Goal: Task Accomplishment & Management: Complete application form

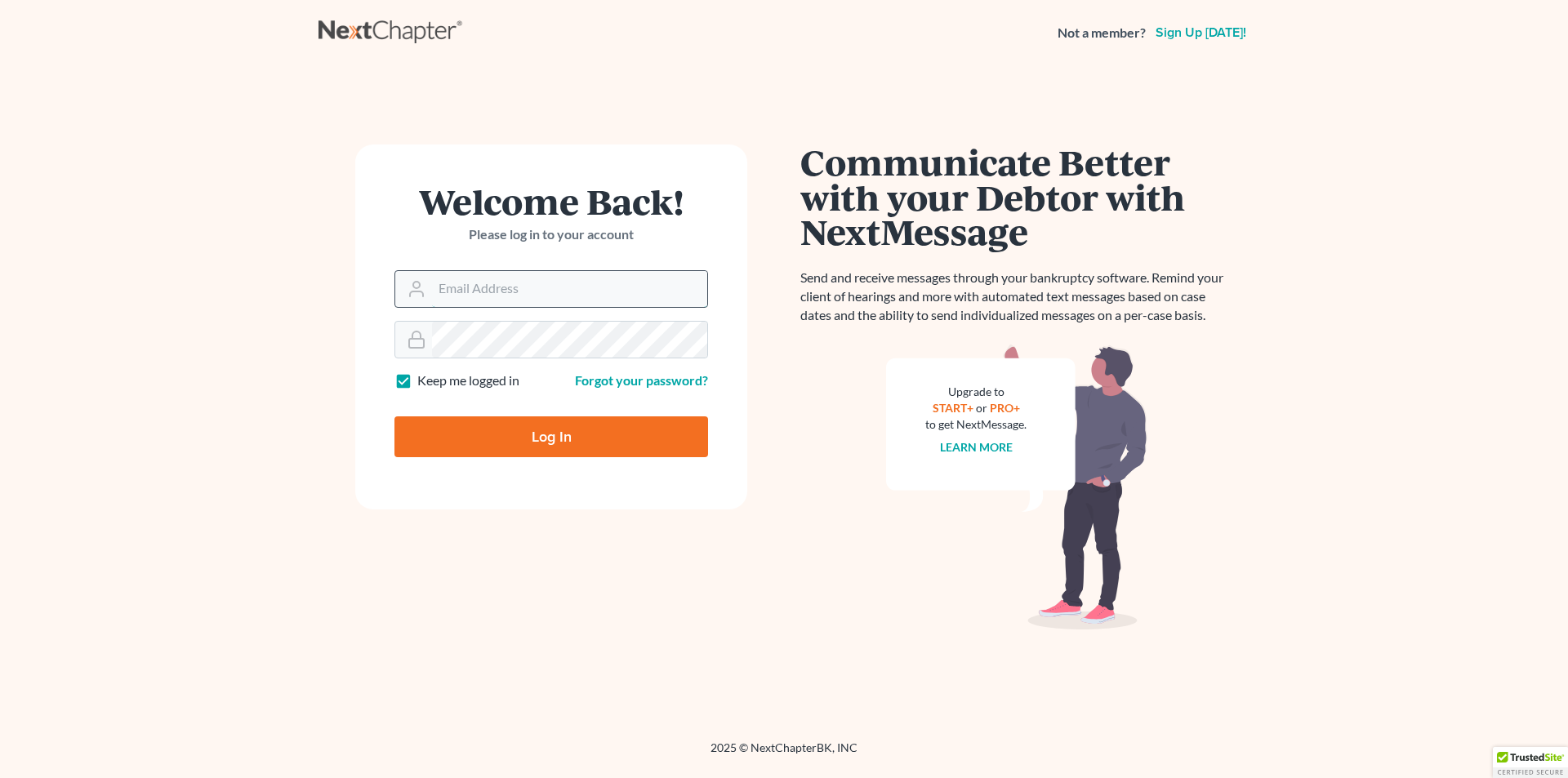
click at [437, 297] on input "Email Address" at bounding box center [569, 289] width 276 height 36
type input "[PERSON_NAME][EMAIL_ADDRESS][DOMAIN_NAME]"
type input "Thinking..."
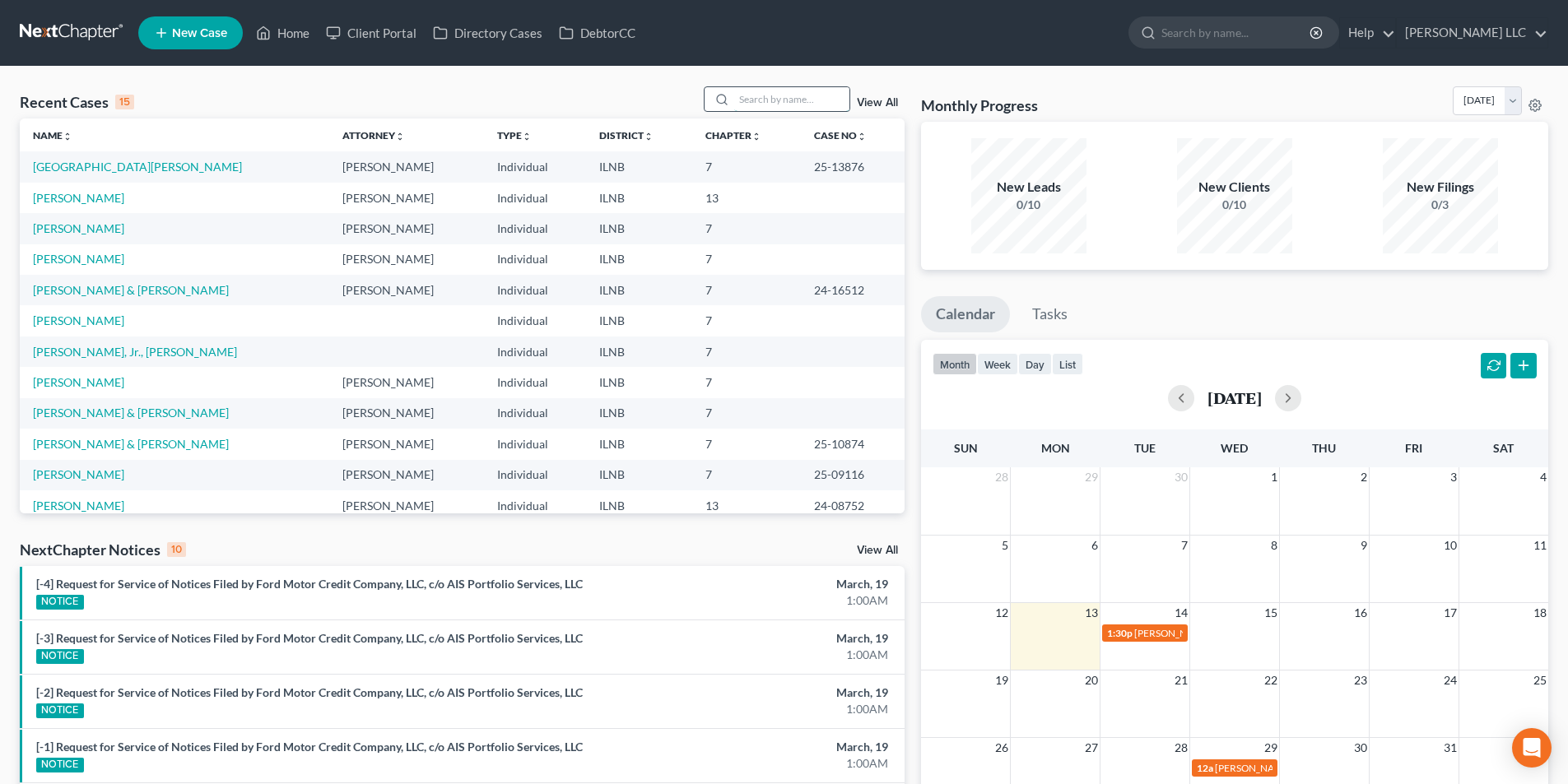
click at [740, 99] on input "search" at bounding box center [791, 98] width 115 height 24
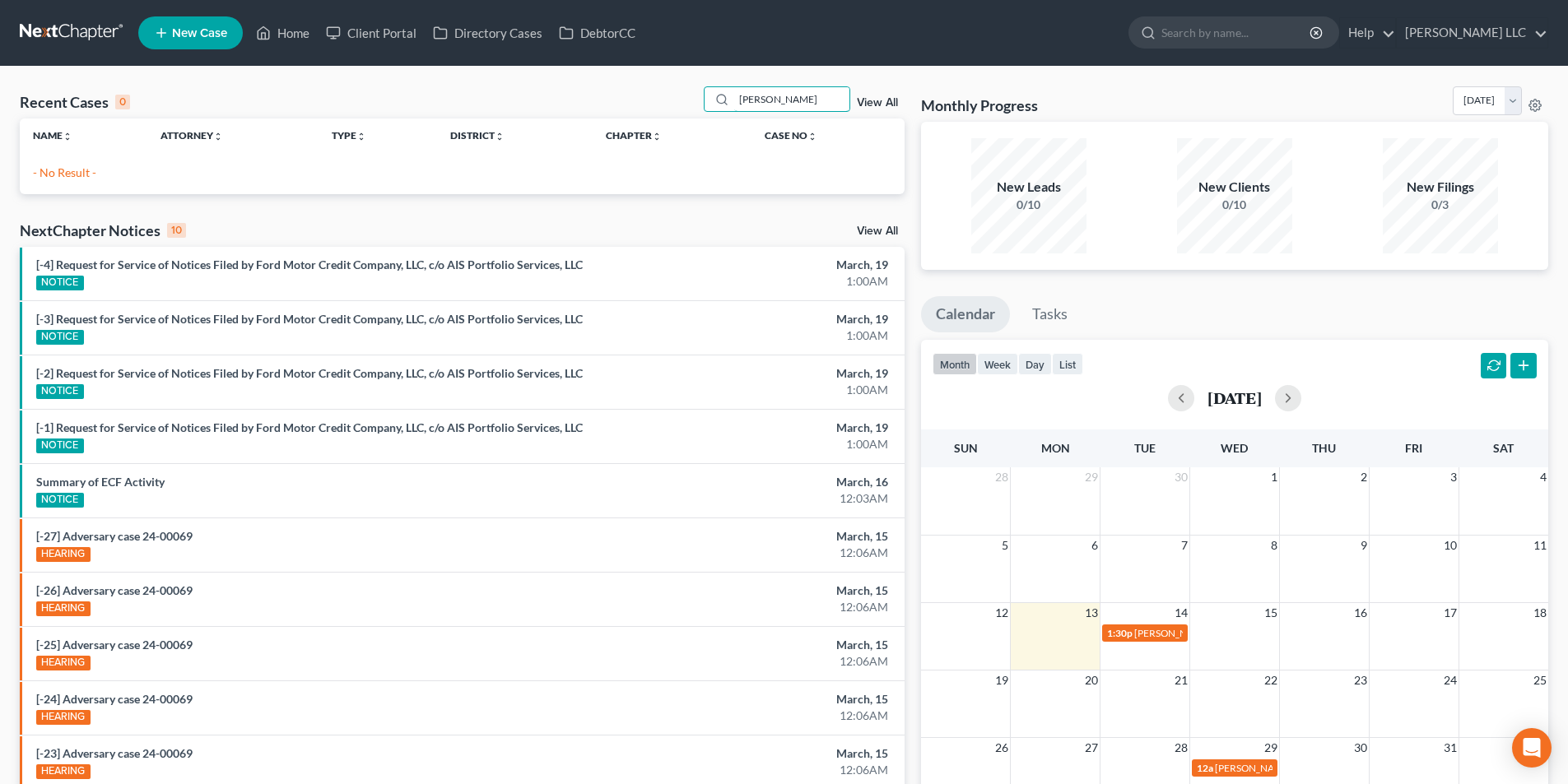
type input "Fredericks"
click at [205, 31] on span "New Case" at bounding box center [199, 32] width 55 height 12
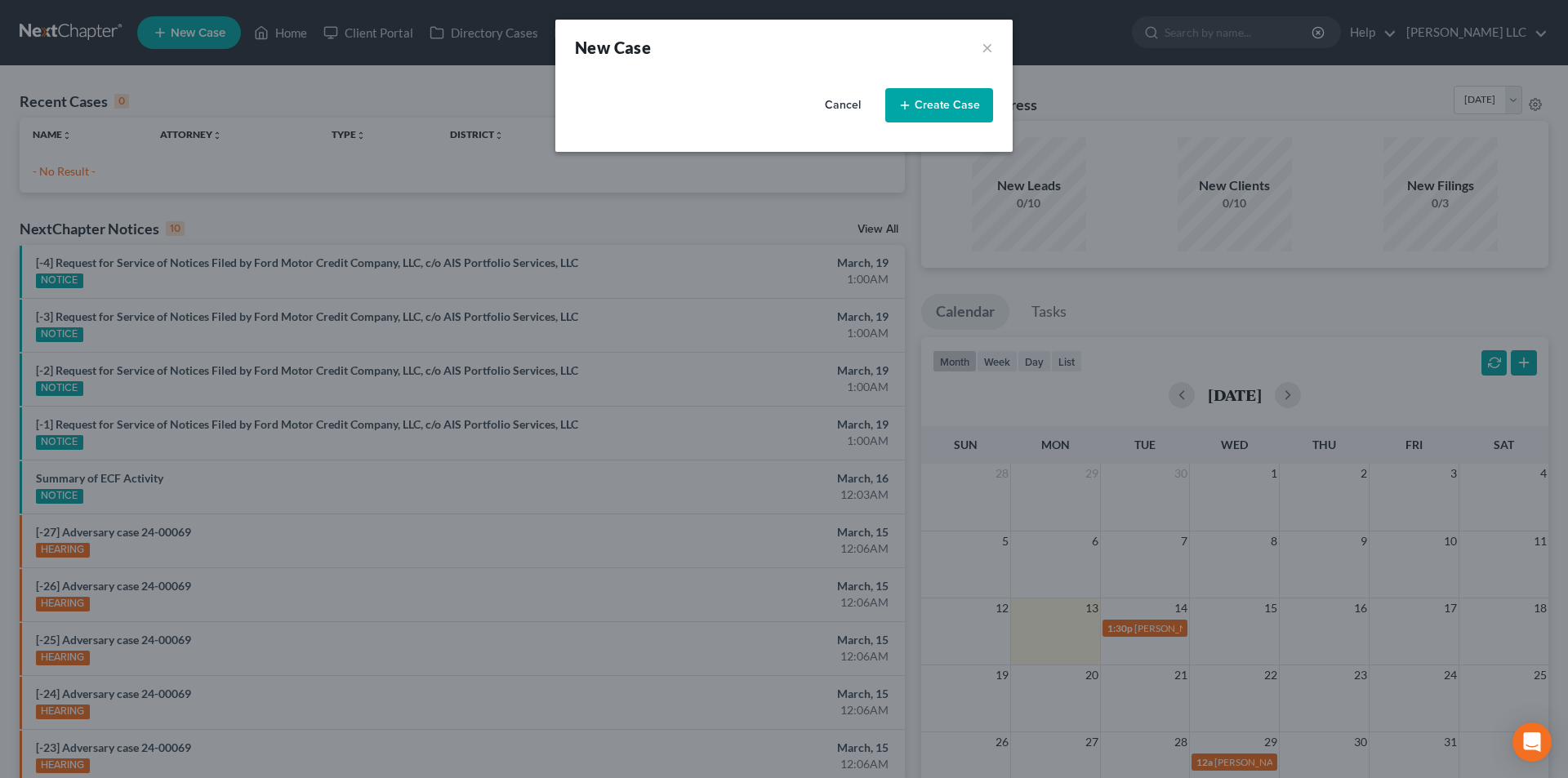
select select "25"
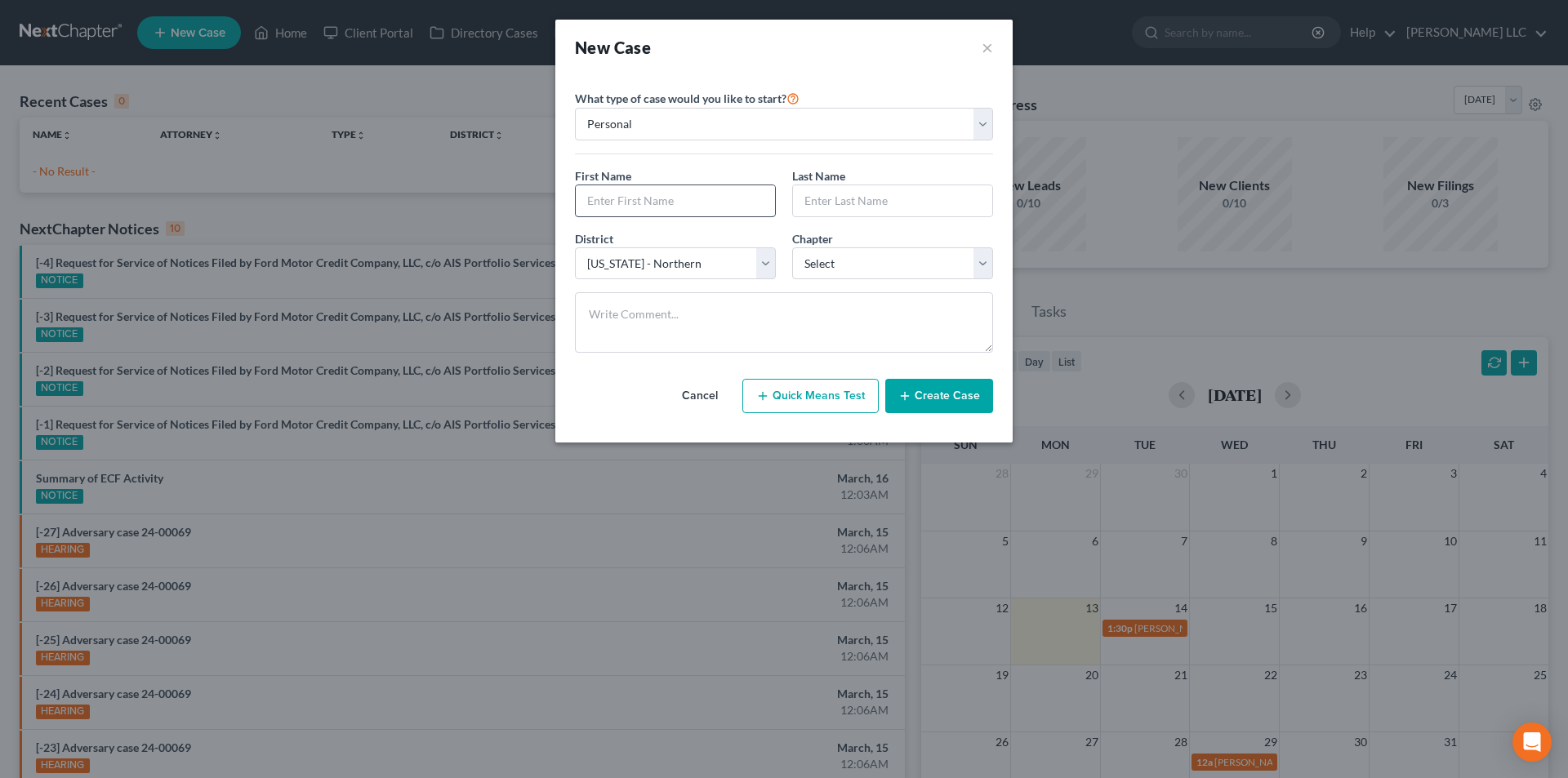
click at [703, 201] on input "text" at bounding box center [675, 201] width 199 height 31
type input "Michael"
type input "Fredericks"
click at [822, 256] on select "Select 7 11 12 13" at bounding box center [893, 263] width 201 height 33
select select "0"
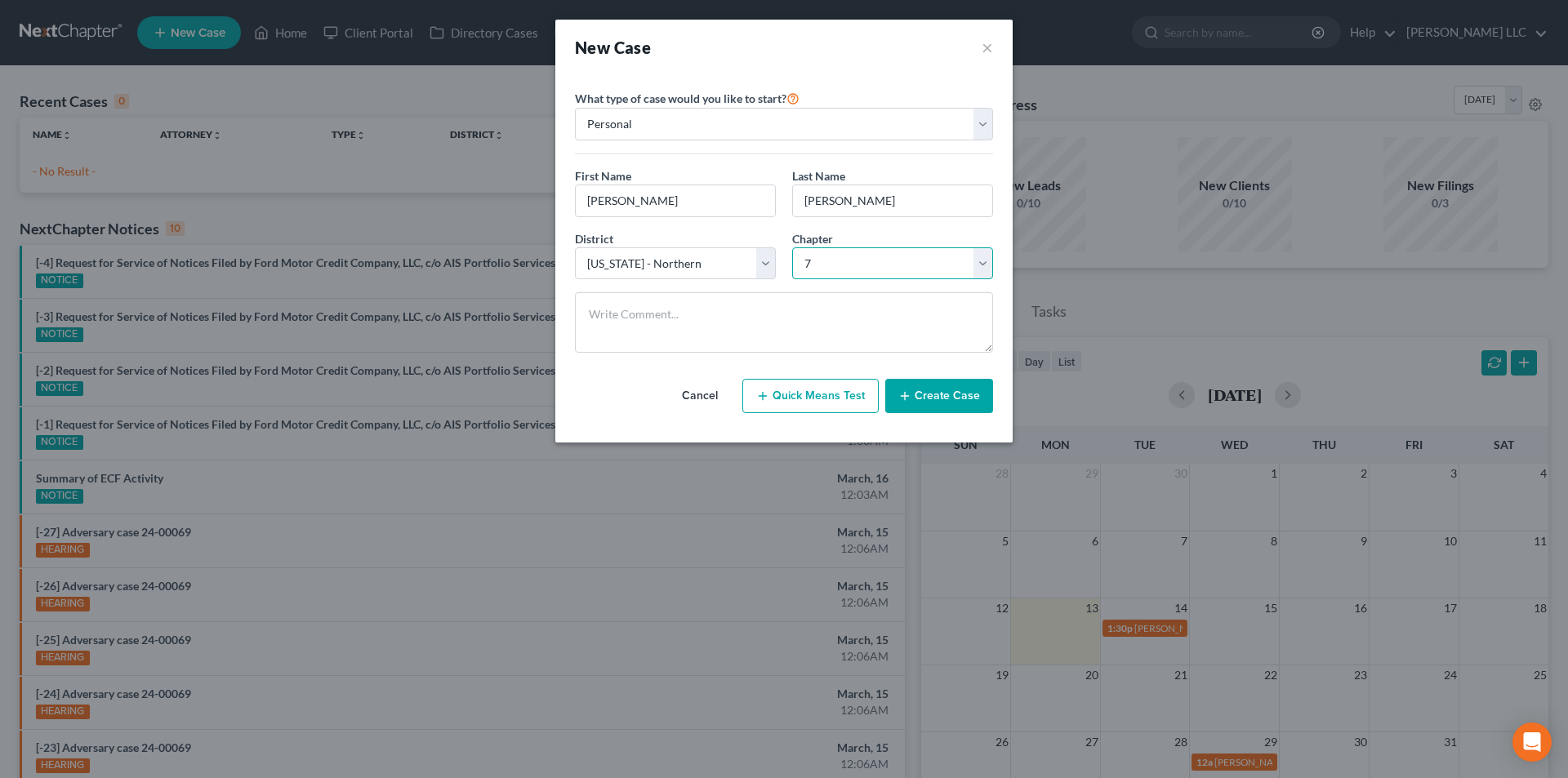
click at [793, 247] on select "Select 7 11 12 13" at bounding box center [893, 263] width 201 height 33
click at [848, 397] on button "Quick Means Test" at bounding box center [811, 396] width 136 height 34
select select "14"
select select "0"
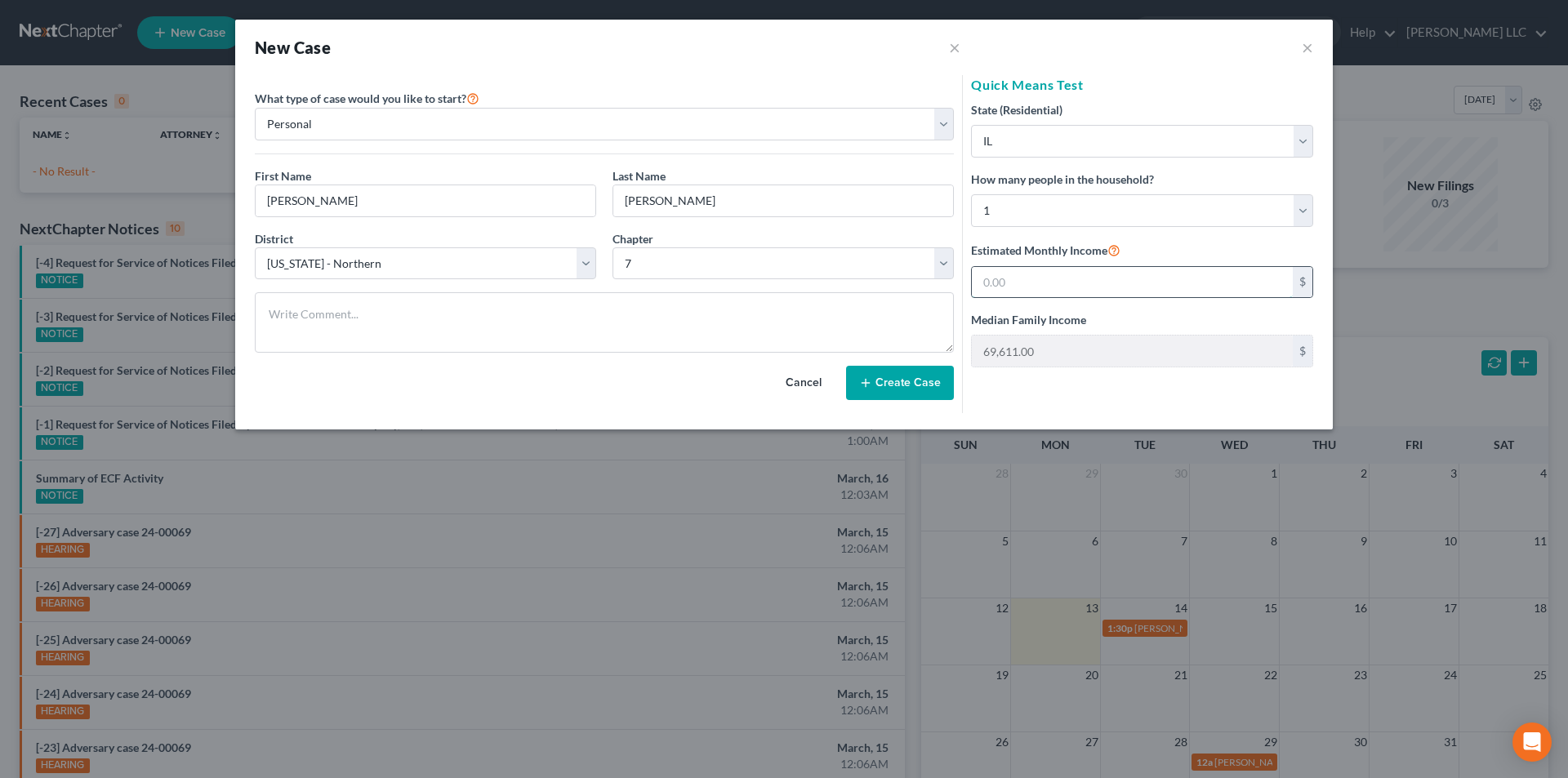
click at [1005, 283] on input "text" at bounding box center [1132, 282] width 321 height 31
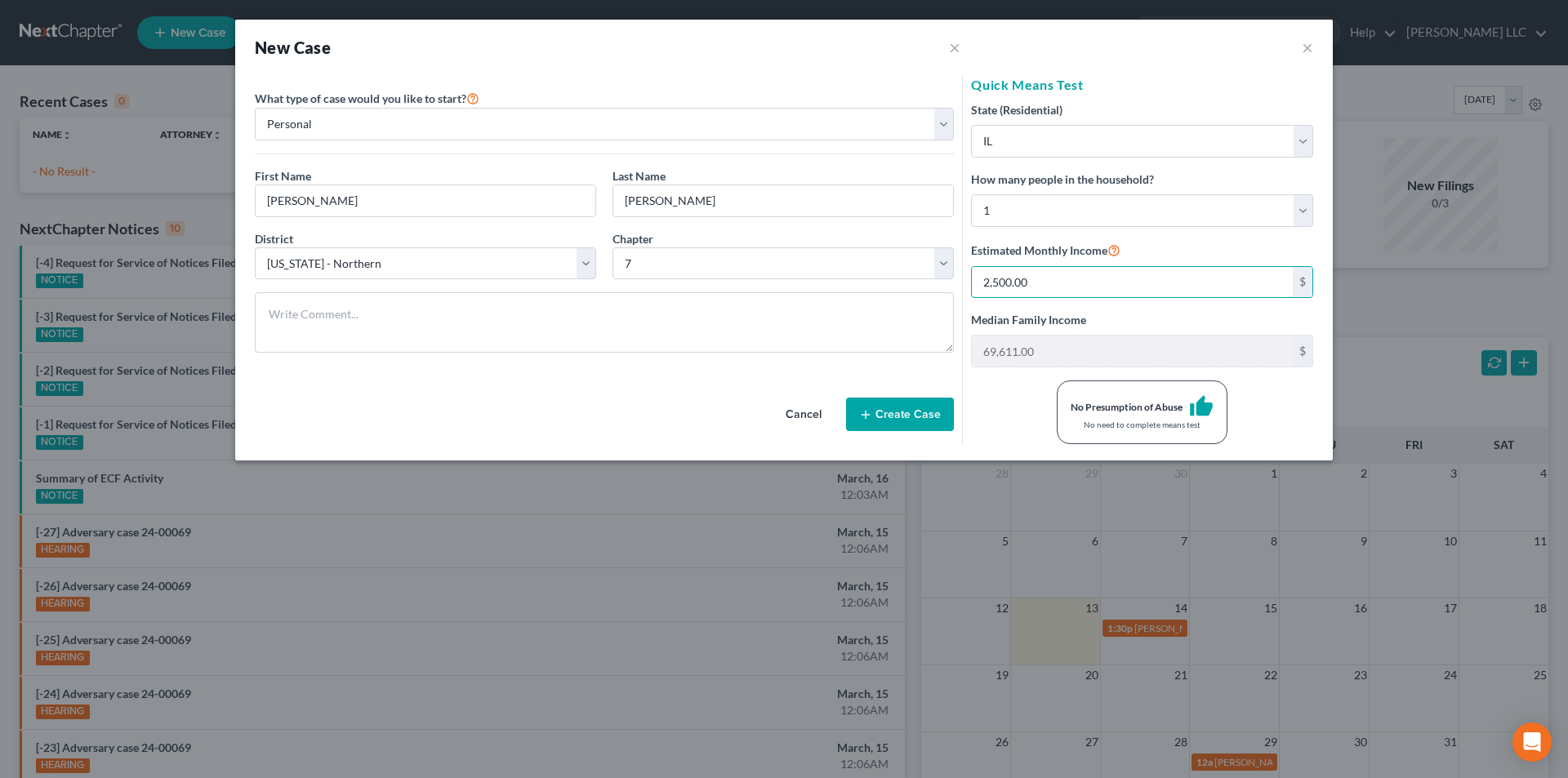
type input "2,500.00"
click at [915, 417] on button "Create Case" at bounding box center [900, 415] width 108 height 34
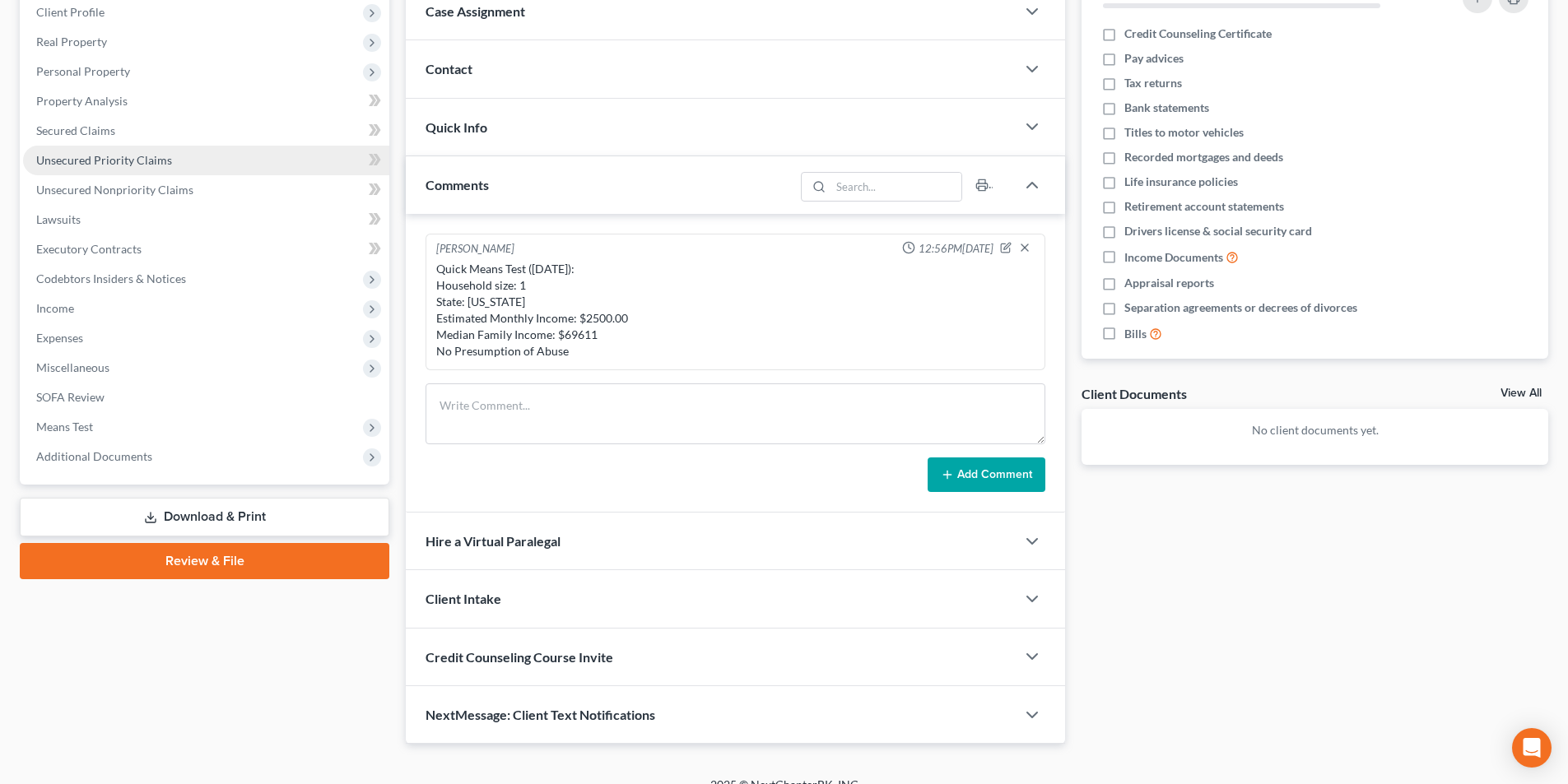
scroll to position [247, 0]
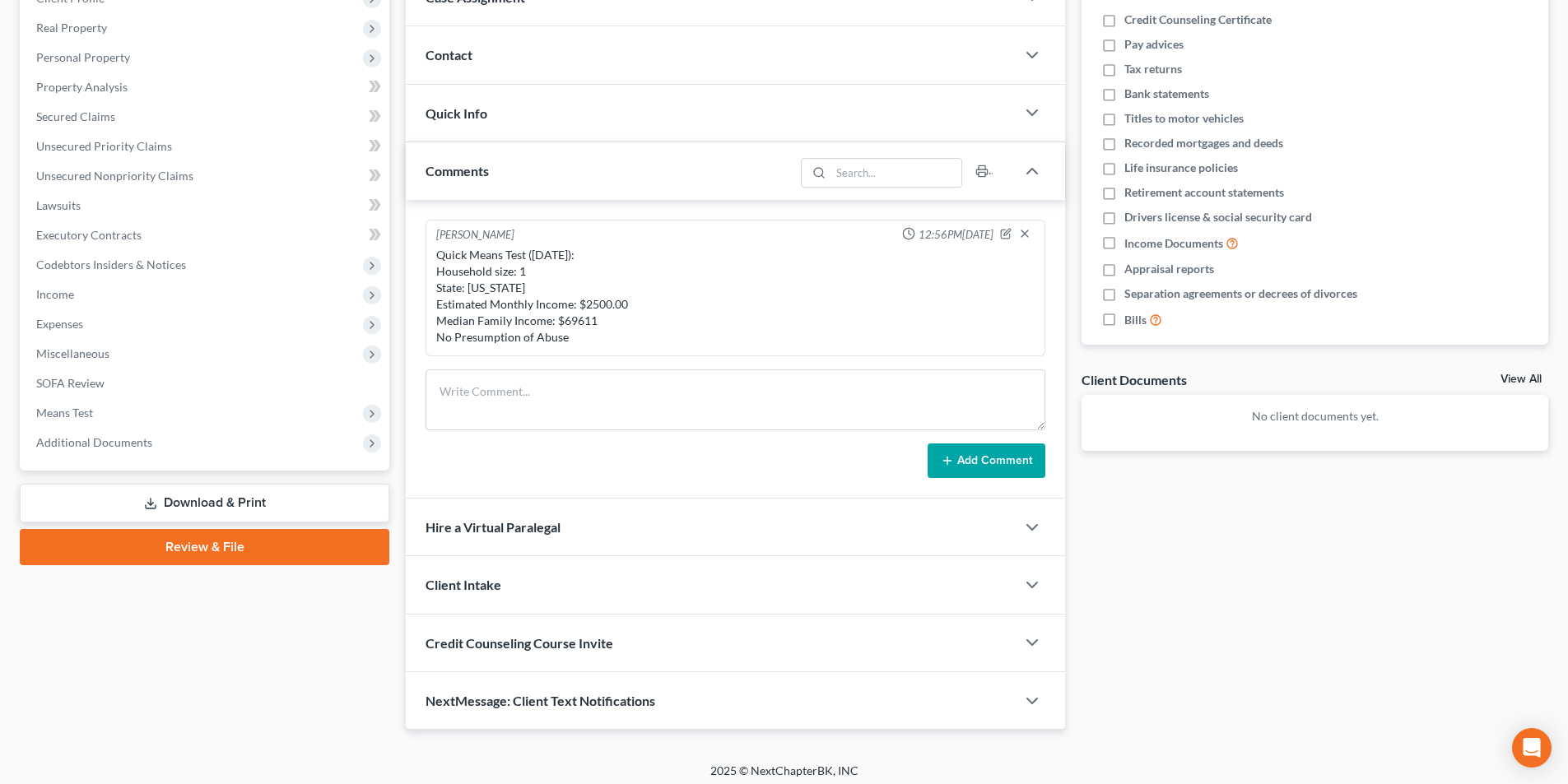
click at [958, 524] on div "Hire a Virtual Paralegal" at bounding box center [710, 527] width 610 height 57
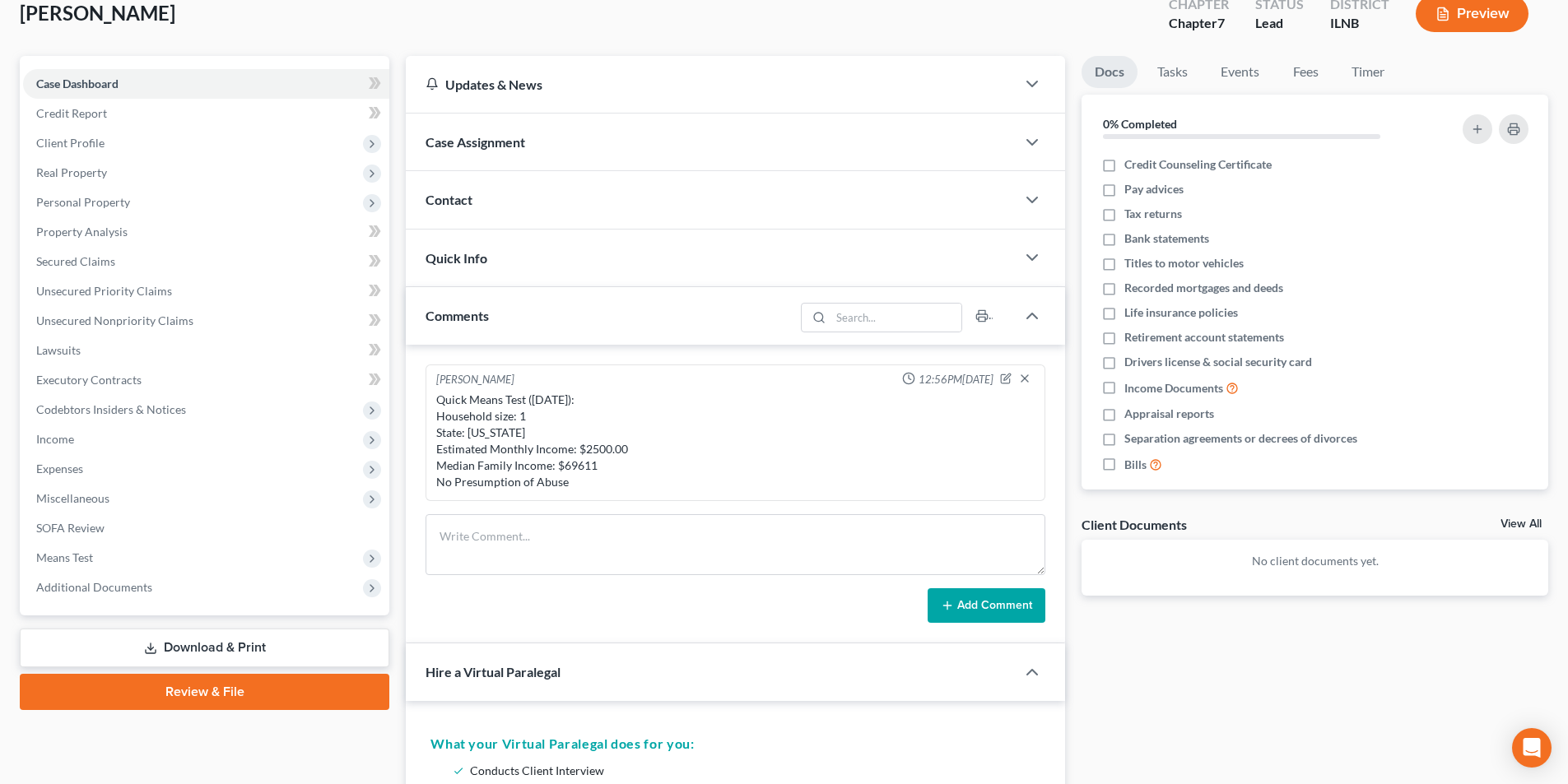
scroll to position [0, 0]
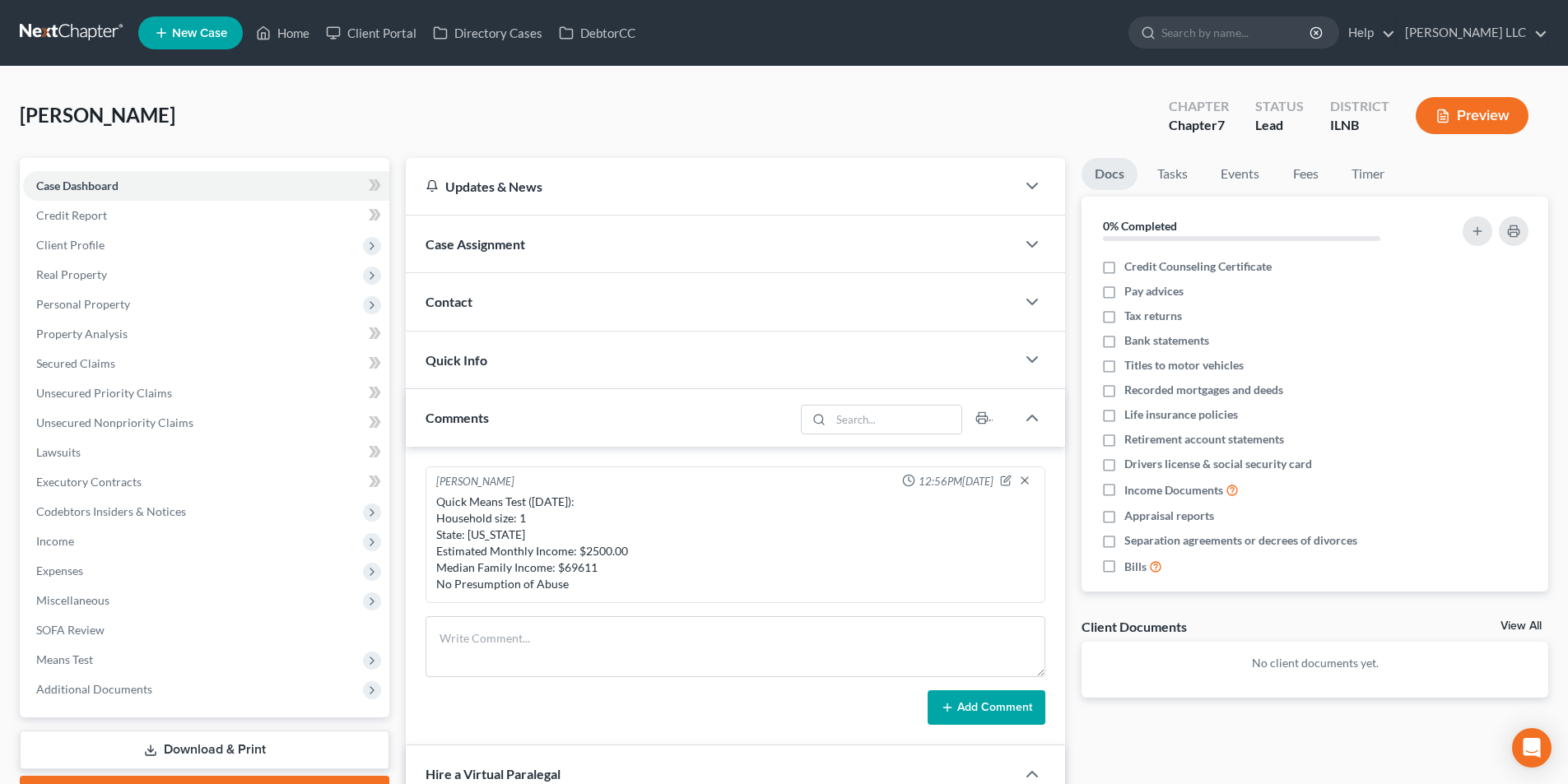
click at [1008, 300] on div "Contact" at bounding box center [710, 301] width 610 height 57
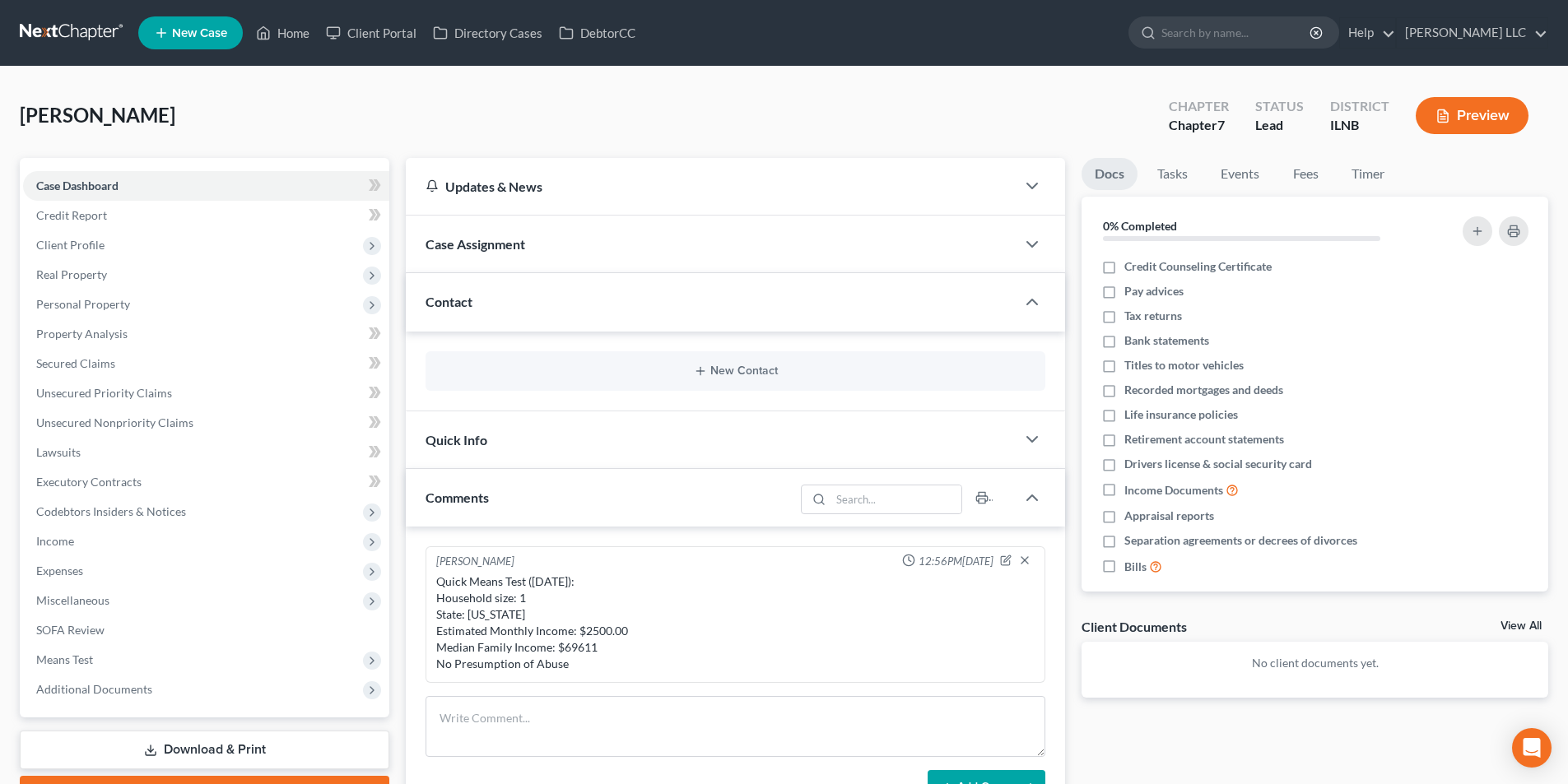
click at [1006, 265] on div "Case Assignment" at bounding box center [710, 244] width 610 height 57
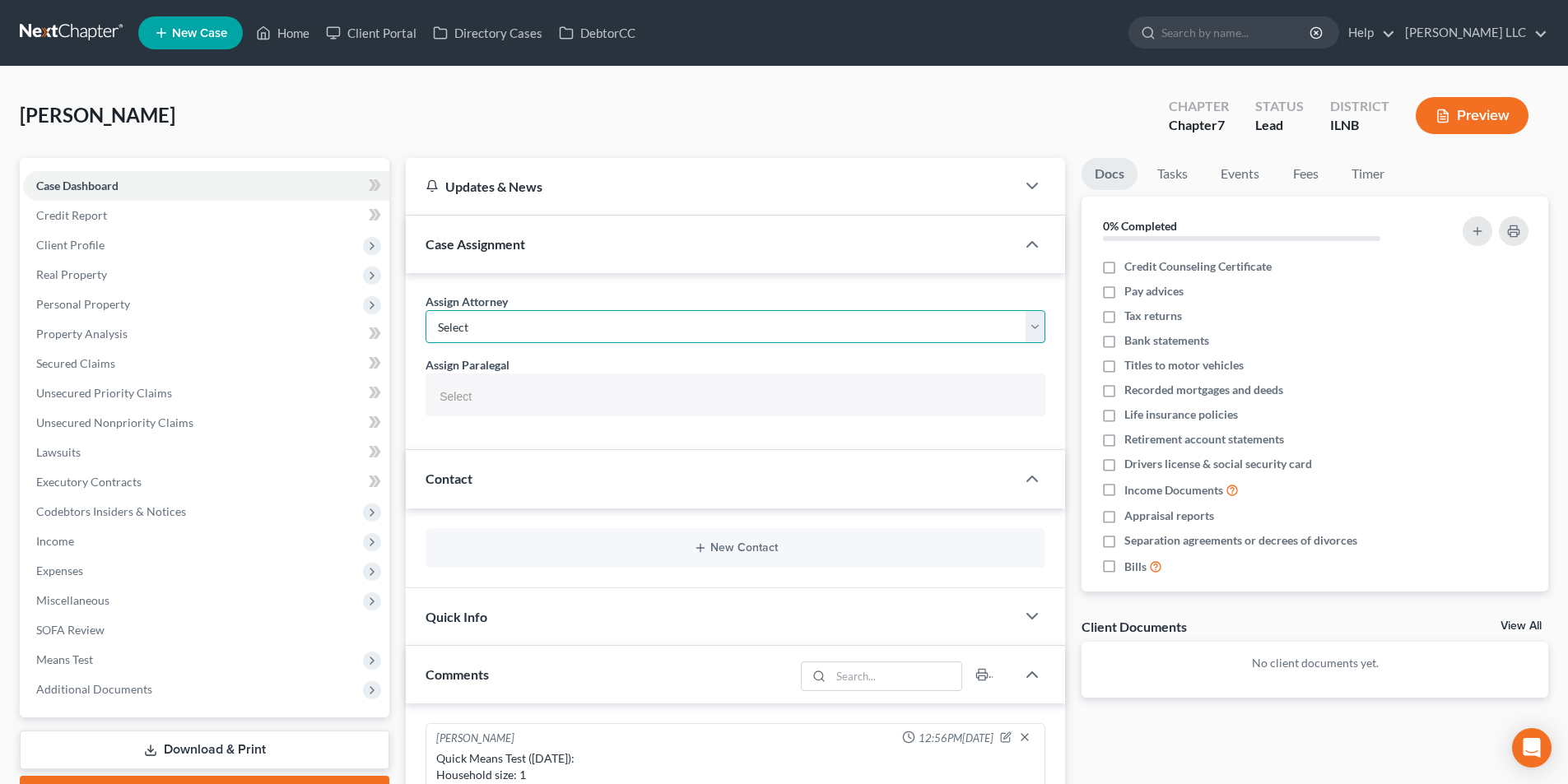
click at [969, 323] on select "Select James Durkee - ILNB James Durkee - ILCB James Durkee - ILCB Staci Vazque…" at bounding box center [736, 326] width 620 height 33
select select "3"
click at [426, 310] on select "Select James Durkee - ILNB James Durkee - ILCB James Durkee - ILCB Staci Vazque…" at bounding box center [736, 326] width 620 height 33
click at [873, 258] on div "Case Assignment" at bounding box center [710, 244] width 610 height 57
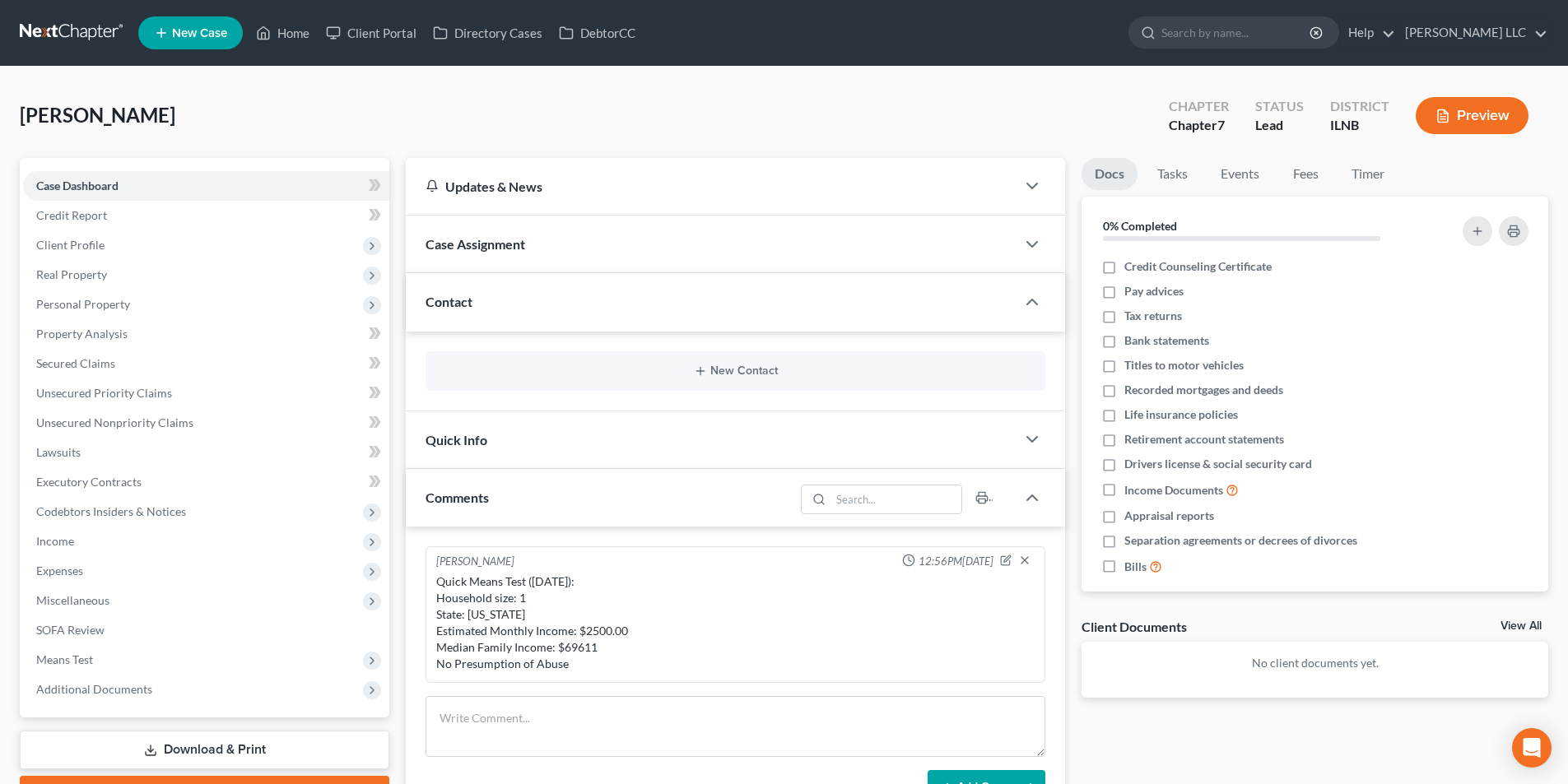
click at [873, 258] on div "Case Assignment" at bounding box center [710, 244] width 610 height 57
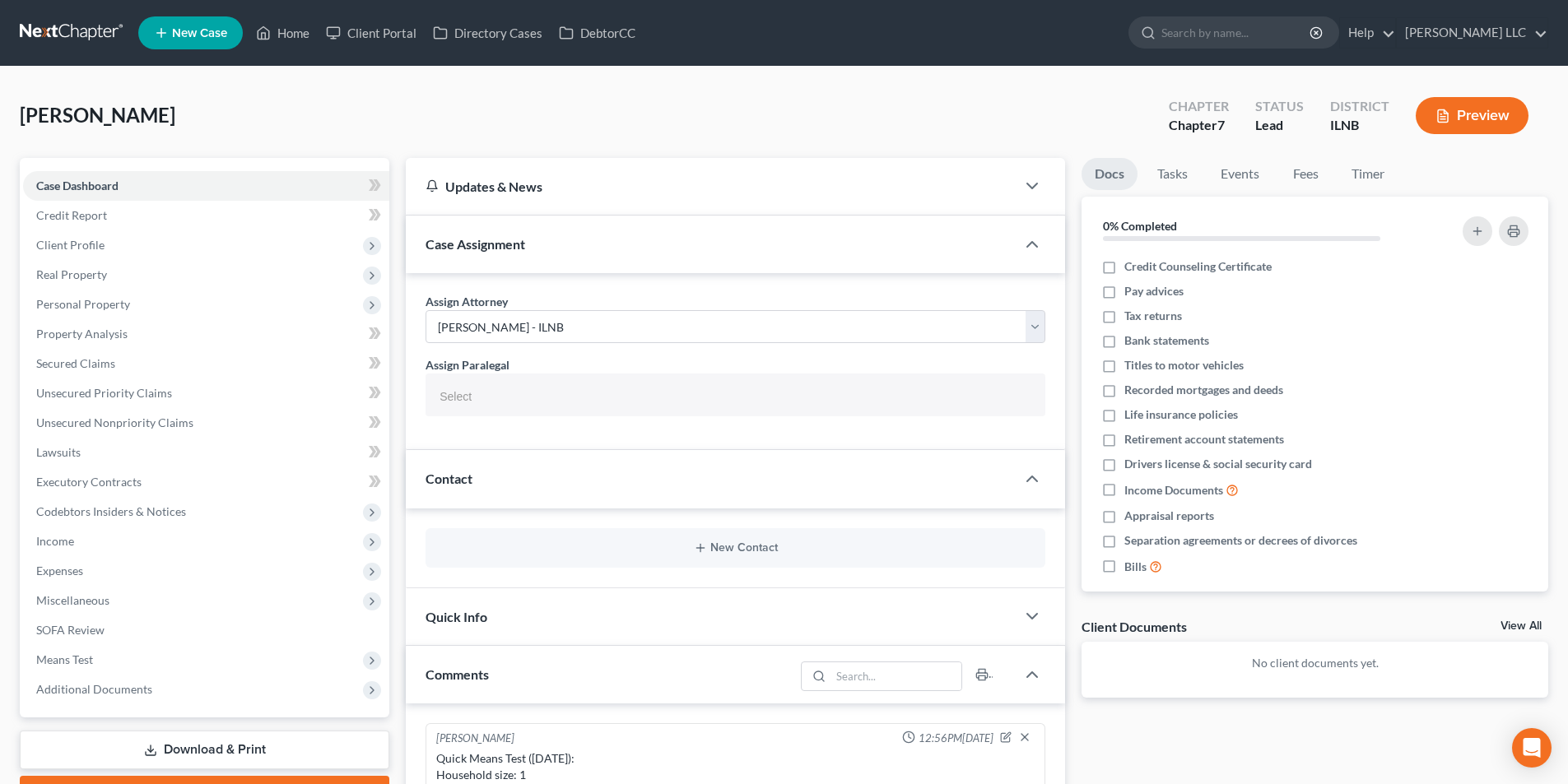
click at [873, 258] on div "Case Assignment" at bounding box center [710, 244] width 610 height 57
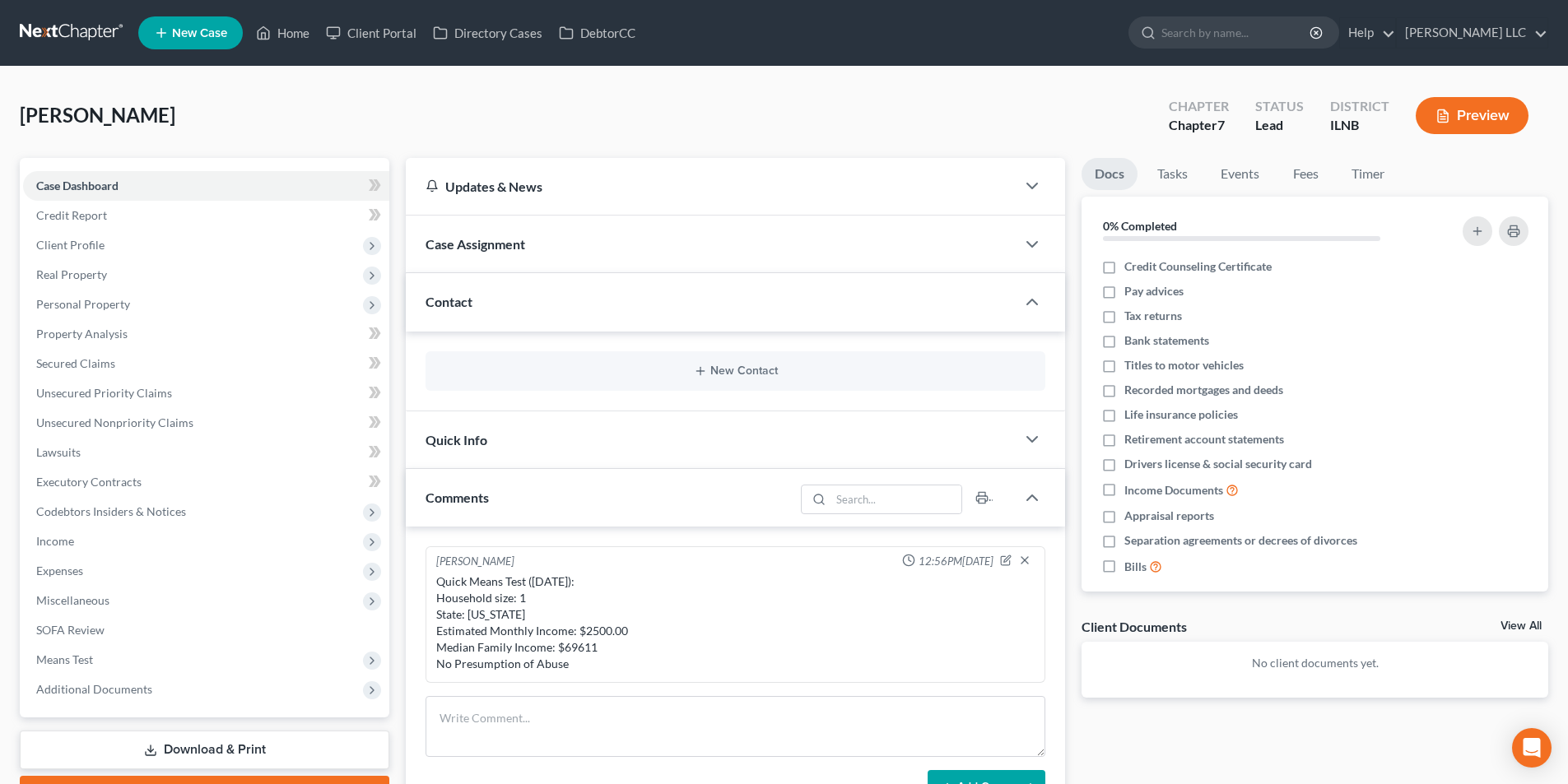
click at [878, 317] on div "Contact" at bounding box center [710, 301] width 610 height 57
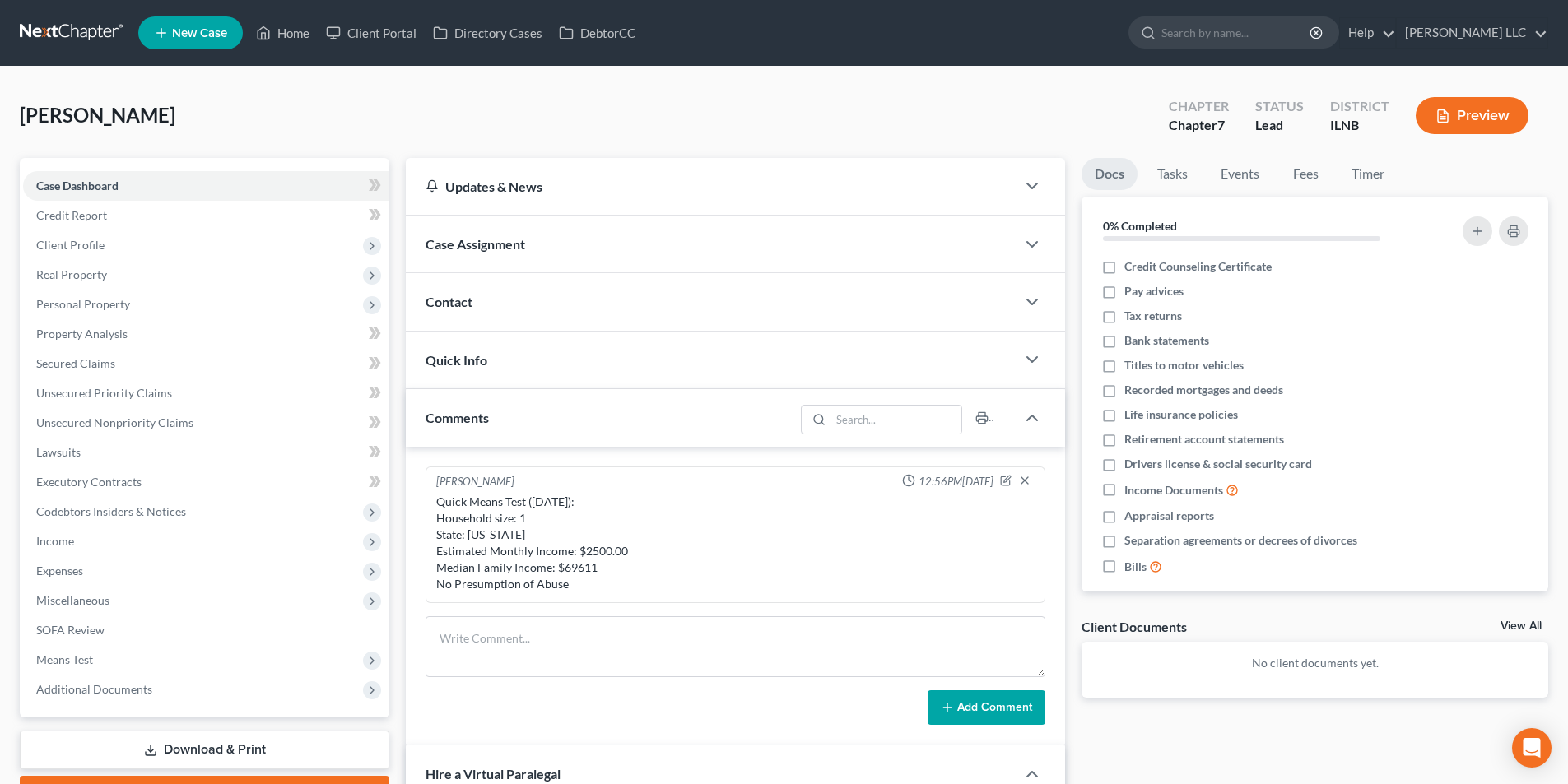
click at [878, 317] on div "Contact" at bounding box center [710, 301] width 610 height 57
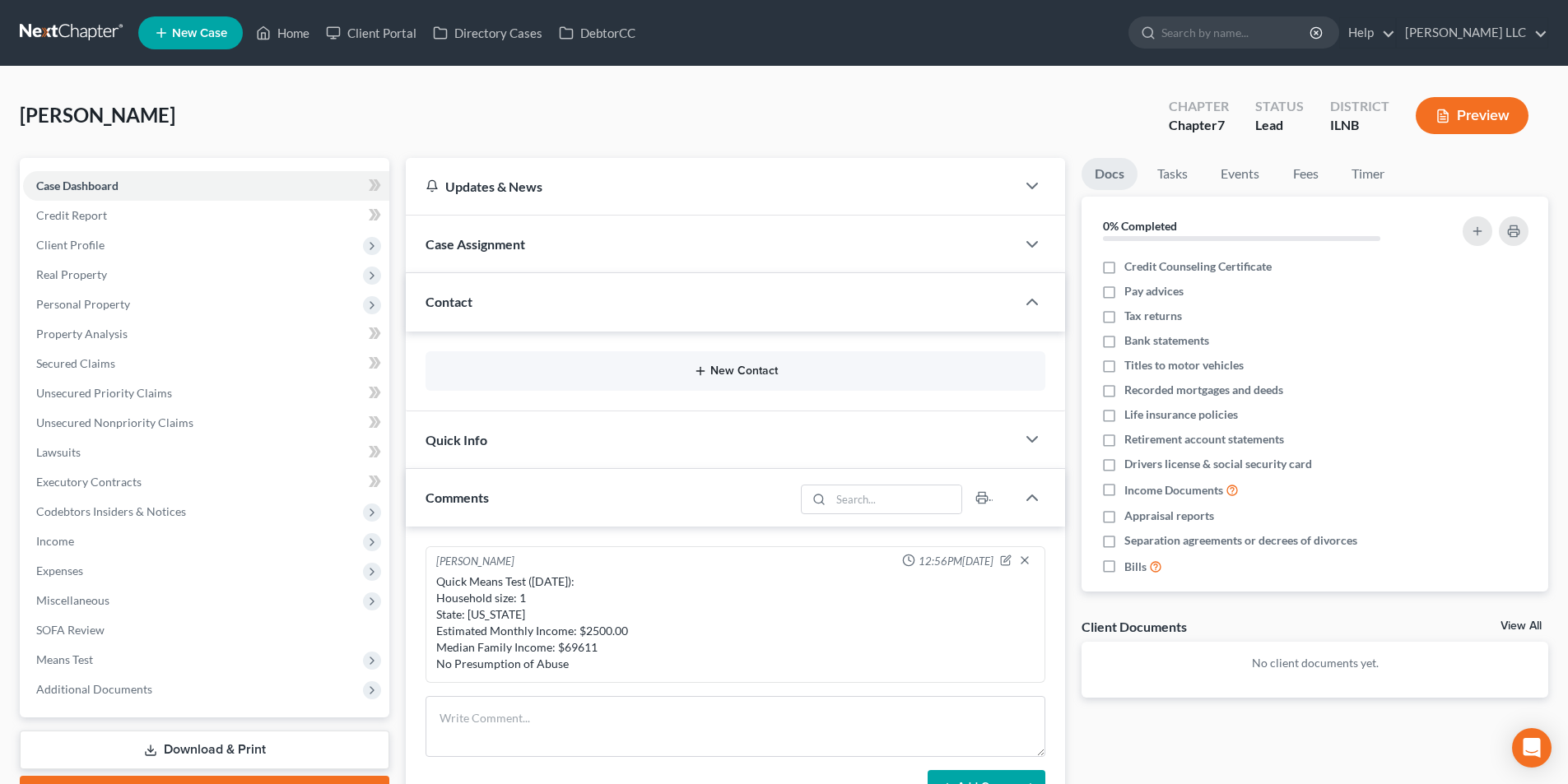
click at [769, 376] on button "New Contact" at bounding box center [736, 371] width 594 height 13
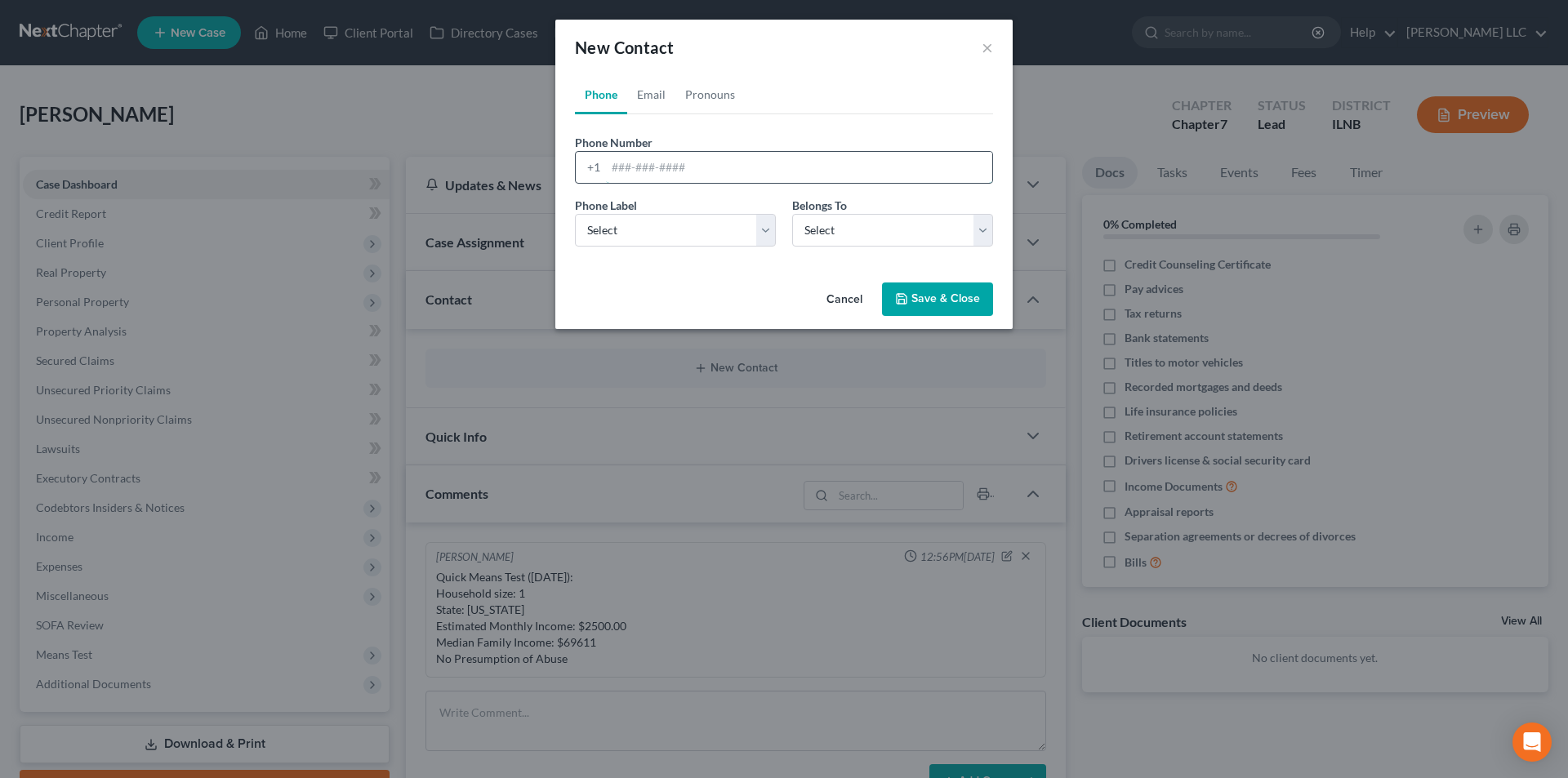
paste input "(815) 764-3843"
type input "(815) 764-3843"
click at [674, 237] on select "Select Mobile Home Work Other" at bounding box center [675, 230] width 201 height 33
select select "0"
click at [575, 214] on select "Select Mobile Home Work Other" at bounding box center [675, 230] width 201 height 33
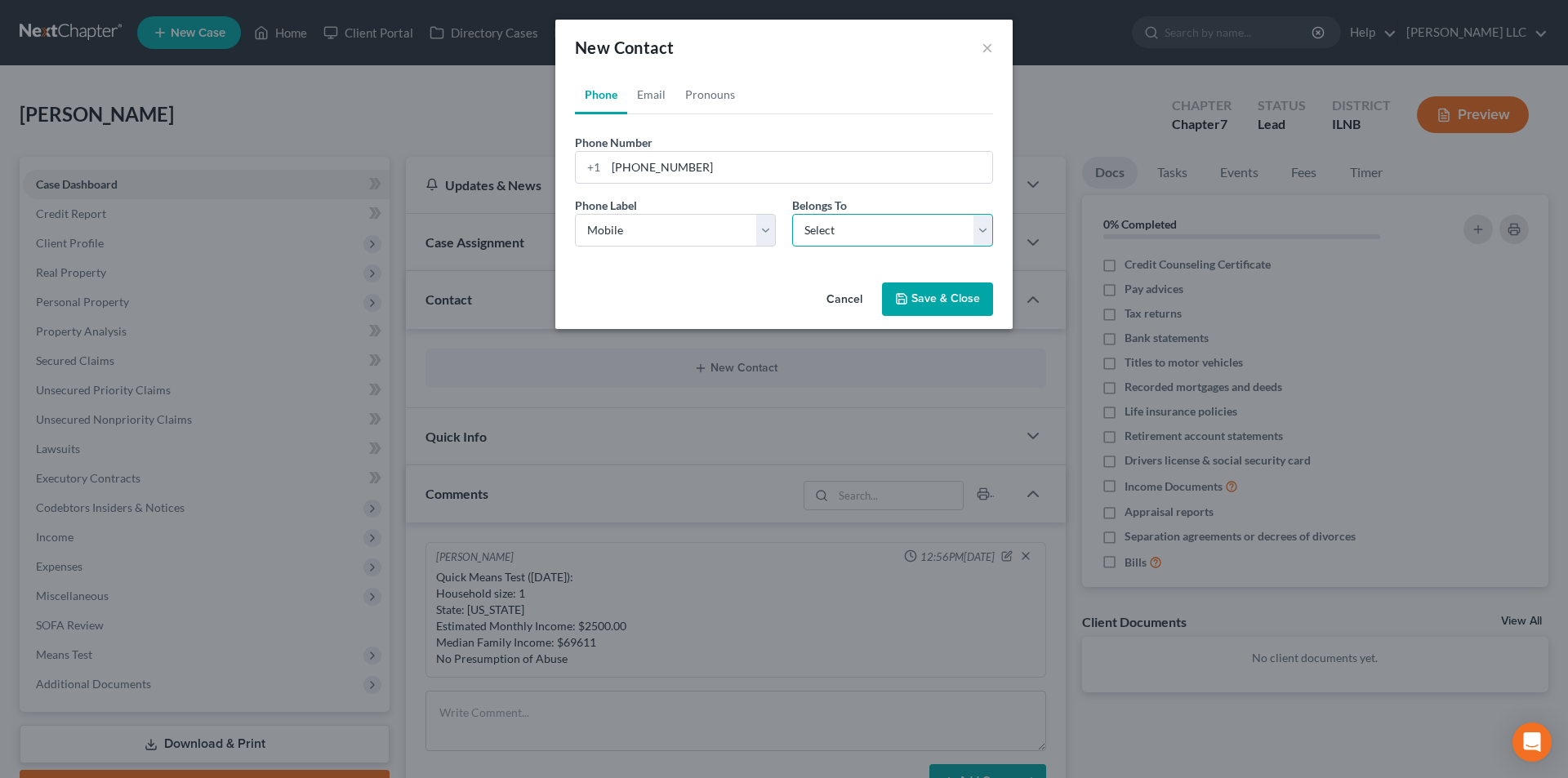
click at [834, 235] on select "Select Client Other" at bounding box center [893, 230] width 201 height 33
select select "0"
click at [793, 214] on select "Select Client Other" at bounding box center [893, 230] width 201 height 33
click at [927, 298] on button "Save & Close" at bounding box center [937, 299] width 111 height 34
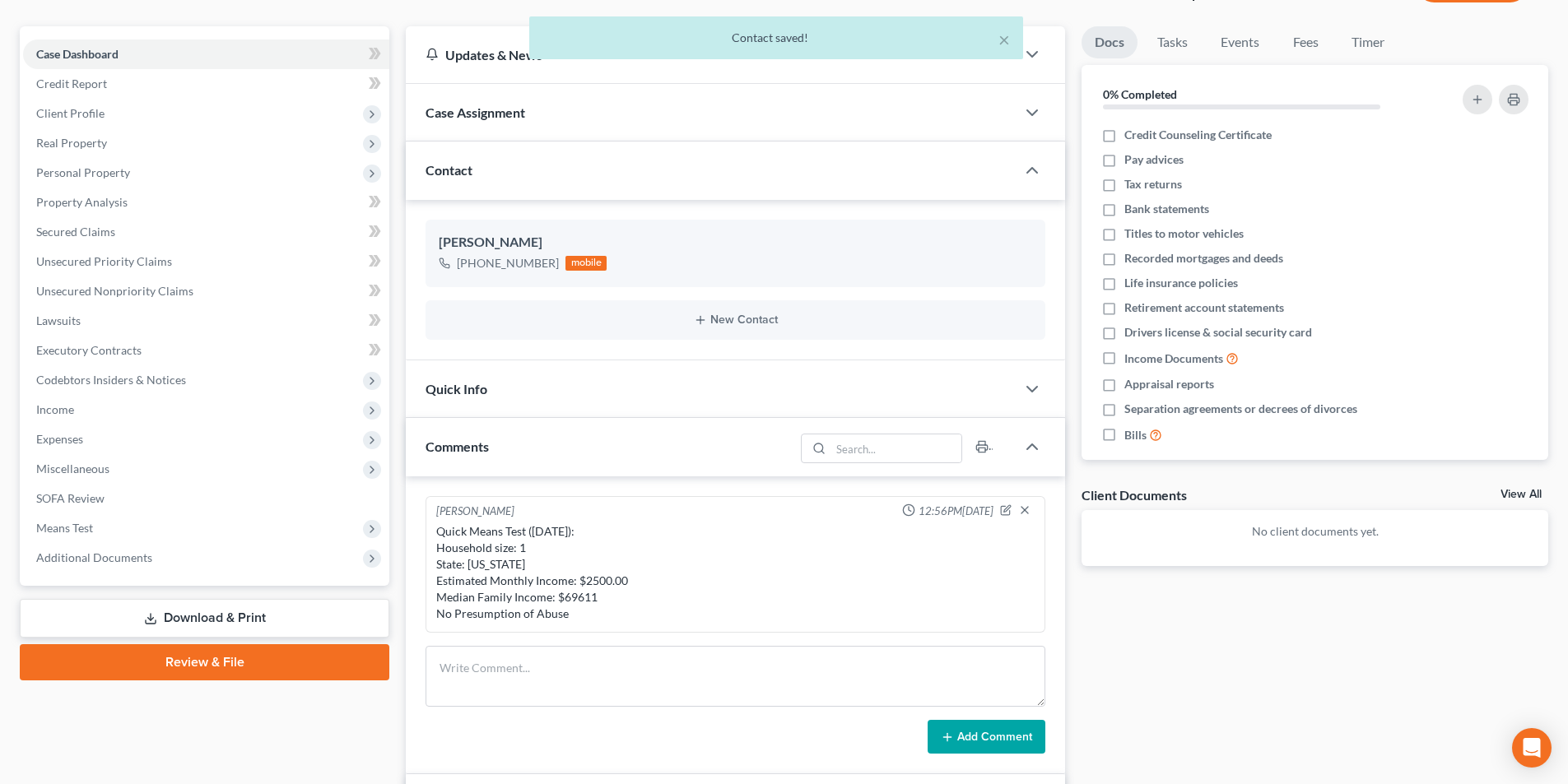
scroll to position [165, 0]
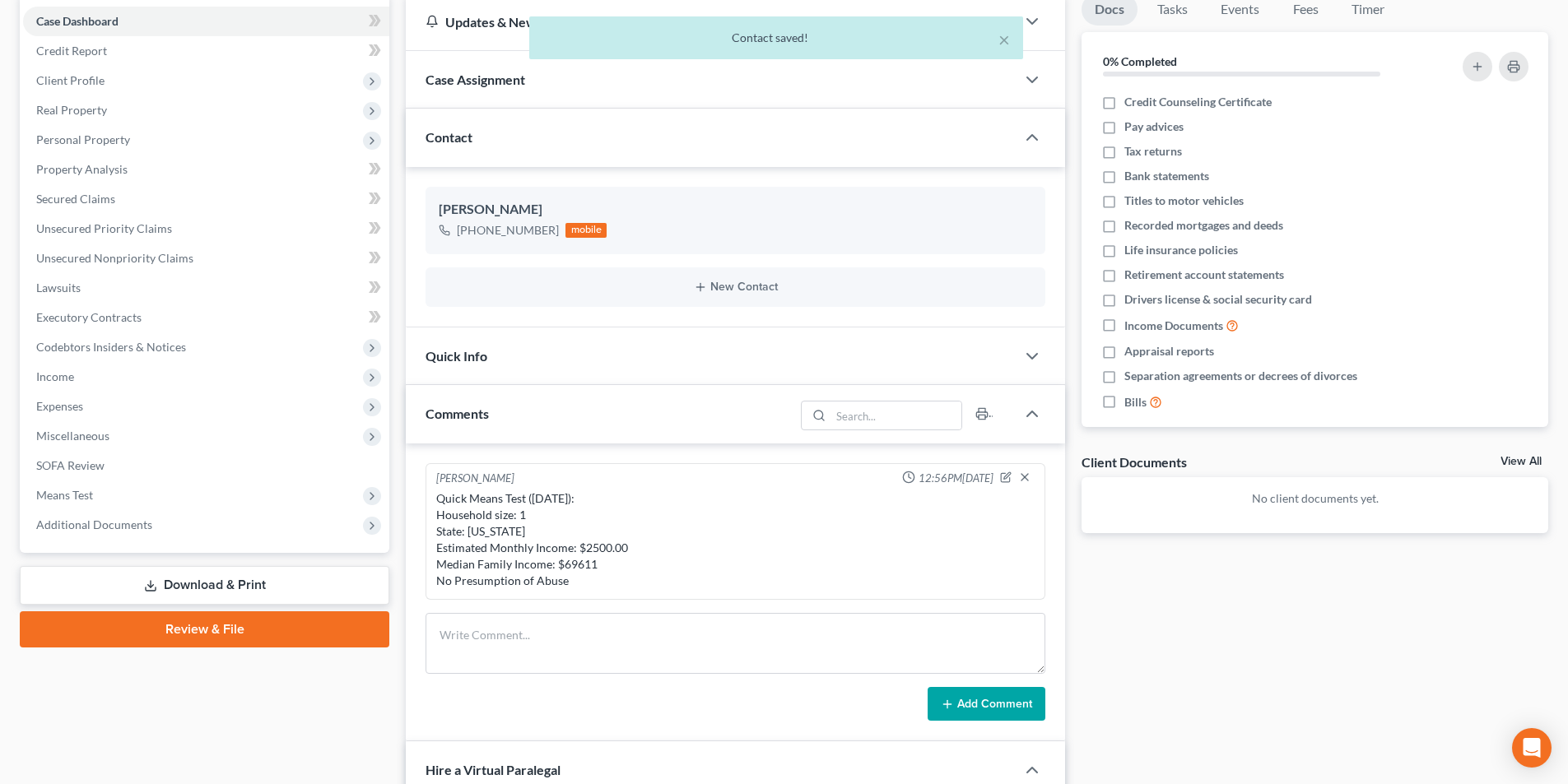
click at [673, 375] on div "Quick Info" at bounding box center [710, 356] width 610 height 57
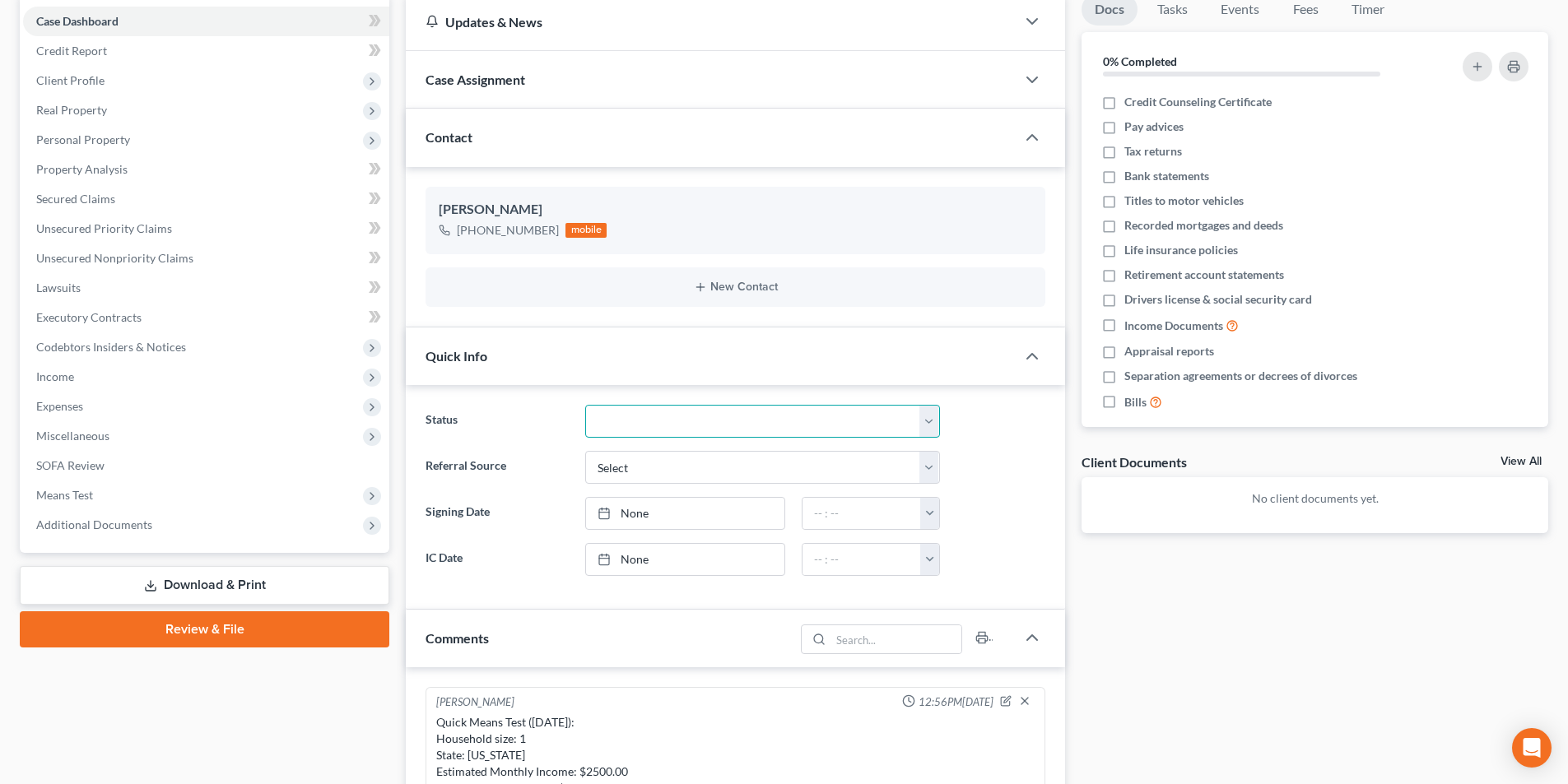
click at [673, 414] on select "Discharged Dismissed Filed In Progress Lead Lost Lead Ready to File To Review" at bounding box center [763, 421] width 355 height 33
select select "3"
click at [585, 404] on select "Discharged Dismissed Filed In Progress Lead Lost Lead Ready to File To Review" at bounding box center [763, 421] width 355 height 33
click at [622, 470] on select "Select Word Of Mouth Previous Clients Direct Mail Website Google Search Modern …" at bounding box center [763, 467] width 355 height 33
select select "6"
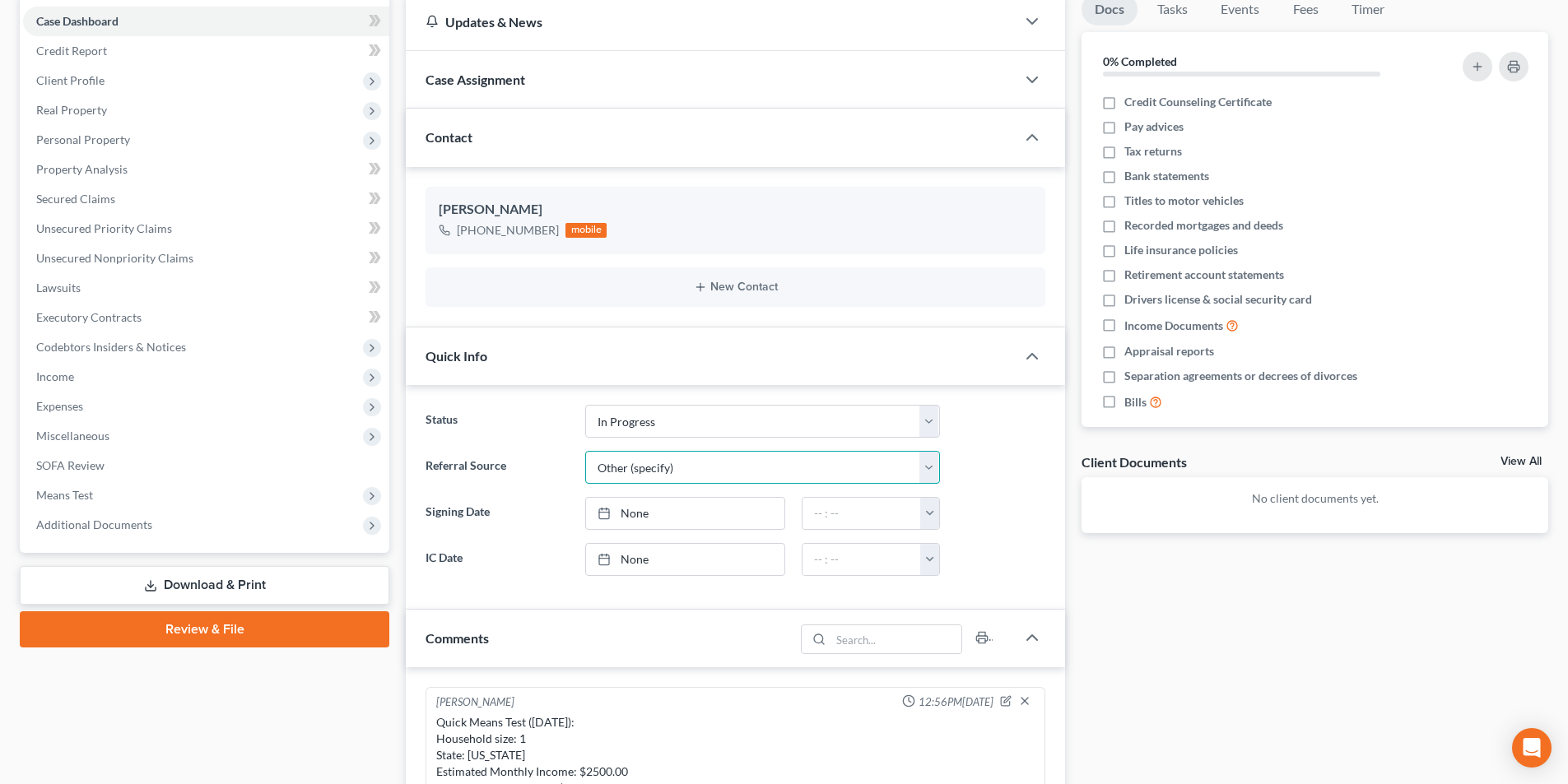
click at [585, 451] on select "Select Word Of Mouth Previous Clients Direct Mail Website Google Search Modern …" at bounding box center [763, 467] width 355 height 33
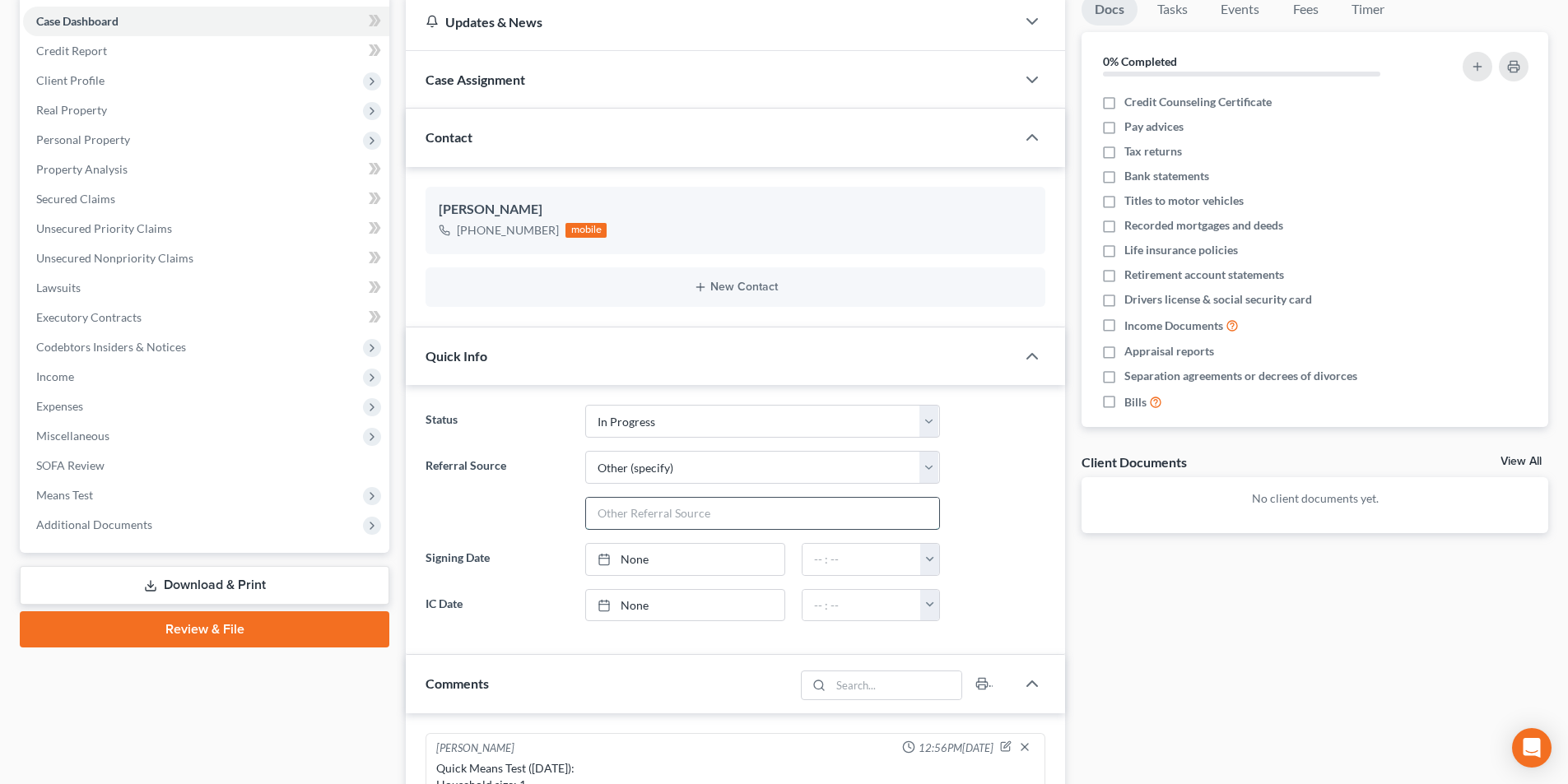
click at [653, 518] on input "text" at bounding box center [763, 513] width 353 height 31
type input "Chuck Schmidt"
click at [1021, 613] on div at bounding box center [1001, 606] width 106 height 33
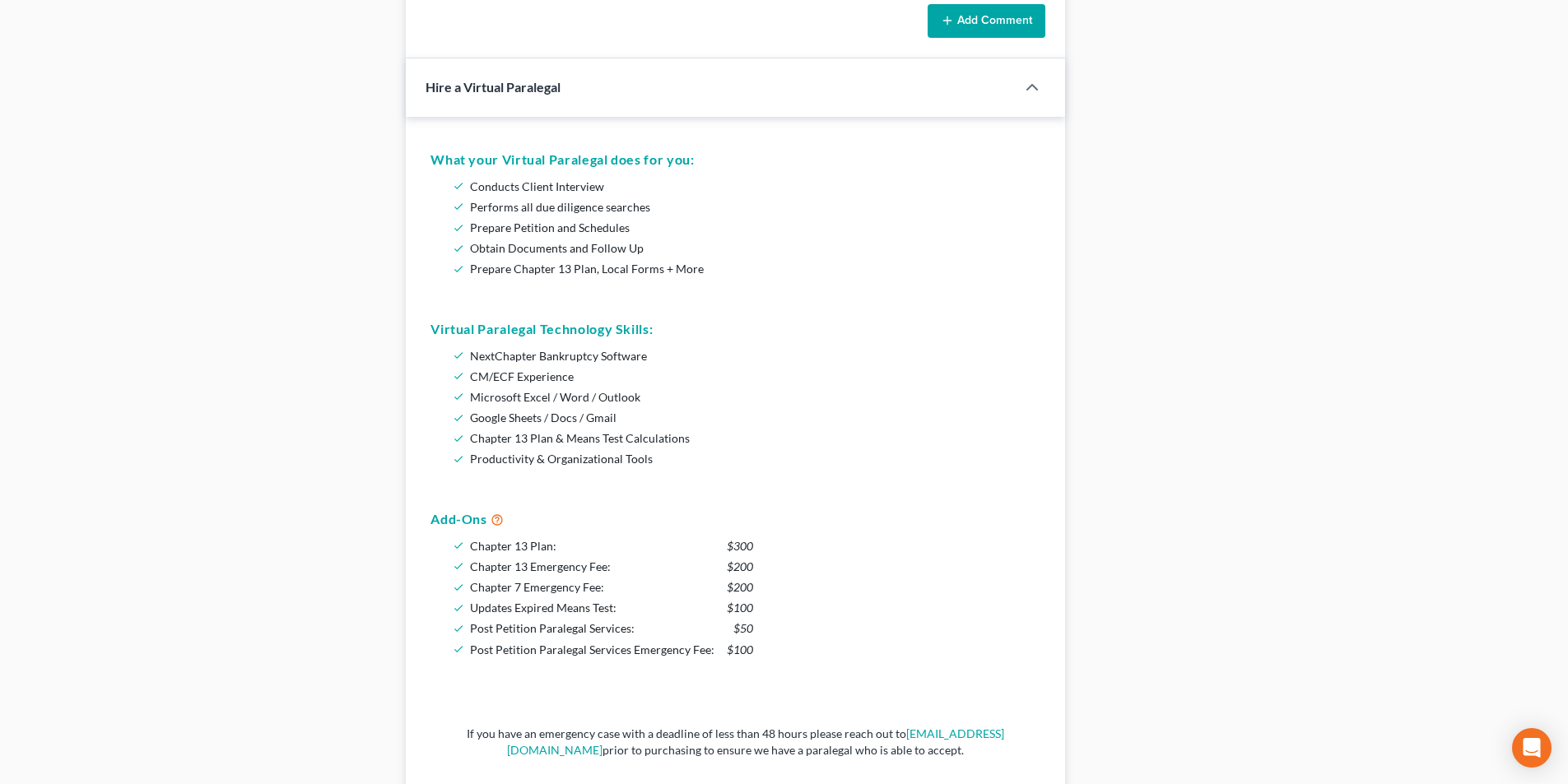
scroll to position [1399, 0]
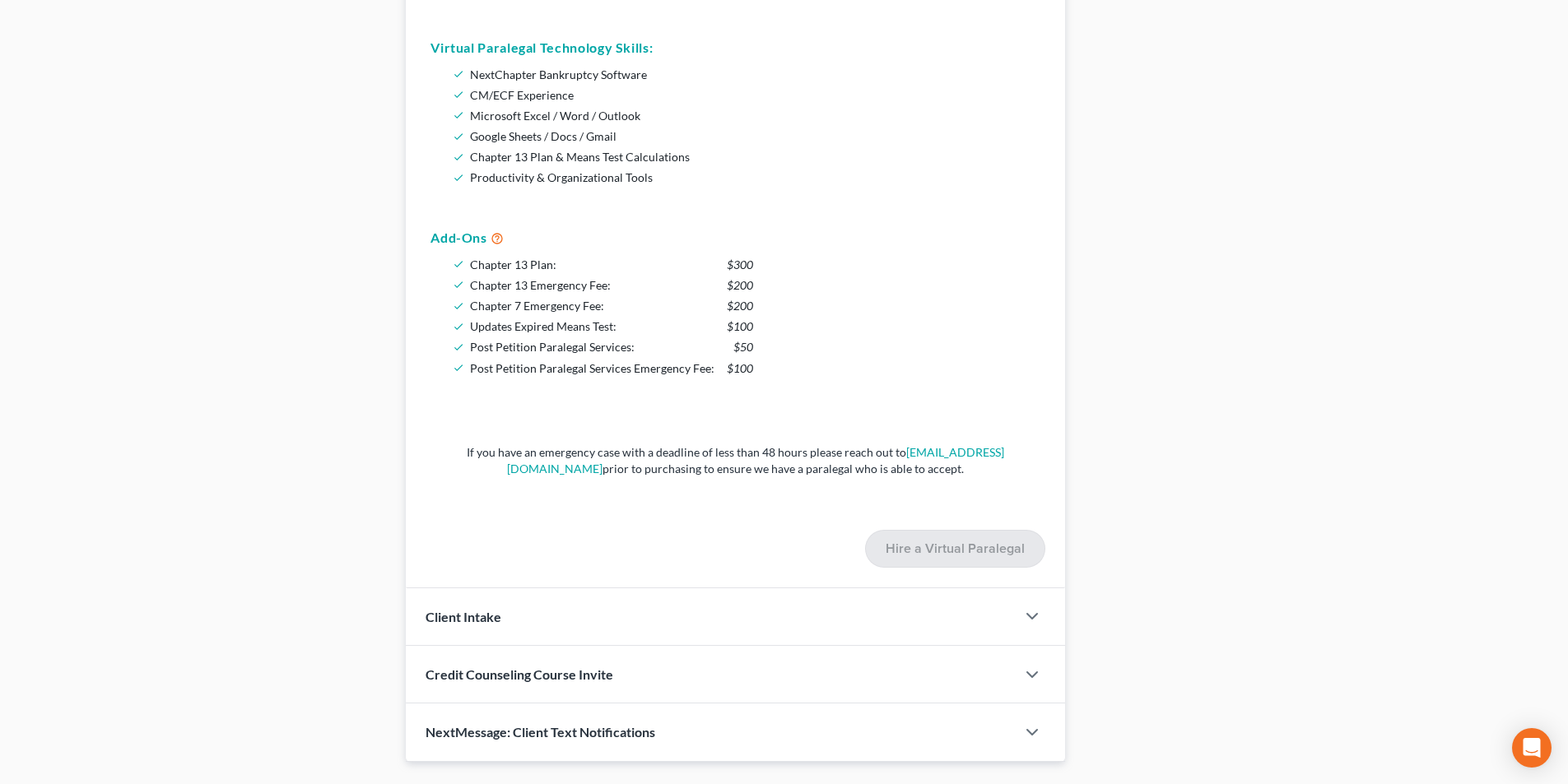
click at [968, 625] on div "Client Intake" at bounding box center [710, 617] width 610 height 57
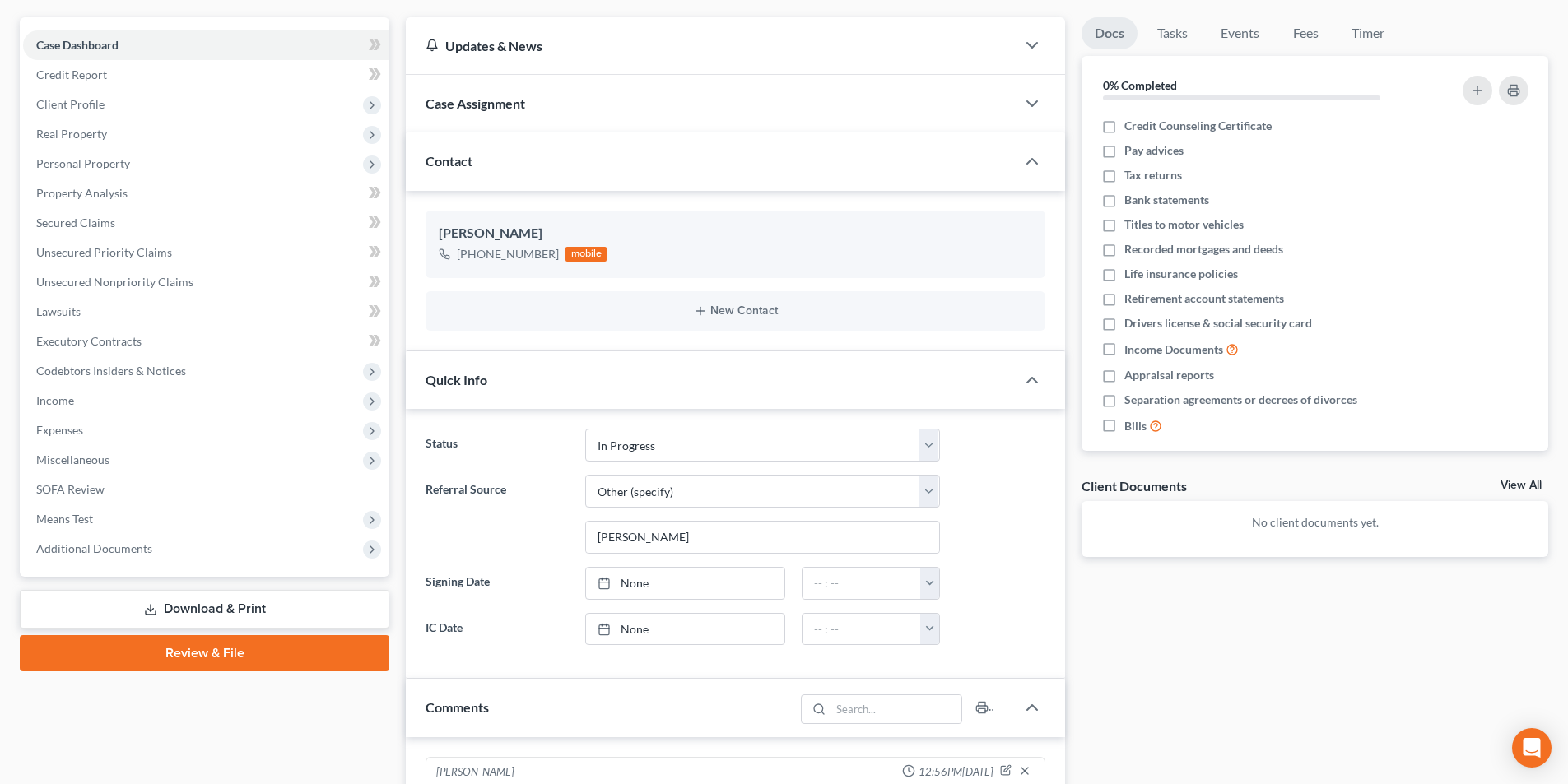
scroll to position [0, 0]
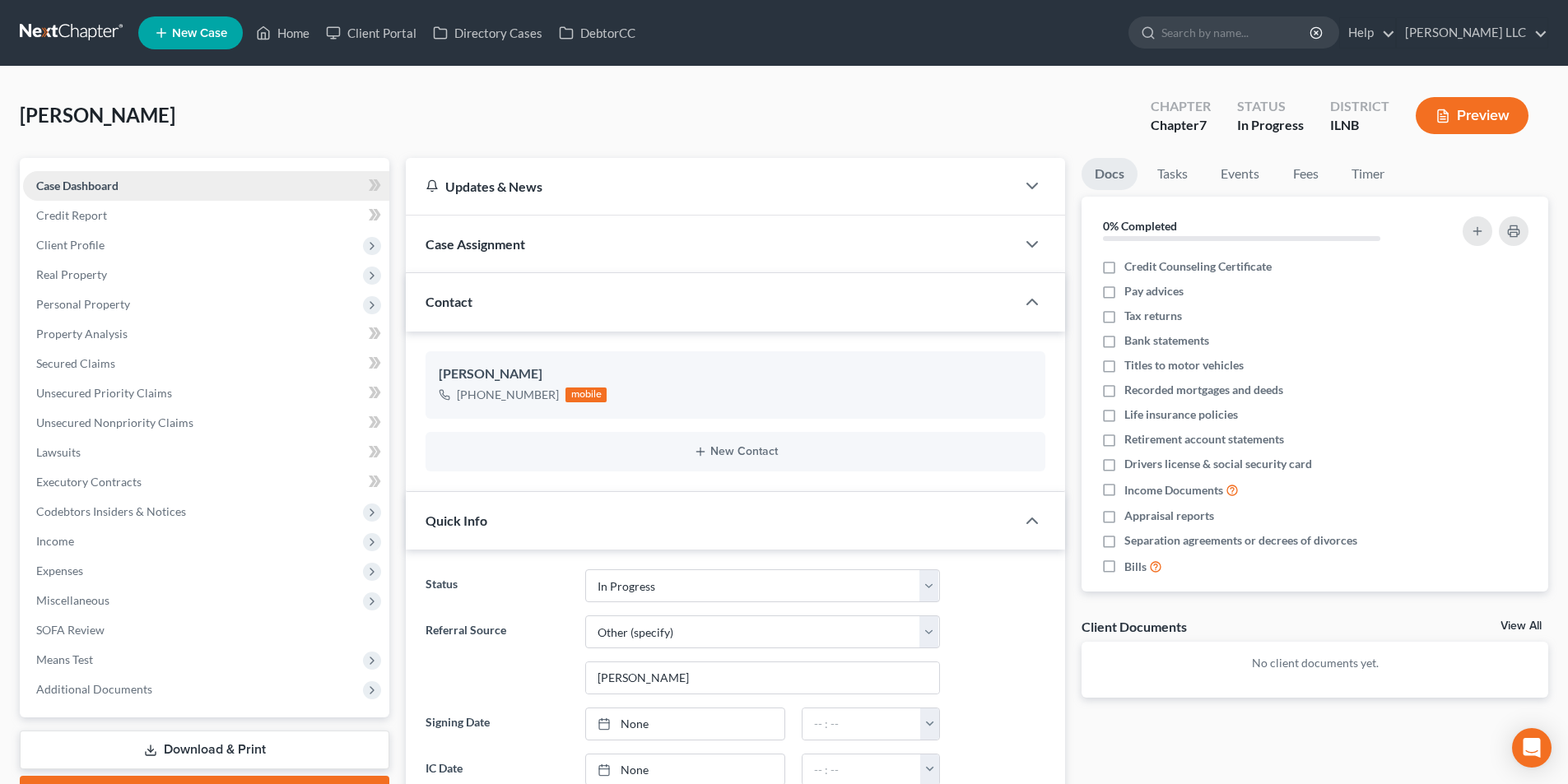
click at [58, 189] on span "Case Dashboard" at bounding box center [77, 185] width 82 height 14
click at [62, 213] on span "Credit Report" at bounding box center [72, 215] width 71 height 14
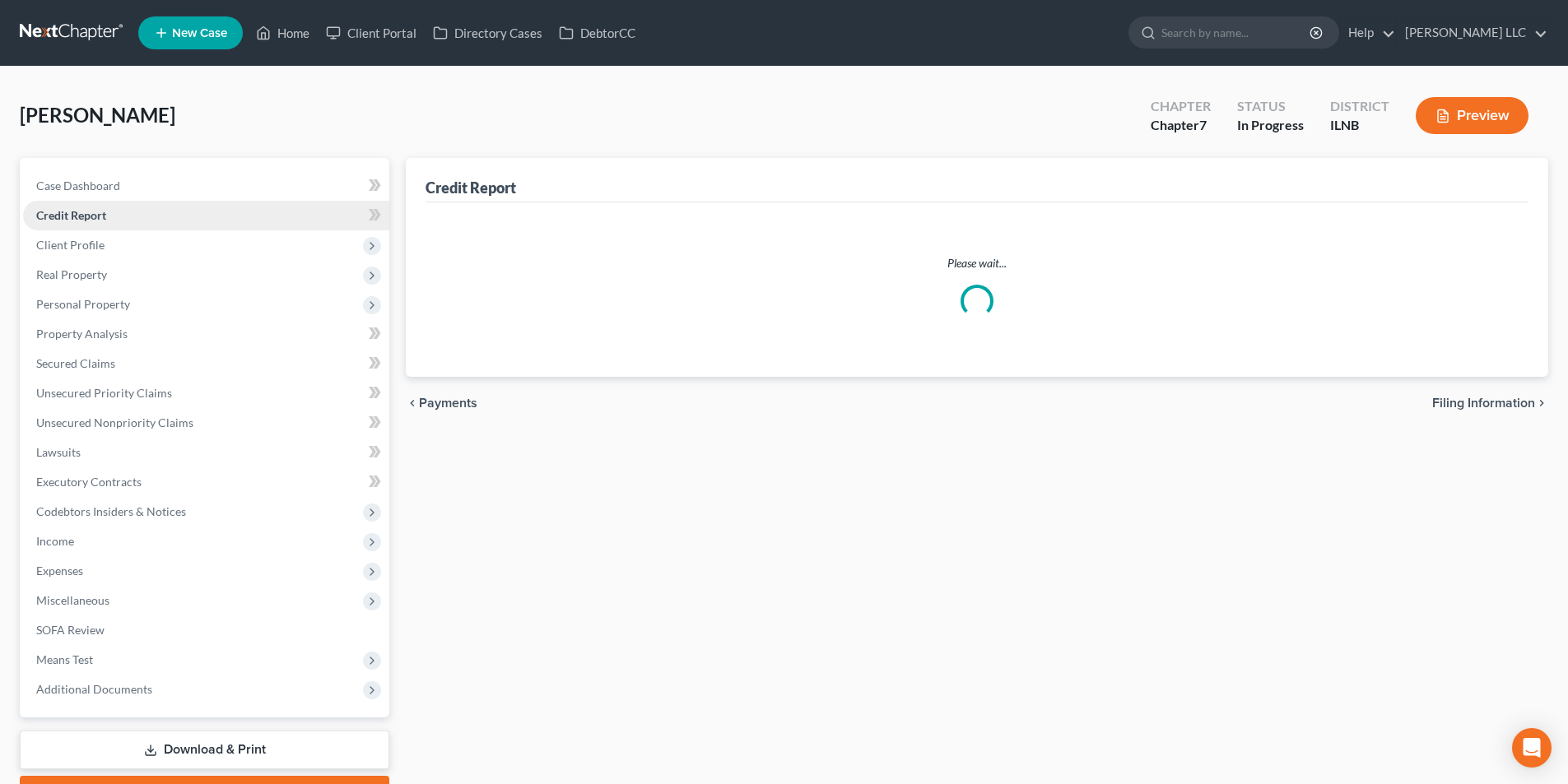
click at [62, 213] on span "Credit Report" at bounding box center [71, 215] width 70 height 14
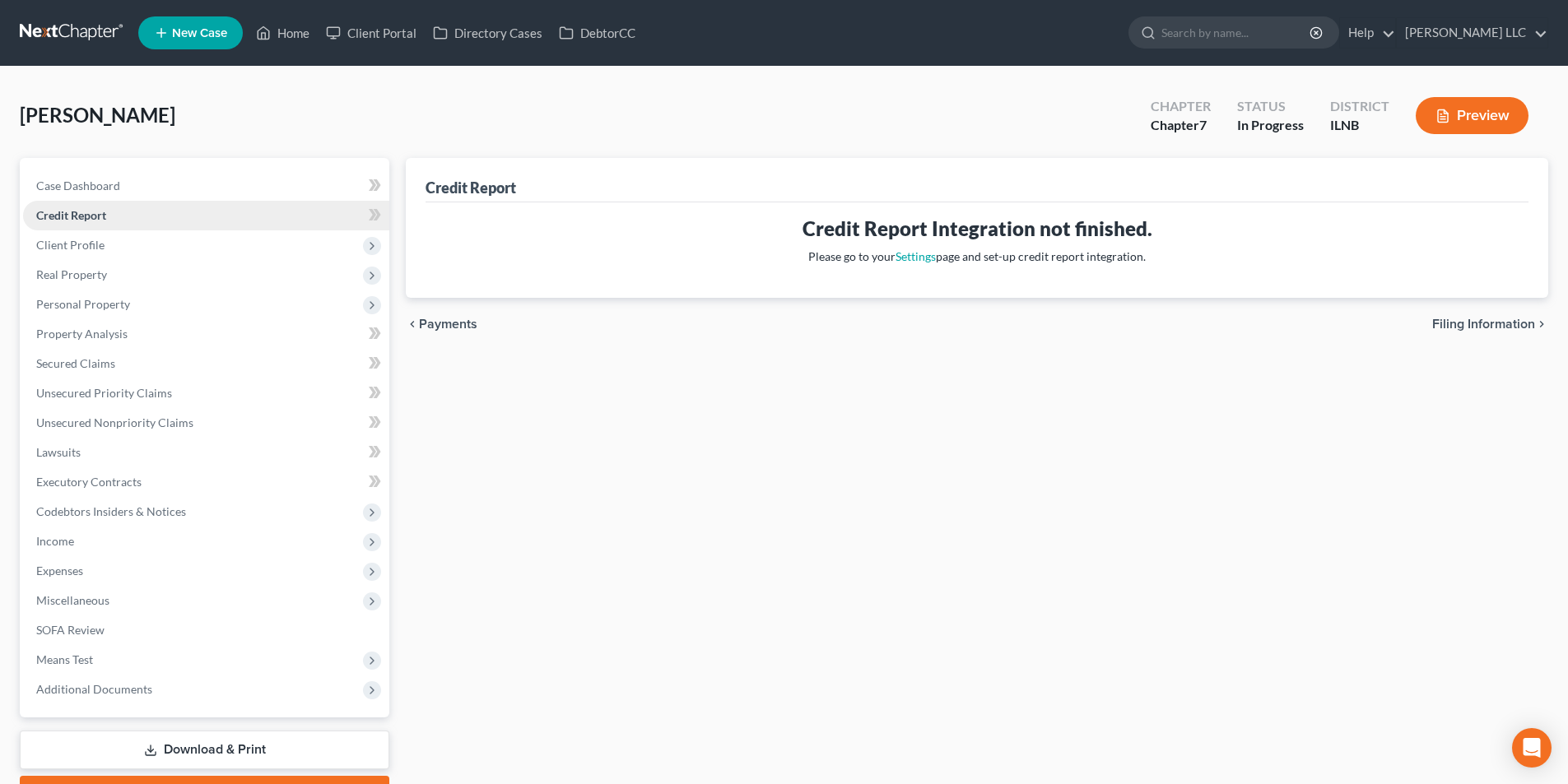
click at [62, 213] on span "Credit Report" at bounding box center [71, 215] width 70 height 14
click at [69, 187] on span "Case Dashboard" at bounding box center [78, 185] width 84 height 14
select select "6"
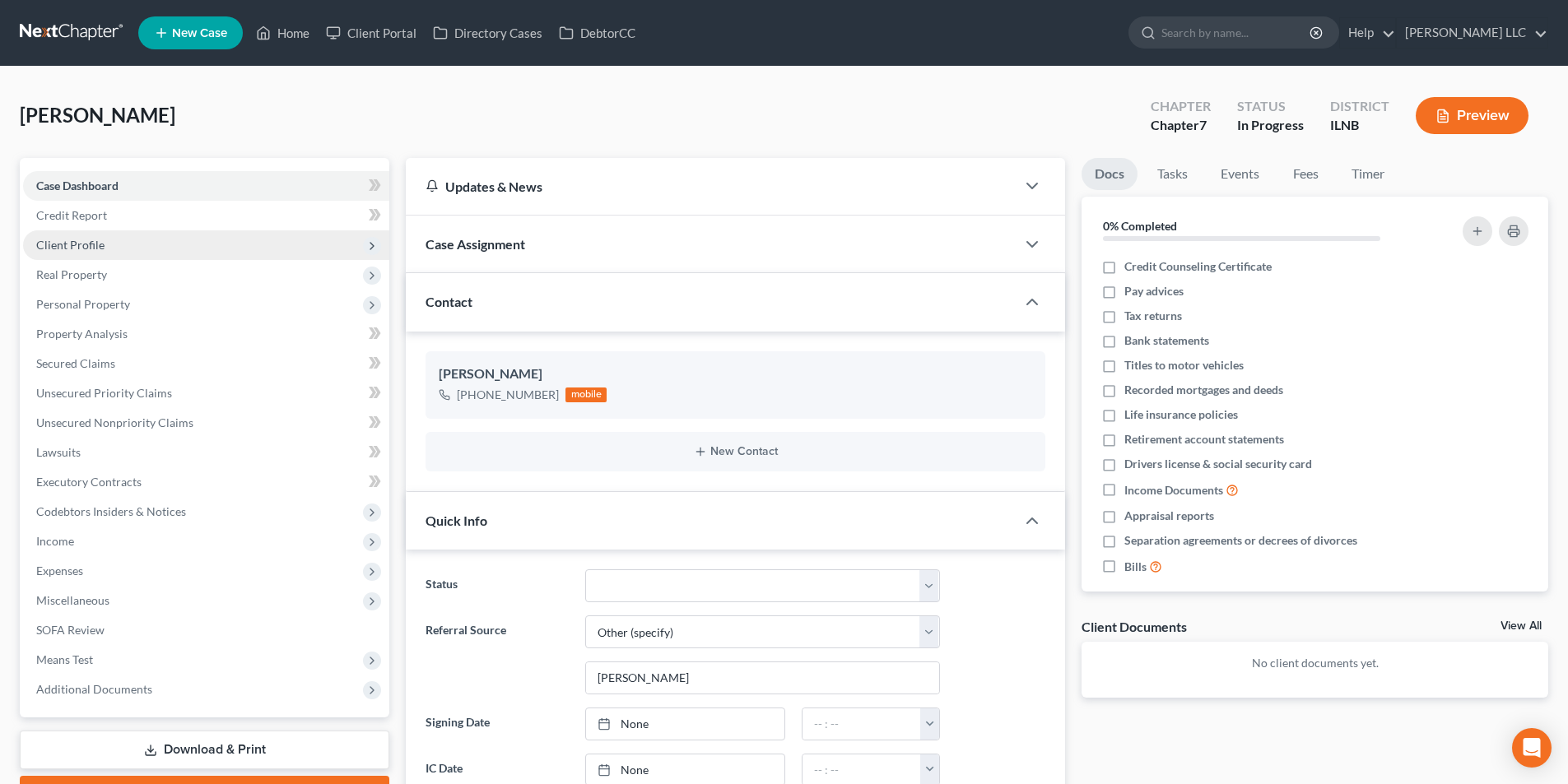
click at [68, 240] on span "Client Profile" at bounding box center [71, 244] width 69 height 14
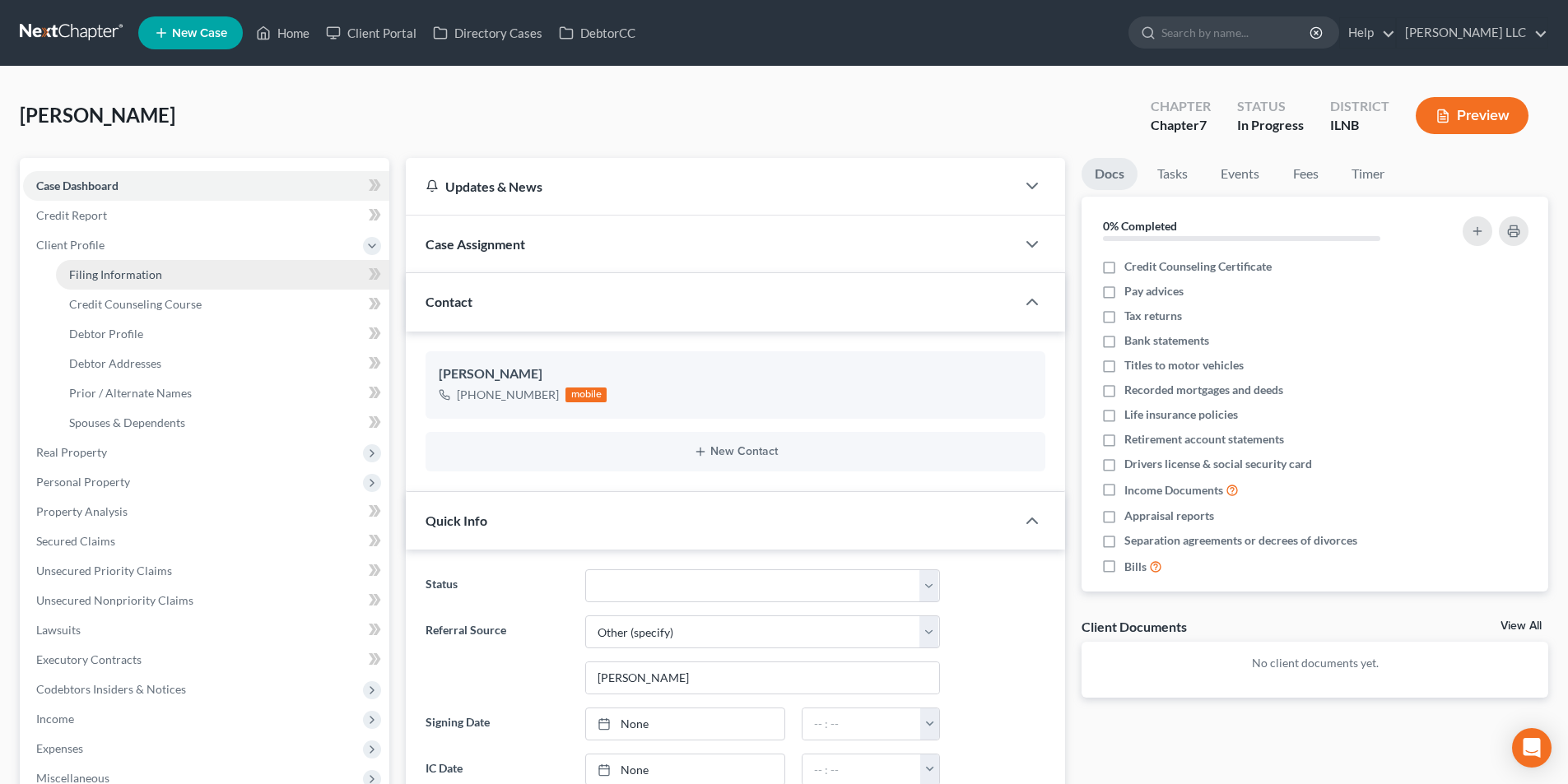
click at [78, 275] on span "Filing Information" at bounding box center [115, 274] width 93 height 14
select select "1"
select select "0"
select select "25"
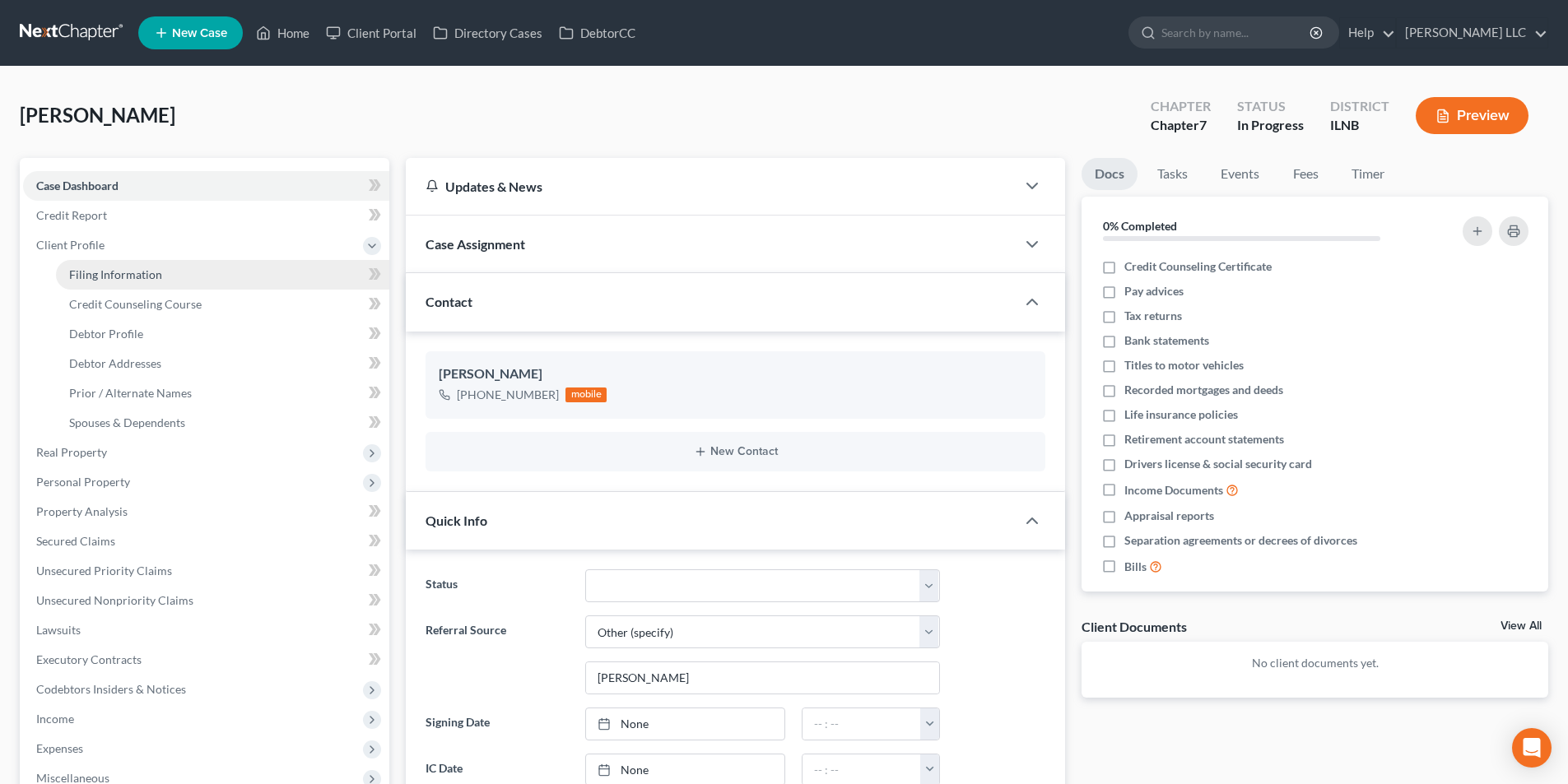
select select "3"
select select "14"
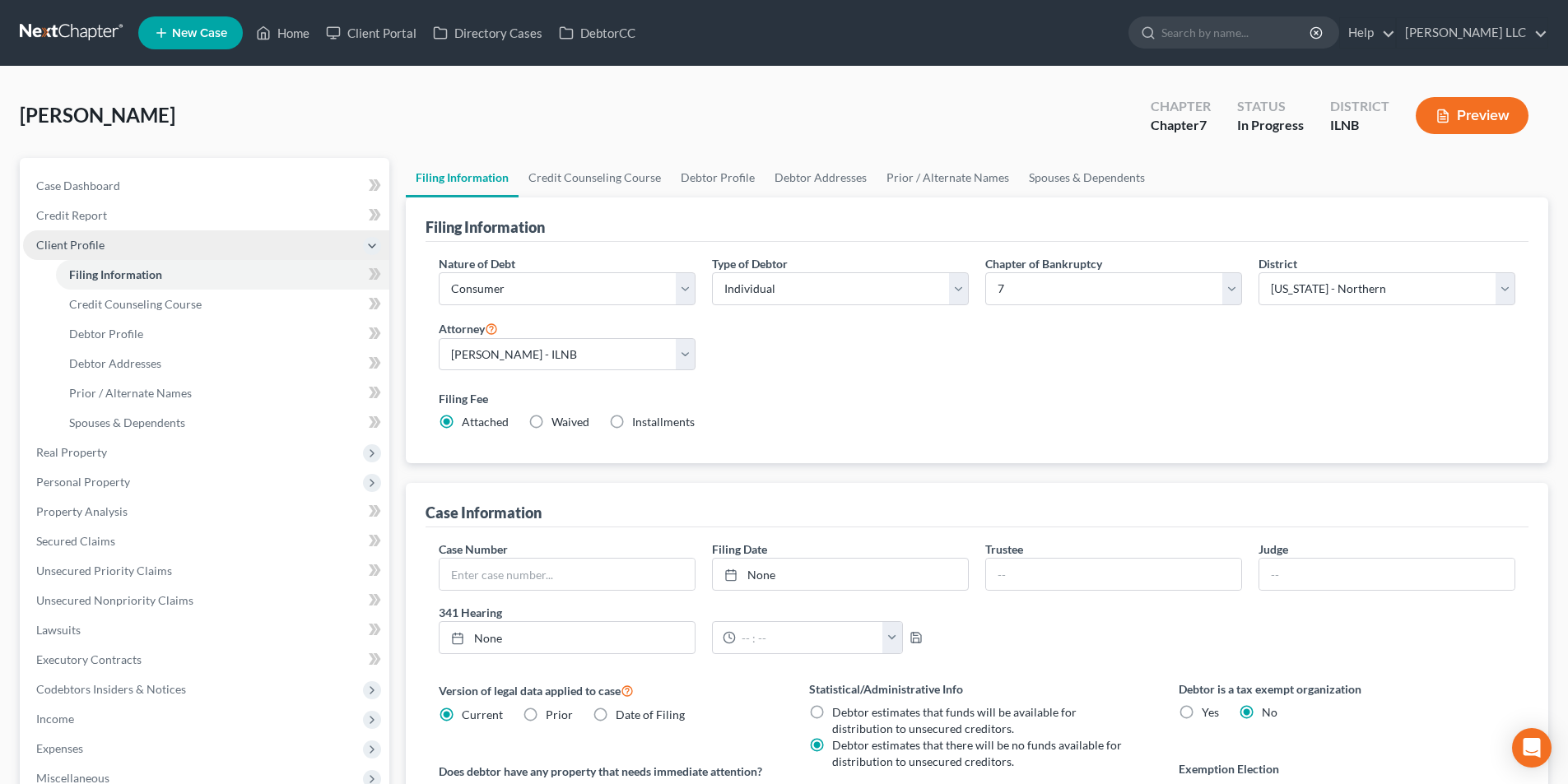
click at [244, 242] on span "Client Profile" at bounding box center [206, 245] width 366 height 30
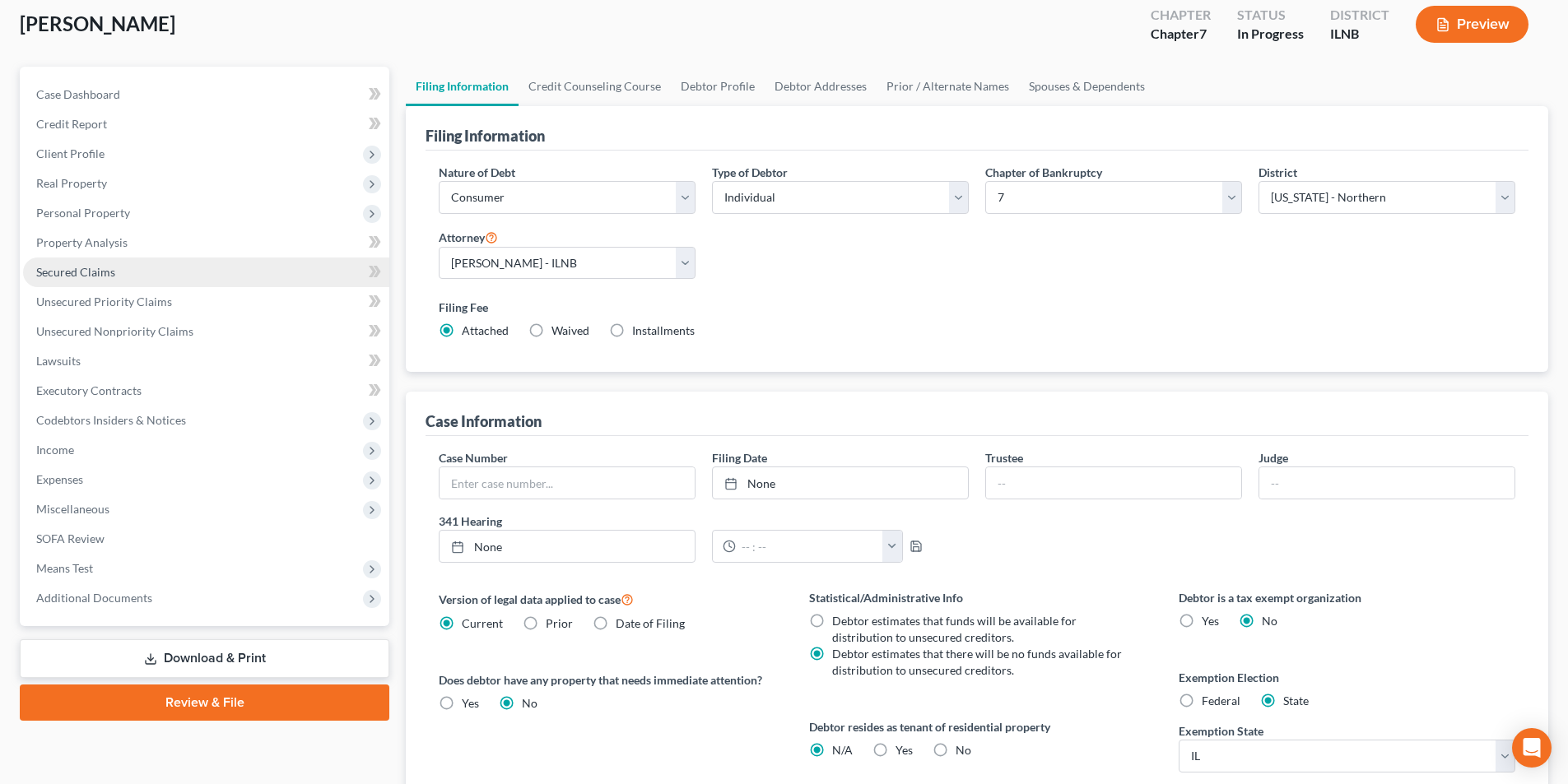
scroll to position [247, 0]
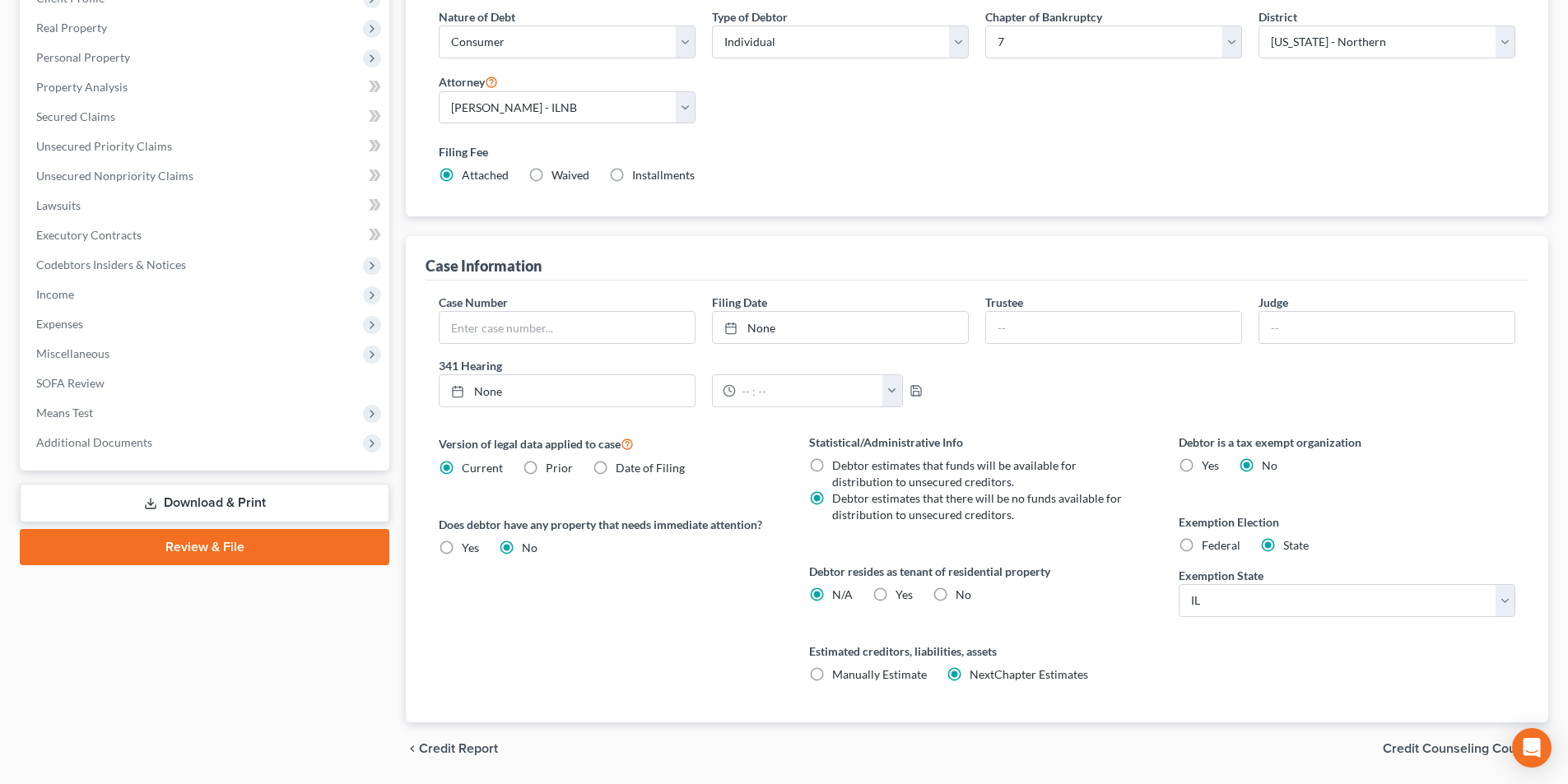
click at [1468, 748] on span "Credit Counseling Course" at bounding box center [1459, 749] width 153 height 13
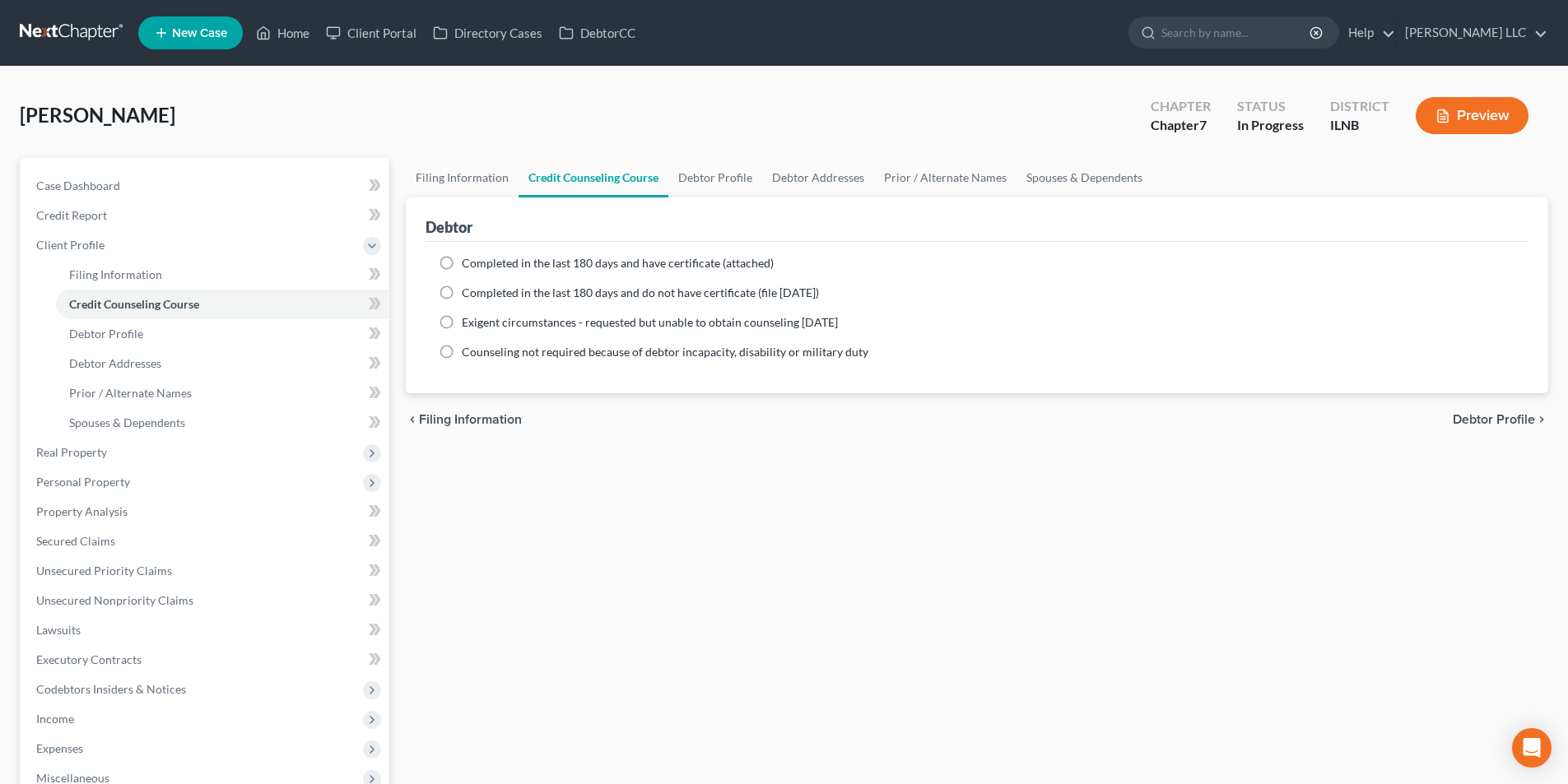
click at [510, 262] on span "Completed in the last 180 days and have certificate (attached)" at bounding box center [617, 262] width 312 height 14
click at [479, 262] on input "Completed in the last 180 days and have certificate (attached)" at bounding box center [473, 259] width 10 height 10
radio input "true"
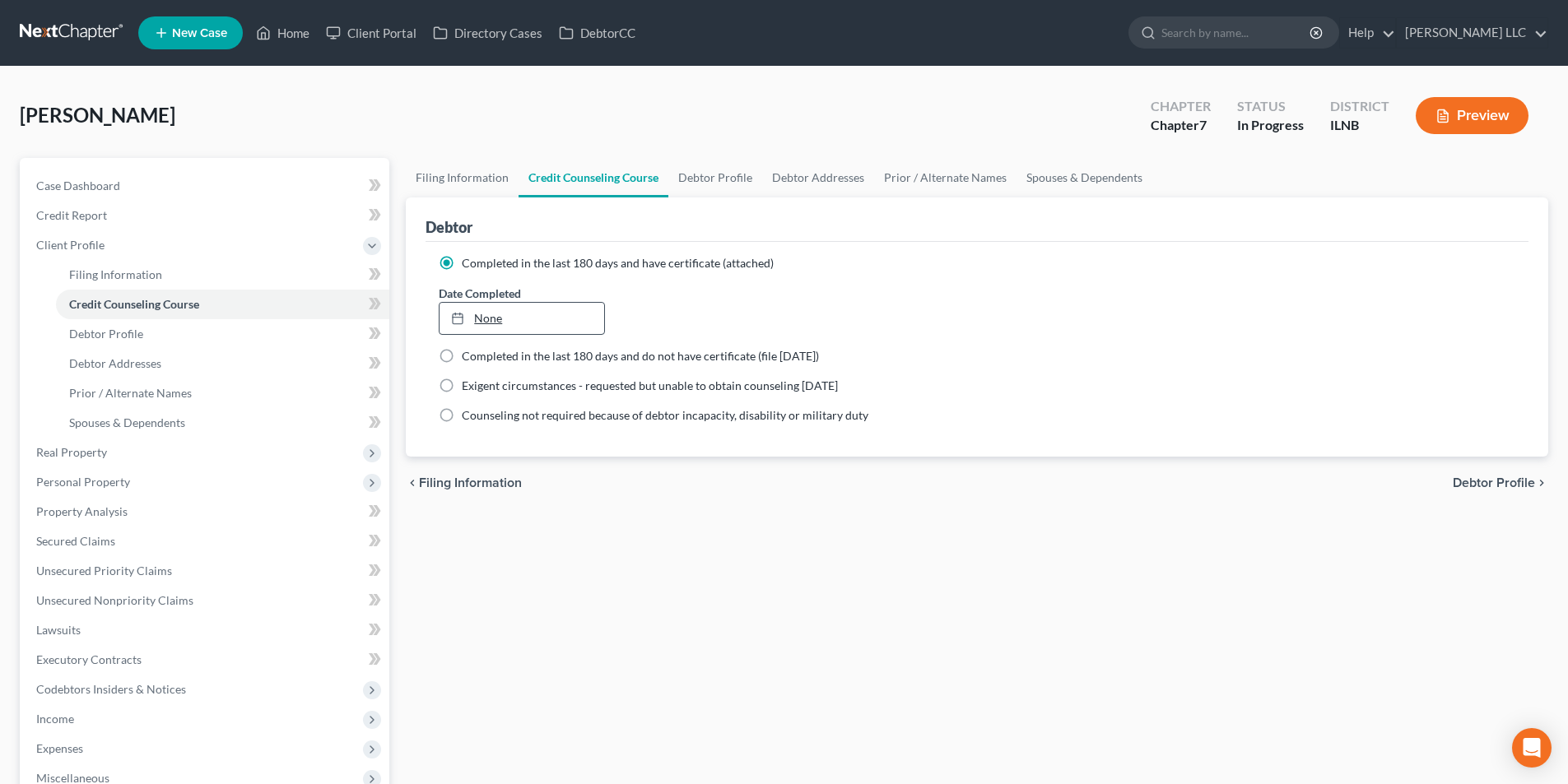
click at [504, 322] on link "None" at bounding box center [522, 318] width 164 height 31
type input "10/13/2025"
click at [1534, 479] on span "Debtor Profile" at bounding box center [1495, 483] width 82 height 13
select select "0"
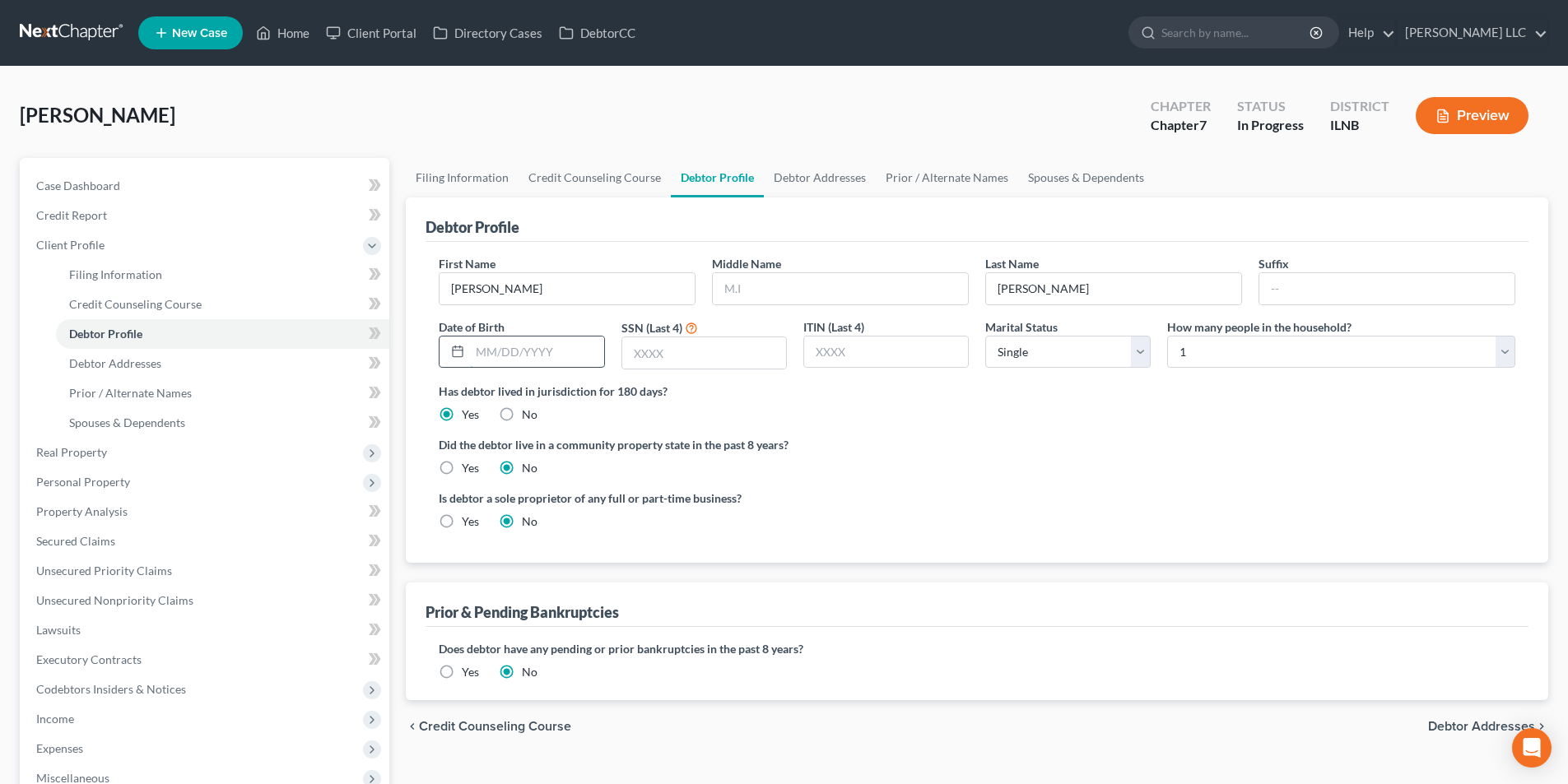
click at [521, 348] on input "text" at bounding box center [537, 352] width 134 height 31
type input "07/15/1973"
type input "3737"
click at [1001, 362] on select "Select Single Married Separated Divorced Widowed" at bounding box center [1068, 352] width 165 height 33
select select "3"
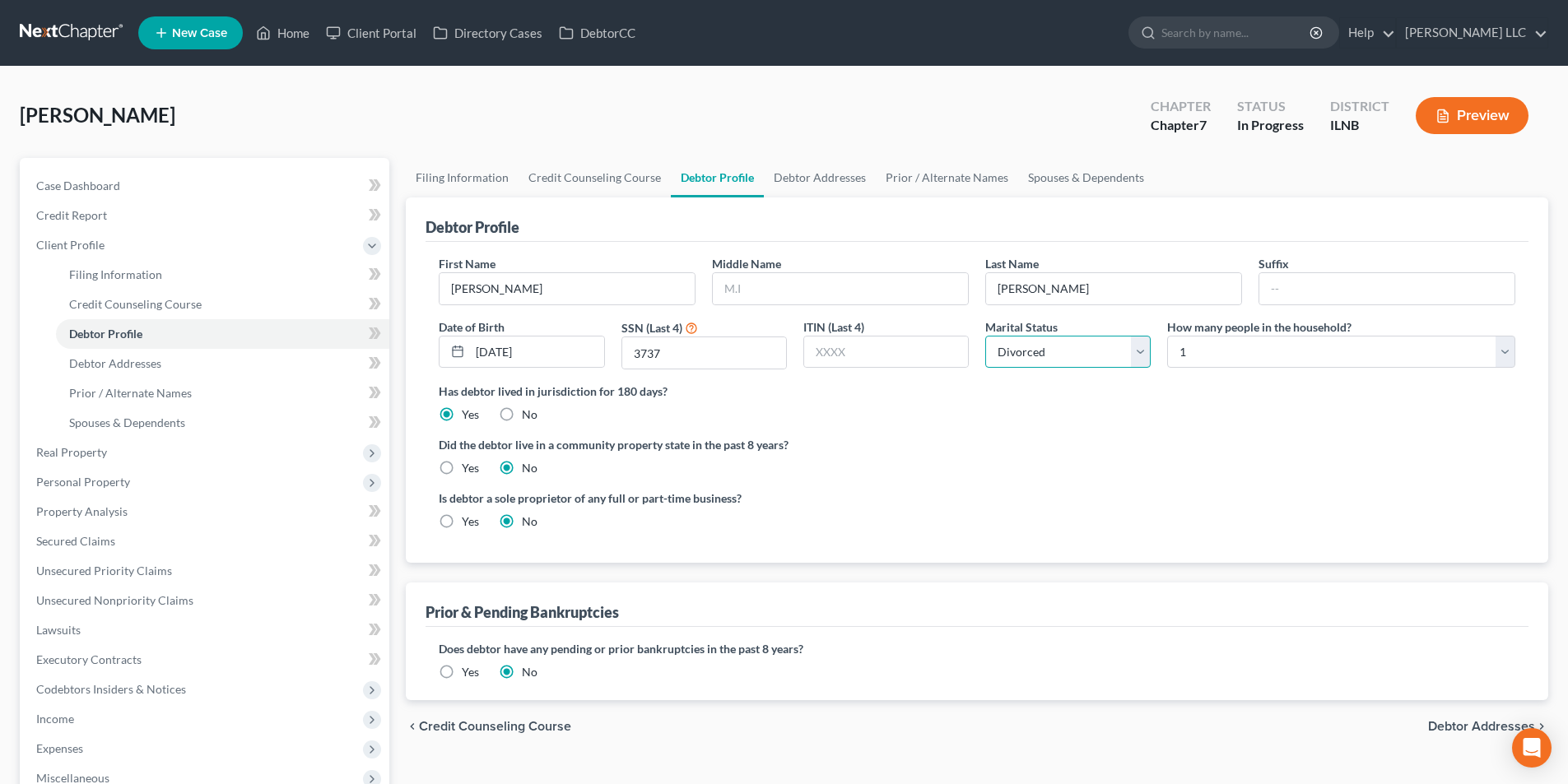
click at [986, 336] on select "Select Single Married Separated Divorced Widowed" at bounding box center [1068, 352] width 165 height 33
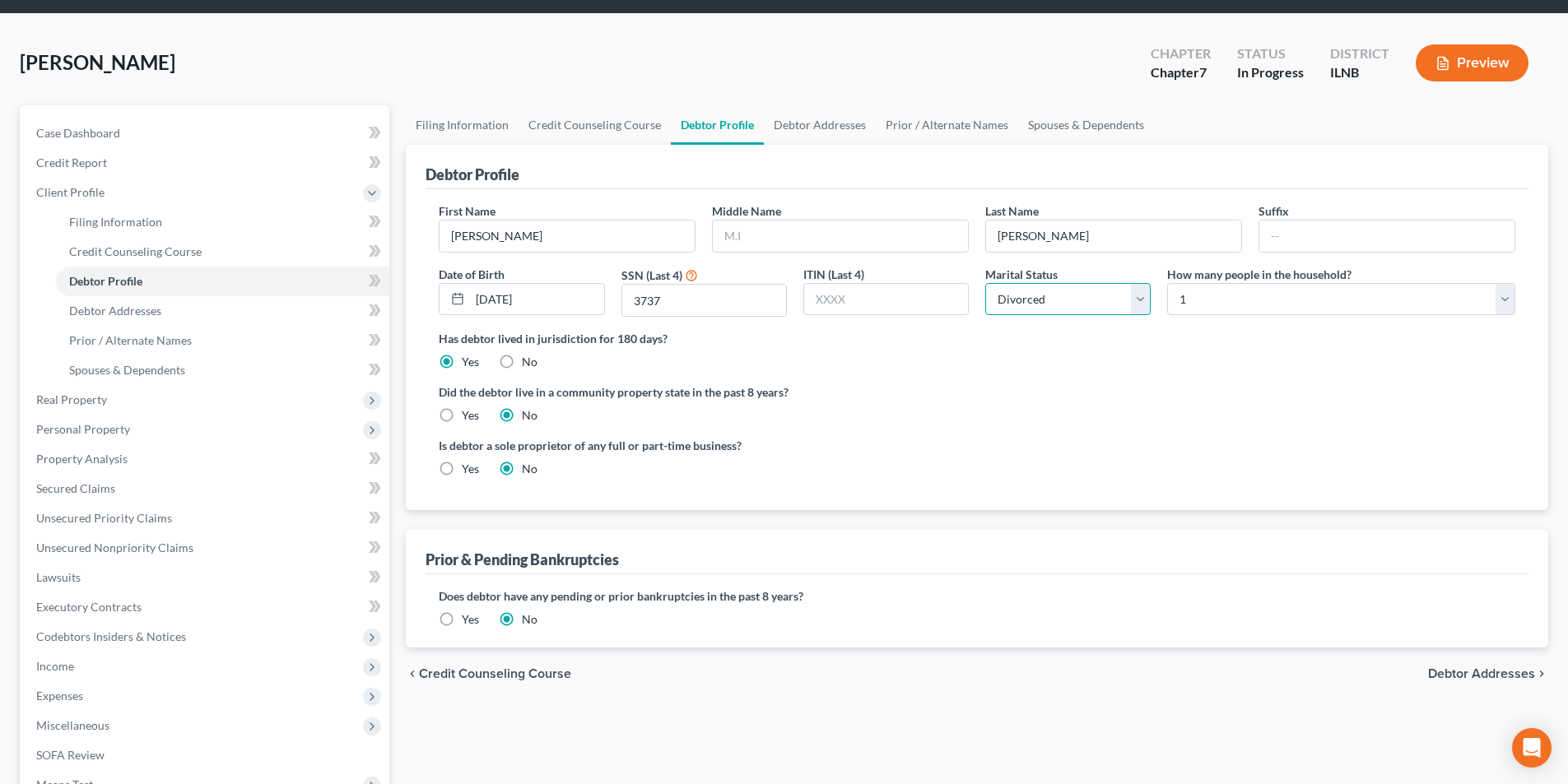
scroll to position [247, 0]
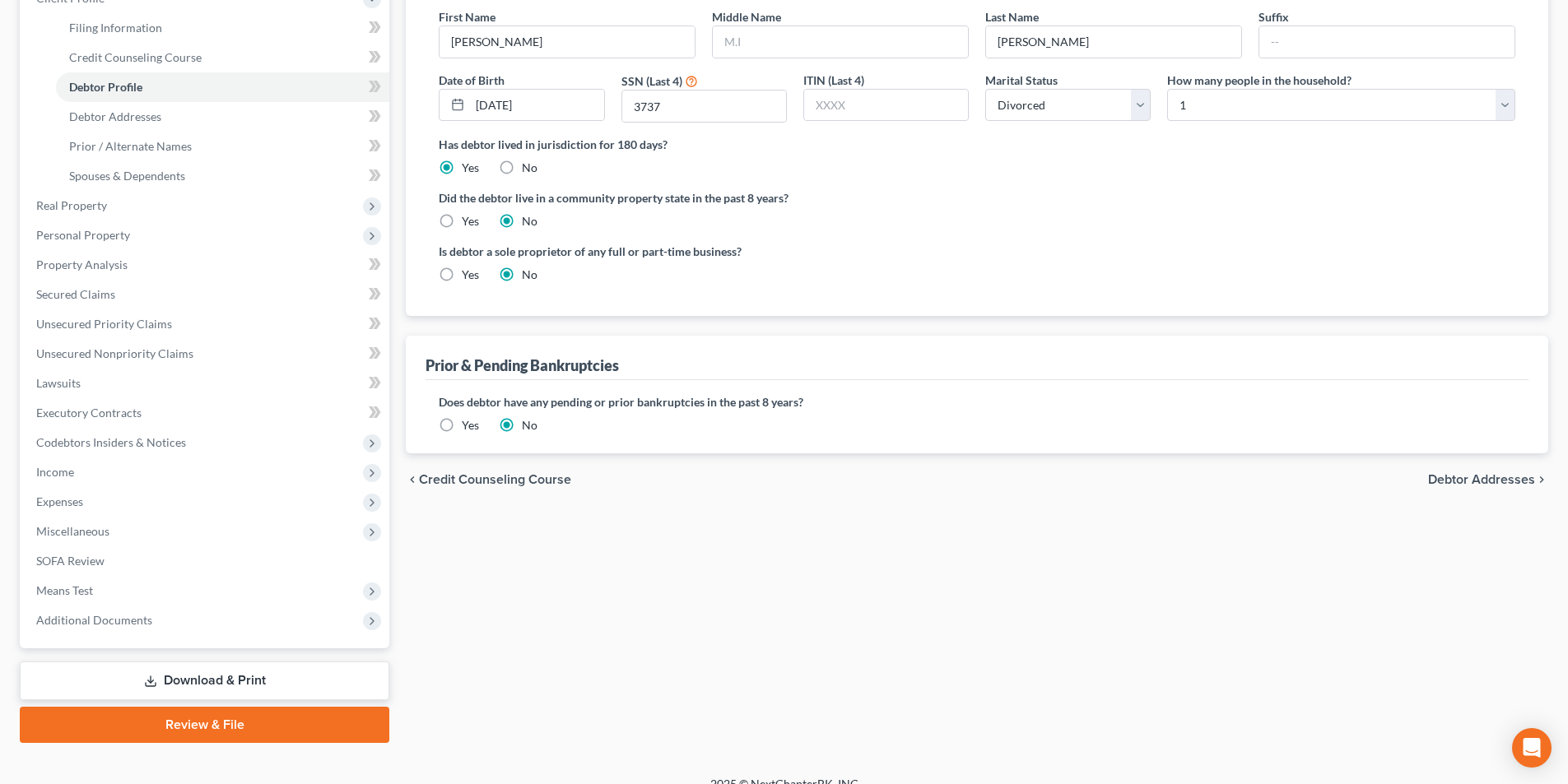
click at [1501, 484] on span "Debtor Addresses" at bounding box center [1482, 480] width 107 height 13
click at [1501, 484] on div "Filing Information Credit Counseling Course Debtor Profile Debtor Addresses Pri…" at bounding box center [977, 327] width 1160 height 832
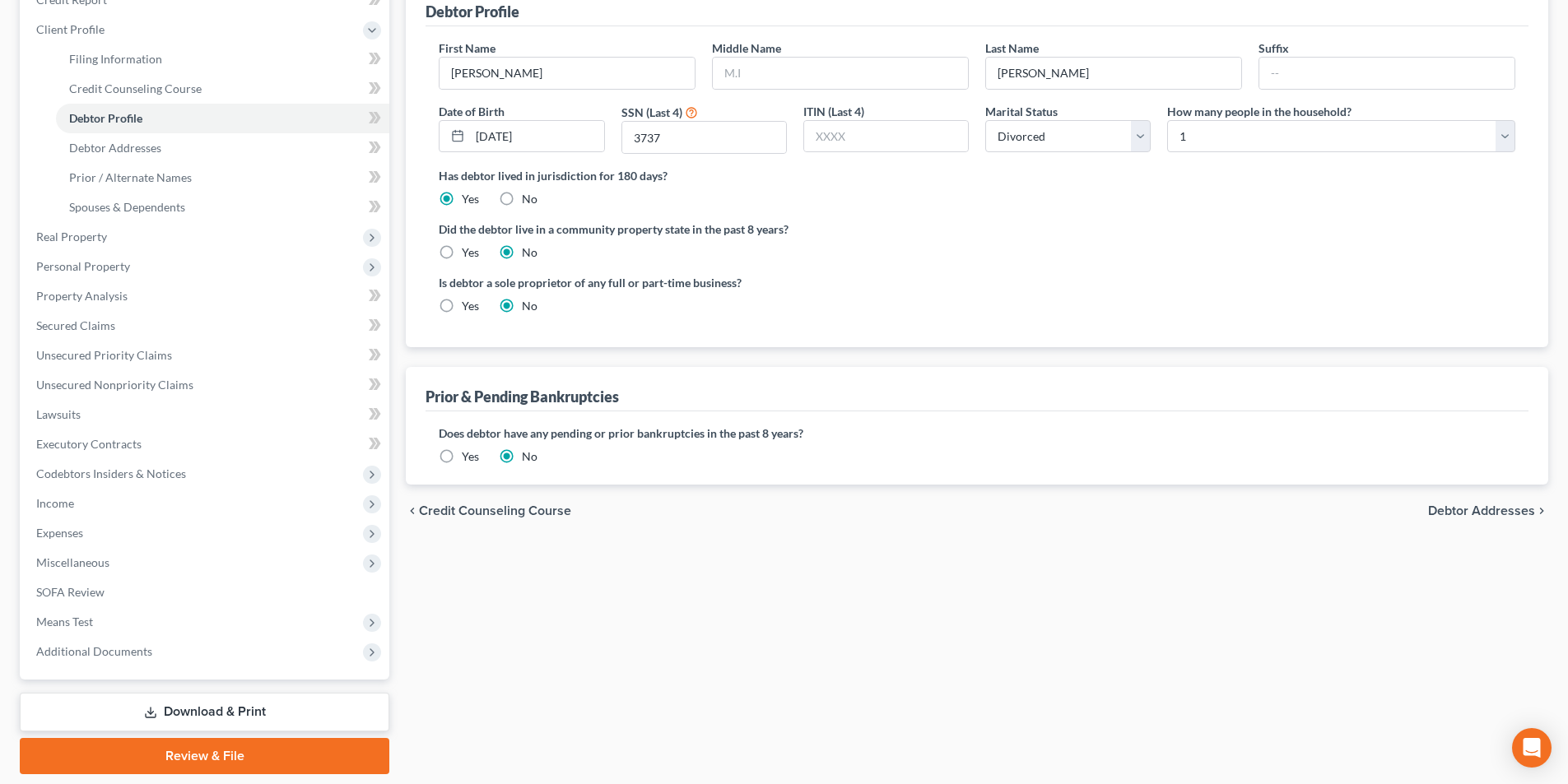
select select "0"
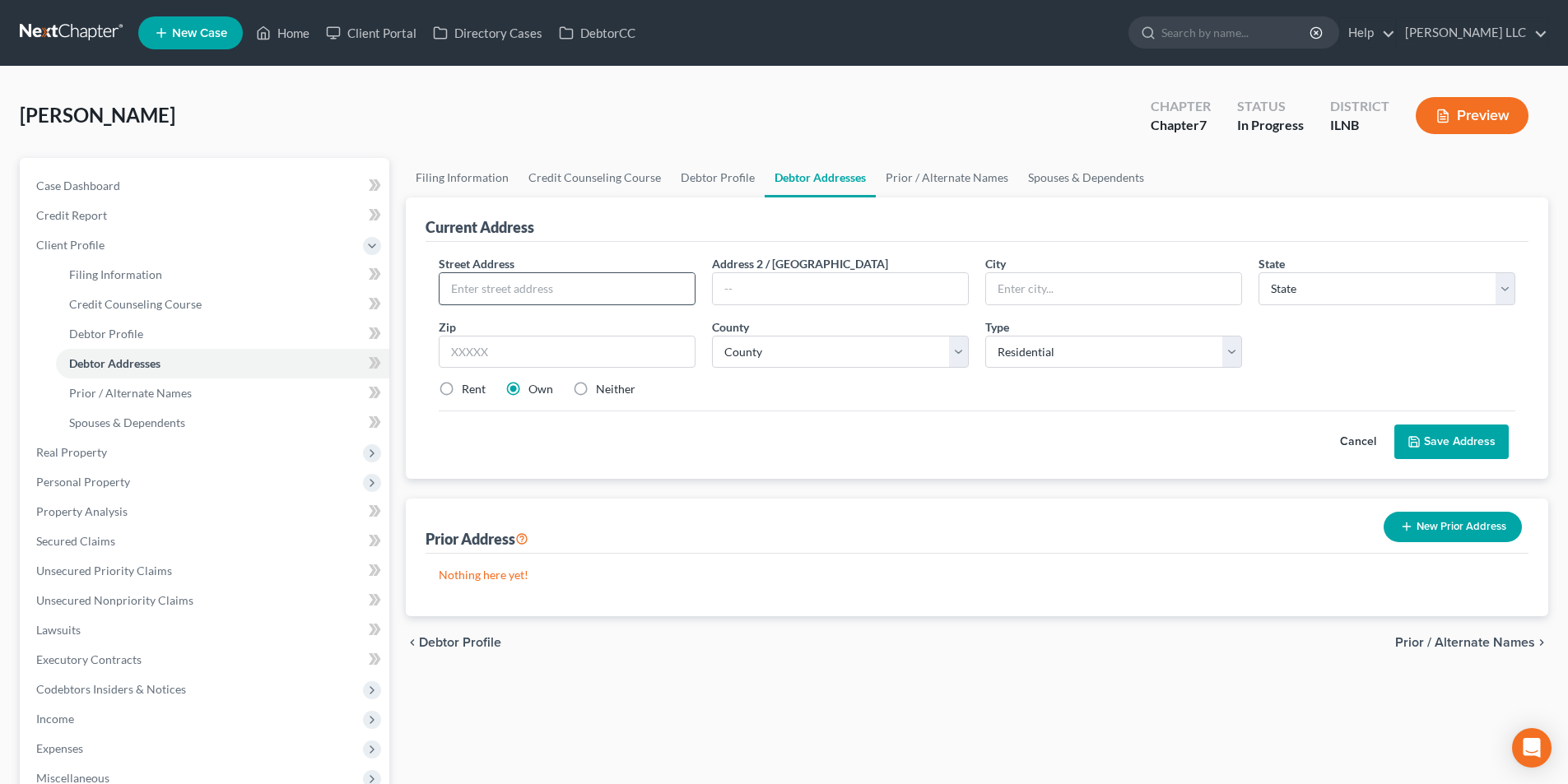
click at [531, 279] on input "text" at bounding box center [567, 288] width 255 height 31
type input "309 N. Lennox Street"
type input "Braceville"
select select "14"
type input "60407"
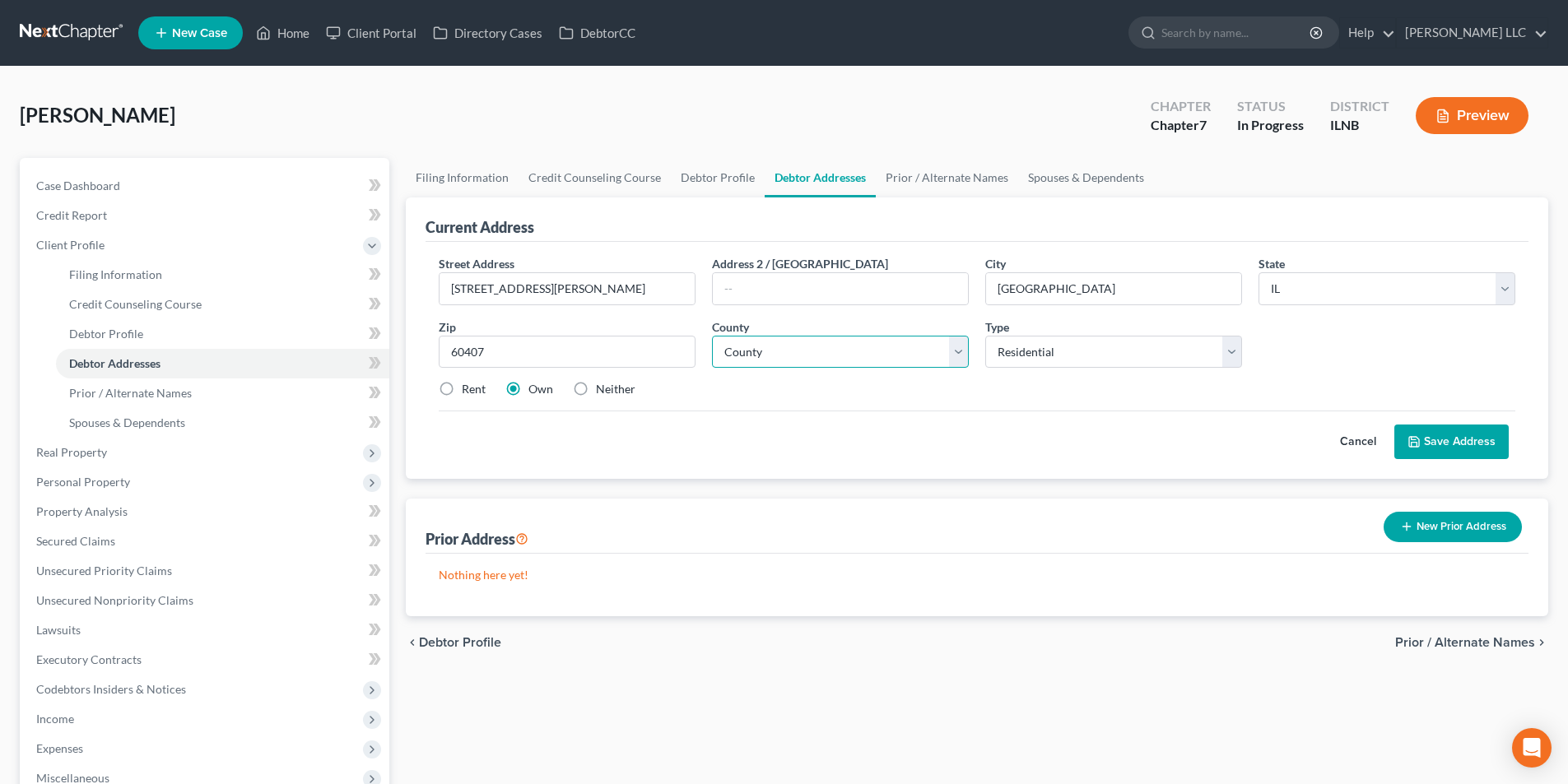
click at [890, 357] on select "County Adams County Alexander County Bond County Boone County Brown County Bure…" at bounding box center [840, 352] width 257 height 33
select select "31"
click at [712, 336] on select "County Adams County Alexander County Bond County Boone County Brown County Bure…" at bounding box center [840, 352] width 257 height 33
click at [1086, 350] on select "Select Residential Mailing Rental Business" at bounding box center [1114, 352] width 257 height 33
click at [1101, 359] on select "Select Residential Mailing Rental Business" at bounding box center [1114, 352] width 257 height 33
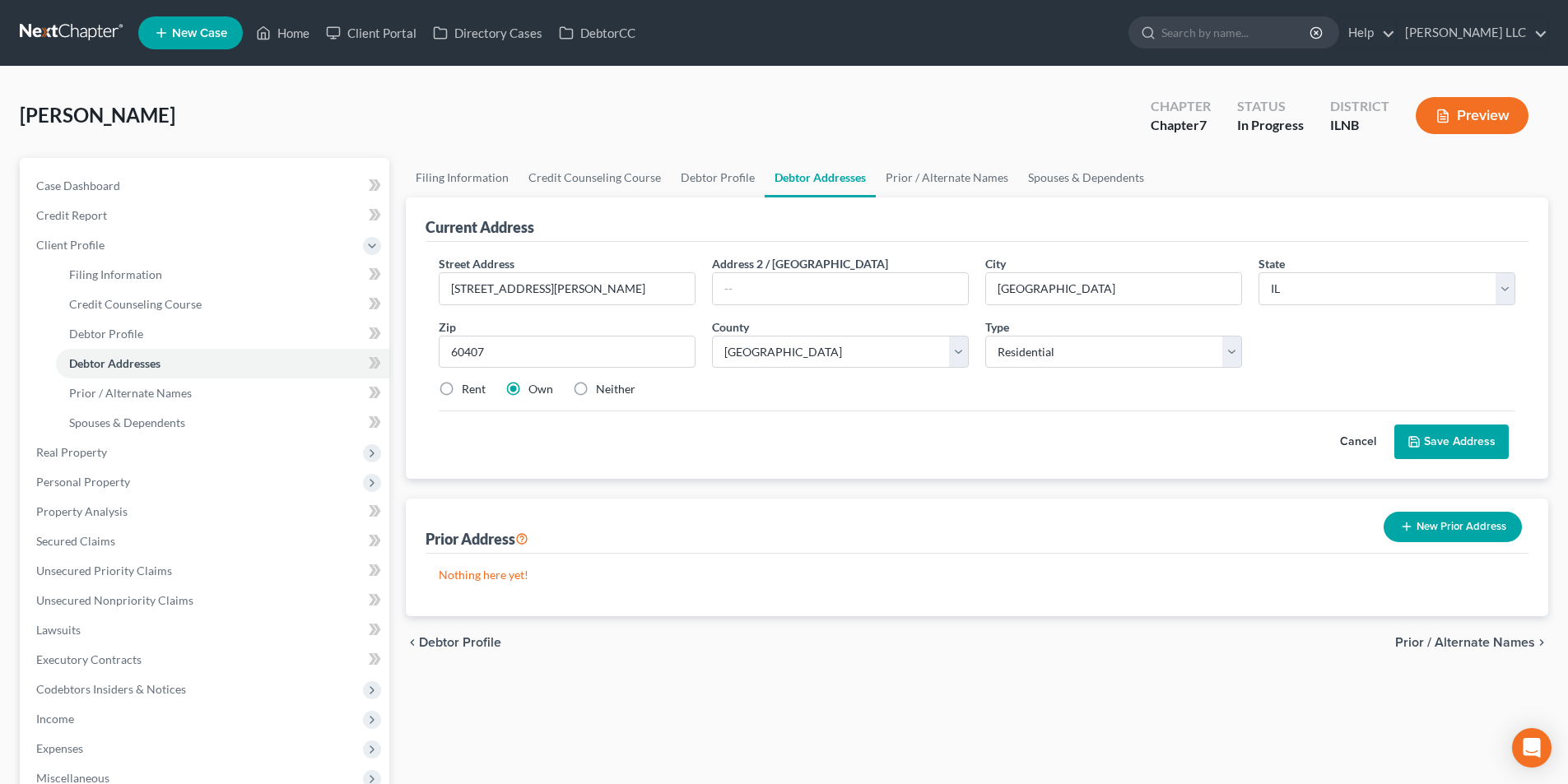
drag, startPoint x: 1426, startPoint y: 445, endPoint x: 446, endPoint y: 392, distance: 981.4
click at [446, 392] on form "Street Address * 309 N. Lennox Street Address 2 / PO Box City * Braceville Stat…" at bounding box center [977, 357] width 1077 height 204
drag, startPoint x: 446, startPoint y: 392, endPoint x: 468, endPoint y: 392, distance: 22.0
click at [462, 392] on label "Rent" at bounding box center [473, 388] width 24 height 16
click at [469, 392] on input "Rent" at bounding box center [473, 385] width 10 height 10
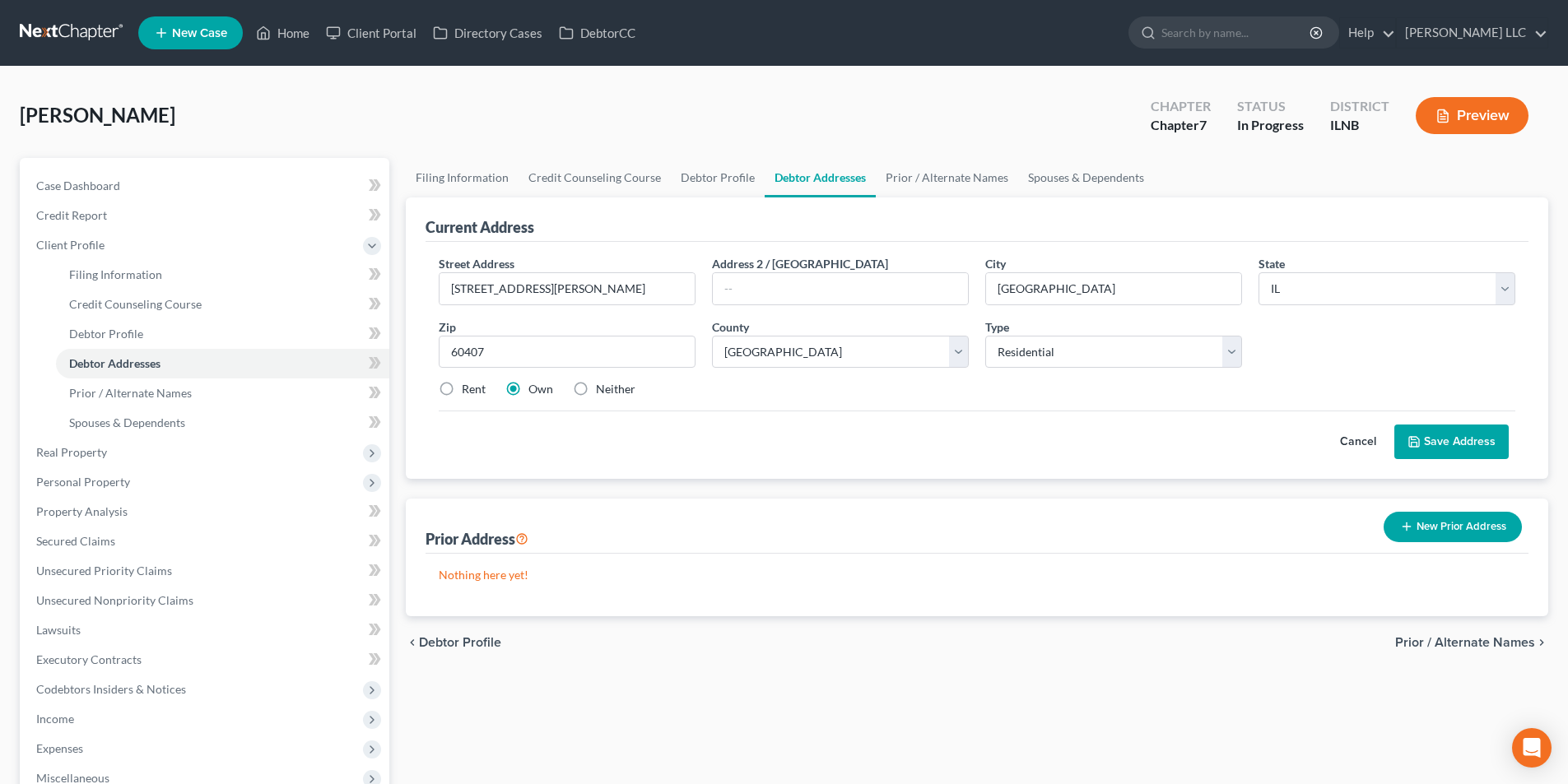
radio input "true"
click at [1457, 444] on button "Save Address" at bounding box center [1452, 442] width 115 height 34
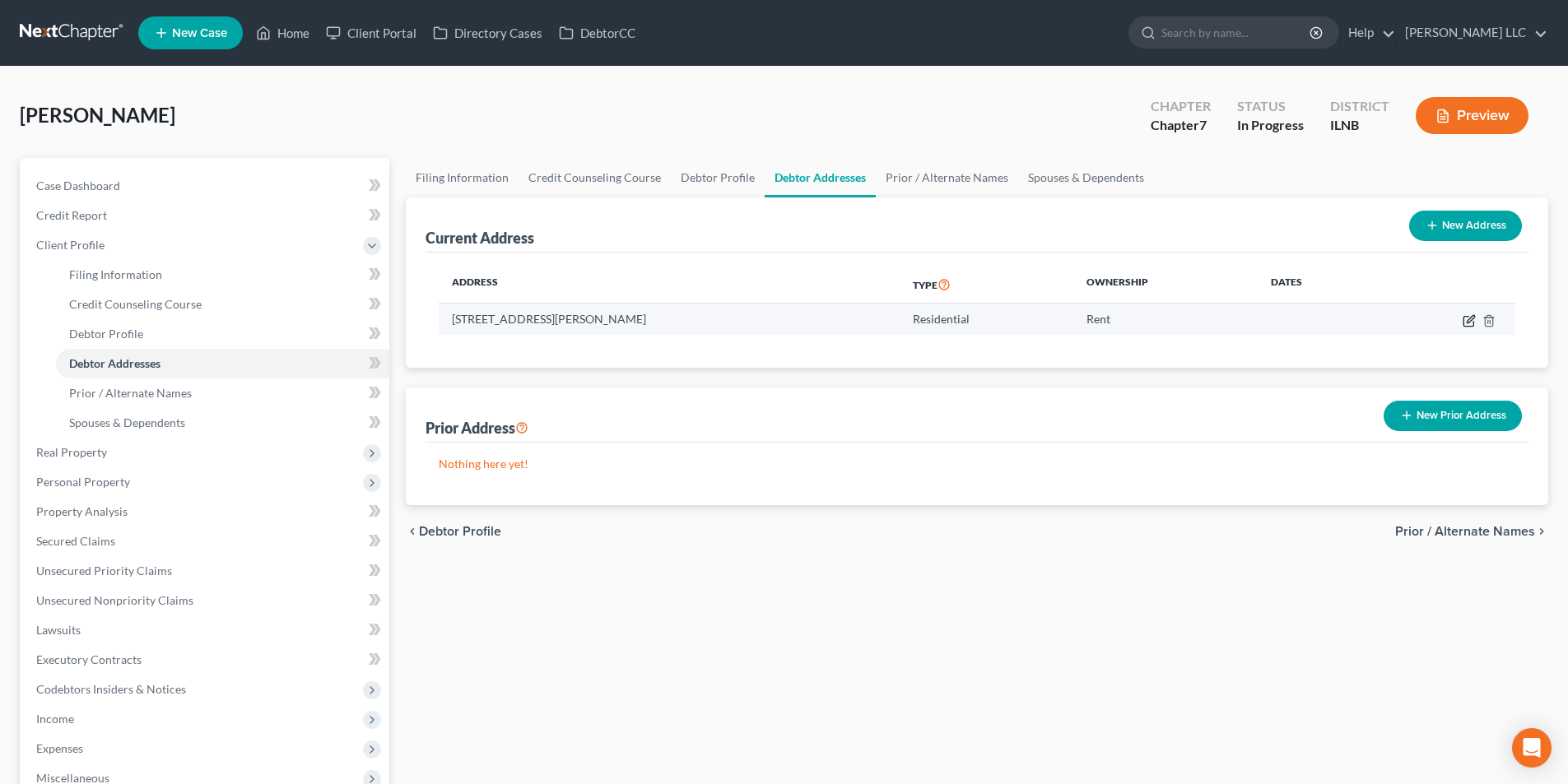
click at [1466, 320] on icon "button" at bounding box center [1470, 321] width 13 height 13
select select "14"
select select "31"
select select "0"
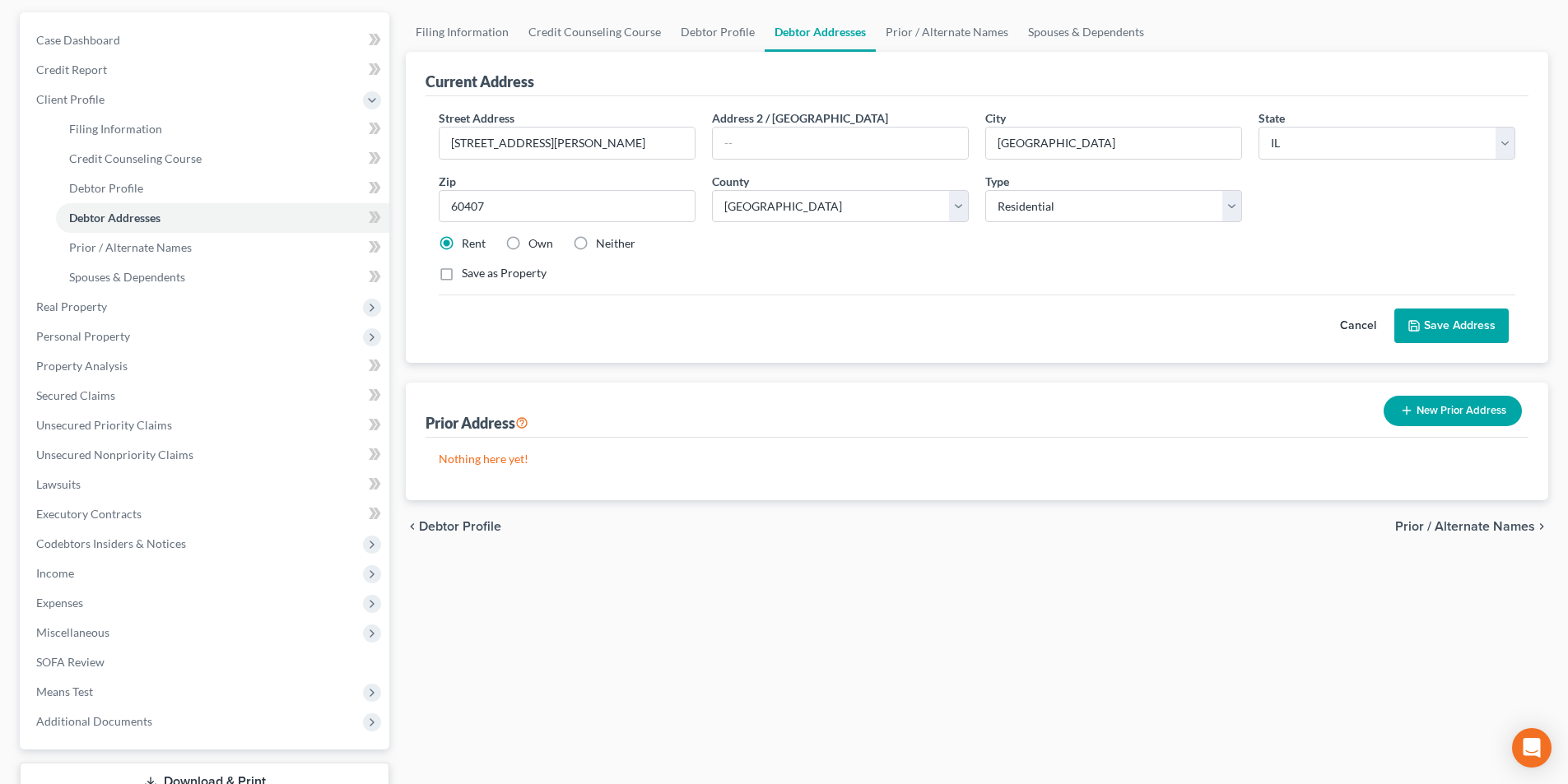
scroll to position [247, 0]
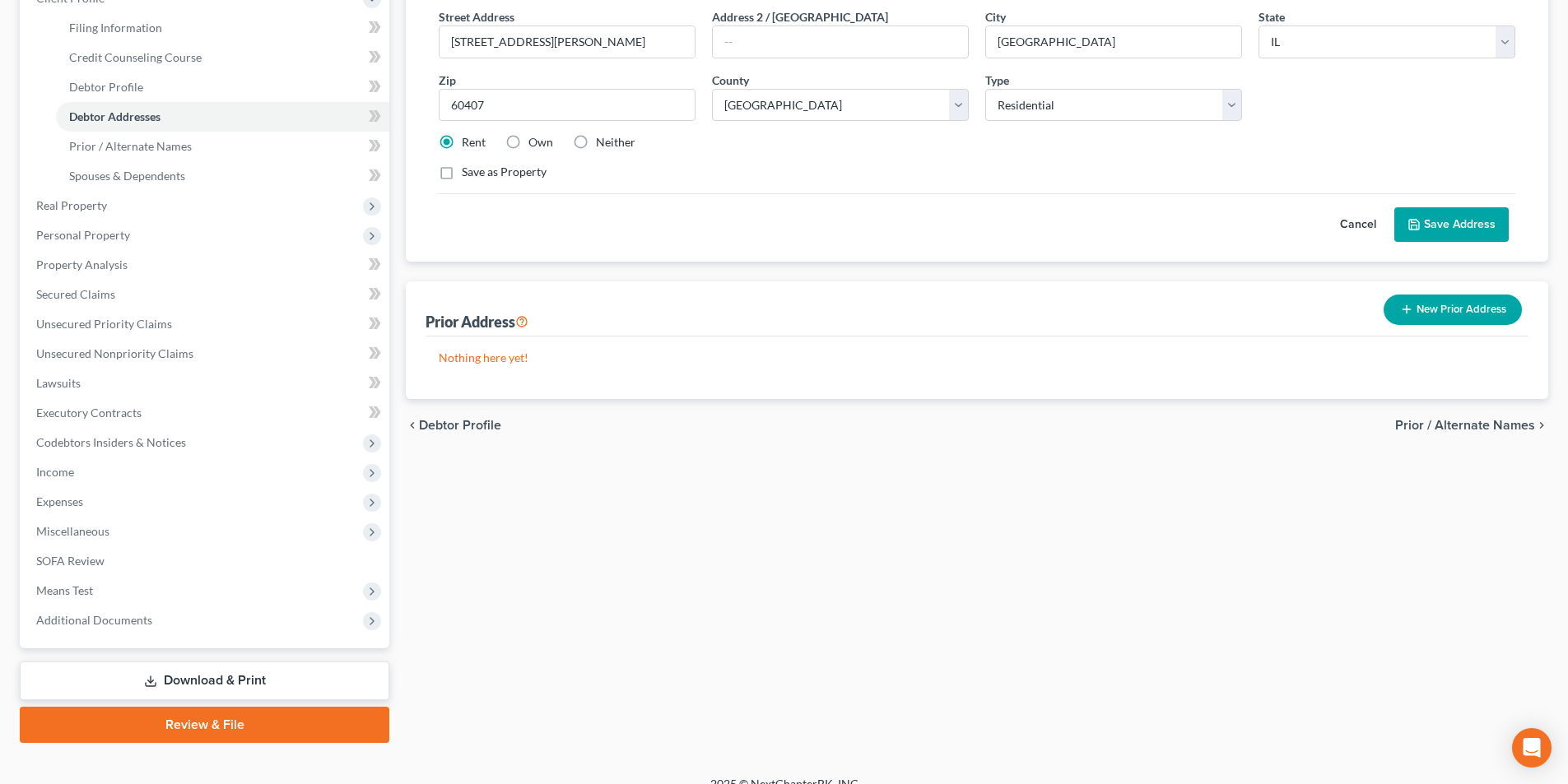
drag, startPoint x: 1474, startPoint y: 303, endPoint x: 677, endPoint y: 342, distance: 798.0
click at [704, 364] on div "Prior Address New Prior Address Nothing here yet!" at bounding box center [976, 340] width 1142 height 117
click at [515, 316] on div "Prior Address" at bounding box center [477, 321] width 103 height 20
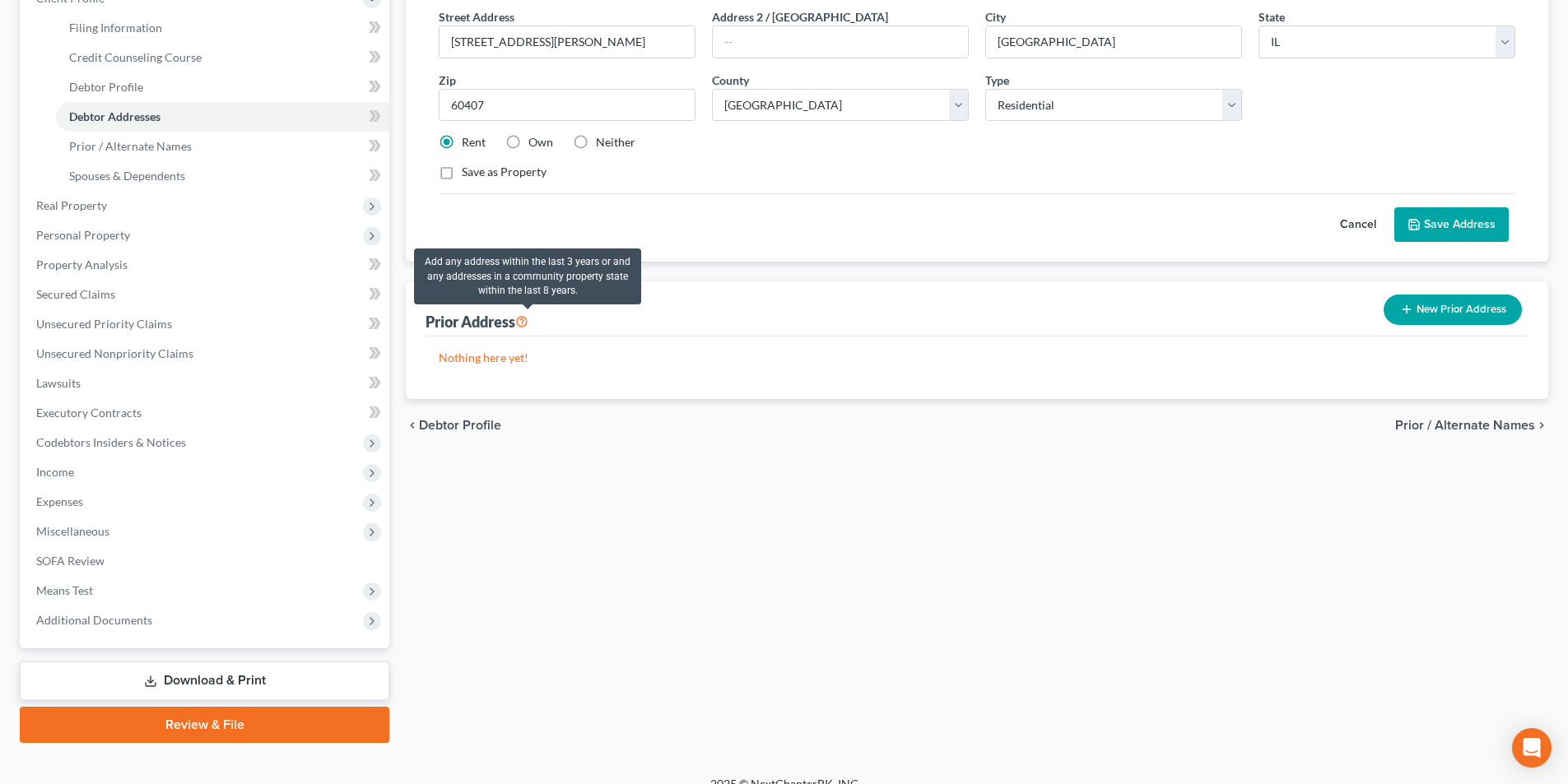
click at [525, 321] on icon at bounding box center [522, 320] width 13 height 15
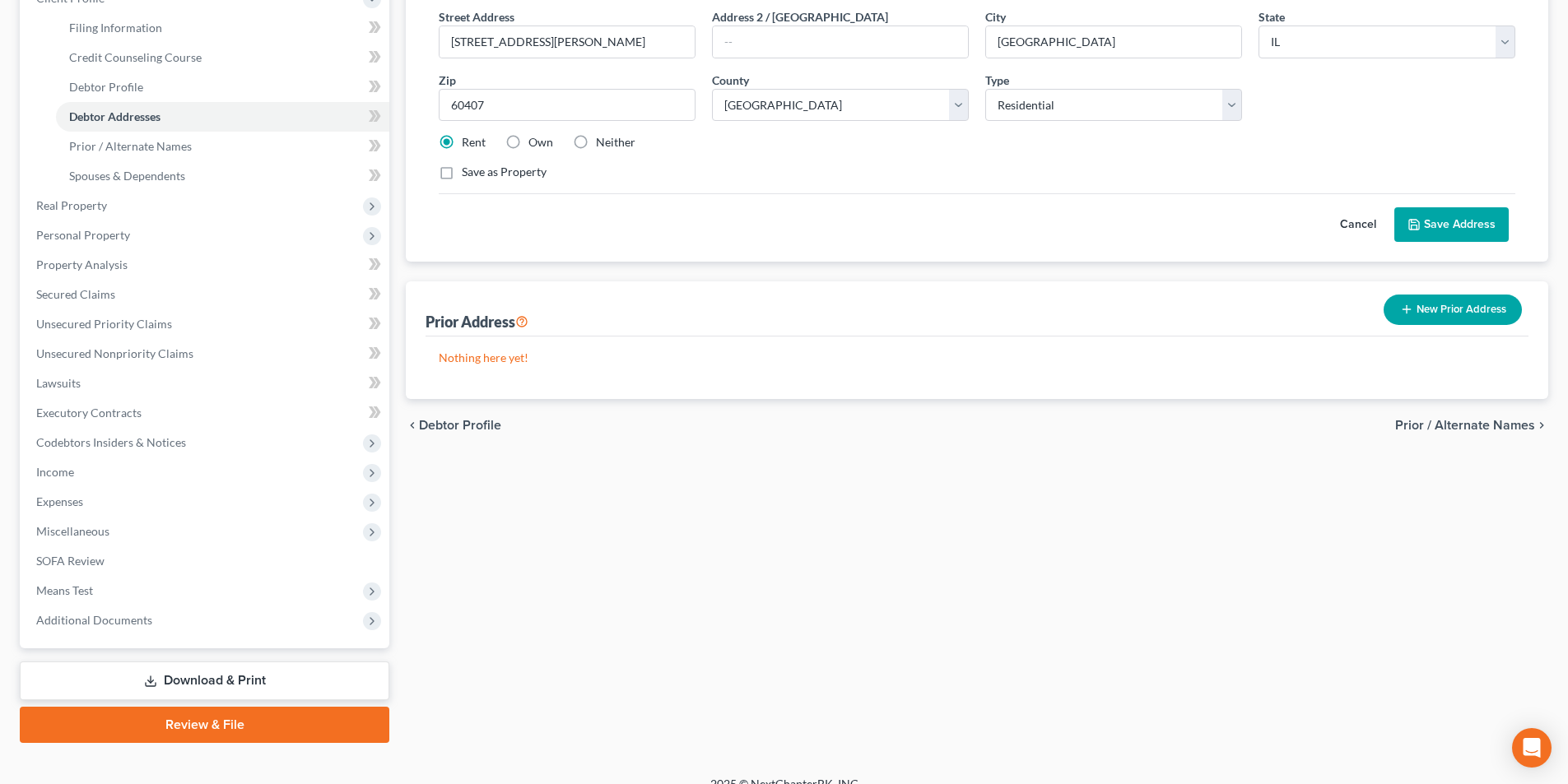
click at [1494, 229] on button "Save Address" at bounding box center [1452, 224] width 115 height 34
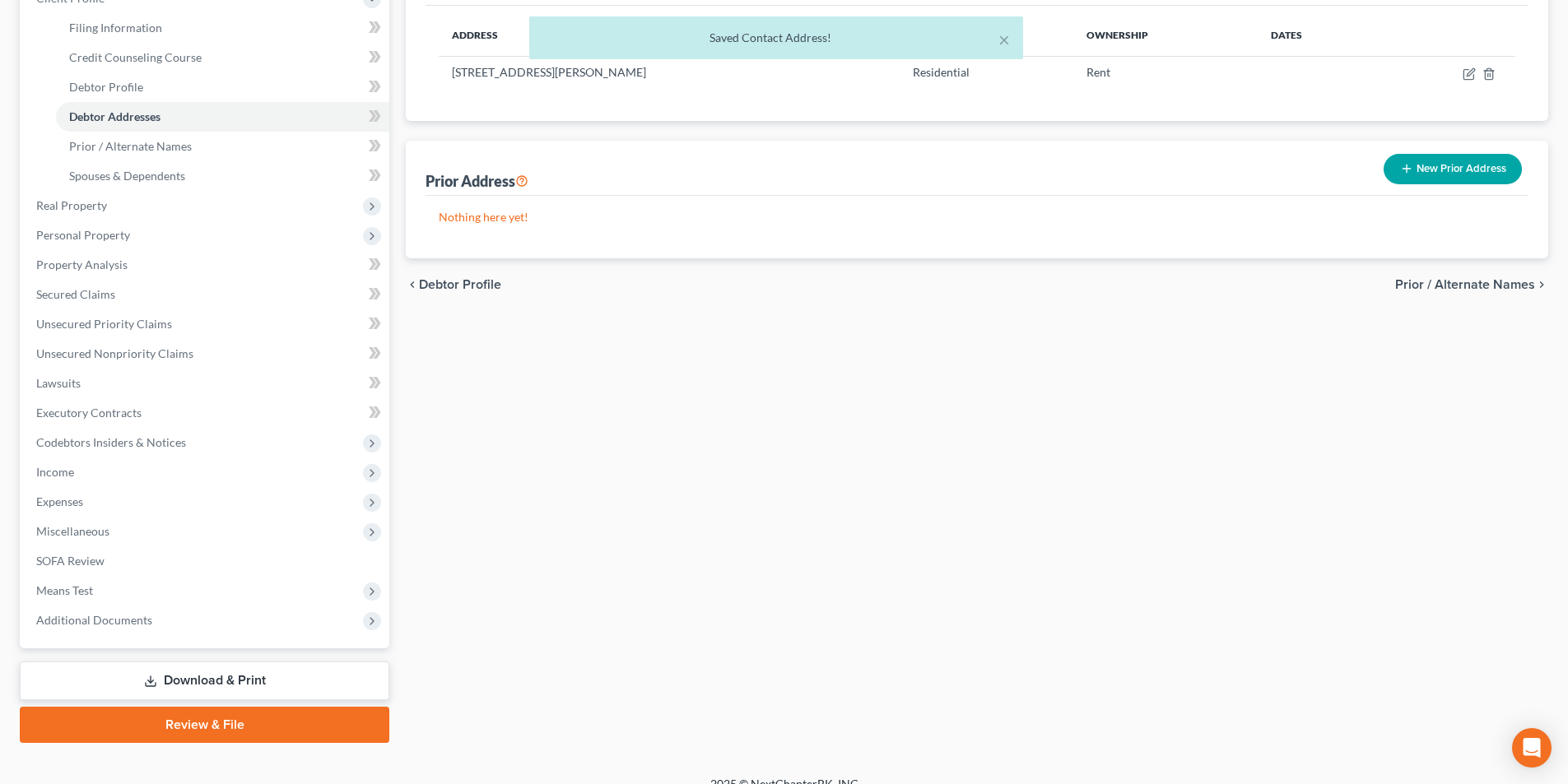
click at [1458, 291] on span "Prior / Alternate Names" at bounding box center [1465, 285] width 140 height 13
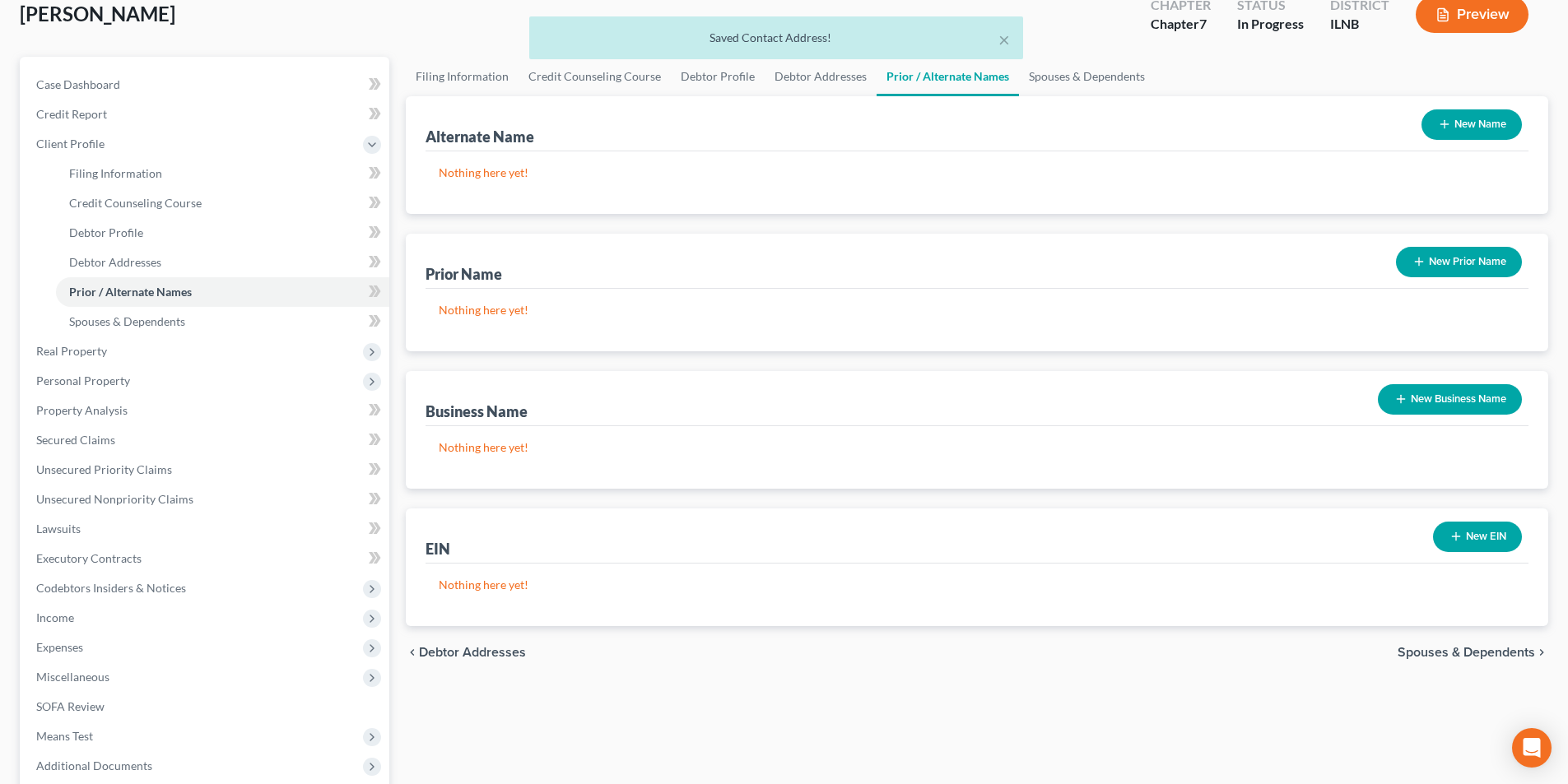
scroll to position [268, 0]
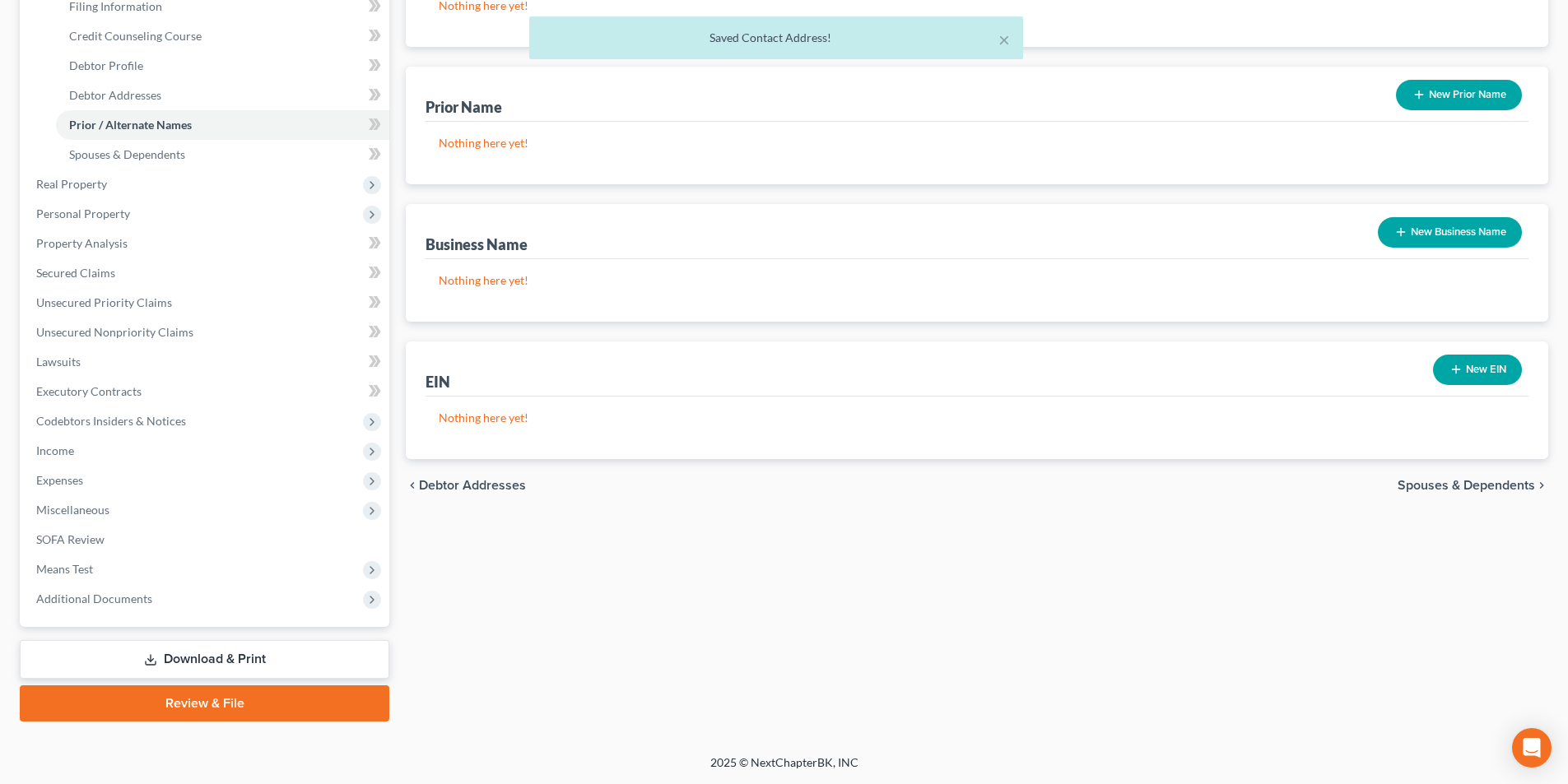
click at [1475, 481] on span "Spouses & Dependents" at bounding box center [1467, 485] width 137 height 13
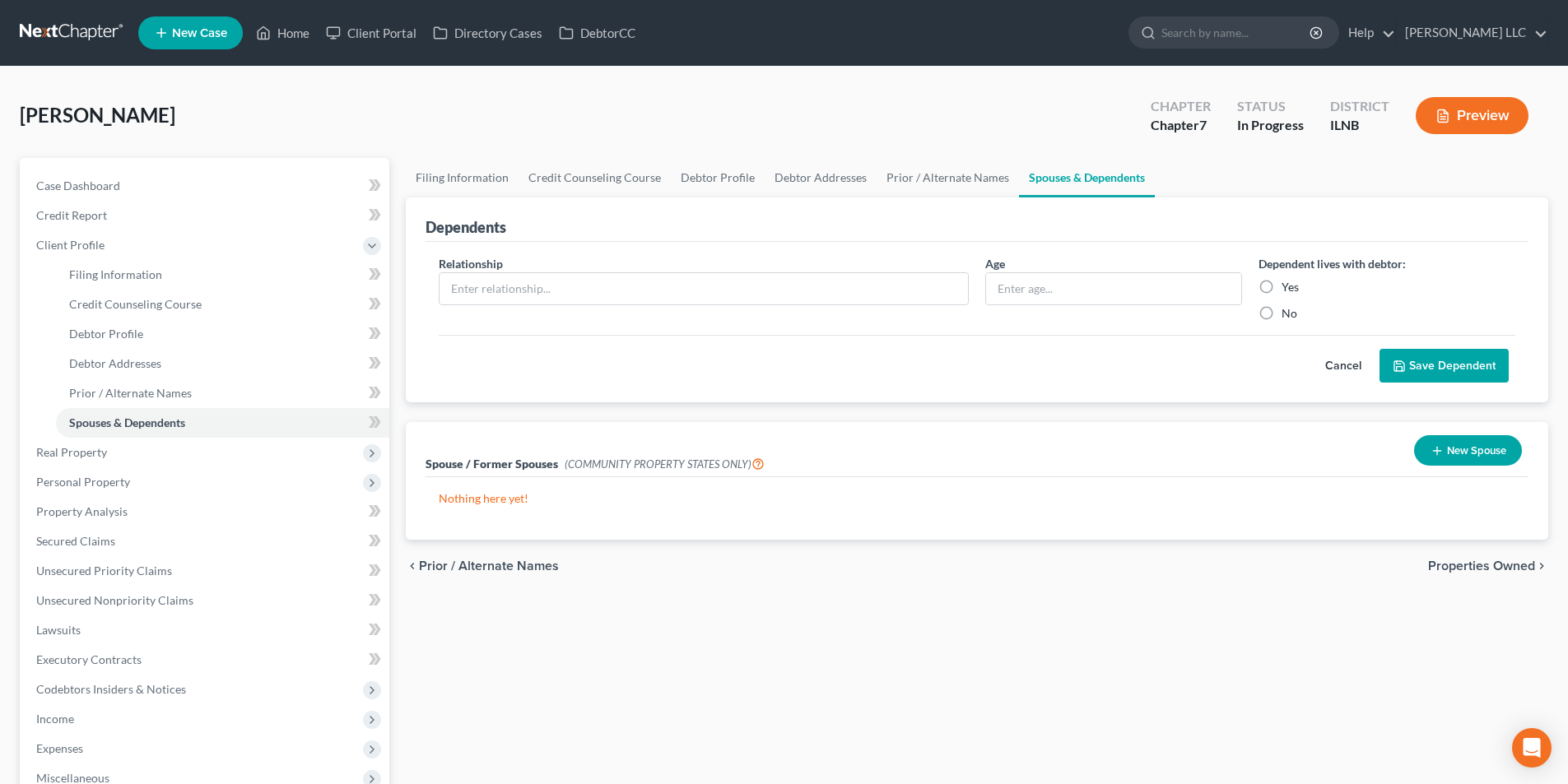
click at [1471, 568] on span "Properties Owned" at bounding box center [1482, 567] width 107 height 13
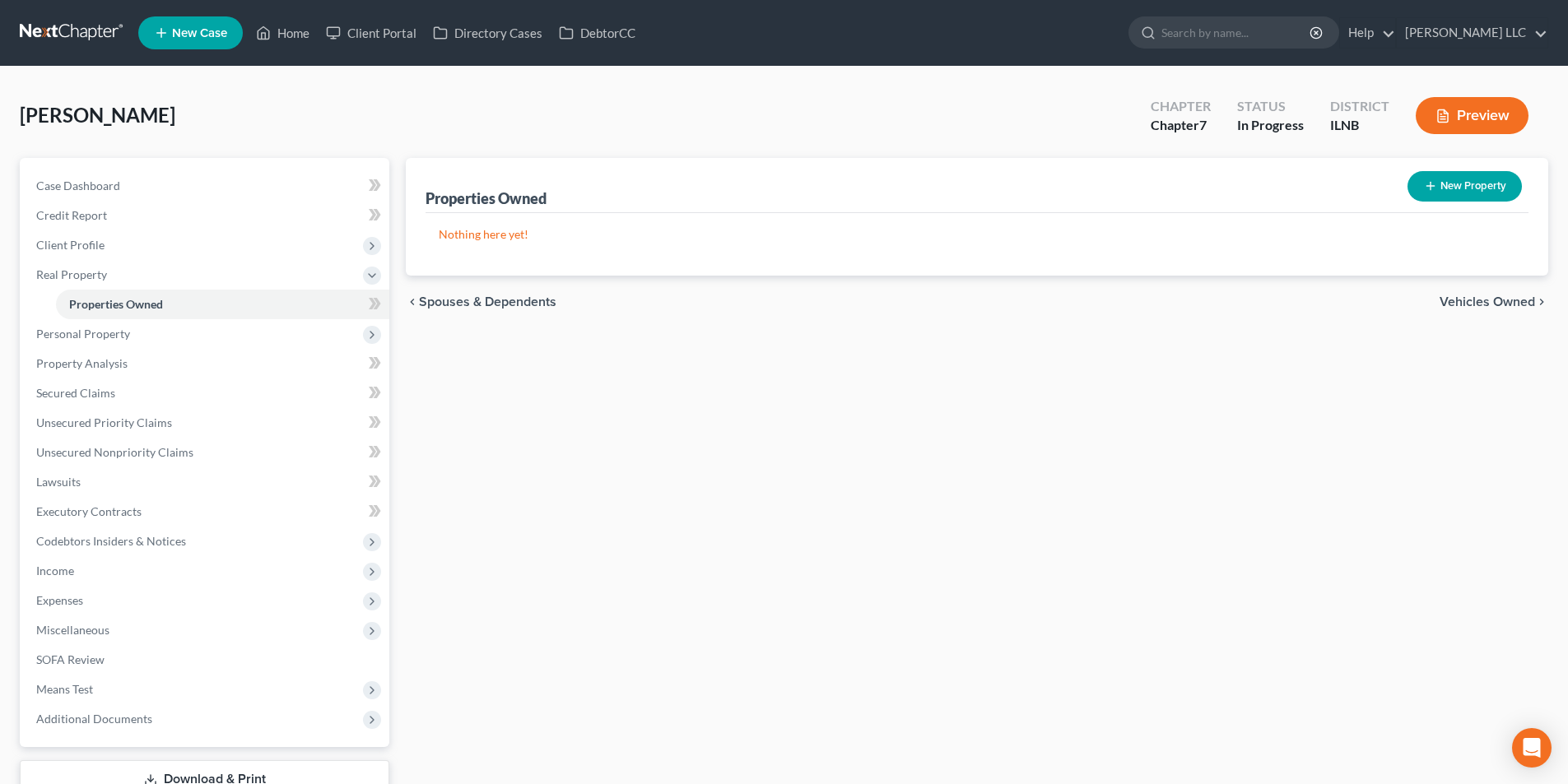
click at [1501, 305] on span "Vehicles Owned" at bounding box center [1488, 302] width 95 height 13
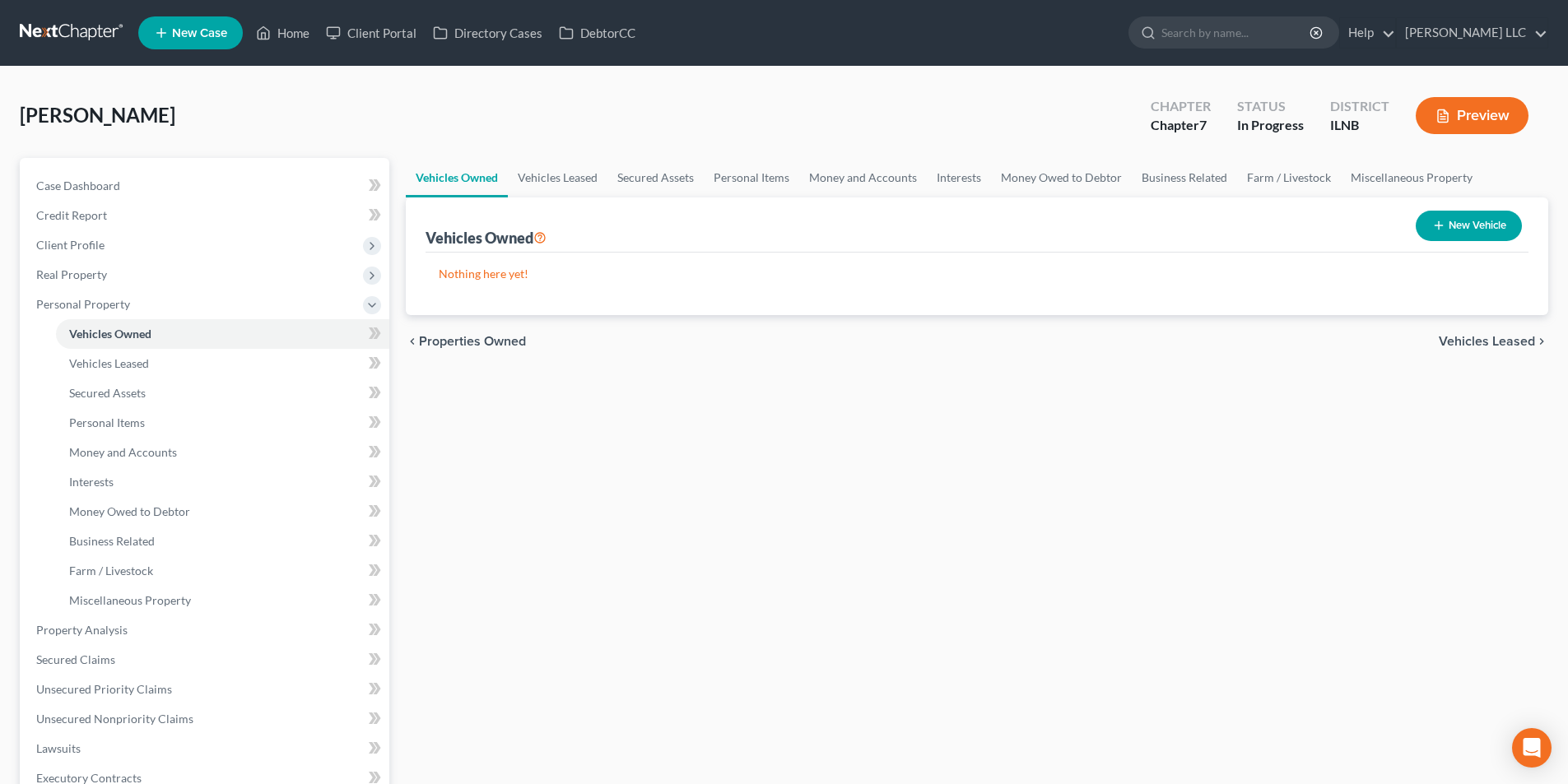
click at [1456, 225] on button "New Vehicle" at bounding box center [1469, 226] width 106 height 31
select select "0"
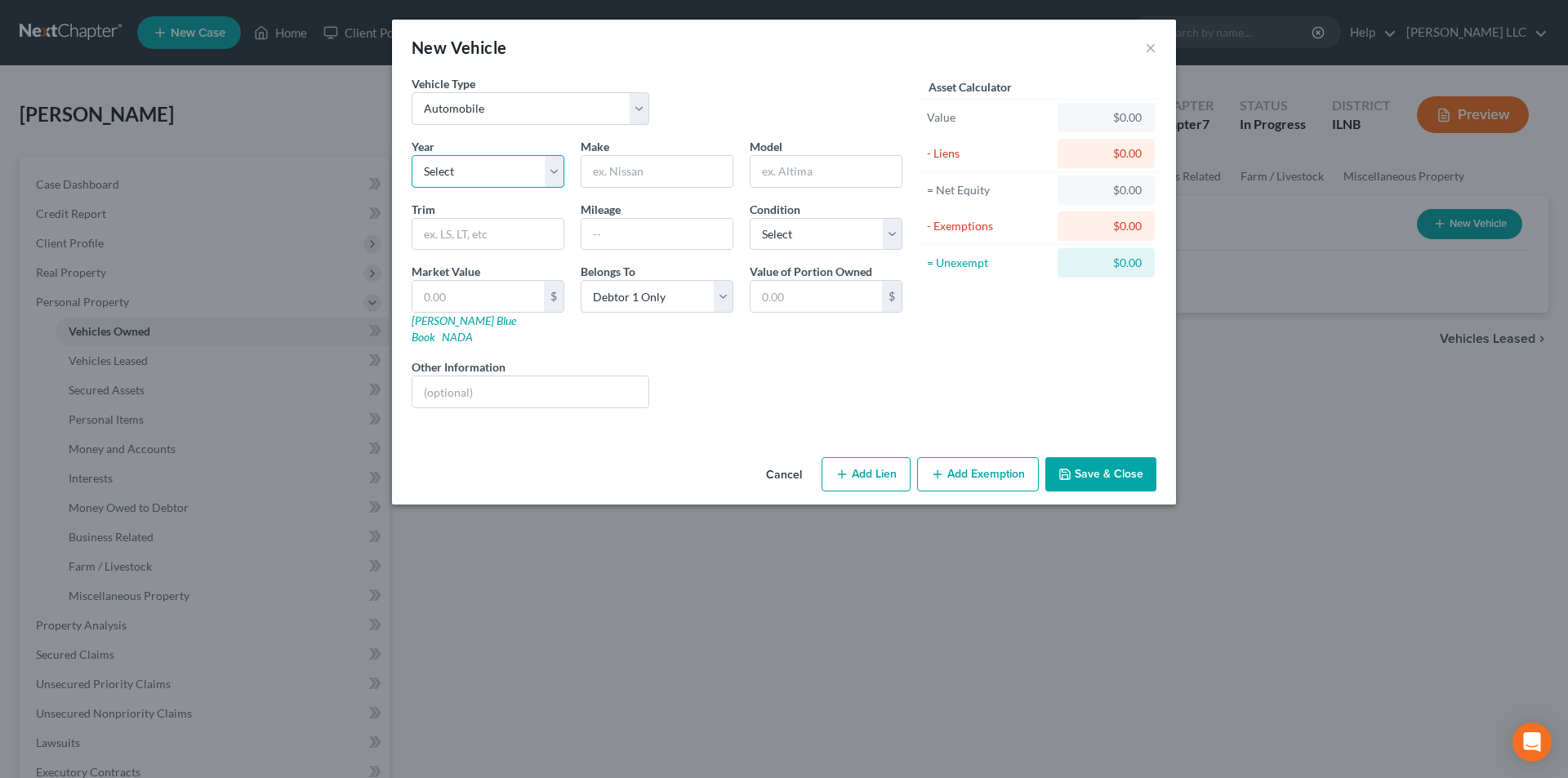
click at [458, 170] on select "Select 2026 2025 2024 2023 2022 2021 2020 2019 2018 2017 2016 2015 2014 2013 20…" at bounding box center [488, 171] width 152 height 33
select select "13"
click at [412, 155] on select "Select 2026 2025 2024 2023 2022 2021 2020 2019 2018 2017 2016 2015 2014 2013 20…" at bounding box center [488, 171] width 152 height 33
click at [604, 177] on input "text" at bounding box center [657, 171] width 151 height 31
type input "Chevy"
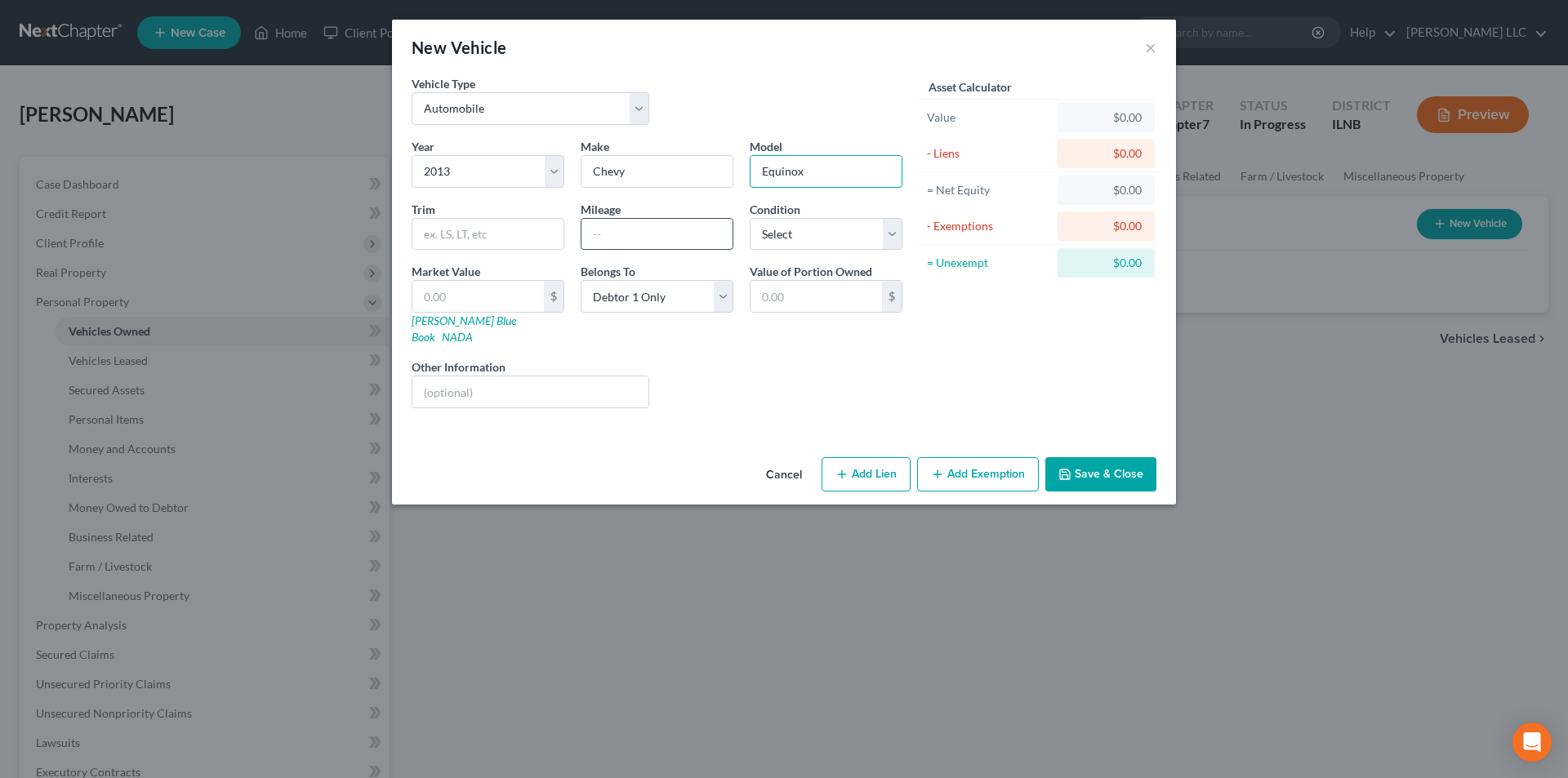
type input "Equinox"
click at [678, 235] on input "text" at bounding box center [657, 234] width 151 height 31
type input "74800"
click at [794, 233] on select "Select Excellent Very Good Good Fair Poor" at bounding box center [826, 234] width 152 height 33
select select "2"
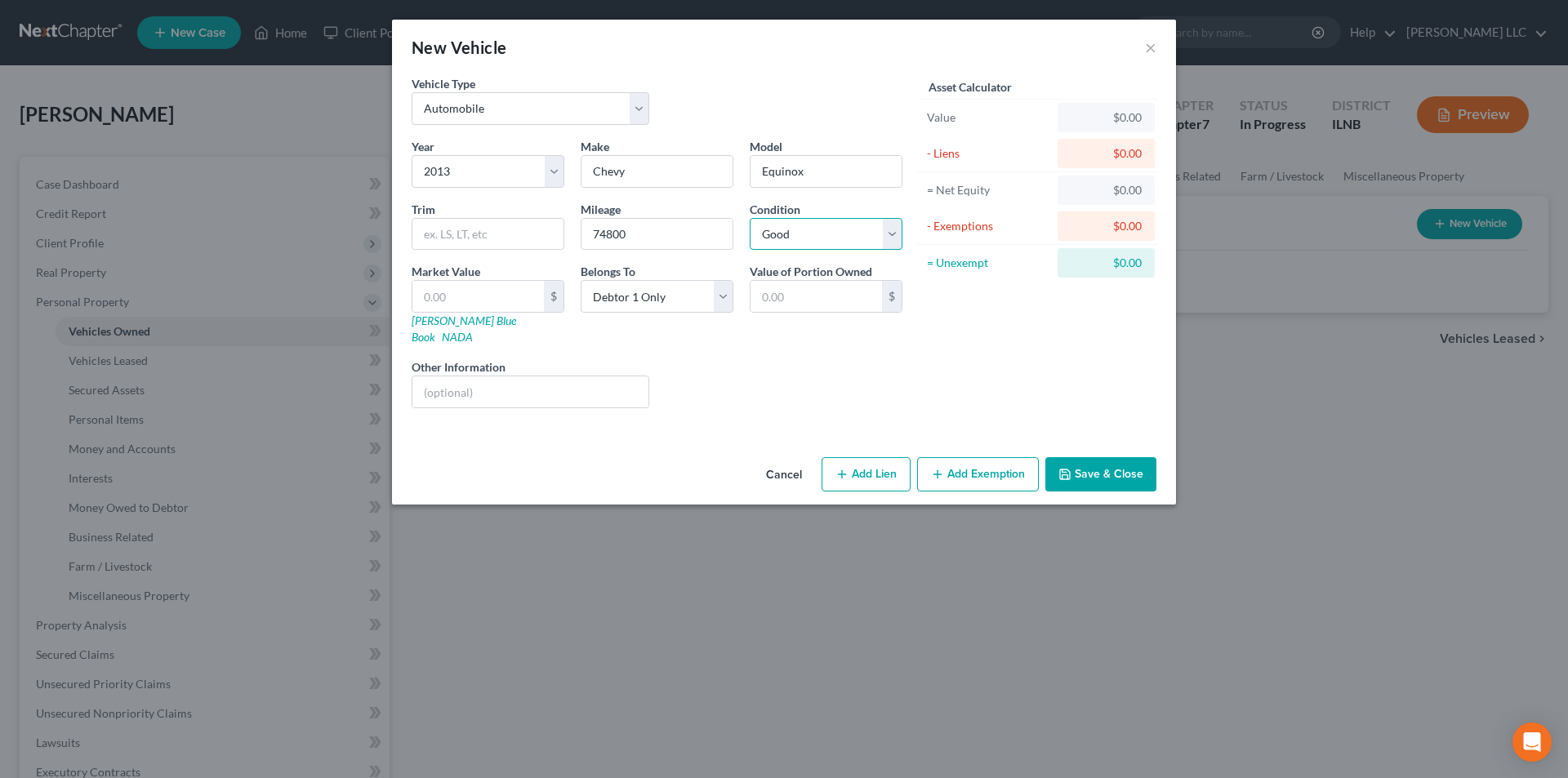
click at [750, 218] on select "Select Excellent Very Good Good Fair Poor" at bounding box center [826, 234] width 152 height 33
click at [472, 330] on link "NADA" at bounding box center [457, 337] width 31 height 14
click at [443, 291] on input "text" at bounding box center [478, 296] width 132 height 31
type input "3"
type input "3.00"
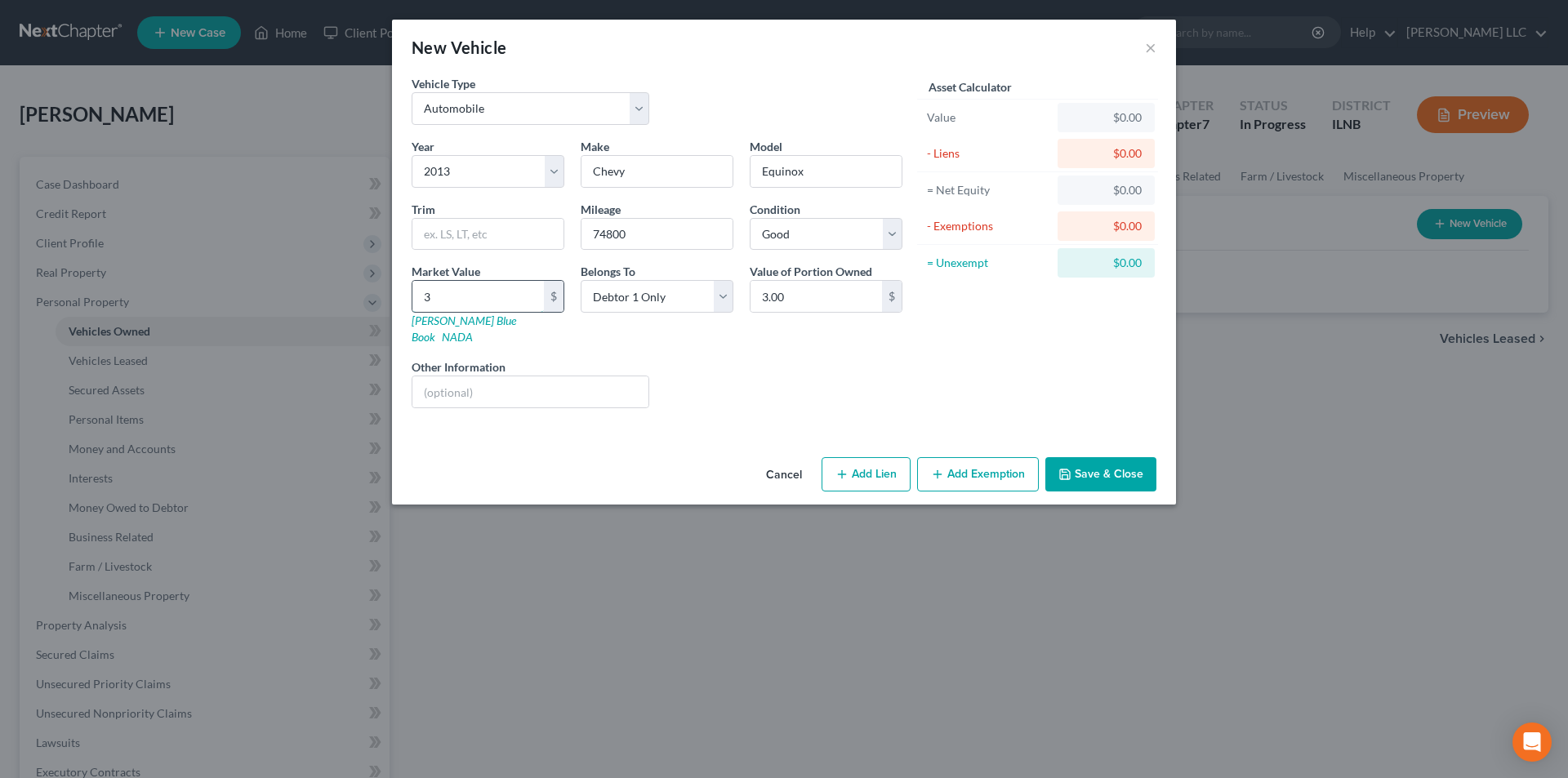
type input "30"
type input "30.00"
type input "300"
type input "300.00"
type input "3000"
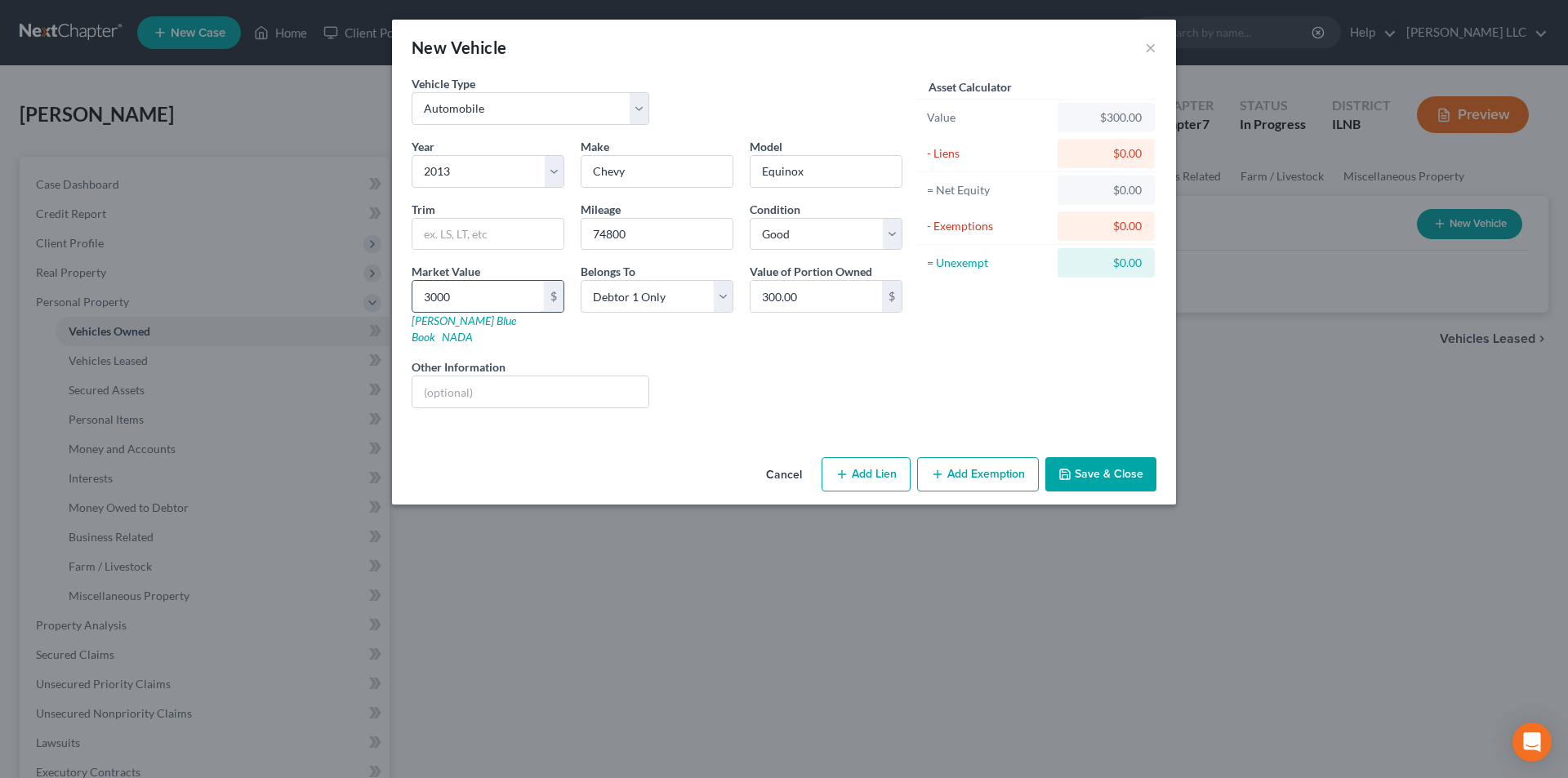
type input "3,000.00"
click at [969, 469] on button "Add Exemption" at bounding box center [978, 474] width 122 height 34
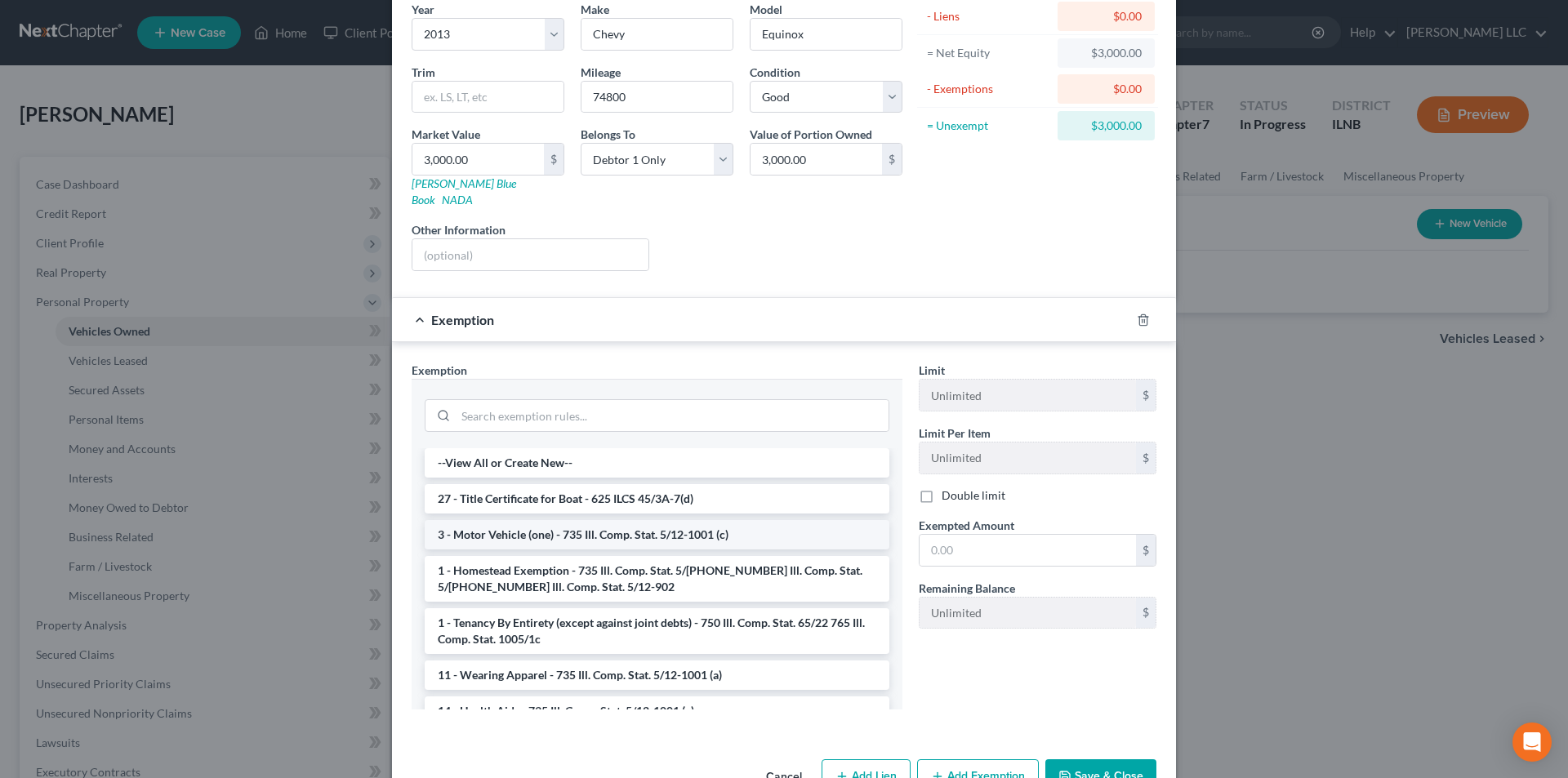
scroll to position [164, 0]
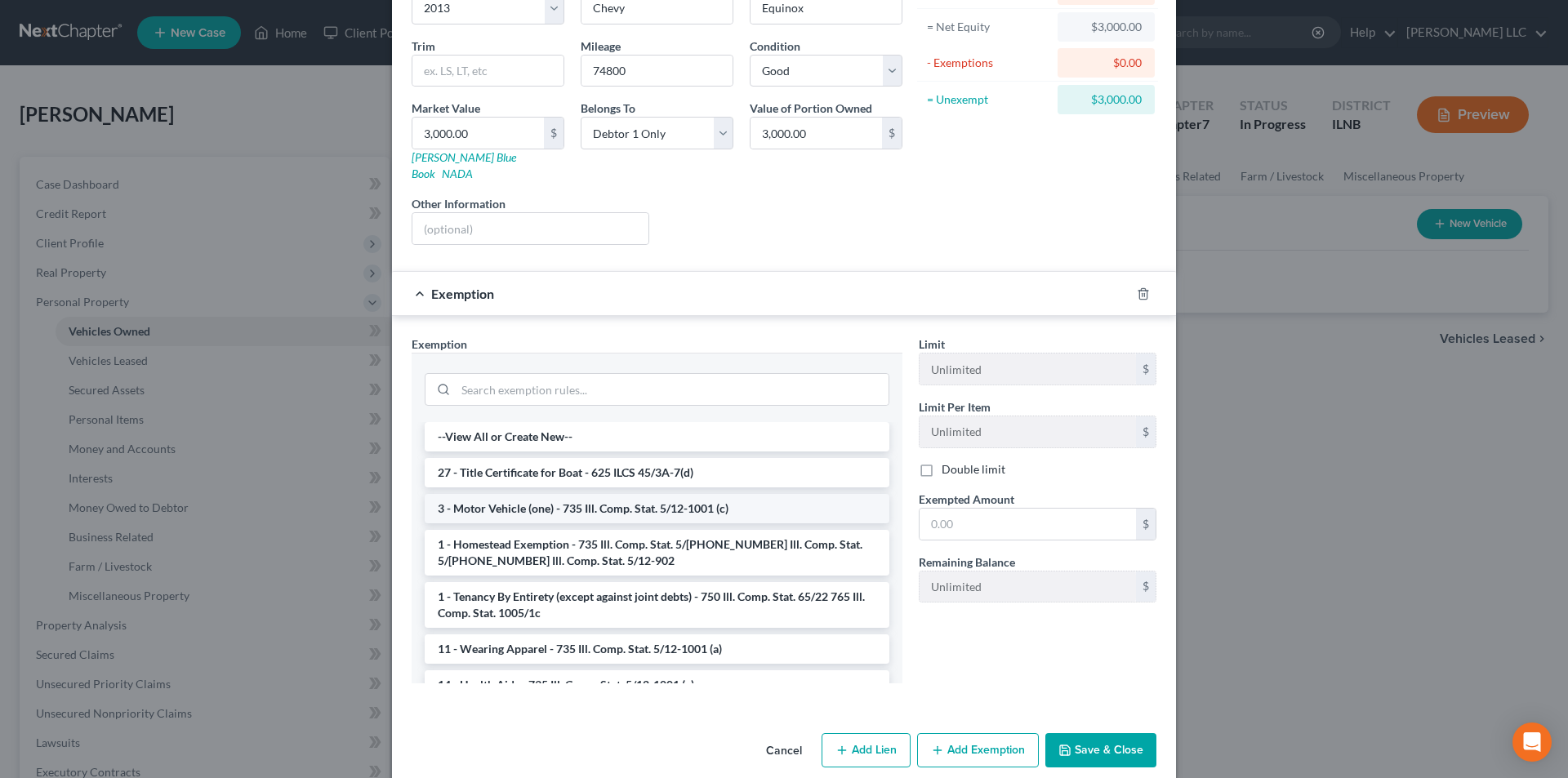
click at [577, 494] on li "3 - Motor Vehicle (one) - 735 Ill. Comp. Stat. 5/12-1001 (c)" at bounding box center [657, 508] width 465 height 29
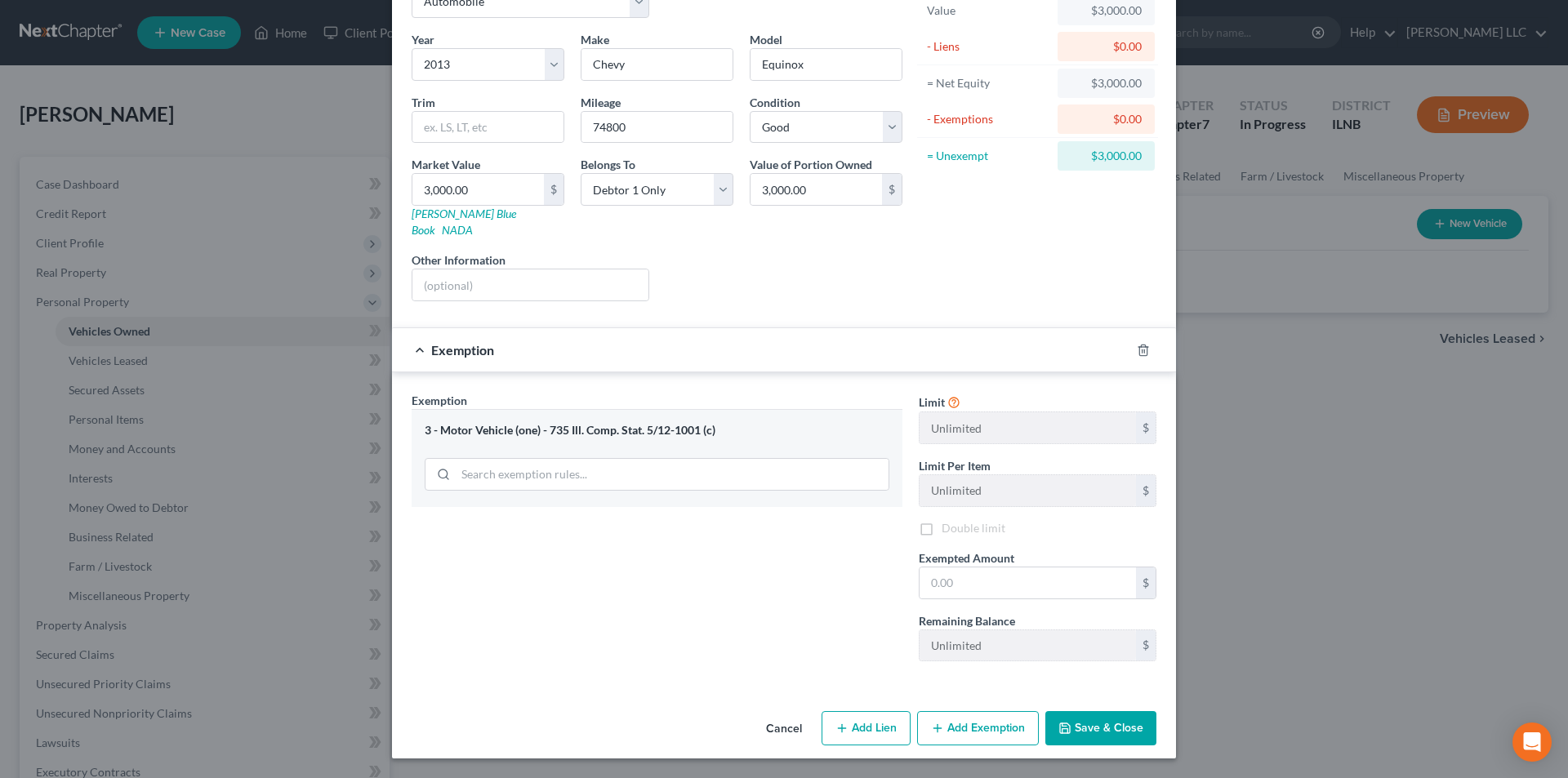
scroll to position [91, 0]
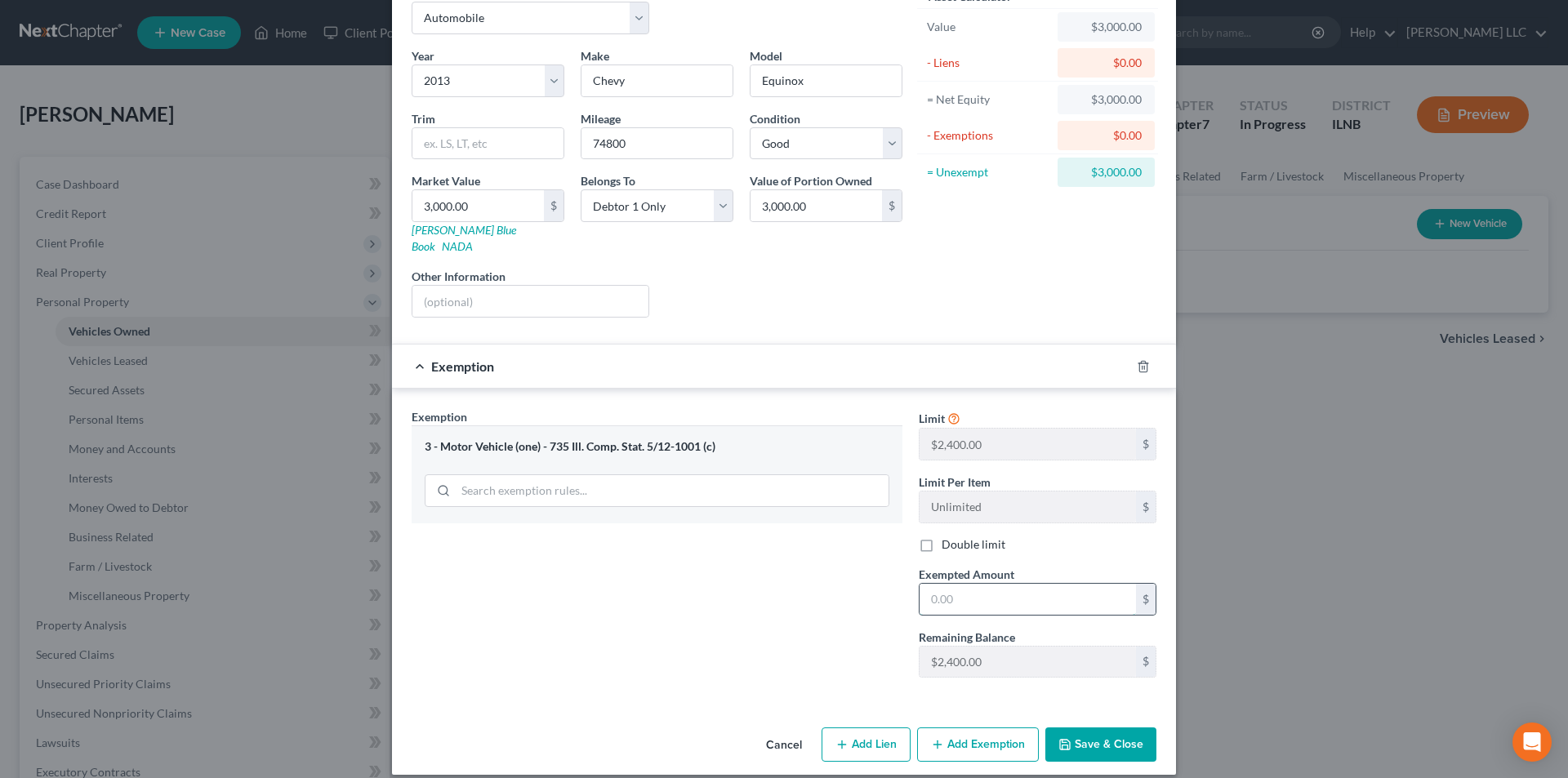
click at [1002, 592] on input "text" at bounding box center [1027, 599] width 217 height 31
type input "2,400.00"
click at [1061, 740] on icon "button" at bounding box center [1065, 745] width 9 height 9
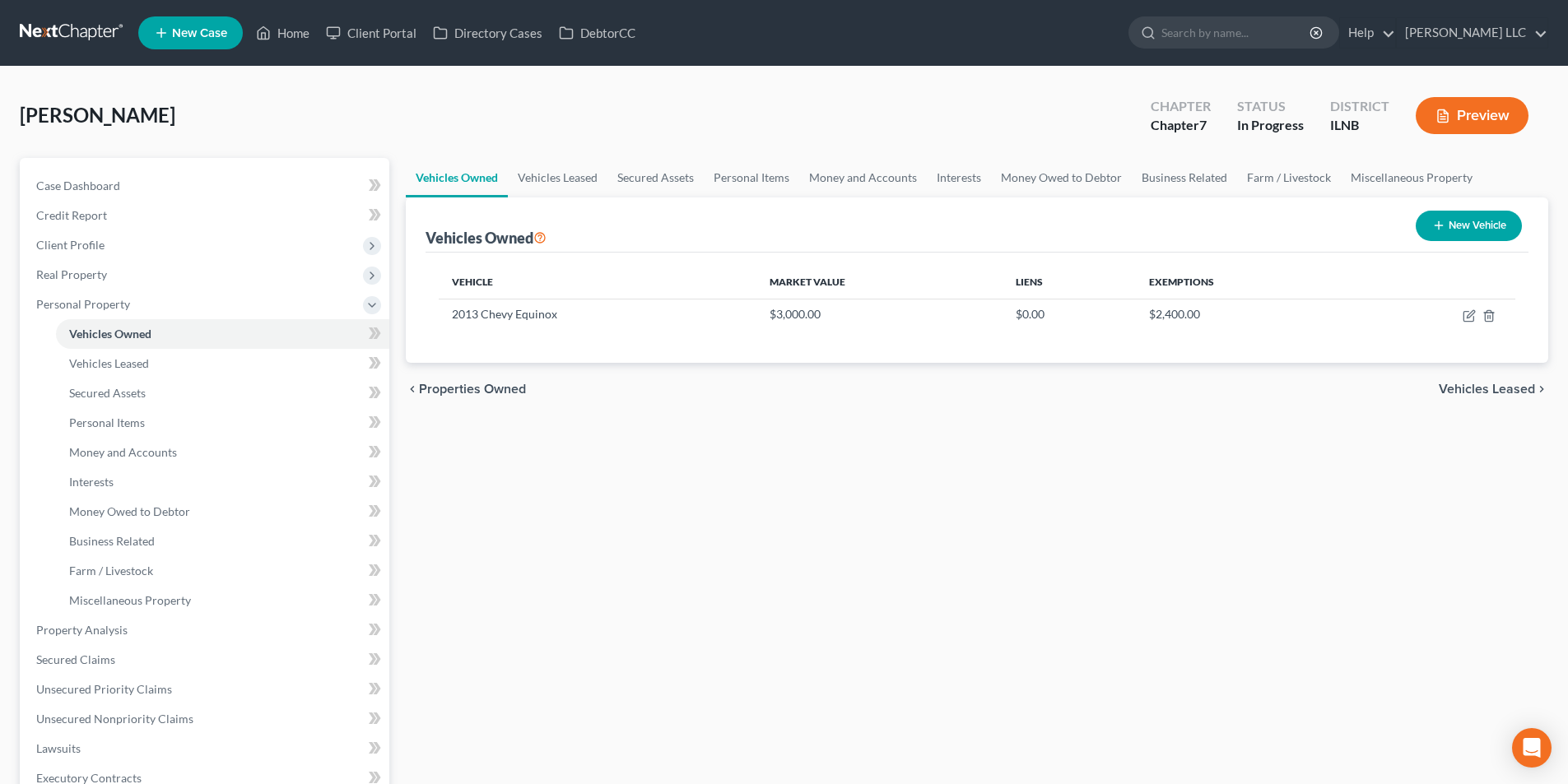
click at [1492, 226] on button "New Vehicle" at bounding box center [1469, 226] width 106 height 31
select select "0"
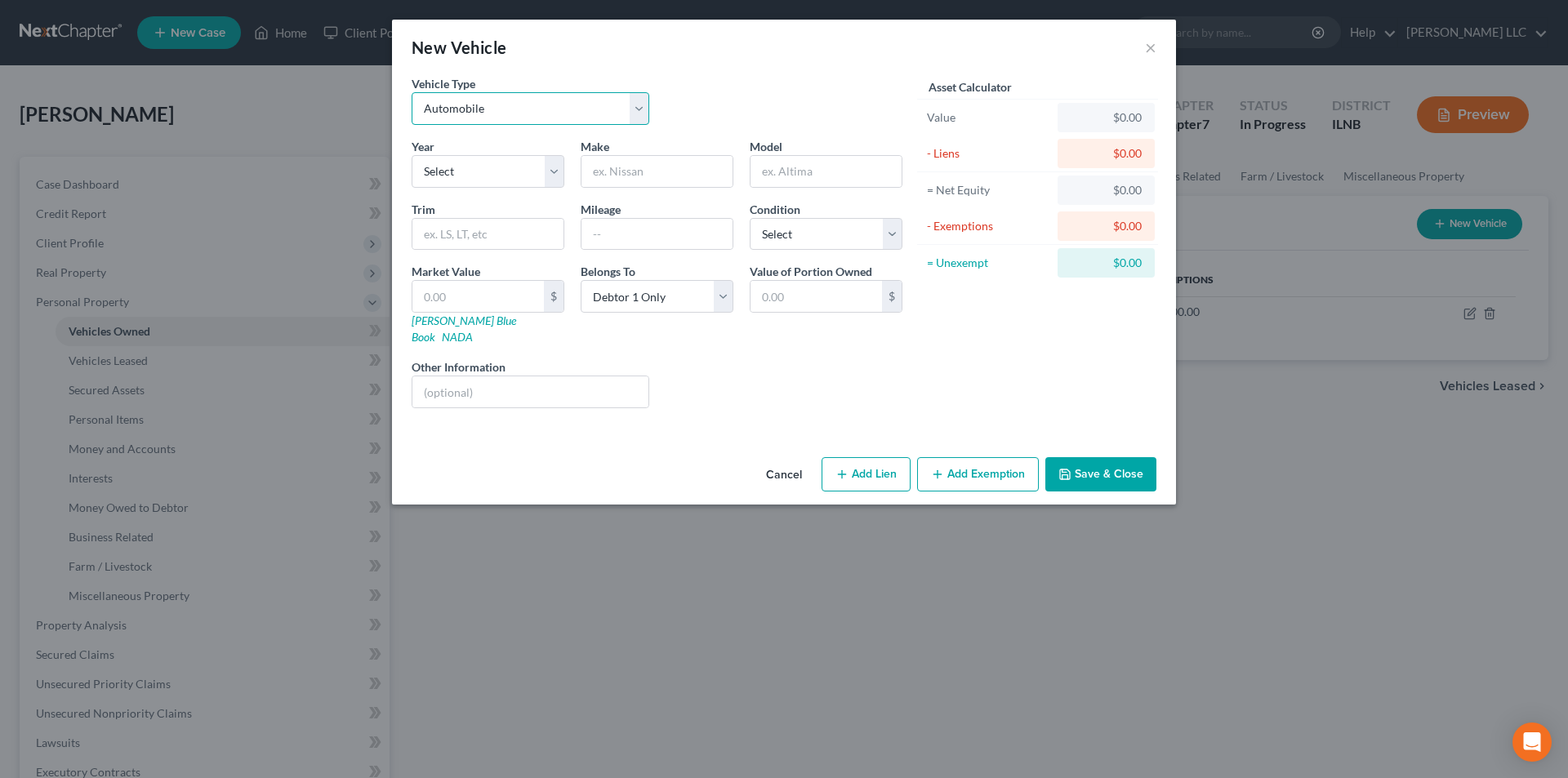
click at [525, 115] on select "Select Automobile Truck Trailer Watercraft Aircraft Motor Home Atv Other Vehicle" at bounding box center [530, 108] width 238 height 33
click at [412, 92] on select "Select Automobile Truck Trailer Watercraft Aircraft Motor Home Atv Other Vehicle" at bounding box center [530, 108] width 238 height 33
click at [530, 171] on select "Select 2026 2025 2024 2023 2022 2021 2020 2019 2018 2017 2016 2015 2014 2013 20…" at bounding box center [488, 171] width 152 height 33
select select "8"
click at [412, 155] on select "Select 2026 2025 2024 2023 2022 2021 2020 2019 2018 2017 2016 2015 2014 2013 20…" at bounding box center [488, 171] width 152 height 33
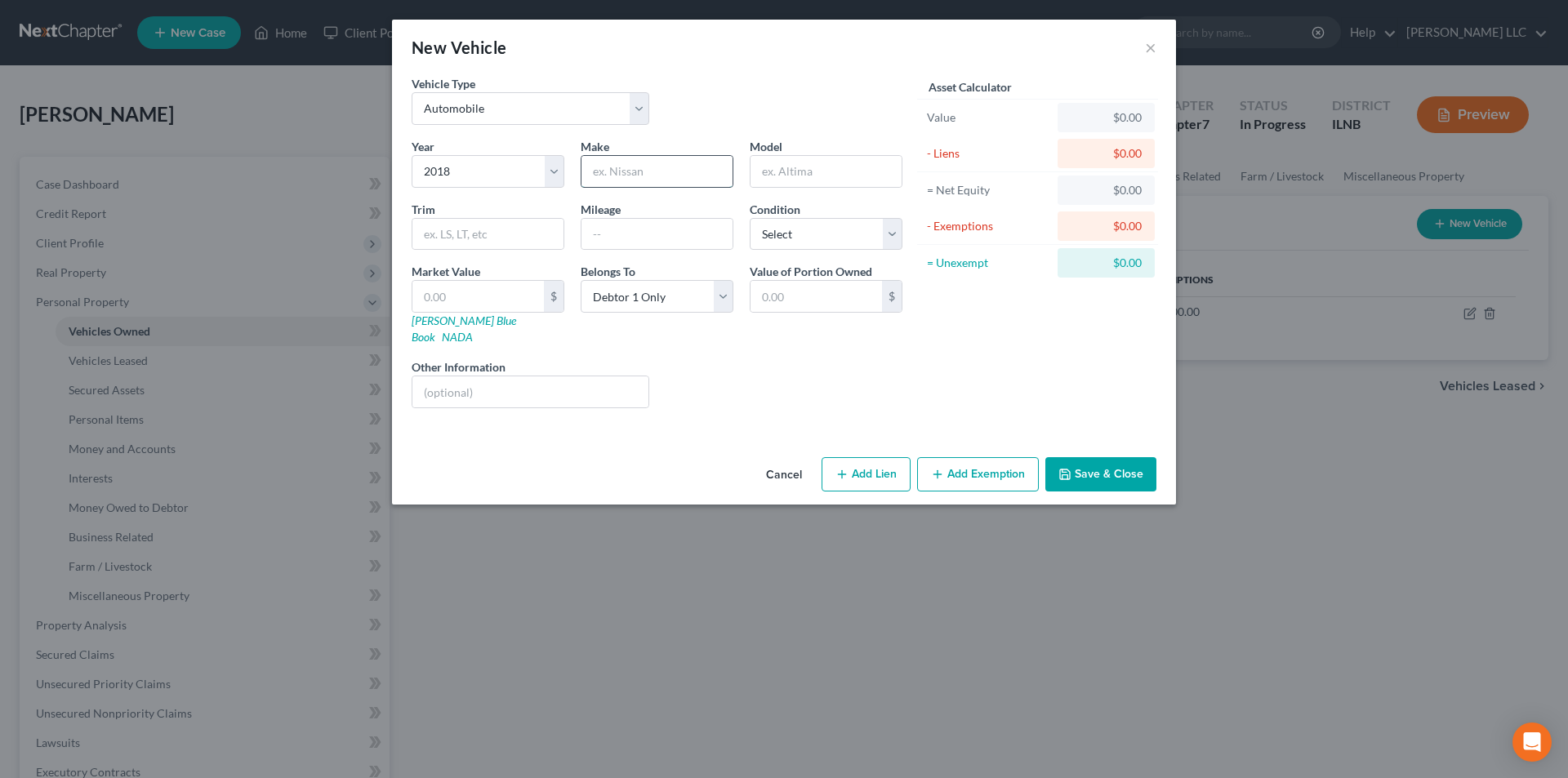
click at [607, 180] on input "text" at bounding box center [657, 171] width 151 height 31
click at [846, 169] on input "text" at bounding box center [827, 171] width 151 height 31
type input "Salem"
click at [609, 115] on select "Select Automobile Truck Trailer Watercraft Aircraft Motor Home Atv Other Vehicle" at bounding box center [530, 108] width 238 height 33
select select "7"
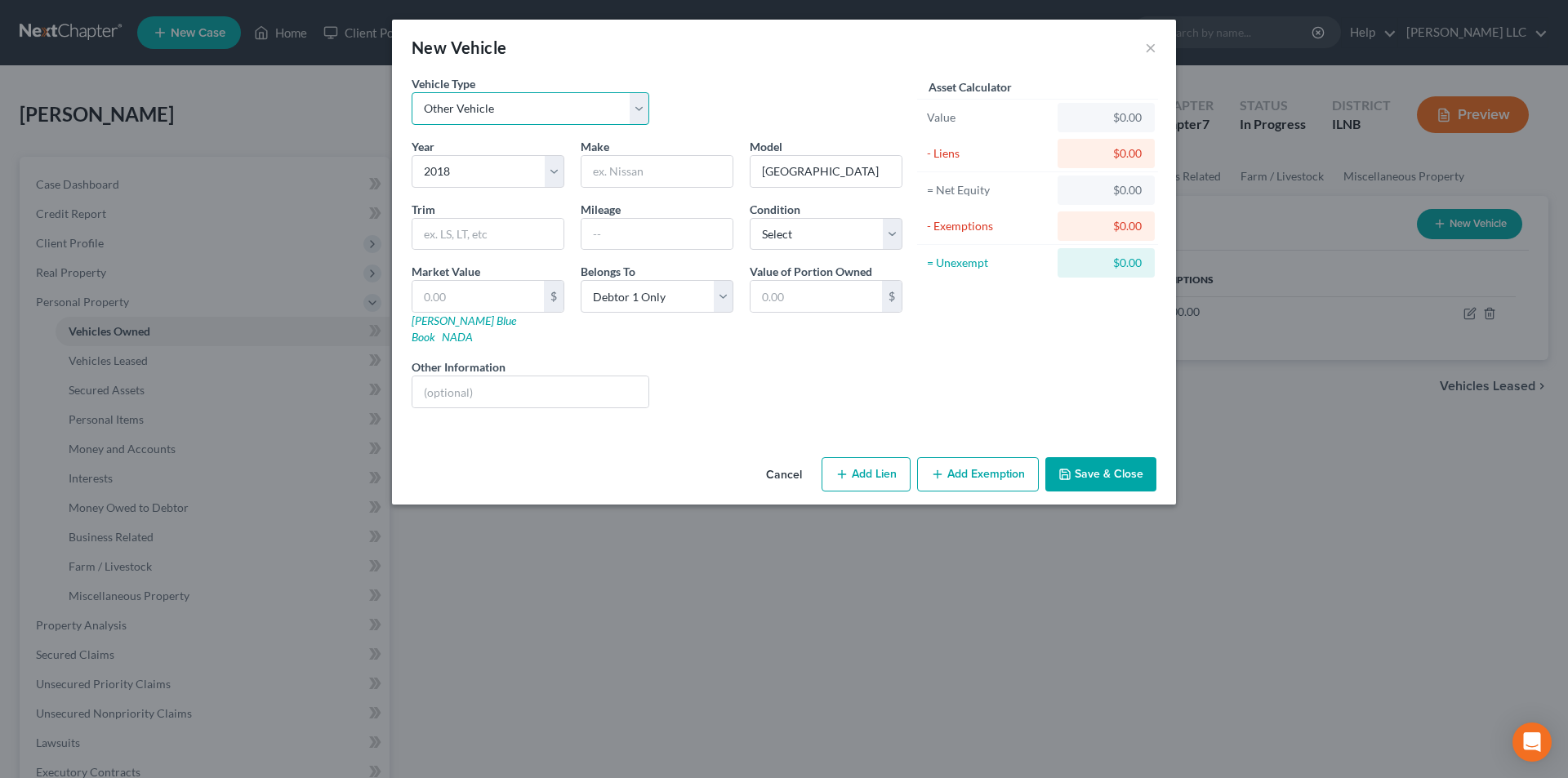
click at [412, 92] on select "Select Automobile Truck Trailer Watercraft Aircraft Motor Home Atv Other Vehicle" at bounding box center [530, 108] width 238 height 33
click at [816, 175] on input "Salem" at bounding box center [827, 171] width 151 height 31
type input "Salem RV"
click at [508, 378] on input "text" at bounding box center [530, 392] width 236 height 31
type input "water damage-son took over payments"
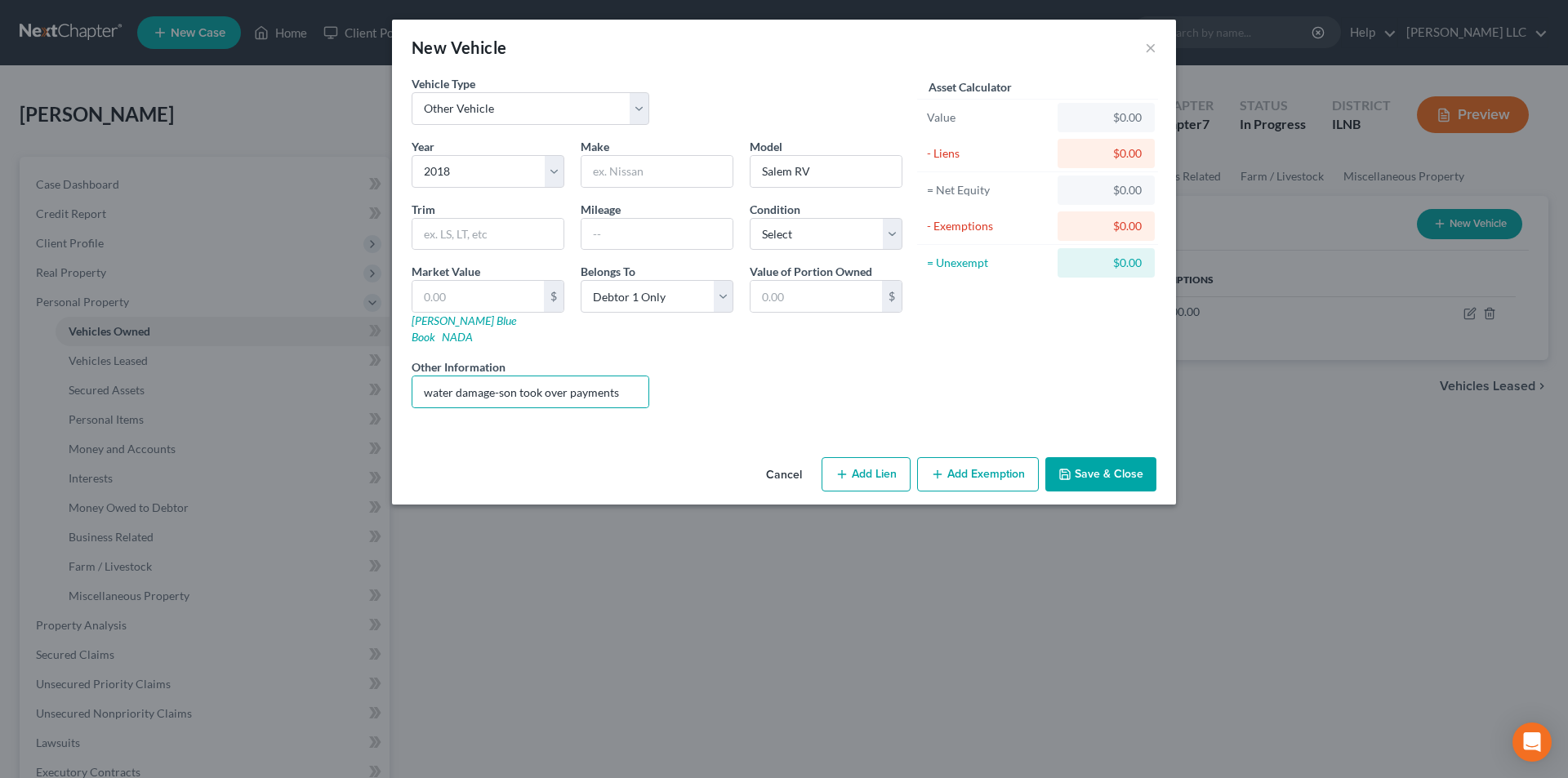
click at [879, 469] on button "Add Lien" at bounding box center [866, 474] width 89 height 34
select select "0"
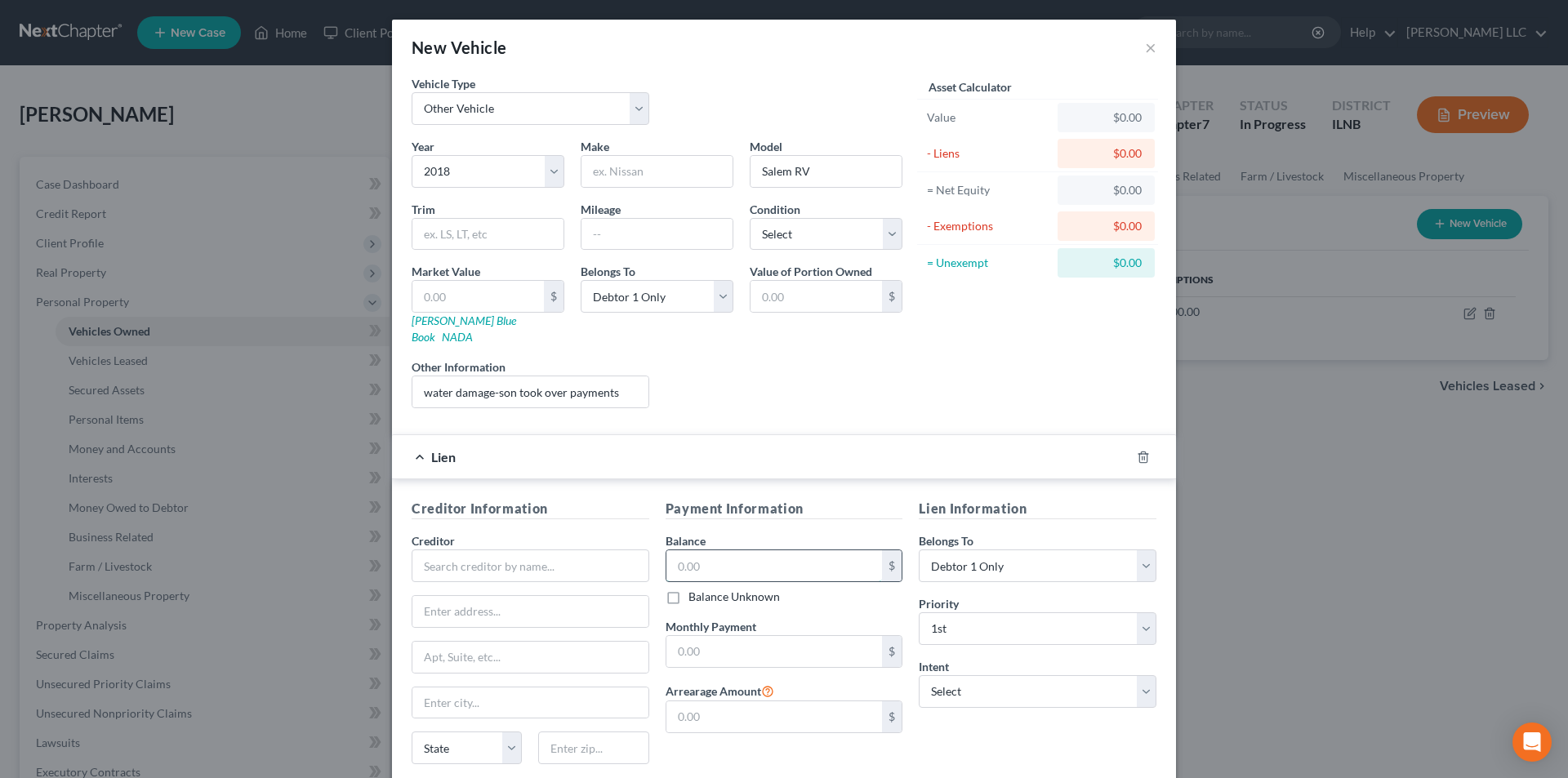
click at [772, 560] on input "text" at bounding box center [775, 565] width 217 height 31
type input "6,000.00"
click at [510, 553] on input "text" at bounding box center [530, 566] width 238 height 33
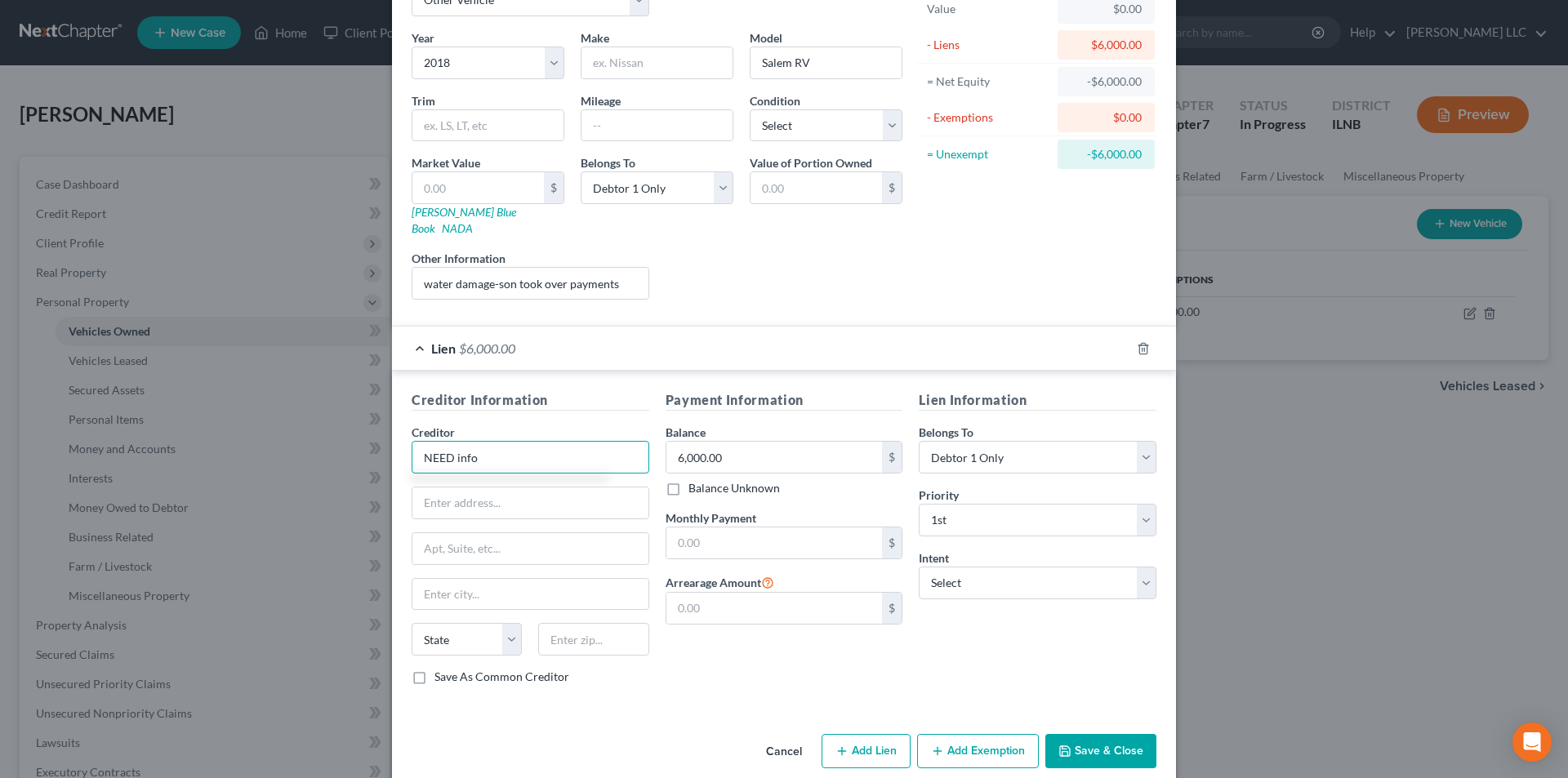
scroll to position [115, 0]
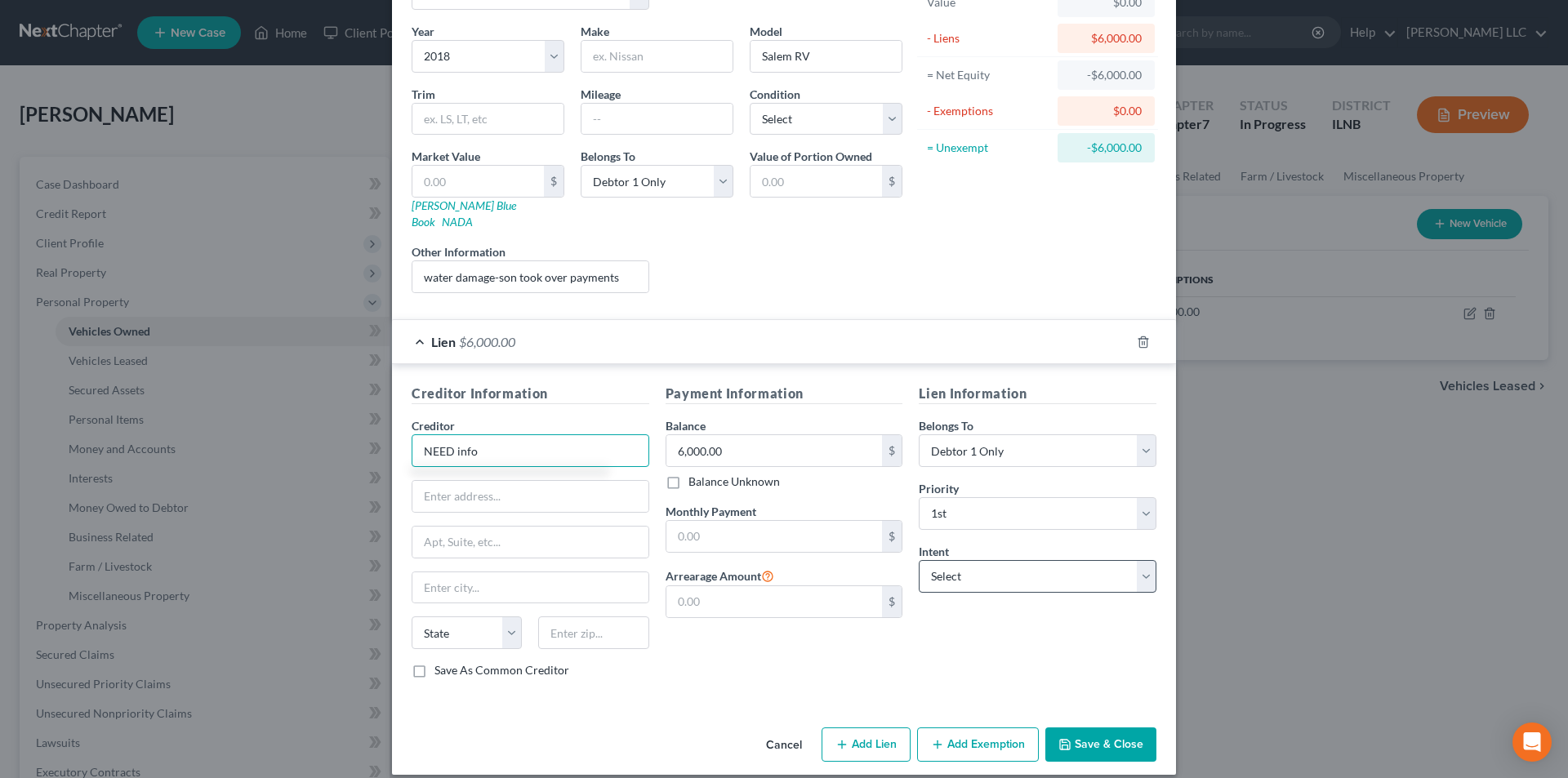
type input "NEED info"
click at [1007, 562] on select "Select Surrender Redeem Reaffirm Avoid Other" at bounding box center [1037, 576] width 238 height 33
click at [1018, 560] on select "Select Surrender Redeem Reaffirm Avoid Other" at bounding box center [1037, 576] width 238 height 33
click at [1011, 560] on select "Select Surrender Redeem Reaffirm Avoid Other" at bounding box center [1037, 576] width 238 height 33
click at [788, 674] on div "Payment Information Balance 6,000.00 $ Balance Unknown Balance Undetermined 6,0…" at bounding box center [784, 537] width 254 height 308
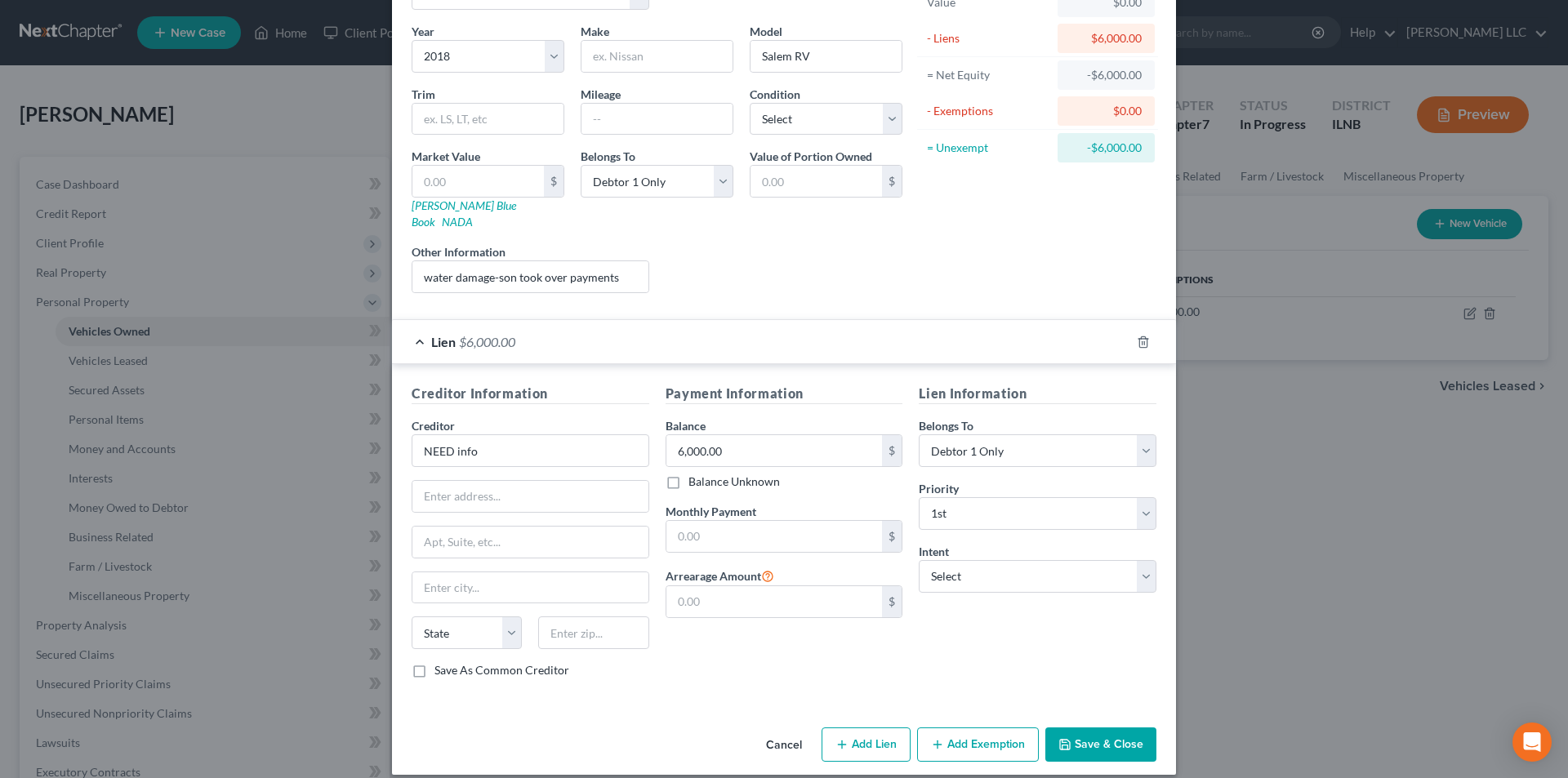
click at [1069, 728] on button "Save & Close" at bounding box center [1100, 745] width 111 height 34
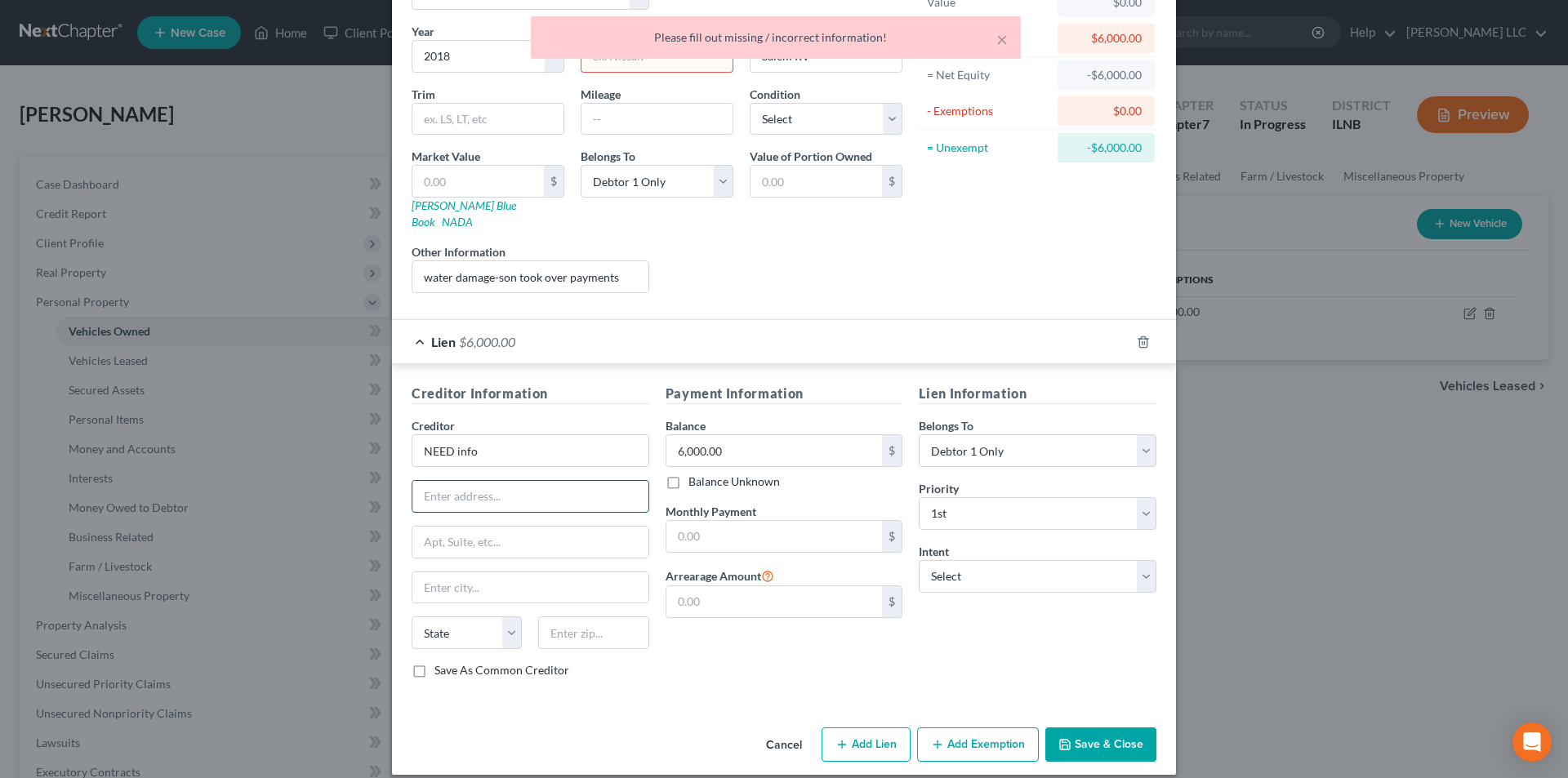
click at [500, 481] on input "text" at bounding box center [530, 496] width 236 height 31
type input "123"
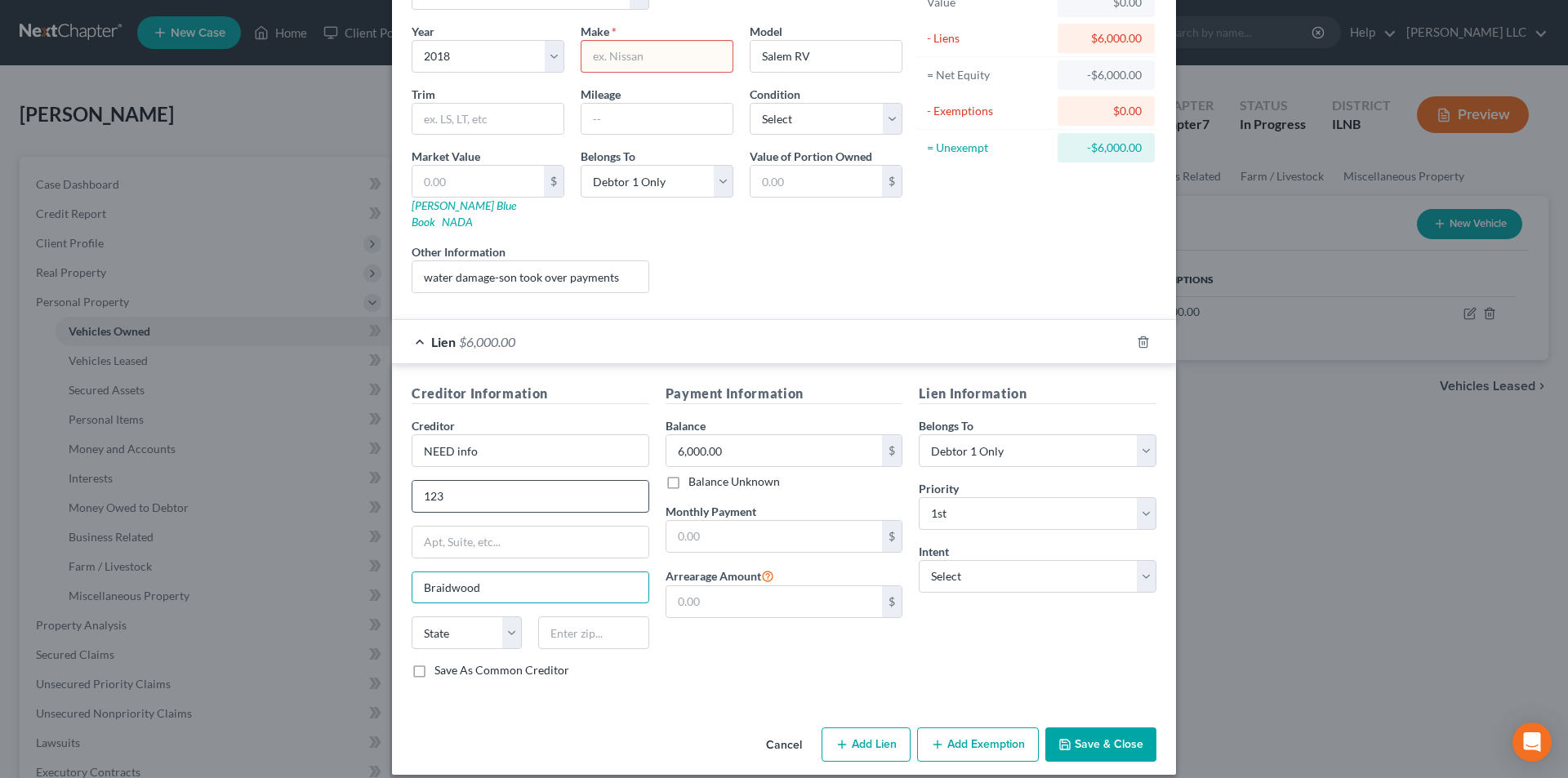
type input "Braidwood"
select select "14"
type input "00000"
click at [780, 521] on input "text" at bounding box center [775, 536] width 217 height 31
click at [1091, 734] on button "Save & Close" at bounding box center [1100, 745] width 111 height 34
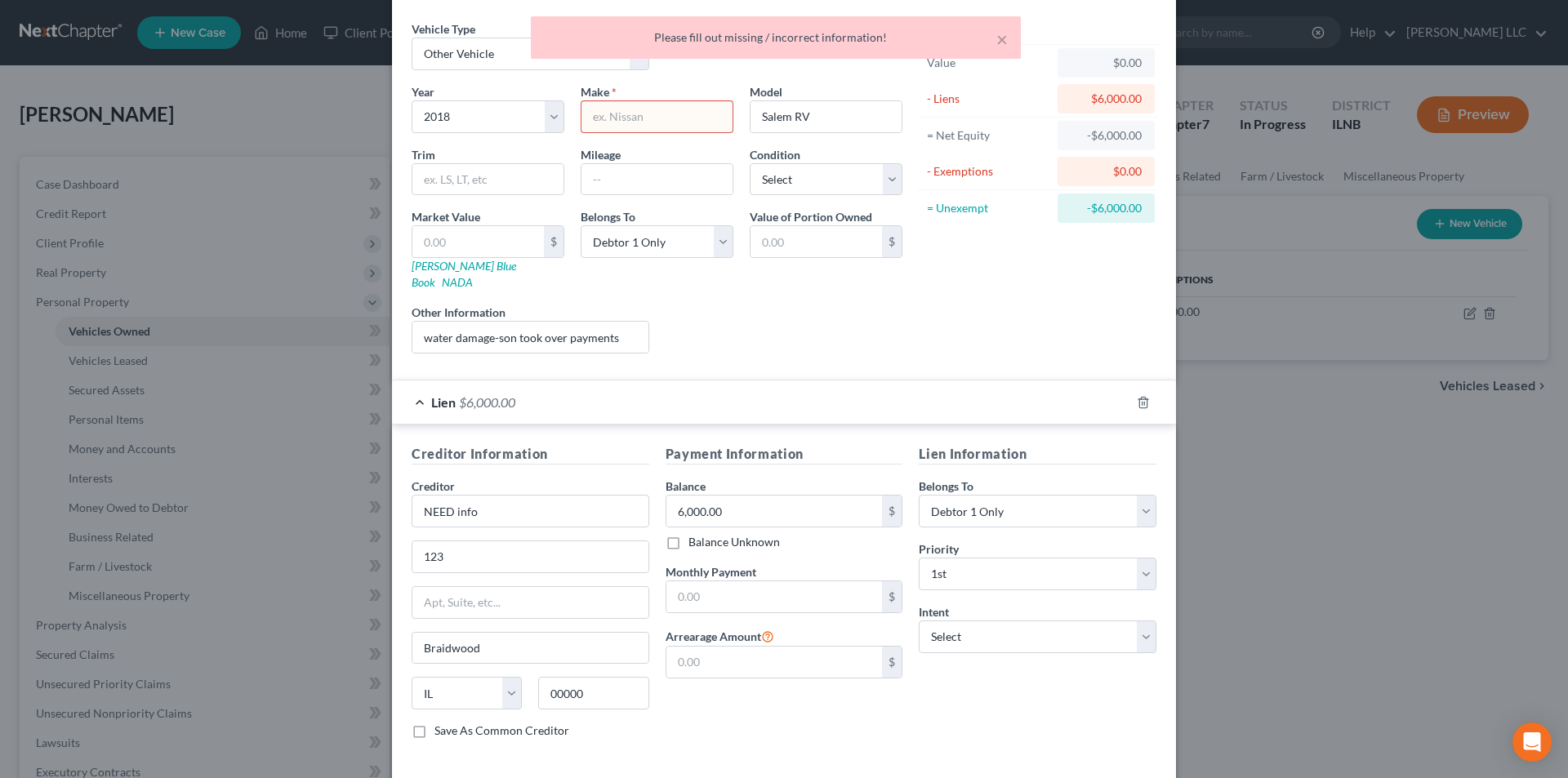
scroll to position [0, 0]
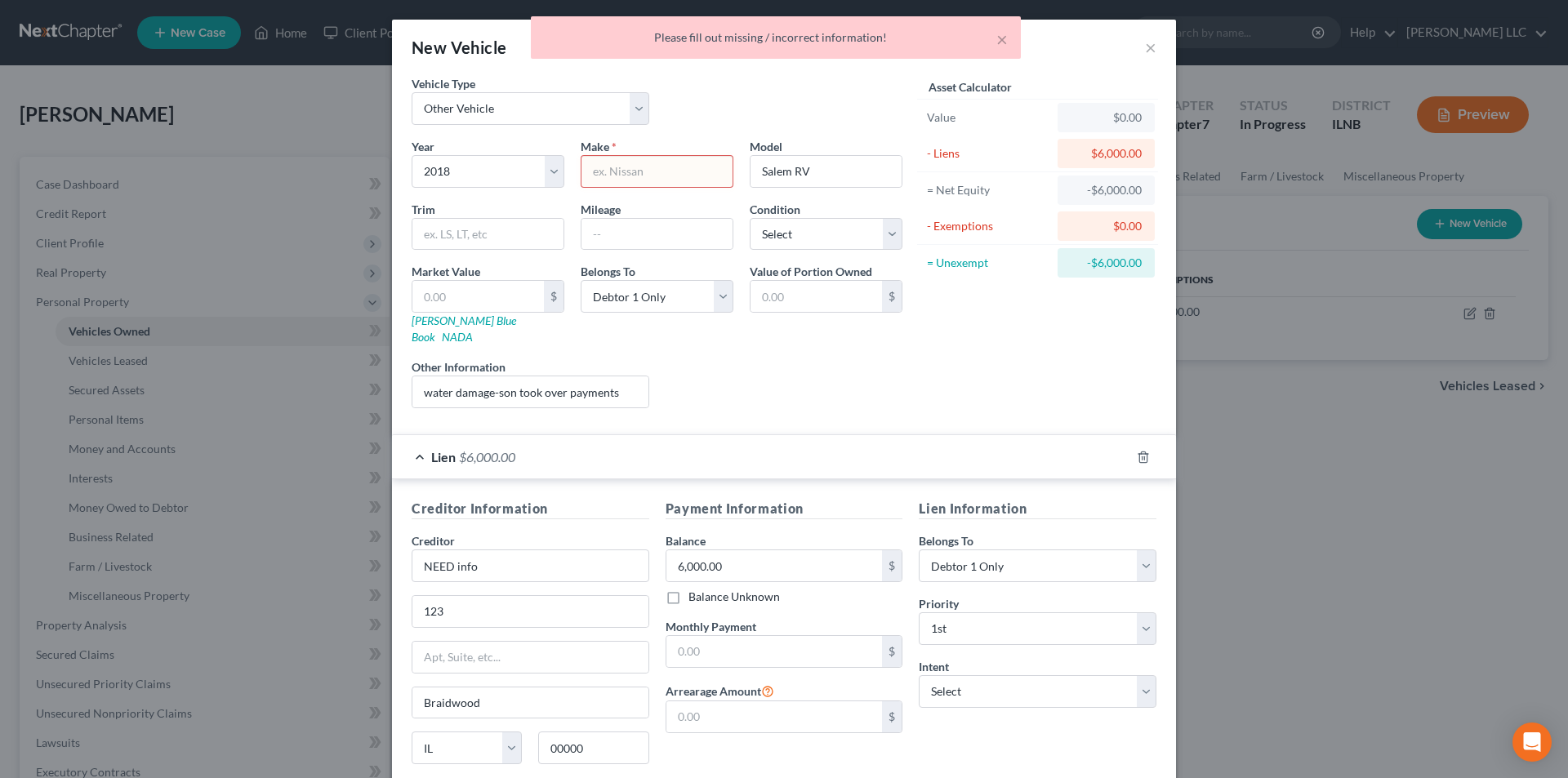
click at [653, 168] on input "text" at bounding box center [657, 171] width 151 height 31
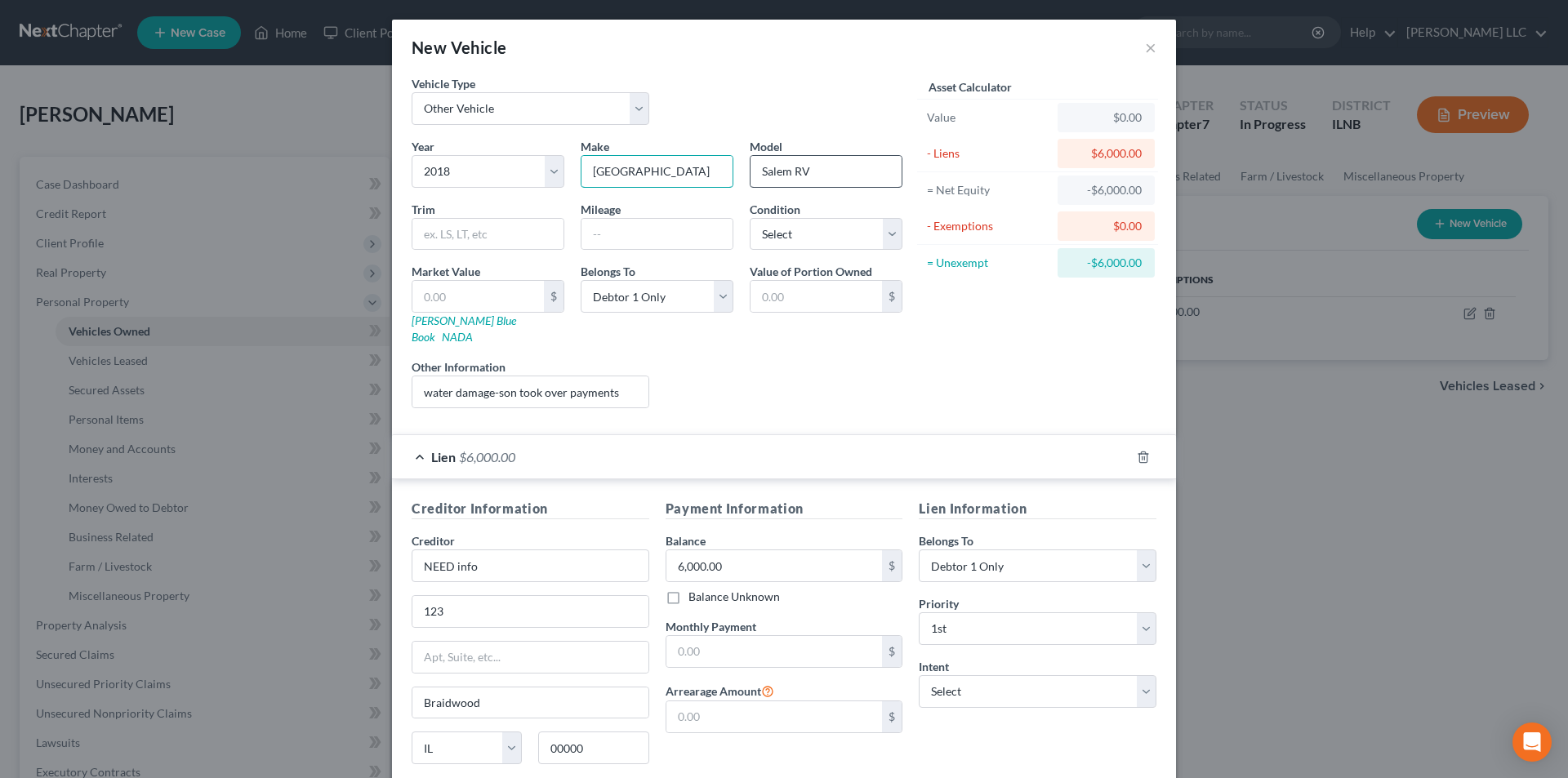
type input "Salem"
drag, startPoint x: 792, startPoint y: 172, endPoint x: 696, endPoint y: 165, distance: 96.3
click at [696, 165] on div "Year Select 2026 2025 2024 2023 2022 2021 2020 2019 2018 2017 2016 2015 2014 20…" at bounding box center [657, 279] width 508 height 283
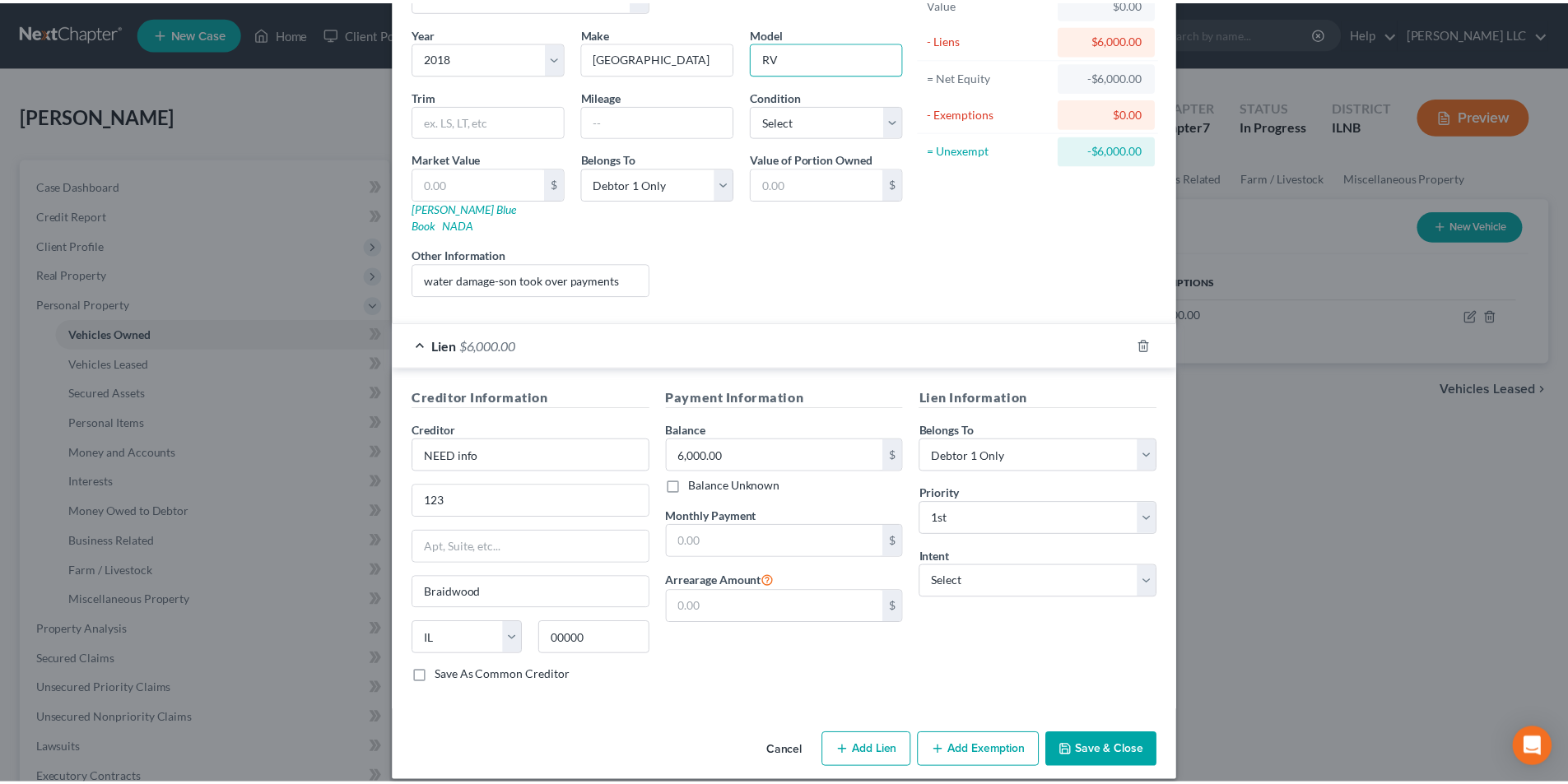
scroll to position [116, 0]
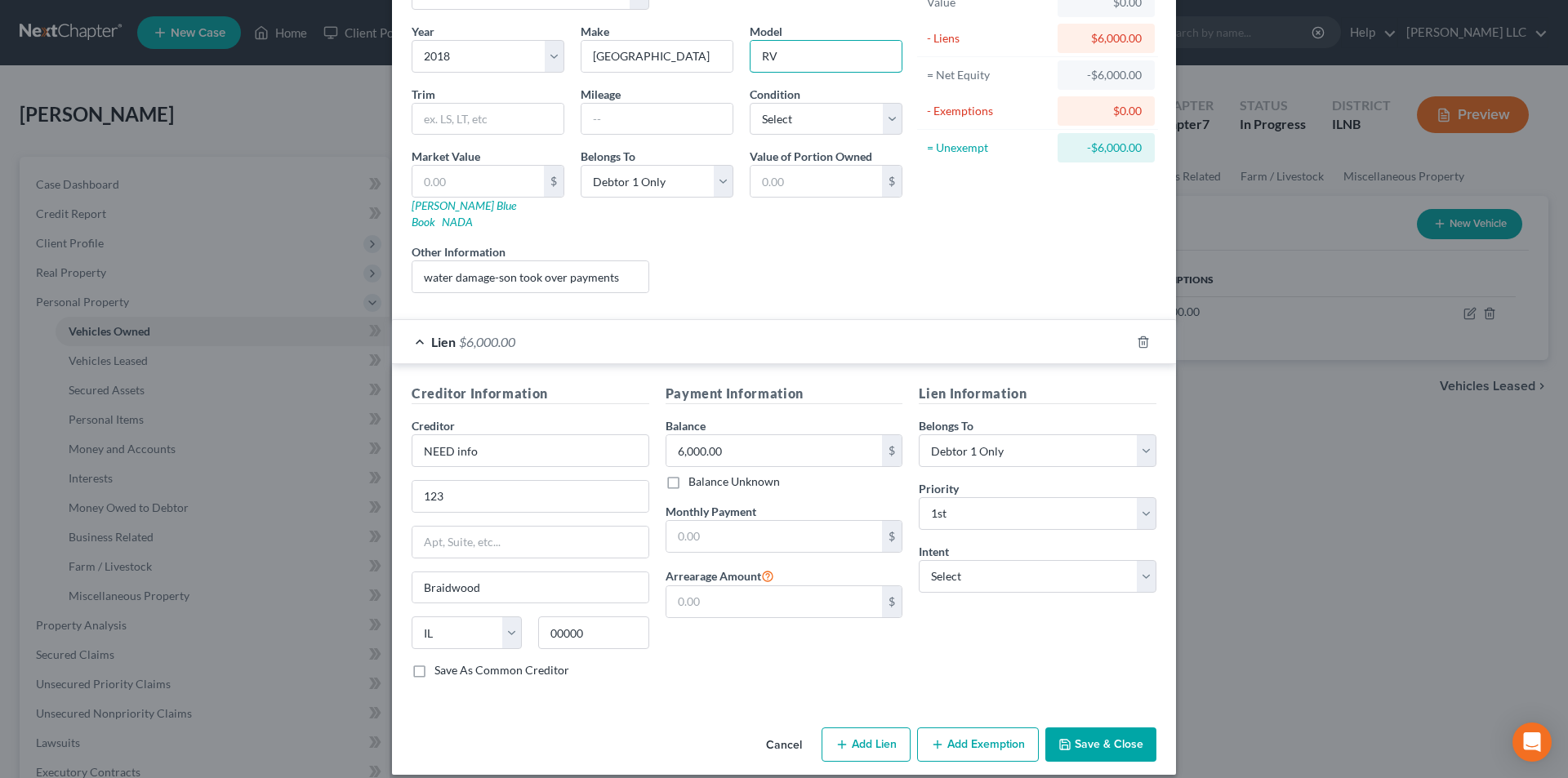
type input "RV"
click at [1085, 728] on button "Save & Close" at bounding box center [1100, 745] width 111 height 34
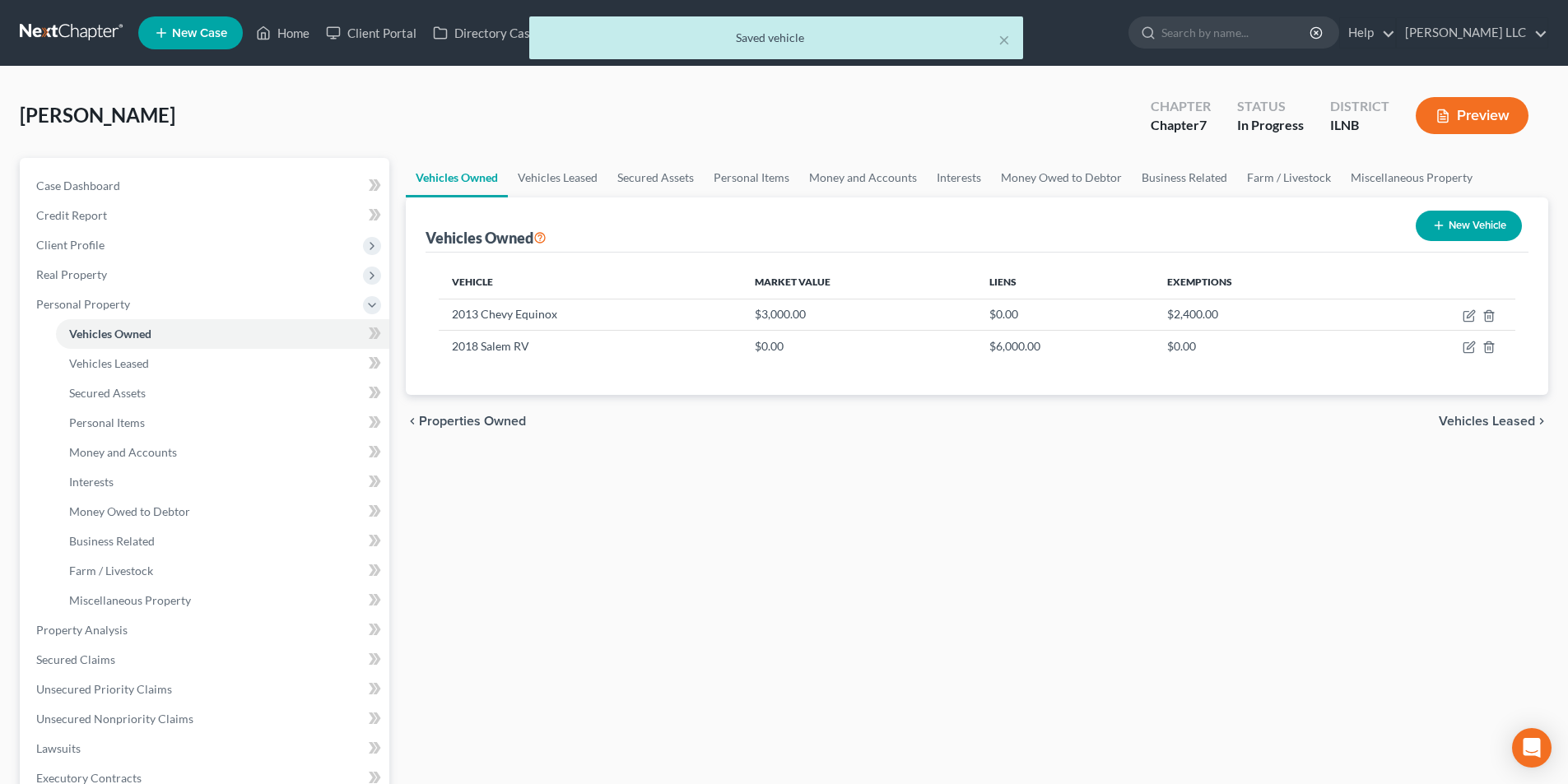
click at [1465, 221] on button "New Vehicle" at bounding box center [1469, 226] width 106 height 31
select select "0"
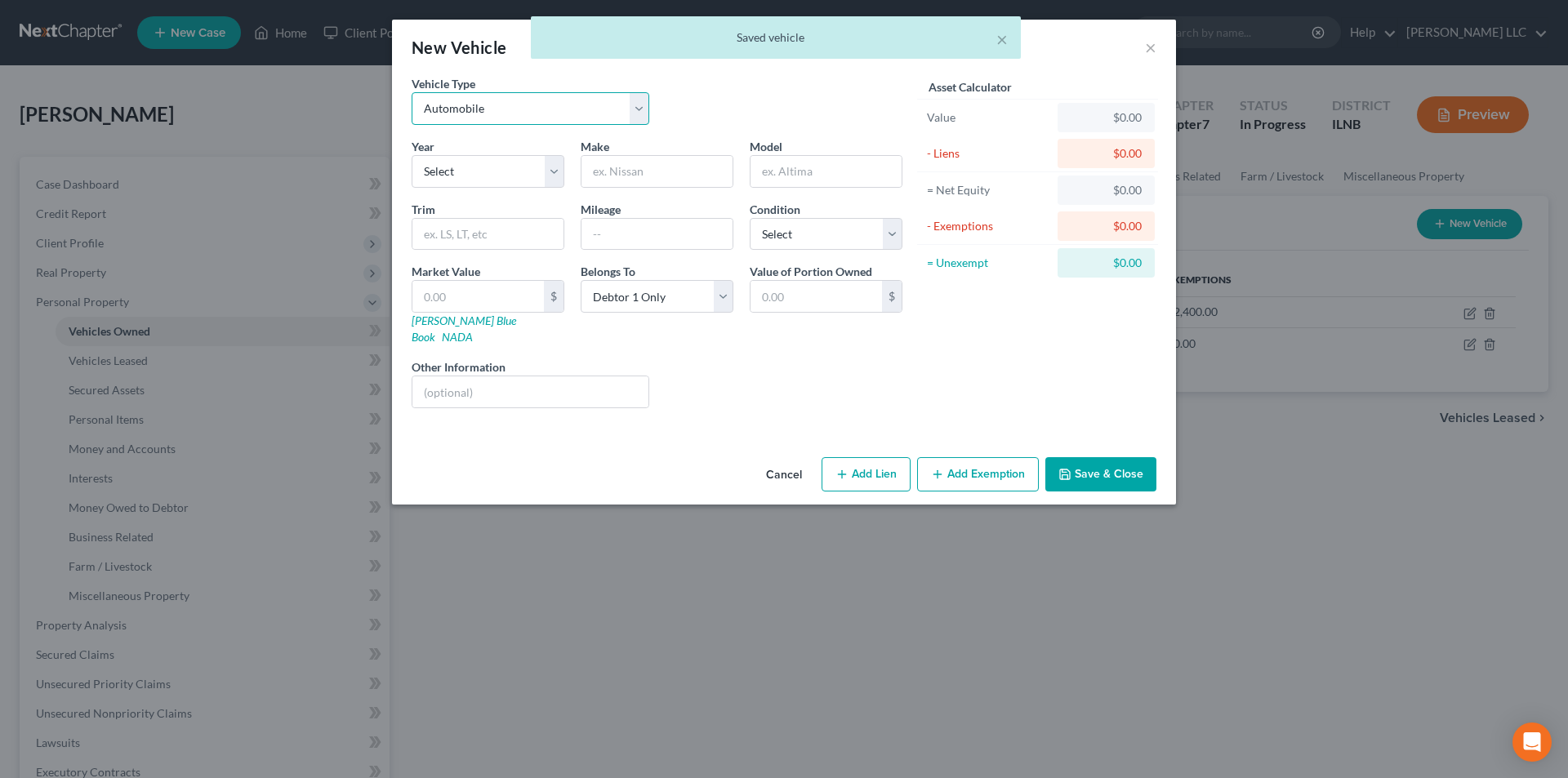
click at [498, 99] on select "Select Automobile Truck Trailer Watercraft Aircraft Motor Home Atv Other Vehicle" at bounding box center [530, 108] width 238 height 33
select select "2"
click at [412, 92] on select "Select Automobile Truck Trailer Watercraft Aircraft Motor Home Atv Other Vehicle" at bounding box center [530, 108] width 238 height 33
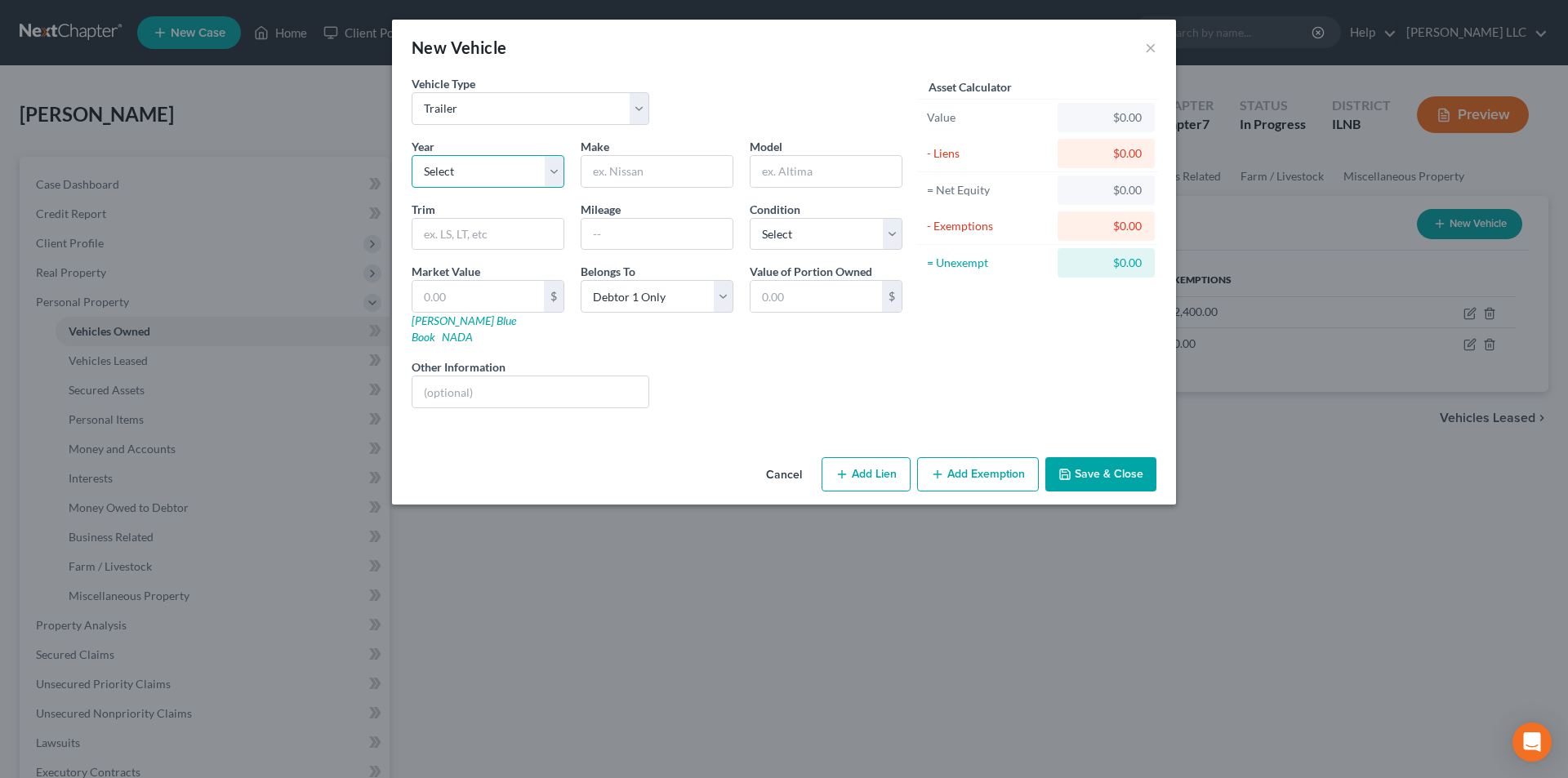
click at [502, 174] on select "Select 2026 2025 2024 2023 2022 2021 2020 2019 2018 2017 2016 2015 2014 2013 20…" at bounding box center [488, 171] width 152 height 33
select select "9"
click at [412, 155] on select "Select 2026 2025 2024 2023 2022 2021 2020 2019 2018 2017 2016 2015 2014 2013 20…" at bounding box center [488, 171] width 152 height 33
click at [606, 170] on input "text" at bounding box center [657, 171] width 151 height 31
type input "Snowbird"
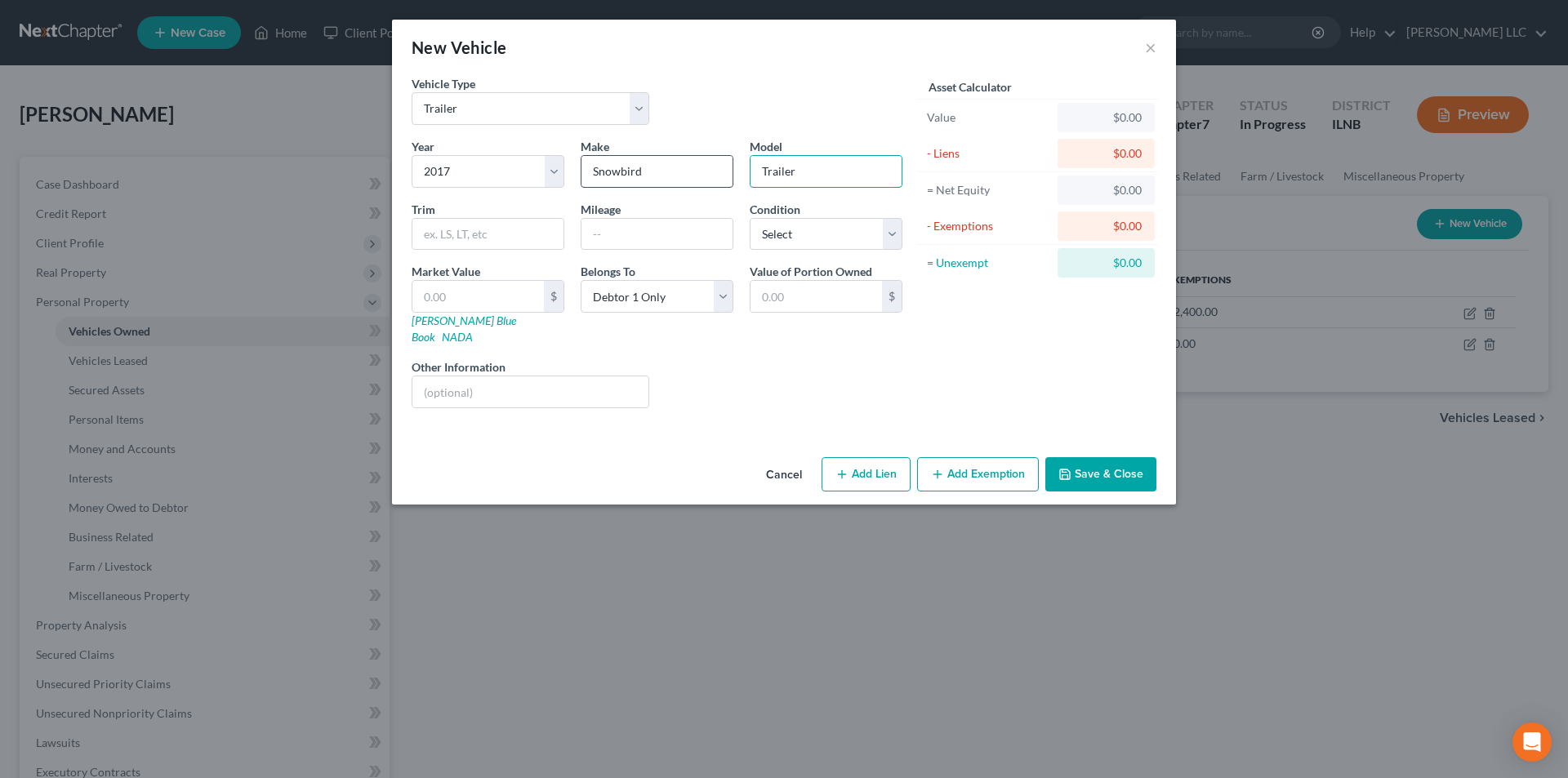
type input "Trailer"
click at [523, 292] on input "text" at bounding box center [478, 296] width 132 height 31
type input "2"
type input "2.00"
type input "25"
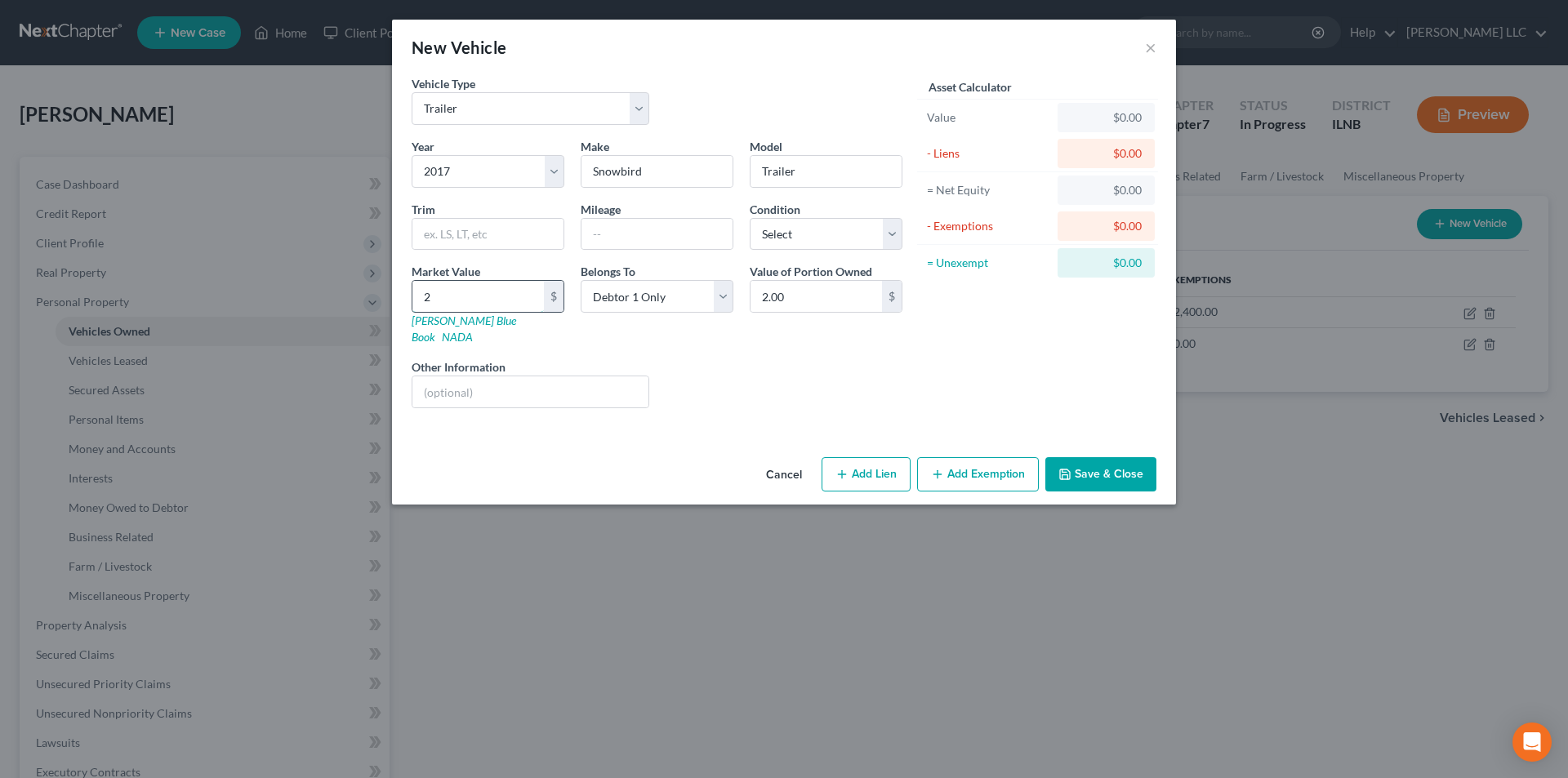
type input "25.00"
type input "250"
type input "250.00"
type input "2500"
type input "2,500.00"
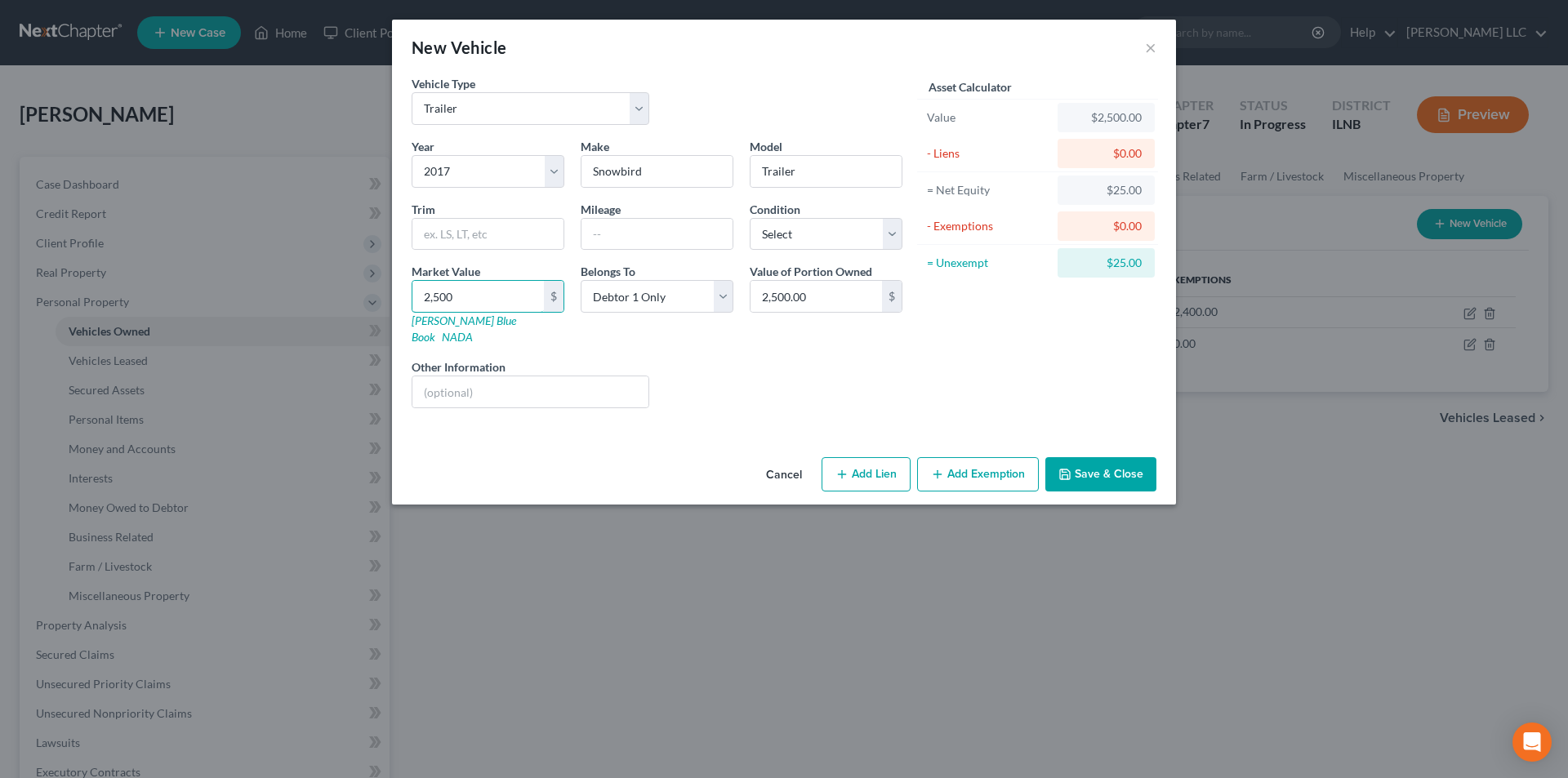
type input "2,500"
click at [1080, 463] on button "Save & Close" at bounding box center [1100, 474] width 111 height 34
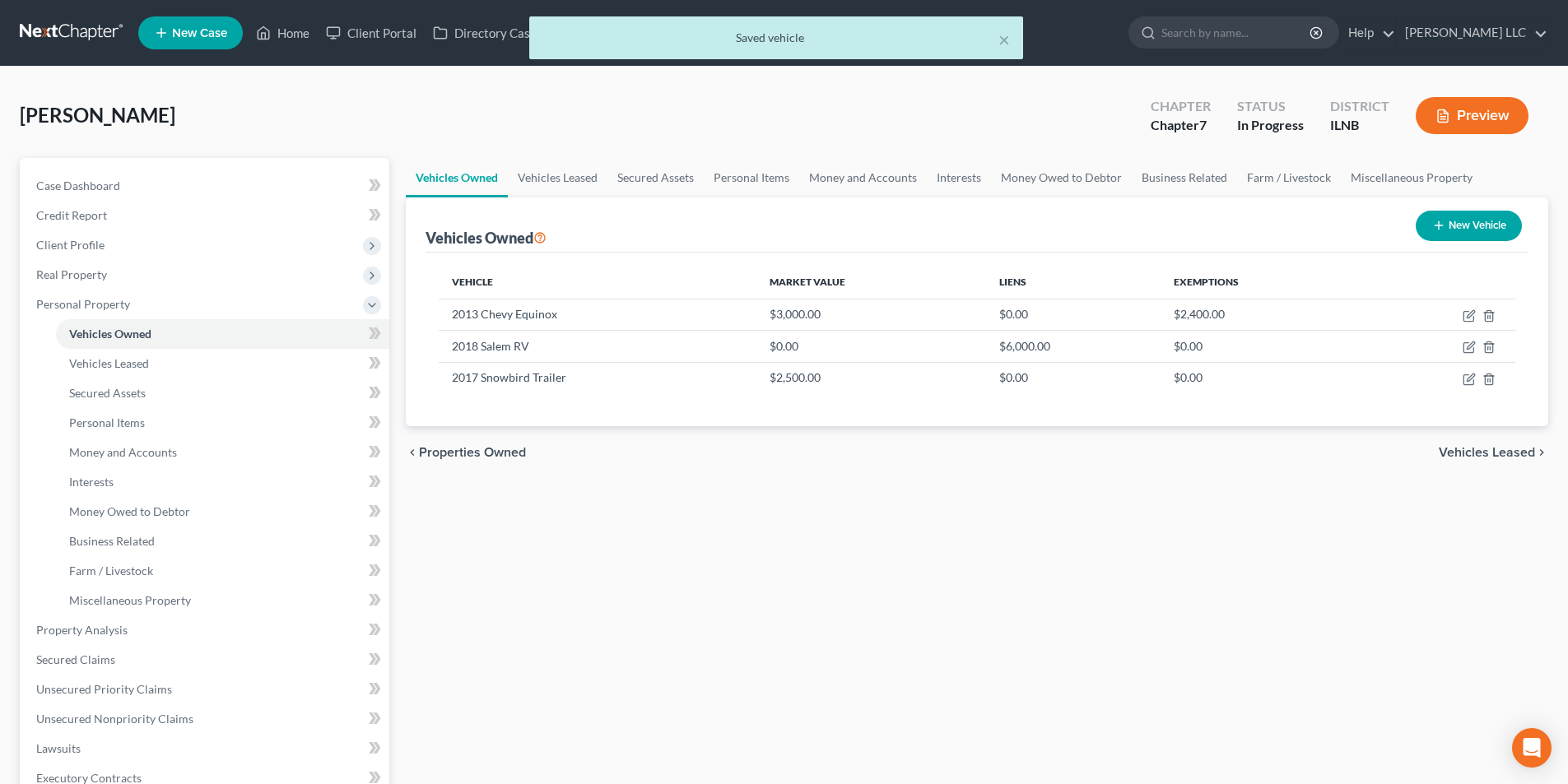
click at [1488, 218] on button "New Vehicle" at bounding box center [1469, 226] width 106 height 31
select select "0"
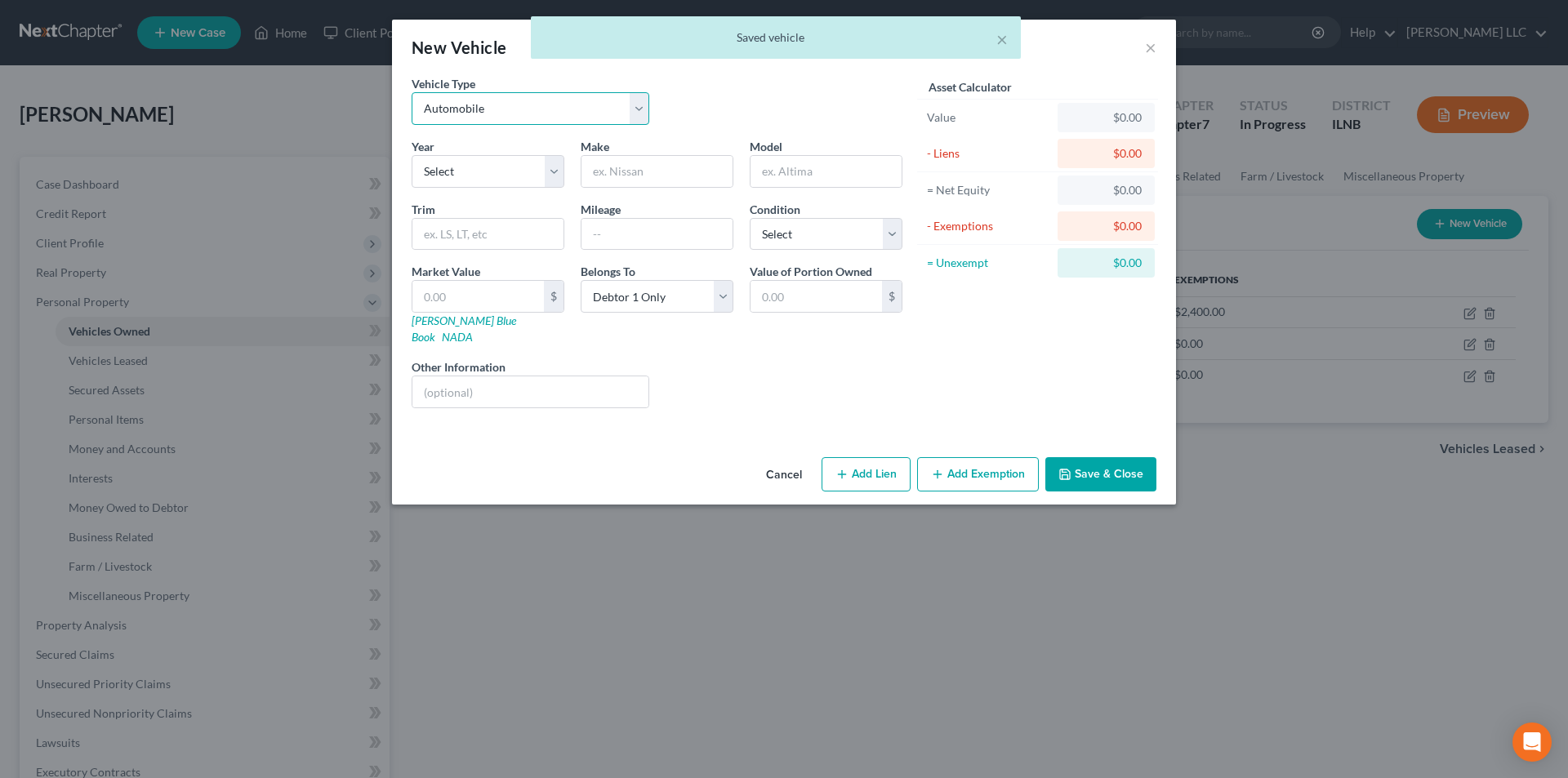
click at [511, 115] on select "Select Automobile Truck Trailer Watercraft Aircraft Motor Home Atv Other Vehicle" at bounding box center [530, 108] width 238 height 33
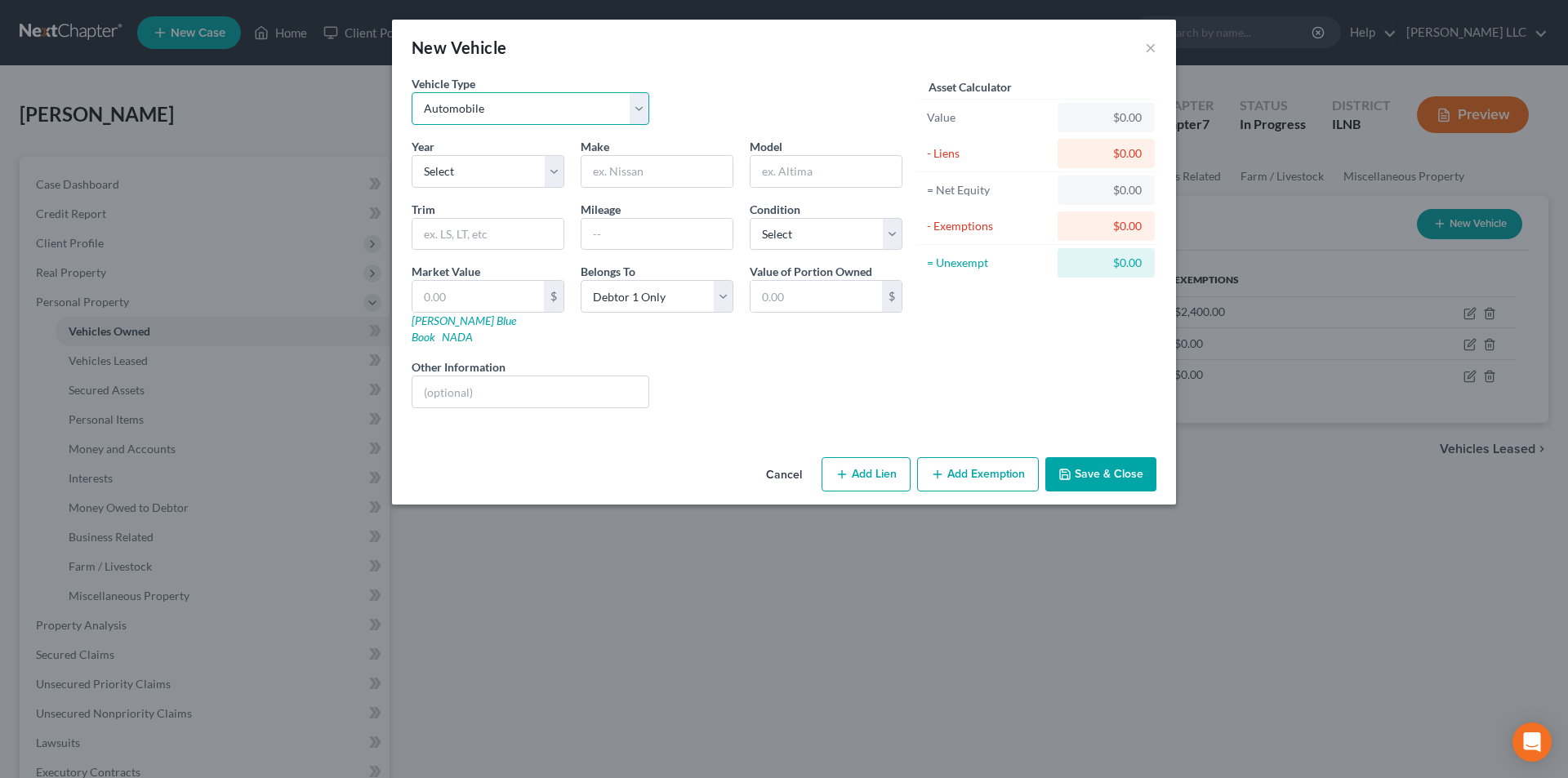
select select "7"
click at [412, 92] on select "Select Automobile Truck Trailer Watercraft Aircraft Motor Home Atv Other Vehicle" at bounding box center [530, 108] width 238 height 33
click at [479, 164] on select "Select 2026 2025 2024 2023 2022 2021 2020 2019 2018 2017 2016 2015 2014 2013 20…" at bounding box center [488, 171] width 152 height 33
select select "17"
click at [412, 155] on select "Select 2026 2025 2024 2023 2022 2021 2020 2019 2018 2017 2016 2015 2014 2013 20…" at bounding box center [488, 171] width 152 height 33
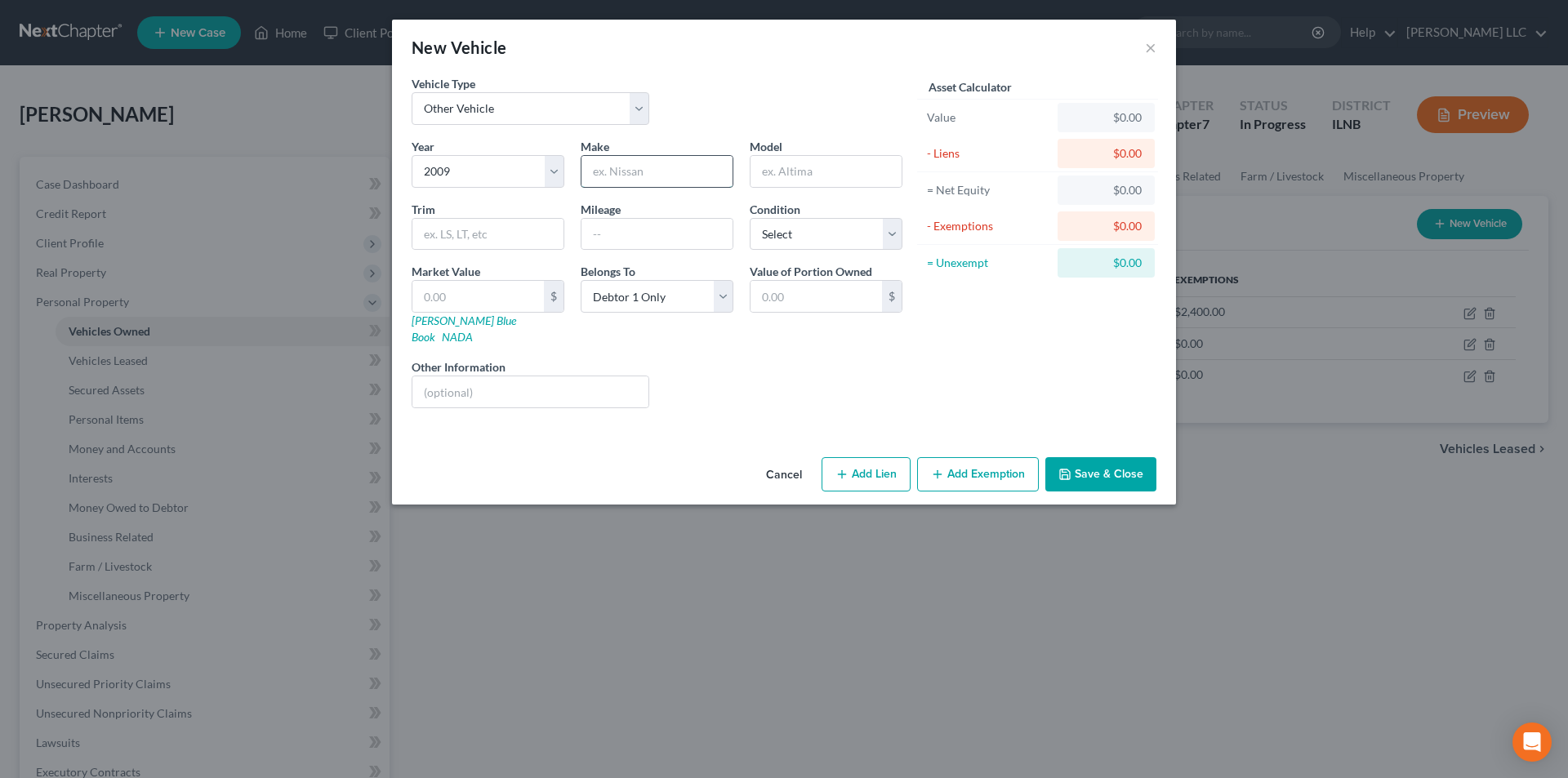
click at [664, 177] on input "text" at bounding box center [657, 171] width 151 height 31
type input "Snowmobile"
type input "blown motor"
click at [1090, 459] on button "Save & Close" at bounding box center [1100, 474] width 111 height 34
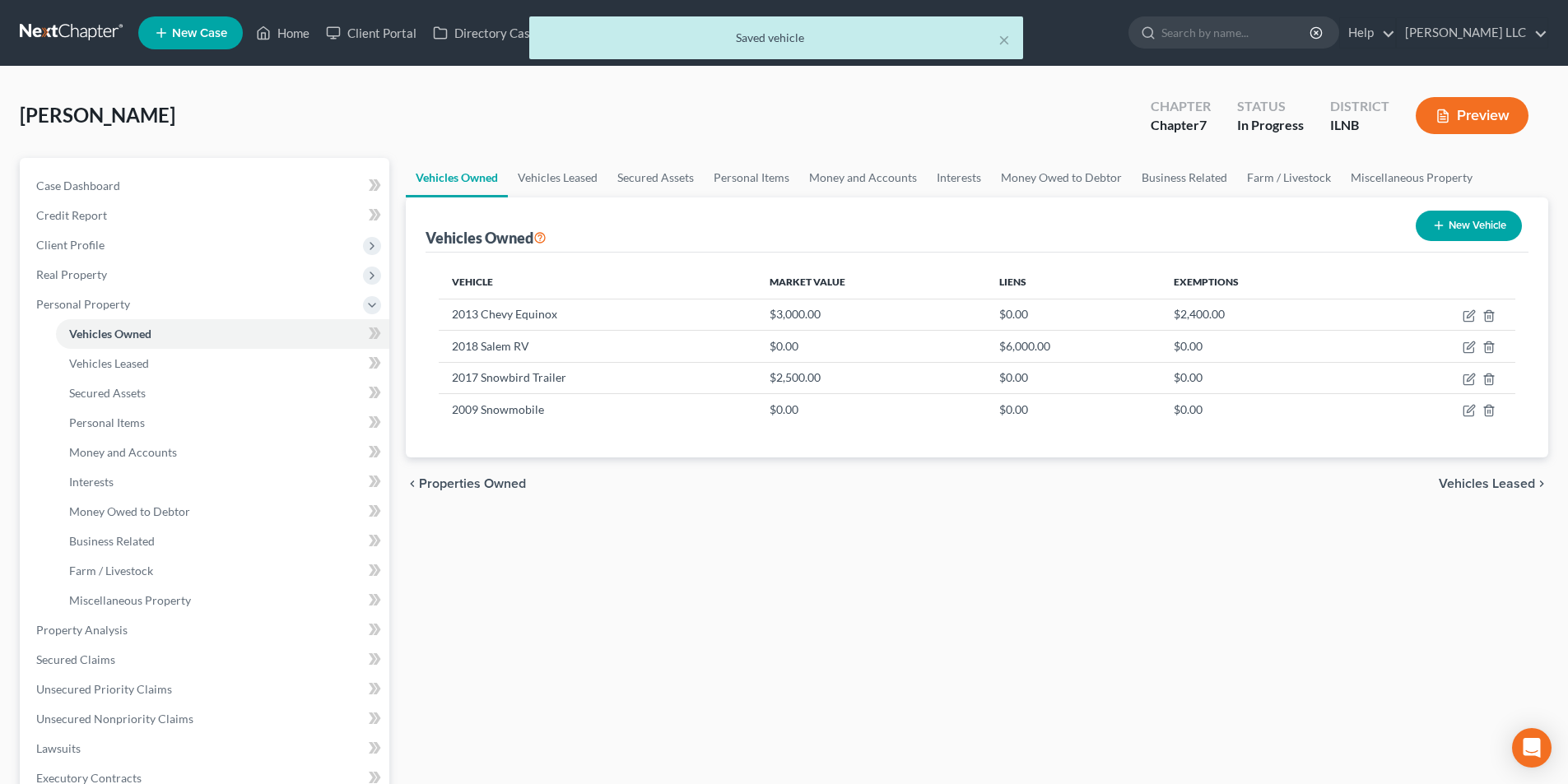
click at [1498, 482] on span "Vehicles Leased" at bounding box center [1487, 484] width 96 height 13
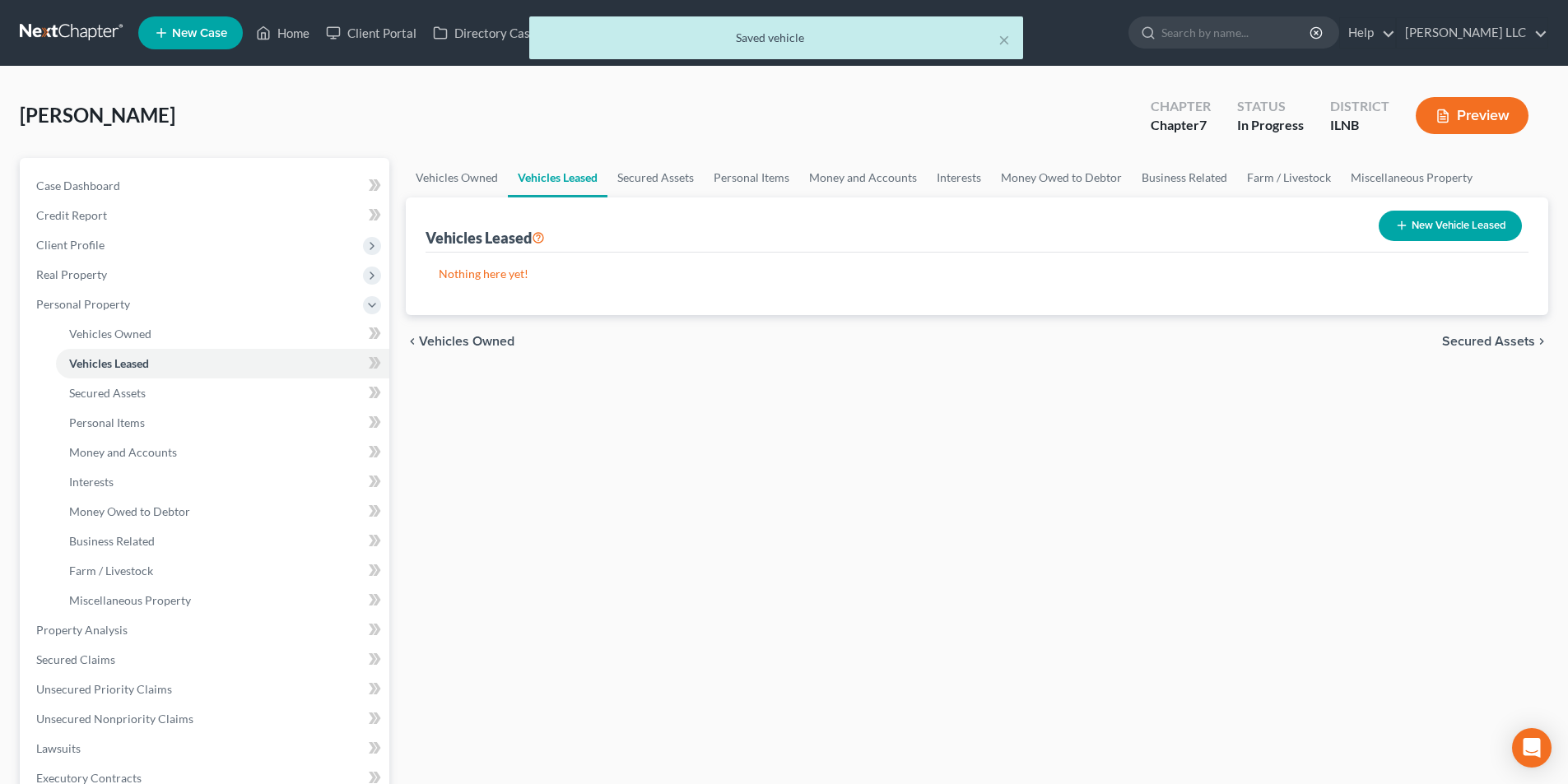
click at [1463, 335] on span "Secured Assets" at bounding box center [1488, 341] width 93 height 13
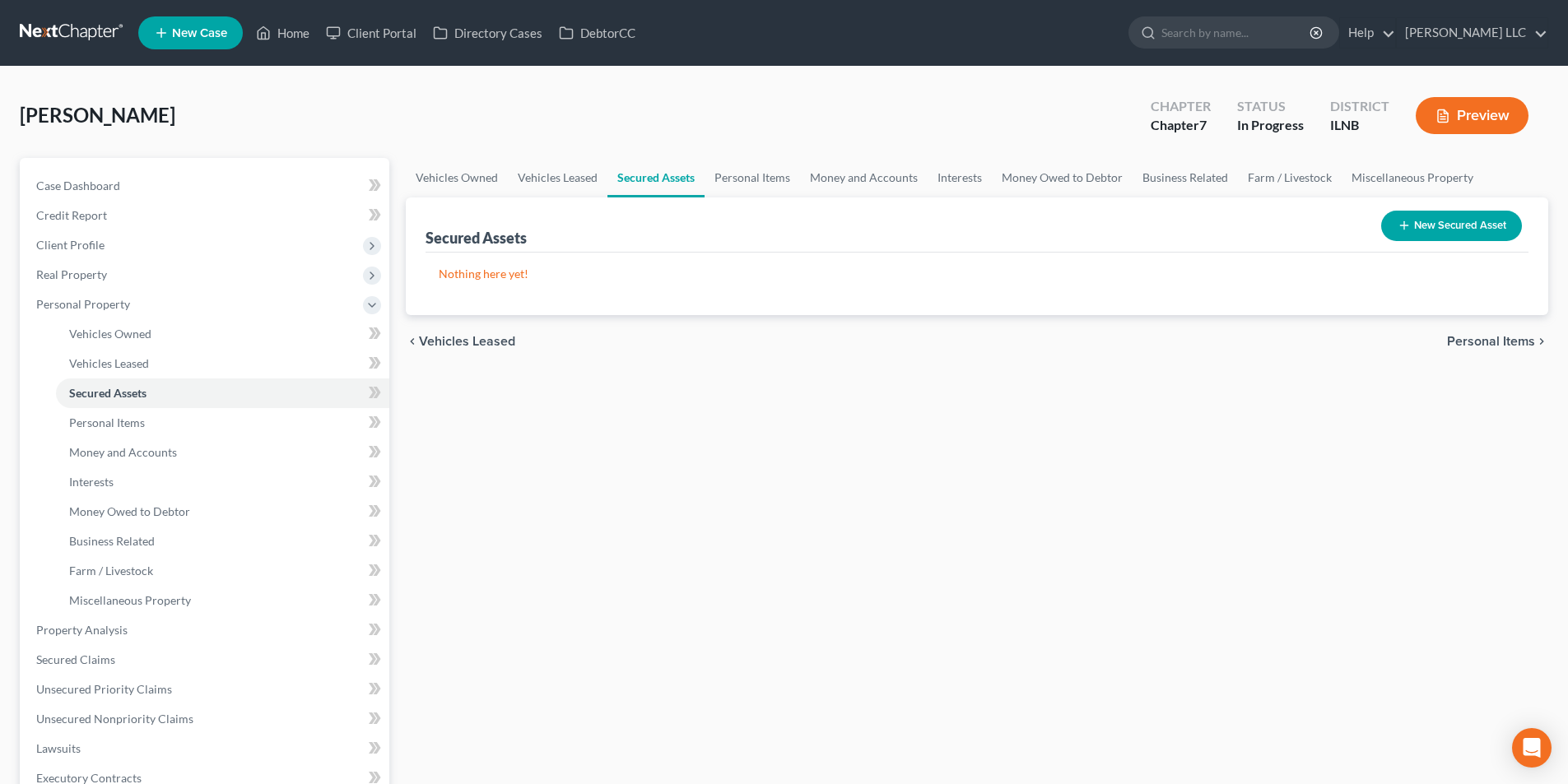
click at [1444, 338] on div "chevron_left Vehicles Leased Personal Items chevron_right" at bounding box center [976, 340] width 1142 height 52
click at [1470, 340] on span "Personal Items" at bounding box center [1492, 341] width 88 height 13
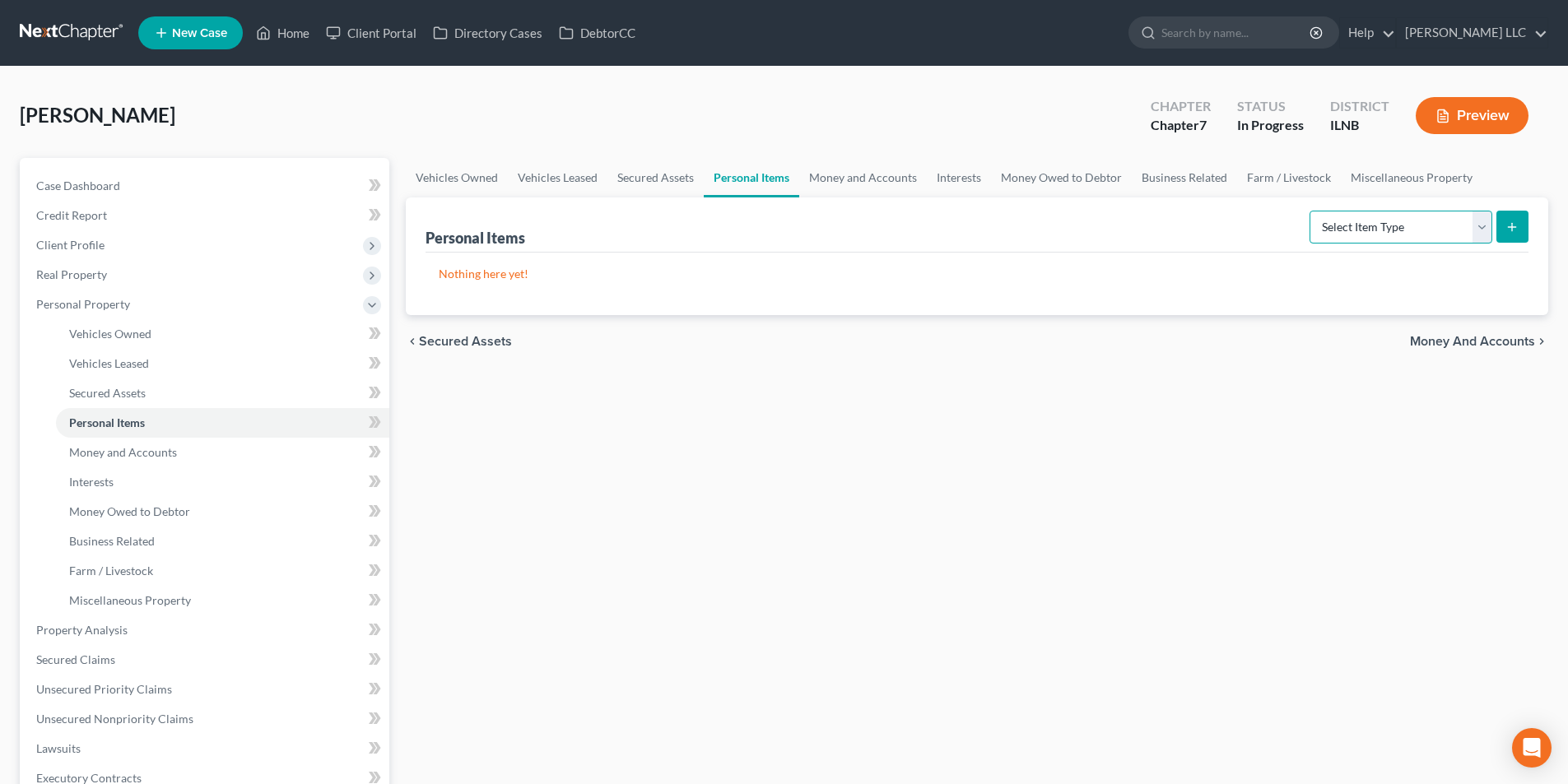
click at [1484, 228] on select "Select Item Type Clothing Collectibles Of Value Electronics Firearms Household …" at bounding box center [1401, 227] width 183 height 33
select select "clothing"
click at [1311, 211] on select "Select Item Type Clothing Collectibles Of Value Electronics Firearms Household …" at bounding box center [1401, 227] width 183 height 33
click at [1507, 229] on icon "submit" at bounding box center [1513, 227] width 13 height 13
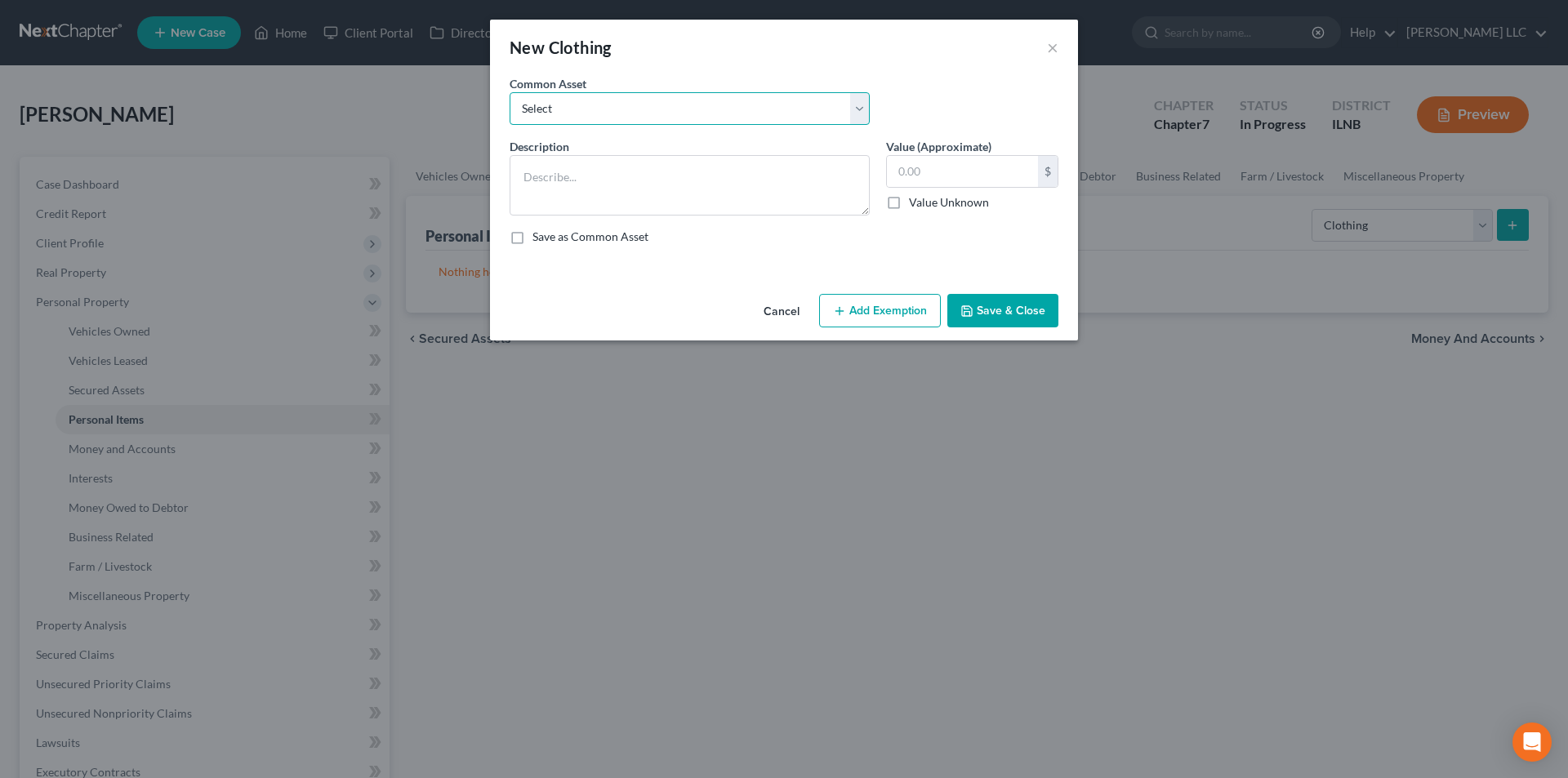
click at [860, 115] on select "Select Personal clothing for family size of 1 Personal clothing for family size…" at bounding box center [689, 108] width 360 height 33
select select "0"
click at [509, 92] on select "Select Personal clothing for family size of 1 Personal clothing for family size…" at bounding box center [689, 108] width 360 height 33
type textarea "Personal clothing for family size of 1"
type input "100.00"
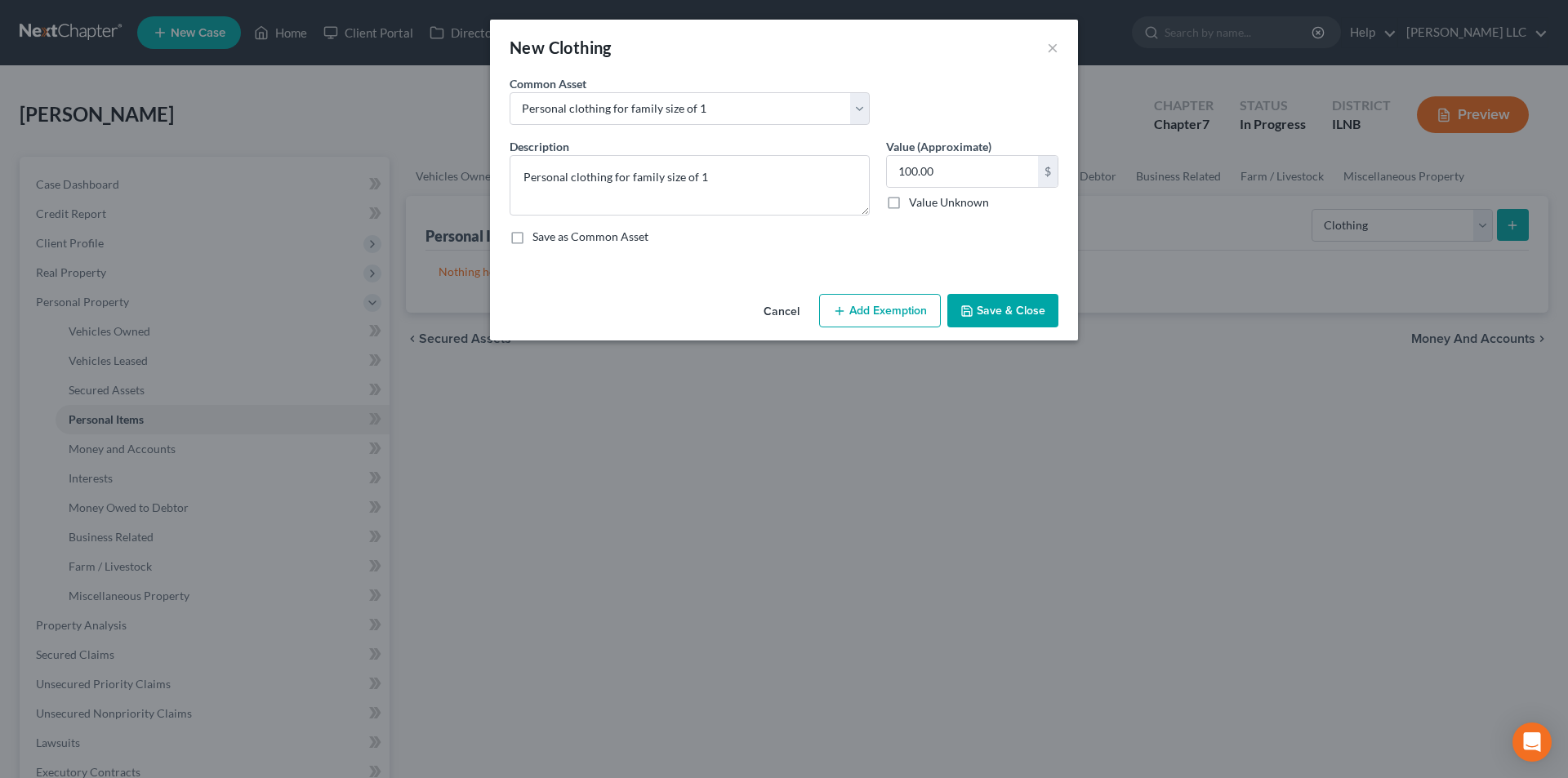
click at [883, 308] on button "Add Exemption" at bounding box center [880, 311] width 122 height 34
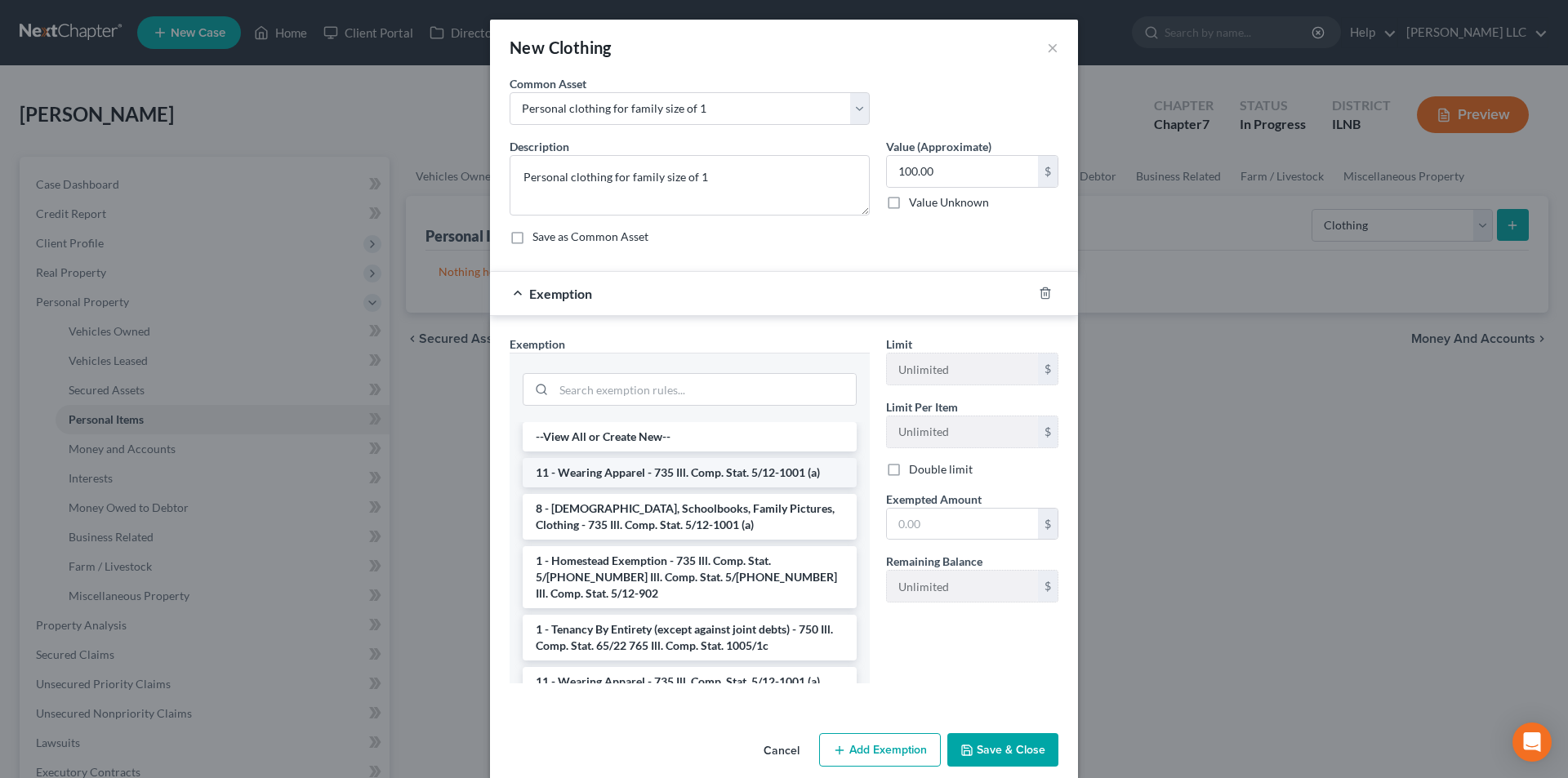
click at [736, 465] on li "11 - Wearing Apparel - 735 Ill. Comp. Stat. 5/12-1001 (a)" at bounding box center [689, 472] width 334 height 29
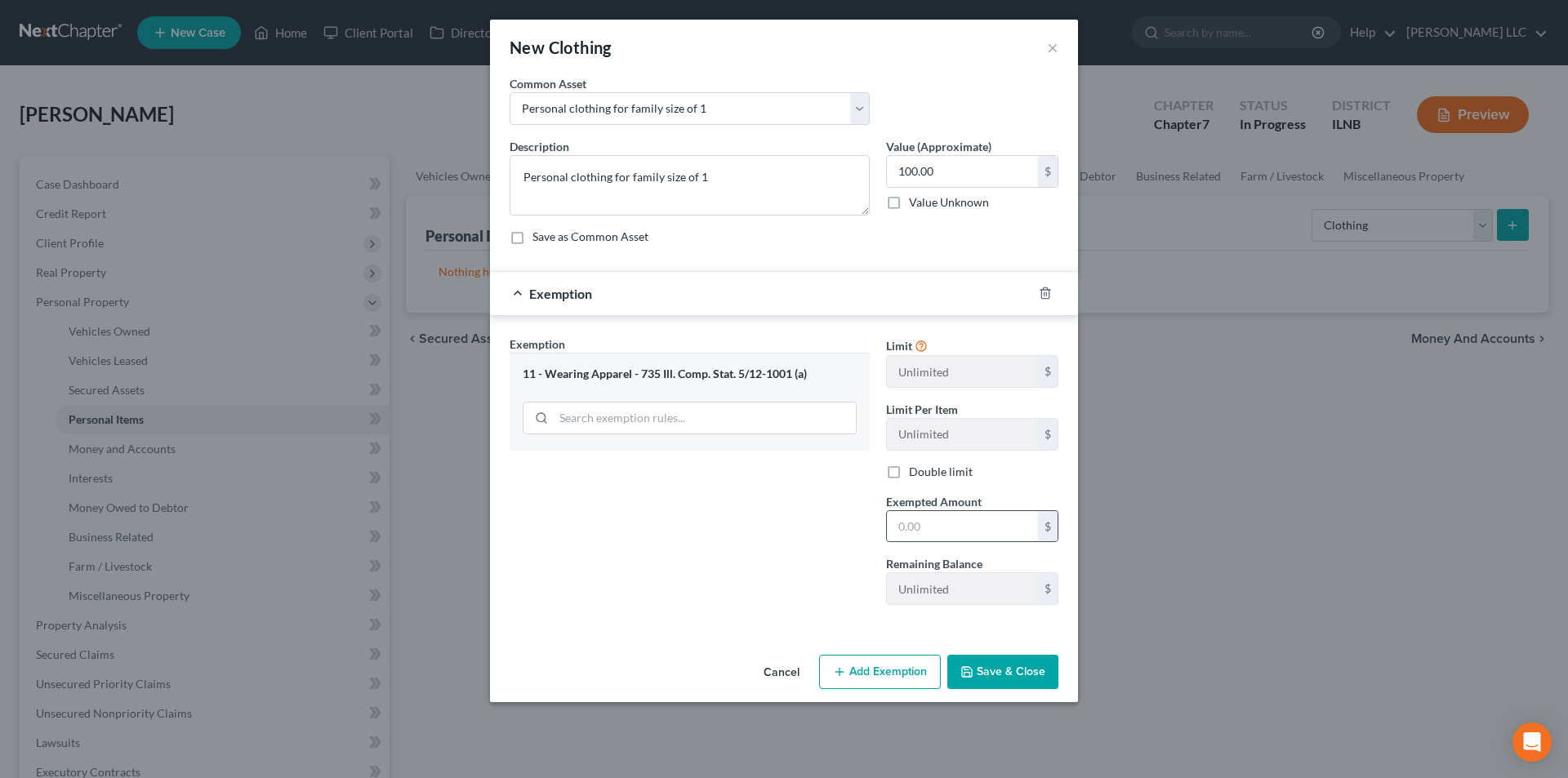
click at [920, 534] on input "text" at bounding box center [963, 526] width 151 height 31
type input "100.00"
click at [1005, 681] on button "Save & Close" at bounding box center [1003, 672] width 111 height 34
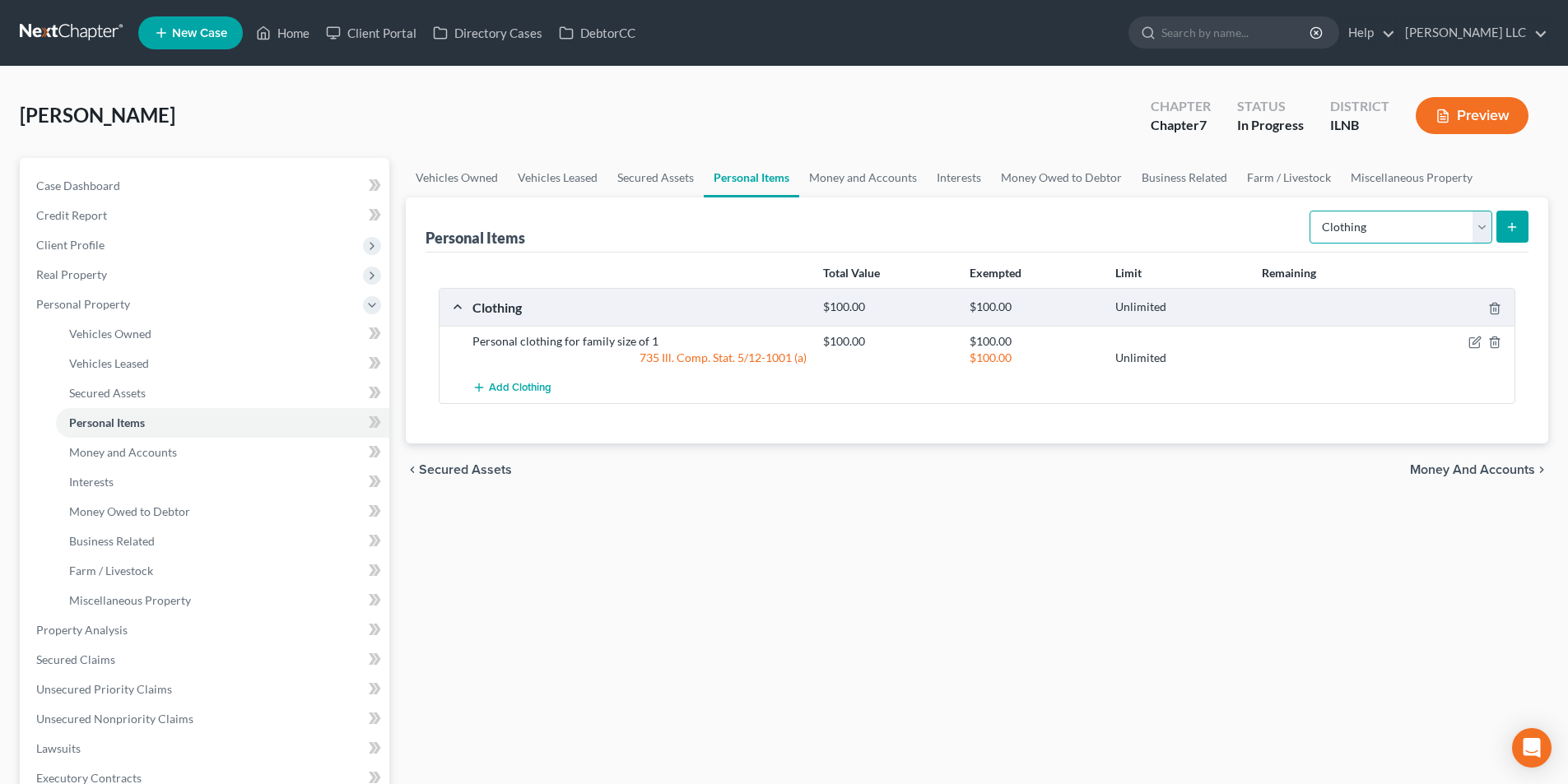
click at [1484, 222] on select "Select Item Type Clothing Collectibles Of Value Electronics Firearms Household …" at bounding box center [1401, 227] width 183 height 33
select select "household_goods"
click at [1311, 211] on select "Select Item Type Clothing Collectibles Of Value Electronics Firearms Household …" at bounding box center [1401, 227] width 183 height 33
click at [1508, 224] on icon "submit" at bounding box center [1513, 227] width 13 height 13
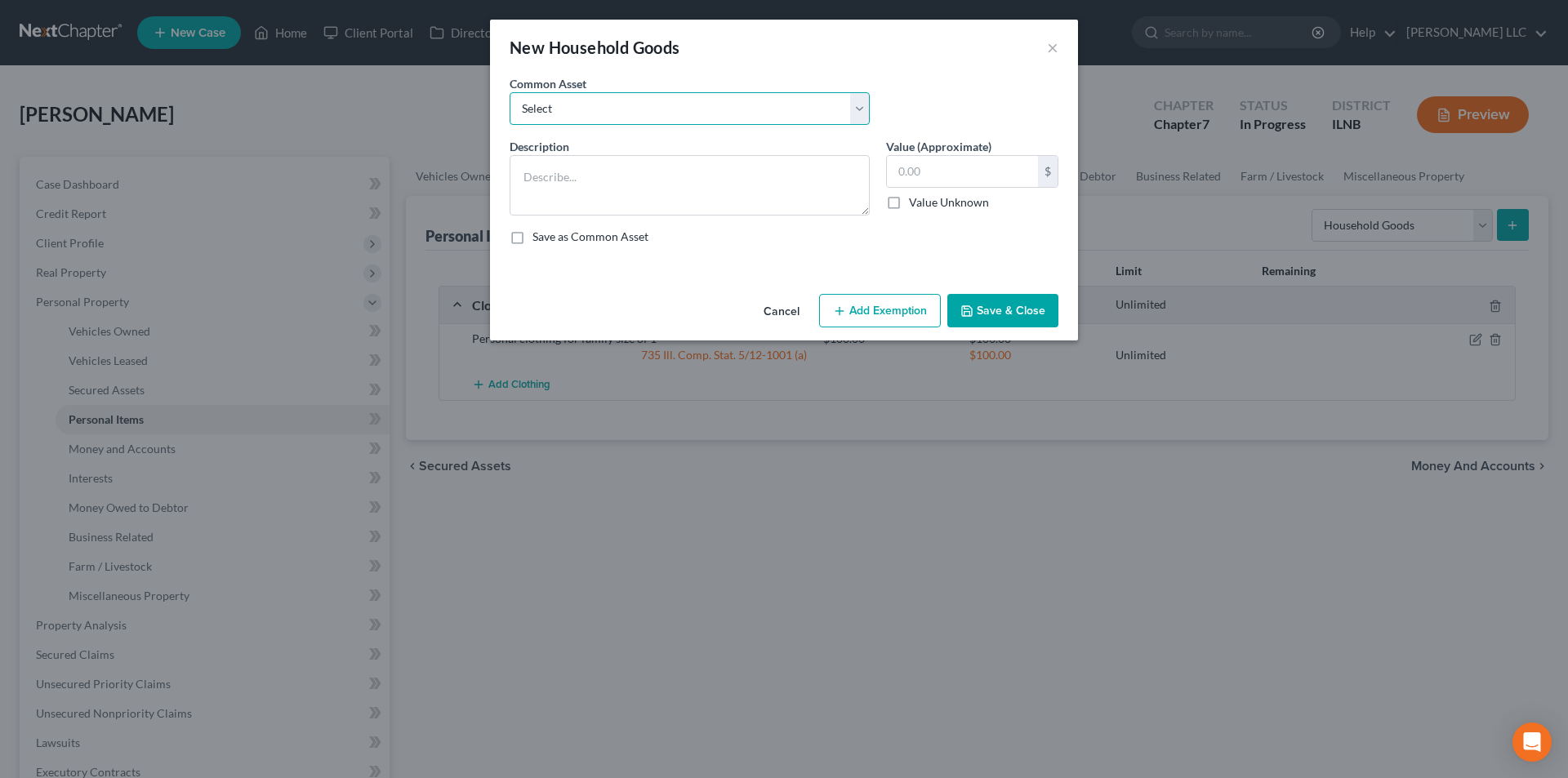
click at [862, 103] on select "Select Personal Household Goods for a family size of 1 Personal Household Goods…" at bounding box center [689, 108] width 360 height 33
select select "0"
click at [509, 92] on select "Select Personal Household Goods for a family size of 1 Personal Household Goods…" at bounding box center [689, 108] width 360 height 33
type textarea "Personal Household Goods for a family size of 1"
type input "1,000.00"
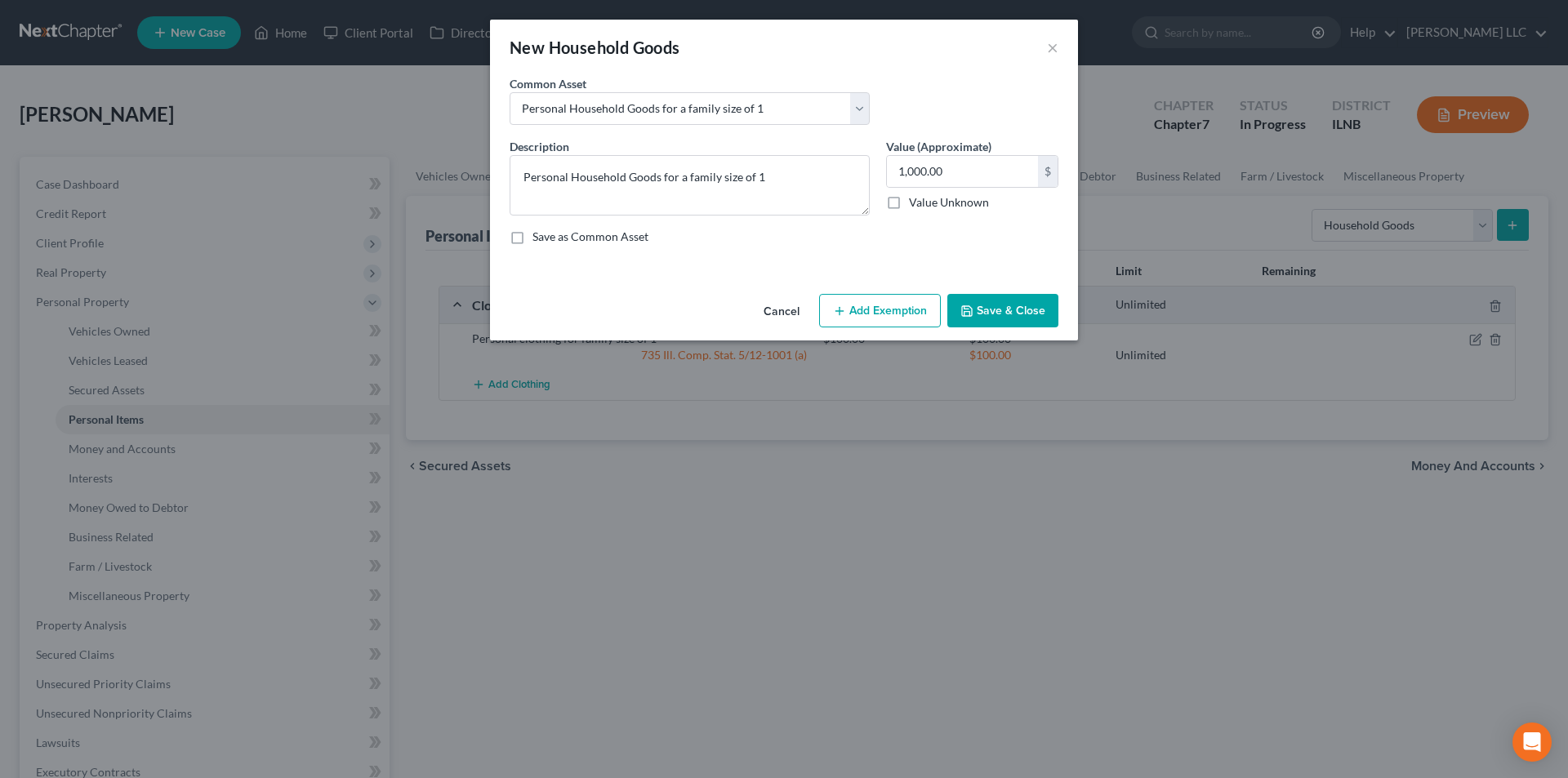
click at [895, 309] on button "Add Exemption" at bounding box center [880, 311] width 122 height 34
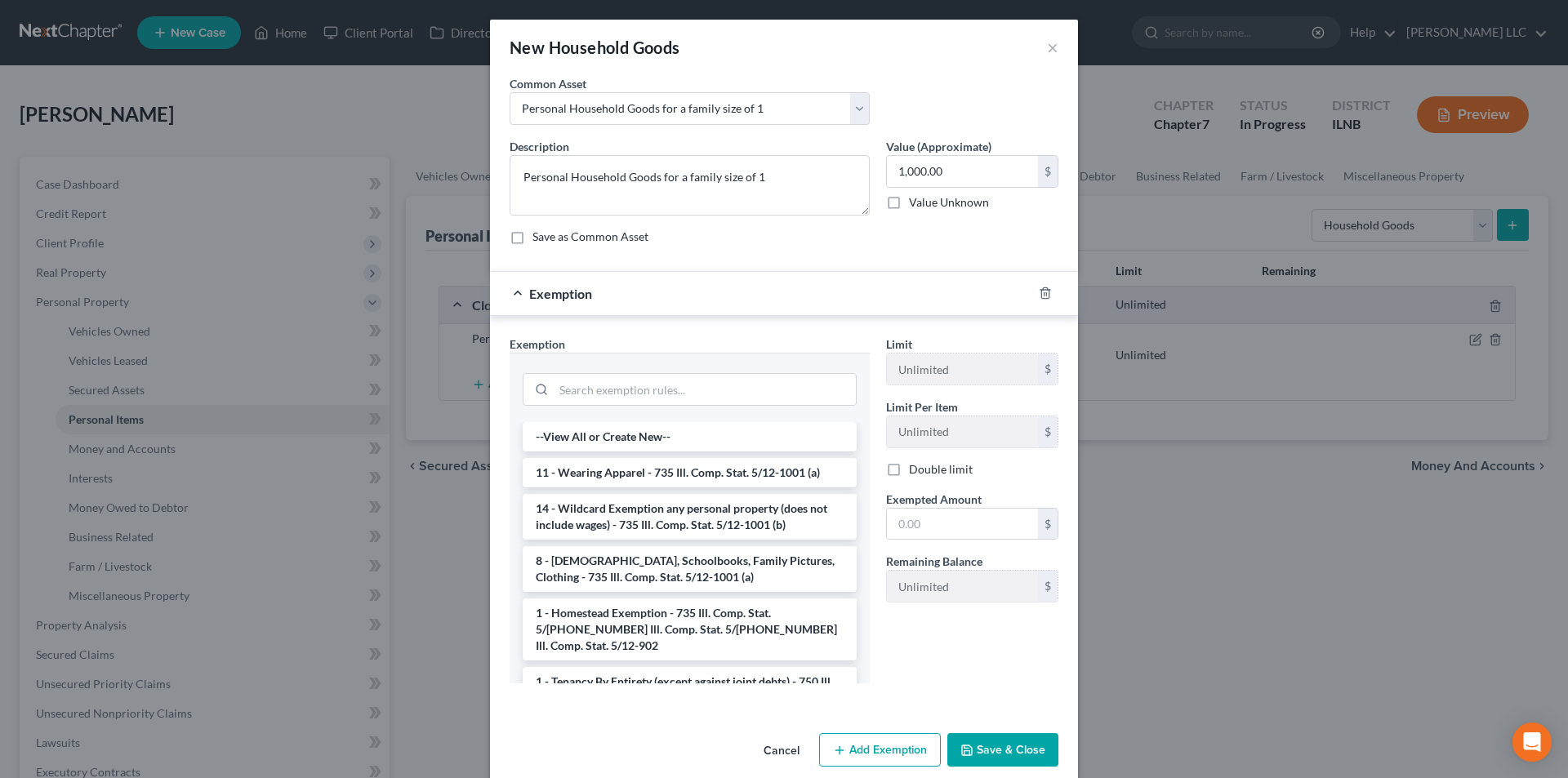
click at [729, 524] on li "14 - Wildcard Exemption any personal property (does not include wages) - 735 Il…" at bounding box center [689, 517] width 334 height 45
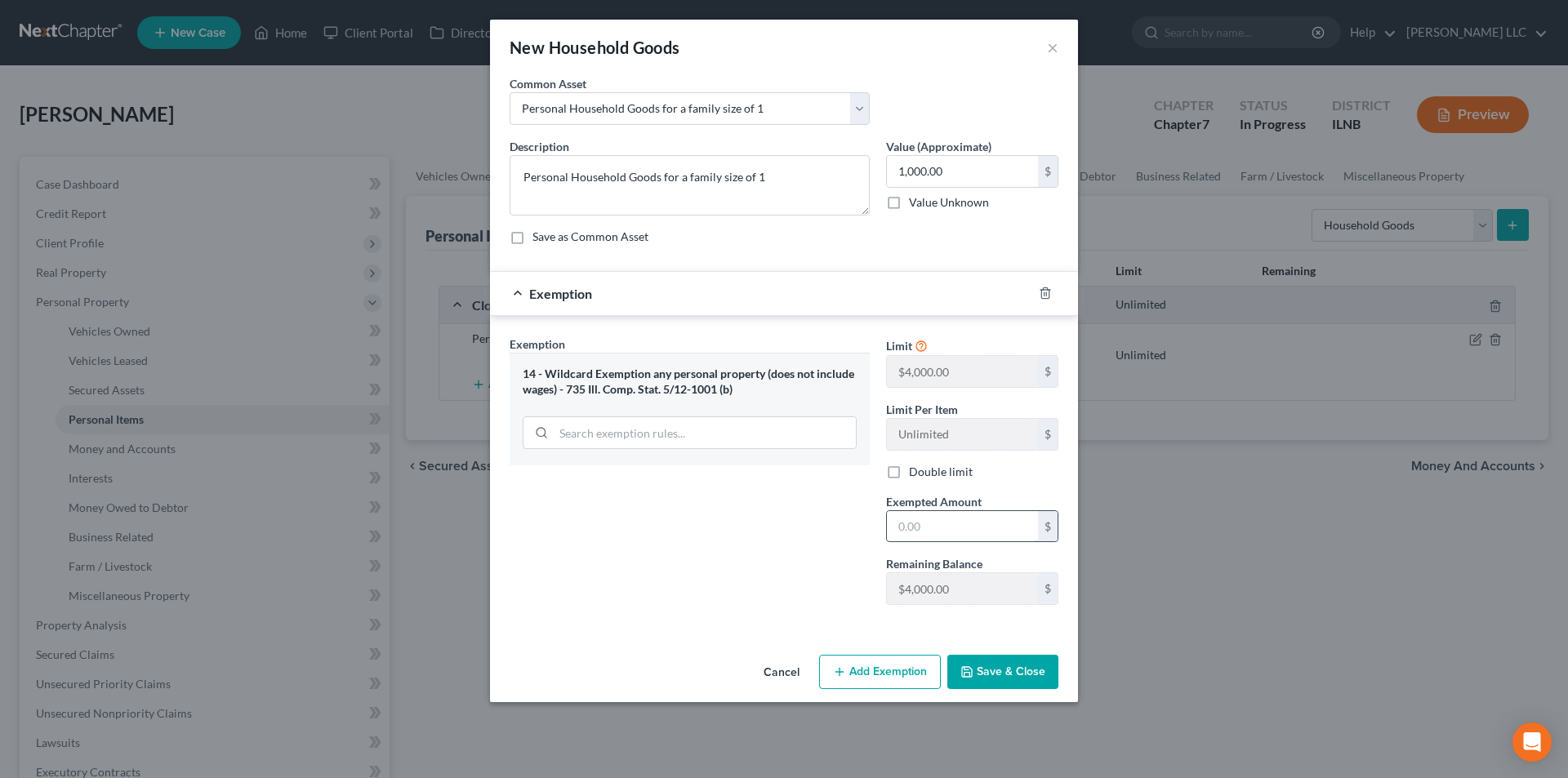
click at [953, 532] on input "text" at bounding box center [963, 526] width 151 height 31
type input "1,000.00"
click at [1014, 690] on div "Cancel Add Exemption Save & Close" at bounding box center [784, 675] width 588 height 54
click at [1014, 681] on button "Save & Close" at bounding box center [1003, 672] width 111 height 34
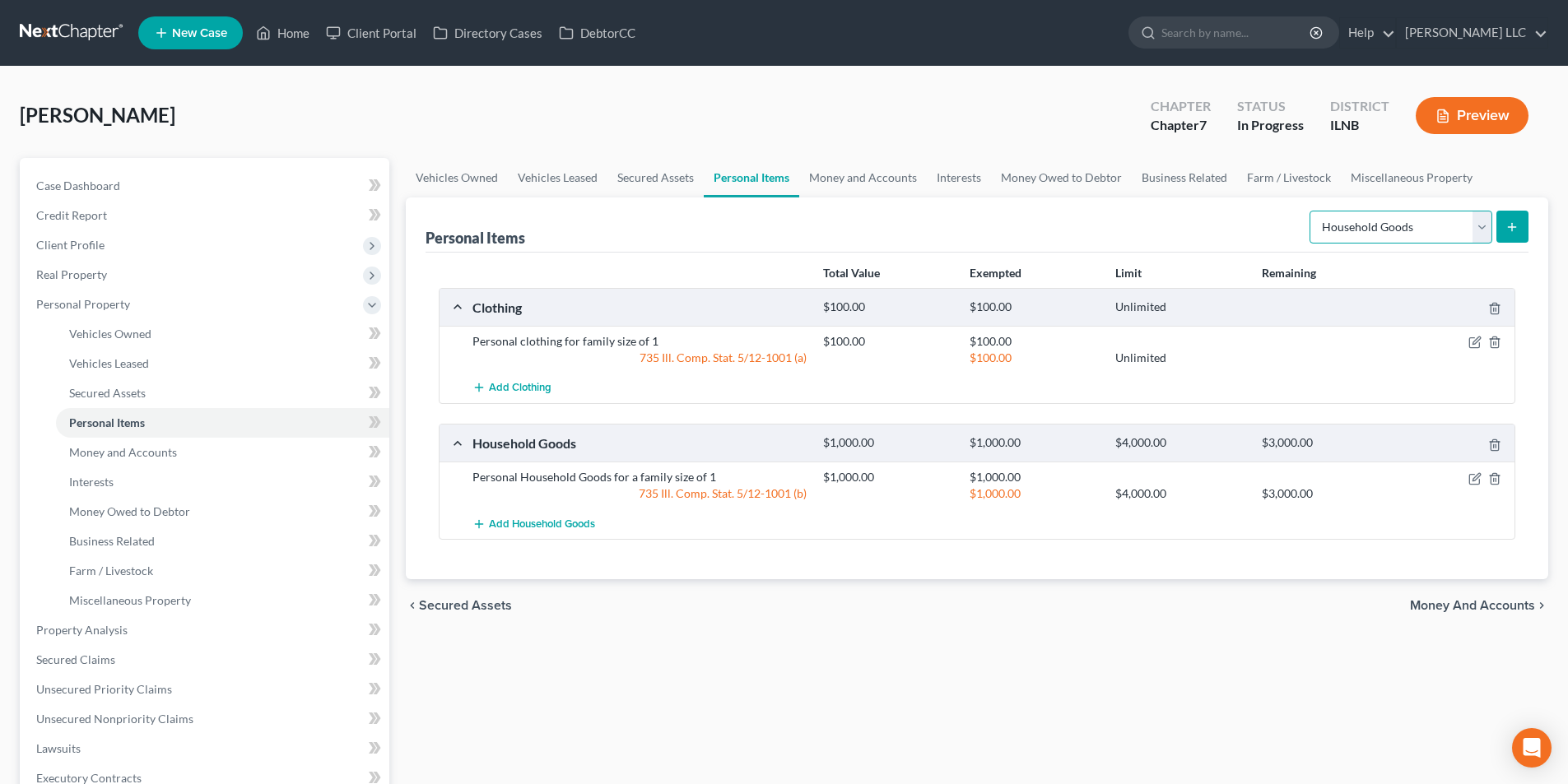
click at [1481, 224] on select "Select Item Type Clothing Collectibles Of Value Electronics Firearms Household …" at bounding box center [1401, 227] width 183 height 33
select select "firearms"
click at [1311, 211] on select "Select Item Type Clothing Collectibles Of Value Electronics Firearms Household …" at bounding box center [1401, 227] width 183 height 33
click at [1501, 222] on button "submit" at bounding box center [1513, 227] width 32 height 32
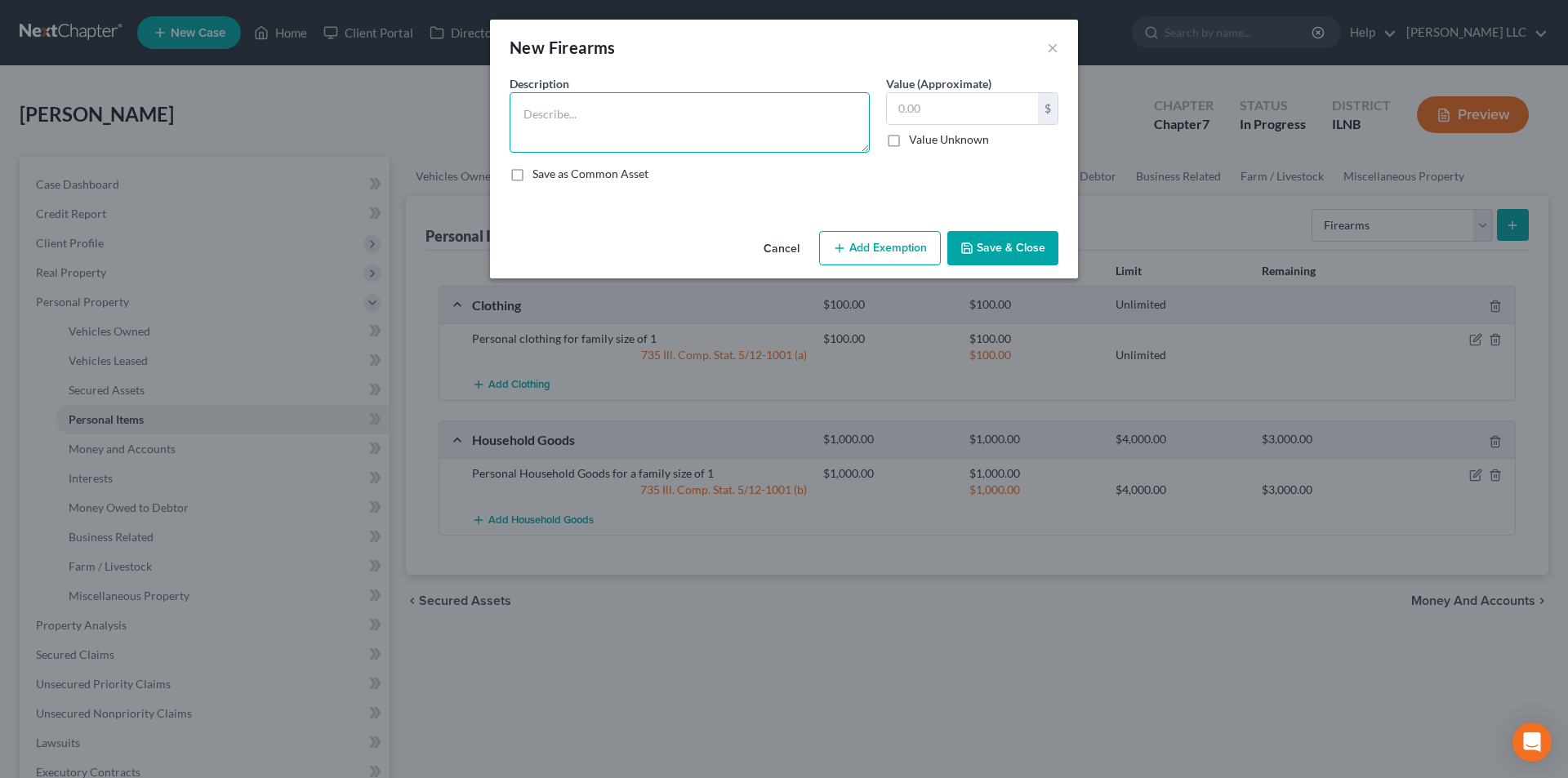
click at [552, 115] on textarea at bounding box center [689, 122] width 360 height 61
type textarea "A"
type textarea "S"
type textarea "Smith & Wesson AR 15-doesn't work"
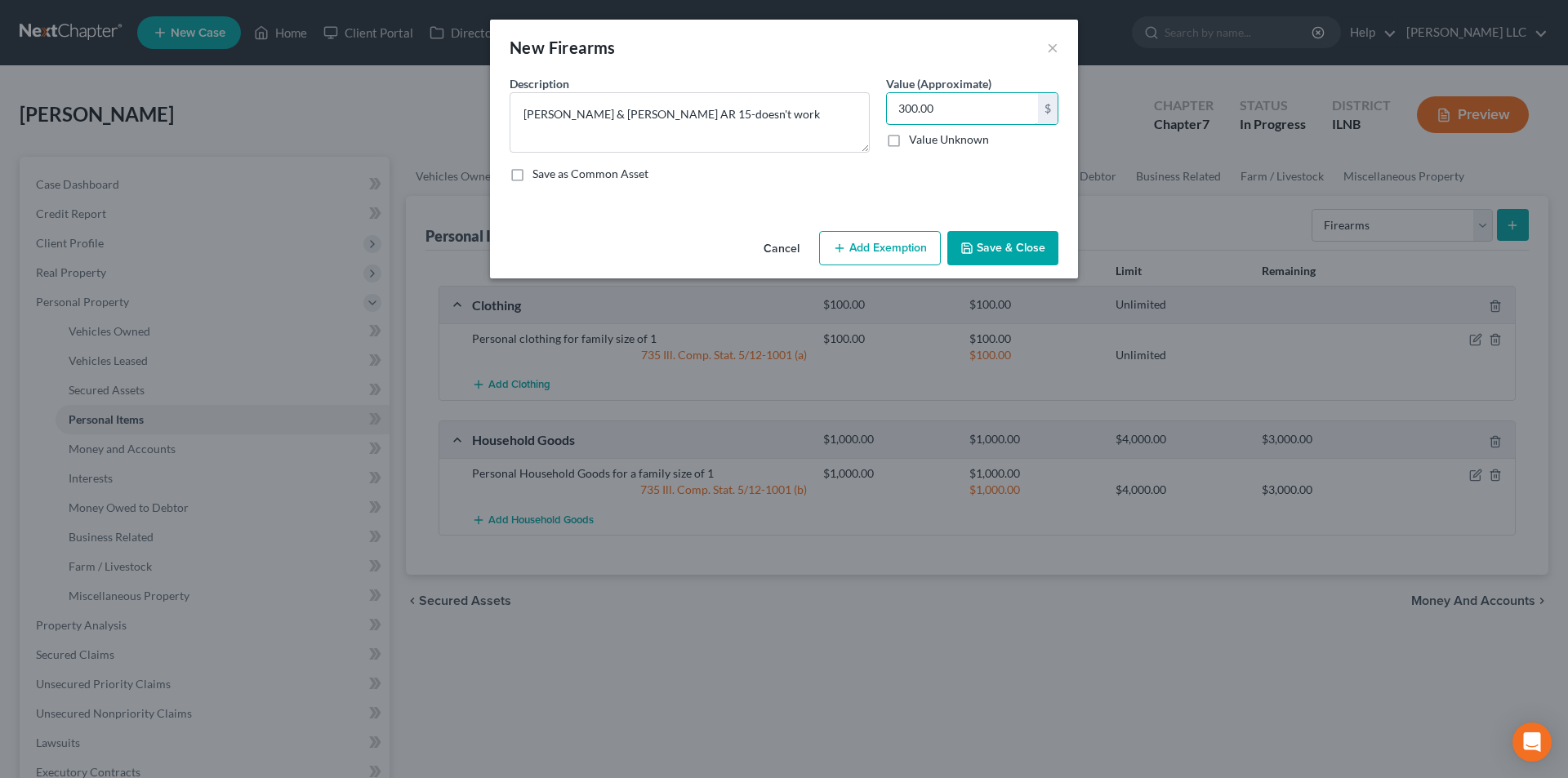
type input "300.00"
click at [1003, 250] on button "Save & Close" at bounding box center [1003, 248] width 111 height 34
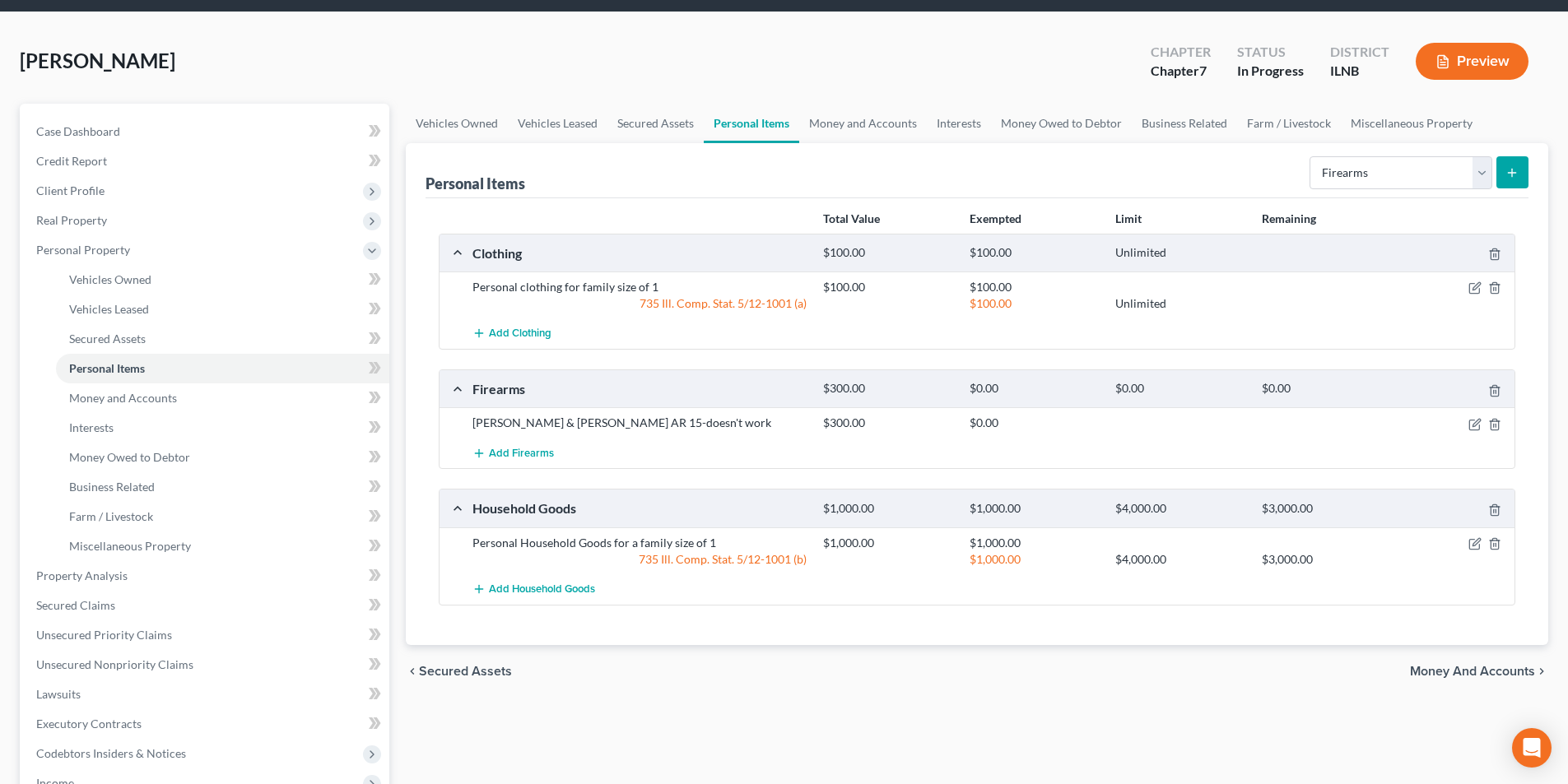
scroll to position [165, 0]
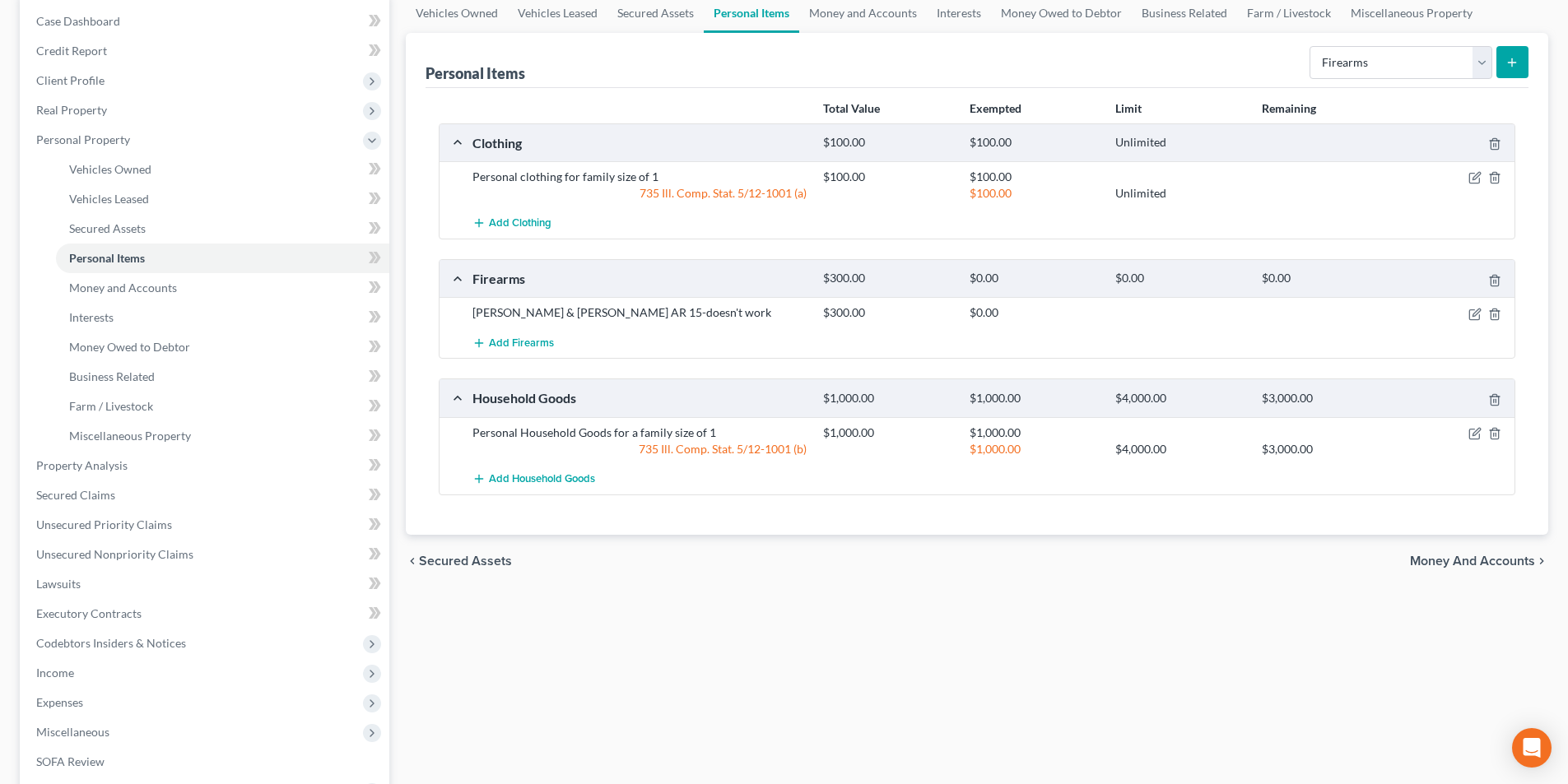
click at [1444, 566] on span "Money and Accounts" at bounding box center [1473, 561] width 125 height 13
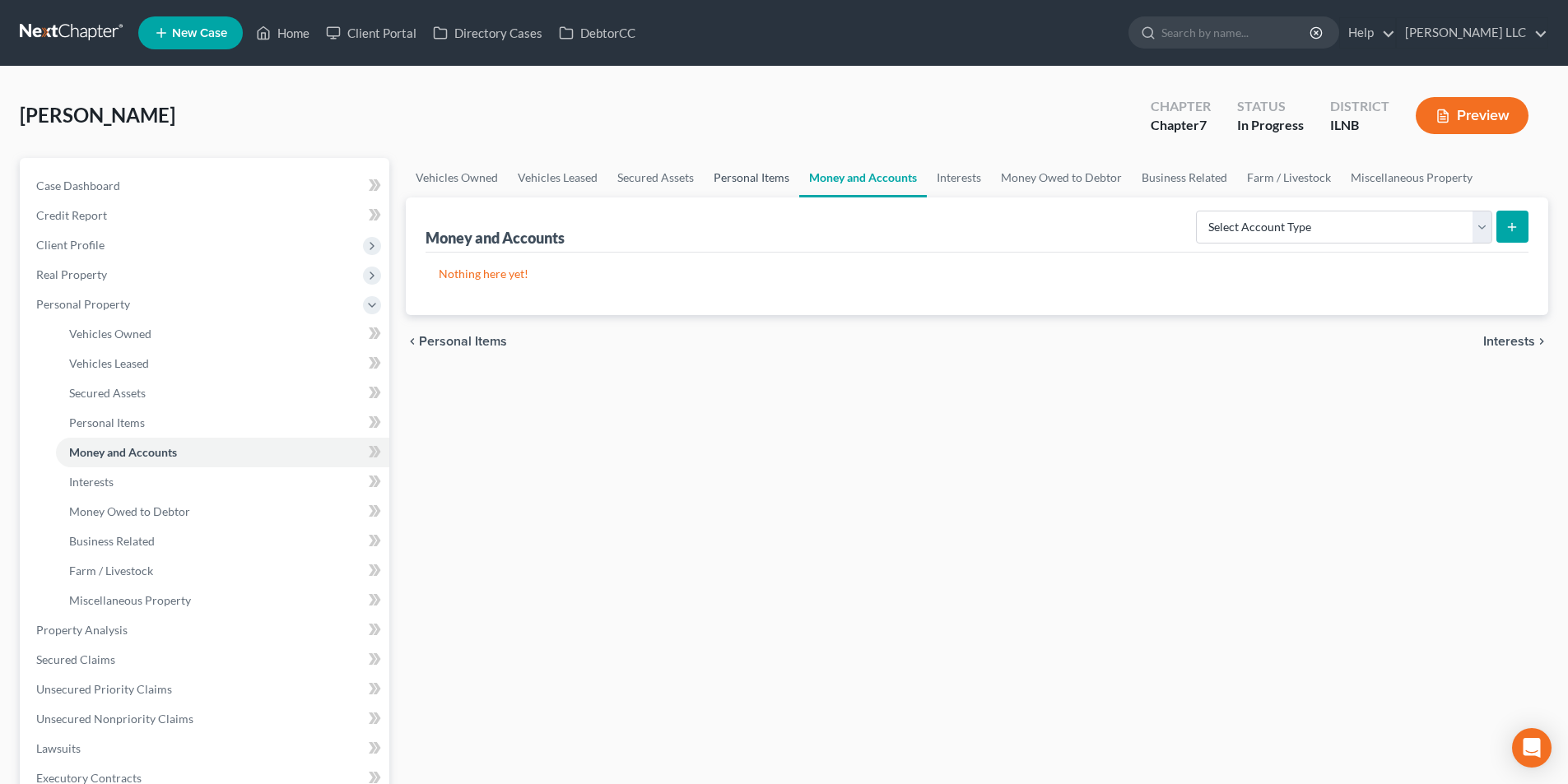
click at [760, 174] on link "Personal Items" at bounding box center [752, 177] width 95 height 39
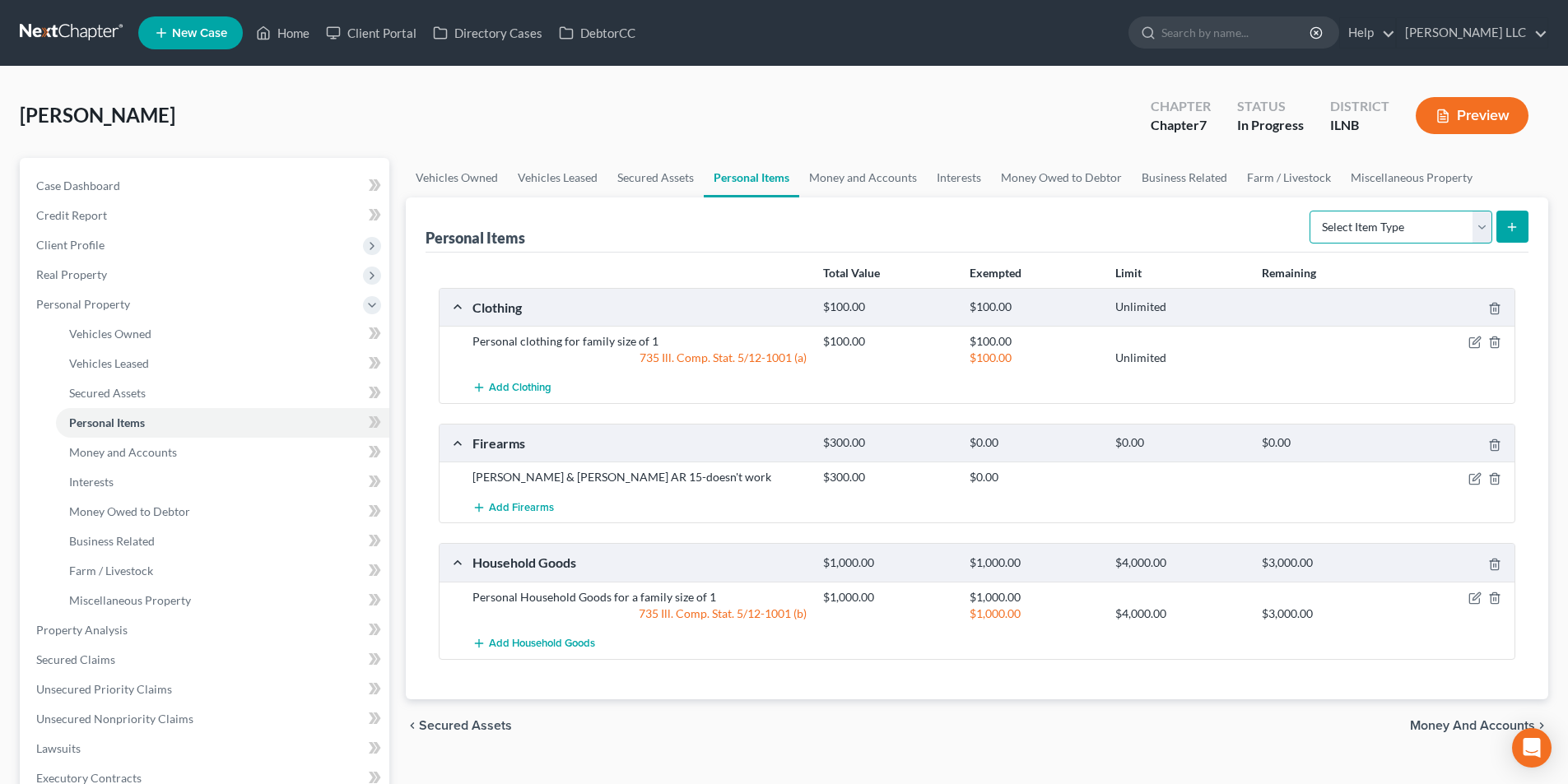
click at [1482, 231] on select "Select Item Type Clothing Collectibles Of Value Electronics Firearms Household …" at bounding box center [1401, 227] width 183 height 33
select select "electronics"
click at [1311, 211] on select "Select Item Type Clothing Collectibles Of Value Electronics Firearms Household …" at bounding box center [1401, 227] width 183 height 33
click at [1502, 227] on button "submit" at bounding box center [1513, 227] width 32 height 32
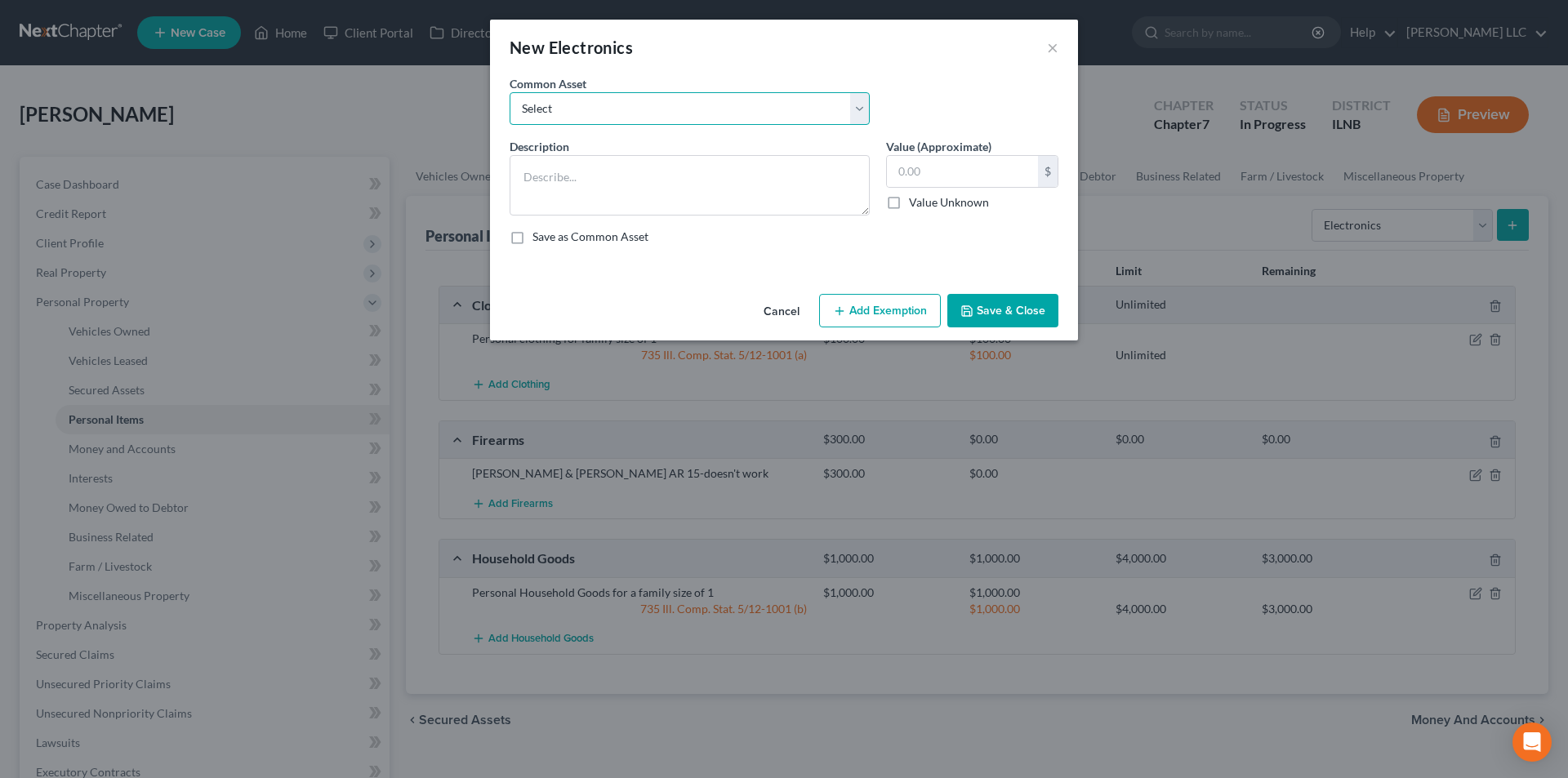
click at [641, 109] on select "Select Personal cell phones laptop computer" at bounding box center [689, 108] width 360 height 33
select select "0"
click at [509, 92] on select "Select Personal cell phones laptop computer" at bounding box center [689, 108] width 360 height 33
type textarea "Personal cell phones"
type input "350.00"
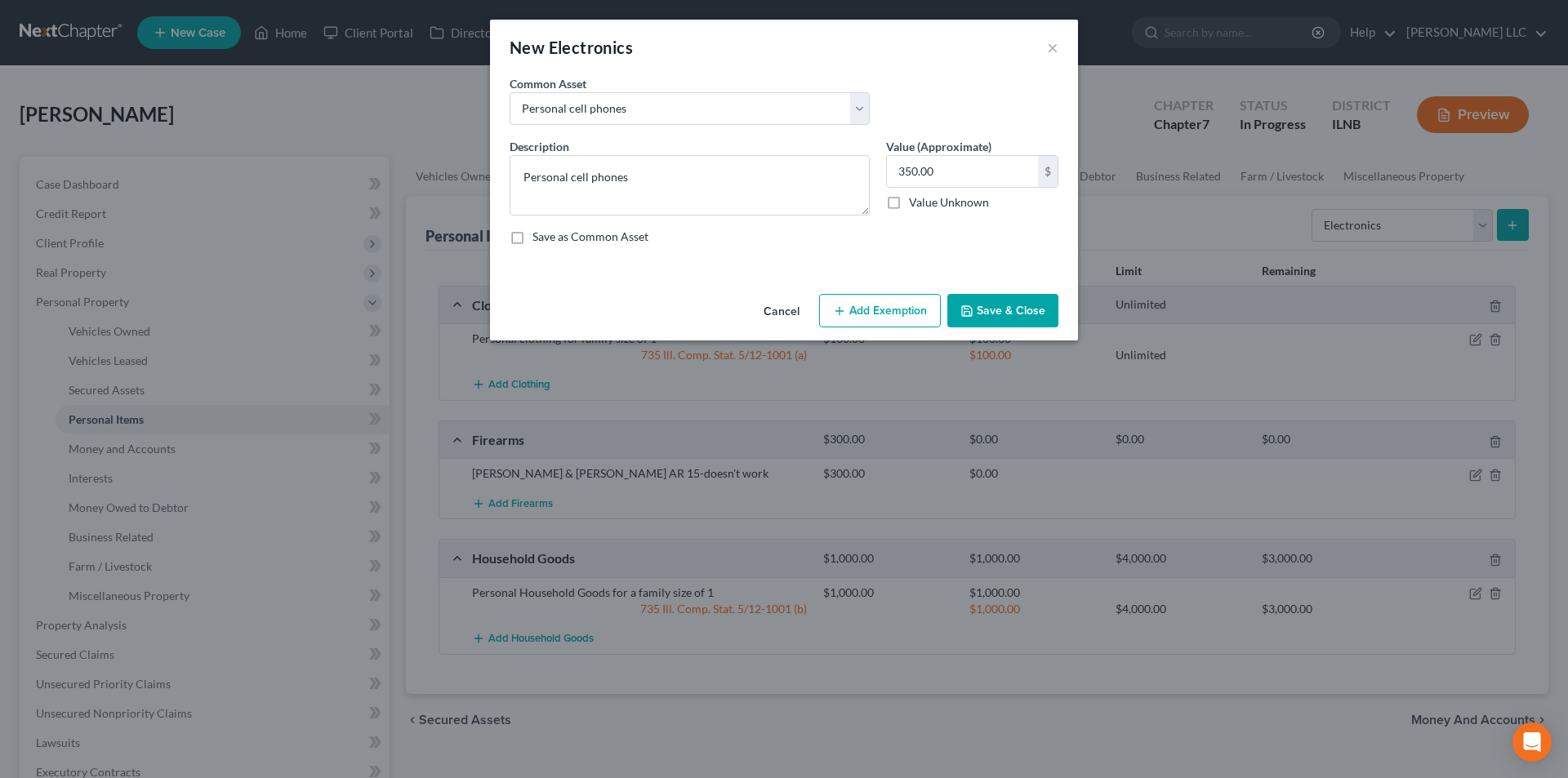
click at [989, 315] on button "Save & Close" at bounding box center [1003, 311] width 111 height 34
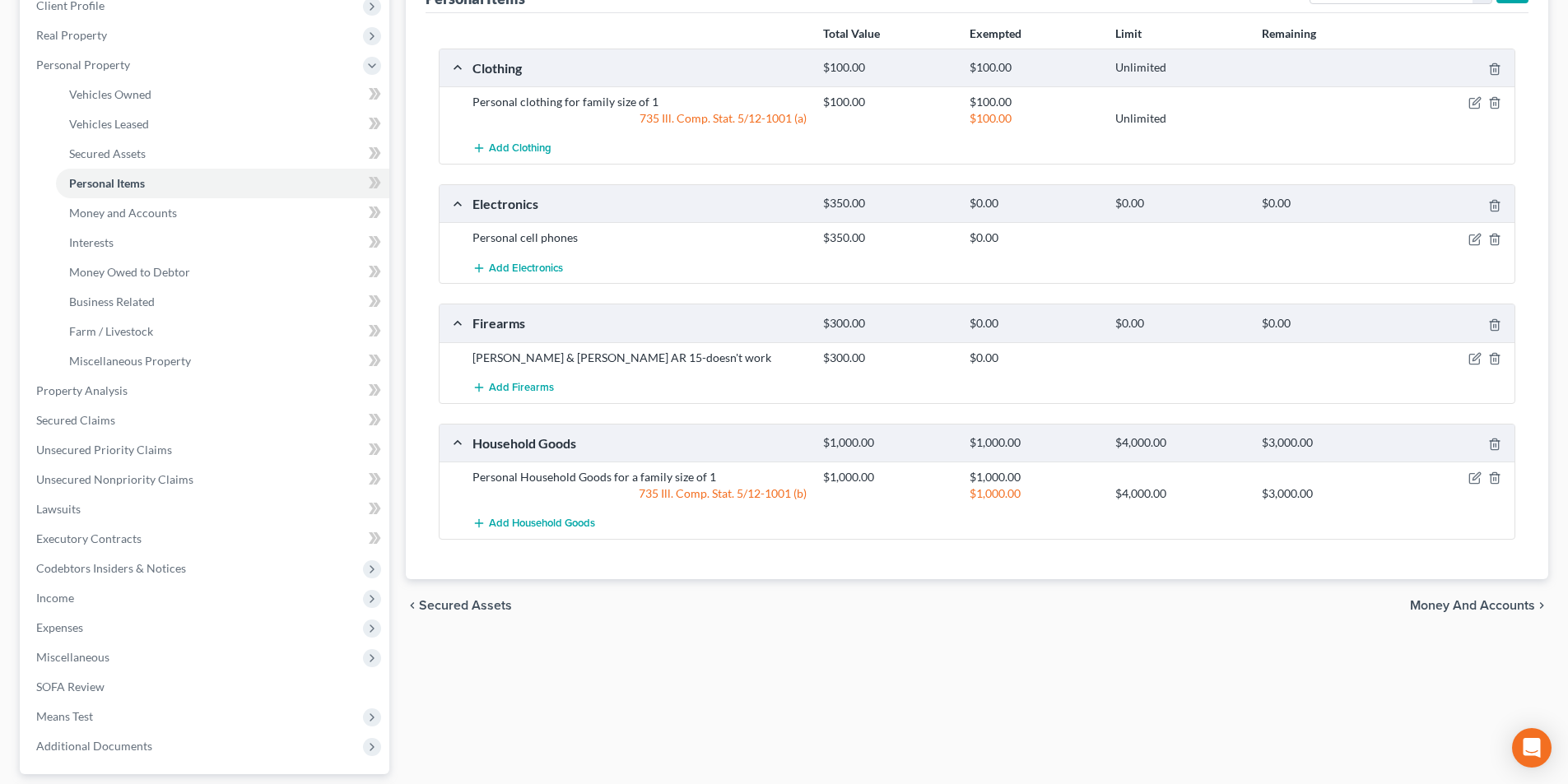
scroll to position [247, 0]
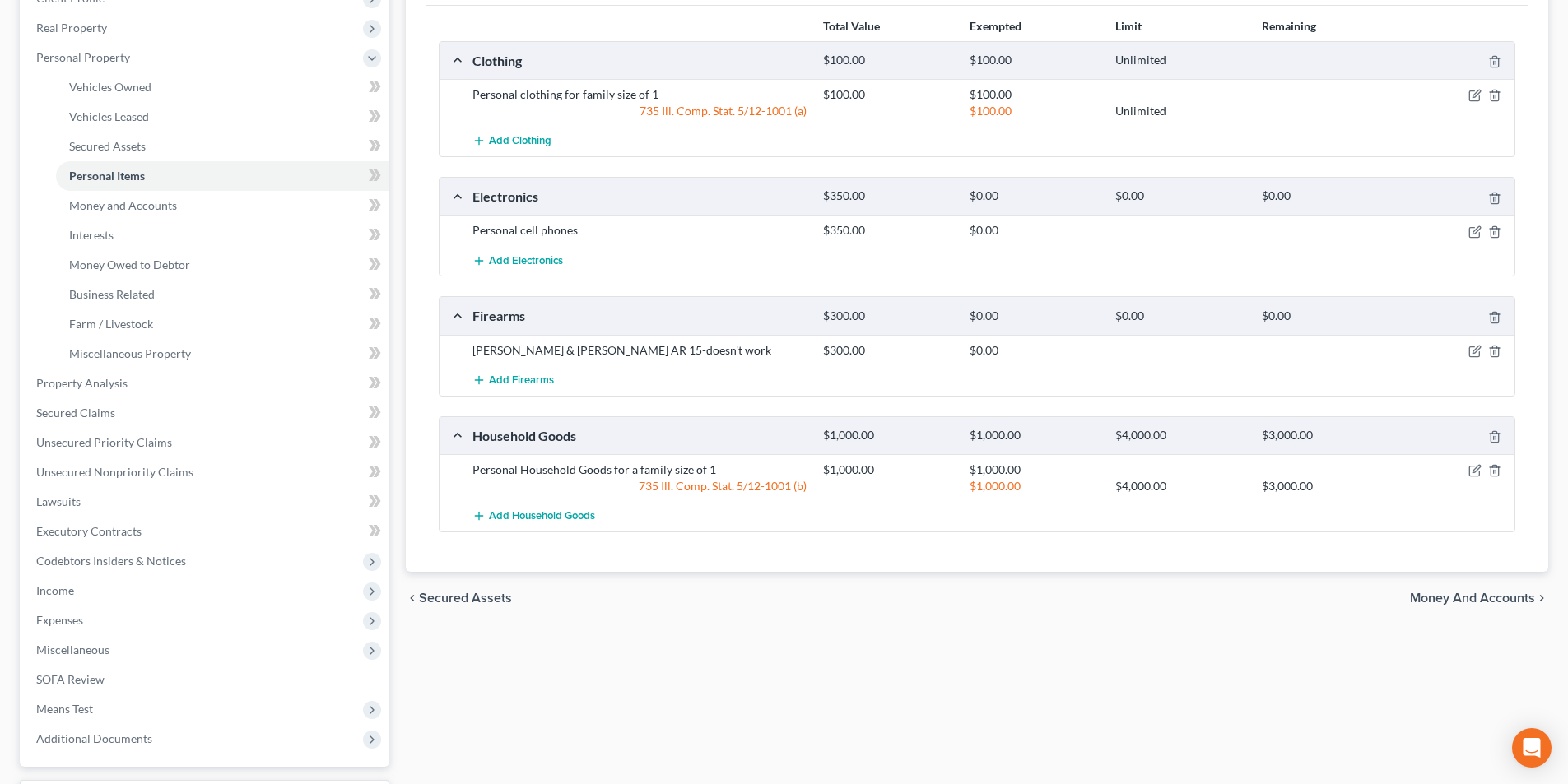
click at [1439, 603] on span "Money and Accounts" at bounding box center [1473, 598] width 125 height 13
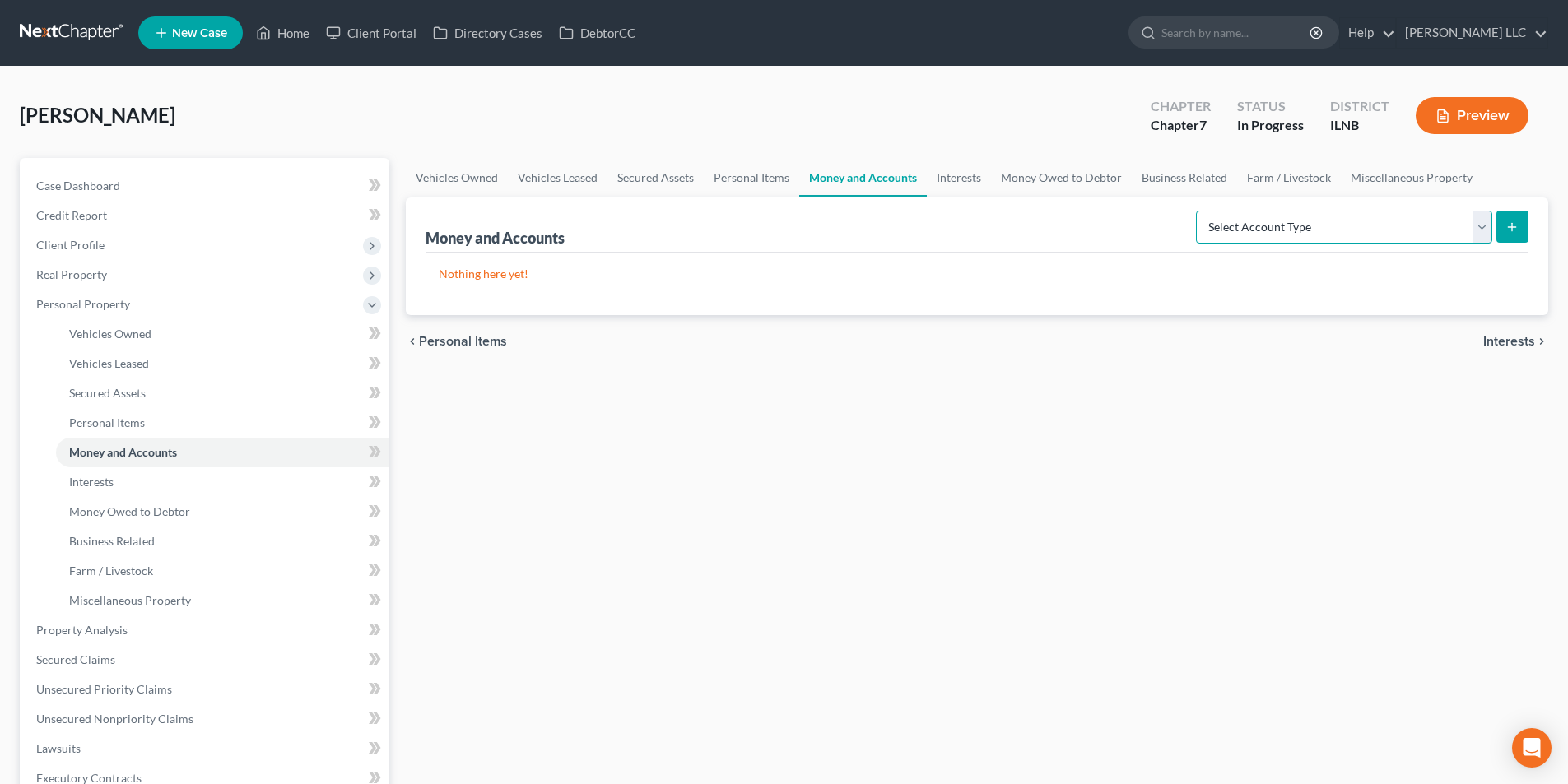
click at [1489, 225] on select "Select Account Type Brokerage Cash on Hand Certificates of Deposit Checking Acc…" at bounding box center [1344, 227] width 297 height 33
select select "checking"
click at [1200, 211] on select "Select Account Type Brokerage Cash on Hand Certificates of Deposit Checking Acc…" at bounding box center [1344, 227] width 297 height 33
click at [1506, 227] on button "submit" at bounding box center [1513, 227] width 32 height 32
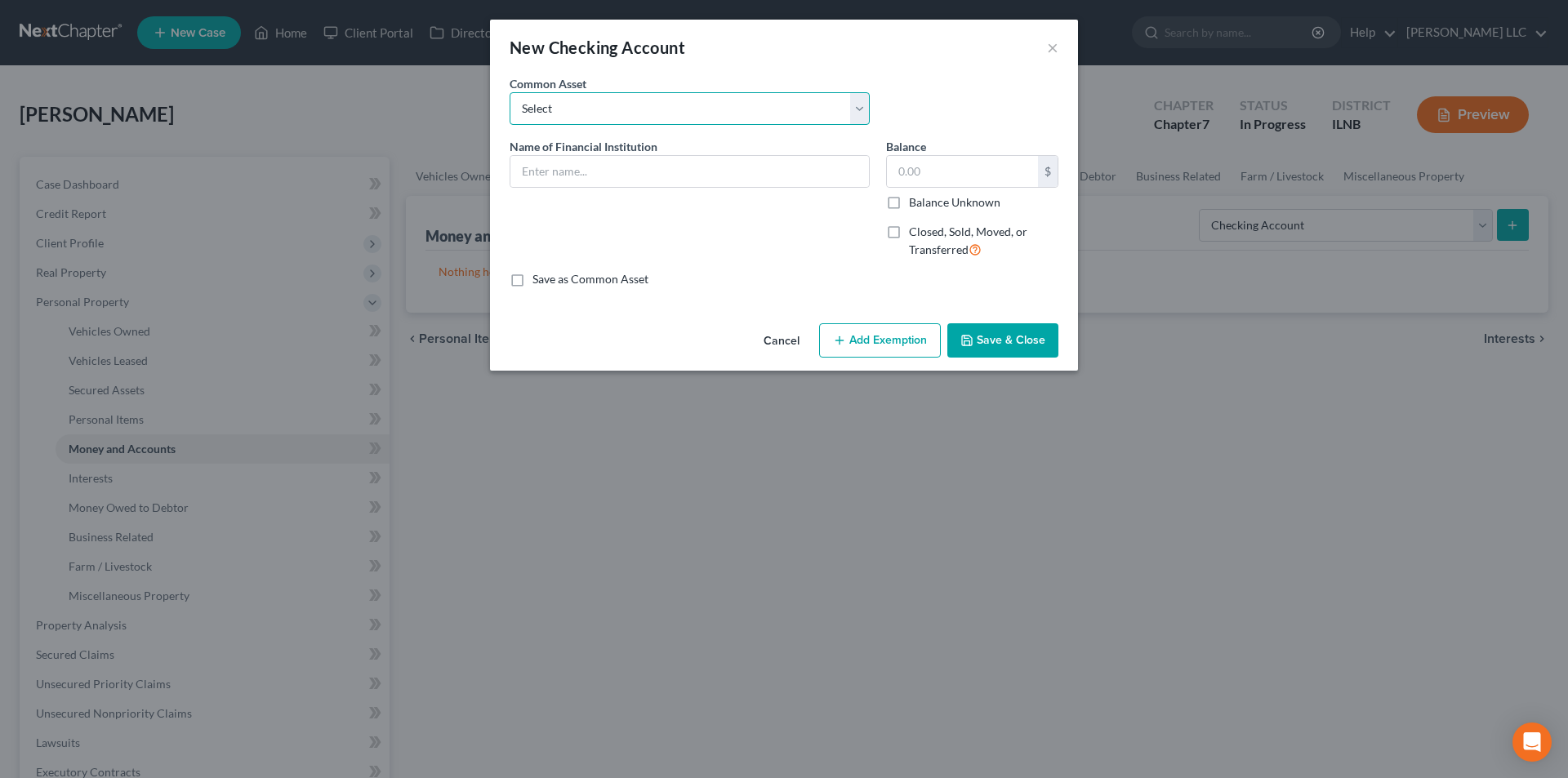
click at [616, 115] on select "Select Busey Bank Financial Plus Credit Union JP Morgan Chase Bank Old National…" at bounding box center [689, 108] width 360 height 33
select select "2"
click at [509, 92] on select "Select Busey Bank Financial Plus Credit Union JP Morgan Chase Bank Old National…" at bounding box center [689, 108] width 360 height 33
type input "JP Morgan Chase Bank"
type input "1,700.00"
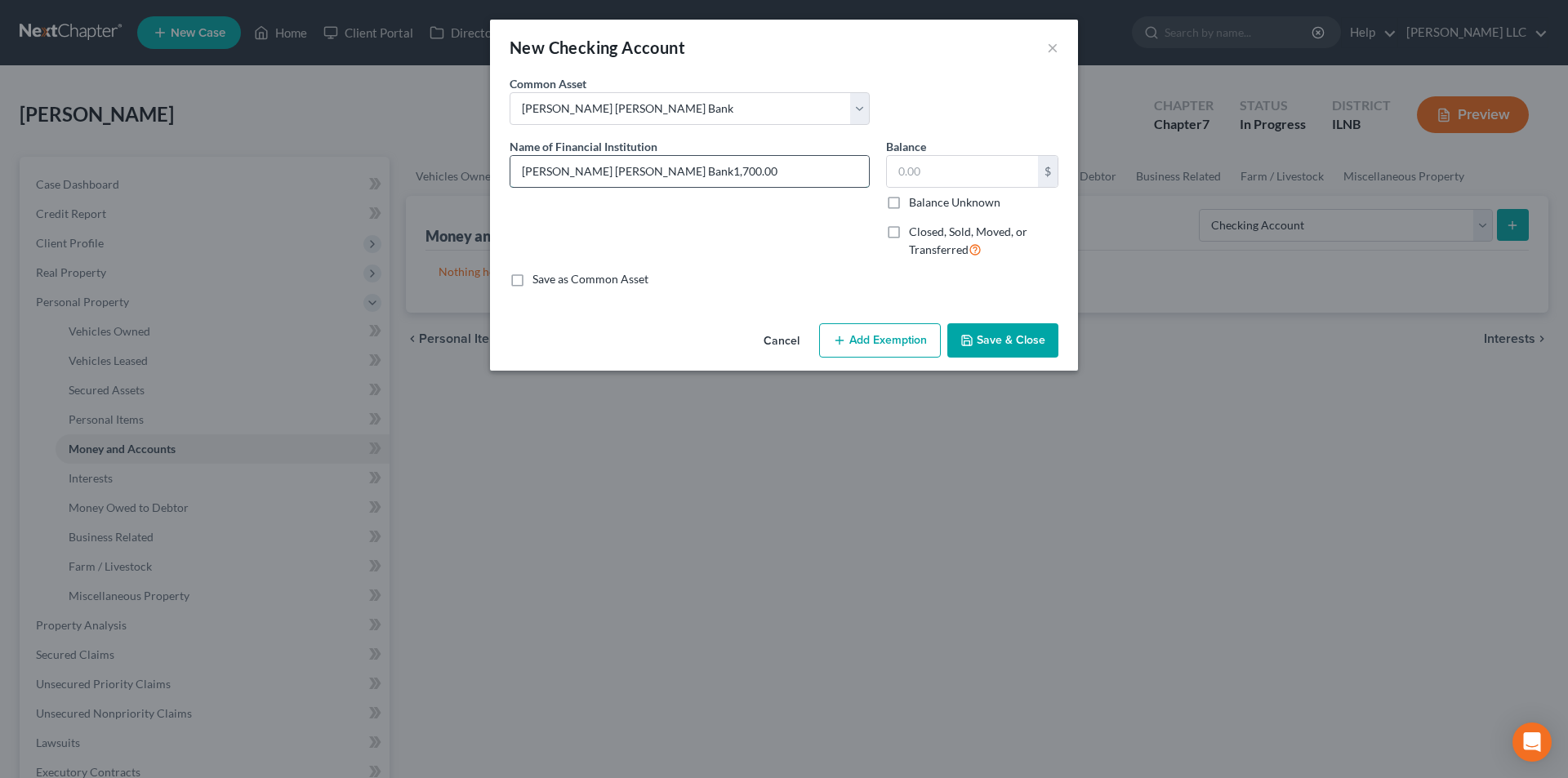
type input "JP Morgan Chase Bank"
click at [951, 178] on input "text" at bounding box center [963, 171] width 151 height 31
click at [982, 331] on button "Save & Close" at bounding box center [1003, 341] width 111 height 34
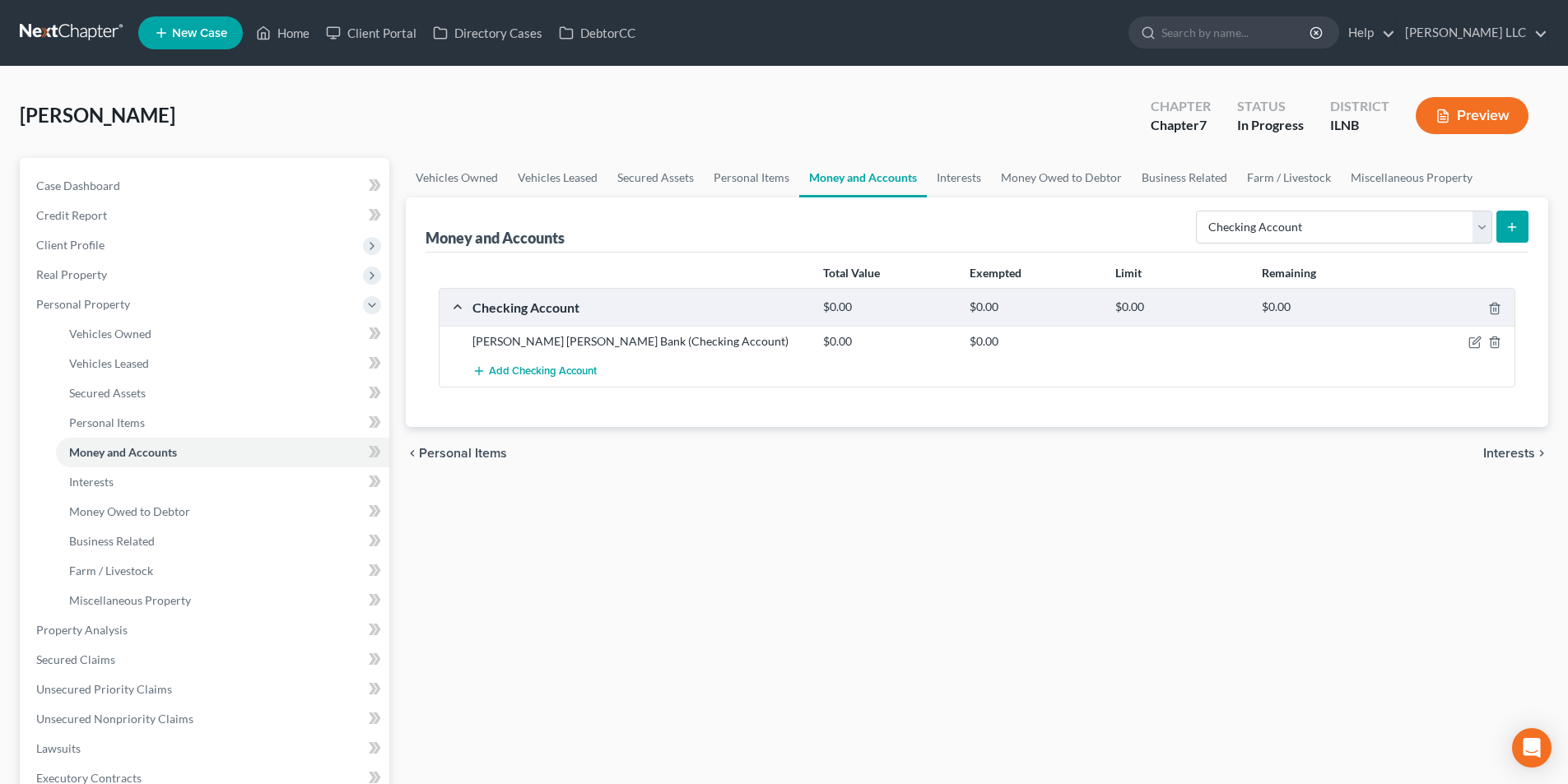
click at [1511, 454] on span "Interests" at bounding box center [1510, 453] width 52 height 13
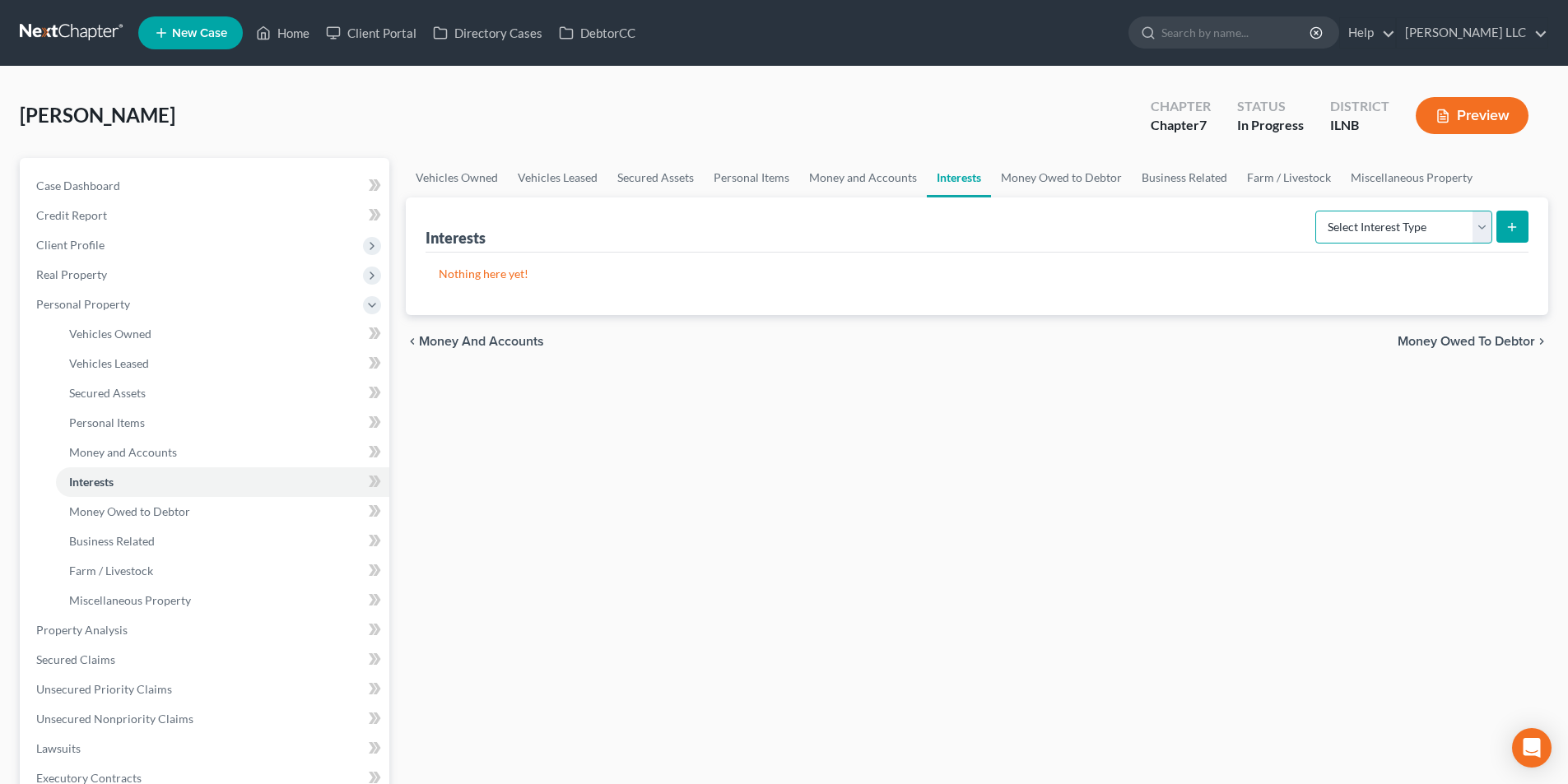
click at [1481, 231] on select "Select Interest Type 401K Annuity Bond Education IRA Government Bond Government…" at bounding box center [1404, 227] width 177 height 33
drag, startPoint x: 1545, startPoint y: 651, endPoint x: 1549, endPoint y: 587, distance: 64.1
click at [1544, 651] on div "Vehicles Owned Vehicles Leased Secured Assets Personal Items Money and Accounts…" at bounding box center [977, 633] width 1160 height 950
click at [1503, 337] on span "Money Owed to Debtor" at bounding box center [1467, 341] width 137 height 13
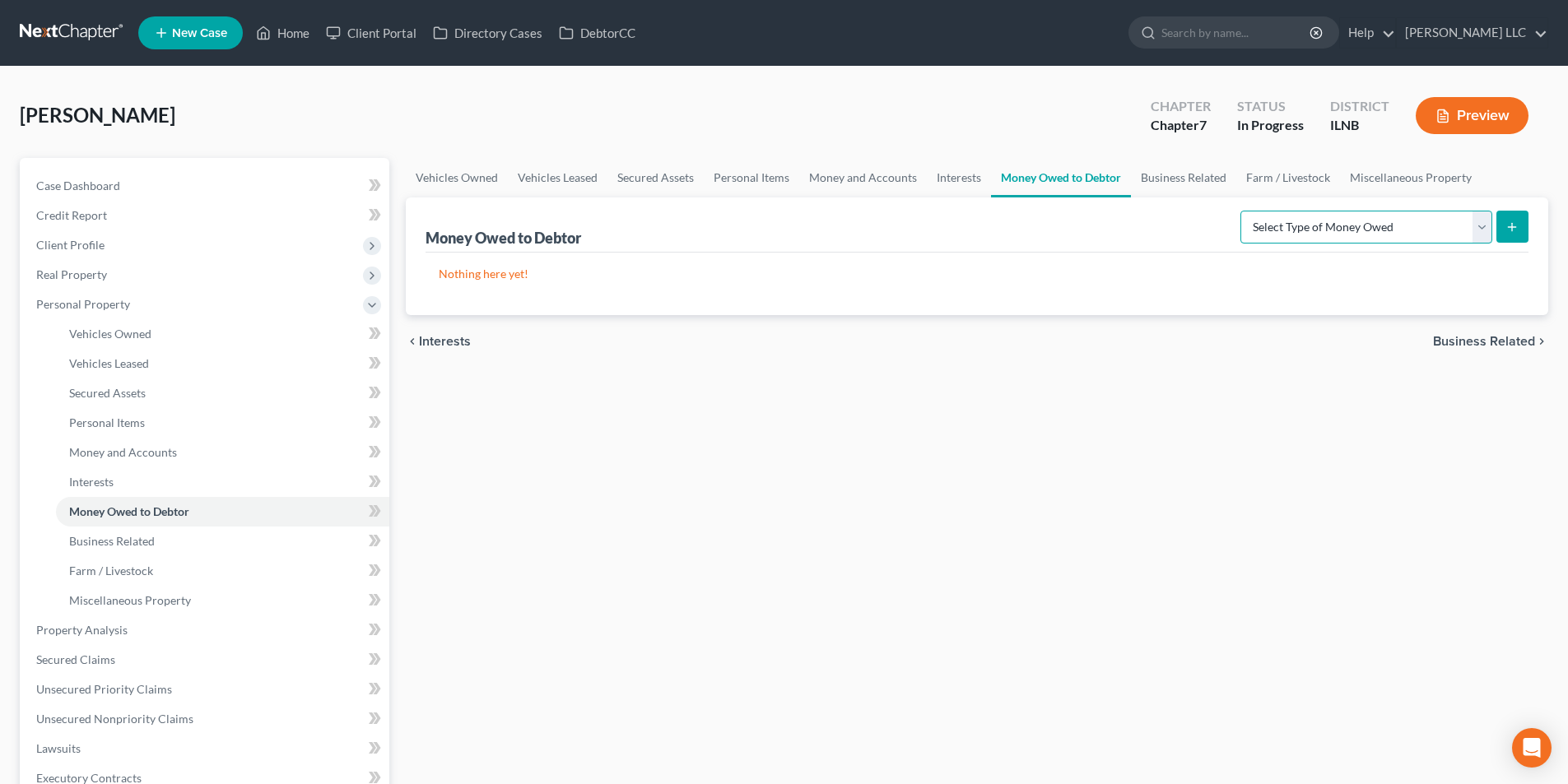
click at [1462, 234] on select "Select Type of Money Owed Accounts Receivable Alimony Child Support Claims Agai…" at bounding box center [1367, 227] width 252 height 33
click at [1407, 217] on select "Select Type of Money Owed Accounts Receivable Alimony Child Support Claims Agai…" at bounding box center [1367, 227] width 252 height 33
click at [1207, 171] on link "Business Related" at bounding box center [1183, 177] width 105 height 39
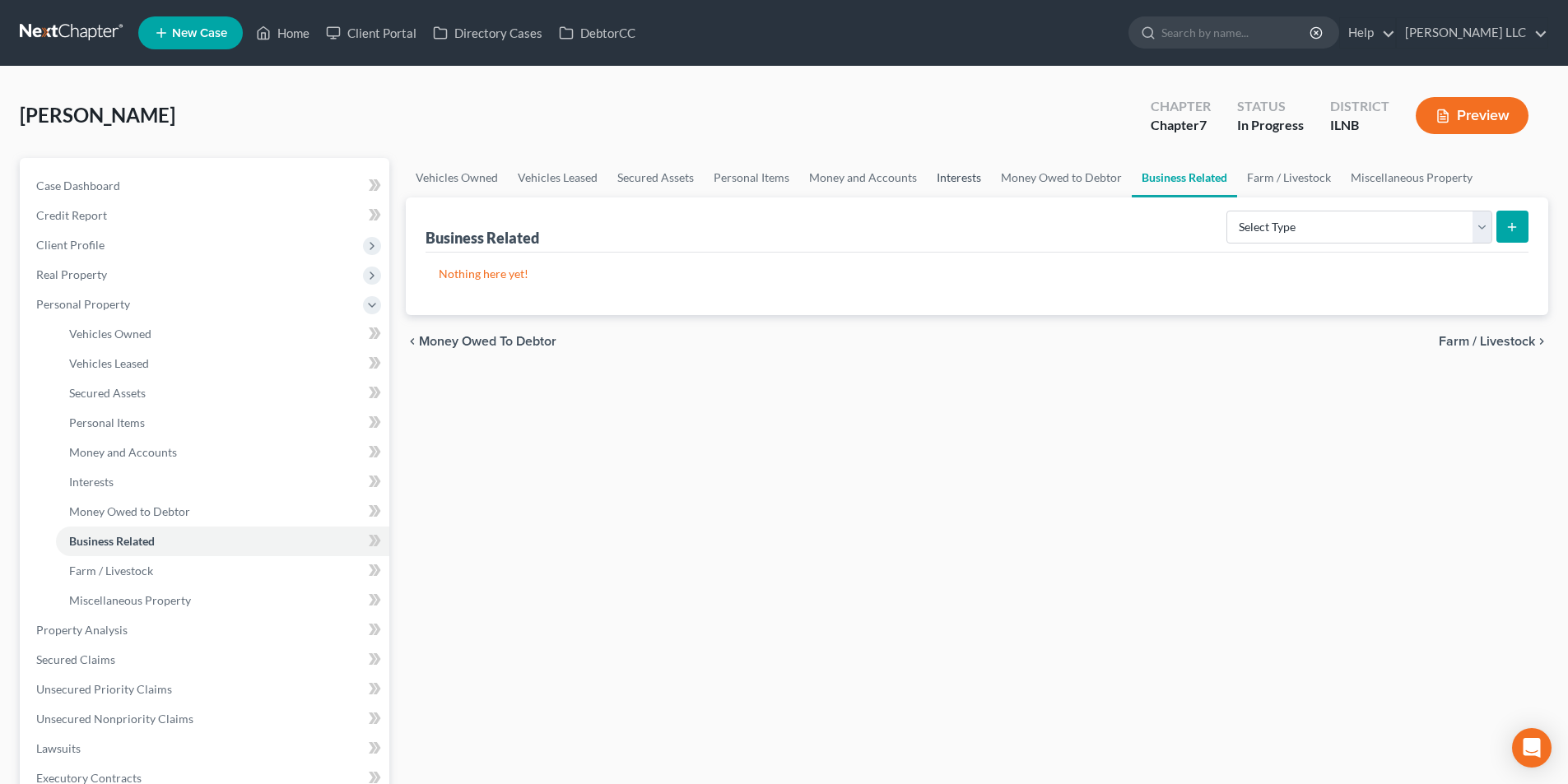
click at [943, 178] on link "Interests" at bounding box center [958, 177] width 64 height 39
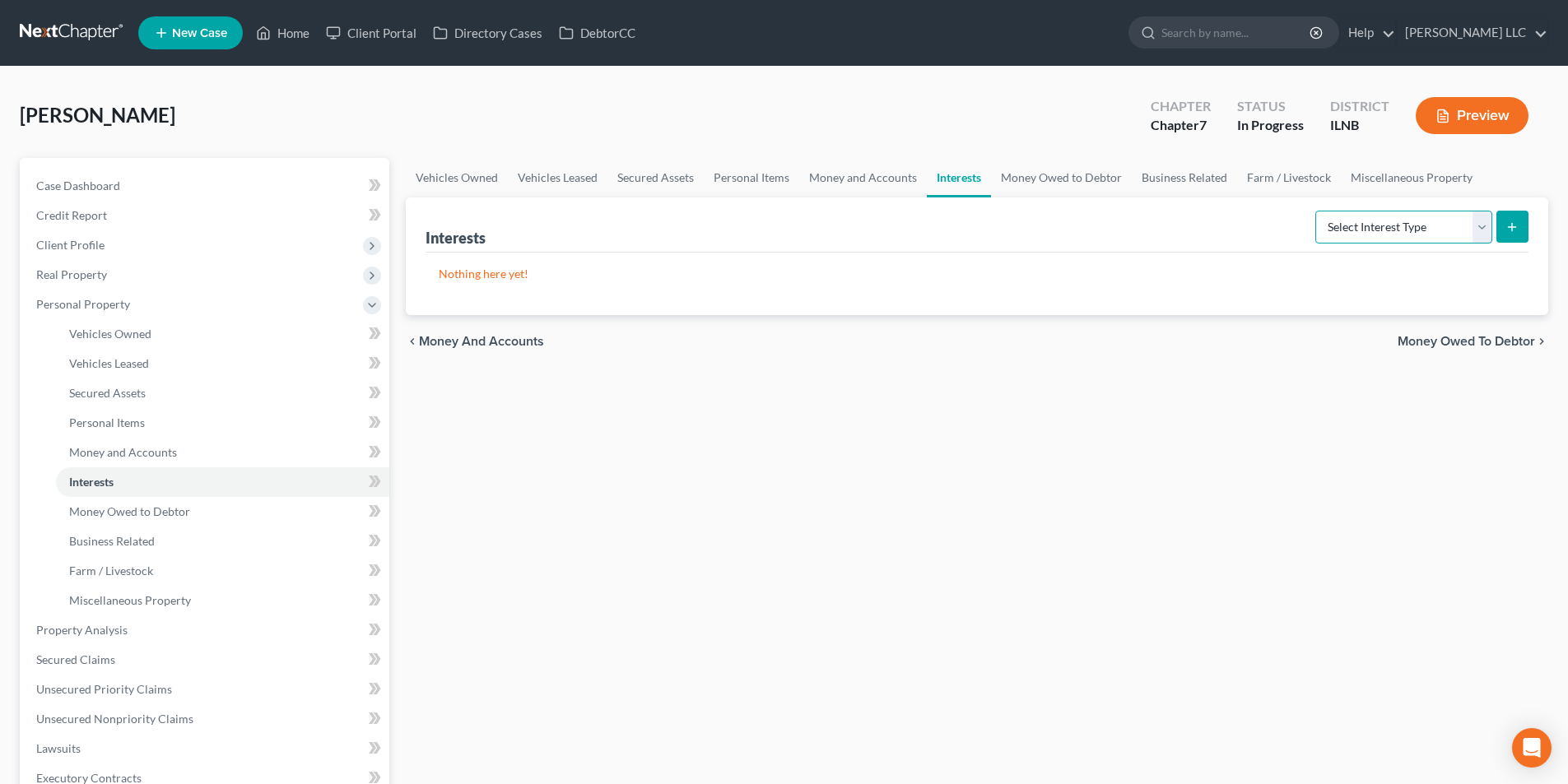
click at [1464, 231] on select "Select Interest Type 401K Annuity Bond Education IRA Government Bond Government…" at bounding box center [1404, 227] width 177 height 33
click at [1425, 195] on link "Miscellaneous Property" at bounding box center [1411, 177] width 141 height 39
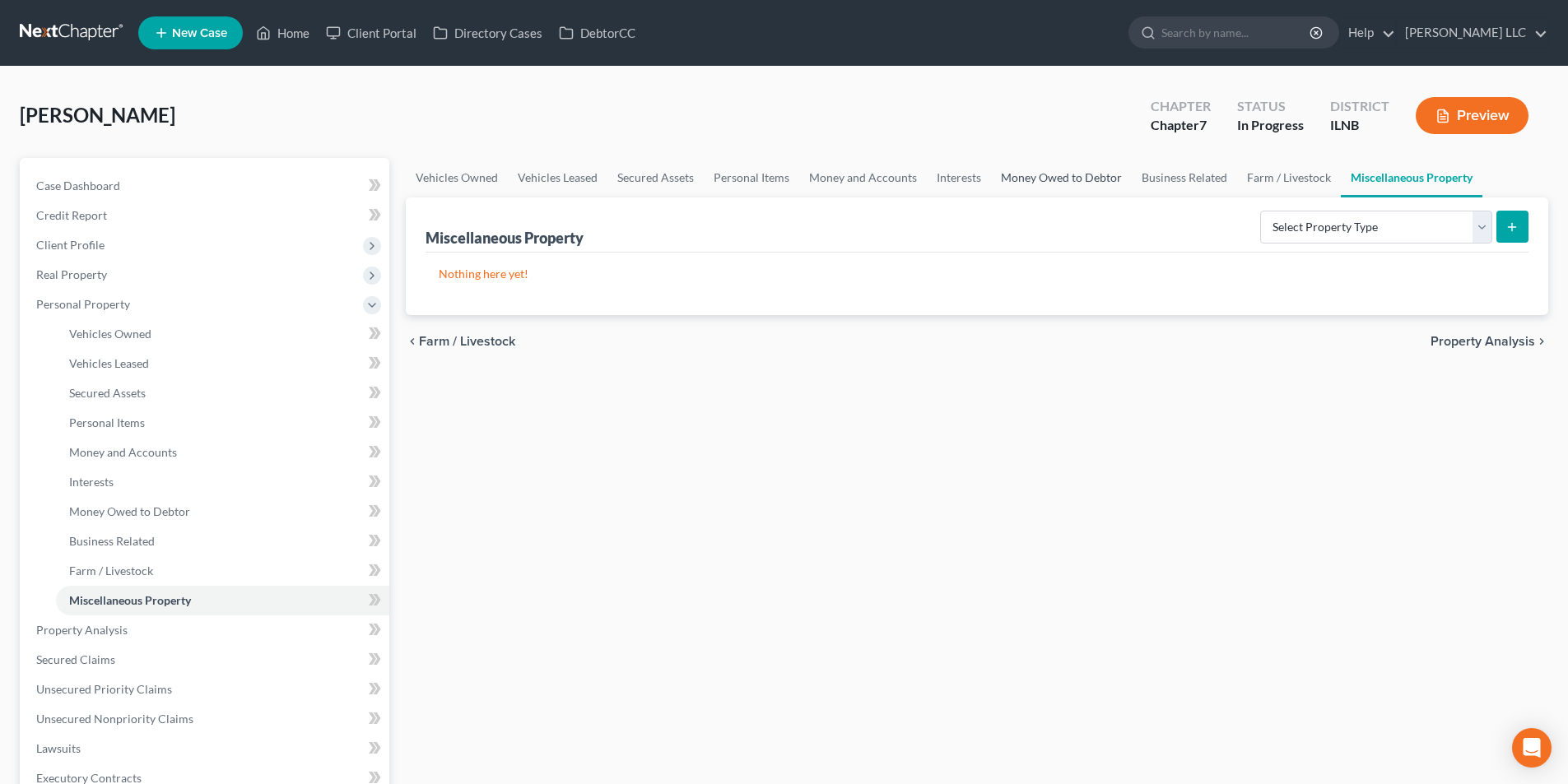
click at [1088, 176] on link "Money Owed to Debtor" at bounding box center [1062, 177] width 141 height 39
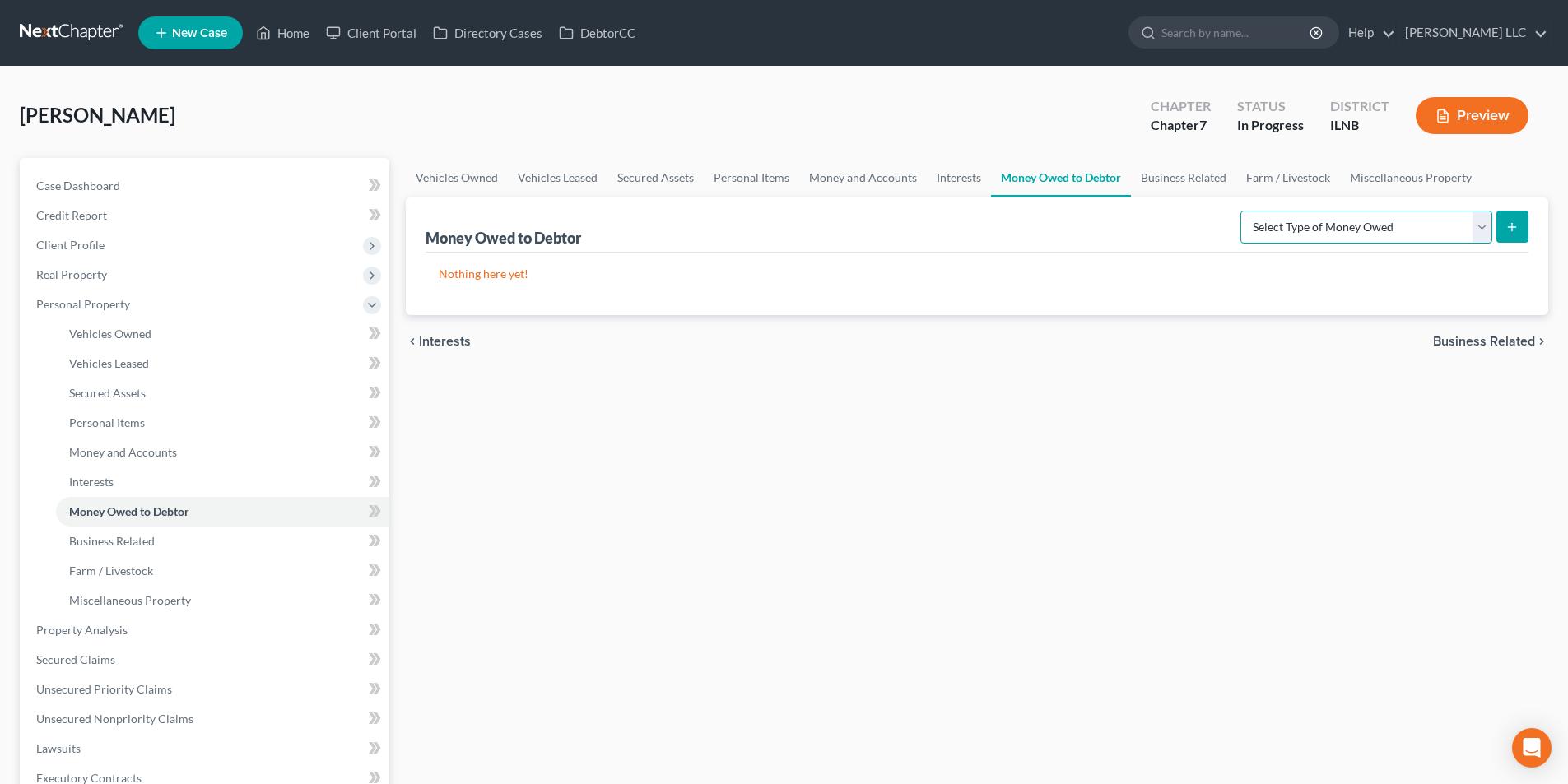
click at [1477, 231] on select "Select Type of Money Owed Accounts Receivable Alimony Child Support Claims Agai…" at bounding box center [1367, 227] width 252 height 33
click at [1510, 164] on ul "Vehicles Owned Vehicles Leased Secured Assets Personal Items Money and Accounts…" at bounding box center [976, 177] width 1142 height 39
click at [1179, 180] on link "Business Related" at bounding box center [1183, 177] width 105 height 39
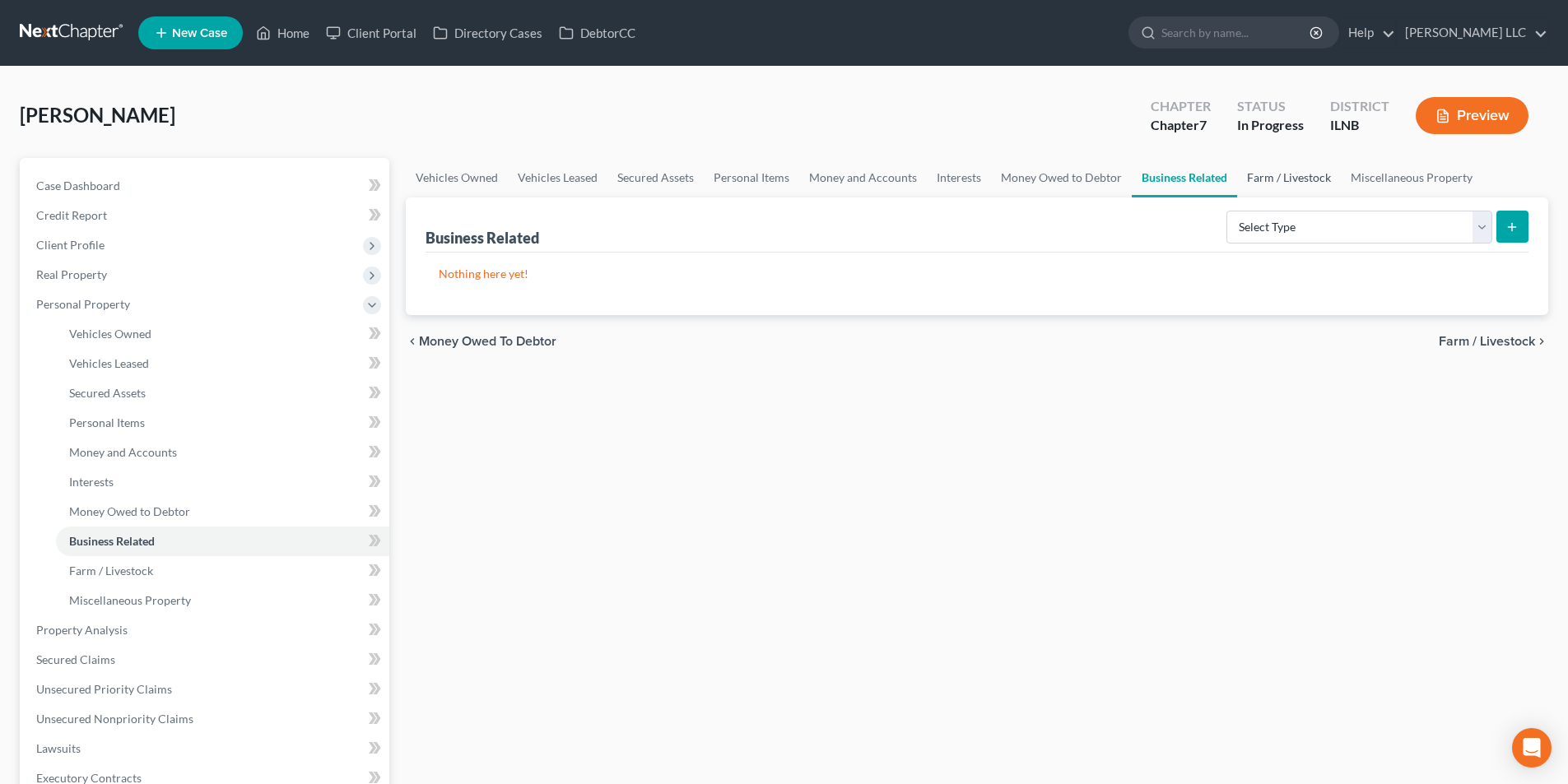
click at [1282, 178] on link "Farm / Livestock" at bounding box center [1289, 177] width 104 height 39
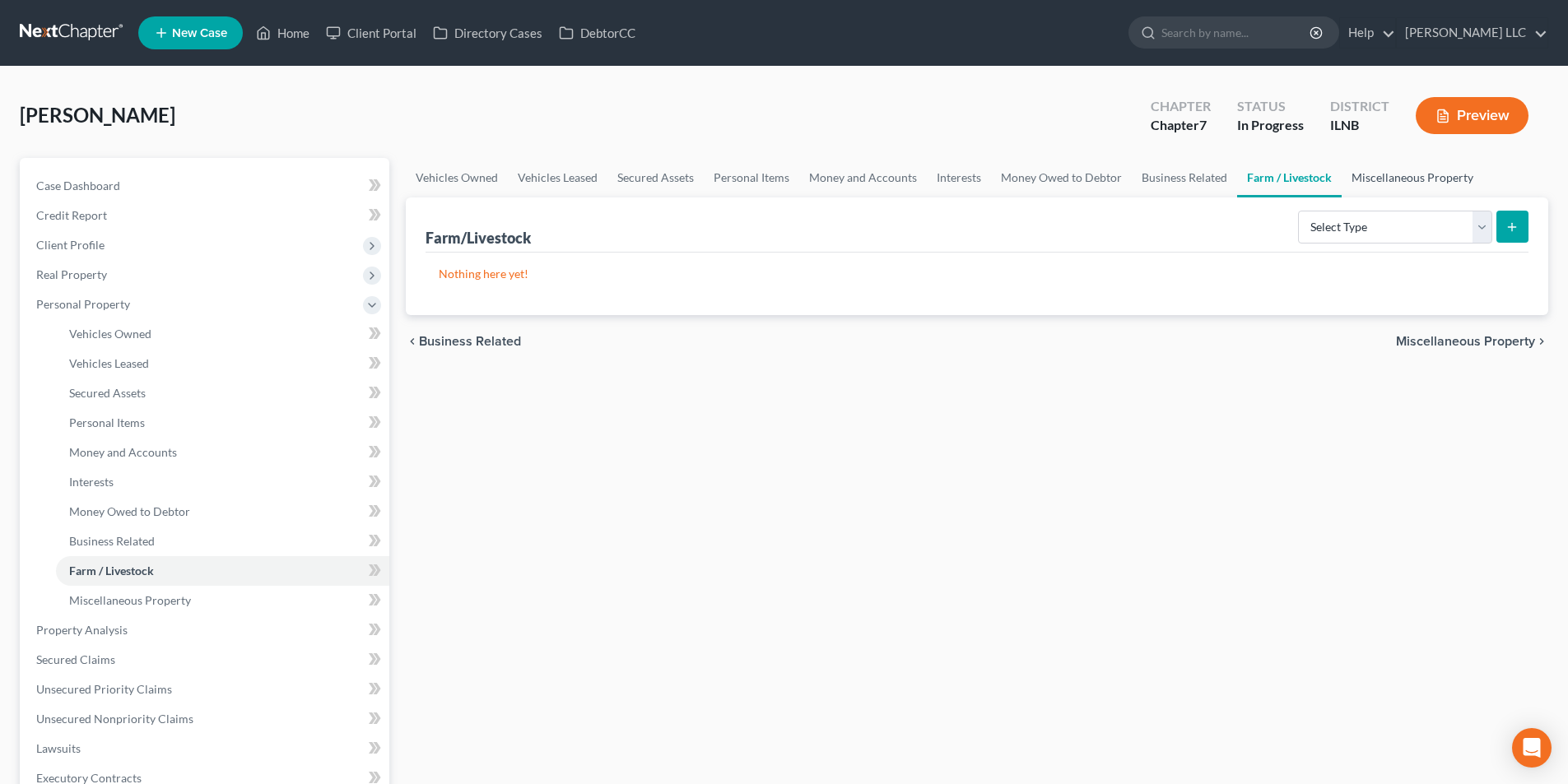
click at [1362, 184] on link "Miscellaneous Property" at bounding box center [1412, 177] width 141 height 39
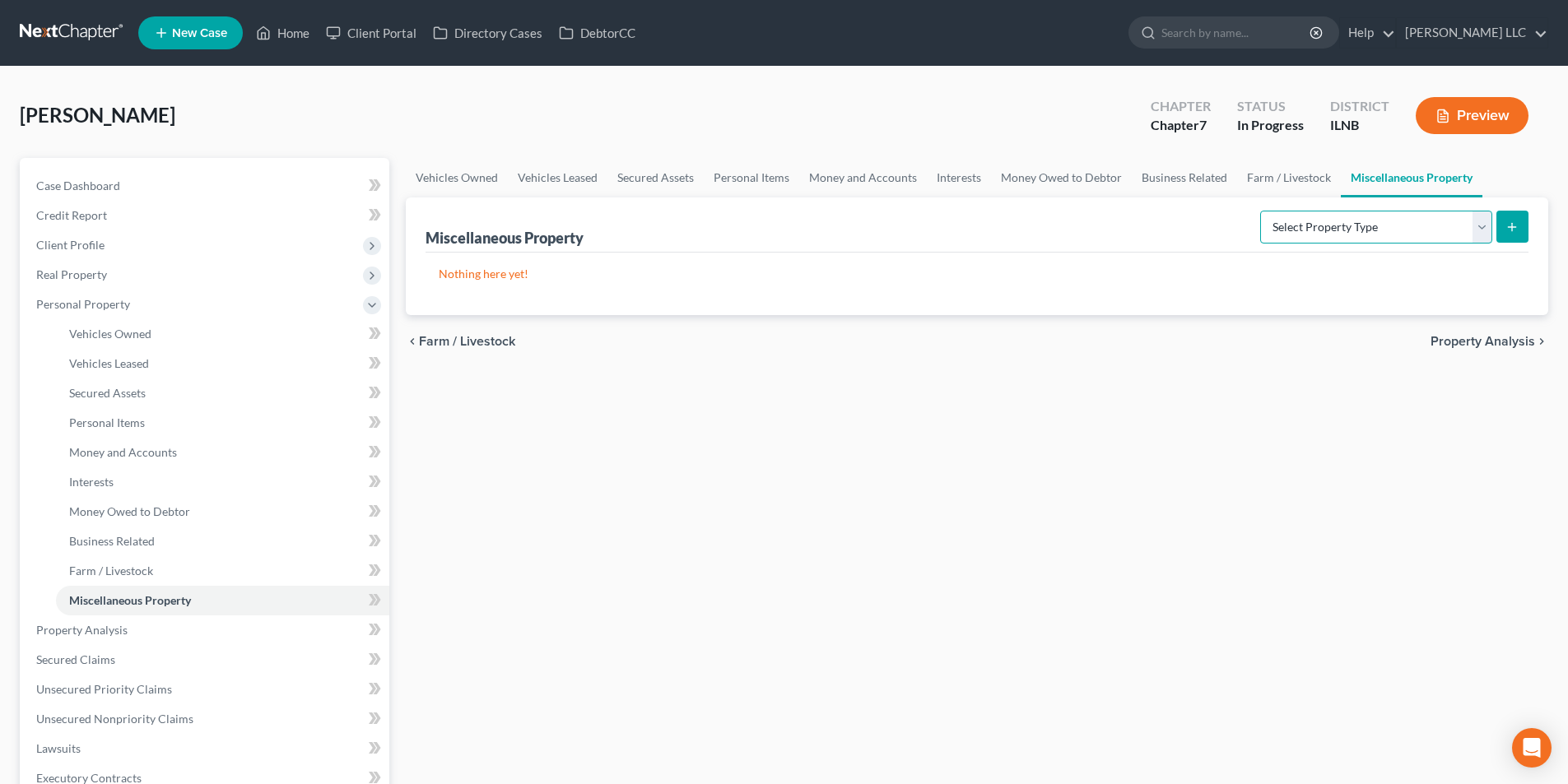
click at [1483, 229] on select "Select Property Type Assigned for Creditor Benefit Within 1 Year Holding for An…" at bounding box center [1376, 227] width 232 height 33
click at [1004, 183] on link "Money Owed to Debtor" at bounding box center [1062, 177] width 141 height 39
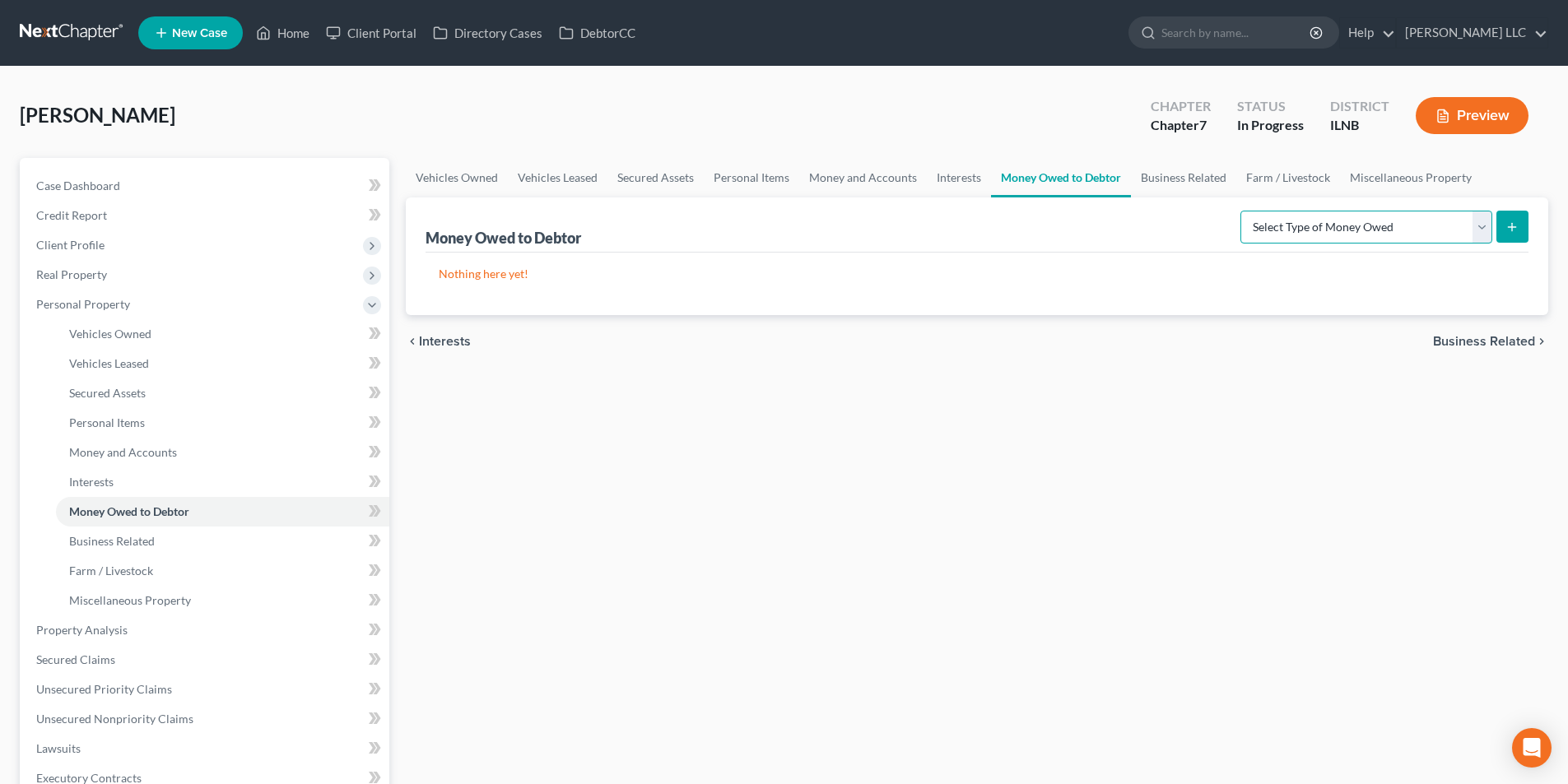
click at [1374, 233] on select "Select Type of Money Owed Accounts Receivable Alimony Child Support Claims Agai…" at bounding box center [1367, 227] width 252 height 33
click at [847, 179] on link "Money and Accounts" at bounding box center [864, 177] width 128 height 39
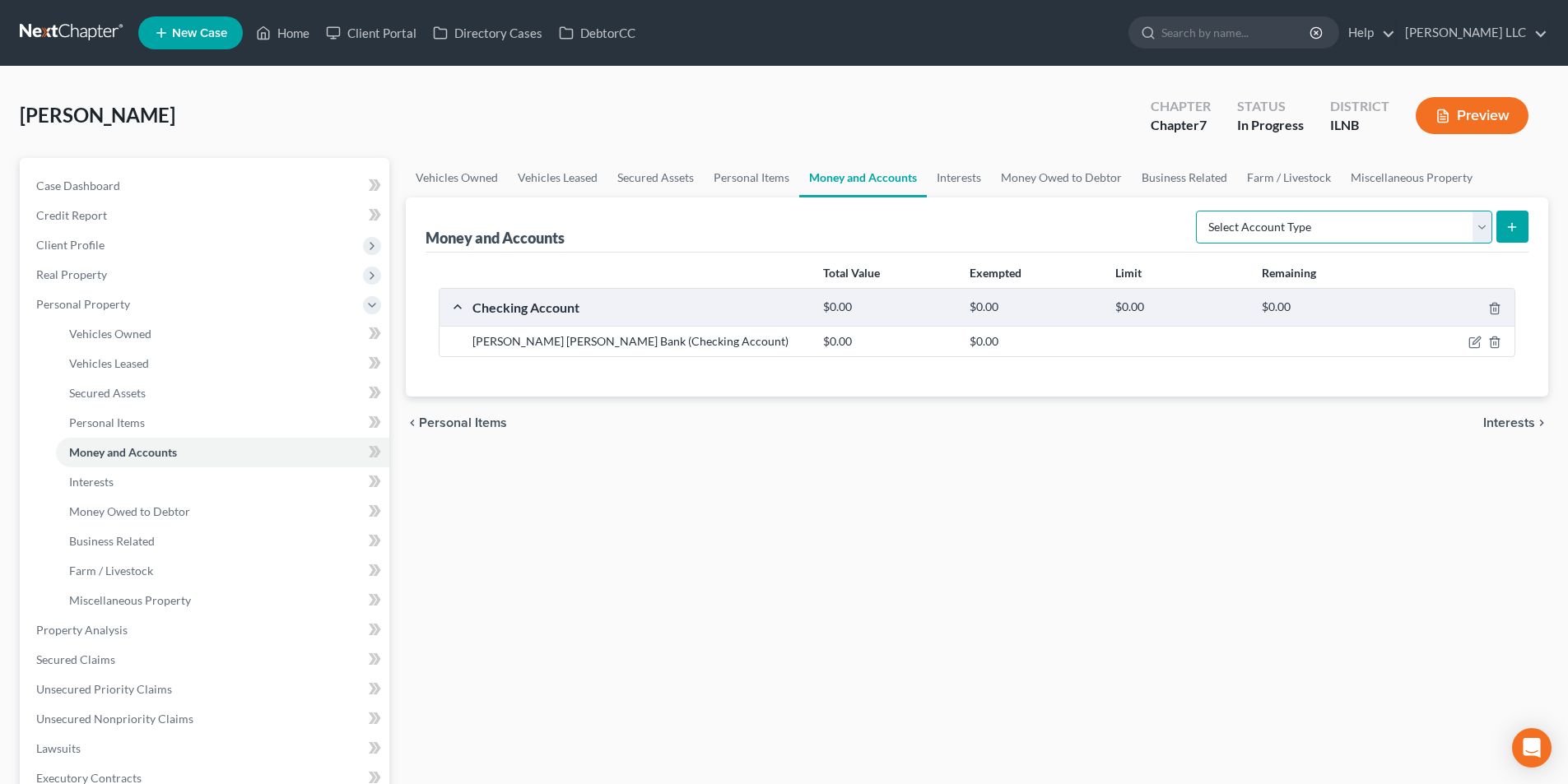
click at [1277, 241] on select "Select Account Type Brokerage Cash on Hand Certificates of Deposit Checking Acc…" at bounding box center [1344, 227] width 297 height 33
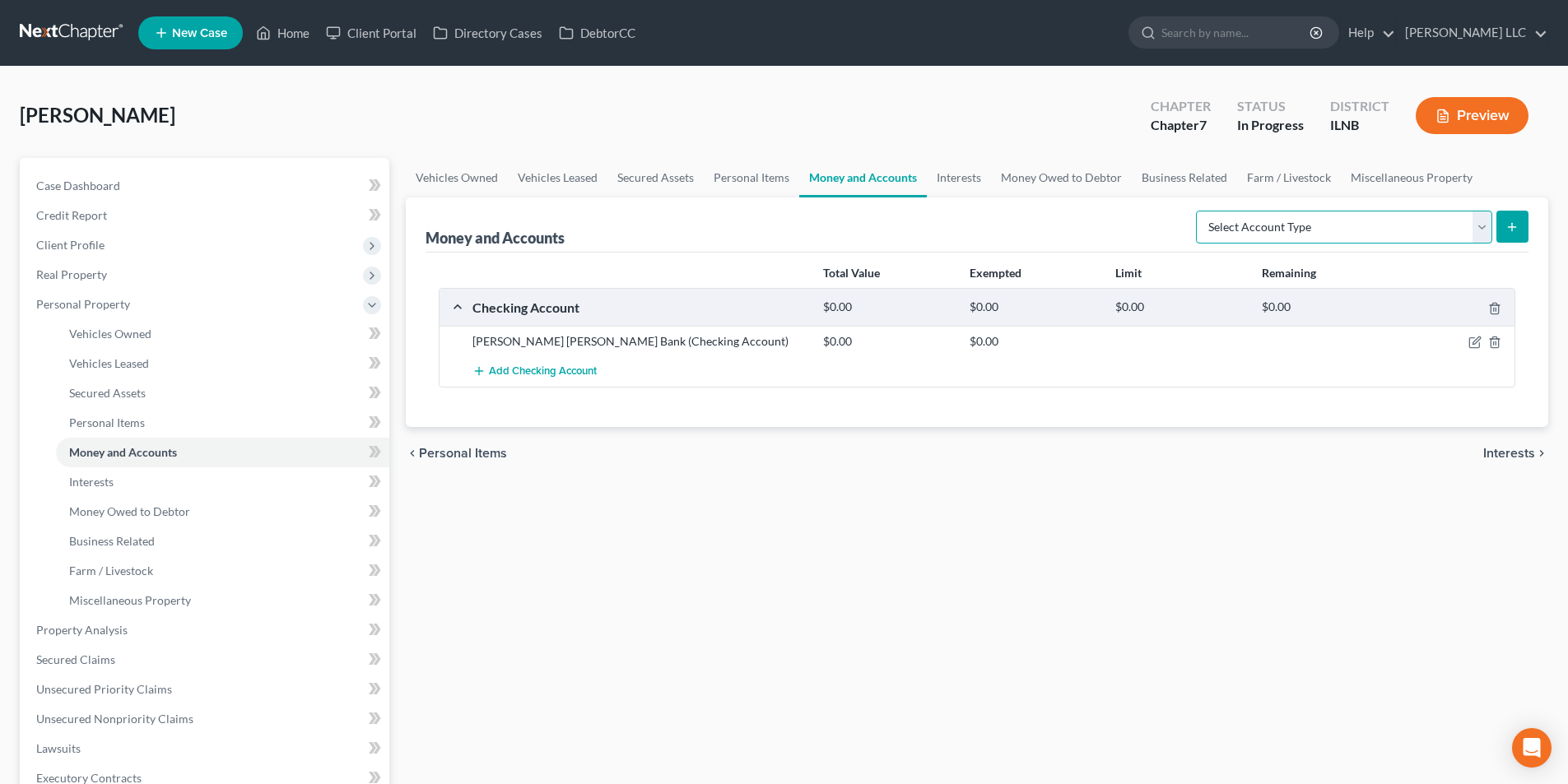
select select "security_deposits"
click at [1200, 211] on select "Select Account Type Brokerage Cash on Hand Certificates of Deposit Checking Acc…" at bounding box center [1344, 227] width 297 height 33
click at [1524, 227] on button "submit" at bounding box center [1513, 227] width 32 height 32
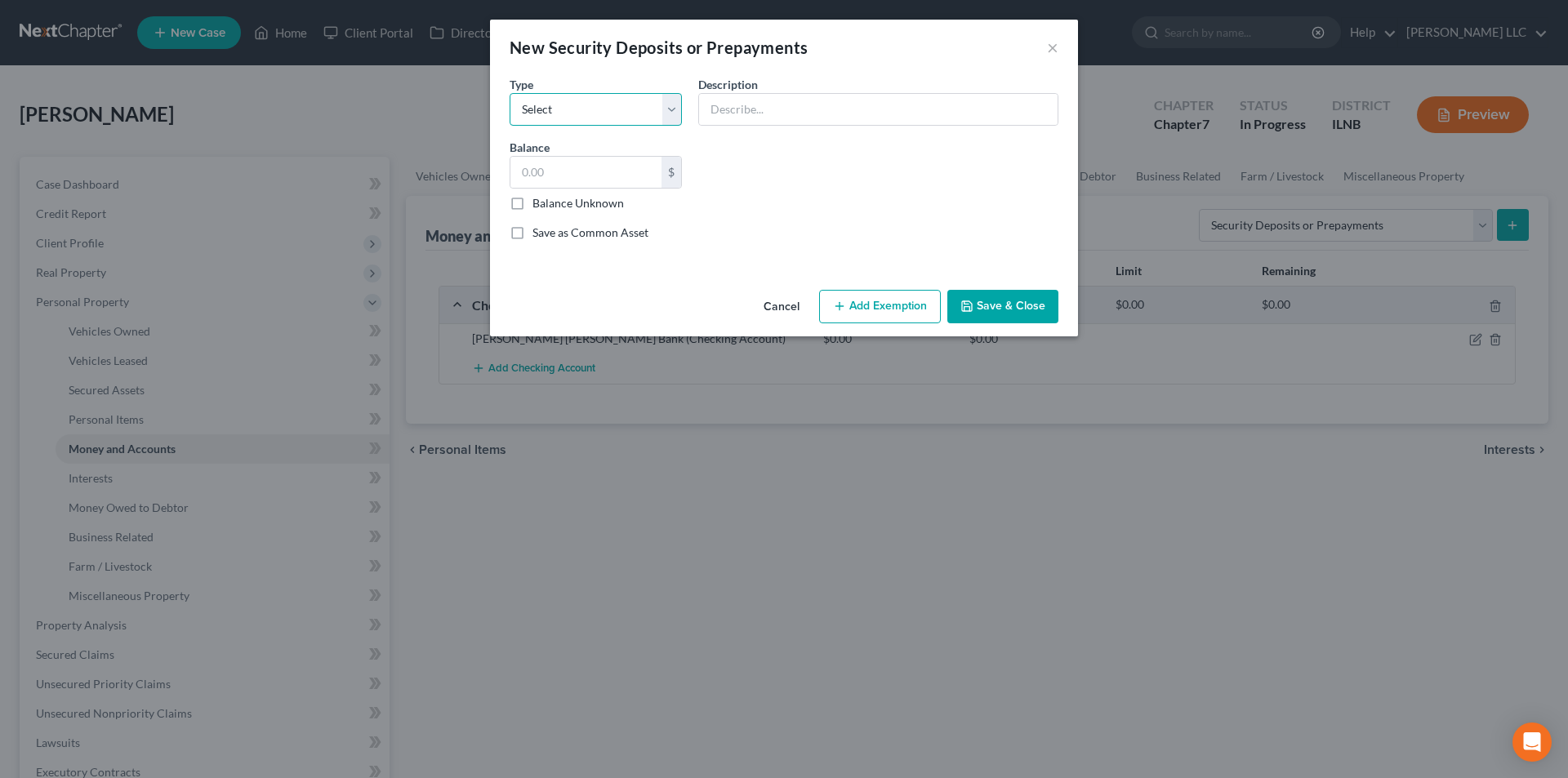
click at [675, 115] on select "Select Electric Gas Heating Oil Security Deposit On Rental Unit Prepaid Rent Te…" at bounding box center [596, 109] width 172 height 33
select select "3"
click at [509, 93] on select "Select Electric Gas Heating Oil Security Deposit On Rental Unit Prepaid Rent Te…" at bounding box center [596, 109] width 172 height 33
click at [764, 108] on input "text" at bounding box center [878, 109] width 359 height 31
click at [583, 161] on input "text" at bounding box center [586, 172] width 151 height 31
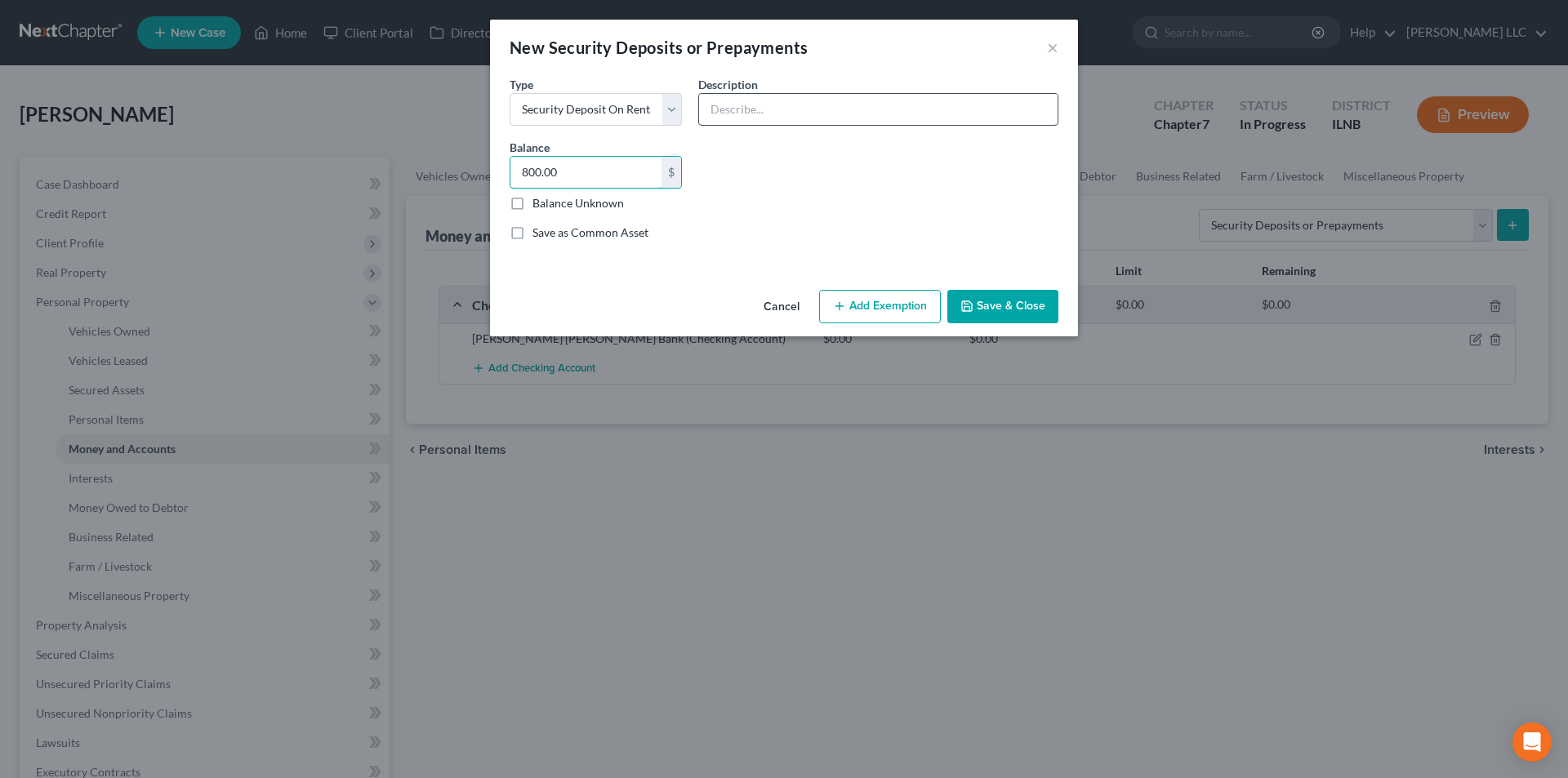
type input "800.00"
click at [842, 98] on input "text" at bounding box center [878, 109] width 359 height 31
click at [841, 109] on input "text" at bounding box center [878, 109] width 359 height 31
click at [1035, 306] on button "Save & Close" at bounding box center [1003, 307] width 111 height 34
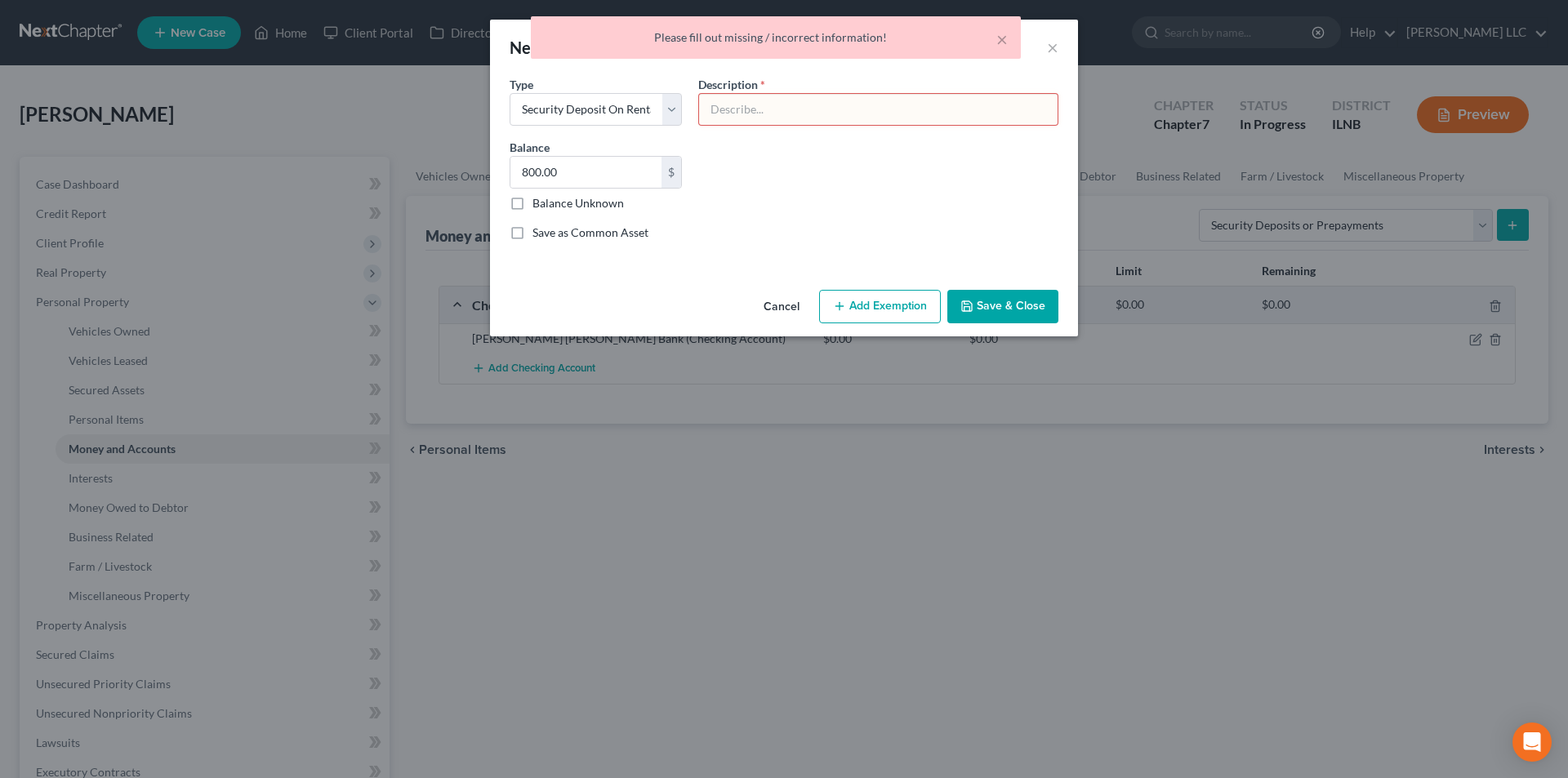
click at [801, 110] on input "text" at bounding box center [878, 109] width 359 height 31
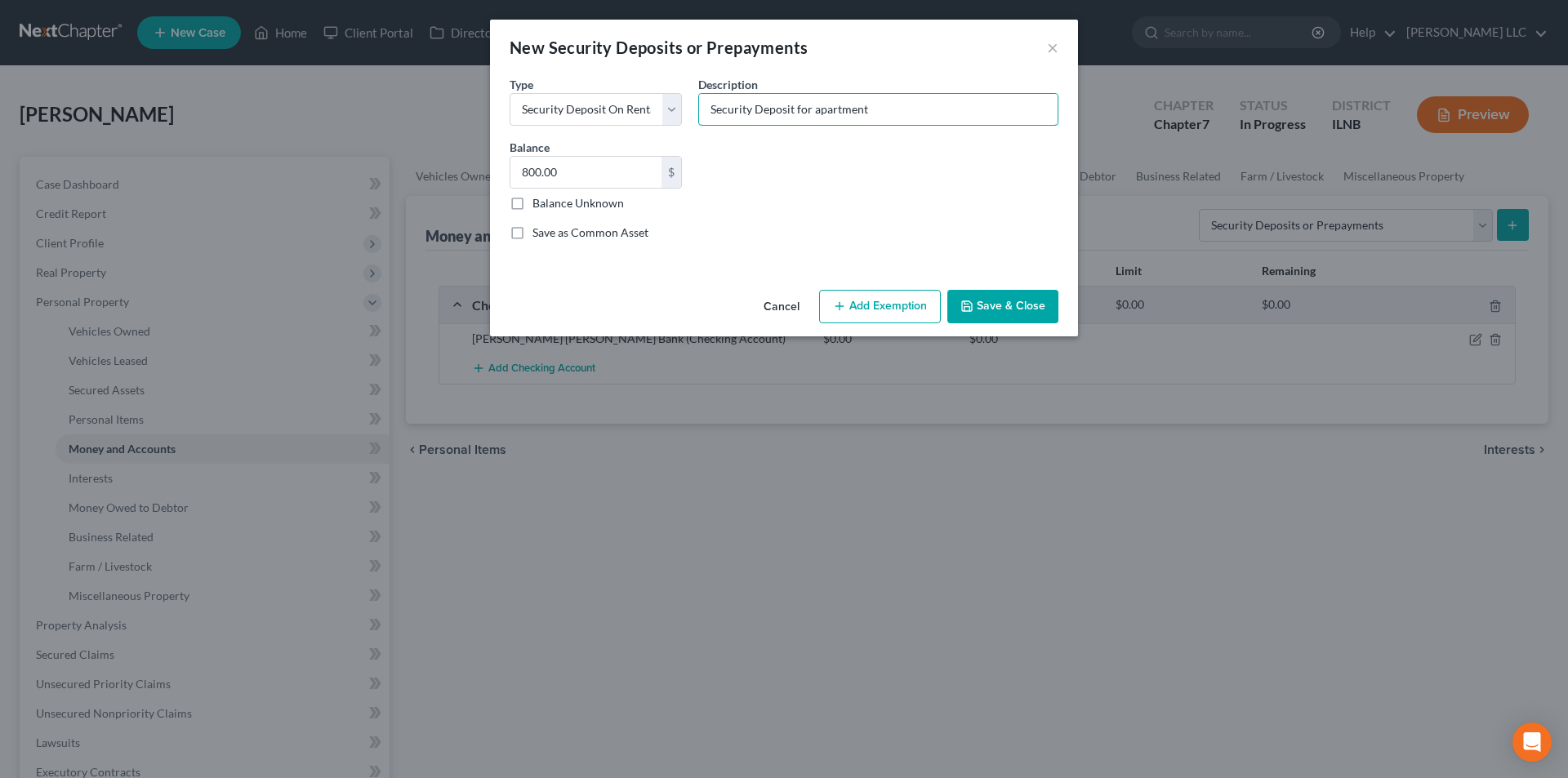
type input "Security Deposit for apartment"
click at [1007, 305] on button "Save & Close" at bounding box center [1003, 307] width 111 height 34
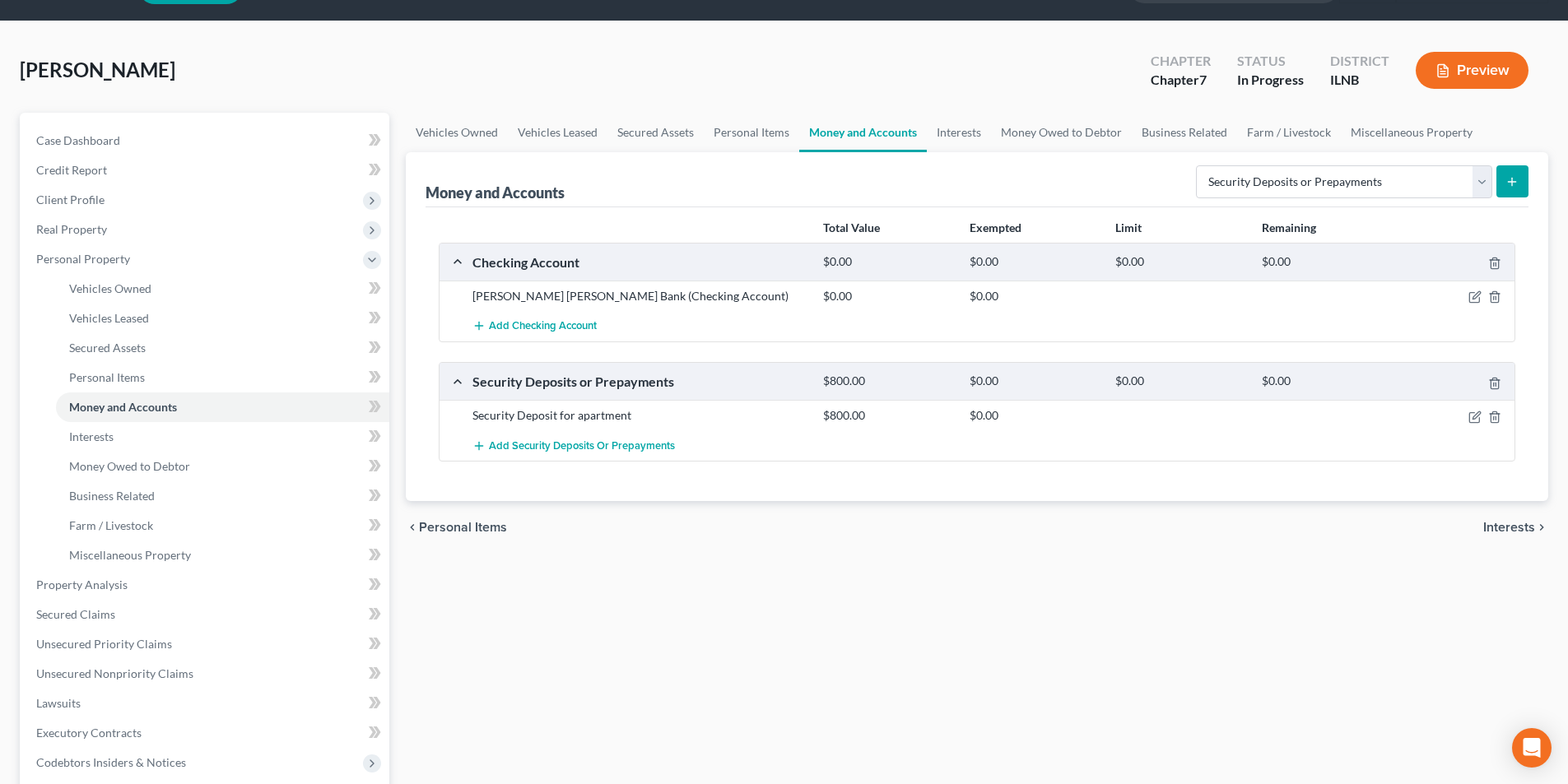
scroll to position [82, 0]
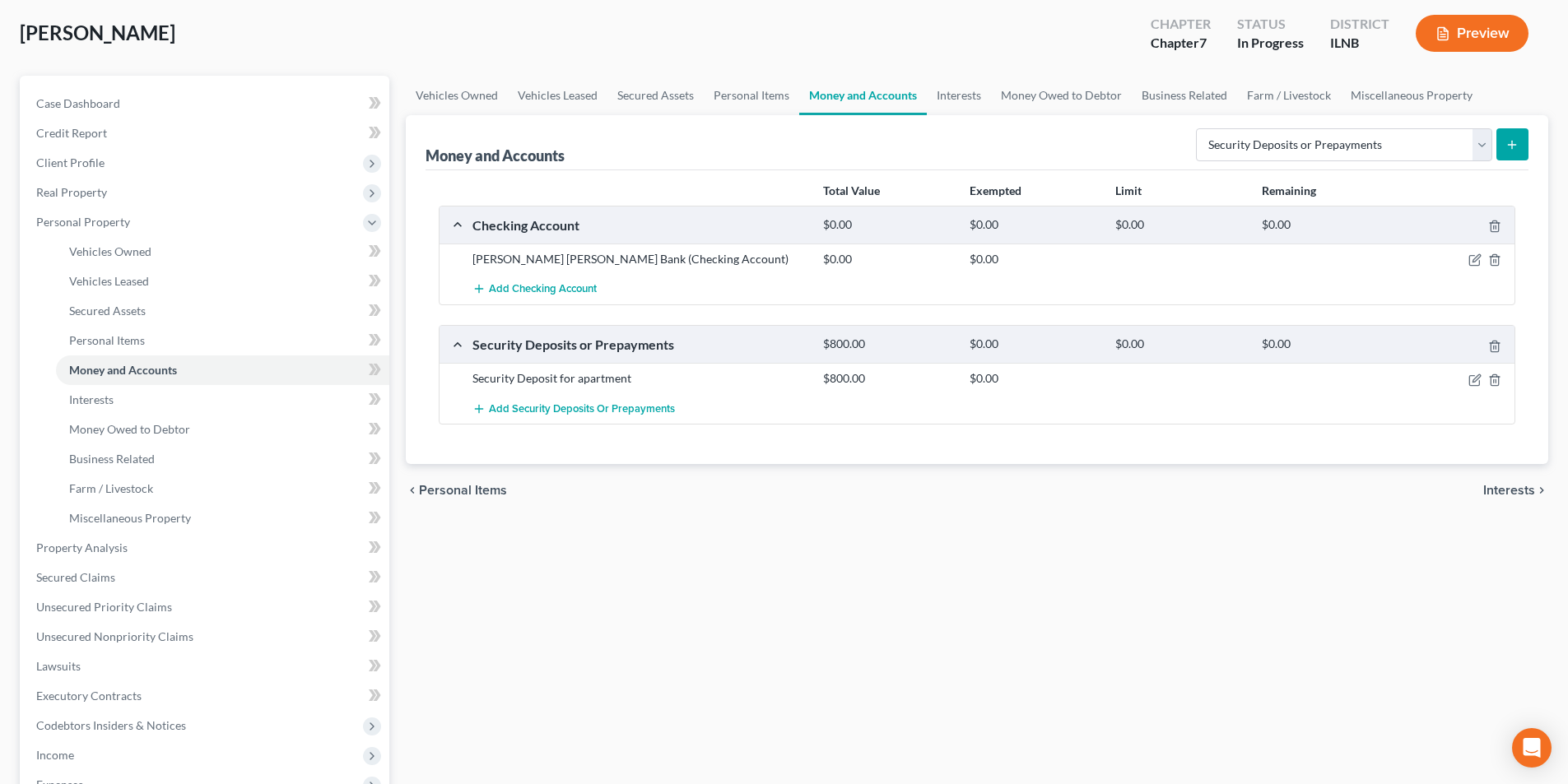
click at [1493, 499] on div "chevron_left Personal Items Interests chevron_right" at bounding box center [976, 490] width 1142 height 52
click at [1405, 105] on link "Miscellaneous Property" at bounding box center [1411, 94] width 141 height 39
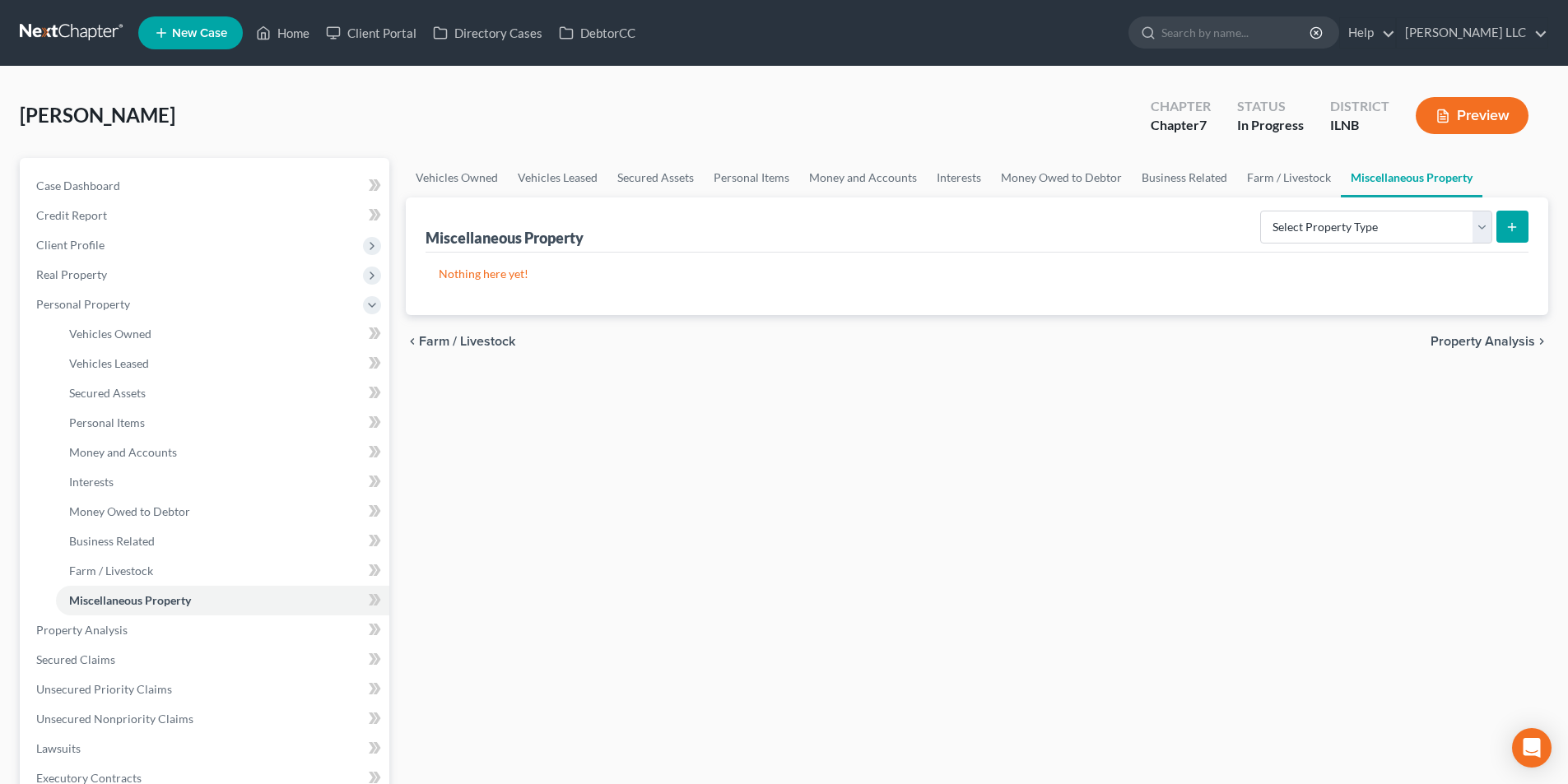
click at [1496, 339] on span "Property Analysis" at bounding box center [1483, 341] width 105 height 13
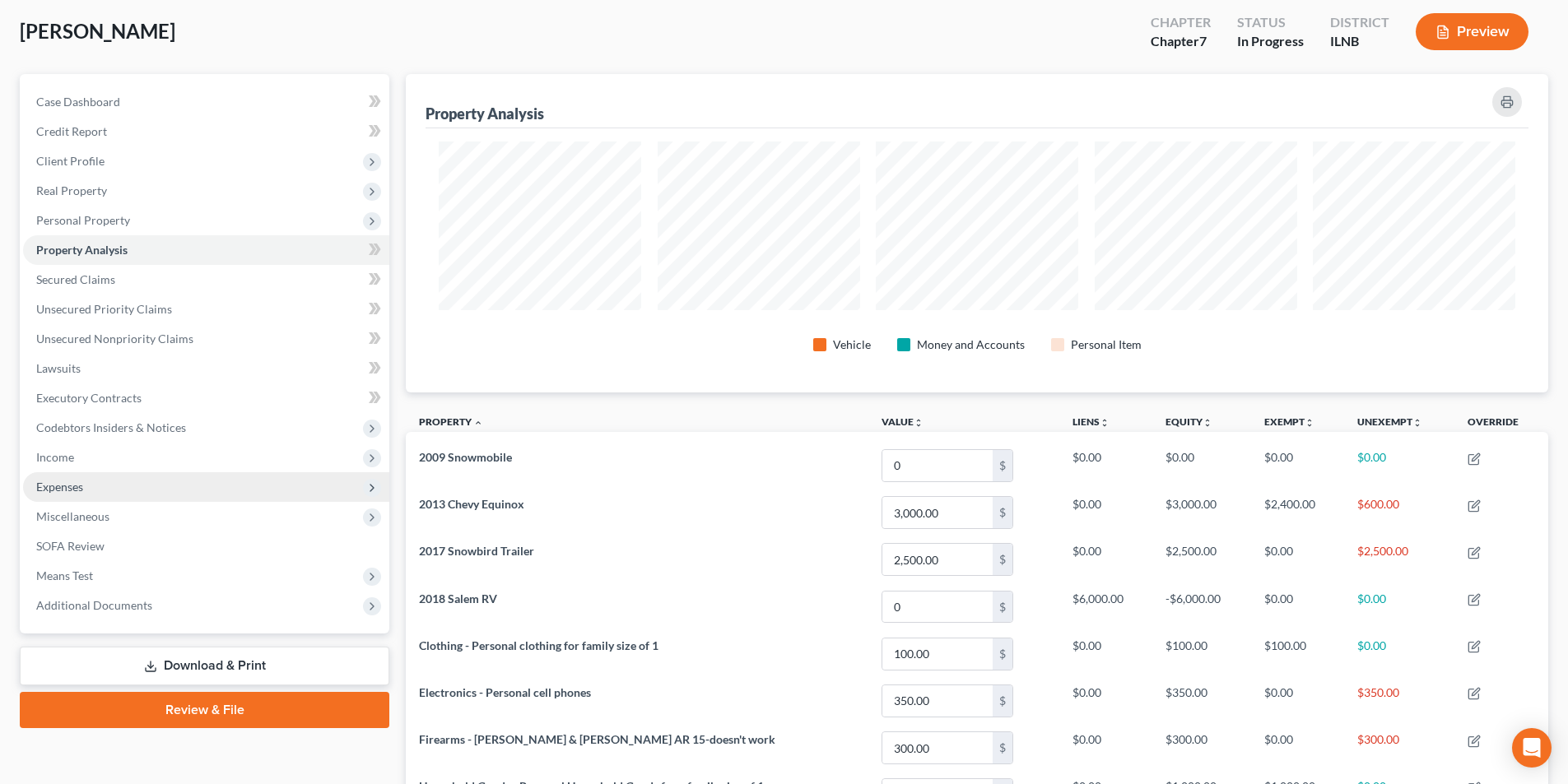
scroll to position [82, 0]
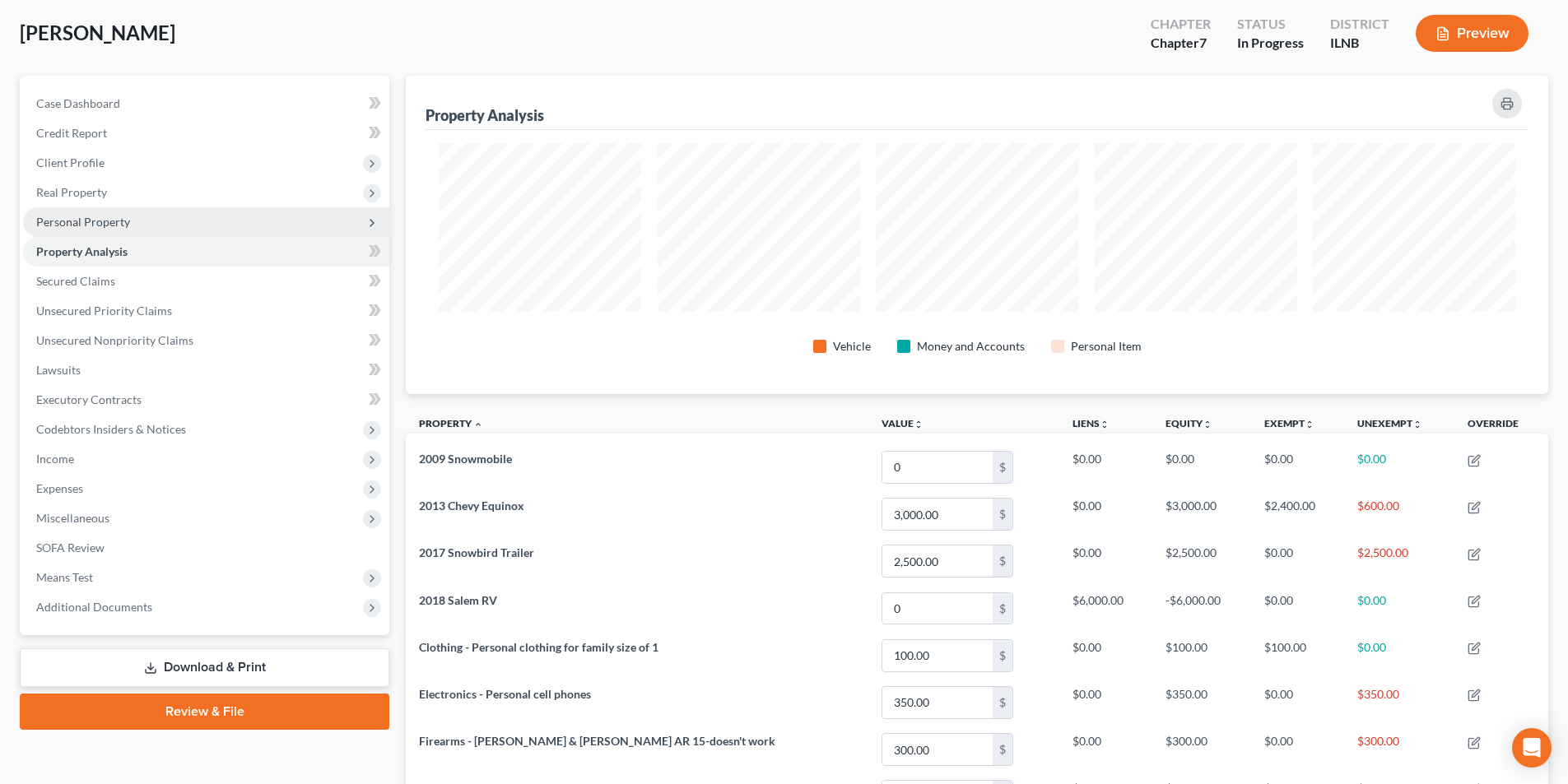
click at [134, 224] on span "Personal Property" at bounding box center [206, 221] width 366 height 30
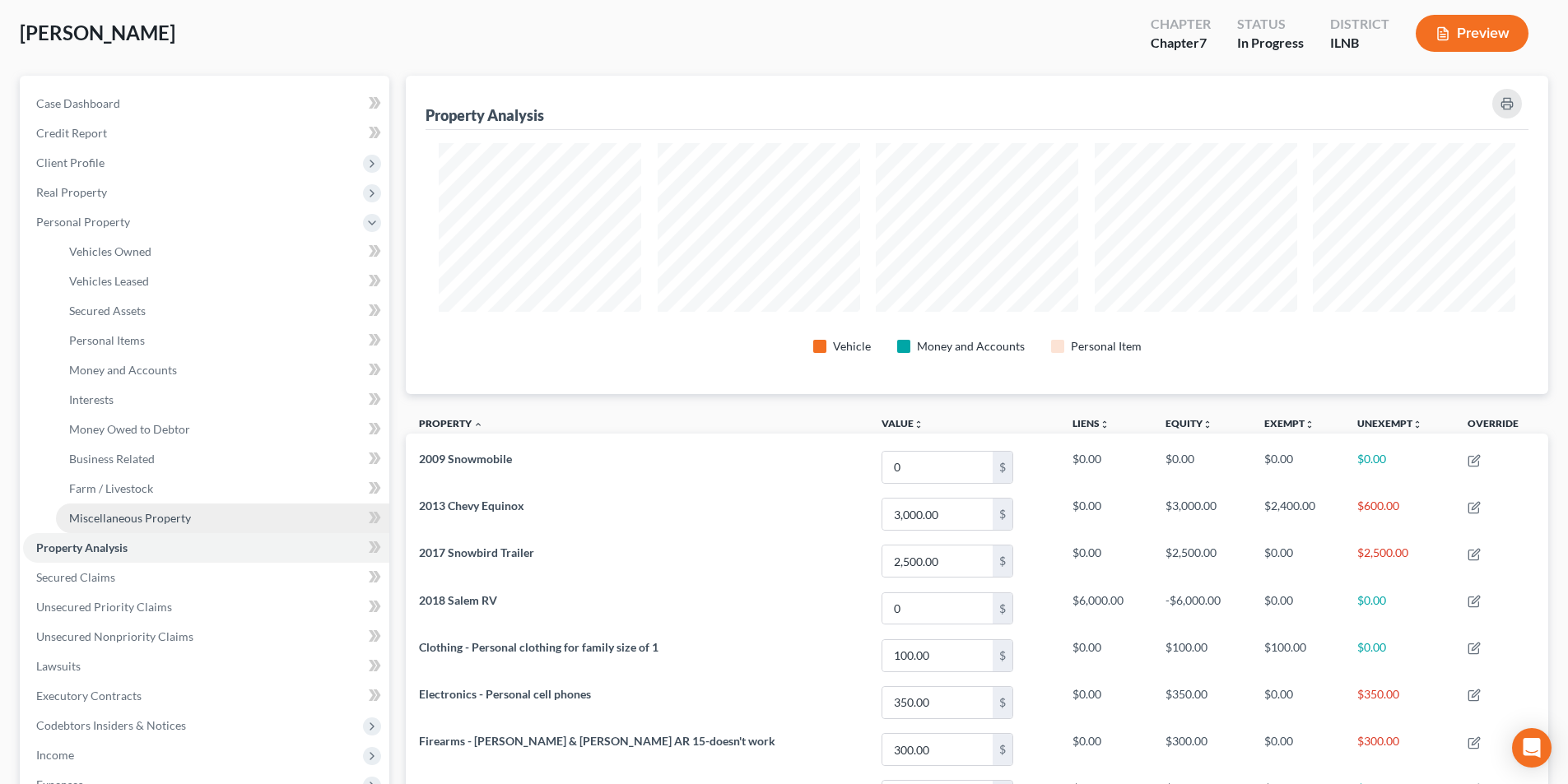
click at [138, 525] on link "Miscellaneous Property" at bounding box center [222, 518] width 333 height 30
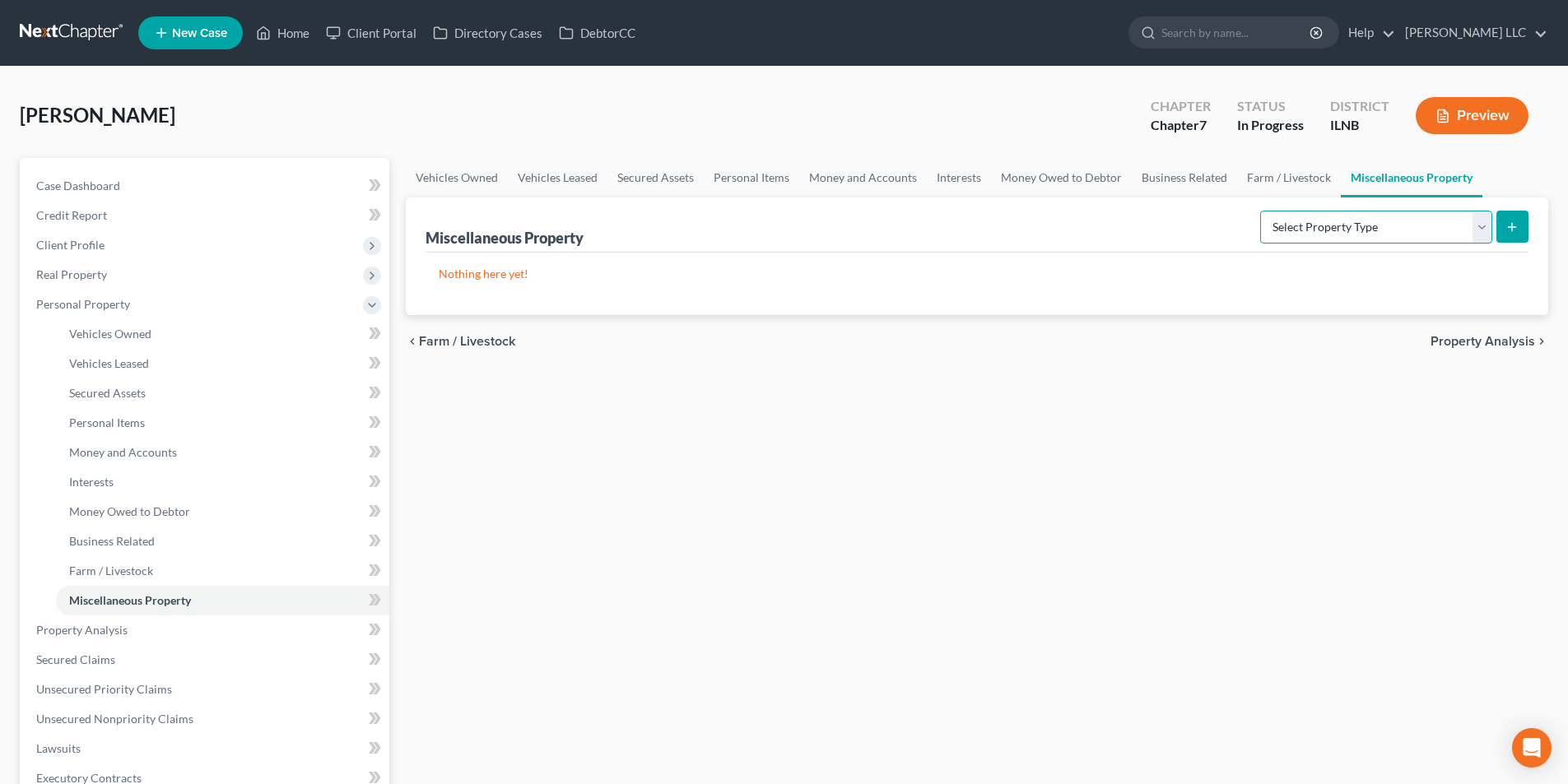
click at [1351, 240] on select "Select Property Type Assigned for Creditor Benefit Within 1 Year Holding for An…" at bounding box center [1376, 227] width 232 height 33
click at [905, 176] on link "Money and Accounts" at bounding box center [864, 177] width 128 height 39
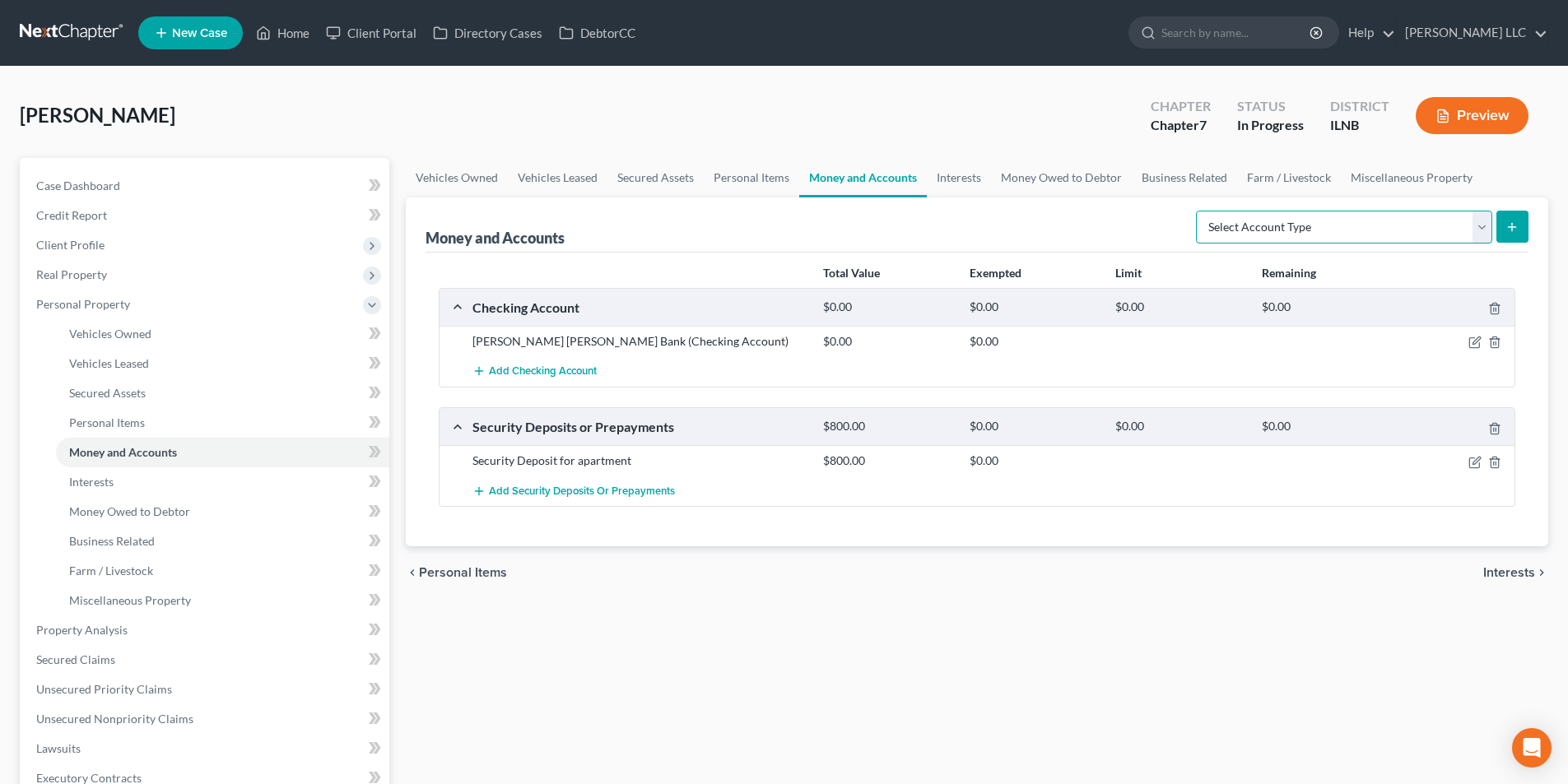
click at [1329, 237] on select "Select Account Type Brokerage Cash on Hand Certificates of Deposit Checking Acc…" at bounding box center [1344, 227] width 297 height 33
click at [966, 175] on link "Interests" at bounding box center [958, 177] width 64 height 39
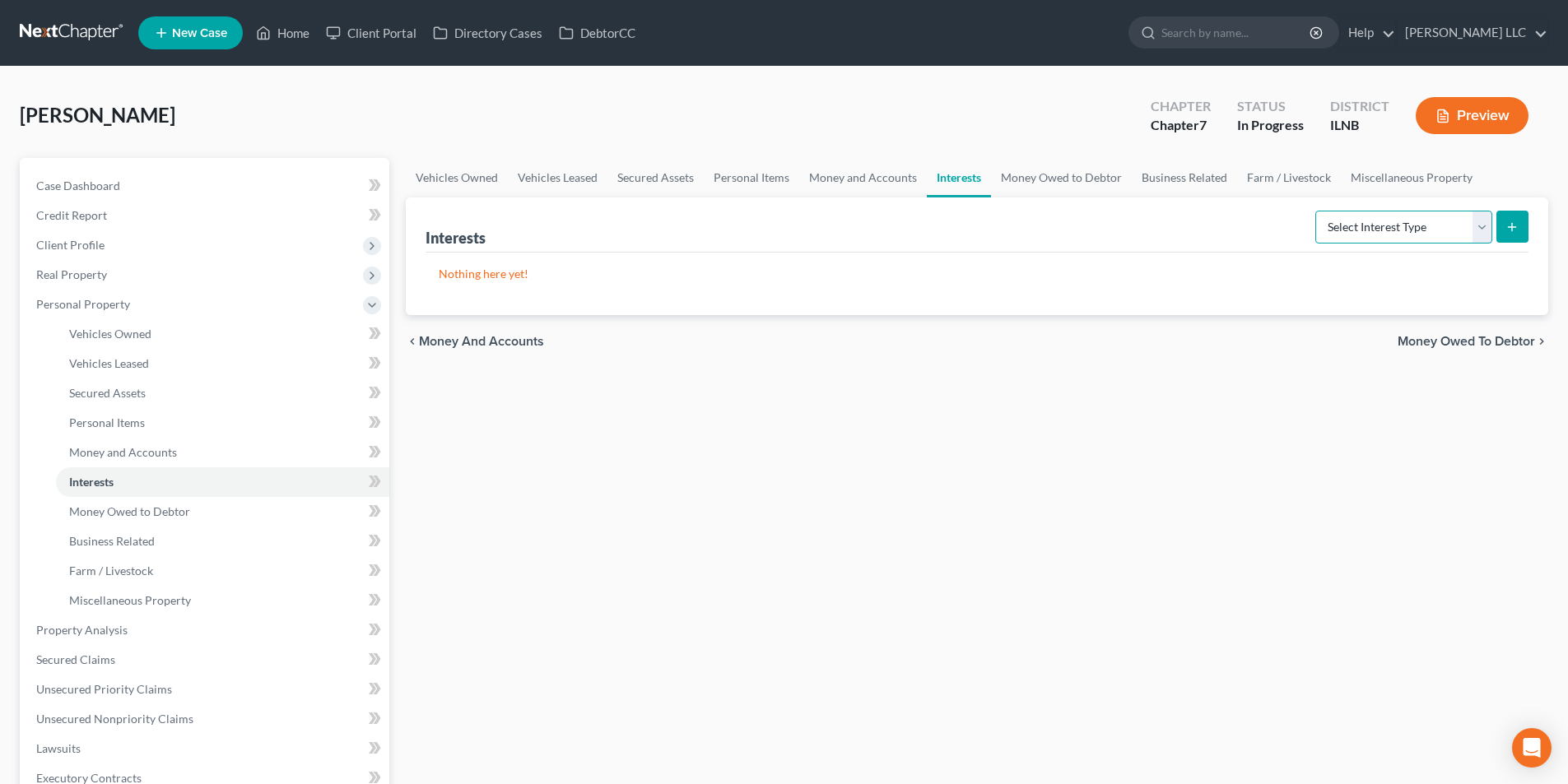
click at [1351, 231] on select "Select Interest Type 401K Annuity Bond Education IRA Government Bond Government…" at bounding box center [1404, 227] width 177 height 33
drag, startPoint x: 1087, startPoint y: 164, endPoint x: 1088, endPoint y: 174, distance: 10.0
click at [1087, 165] on link "Money Owed to Debtor" at bounding box center [1062, 177] width 141 height 39
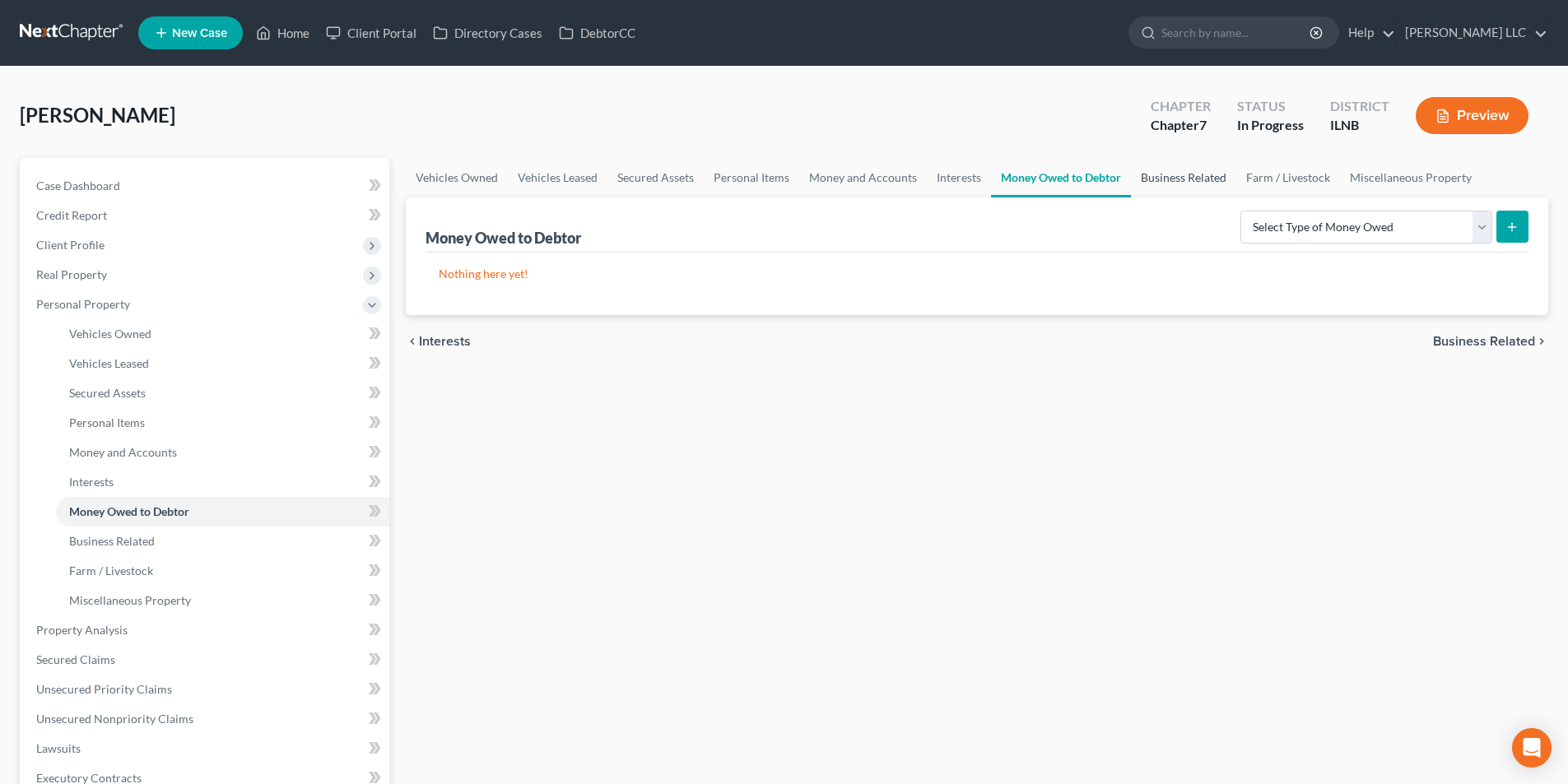
click at [1189, 176] on link "Business Related" at bounding box center [1183, 177] width 105 height 39
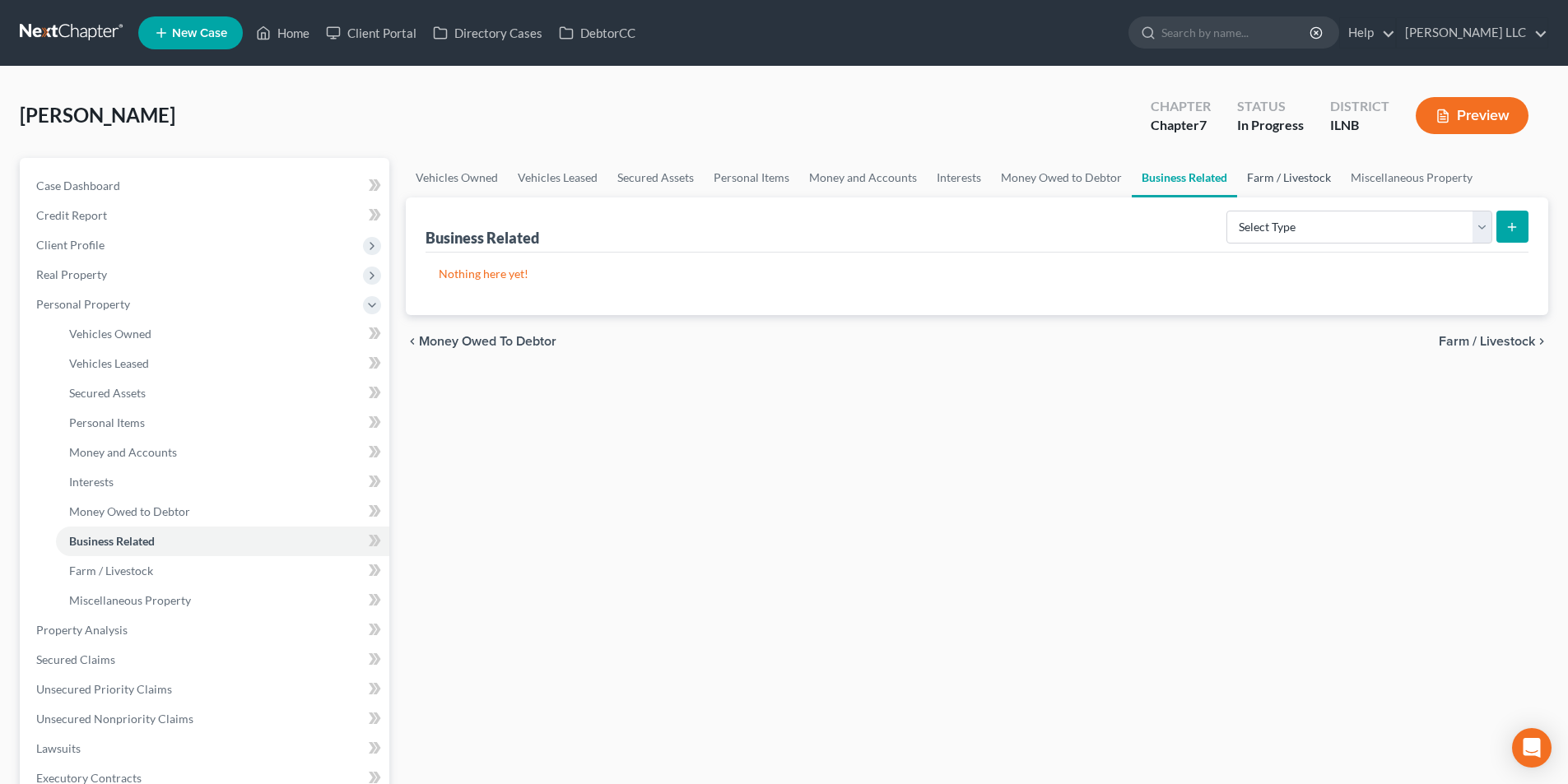
click at [1276, 182] on link "Farm / Livestock" at bounding box center [1289, 177] width 104 height 39
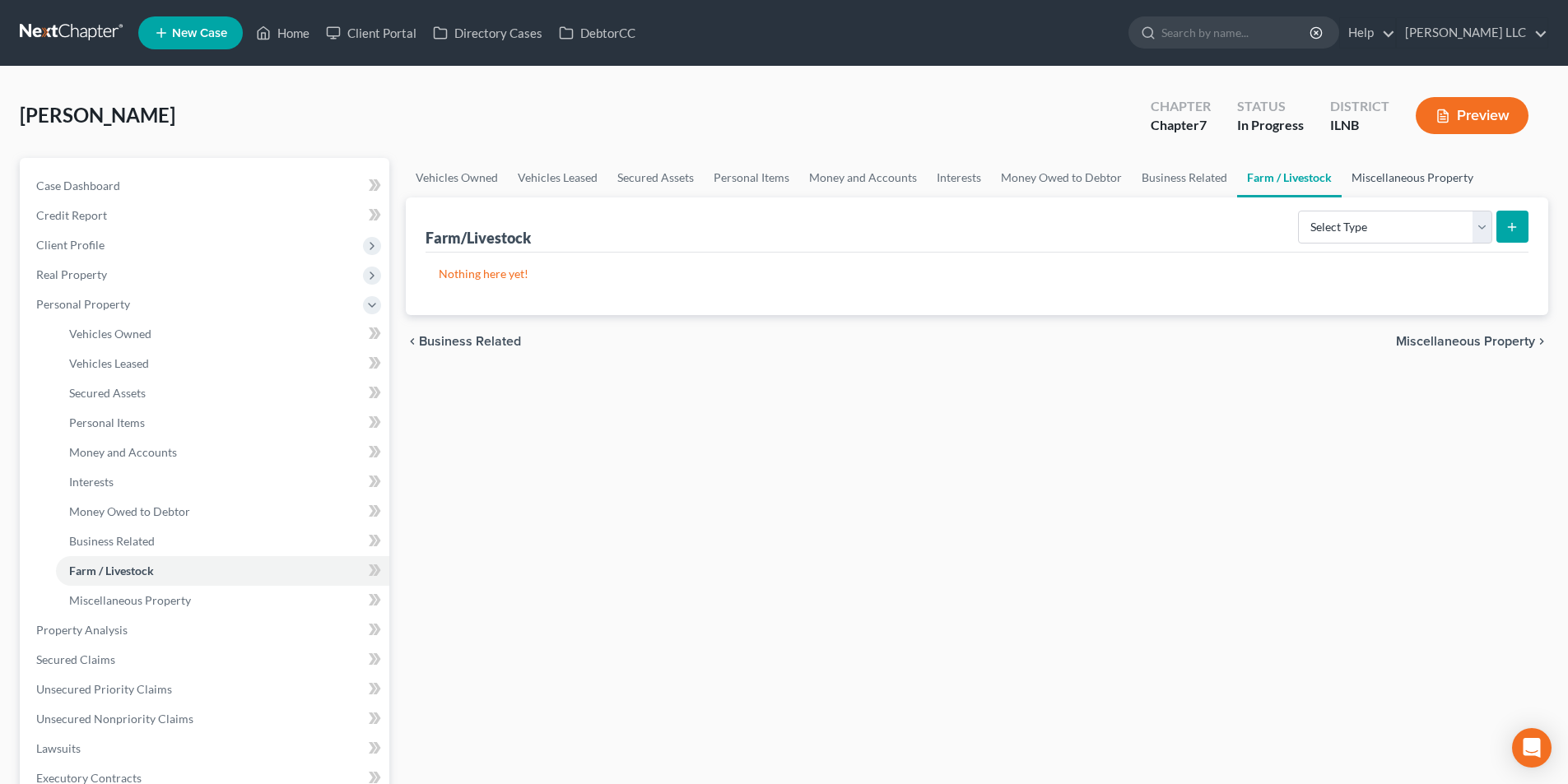
click at [1430, 183] on link "Miscellaneous Property" at bounding box center [1412, 177] width 141 height 39
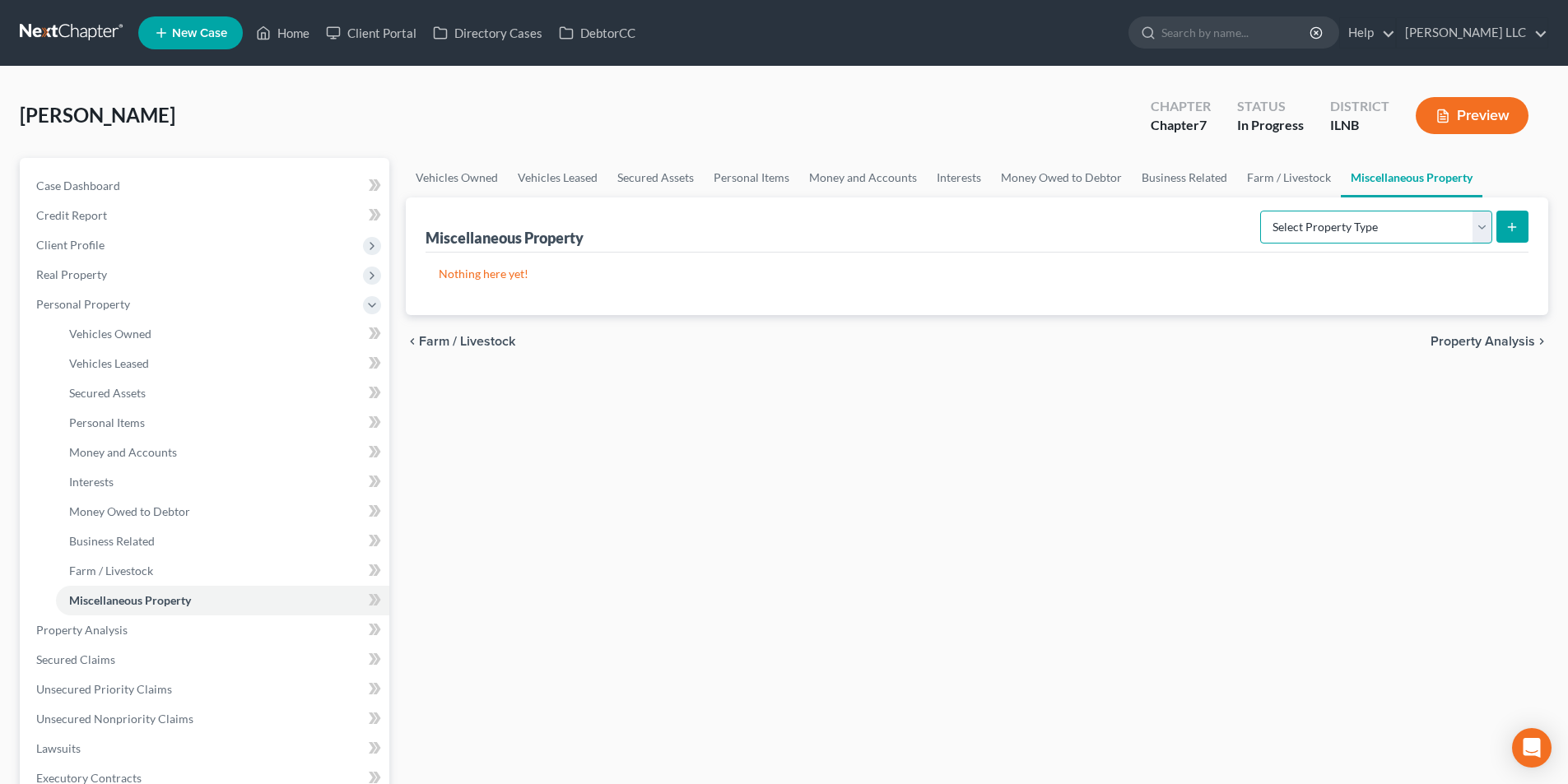
click at [1479, 228] on select "Select Property Type Assigned for Creditor Benefit Within 1 Year Holding for An…" at bounding box center [1376, 227] width 232 height 33
click at [1514, 163] on ul "Vehicles Owned Vehicles Leased Secured Assets Personal Items Money and Accounts…" at bounding box center [976, 177] width 1142 height 39
click at [1508, 344] on span "Property Analysis" at bounding box center [1483, 341] width 105 height 13
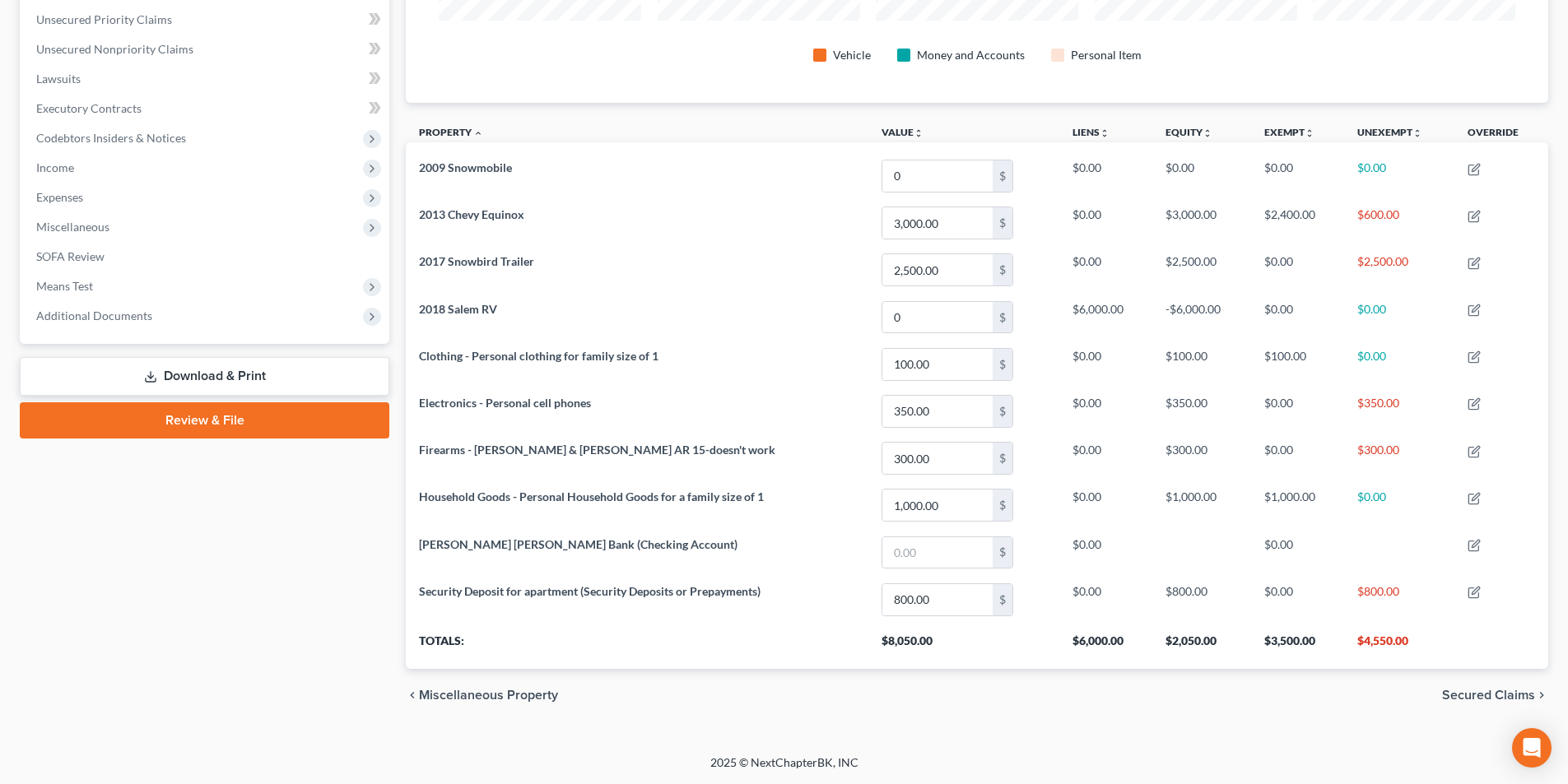
click at [1507, 691] on span "Secured Claims" at bounding box center [1488, 695] width 93 height 13
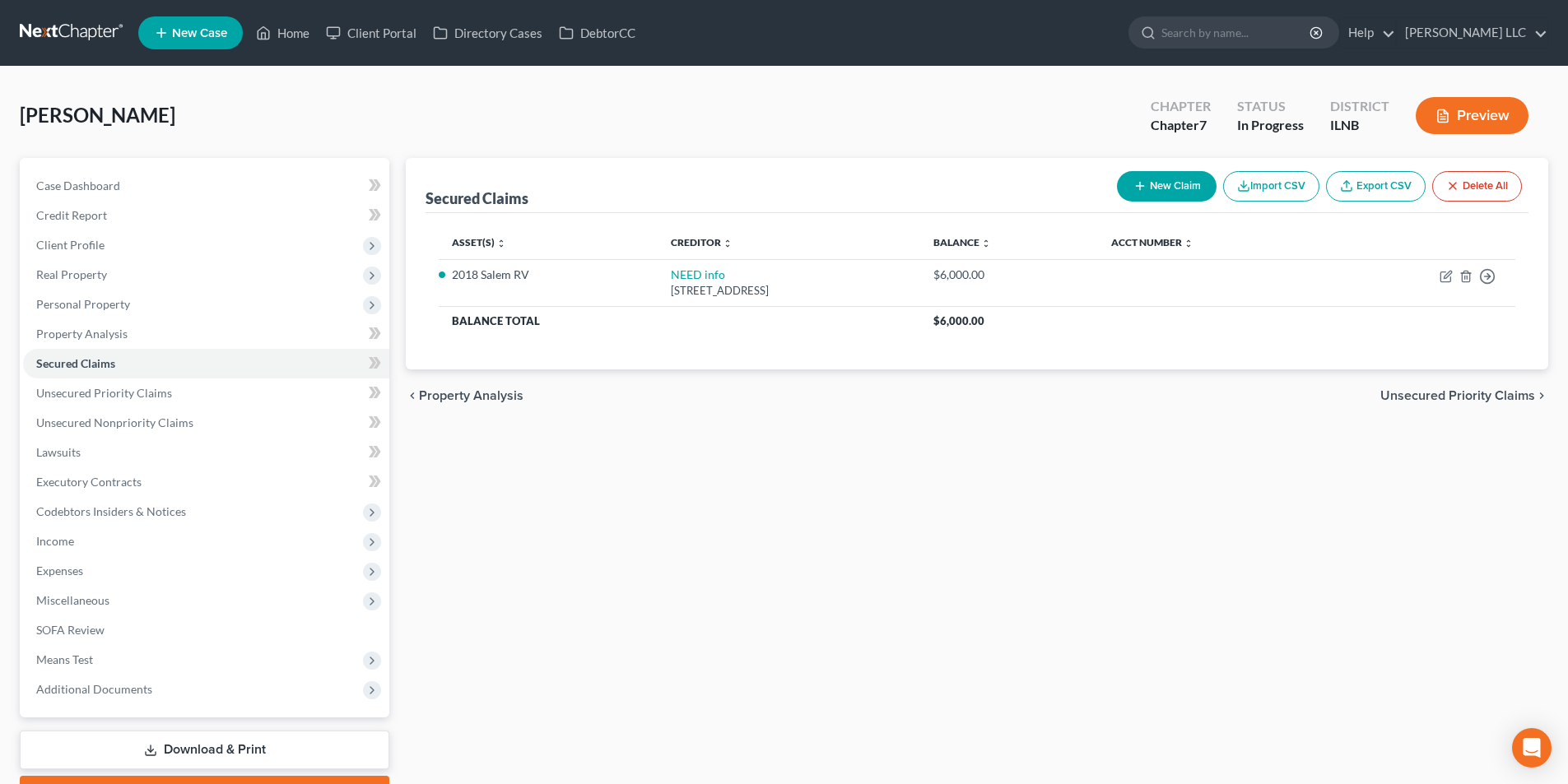
click at [1416, 395] on span "Unsecured Priority Claims" at bounding box center [1458, 396] width 155 height 13
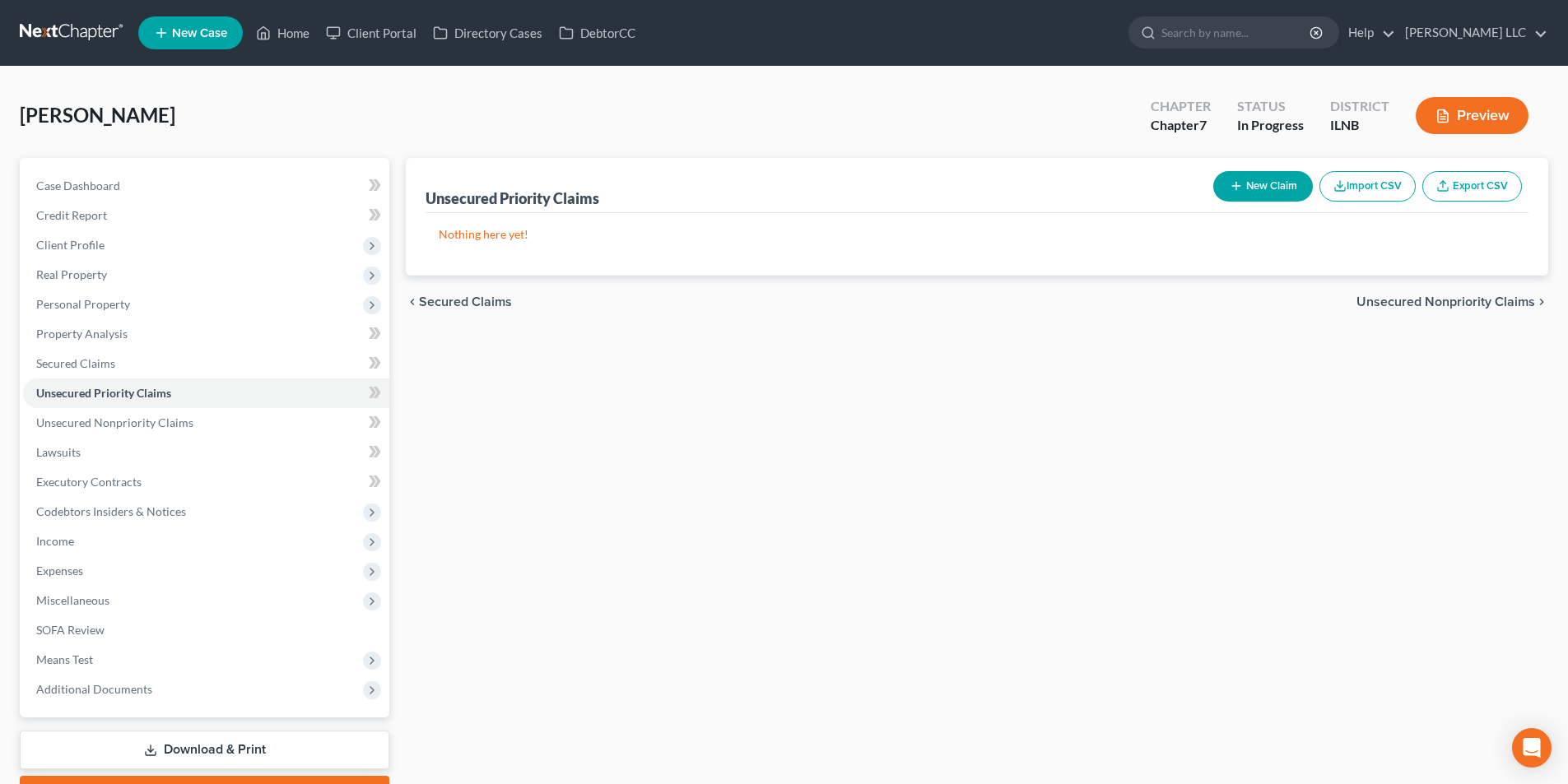
click at [1225, 183] on button "New Claim" at bounding box center [1264, 186] width 99 height 31
select select "0"
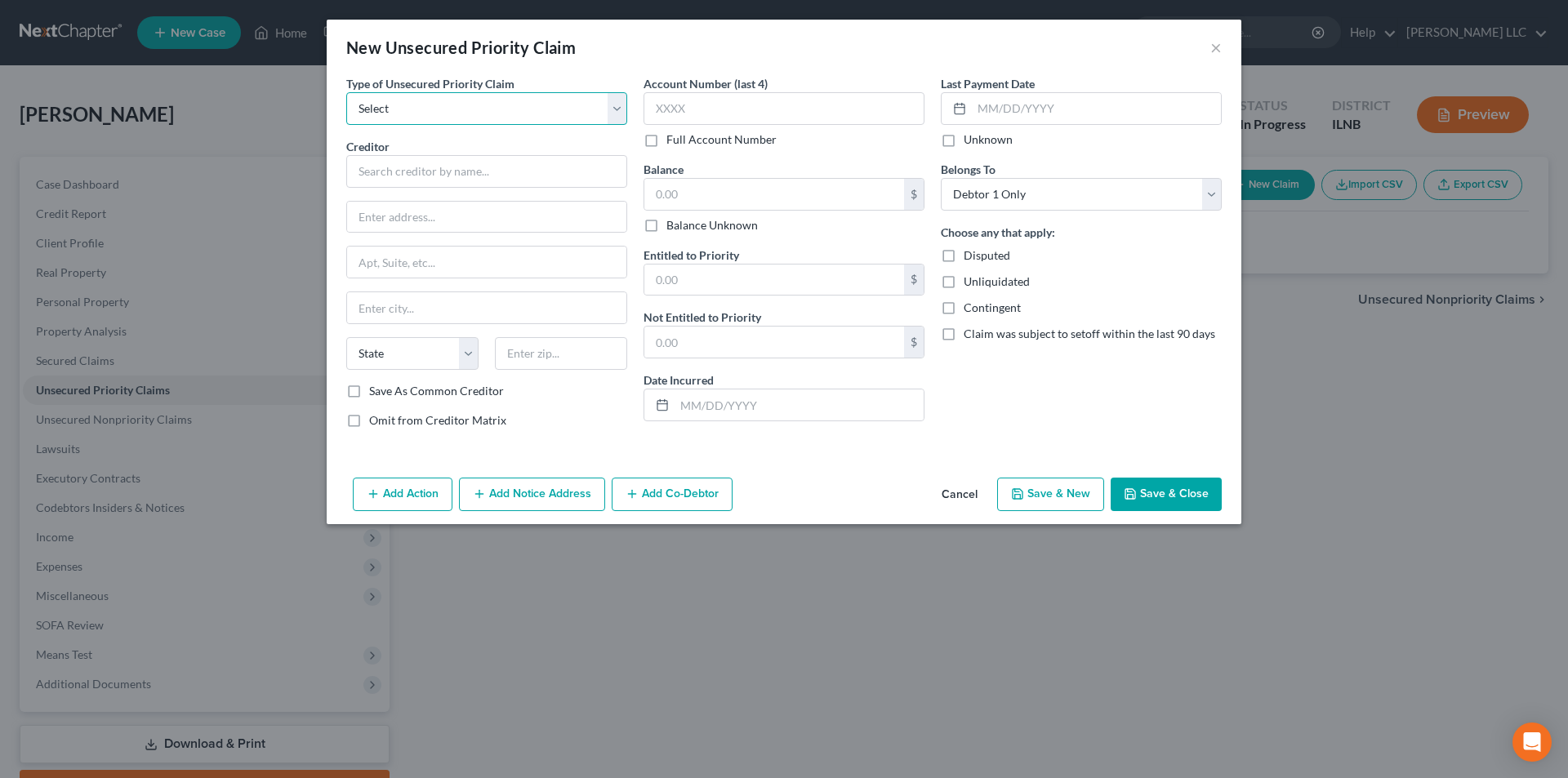
click at [529, 110] on select "Select Taxes & Other Government Units Domestic Support Obligations Extensions o…" at bounding box center [487, 108] width 281 height 33
select select "0"
click at [347, 92] on select "Select Taxes & Other Government Units Domestic Support Obligations Extensions o…" at bounding box center [487, 108] width 281 height 33
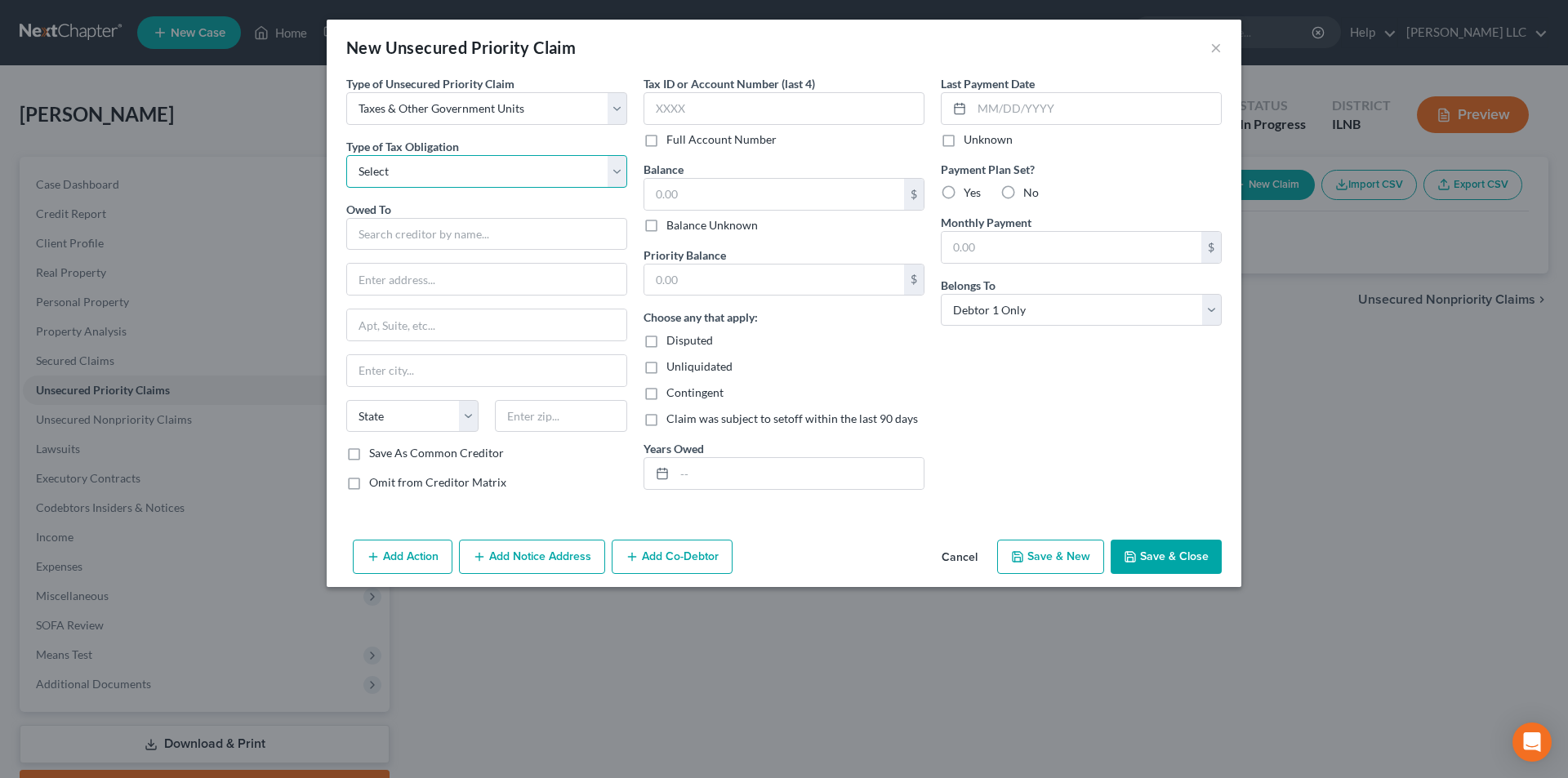
click at [526, 177] on select "Select Federal City State Franchise Tax Board Other" at bounding box center [487, 171] width 281 height 33
click at [425, 182] on select "Select Federal City State Franchise Tax Board Other" at bounding box center [487, 171] width 281 height 33
select select "2"
click at [347, 155] on select "Select Federal City State Franchise Tax Board Other" at bounding box center [487, 171] width 281 height 33
click at [415, 235] on input "text" at bounding box center [487, 234] width 281 height 33
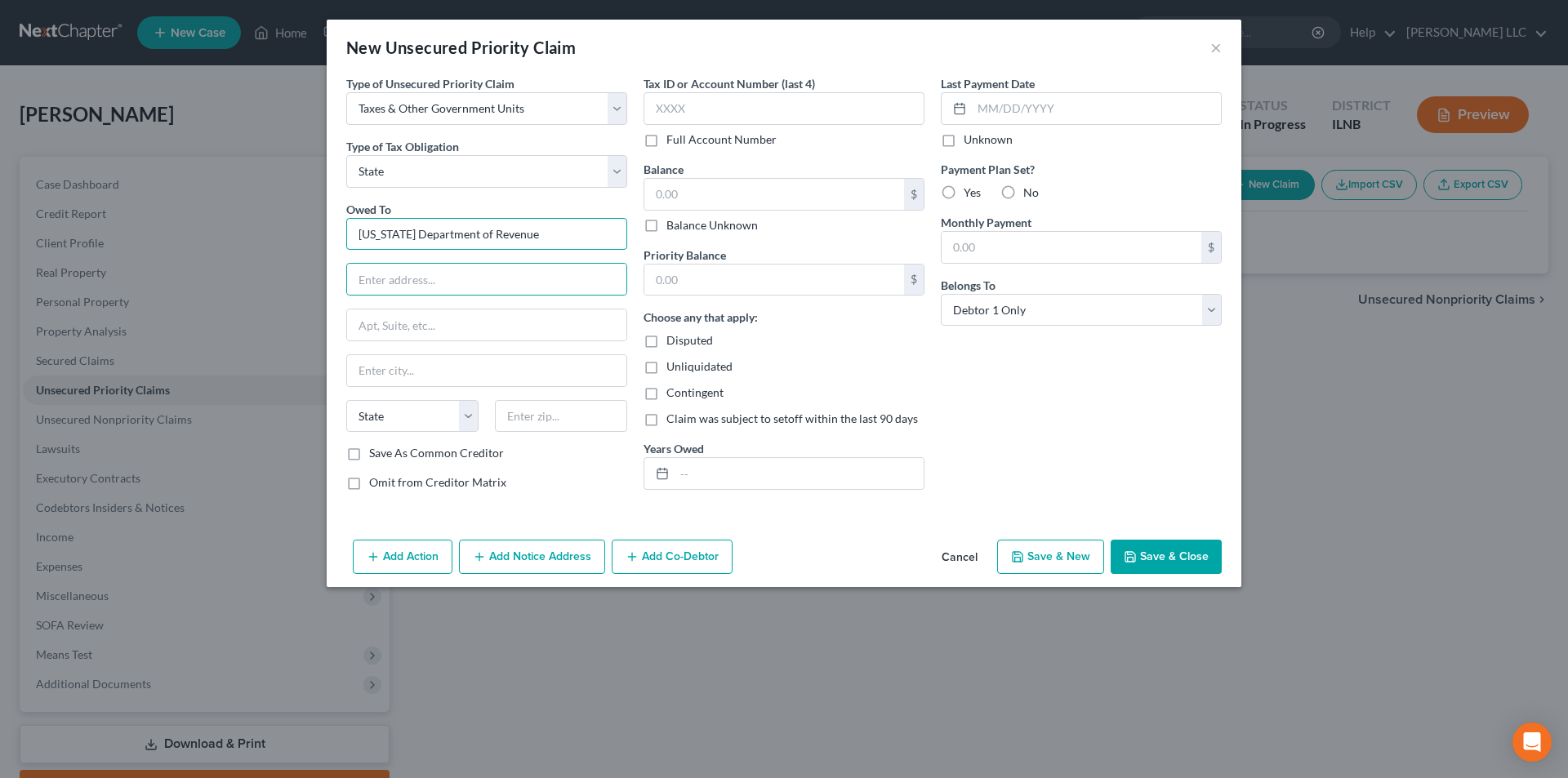
click at [532, 234] on input "Illinois Department of Revenue" at bounding box center [487, 234] width 281 height 33
type input "Illinois Department of Revenue"
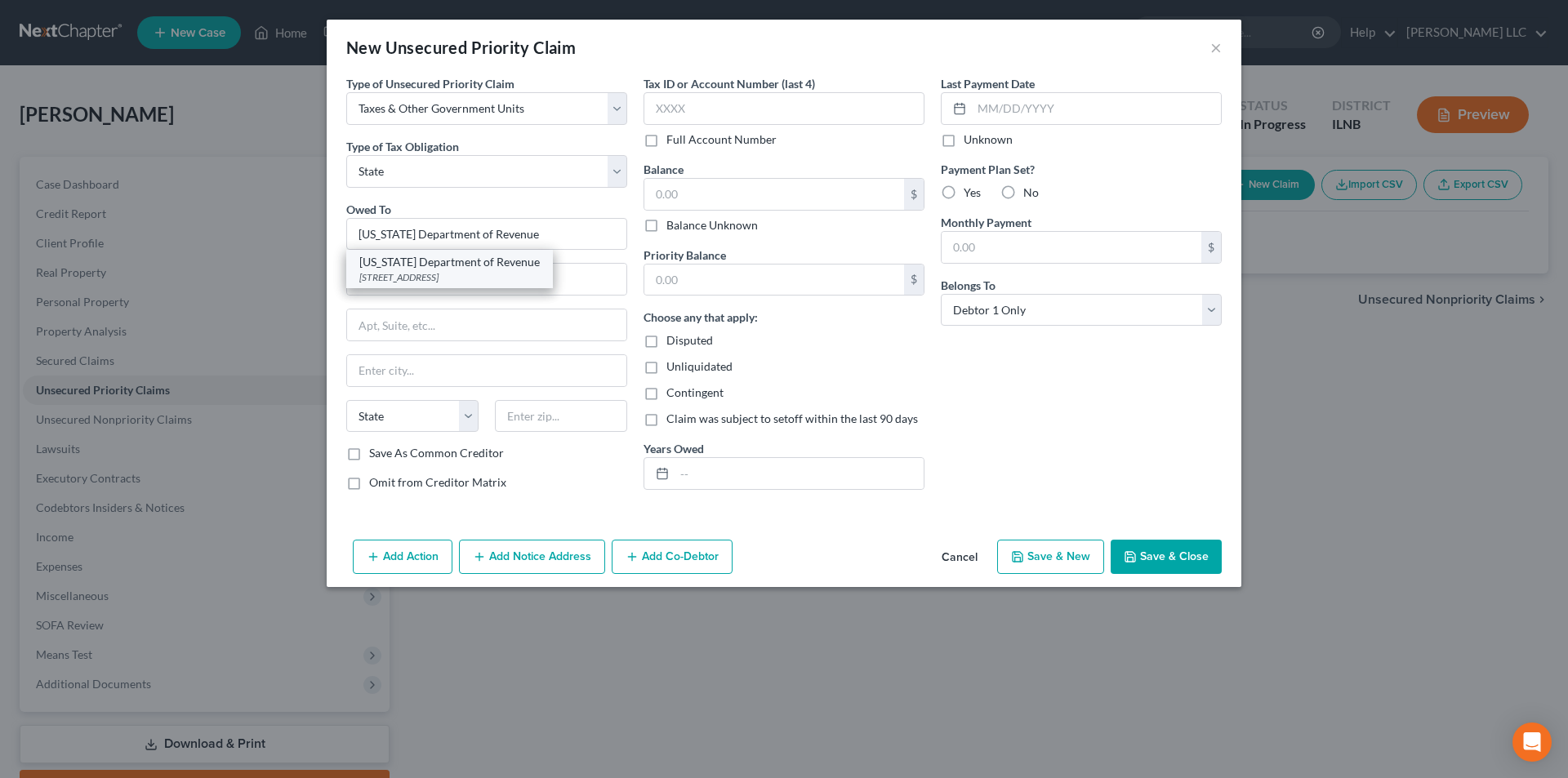
click at [506, 271] on div "PO Box 19035, Springfield, IL 62794-9035" at bounding box center [450, 277] width 181 height 14
type input "PO Box 19035"
type input "Springfield"
select select "14"
type input "62794-9035"
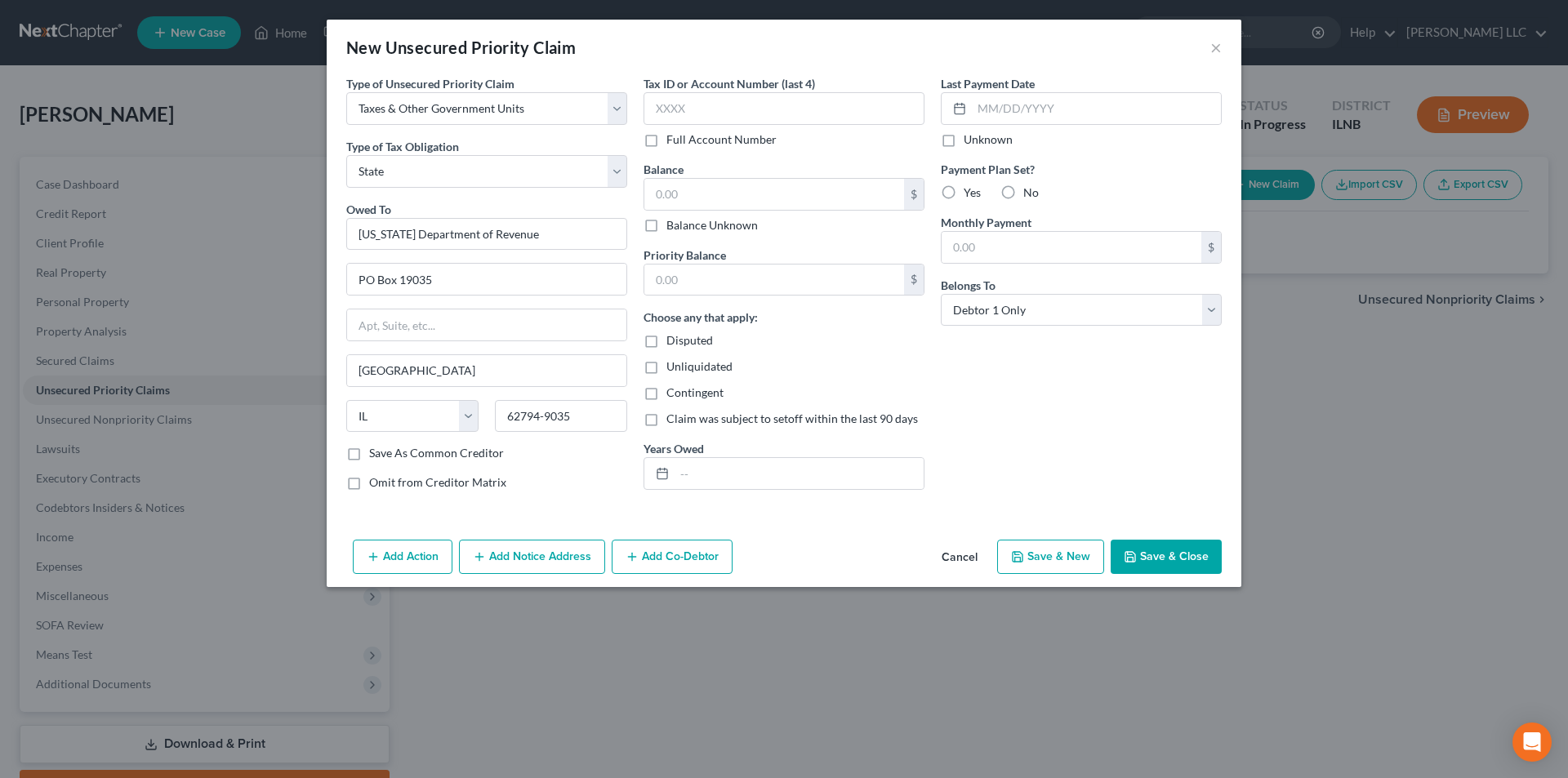
click at [369, 451] on label "Save As Common Creditor" at bounding box center [437, 452] width 134 height 16
click at [376, 451] on input "Save As Common Creditor" at bounding box center [381, 450] width 10 height 10
click at [1172, 556] on button "Save & Close" at bounding box center [1166, 557] width 111 height 34
checkbox input "false"
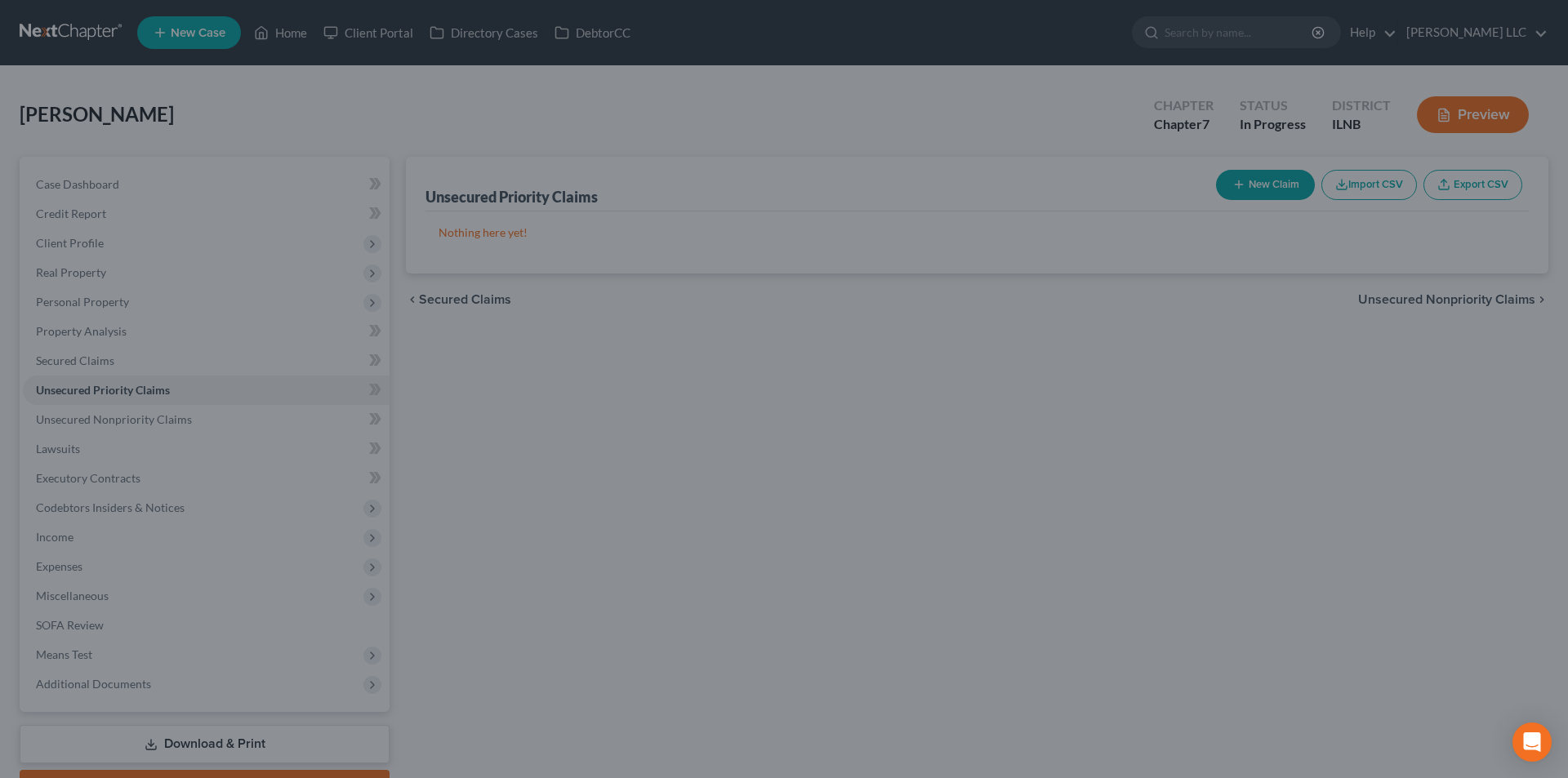
type input "0.00"
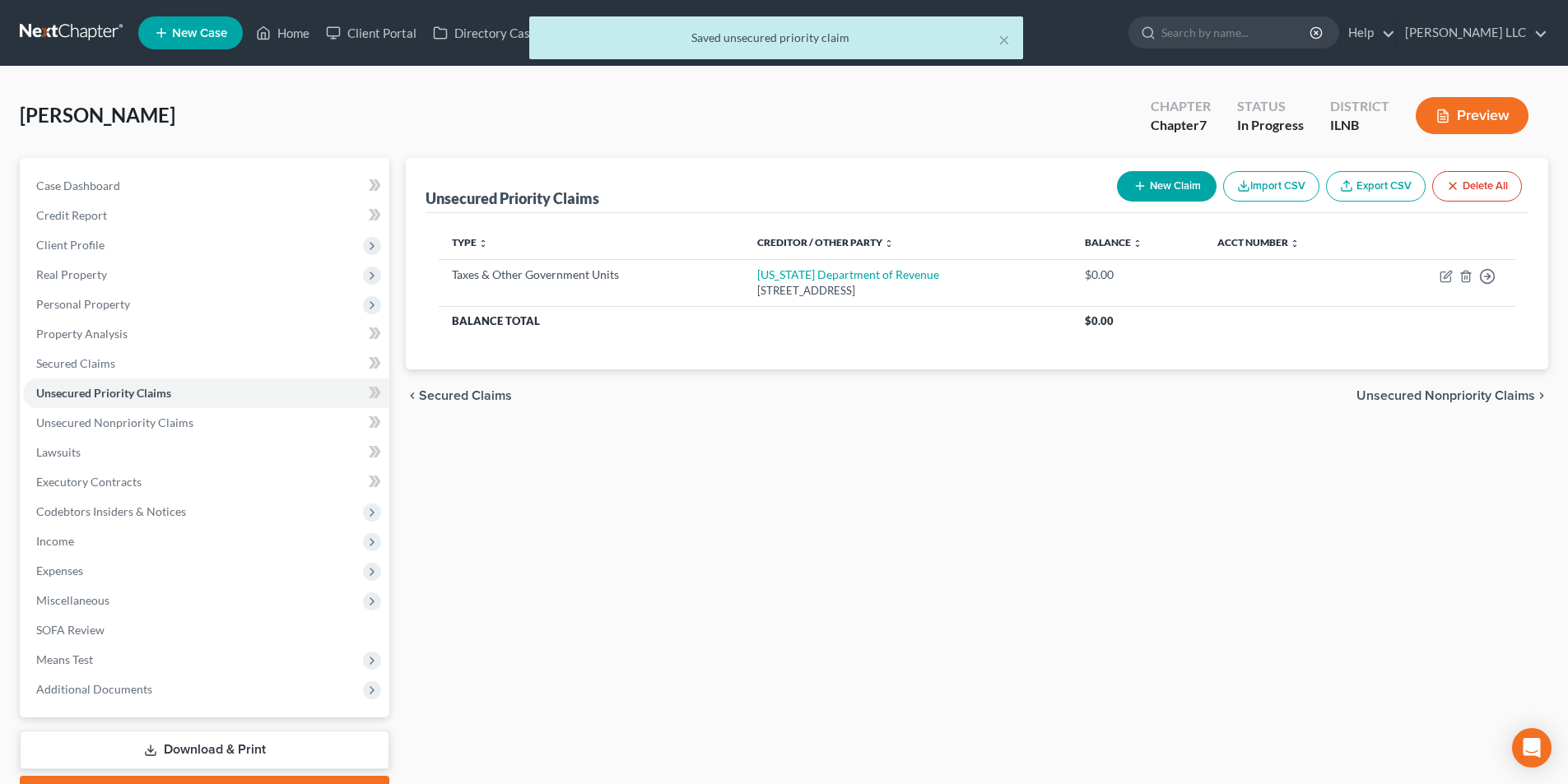
click at [1190, 183] on button "New Claim" at bounding box center [1167, 186] width 99 height 31
select select "0"
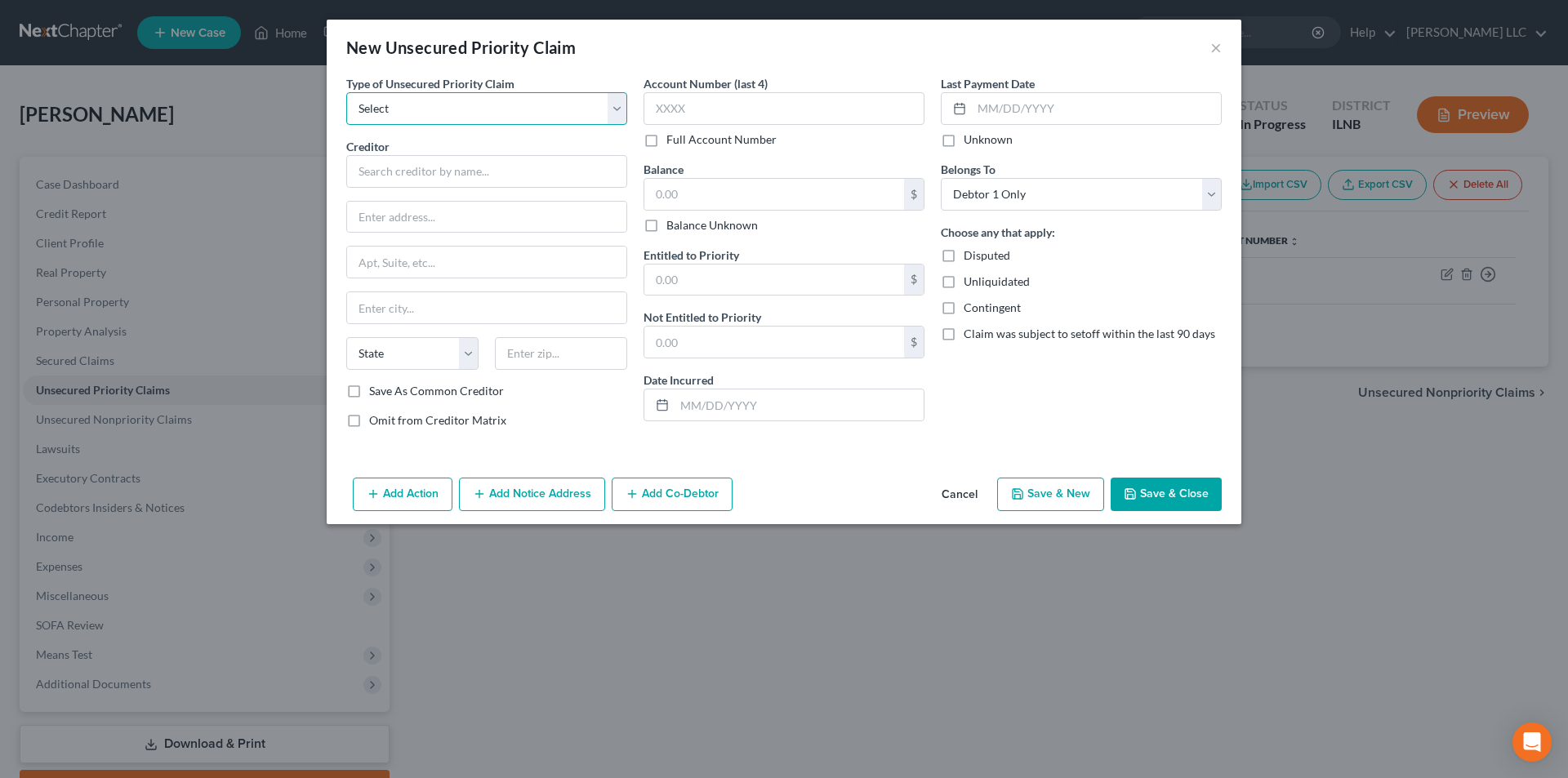
click at [447, 114] on select "Select Taxes & Other Government Units Domestic Support Obligations Extensions o…" at bounding box center [487, 108] width 281 height 33
select select "0"
click at [347, 92] on select "Select Taxes & Other Government Units Domestic Support Obligations Extensions o…" at bounding box center [487, 108] width 281 height 33
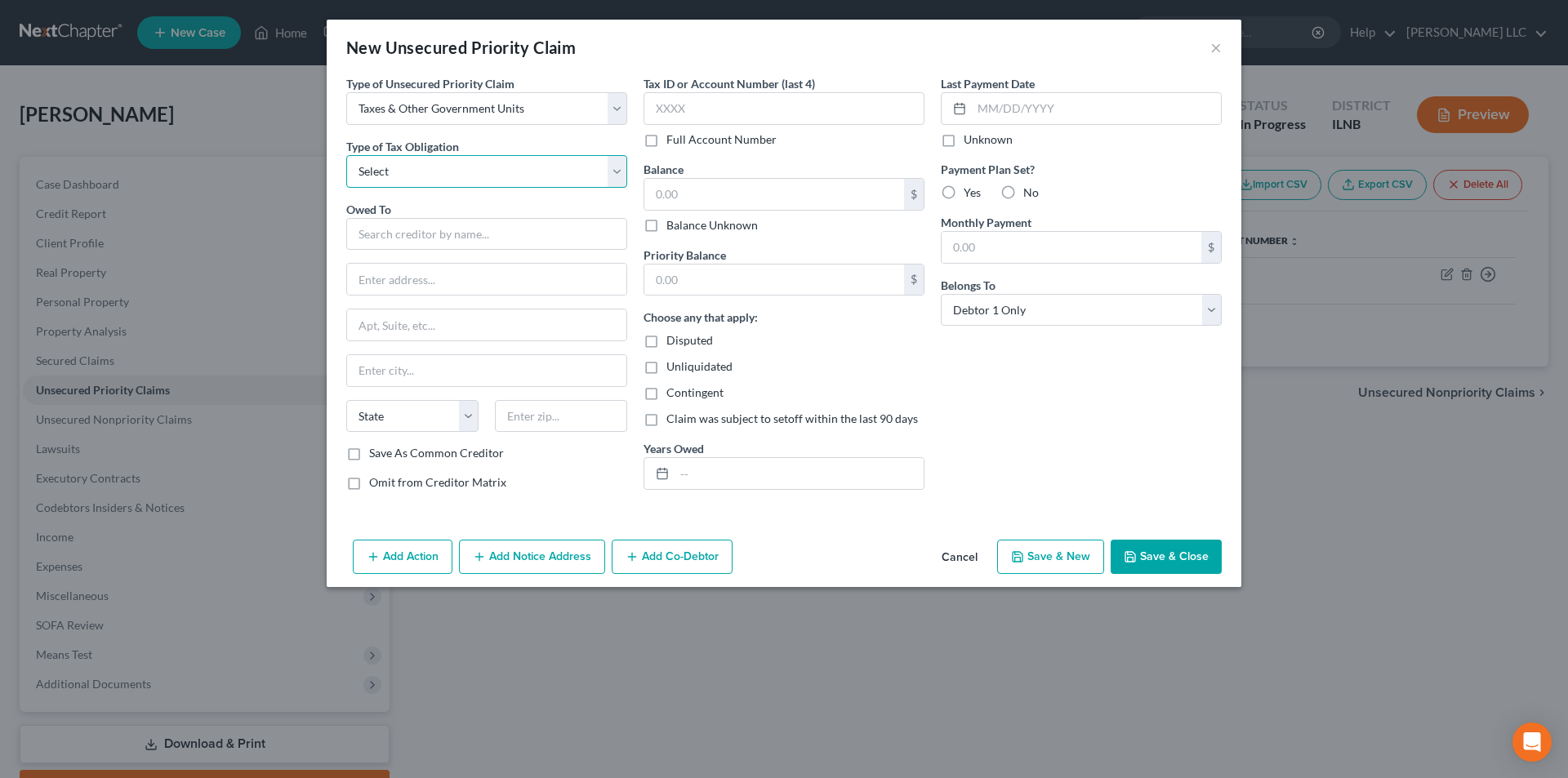
click at [425, 180] on select "Select Federal City State Franchise Tax Board Other" at bounding box center [487, 171] width 281 height 33
select select "0"
click at [347, 155] on select "Select Federal City State Franchise Tax Board Other" at bounding box center [487, 171] width 281 height 33
click at [394, 239] on input "text" at bounding box center [487, 234] width 281 height 33
type input "Interal Revenue Service"
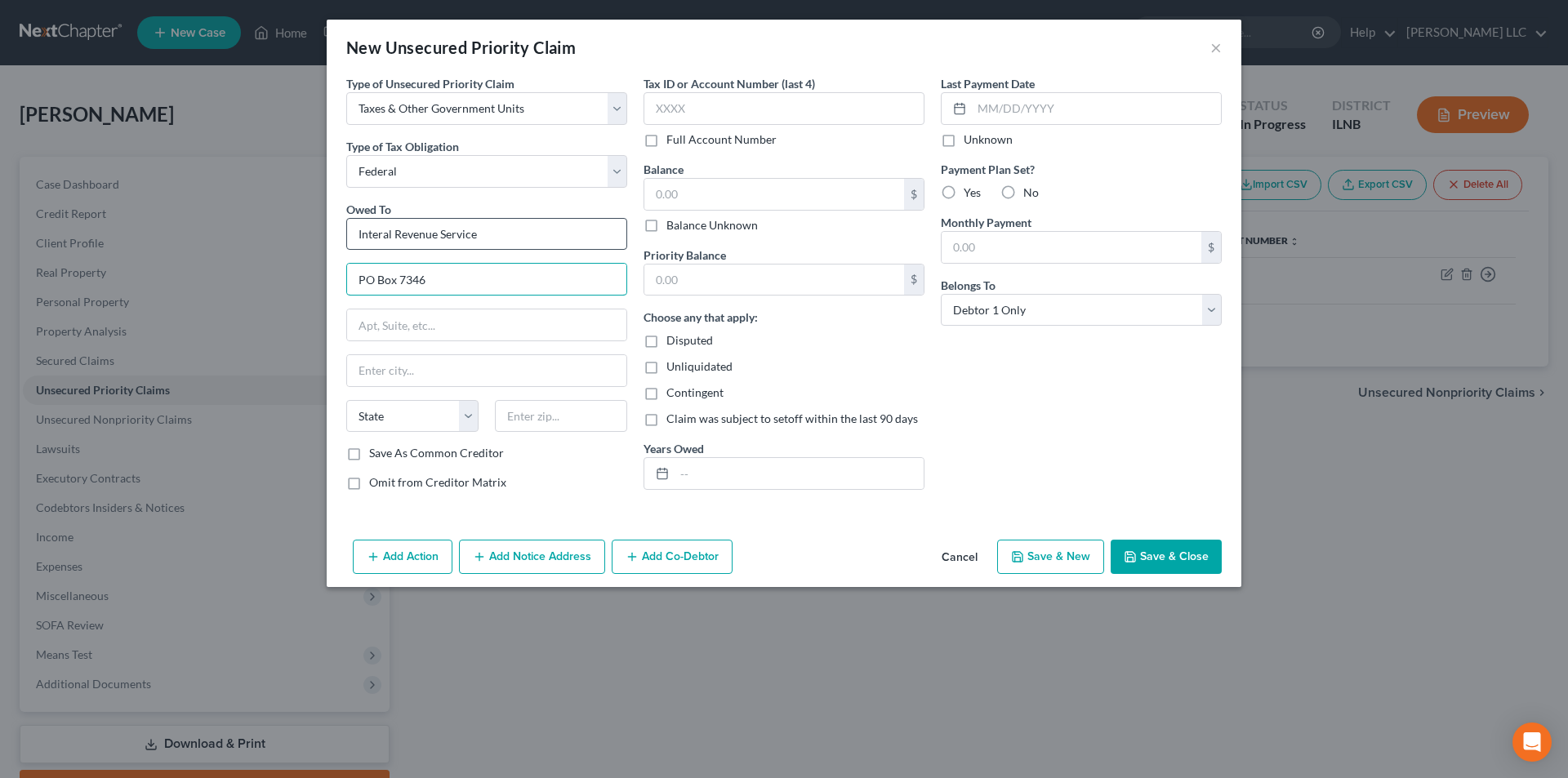
type input "PO Box 7346"
type input "Philadelphia"
select select "39"
type input "19101-7346"
click at [931, 532] on div "Type of Unsecured Priority Claim * Select Taxes & Other Government Units Domest…" at bounding box center [784, 304] width 915 height 458
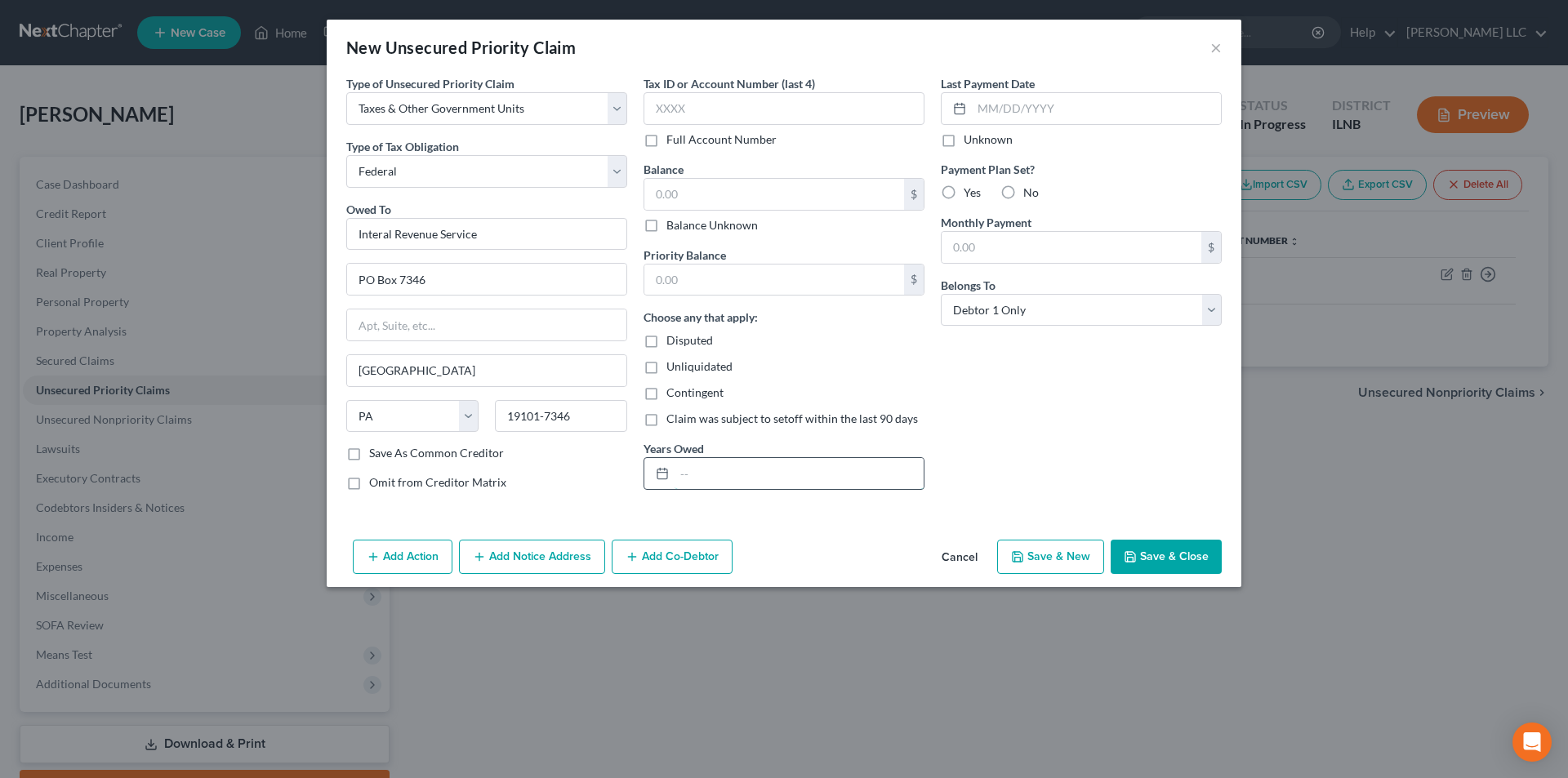
click at [792, 479] on input "text" at bounding box center [799, 473] width 249 height 31
type input "2024"
click at [381, 236] on input "Interal Revenue Service" at bounding box center [487, 234] width 281 height 33
type input "Intenral Revenue Service"
click at [1182, 446] on div "Last Payment Date Unknown Payment Plan Set? Yes No Monthly Payment $ Belongs To…" at bounding box center [1081, 289] width 297 height 429
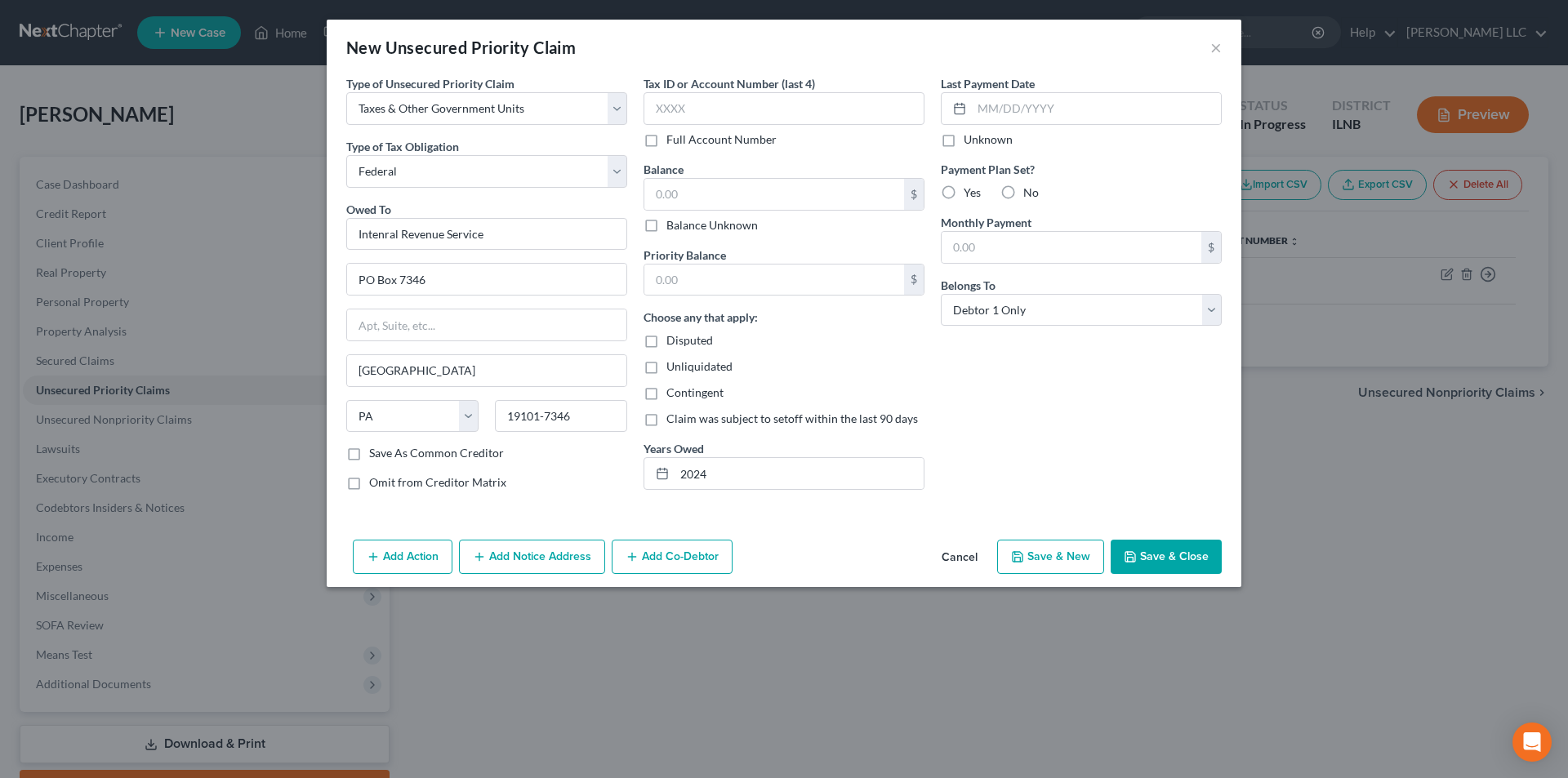
click at [1069, 553] on button "Save & New" at bounding box center [1050, 557] width 107 height 34
select select "0"
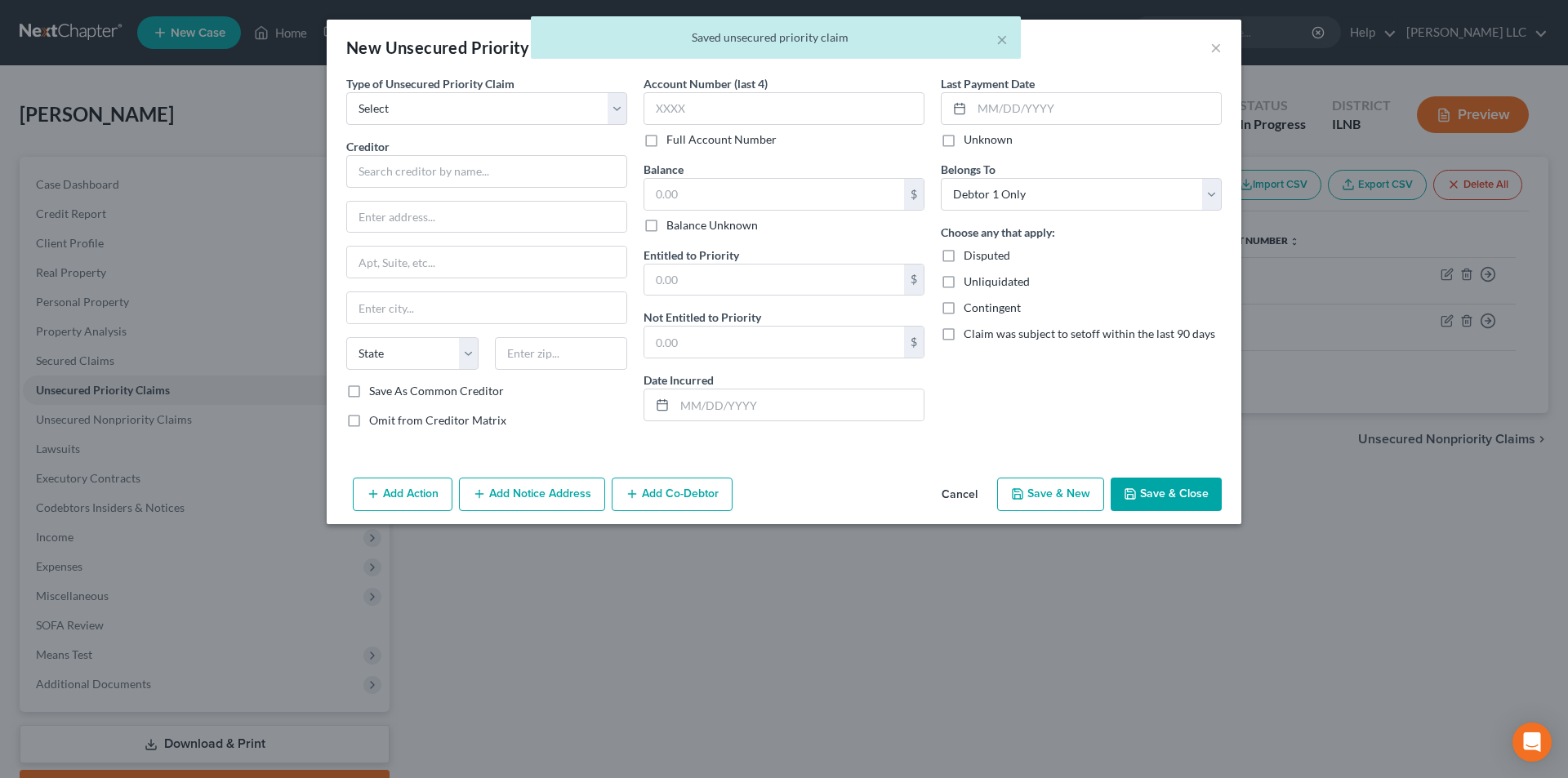
click at [1219, 50] on div "× Saved unsecured priority claim" at bounding box center [775, 41] width 1568 height 50
click at [1214, 44] on body "Home New Case Client Portal Directory Cases DebtorCC Geiger Vazquez LLC staci@g…" at bounding box center [784, 433] width 1568 height 868
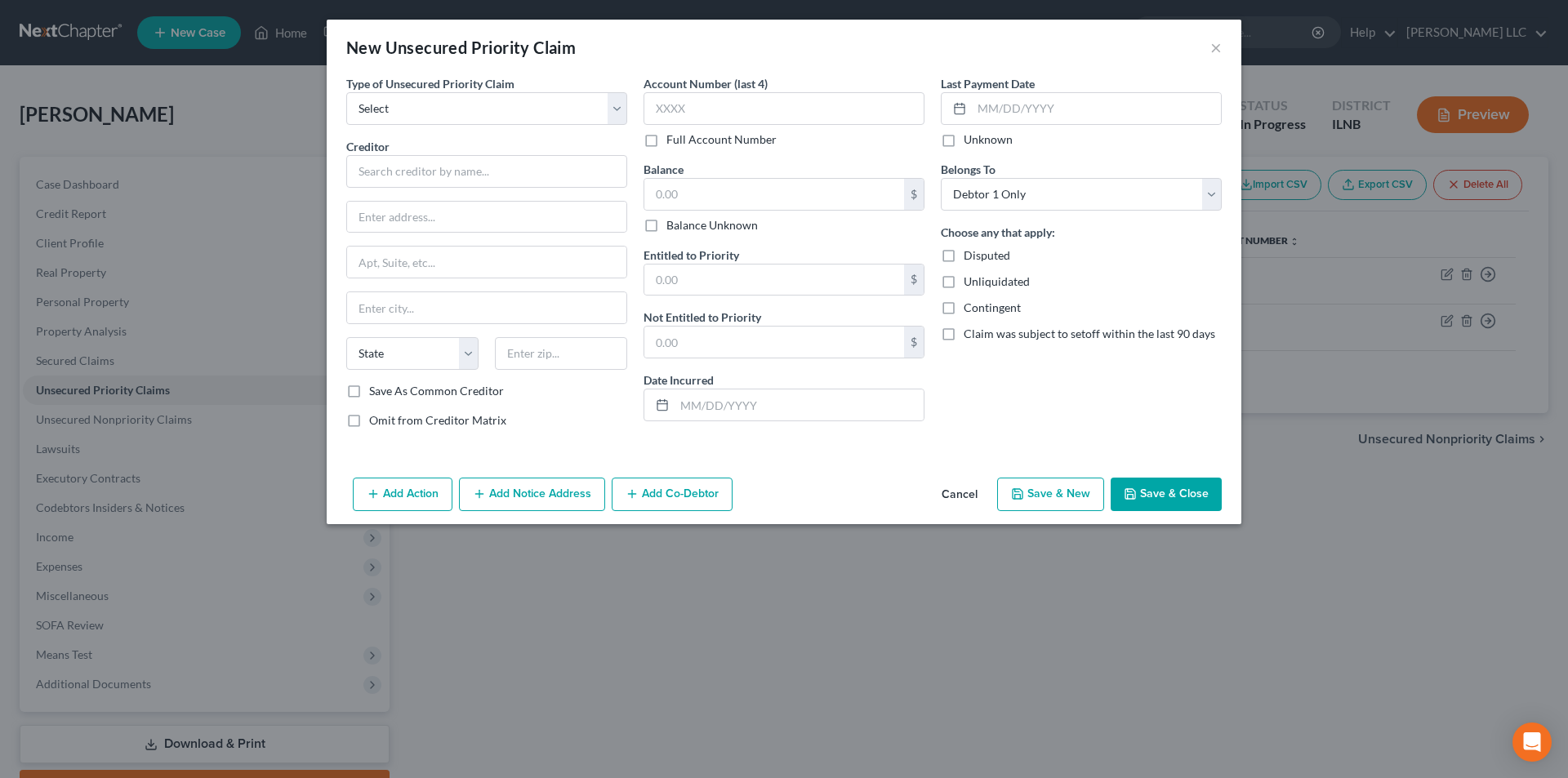
click at [956, 499] on button "Cancel" at bounding box center [960, 495] width 62 height 33
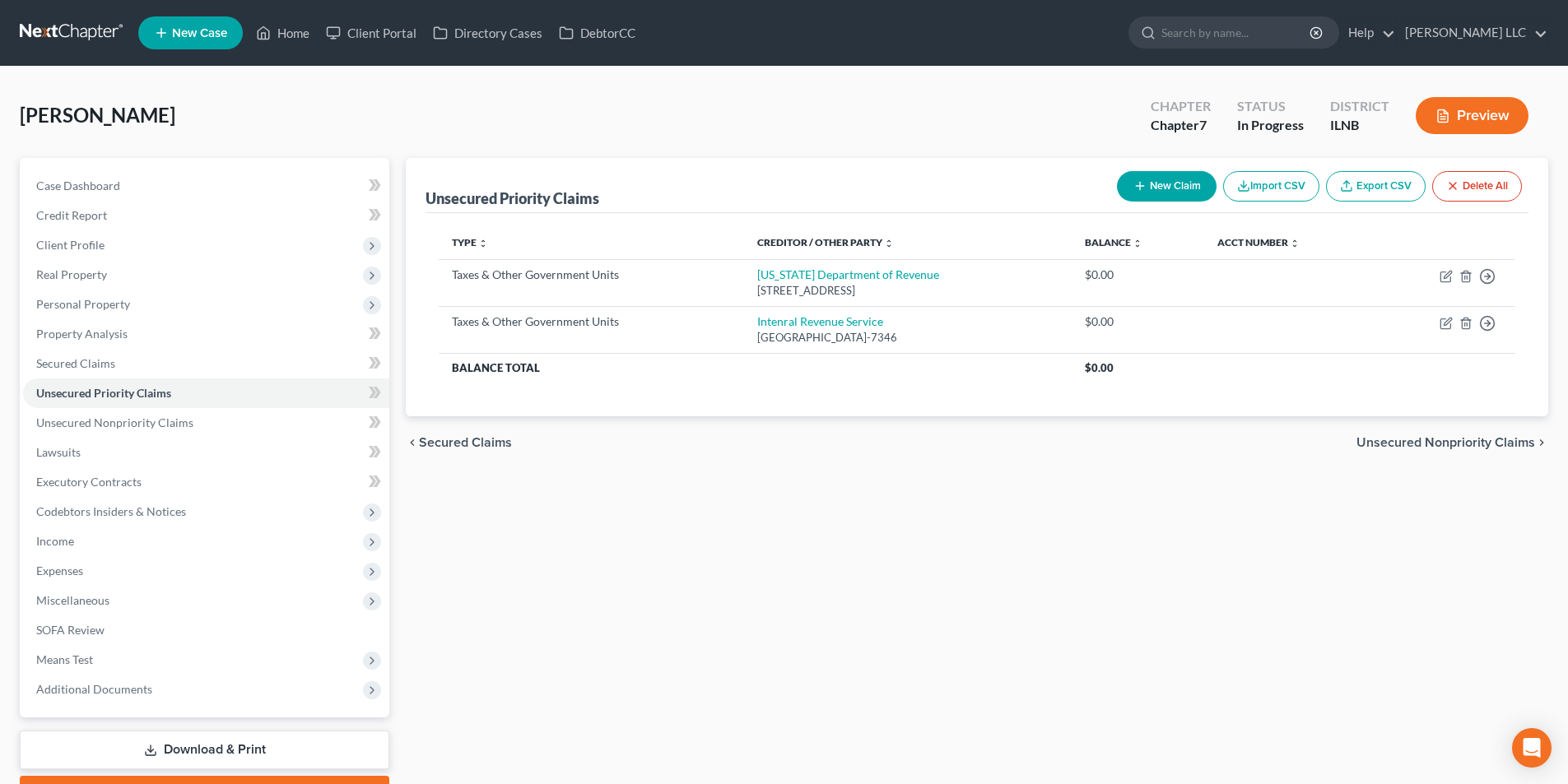
click at [1512, 441] on span "Unsecured Nonpriority Claims" at bounding box center [1446, 443] width 178 height 13
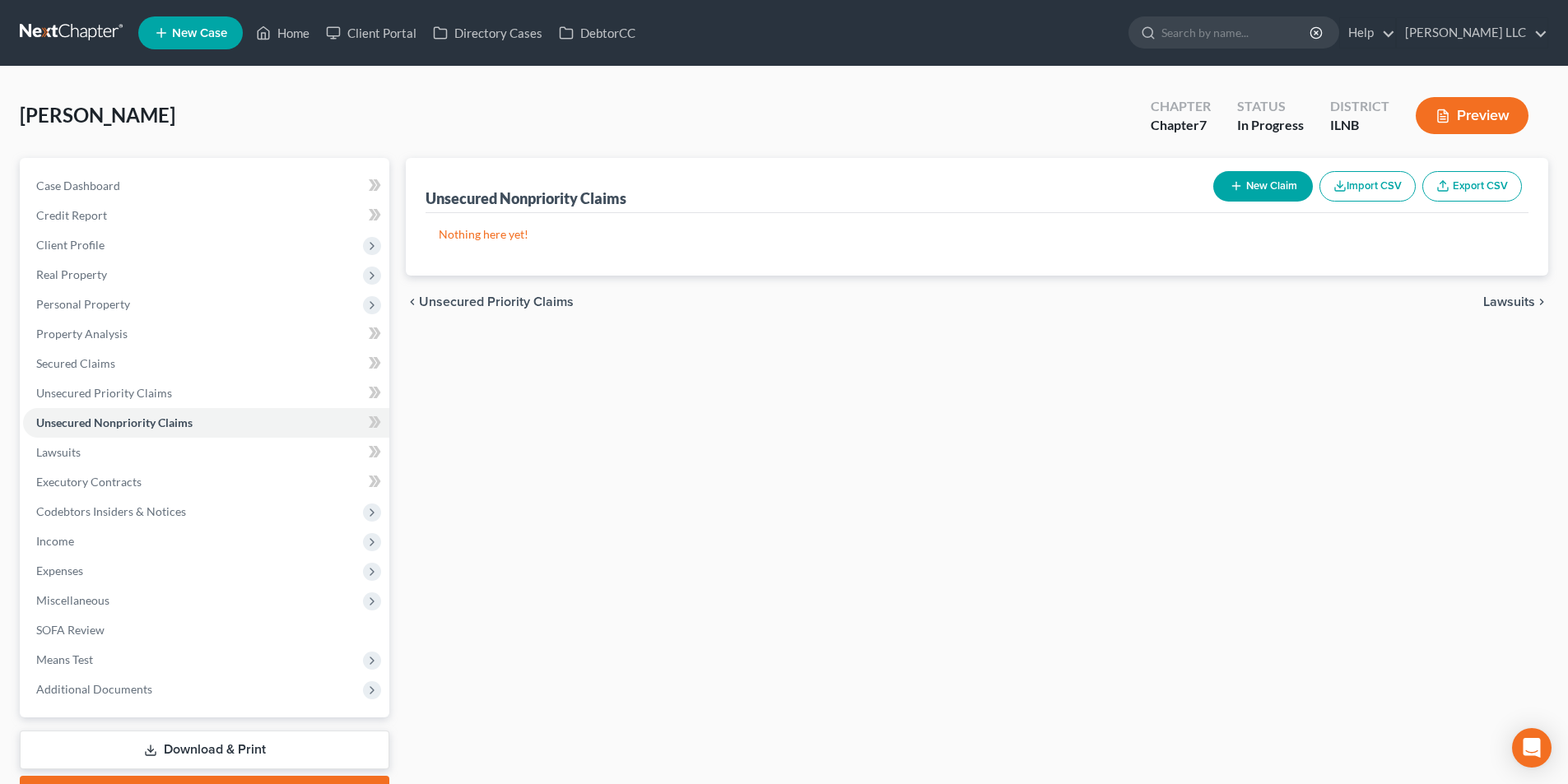
click at [1510, 303] on span "Lawsuits" at bounding box center [1510, 302] width 52 height 13
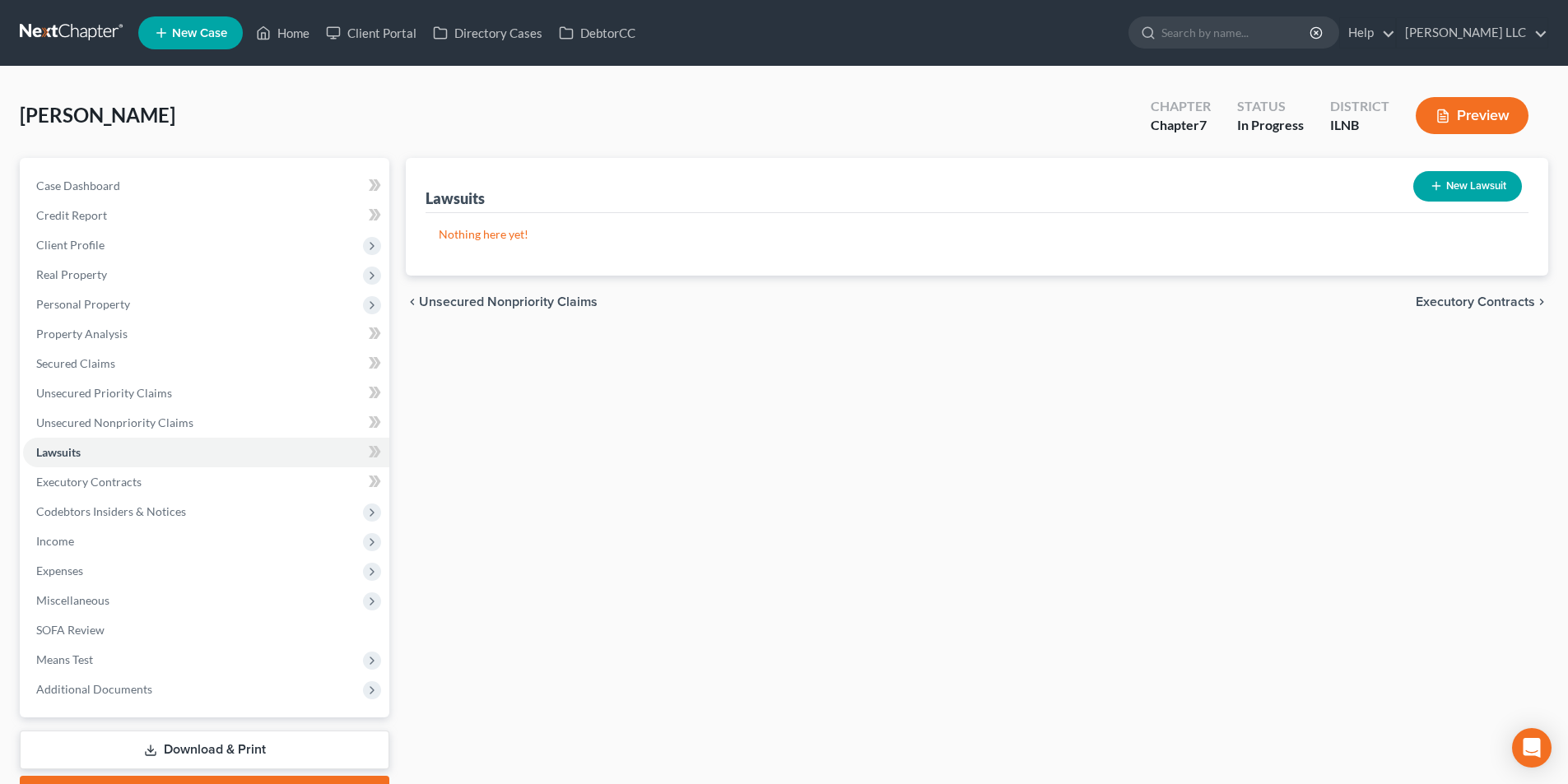
click at [1443, 183] on button "New Lawsuit" at bounding box center [1468, 186] width 109 height 31
select select "0"
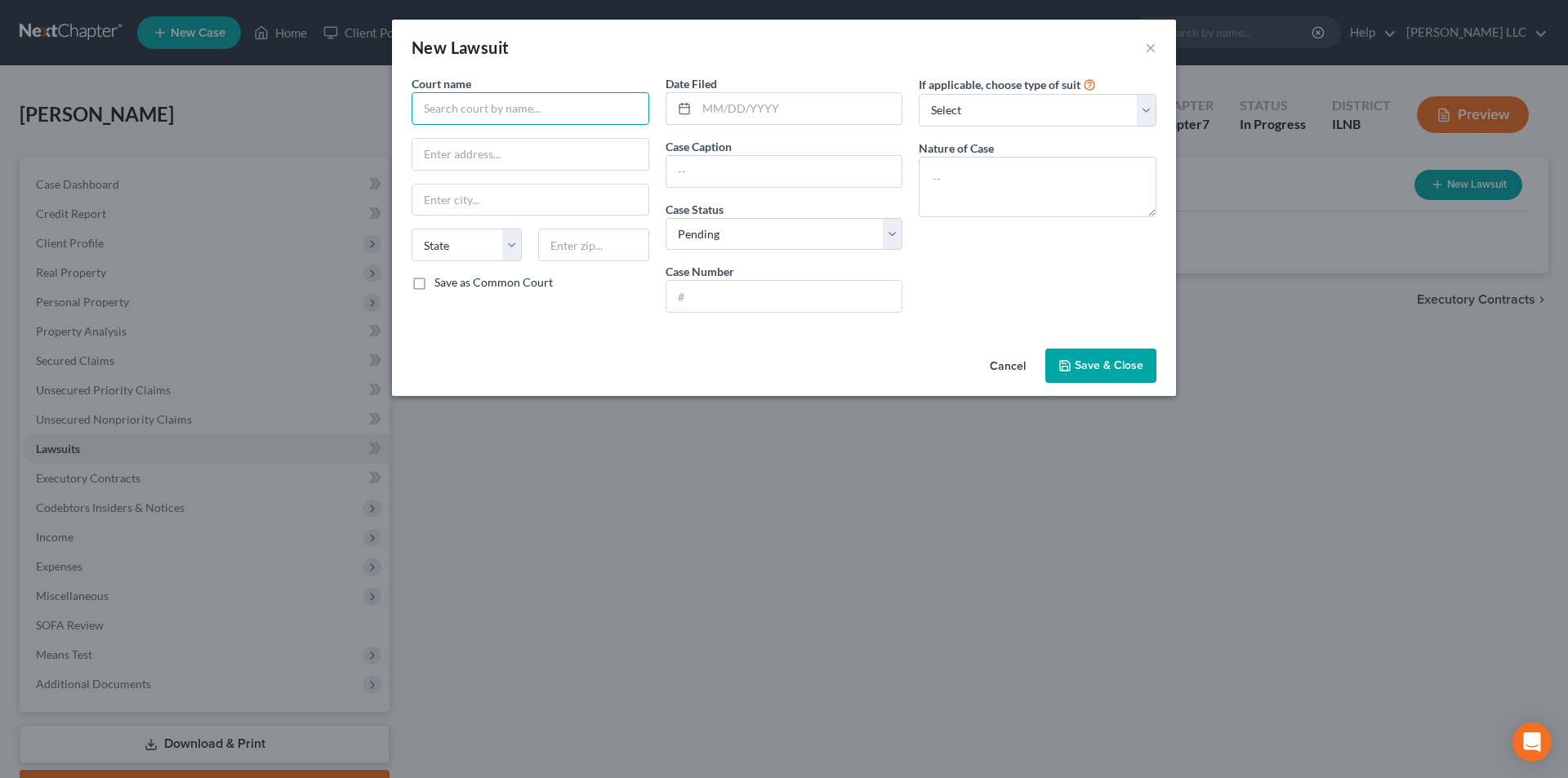
click at [445, 108] on input "text" at bounding box center [530, 108] width 238 height 33
drag, startPoint x: 507, startPoint y: 113, endPoint x: 415, endPoint y: 113, distance: 92.0
click at [415, 113] on input "Grundy County" at bounding box center [530, 108] width 238 height 33
type input "U"
click at [521, 115] on input "text" at bounding box center [530, 108] width 238 height 33
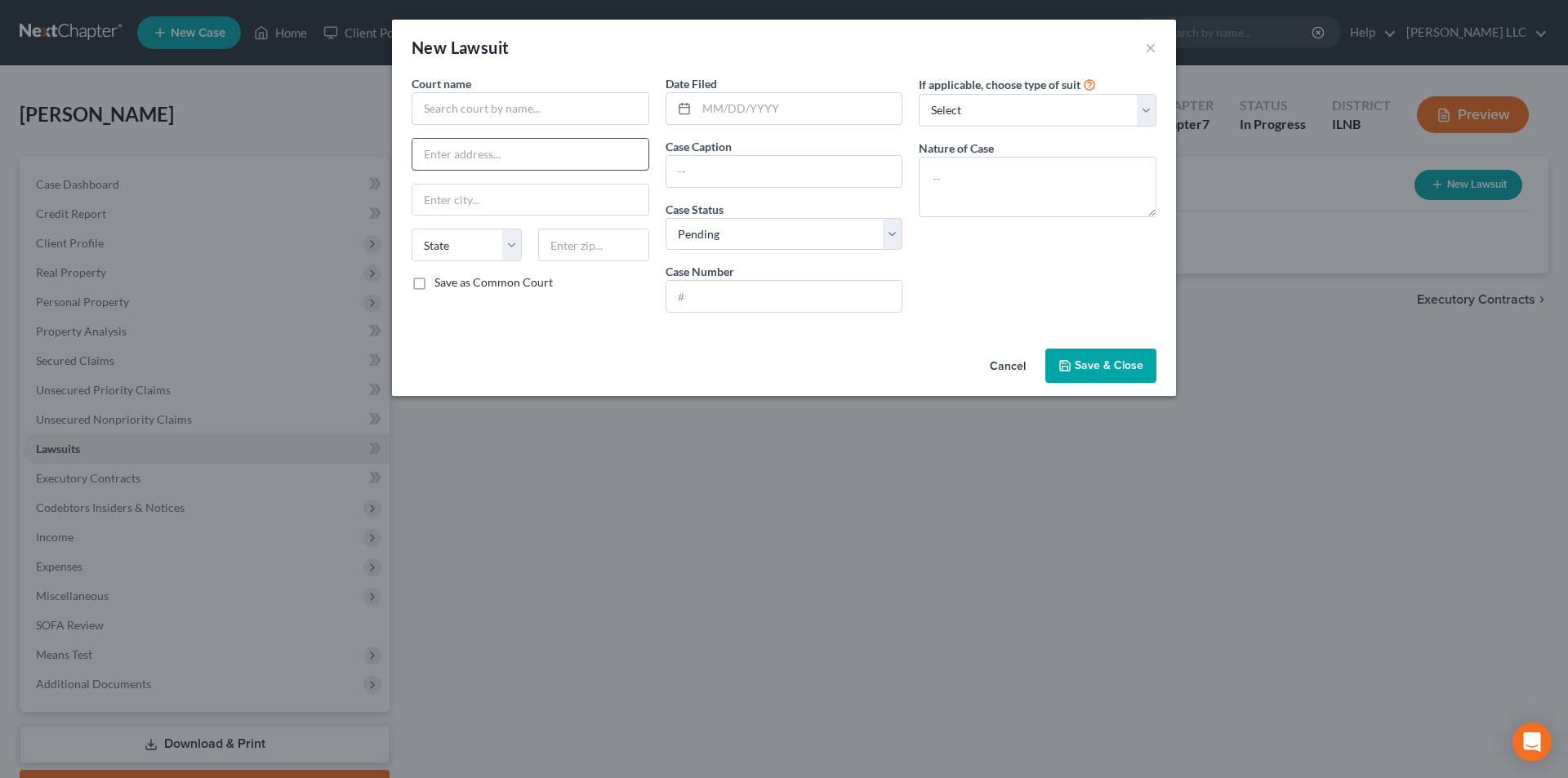
click at [500, 147] on input "text" at bounding box center [530, 154] width 236 height 31
type input "111"
click at [479, 115] on input "text" at bounding box center [530, 108] width 238 height 33
click at [493, 161] on input "111" at bounding box center [530, 154] width 236 height 31
drag, startPoint x: 577, startPoint y: 102, endPoint x: 505, endPoint y: 99, distance: 72.1
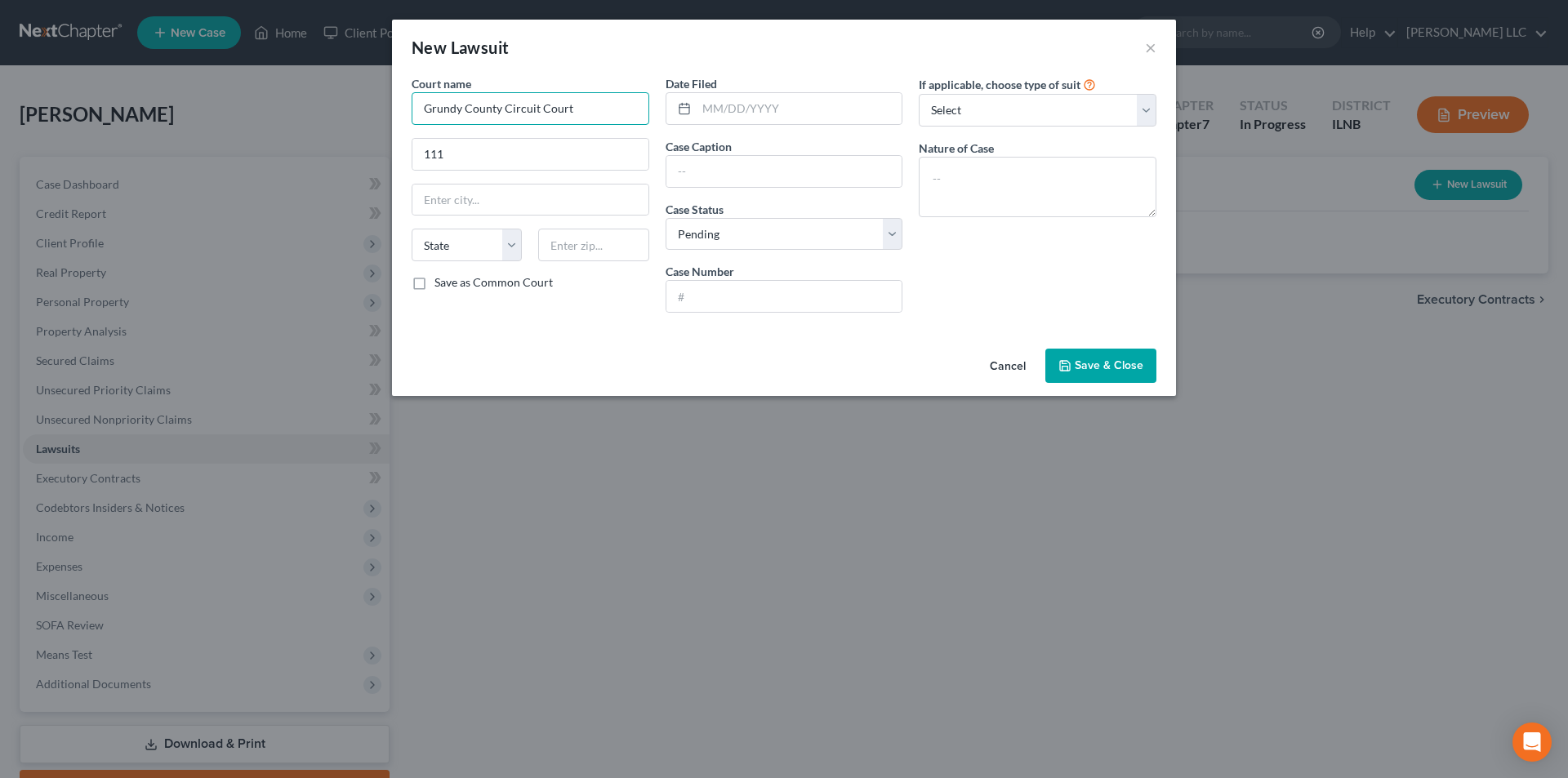
click at [505, 99] on input "Grundy County Circuit Court" at bounding box center [530, 108] width 238 height 33
type input "Grundy County"
click at [472, 163] on input "111" at bounding box center [530, 154] width 236 height 31
type input "111 W. Washington"
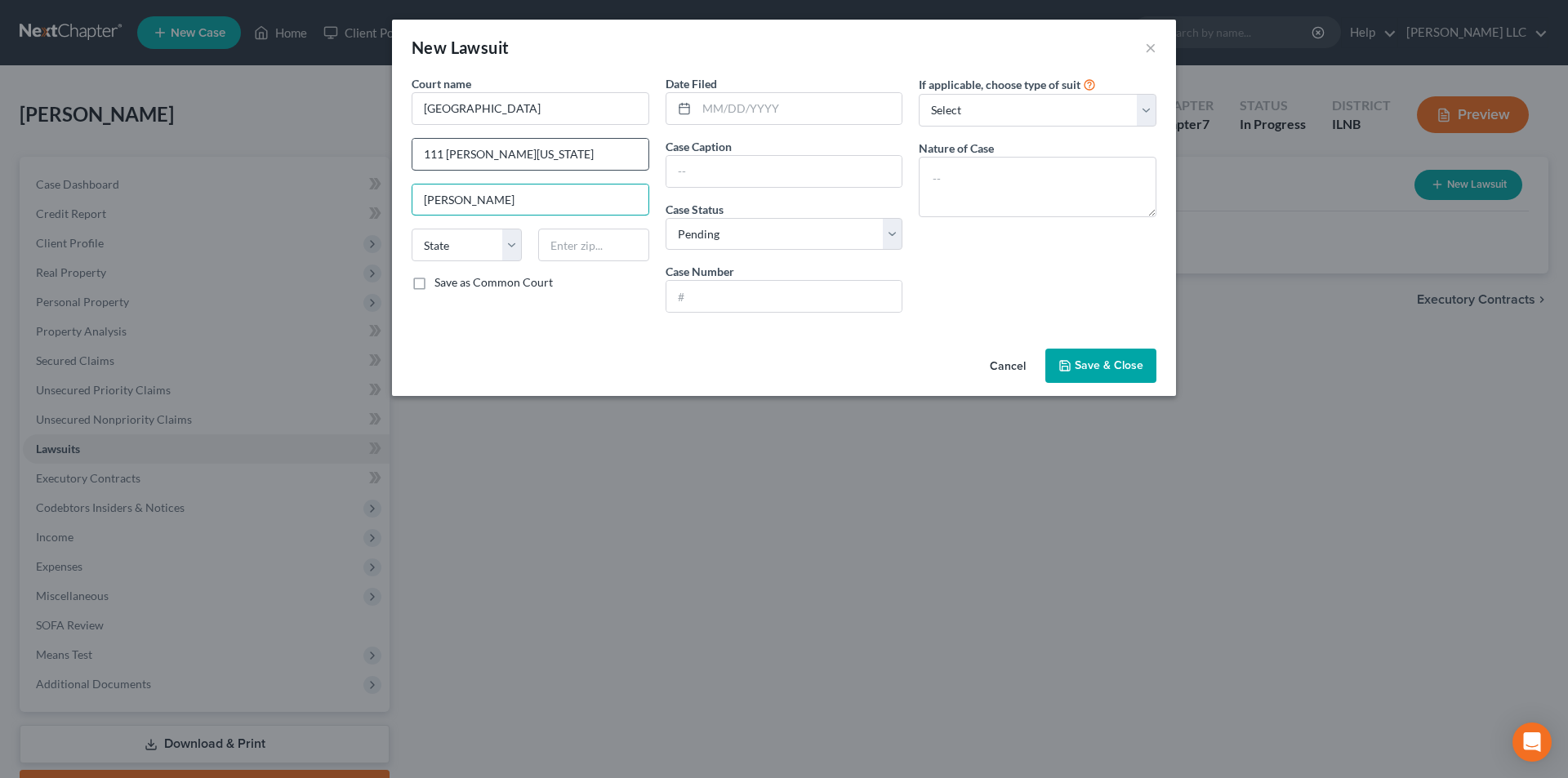
type input "Morris"
select select "14"
type input "60450"
type input "05/28/2025"
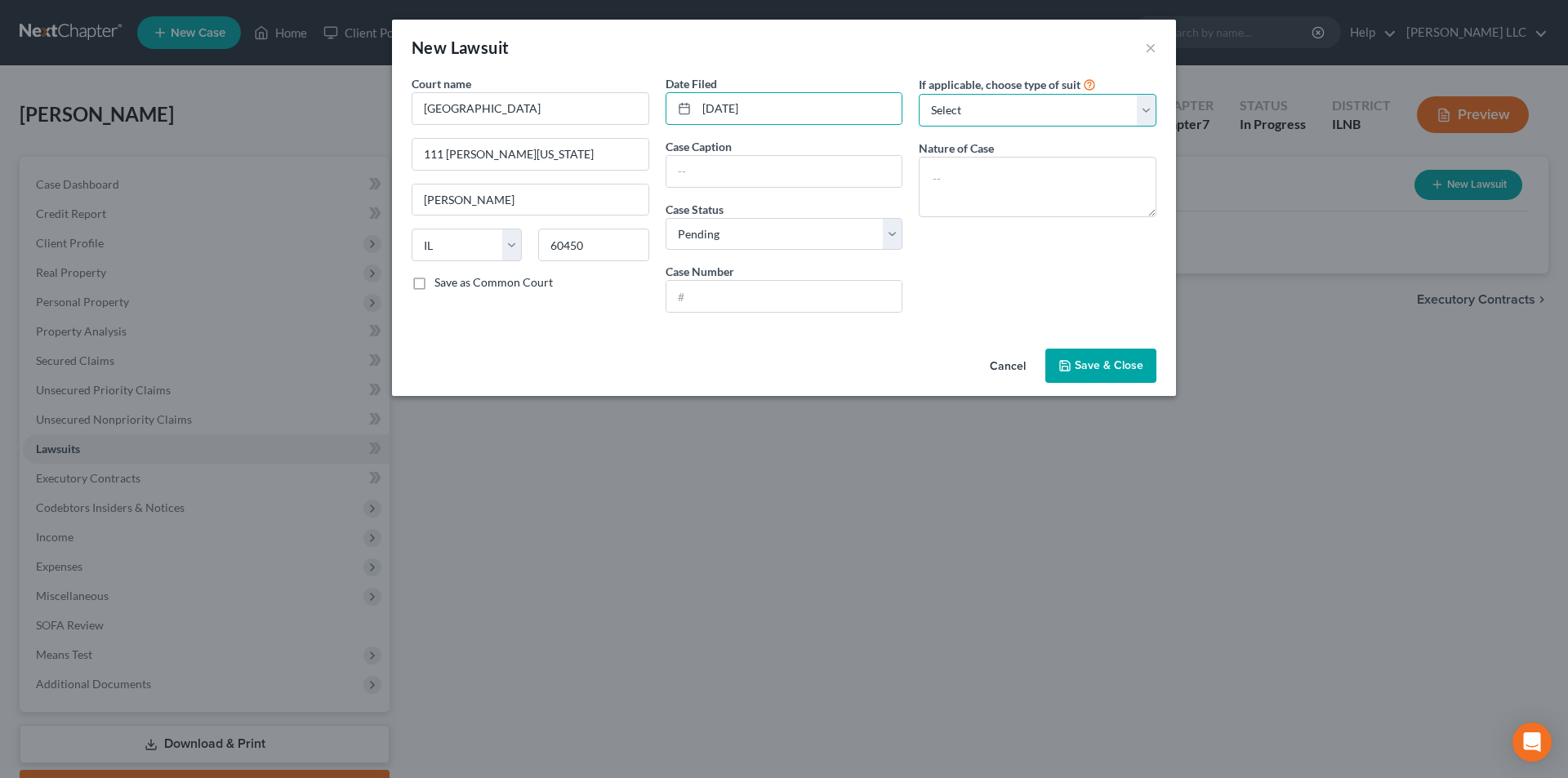
click at [1132, 101] on select "Select Repossession Garnishment Foreclosure Attached, Seized, Or Levied Other" at bounding box center [1037, 110] width 238 height 33
click at [811, 132] on div "Date Filed 05/28/2025 Case Caption Case Status * Select Pending On Appeal Concl…" at bounding box center [784, 200] width 254 height 251
click at [783, 169] on input "text" at bounding box center [784, 171] width 236 height 31
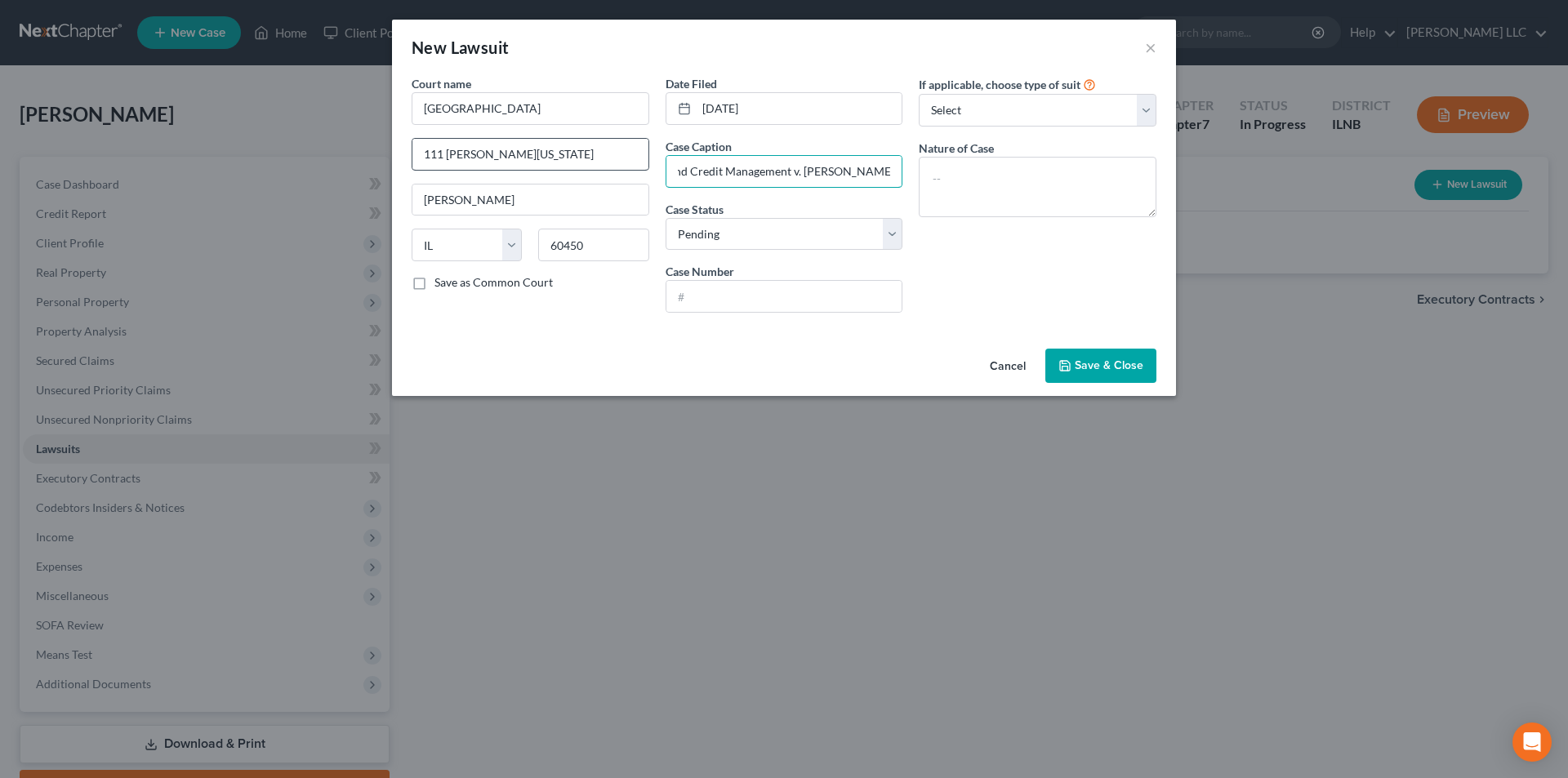
scroll to position [0, 38]
type input "Midland Credit Management v. Michael Fredericks"
click at [752, 302] on input "text" at bounding box center [784, 296] width 236 height 31
type input "2025SC341"
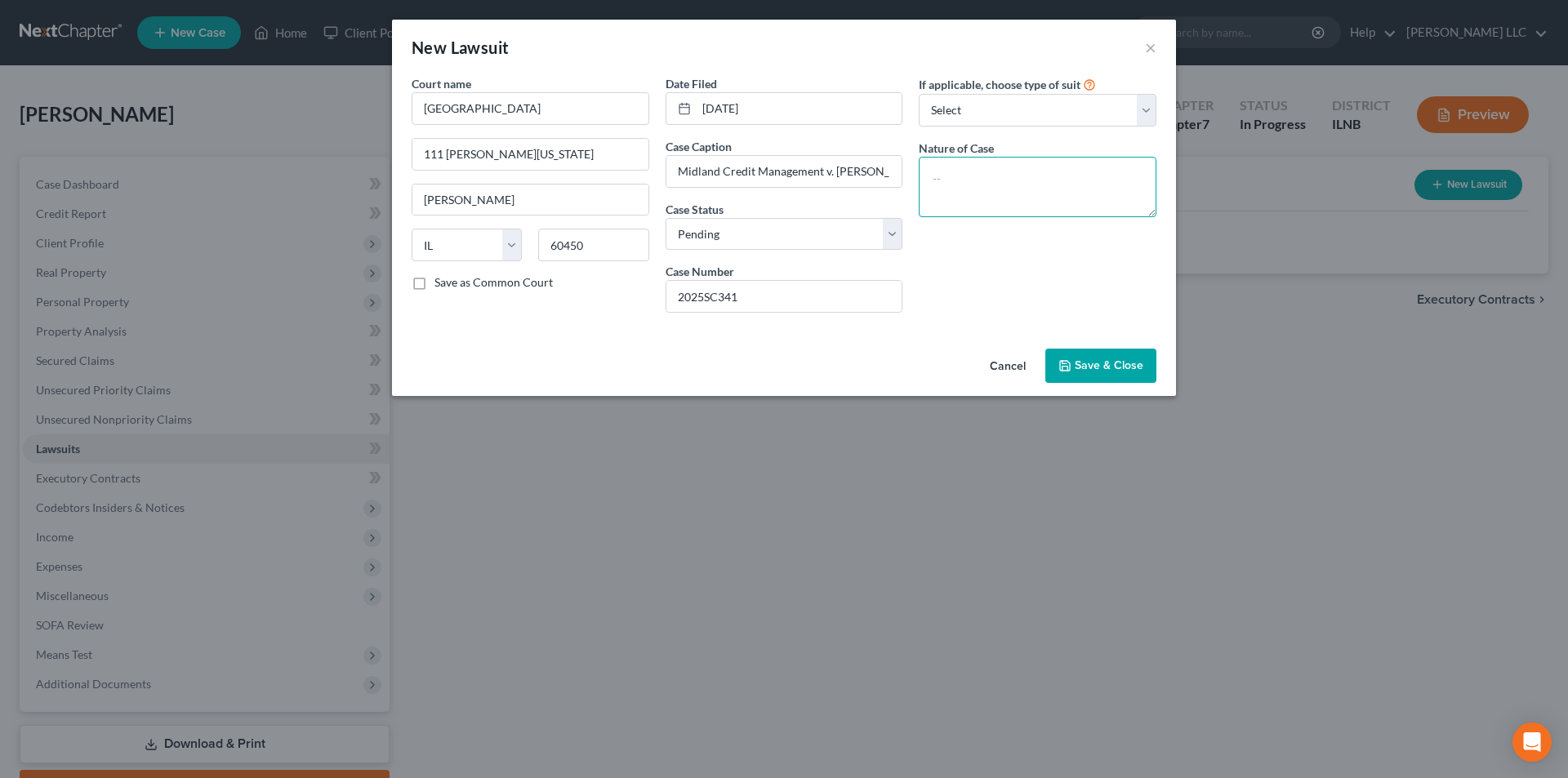
click at [1038, 180] on textarea at bounding box center [1037, 187] width 238 height 61
type textarea "Small Claims-Comenity Bank"
click at [1046, 115] on select "Select Repossession Garnishment Foreclosure Attached, Seized, Or Levied Other" at bounding box center [1037, 110] width 238 height 33
select select "4"
click at [918, 94] on select "Select Repossession Garnishment Foreclosure Attached, Seized, Or Levied Other" at bounding box center [1037, 110] width 238 height 33
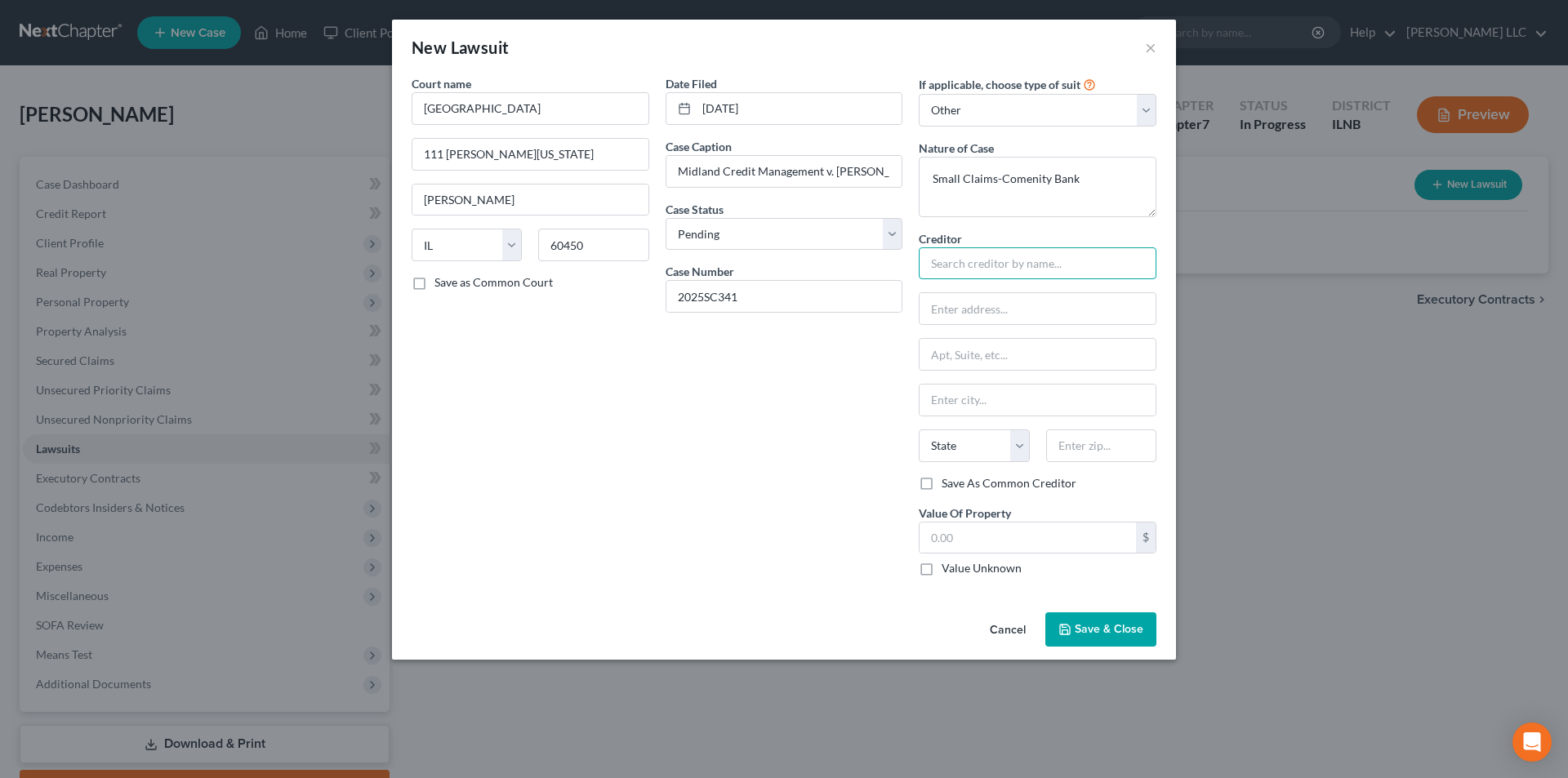
click at [983, 253] on input "text" at bounding box center [1037, 263] width 238 height 33
drag, startPoint x: 1122, startPoint y: 258, endPoint x: 905, endPoint y: 271, distance: 217.4
click at [905, 271] on div "Court name * Grundy County 111 W. Washington Morris State AL AK AR AZ CA CO CT …" at bounding box center [784, 331] width 761 height 514
click at [1105, 258] on input "Kohn Law Firm SC" at bounding box center [1037, 263] width 238 height 33
type input "Kohn Law Firm SC-David A. Ambrosh"
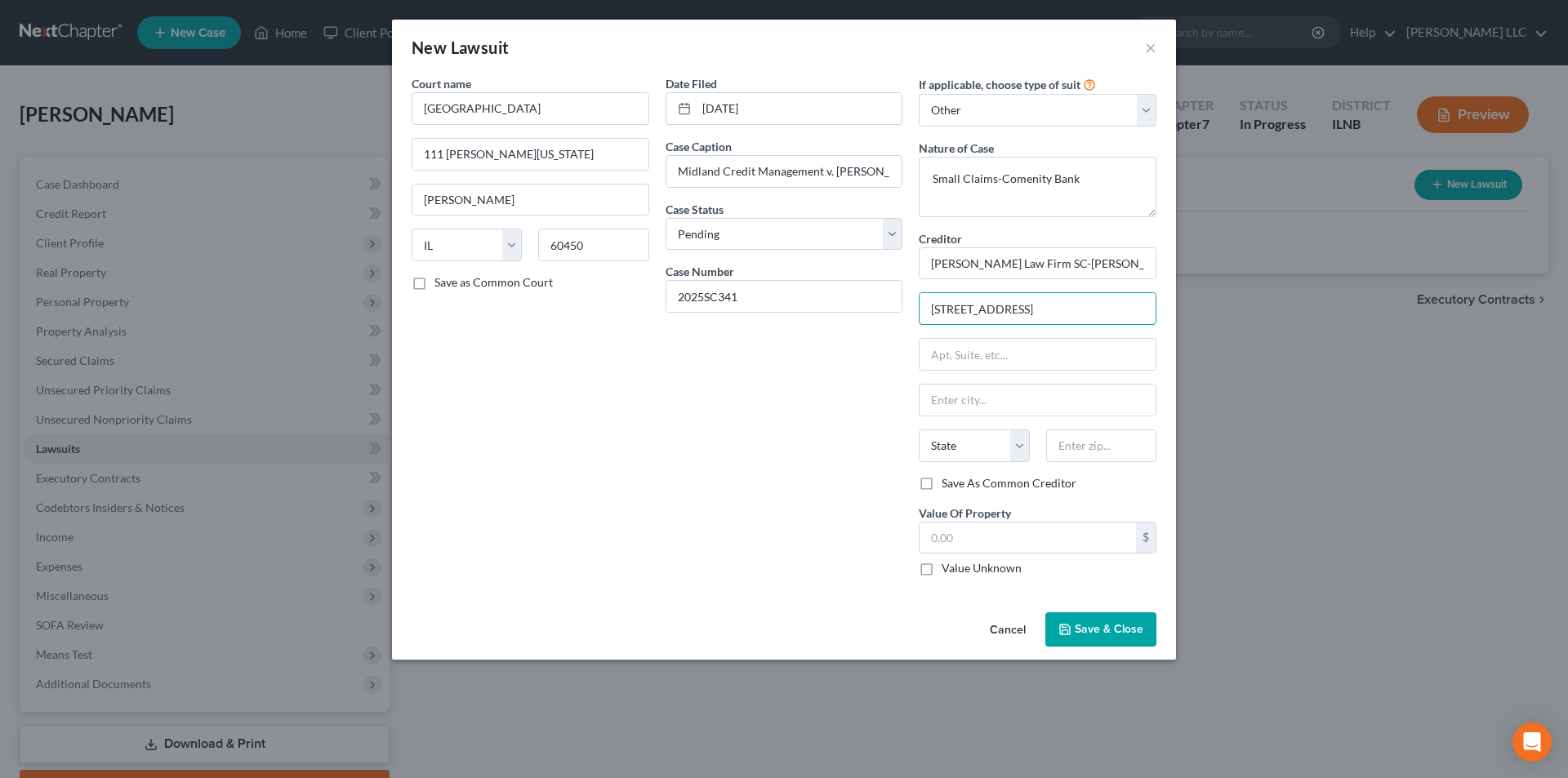
type input "735 N. Water Street"
type input "Suite 1300"
type input "Milwaukee"
select select "52"
type input "53202-4106"
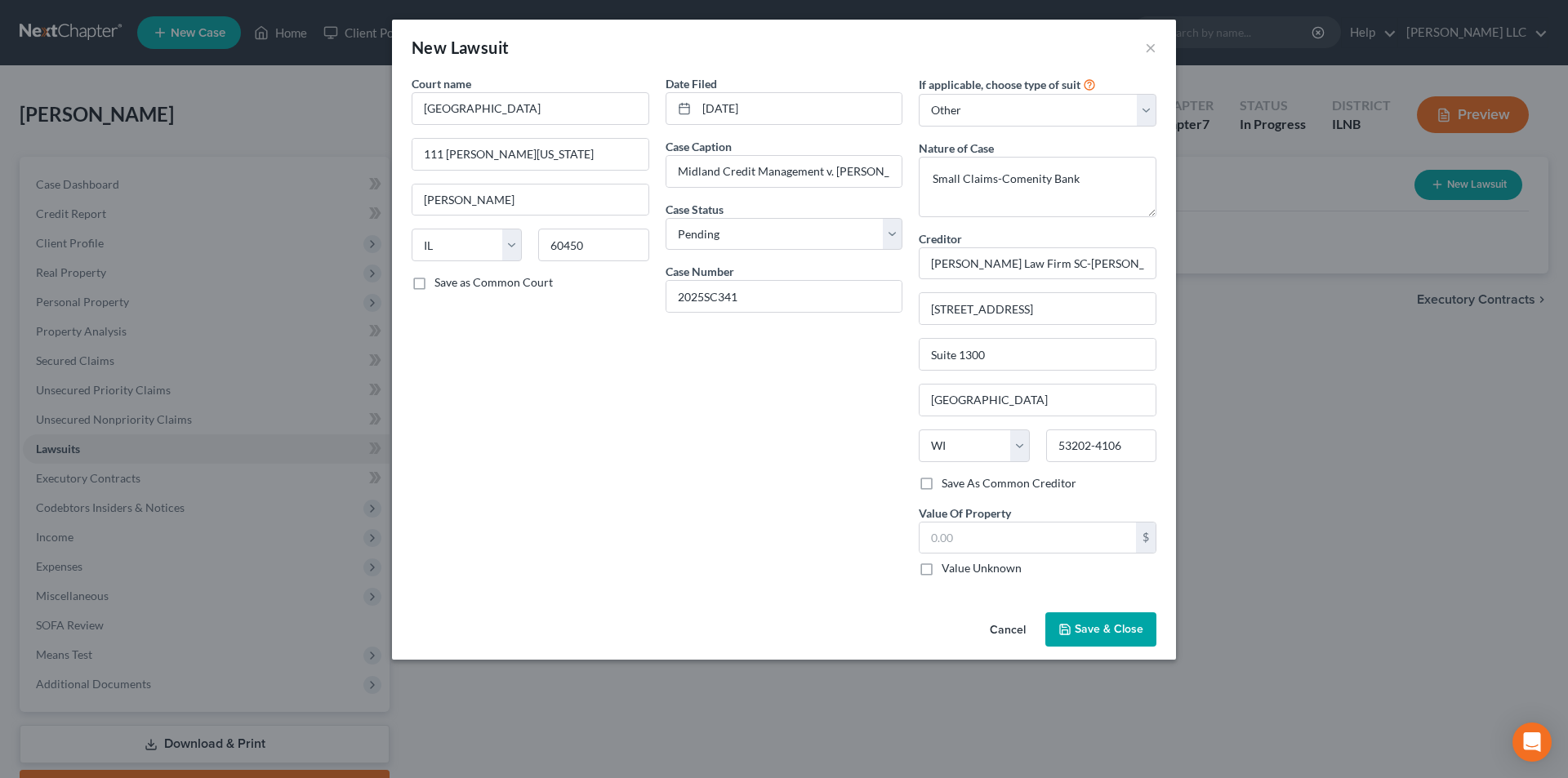
click at [846, 522] on div "Date Filed 05/28/2025 Case Caption Midland Credit Management v. Michael Frederi…" at bounding box center [784, 331] width 254 height 514
click at [949, 537] on input "text" at bounding box center [1027, 538] width 217 height 31
drag, startPoint x: 1030, startPoint y: 547, endPoint x: 805, endPoint y: 544, distance: 225.0
click at [807, 544] on div "Court name * Grundy County 111 W. Washington Morris State AL AK AR AZ CA CO CT …" at bounding box center [784, 331] width 761 height 514
type input "1,066.06"
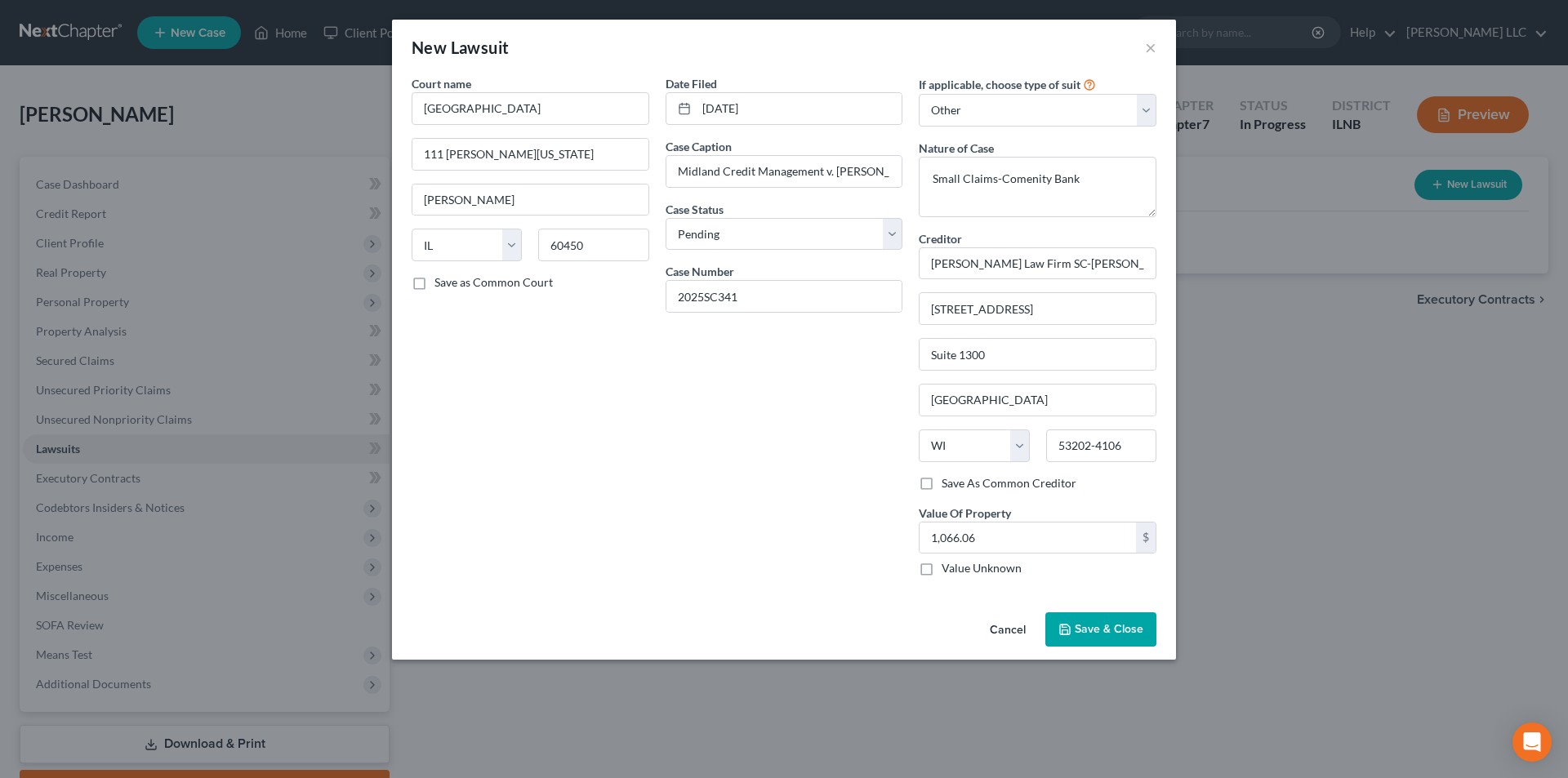
click at [1085, 616] on button "Save & Close" at bounding box center [1100, 629] width 111 height 34
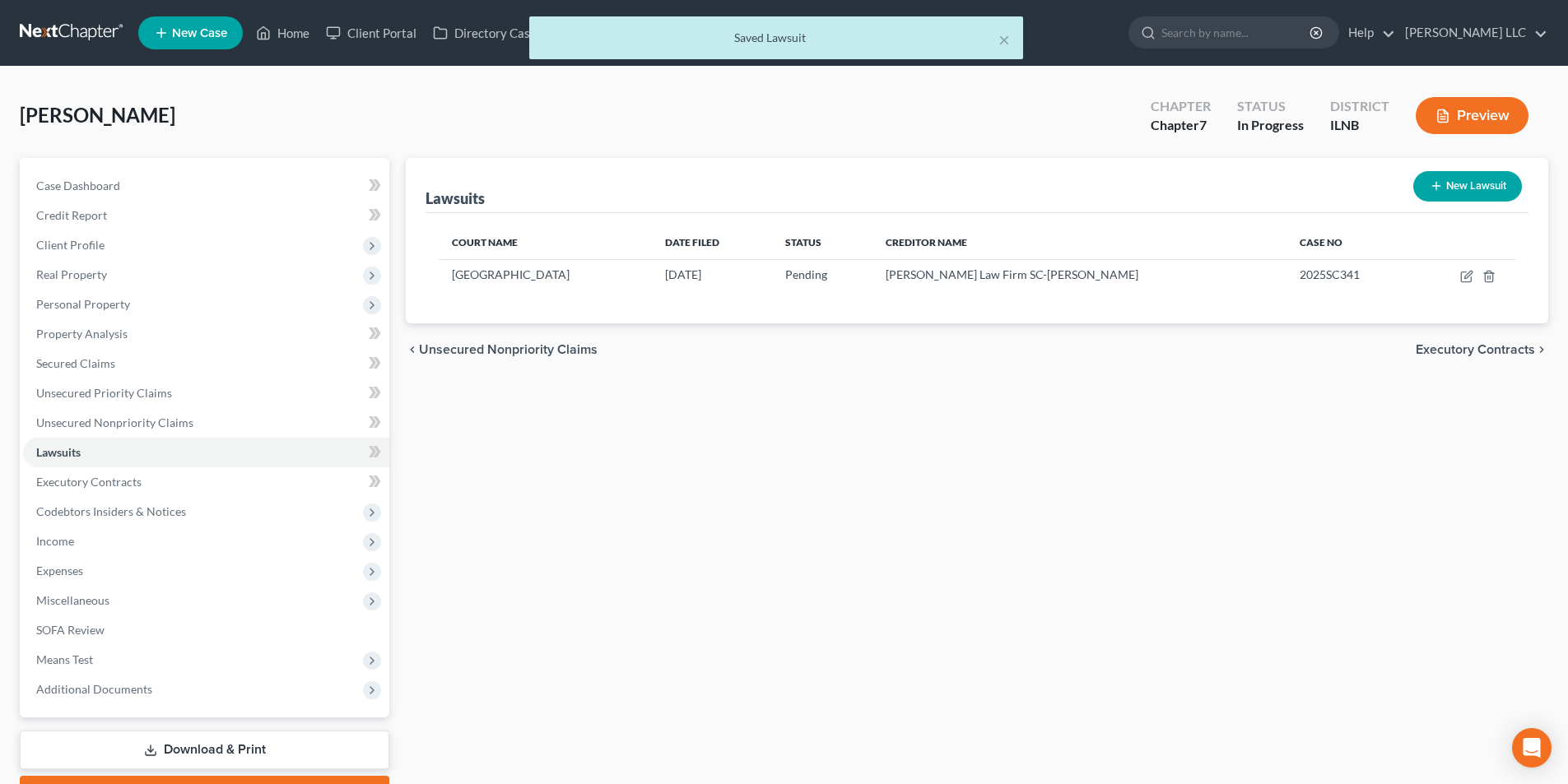
drag, startPoint x: 1424, startPoint y: 352, endPoint x: 1417, endPoint y: 362, distance: 12.2
click at [1428, 352] on span "Executory Contracts" at bounding box center [1475, 350] width 119 height 13
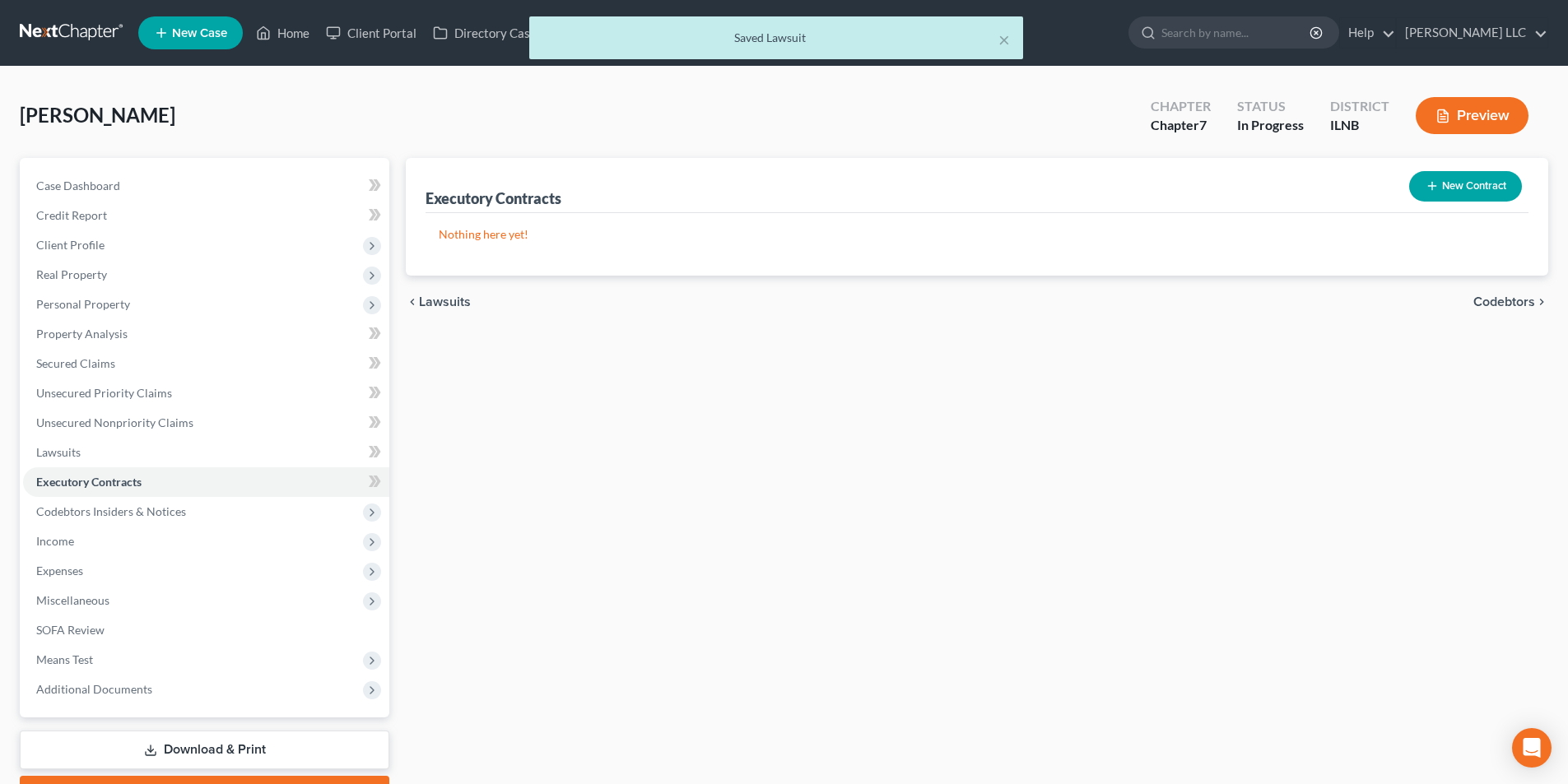
click at [1459, 182] on button "New Contract" at bounding box center [1466, 186] width 113 height 31
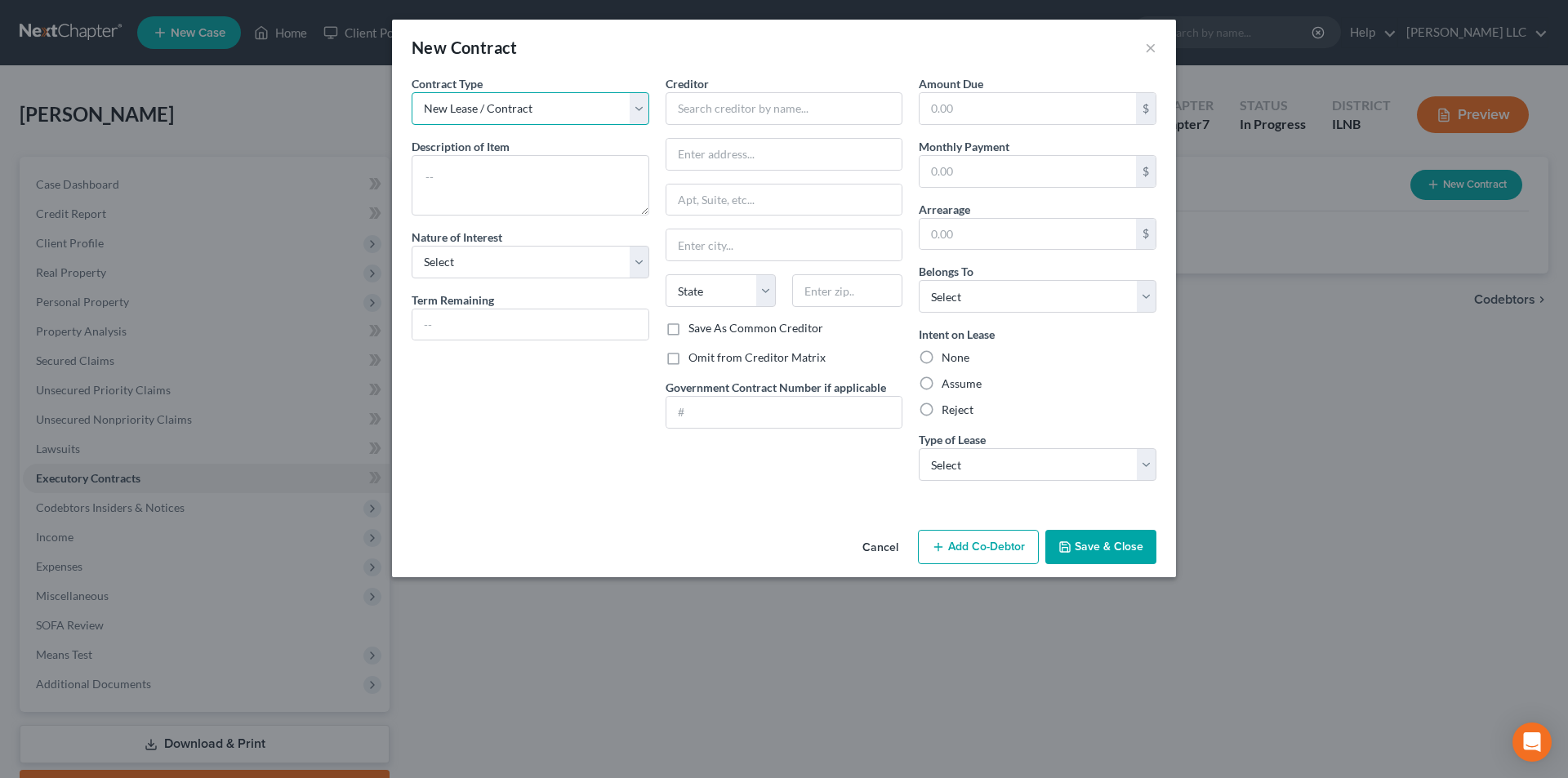
click at [559, 110] on select "New Lease / Contract New Timeshare" at bounding box center [530, 108] width 238 height 33
drag, startPoint x: 479, startPoint y: 175, endPoint x: 42, endPoint y: 79, distance: 447.4
click at [479, 175] on textarea at bounding box center [530, 186] width 238 height 61
type textarea "Real Estate Lease"
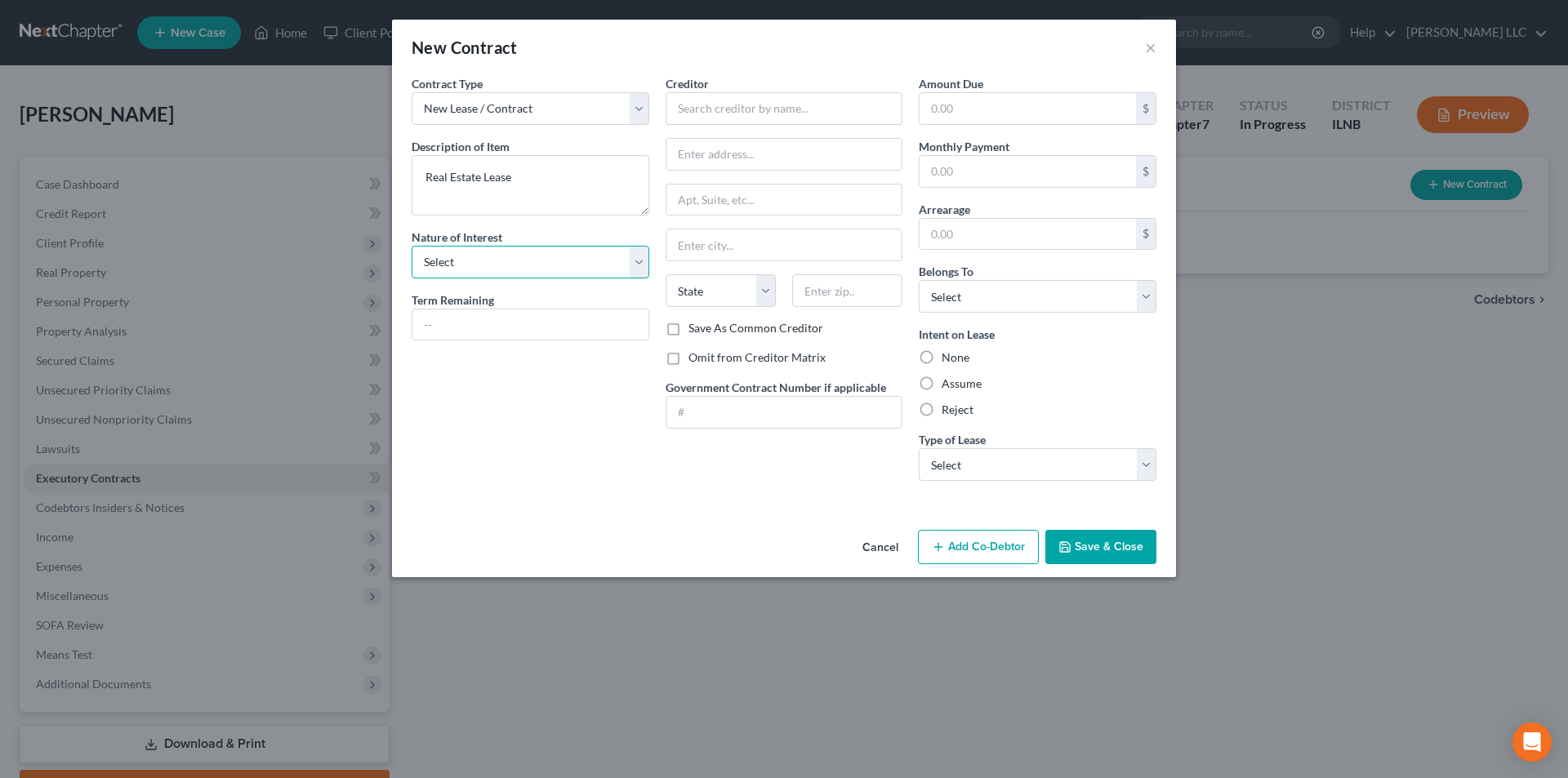
click at [610, 261] on select "Select Purchaser Agent Lessor Lessee" at bounding box center [530, 262] width 238 height 33
select select "3"
click at [412, 246] on select "Select Purchaser Agent Lessor Lessee" at bounding box center [530, 262] width 238 height 33
click at [722, 117] on input "text" at bounding box center [784, 108] width 238 height 33
type input "Landlord"
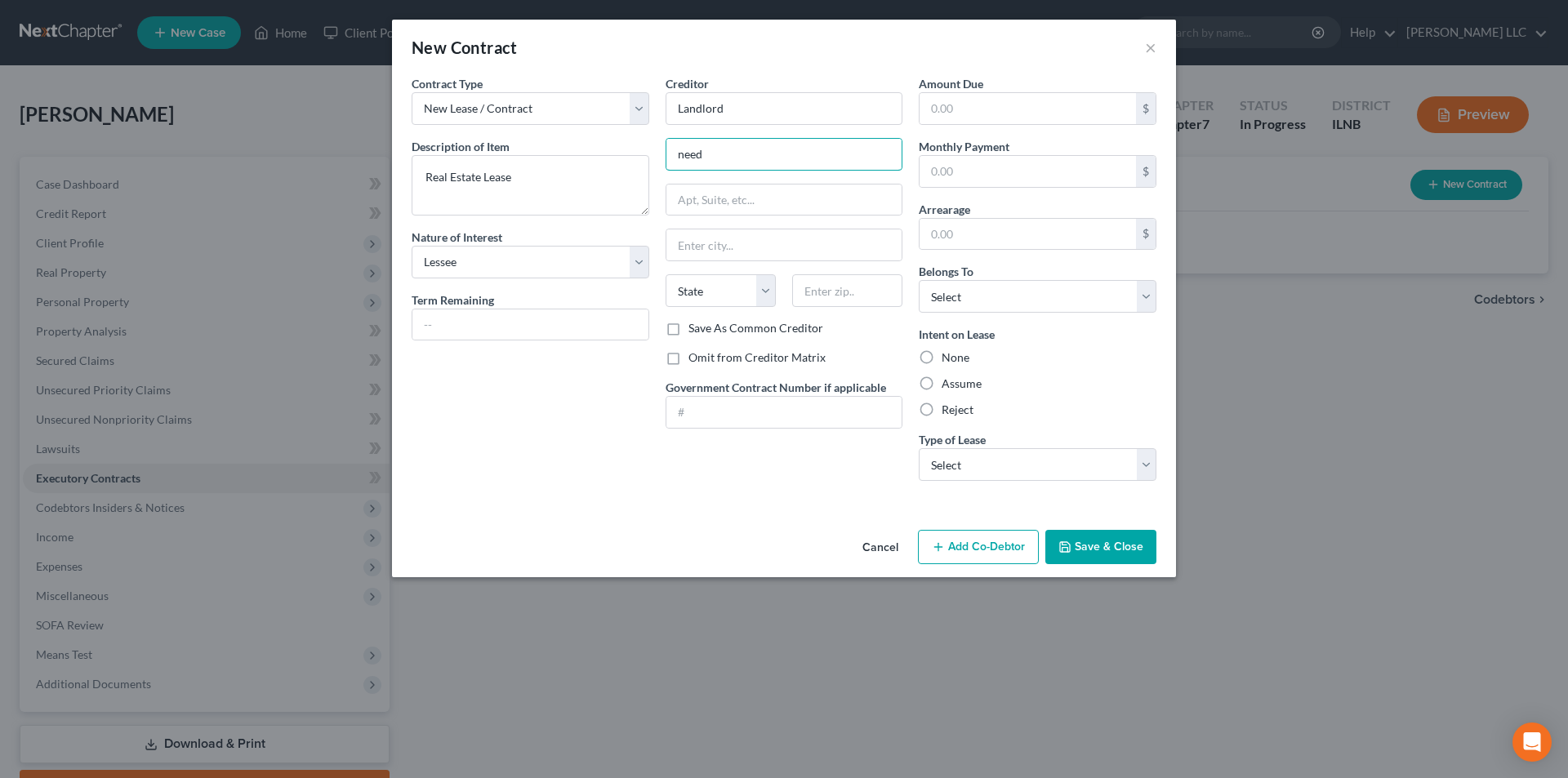
type input "need"
type input "Info"
click at [600, 502] on div "Contract Type New Lease / Contract New Timeshare Description of non-residential…" at bounding box center [784, 299] width 784 height 449
click at [1102, 299] on select "Select Debtor 1 Only Debtor 2 Only Debtor 1 And Debtor 2 Only At Least One Of T…" at bounding box center [1037, 296] width 238 height 33
select select "0"
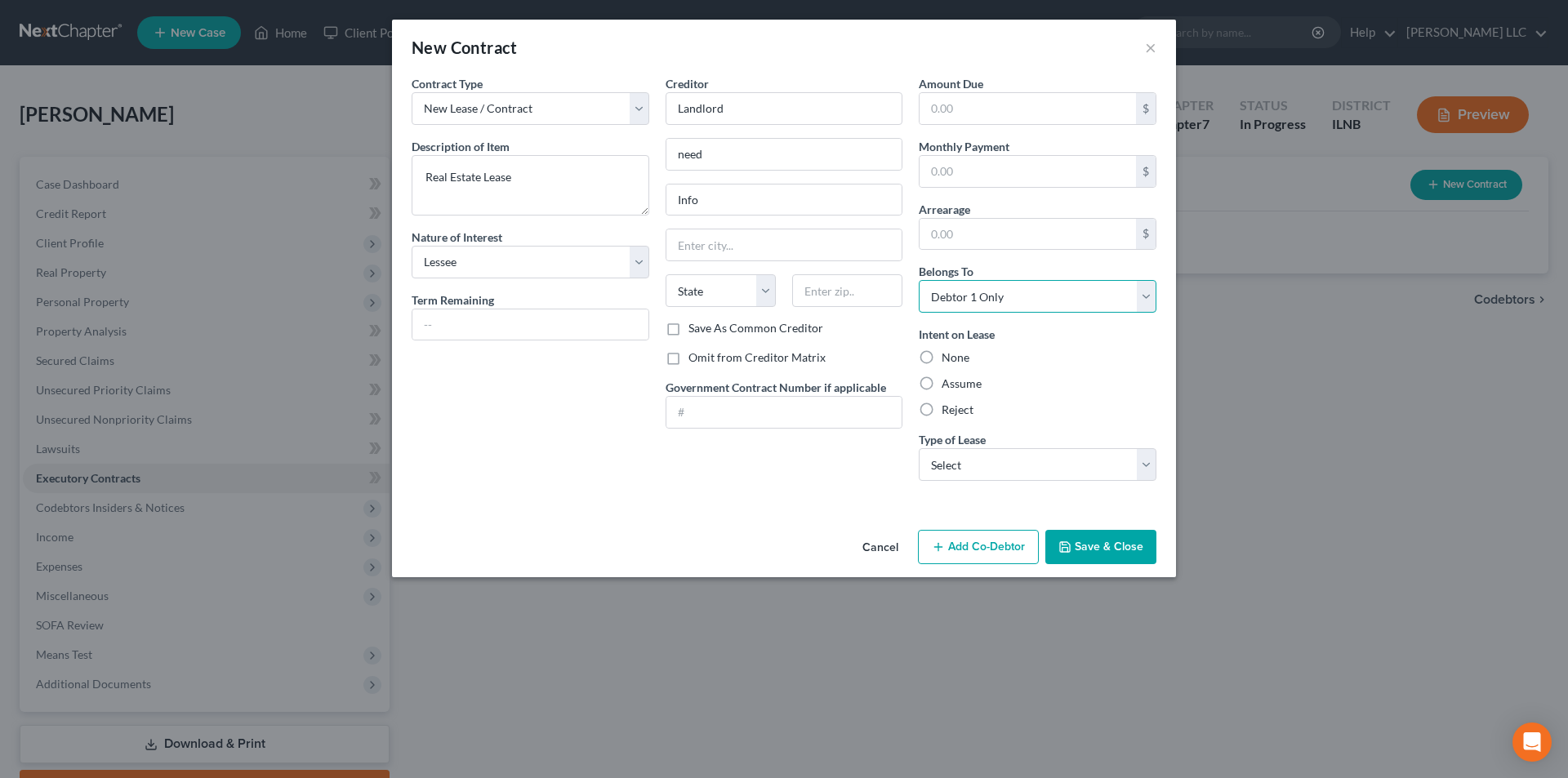
click at [918, 280] on select "Select Debtor 1 Only Debtor 2 Only Debtor 1 And Debtor 2 Only At Least One Of T…" at bounding box center [1037, 296] width 238 height 33
click at [1011, 118] on input "text" at bounding box center [1027, 108] width 217 height 31
click at [999, 169] on input "text" at bounding box center [1027, 171] width 217 height 31
type input "800.00"
click at [1025, 467] on select "Select Real Estate Car Other" at bounding box center [1037, 465] width 238 height 33
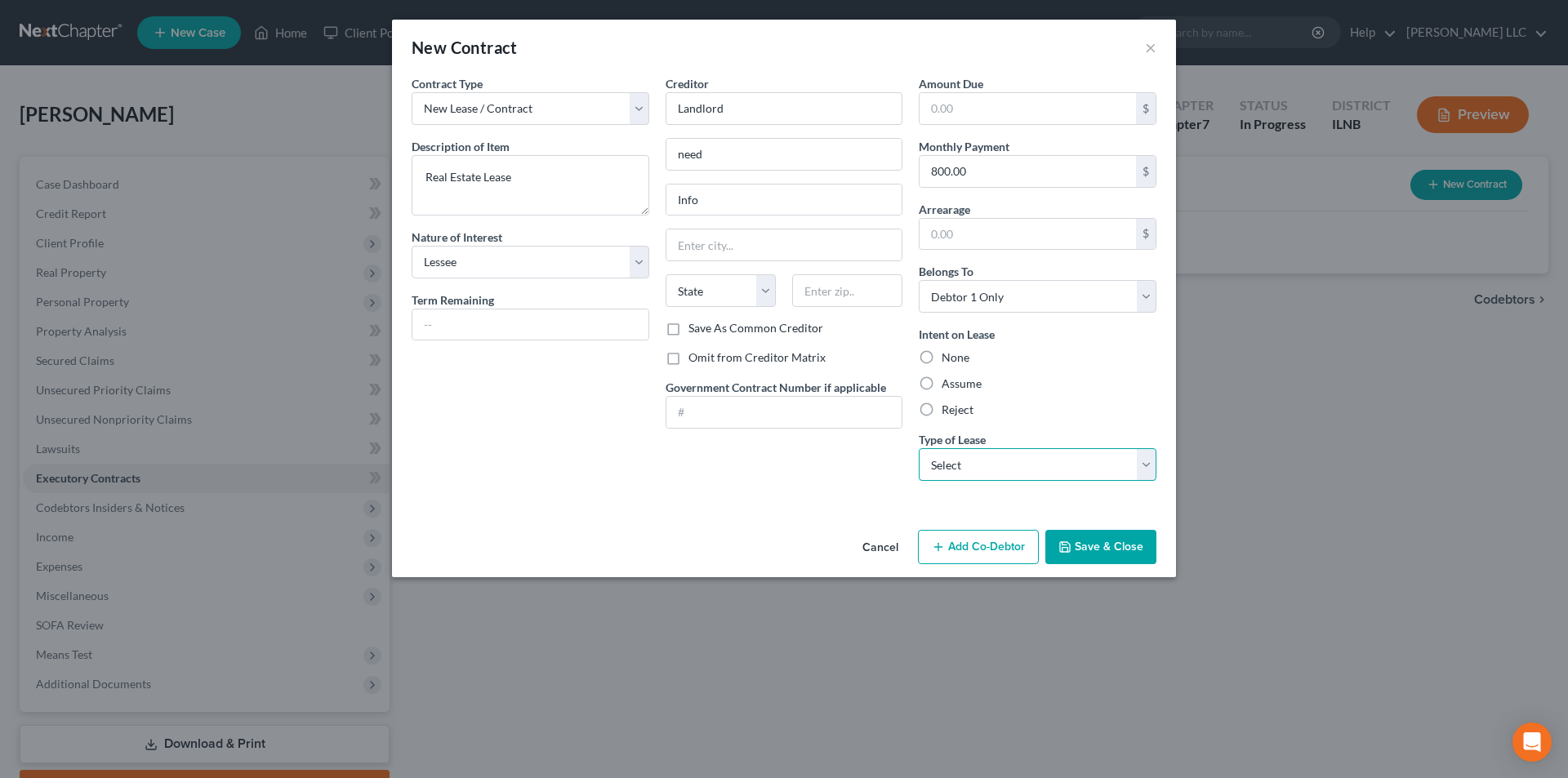
select select "0"
click at [918, 449] on select "Select Real Estate Car Other" at bounding box center [1037, 465] width 238 height 33
click at [1119, 540] on button "Save & Close" at bounding box center [1100, 547] width 111 height 34
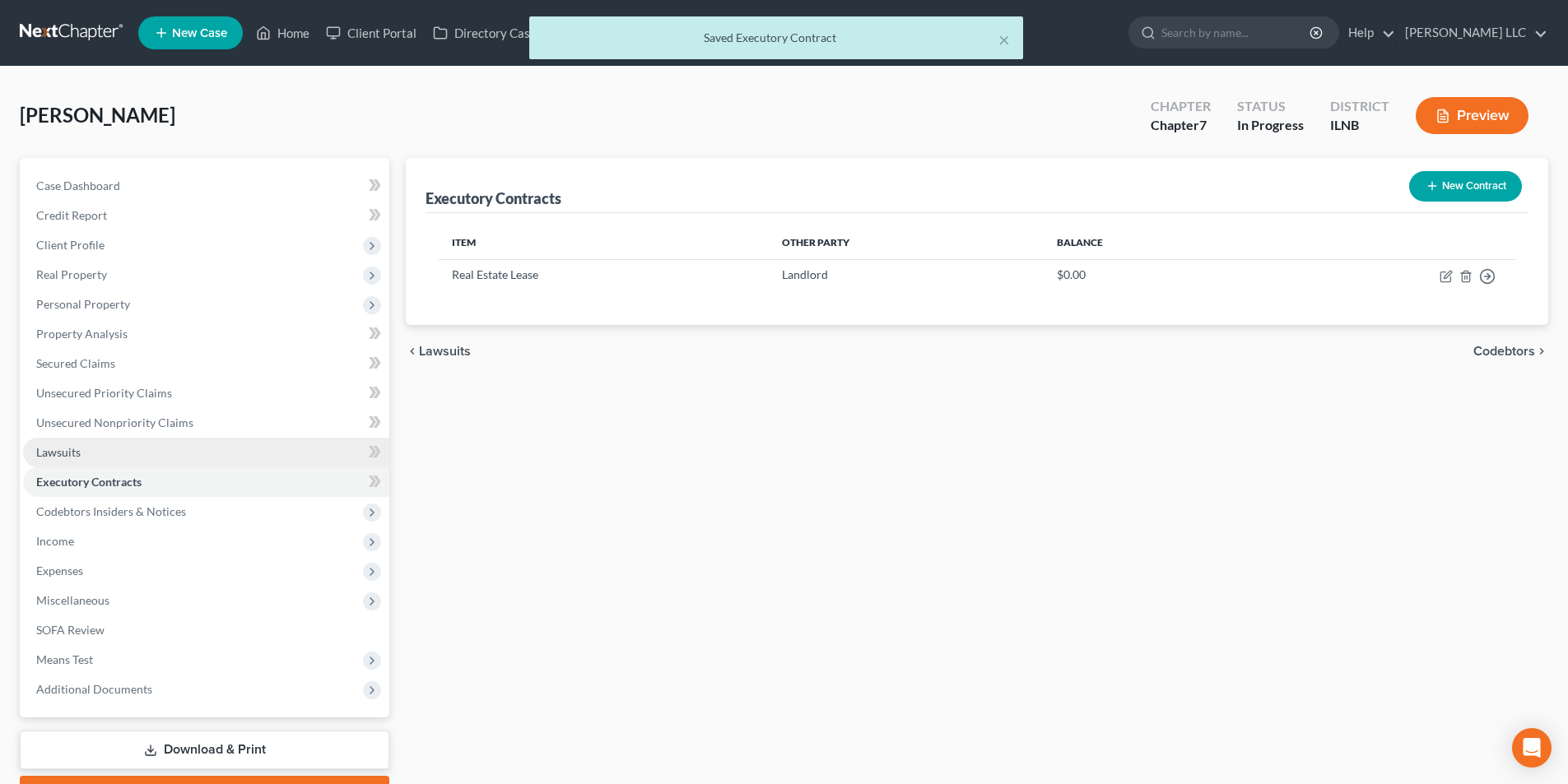
click at [91, 453] on link "Lawsuits" at bounding box center [206, 452] width 366 height 30
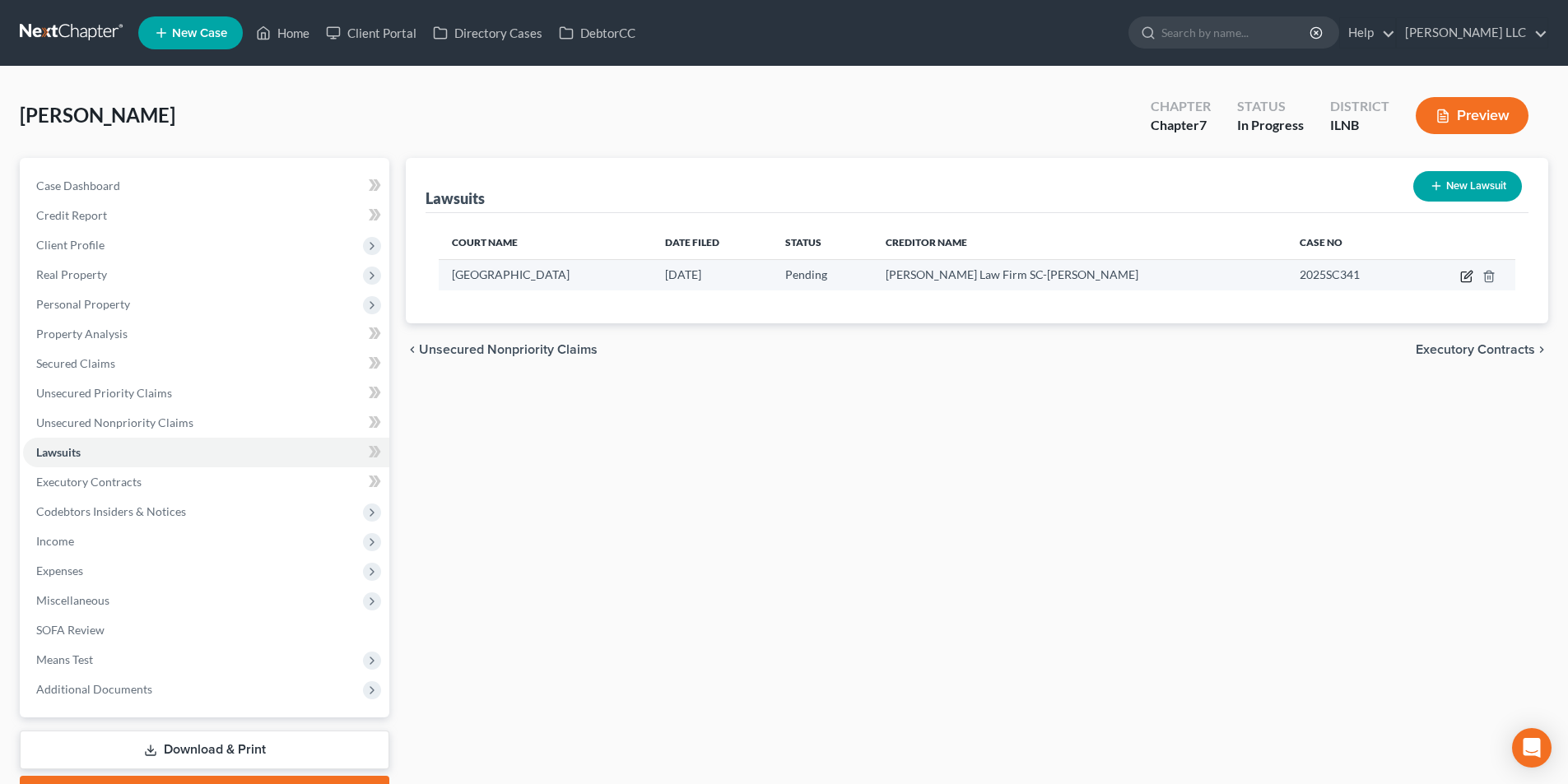
click at [1466, 278] on icon "button" at bounding box center [1467, 277] width 13 height 13
select select "14"
select select "0"
select select "4"
select select "52"
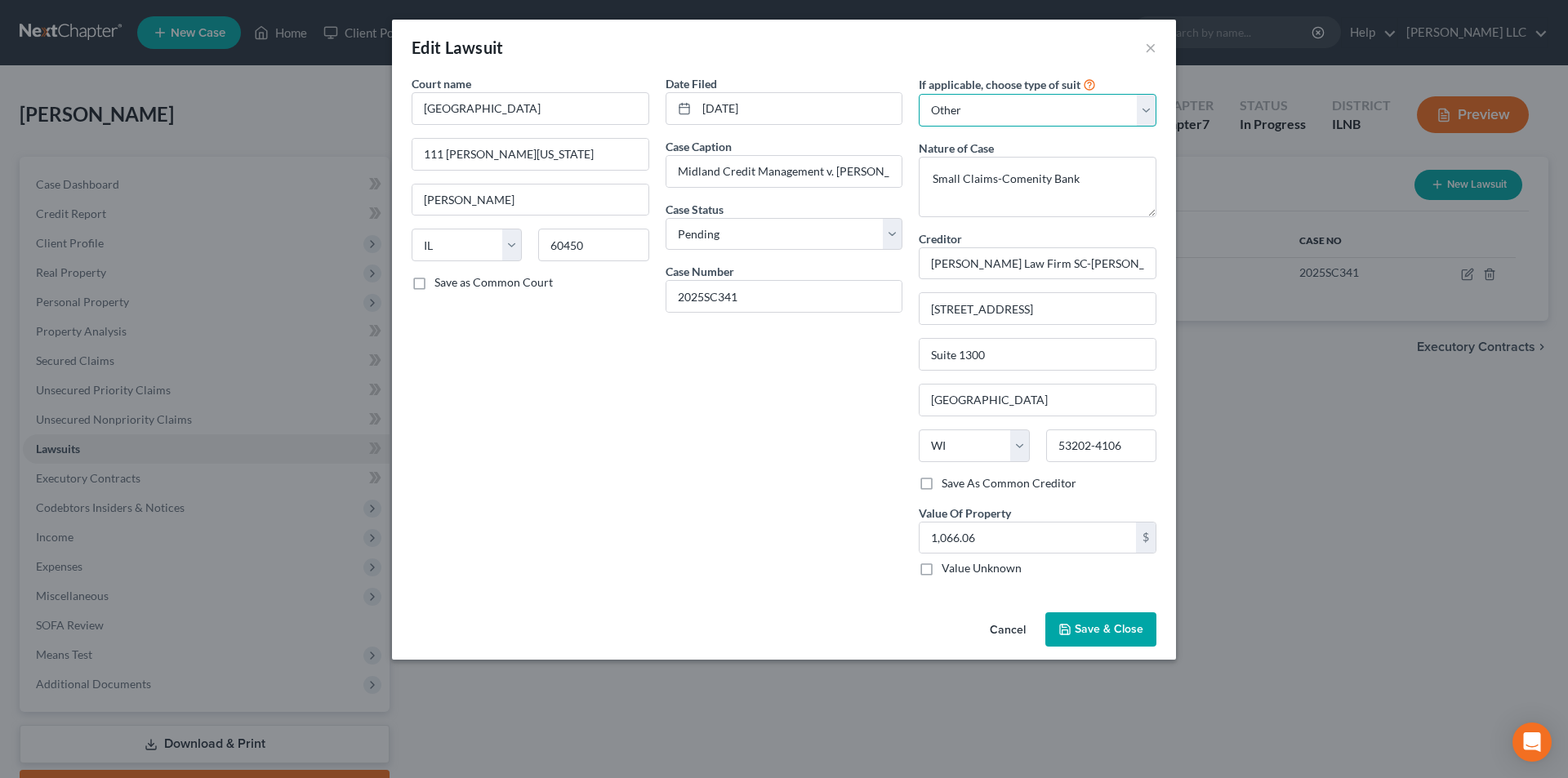
click at [958, 96] on select "Select Repossession Garnishment Foreclosure Attached, Seized, Or Levied Other" at bounding box center [1037, 110] width 238 height 33
drag, startPoint x: 868, startPoint y: 217, endPoint x: 855, endPoint y: 235, distance: 22.2
click at [867, 221] on div "Case Status * Select Pending On Appeal Concluded" at bounding box center [784, 225] width 238 height 50
click at [855, 237] on select "Select Pending On Appeal Concluded" at bounding box center [784, 234] width 238 height 33
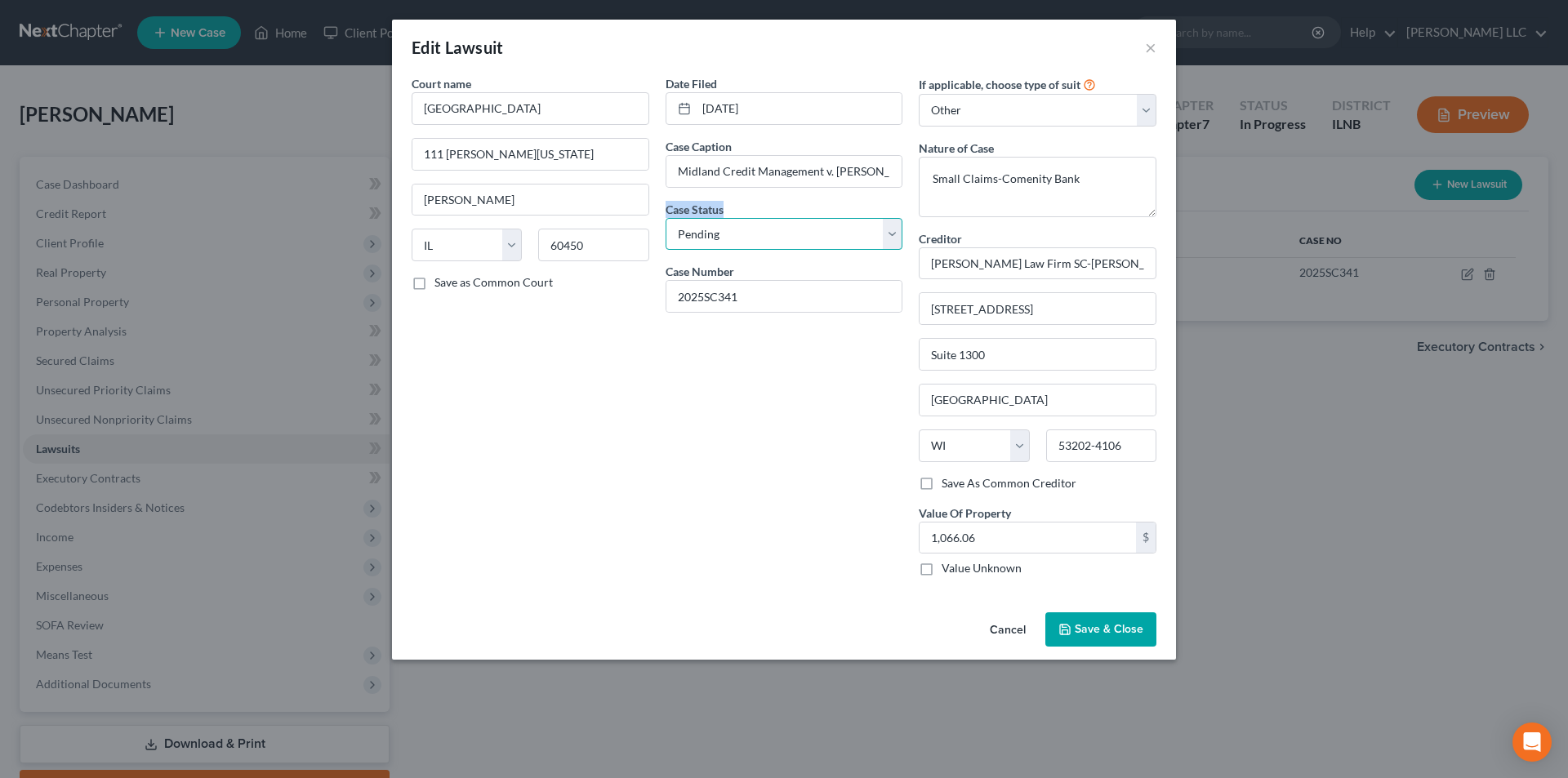
select select "2"
click at [666, 218] on select "Select Pending On Appeal Concluded" at bounding box center [784, 234] width 238 height 33
click at [1127, 633] on span "Save & Close" at bounding box center [1109, 628] width 68 height 14
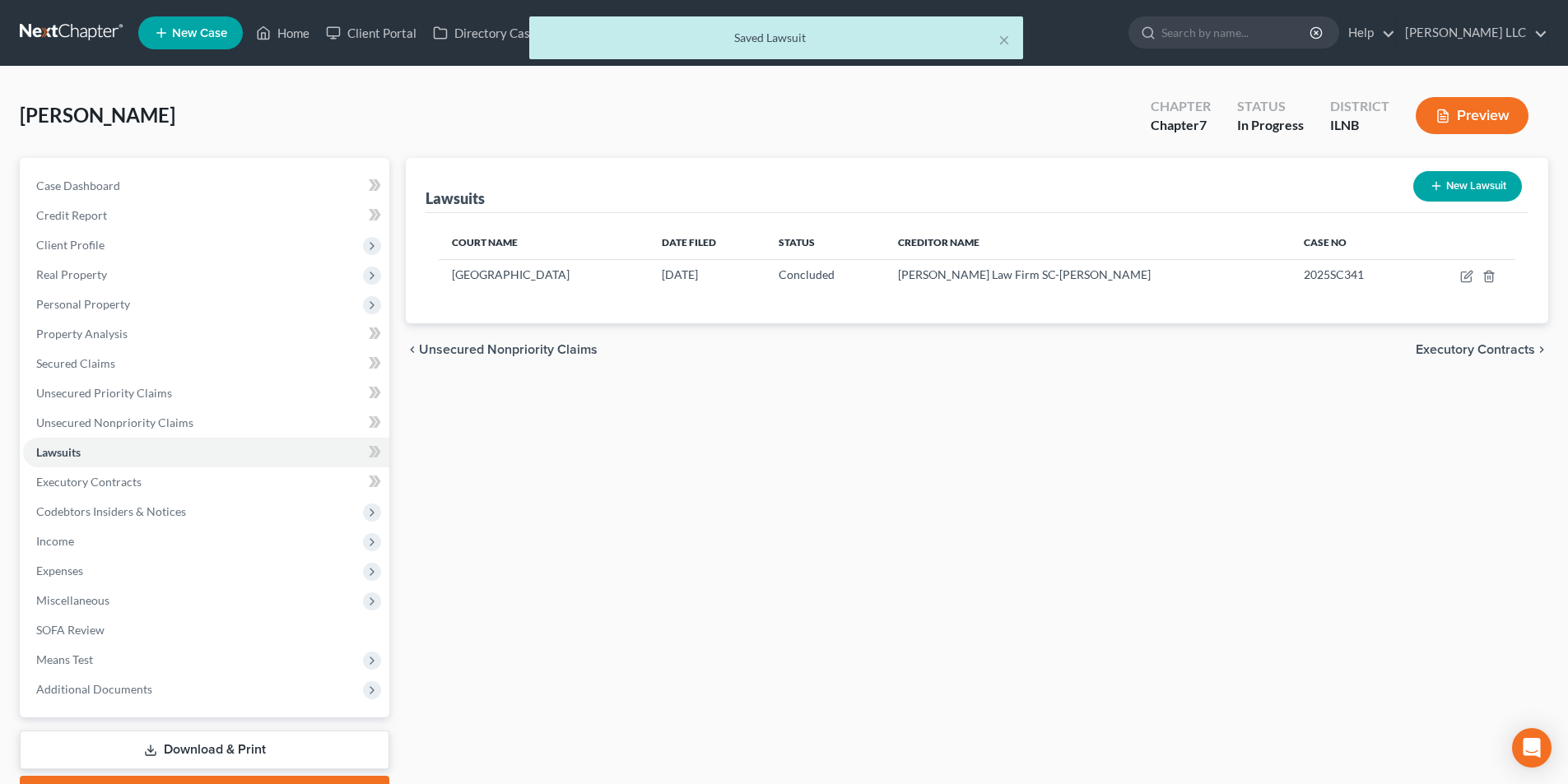
click at [1484, 350] on span "Executory Contracts" at bounding box center [1475, 350] width 119 height 13
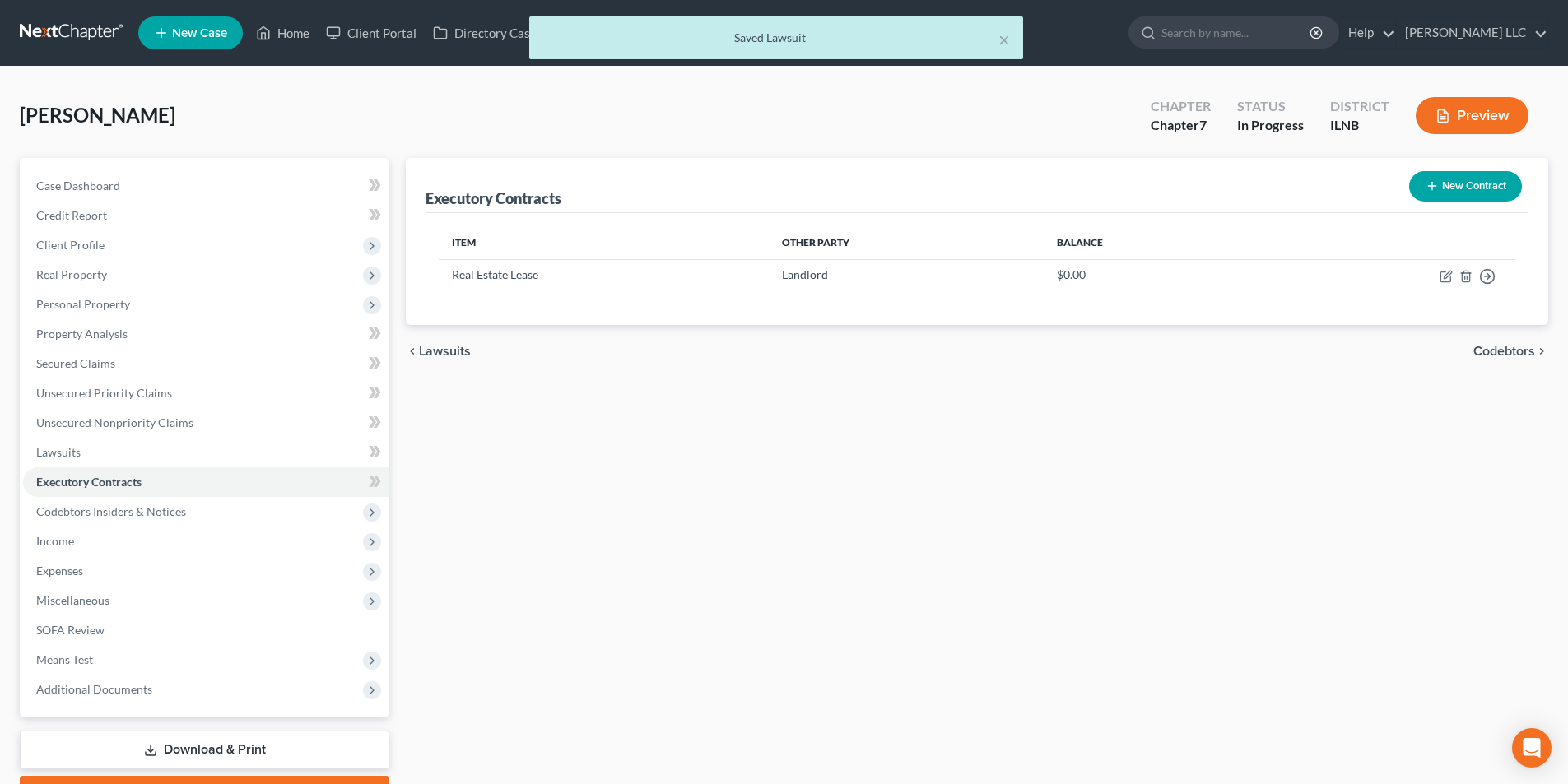
click at [1484, 350] on span "Codebtors" at bounding box center [1504, 351] width 62 height 13
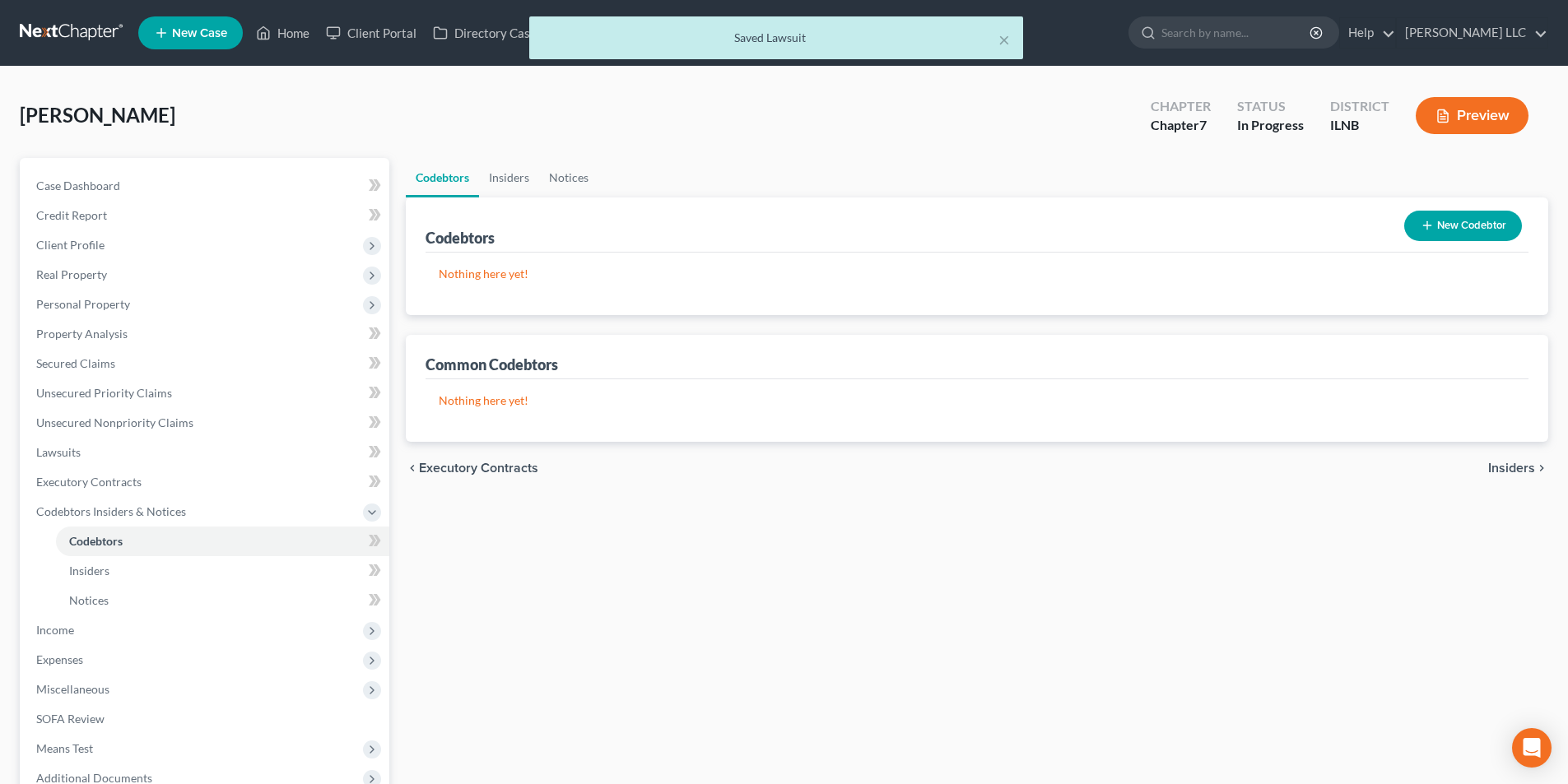
click at [1497, 477] on div "chevron_left Executory Contracts Insiders chevron_right" at bounding box center [976, 467] width 1142 height 52
click at [1500, 459] on div "chevron_left Executory Contracts Insiders chevron_right" at bounding box center [976, 467] width 1142 height 52
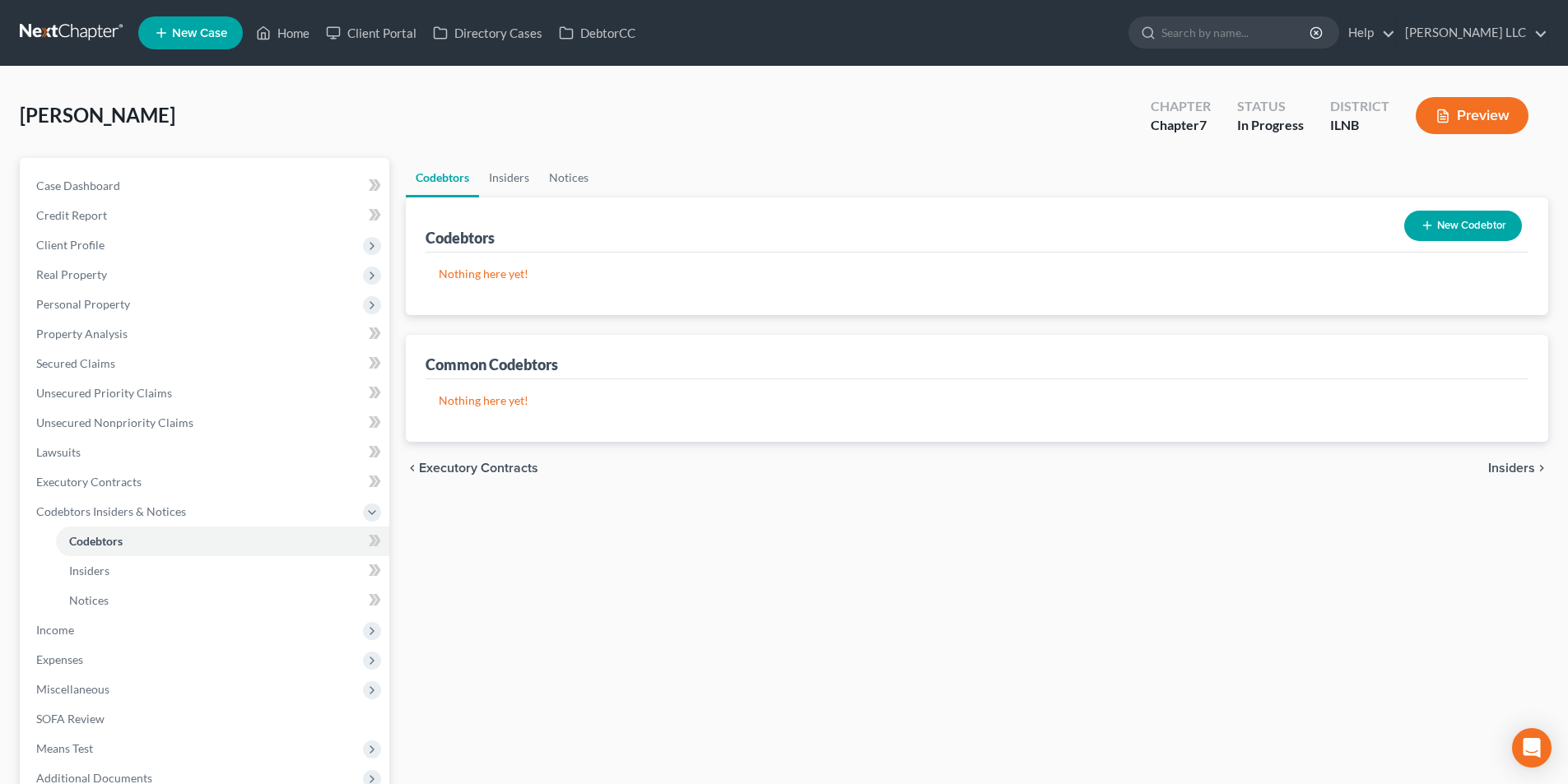
click at [1501, 464] on span "Insiders" at bounding box center [1512, 468] width 47 height 13
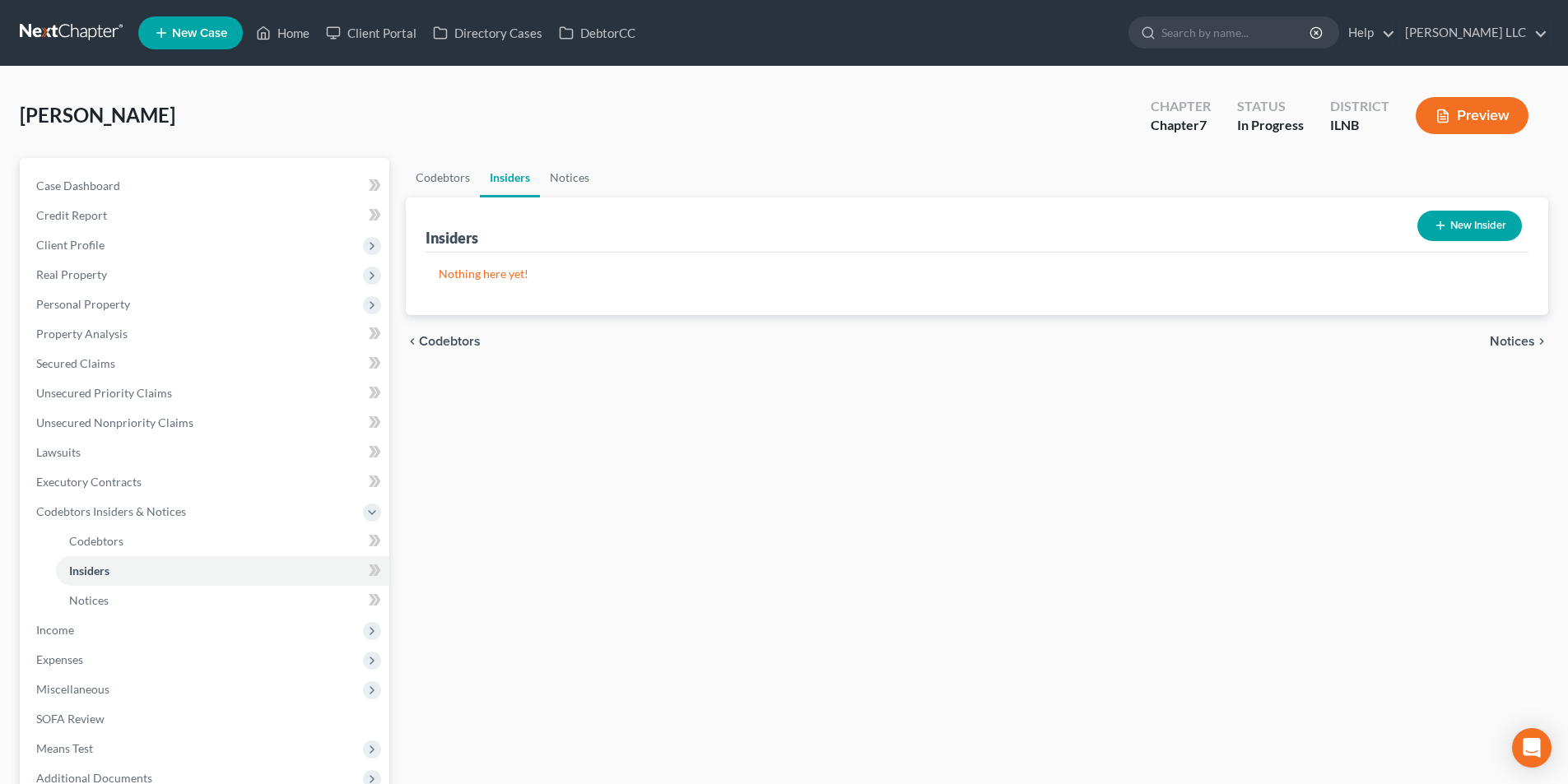
click at [1532, 339] on span "Notices" at bounding box center [1512, 341] width 45 height 13
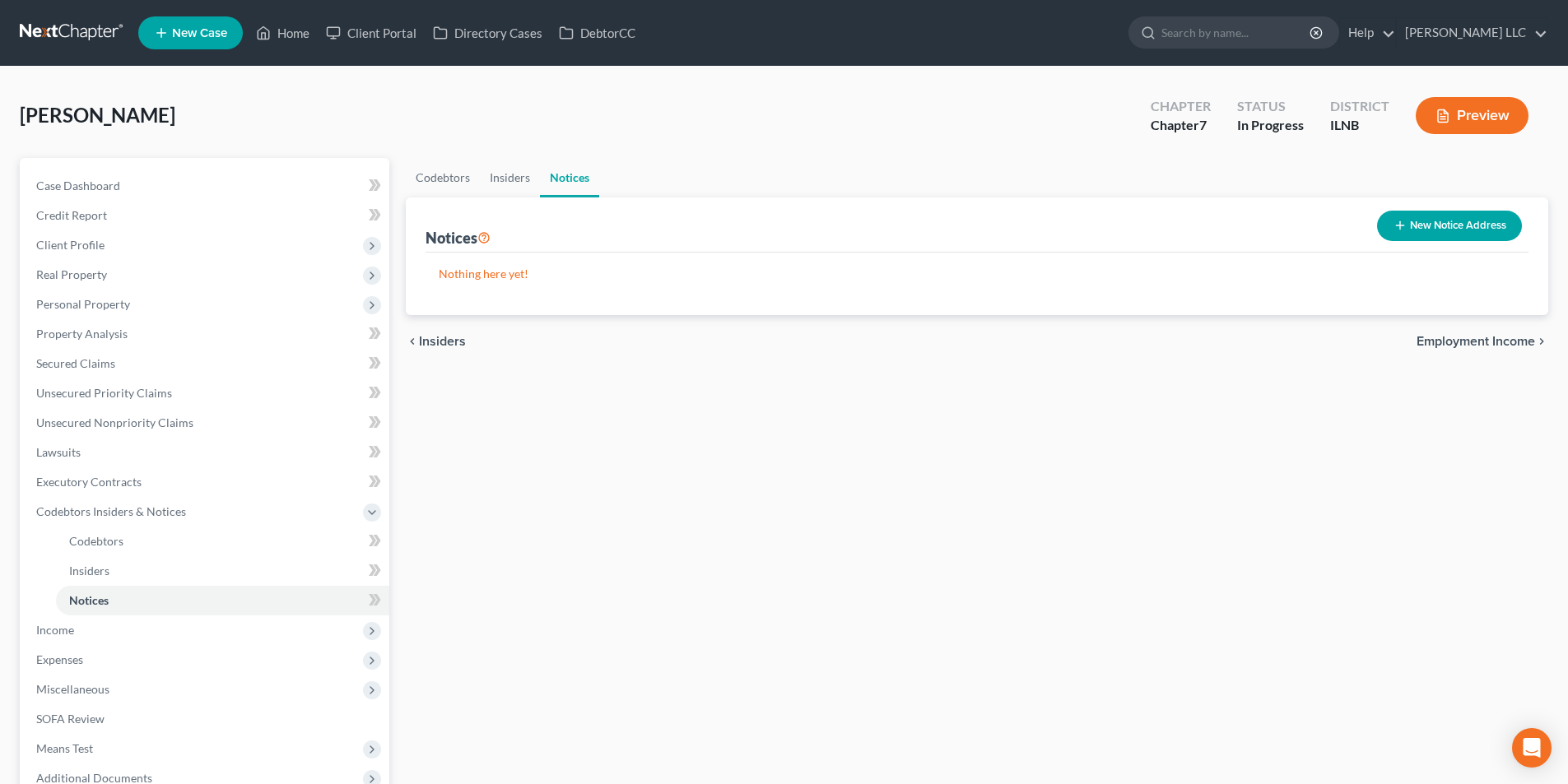
click at [1532, 339] on span "Employment Income" at bounding box center [1476, 341] width 118 height 13
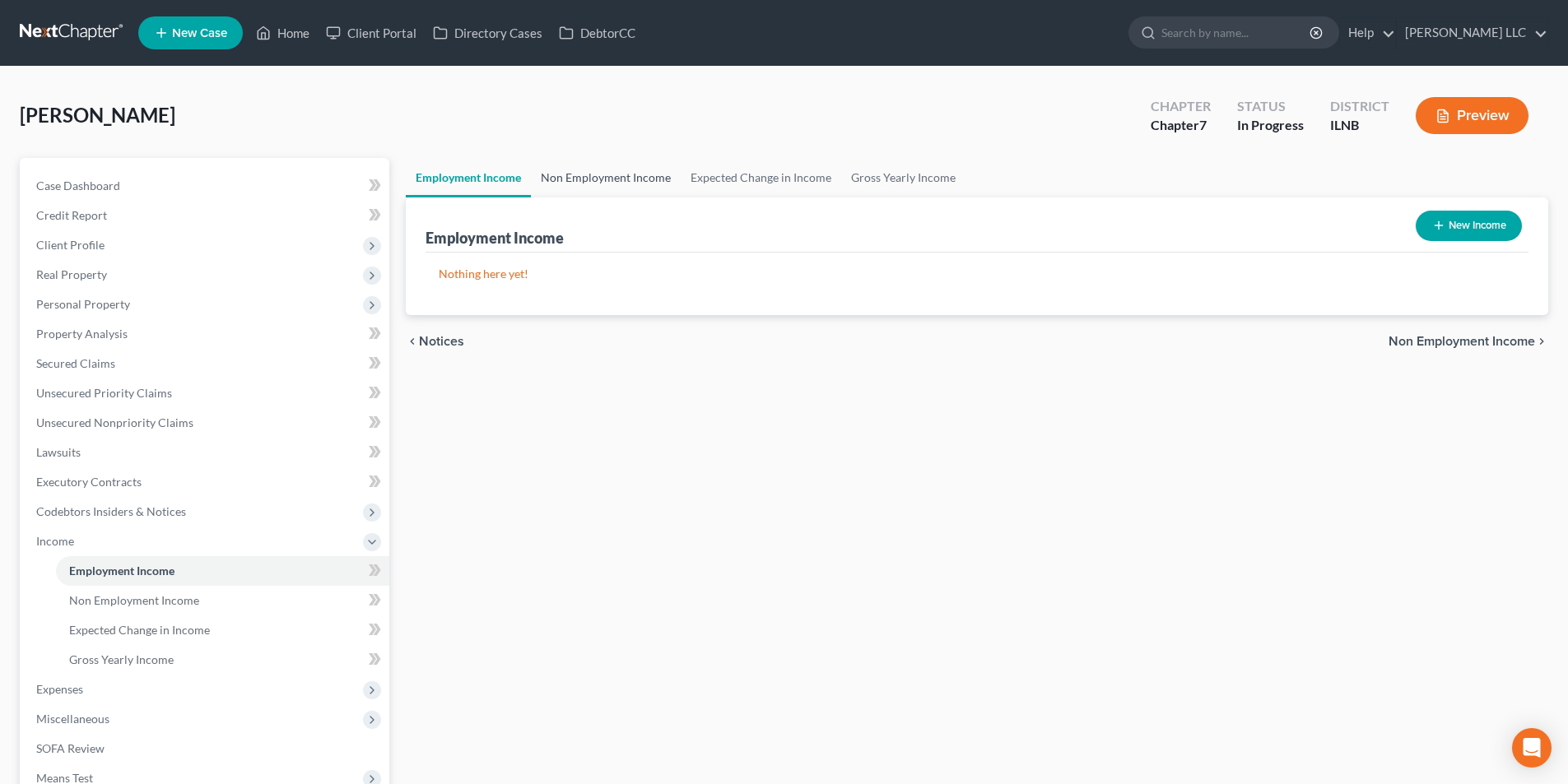
click at [590, 173] on link "Non Employment Income" at bounding box center [605, 177] width 150 height 39
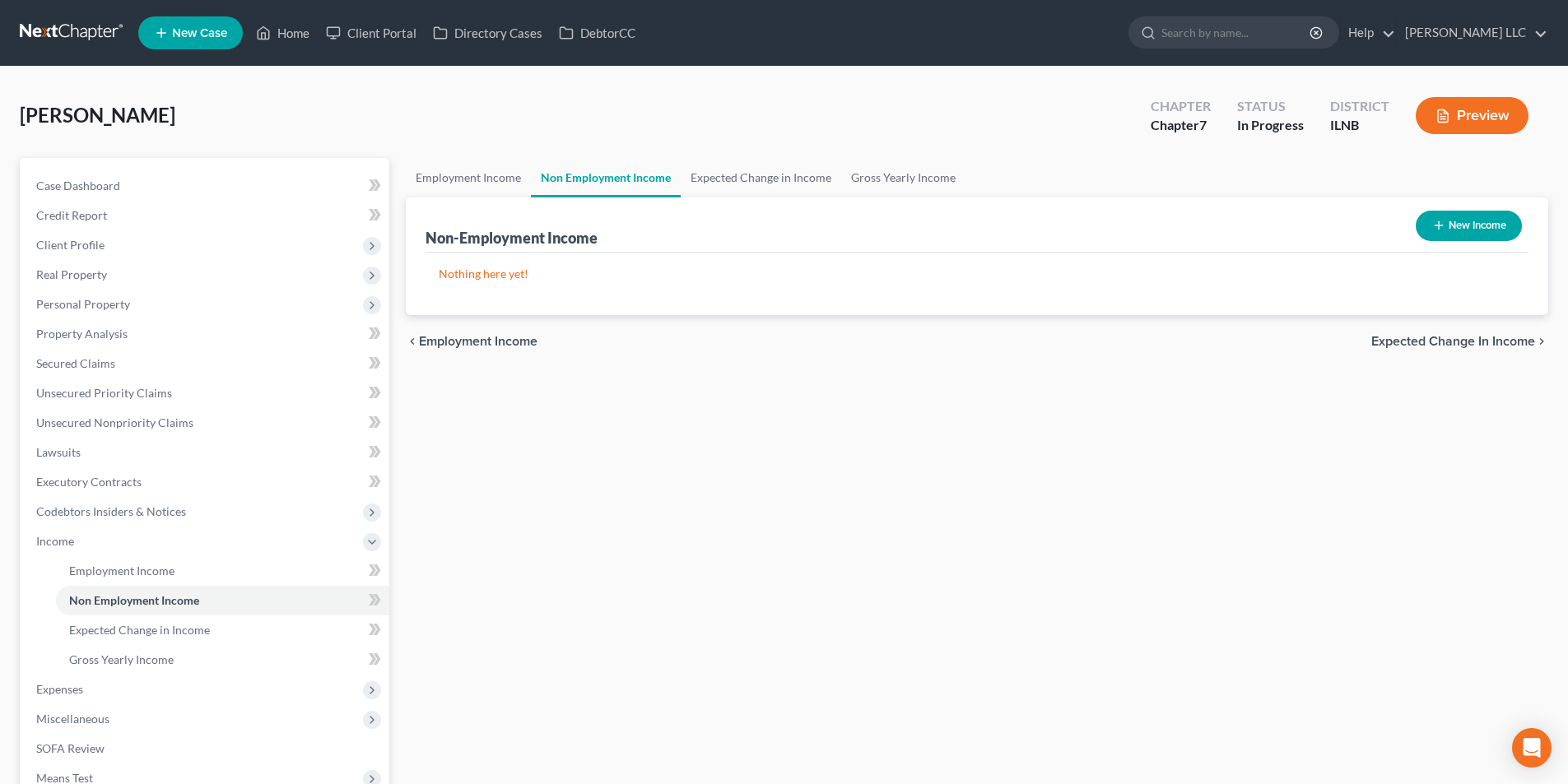
click at [1439, 236] on button "New Income" at bounding box center [1469, 226] width 106 height 31
select select "0"
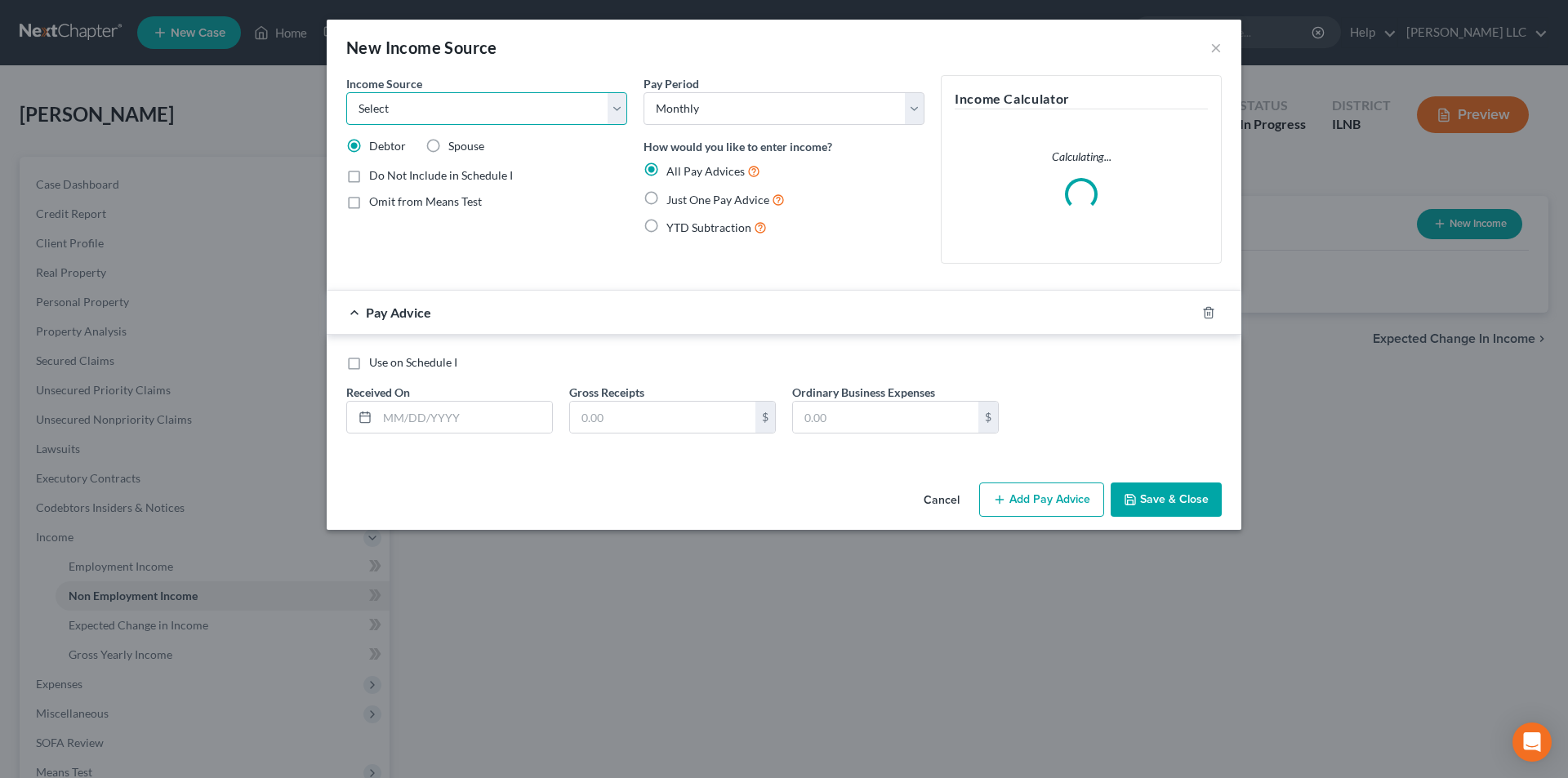
click at [592, 107] on select "Select Unemployment Disability (from employer) Pension Retirement Social Securi…" at bounding box center [487, 108] width 281 height 33
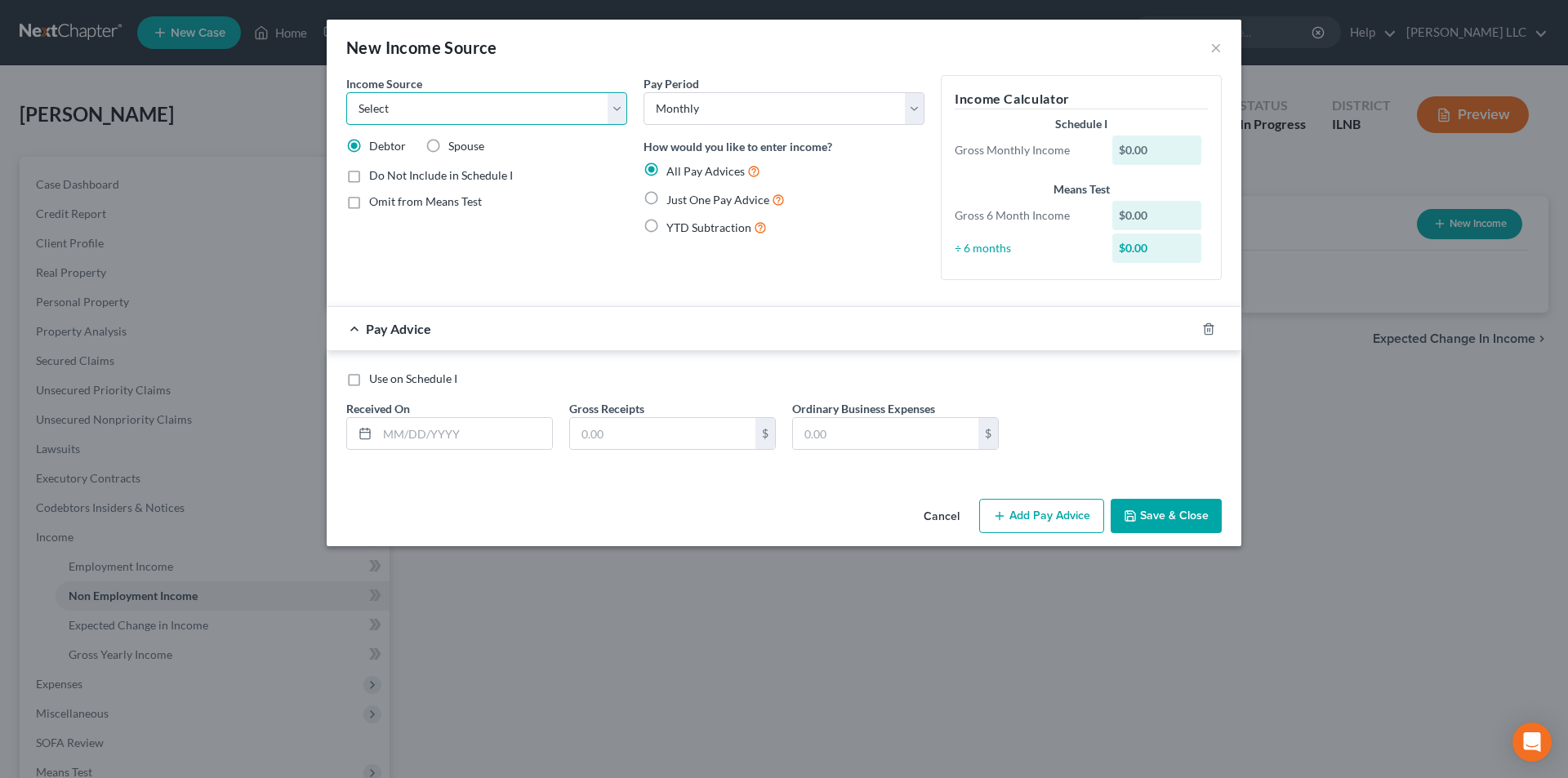
select select "4"
click at [347, 92] on select "Select Unemployment Disability (from employer) Pension Retirement Social Securi…" at bounding box center [487, 108] width 281 height 33
click at [585, 428] on input "text" at bounding box center [663, 433] width 186 height 31
click at [396, 431] on input "text" at bounding box center [465, 433] width 175 height 31
click at [592, 430] on input "text" at bounding box center [663, 433] width 186 height 31
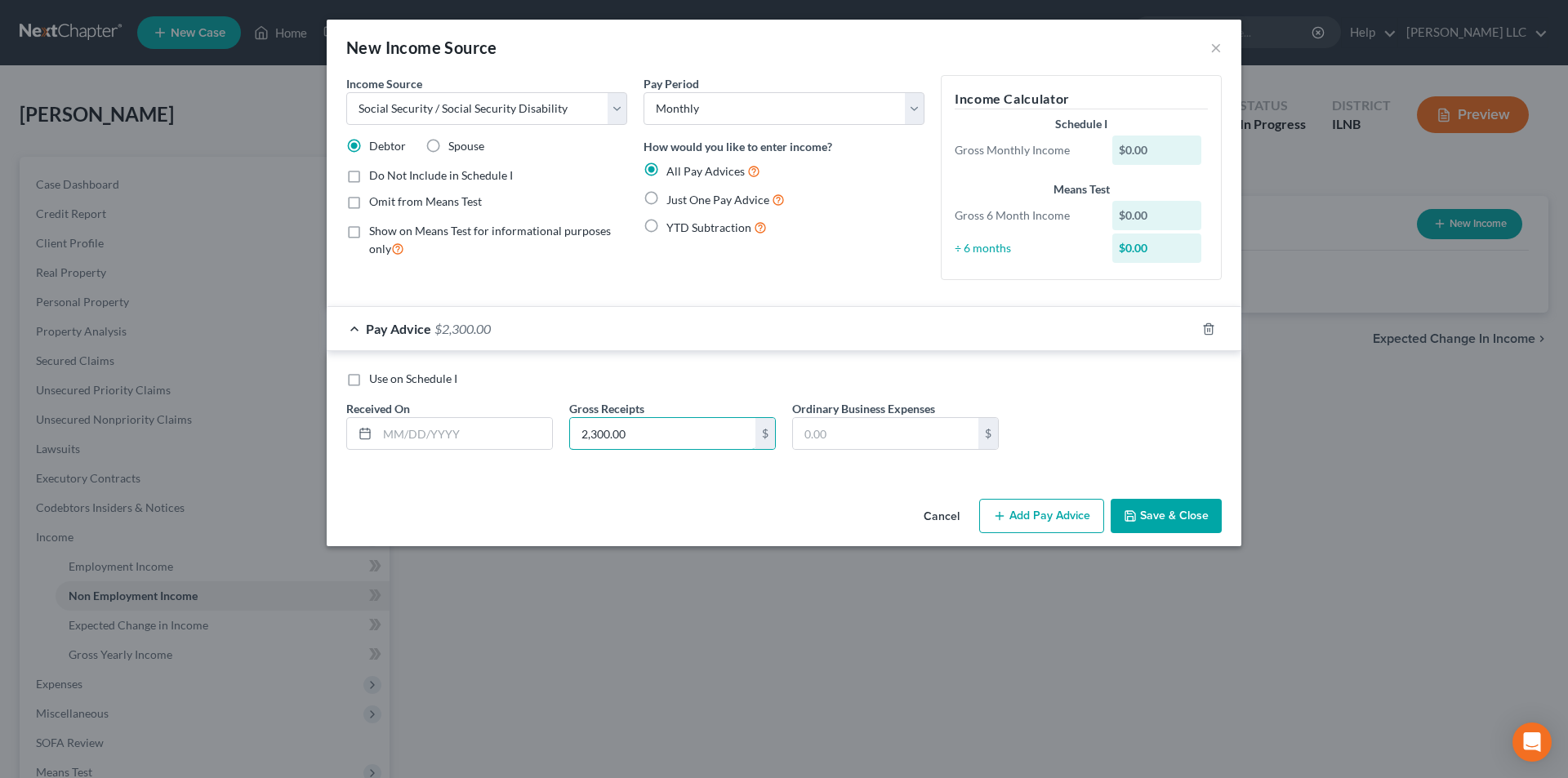
type input "2,300.00"
click at [1167, 519] on button "Save & Close" at bounding box center [1166, 516] width 111 height 34
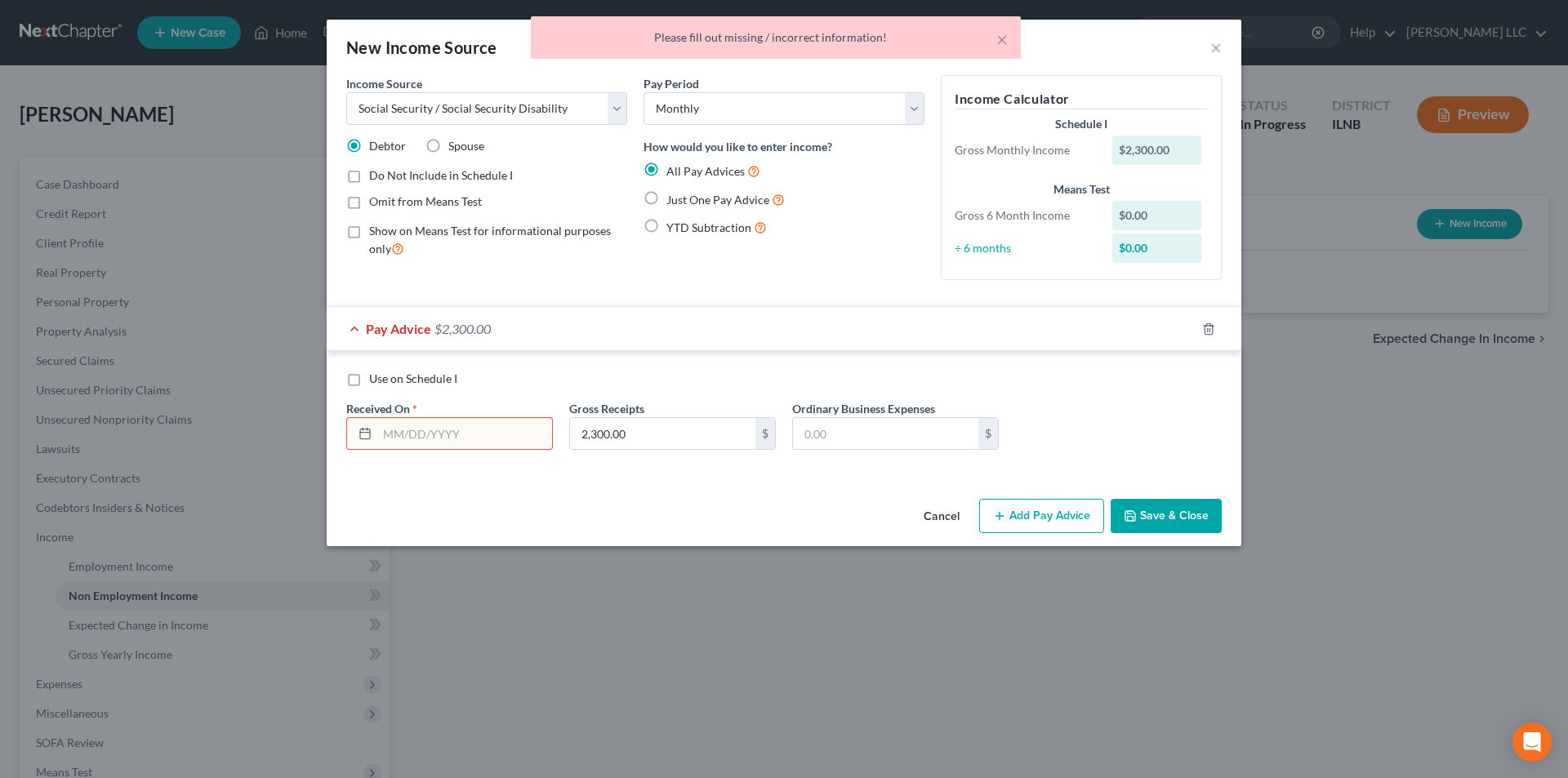
click at [408, 428] on input "text" at bounding box center [465, 433] width 175 height 31
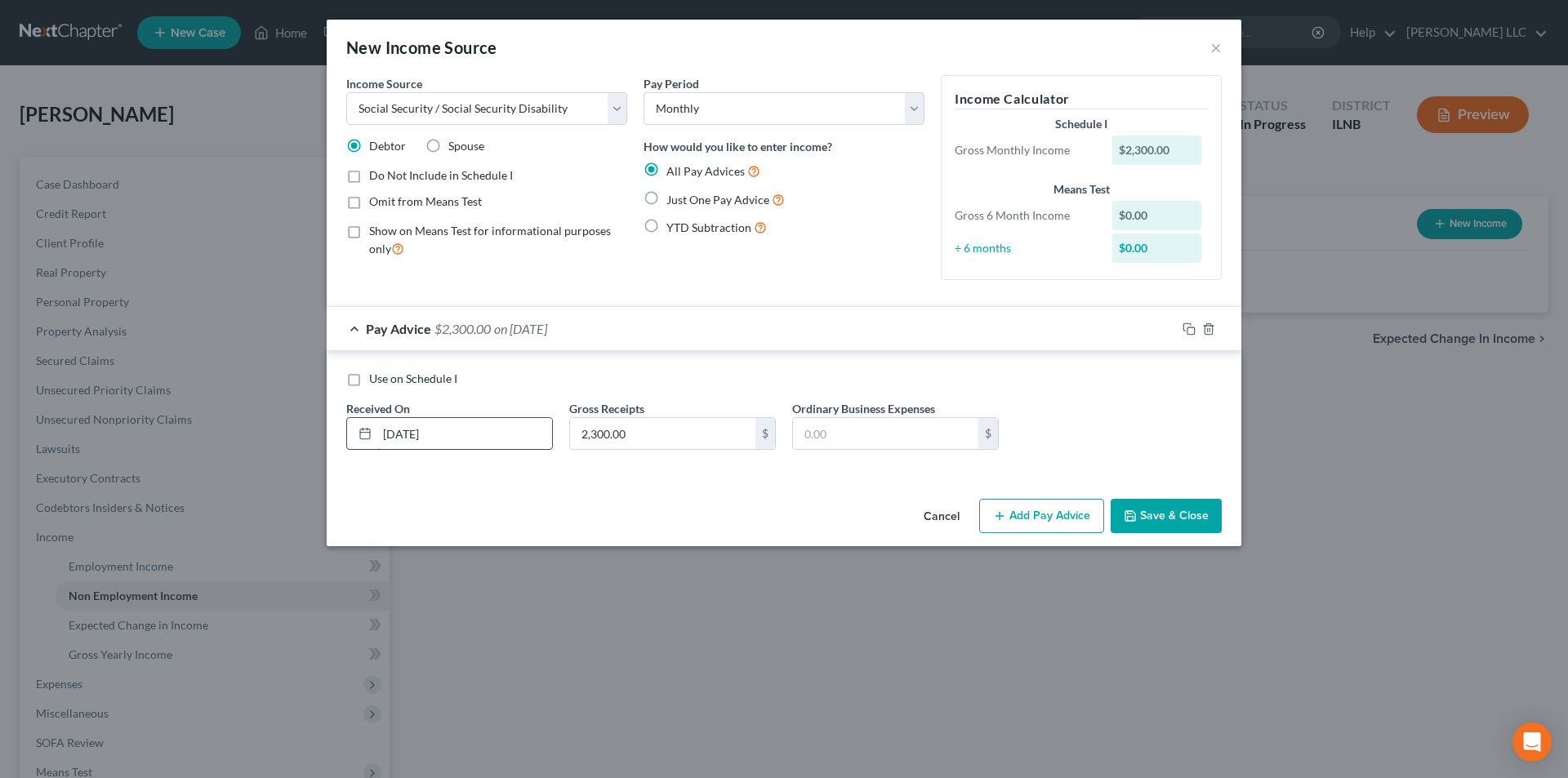
type input "10/01/2025"
click at [1022, 504] on button "Add Pay Advice" at bounding box center [1042, 516] width 125 height 34
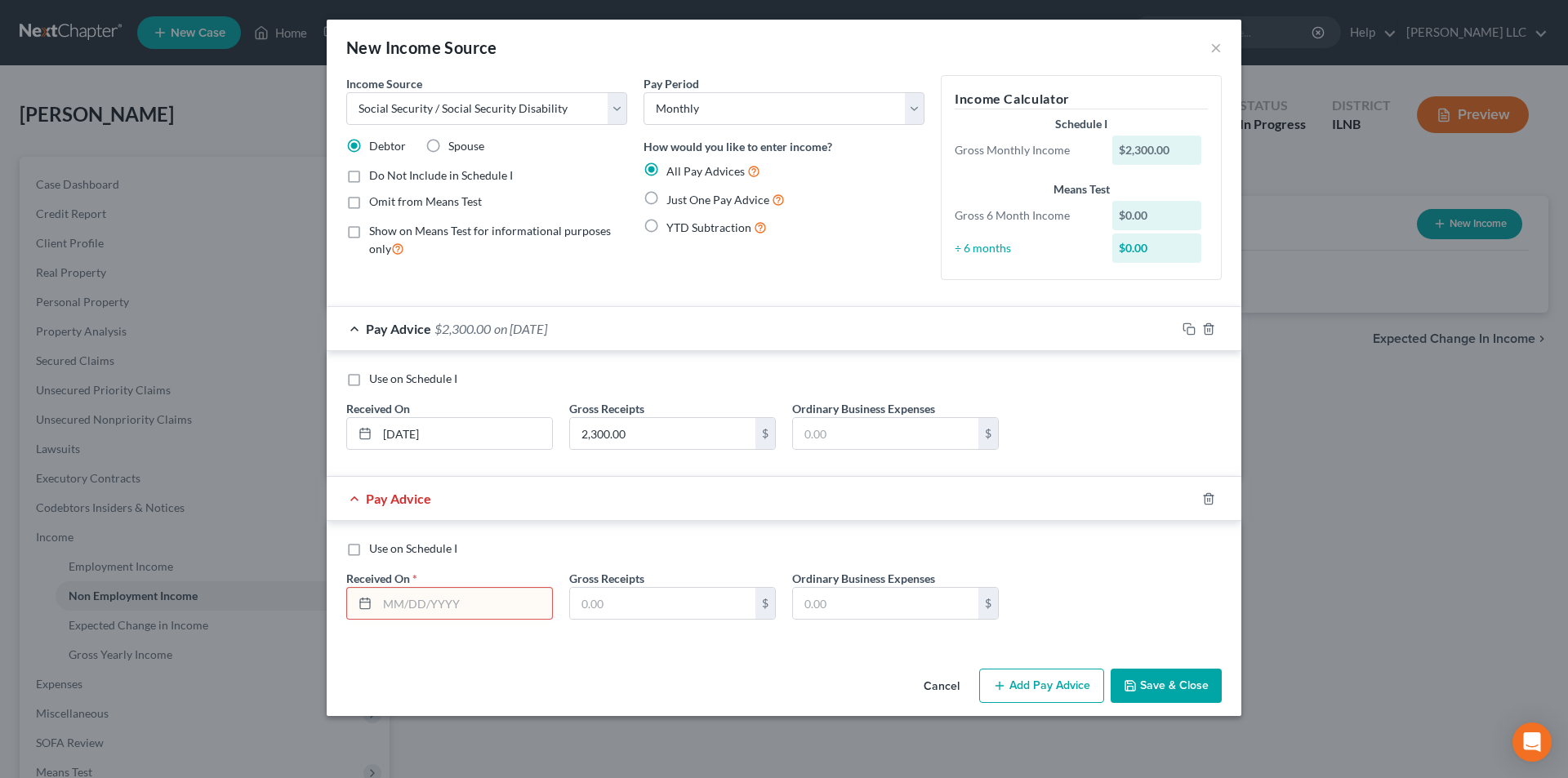
click at [409, 613] on input "text" at bounding box center [465, 603] width 175 height 31
type input "09/01/2025"
type input "2,300"
click at [1071, 686] on button "Add Pay Advice" at bounding box center [1042, 686] width 125 height 34
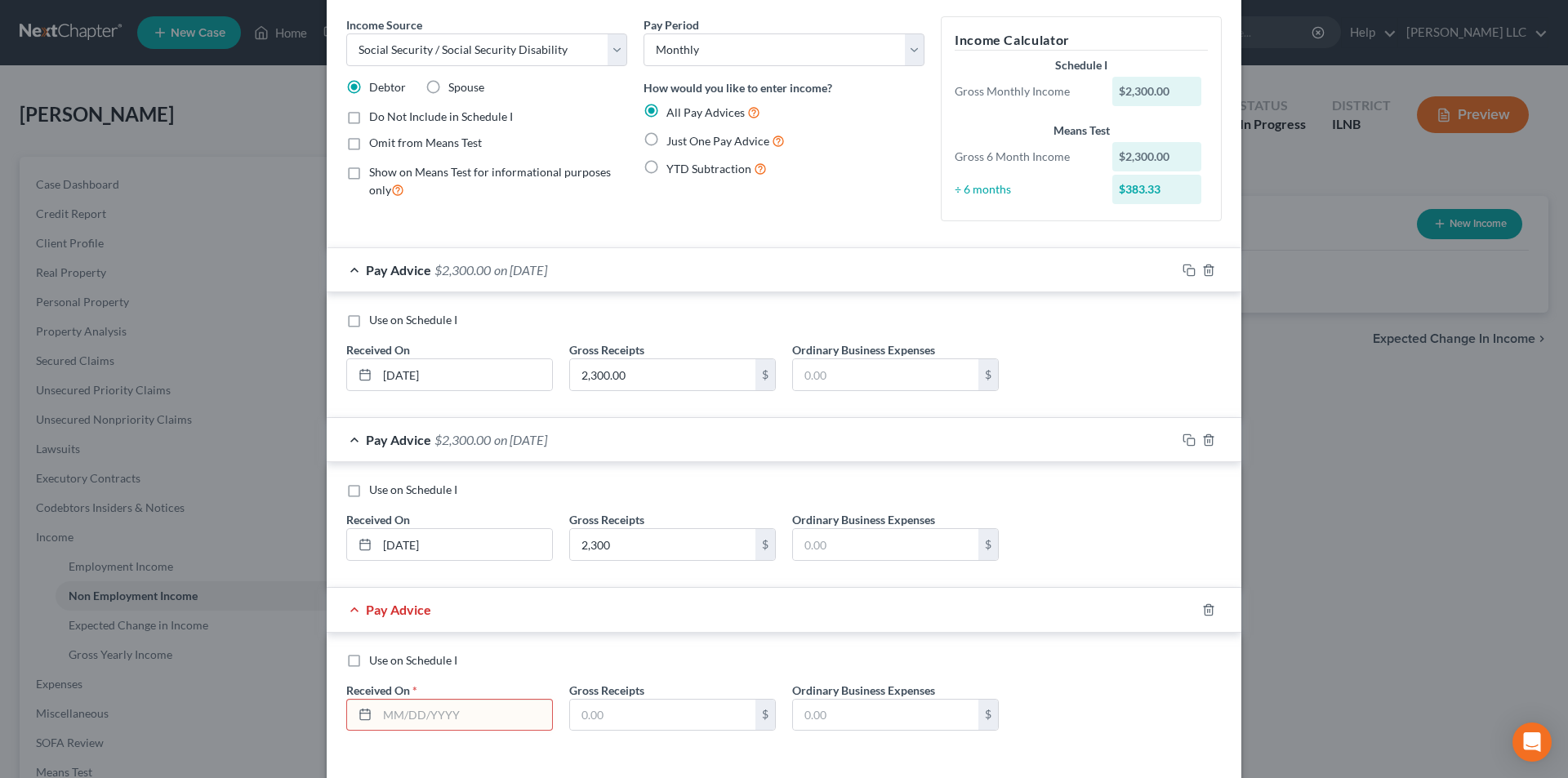
scroll to position [128, 0]
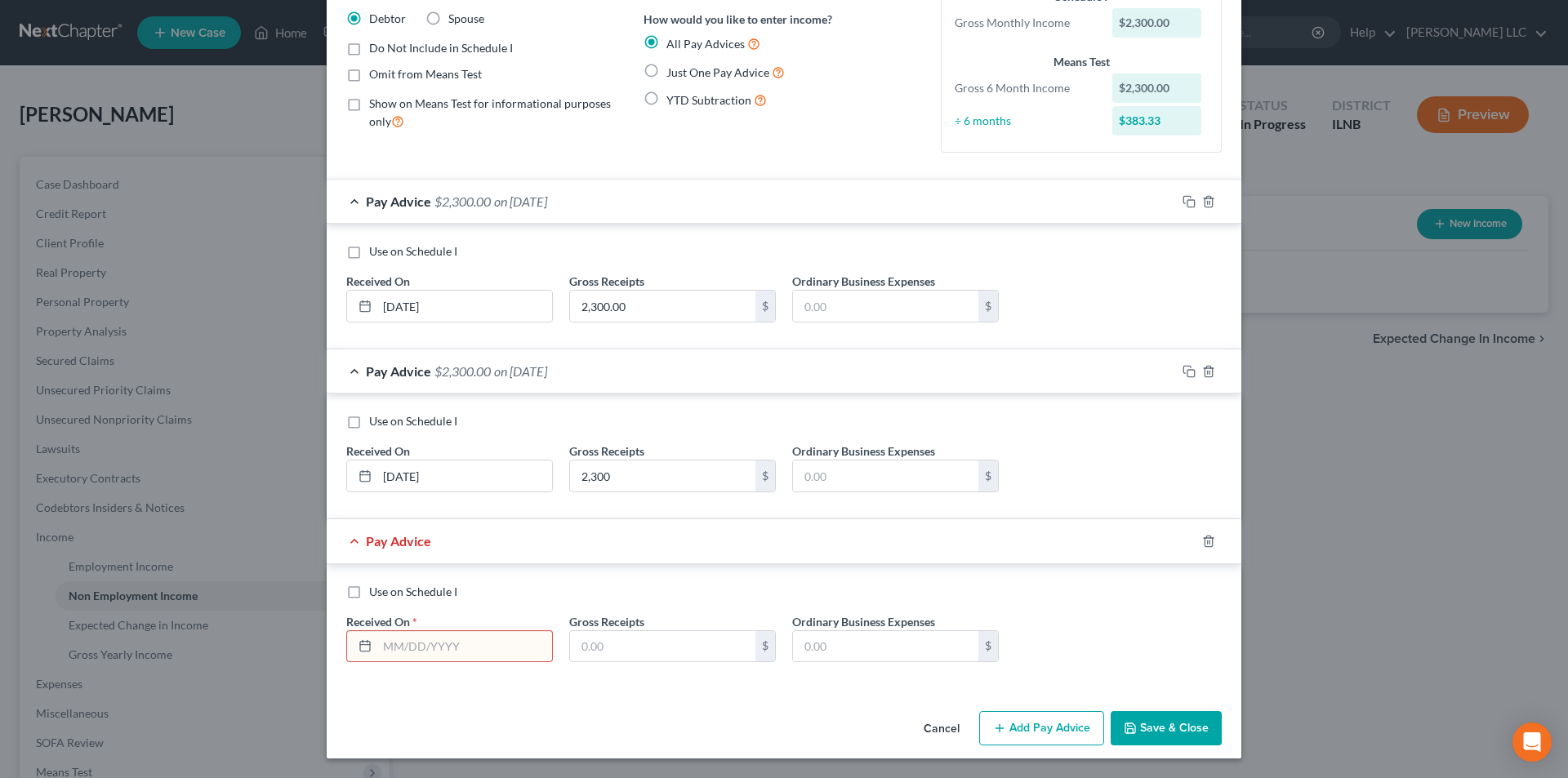
click at [401, 653] on input "text" at bounding box center [465, 646] width 175 height 31
type input "08/01/2025"
type input "2,300"
click at [1053, 731] on button "Add Pay Advice" at bounding box center [1042, 728] width 125 height 34
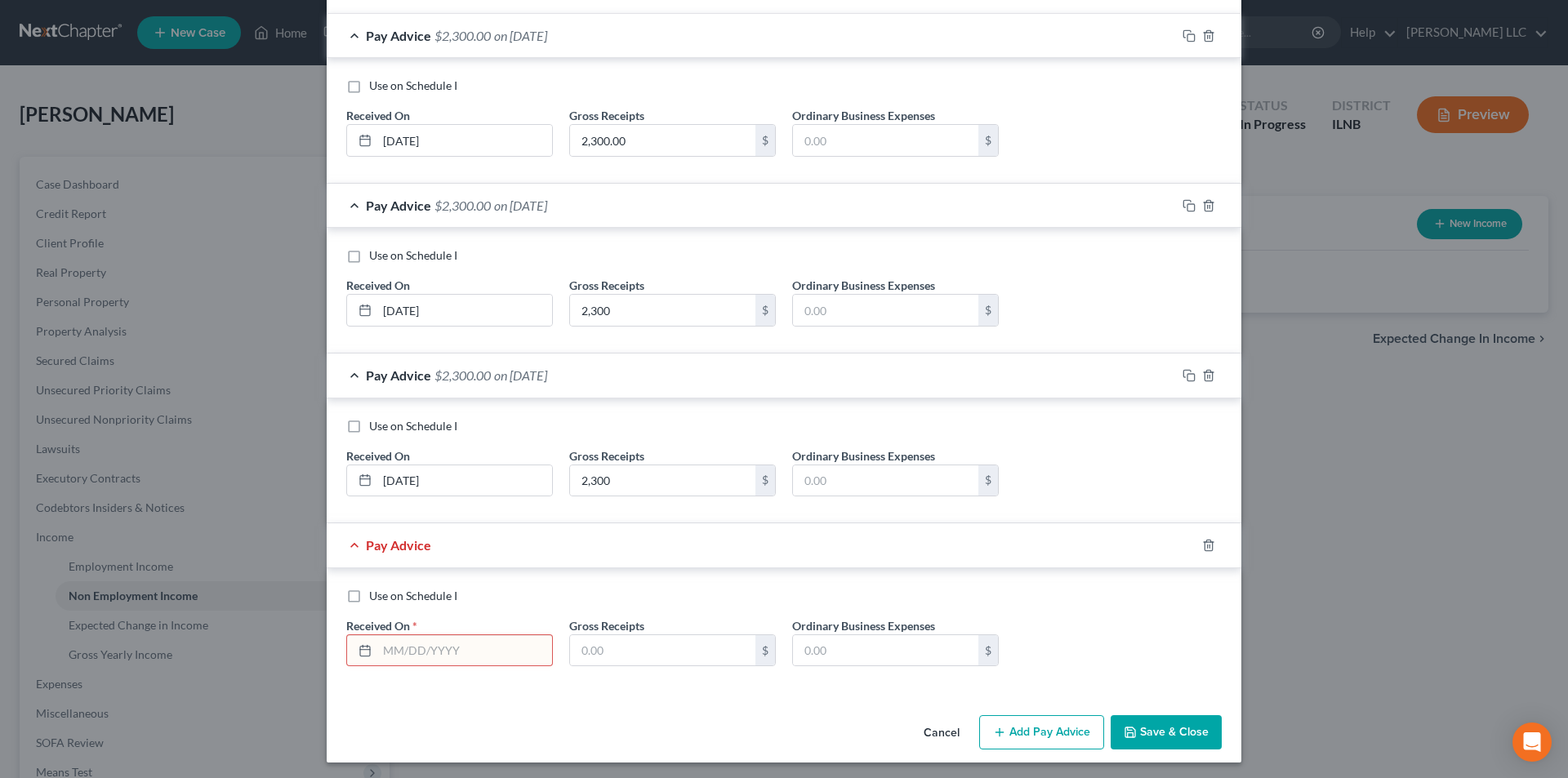
scroll to position [297, 0]
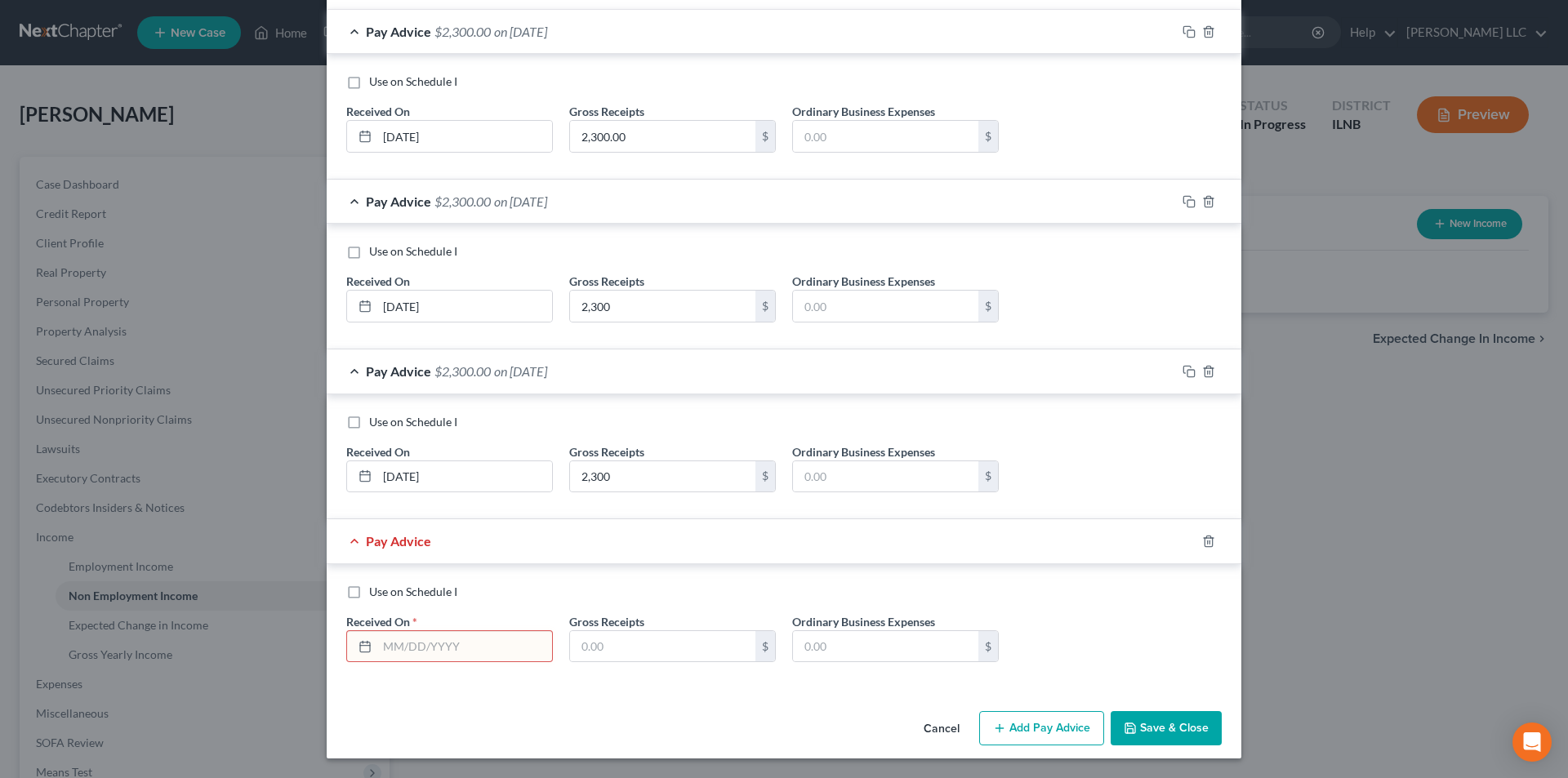
click at [380, 651] on input "text" at bounding box center [465, 646] width 175 height 31
type input "07/01/2025"
type input "2,300"
click at [1038, 720] on button "Add Pay Advice" at bounding box center [1042, 728] width 125 height 34
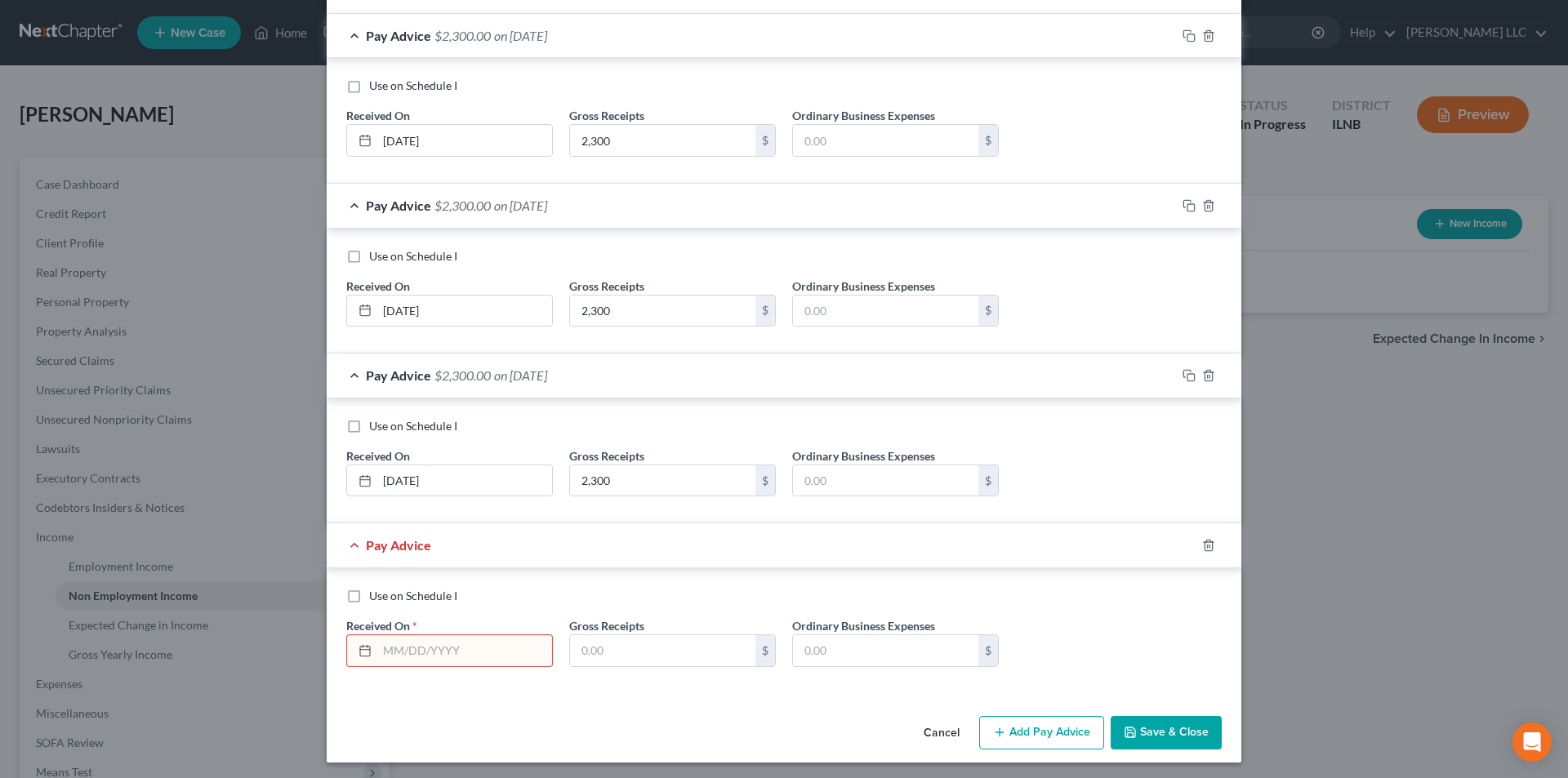
scroll to position [467, 0]
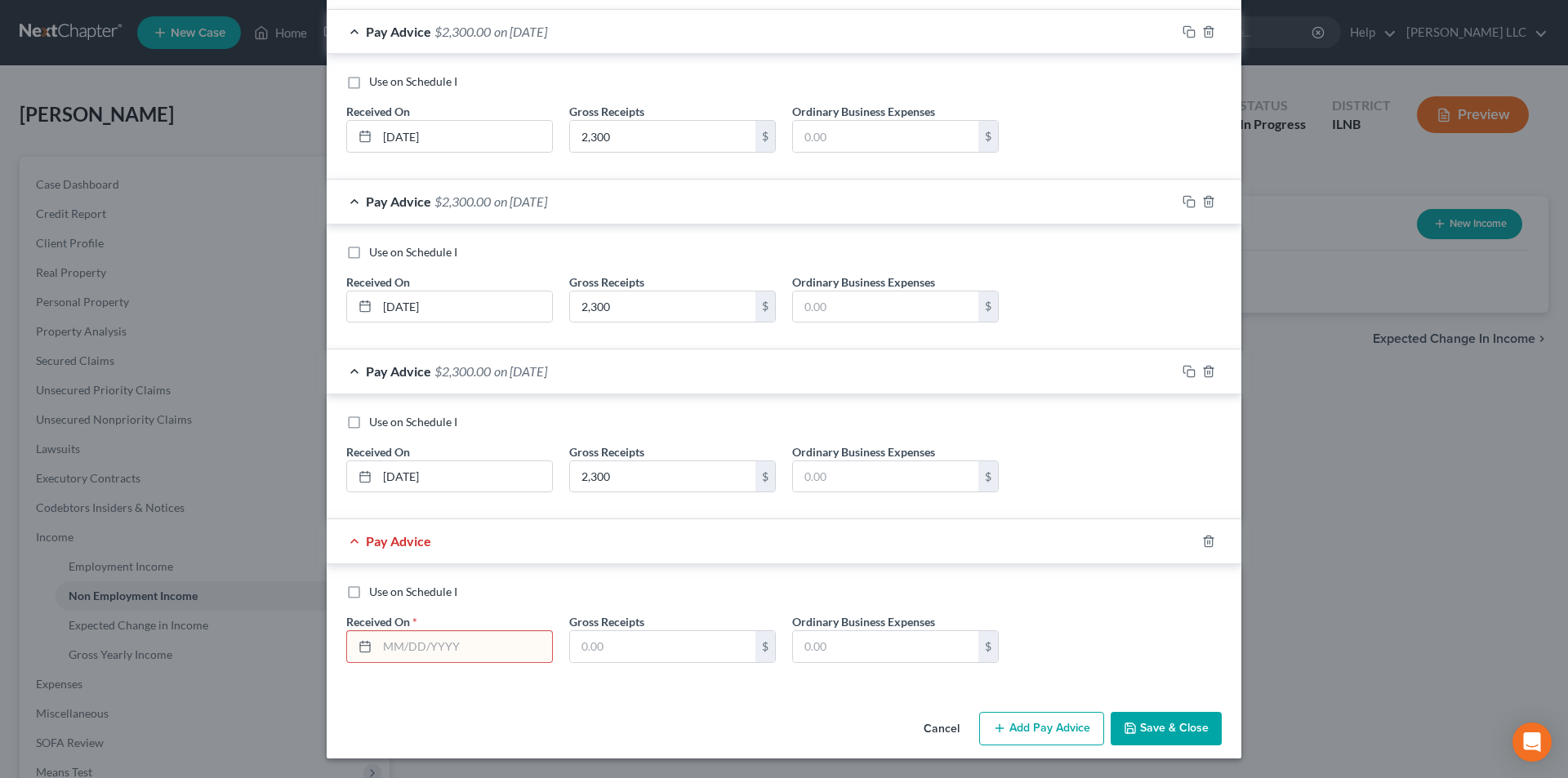
click at [484, 645] on input "text" at bounding box center [465, 646] width 175 height 31
type input "06/01/2025"
type input "2,300"
drag, startPoint x: 1149, startPoint y: 727, endPoint x: 1050, endPoint y: 732, distance: 99.1
click at [1050, 732] on div "Cancel Add Pay Advice Save & Close" at bounding box center [784, 732] width 915 height 54
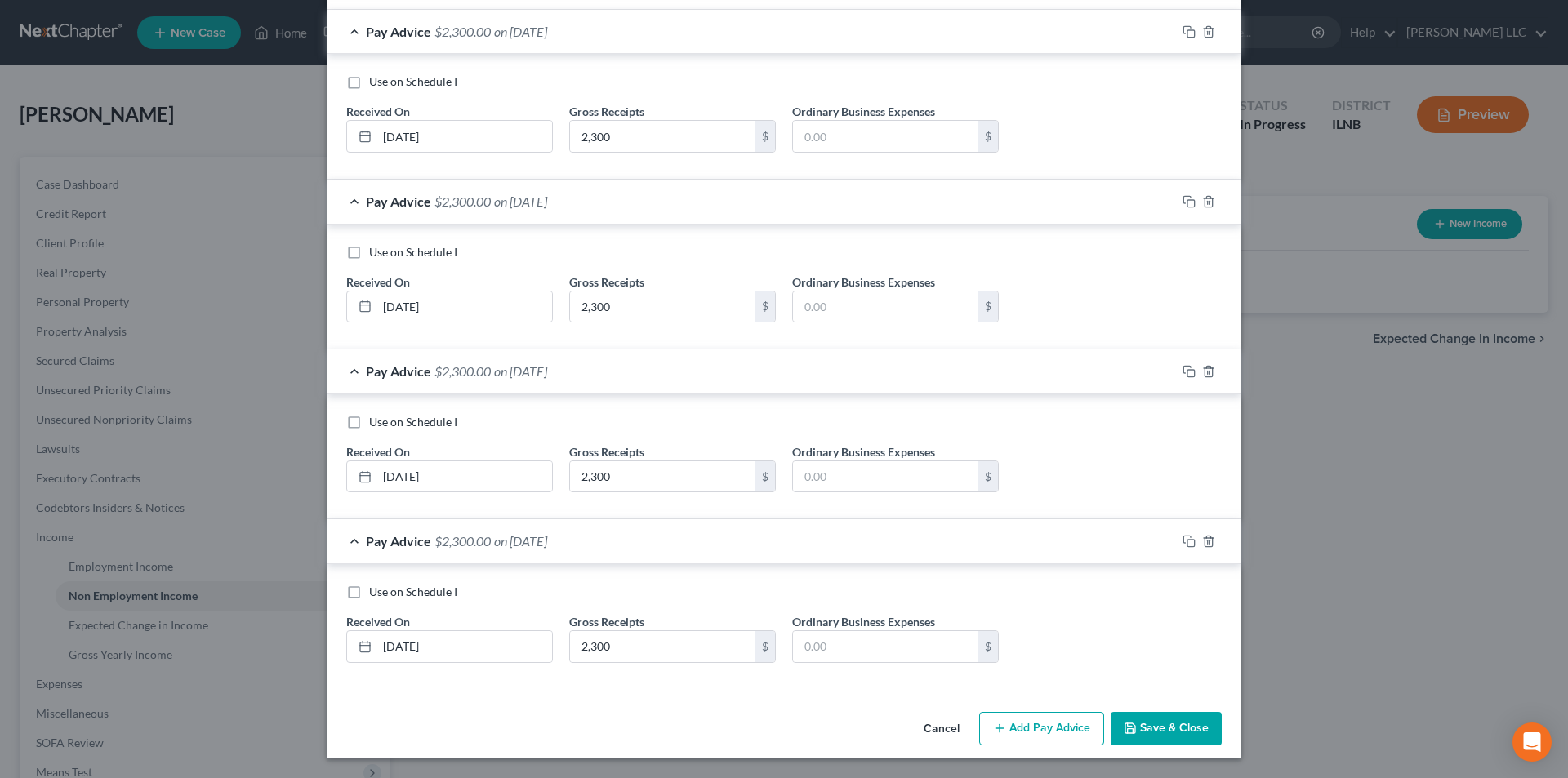
click at [1050, 732] on button "Add Pay Advice" at bounding box center [1042, 729] width 125 height 34
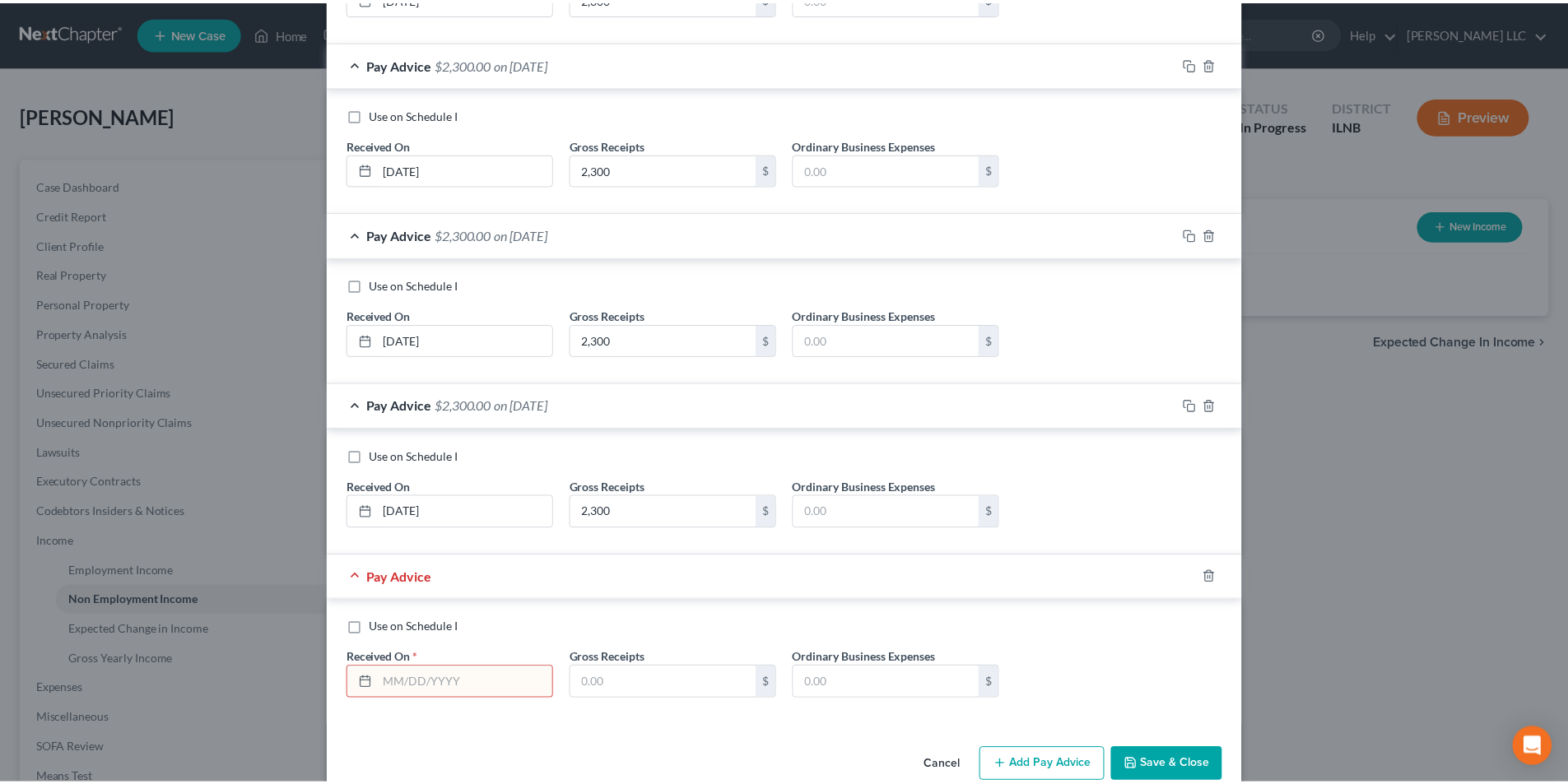
scroll to position [642, 0]
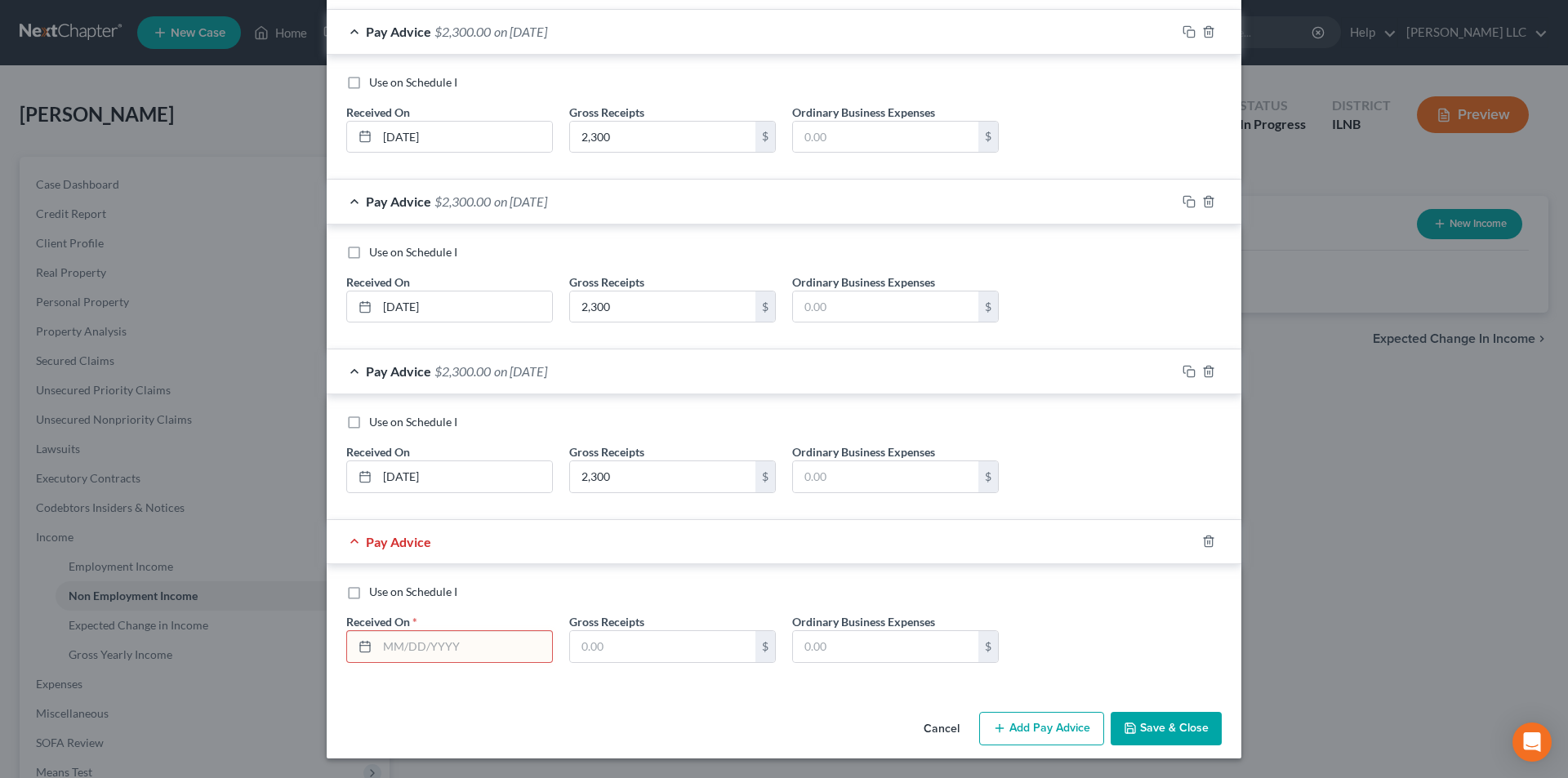
click at [399, 647] on input "text" at bounding box center [465, 646] width 175 height 31
type input "05/01/2025"
type input "2,300"
click at [1147, 722] on button "Save & Close" at bounding box center [1166, 729] width 111 height 34
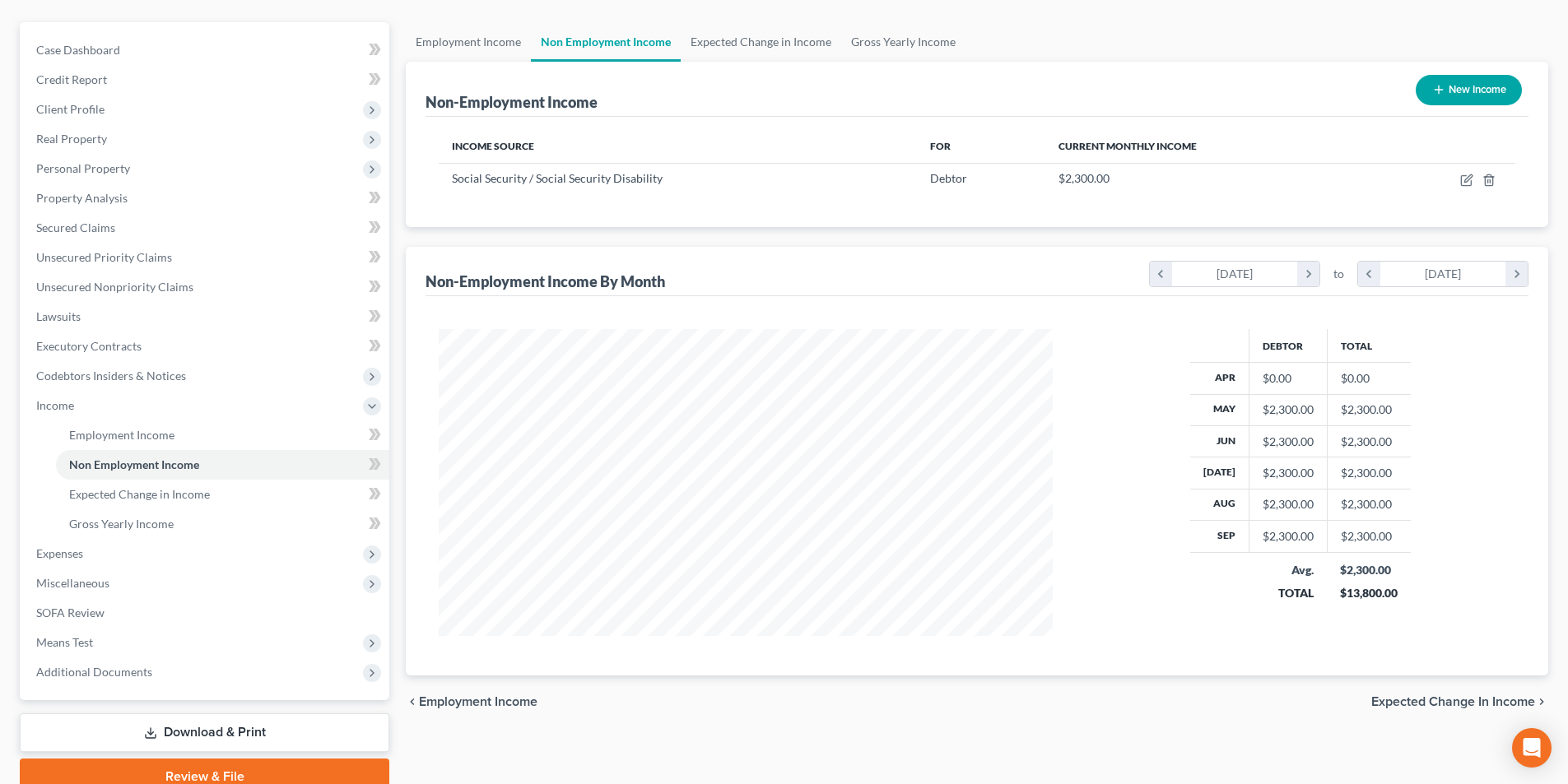
scroll to position [165, 0]
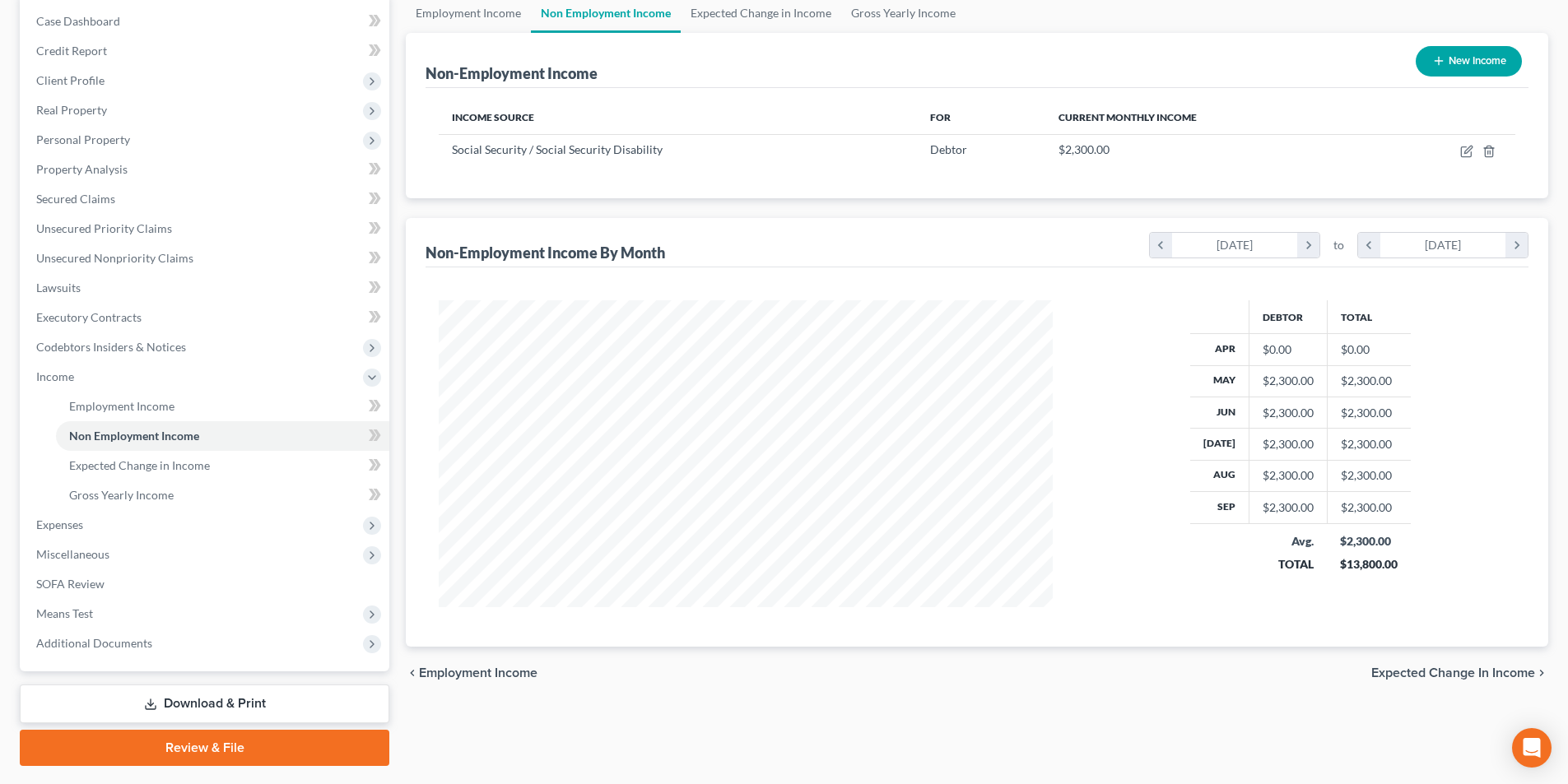
click at [1387, 674] on span "Expected Change in Income" at bounding box center [1453, 673] width 164 height 13
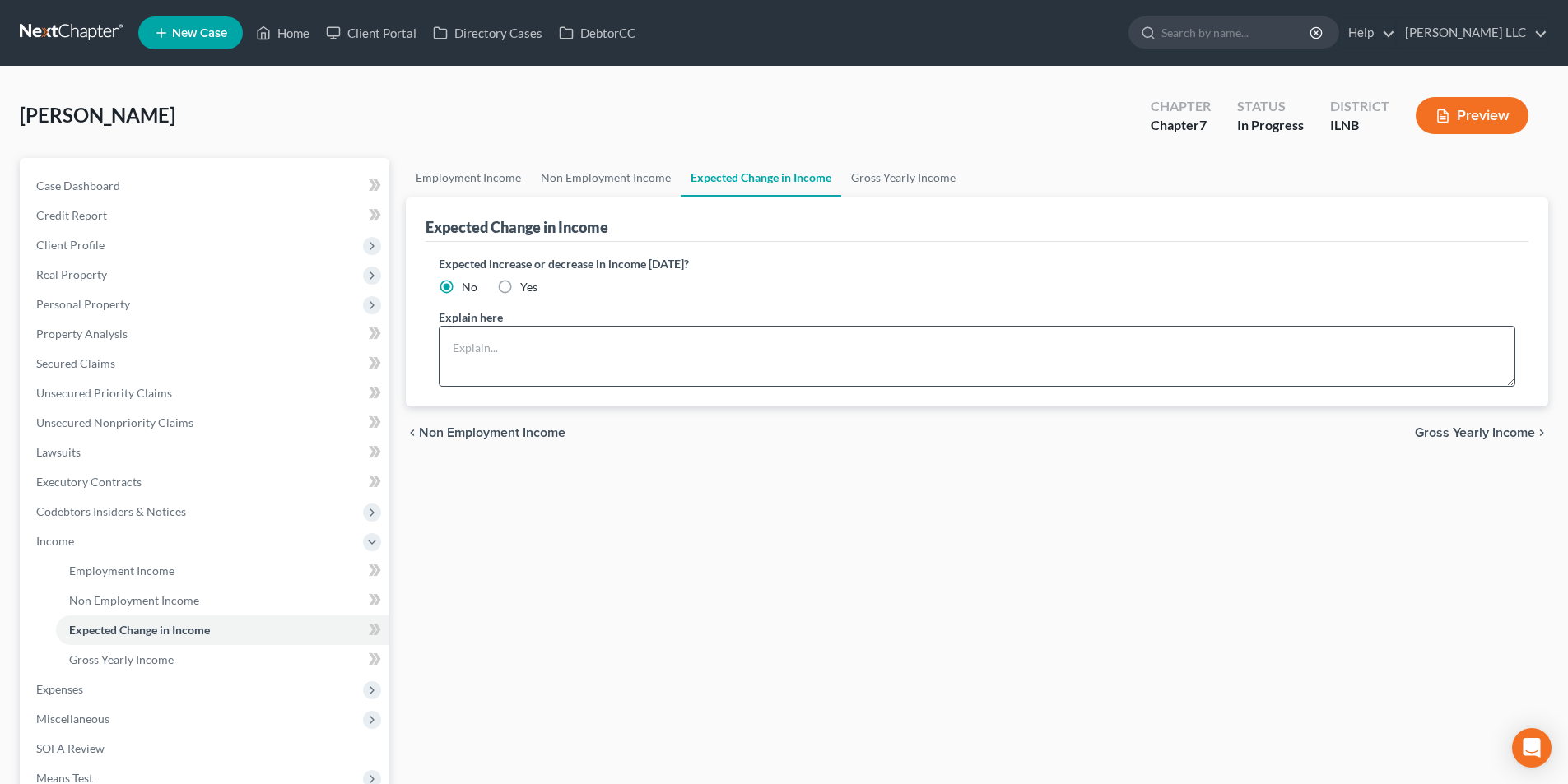
drag, startPoint x: 1445, startPoint y: 432, endPoint x: 857, endPoint y: 342, distance: 594.8
click at [864, 340] on ui-view "Employment Income Non Employment Income Expected Change in Income Gross Yearly …" at bounding box center [976, 309] width 1142 height 301
click at [1438, 438] on span "Gross Yearly Income" at bounding box center [1475, 433] width 120 height 13
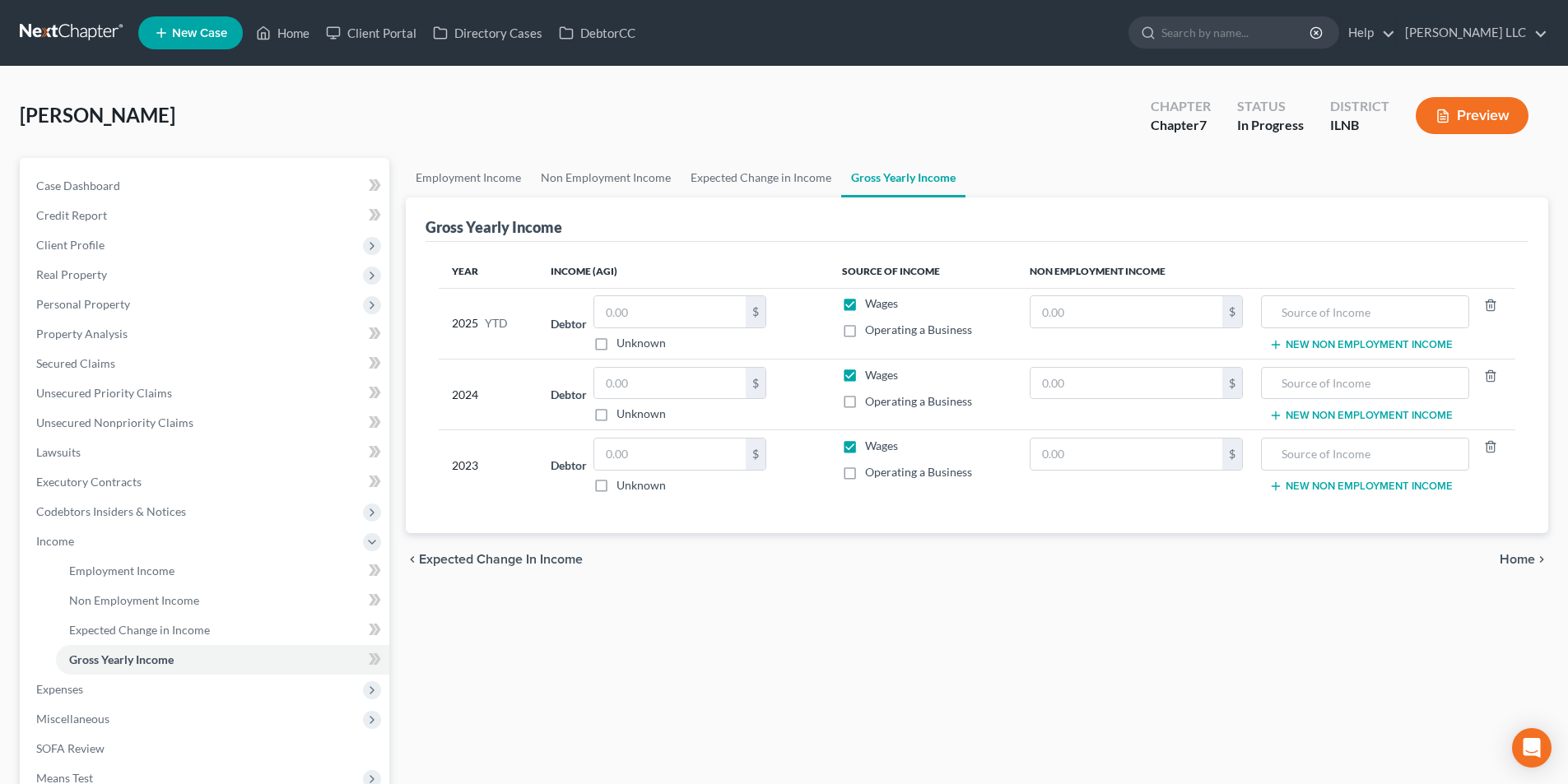
click at [866, 377] on label "Wages" at bounding box center [882, 375] width 33 height 16
click at [872, 377] on input "Wages" at bounding box center [877, 372] width 10 height 10
checkbox input "false"
click at [666, 387] on input "text" at bounding box center [670, 383] width 152 height 31
type input "33,000.00"
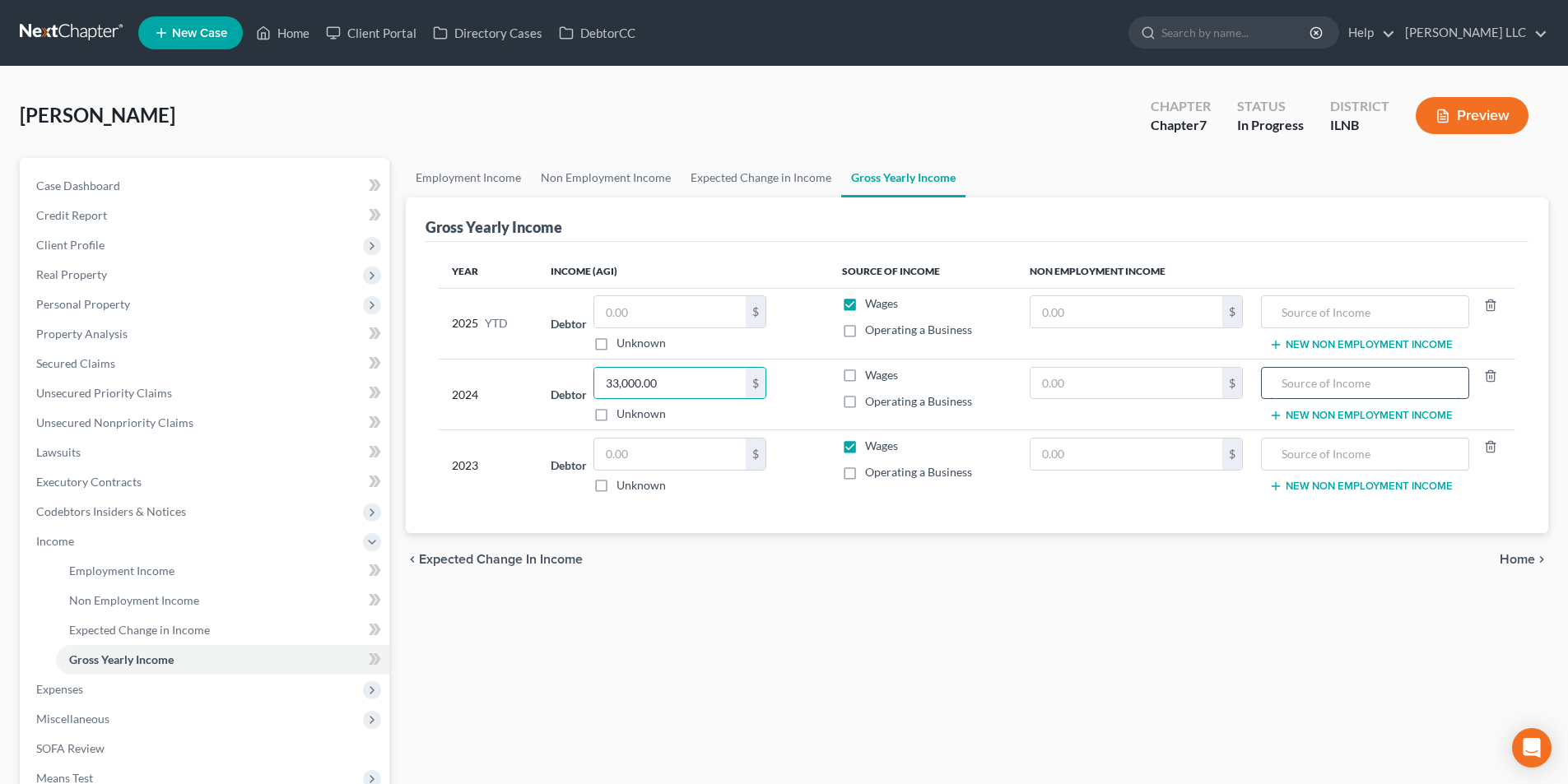
click at [1274, 375] on input "text" at bounding box center [1365, 383] width 189 height 31
click at [1307, 414] on button "New Non Employment Income" at bounding box center [1361, 416] width 183 height 13
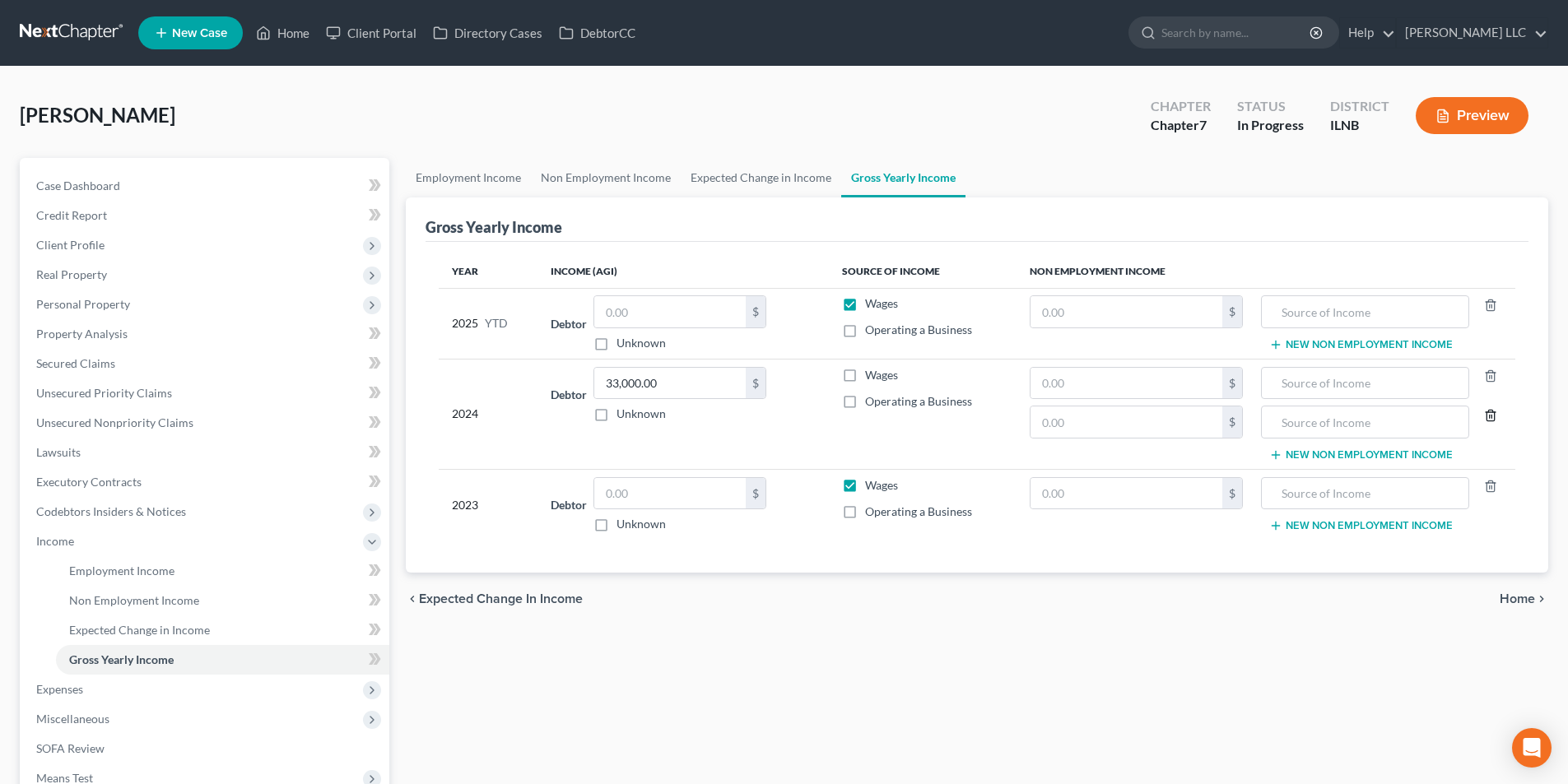
click at [1485, 417] on icon "button" at bounding box center [1491, 416] width 13 height 13
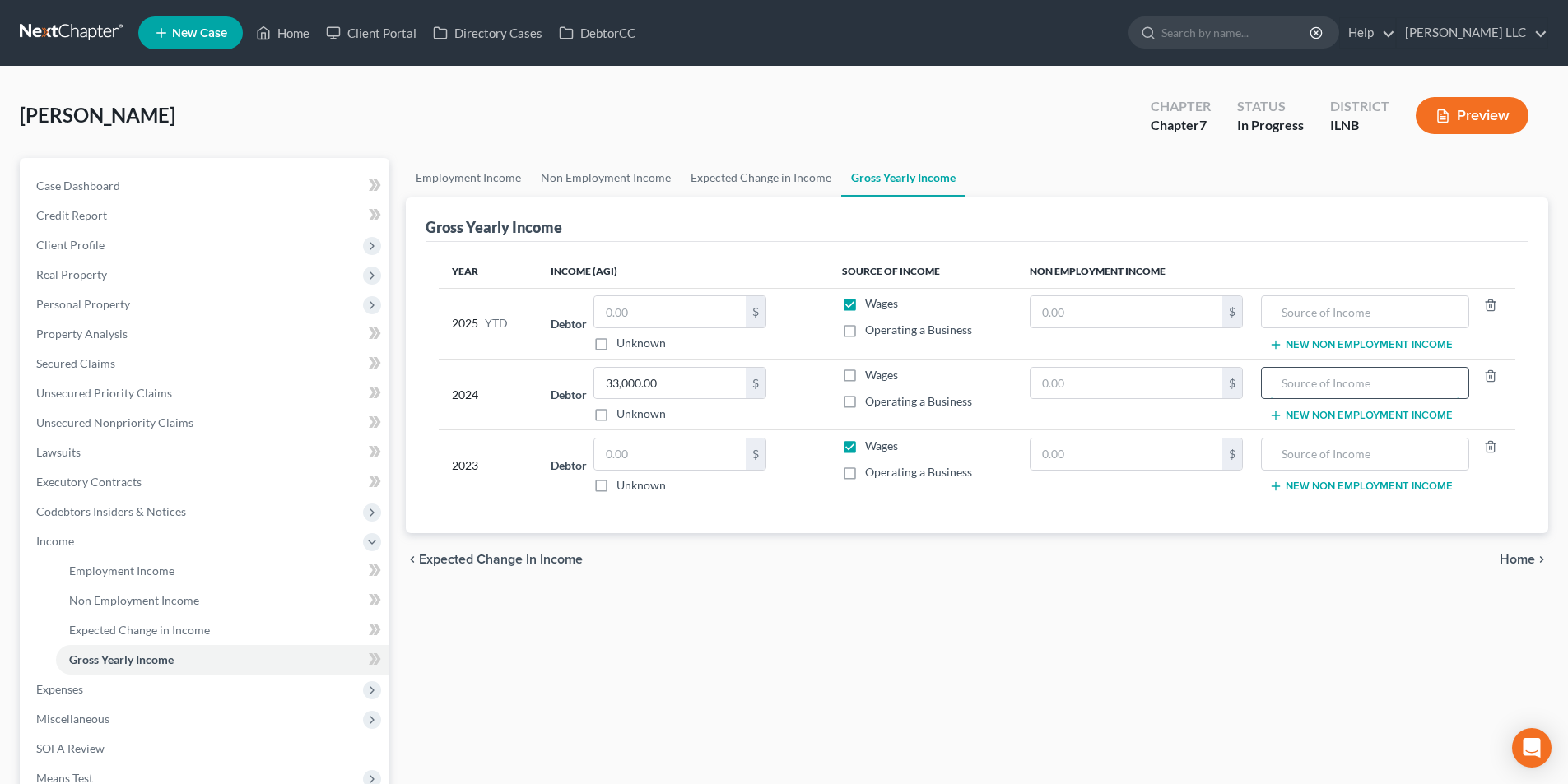
click at [1337, 389] on input "text" at bounding box center [1365, 383] width 189 height 31
type input "Social Security Disability"
click at [1325, 311] on input "text" at bounding box center [1365, 312] width 189 height 31
type input "Social Security Disability"
type input "27,600.00"
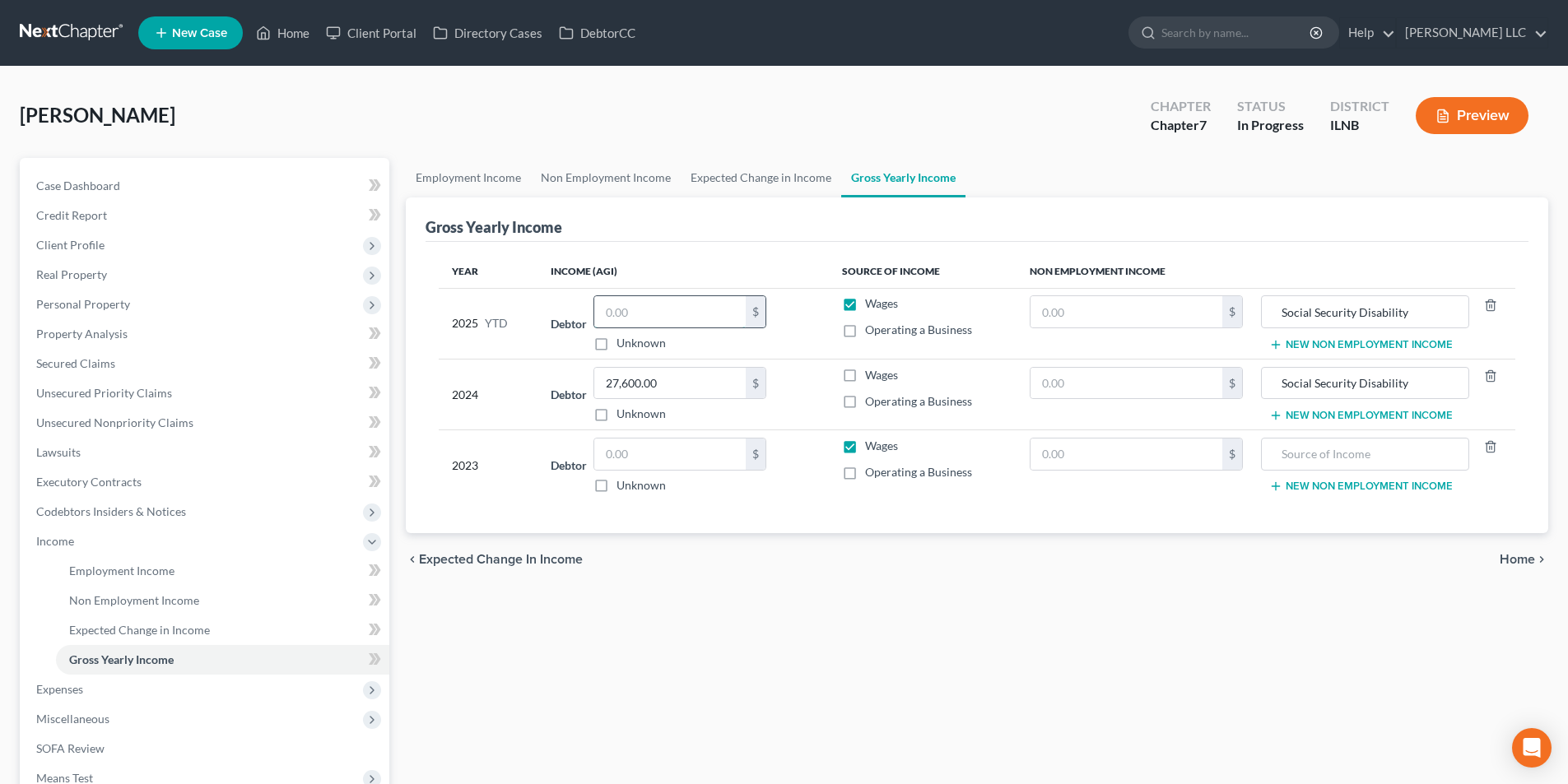
click at [681, 313] on input "text" at bounding box center [670, 312] width 152 height 31
click at [616, 315] on input "text" at bounding box center [670, 312] width 152 height 31
type input "25,000"
click at [866, 306] on label "Wages" at bounding box center [882, 303] width 33 height 16
click at [872, 306] on input "Wages" at bounding box center [877, 300] width 10 height 10
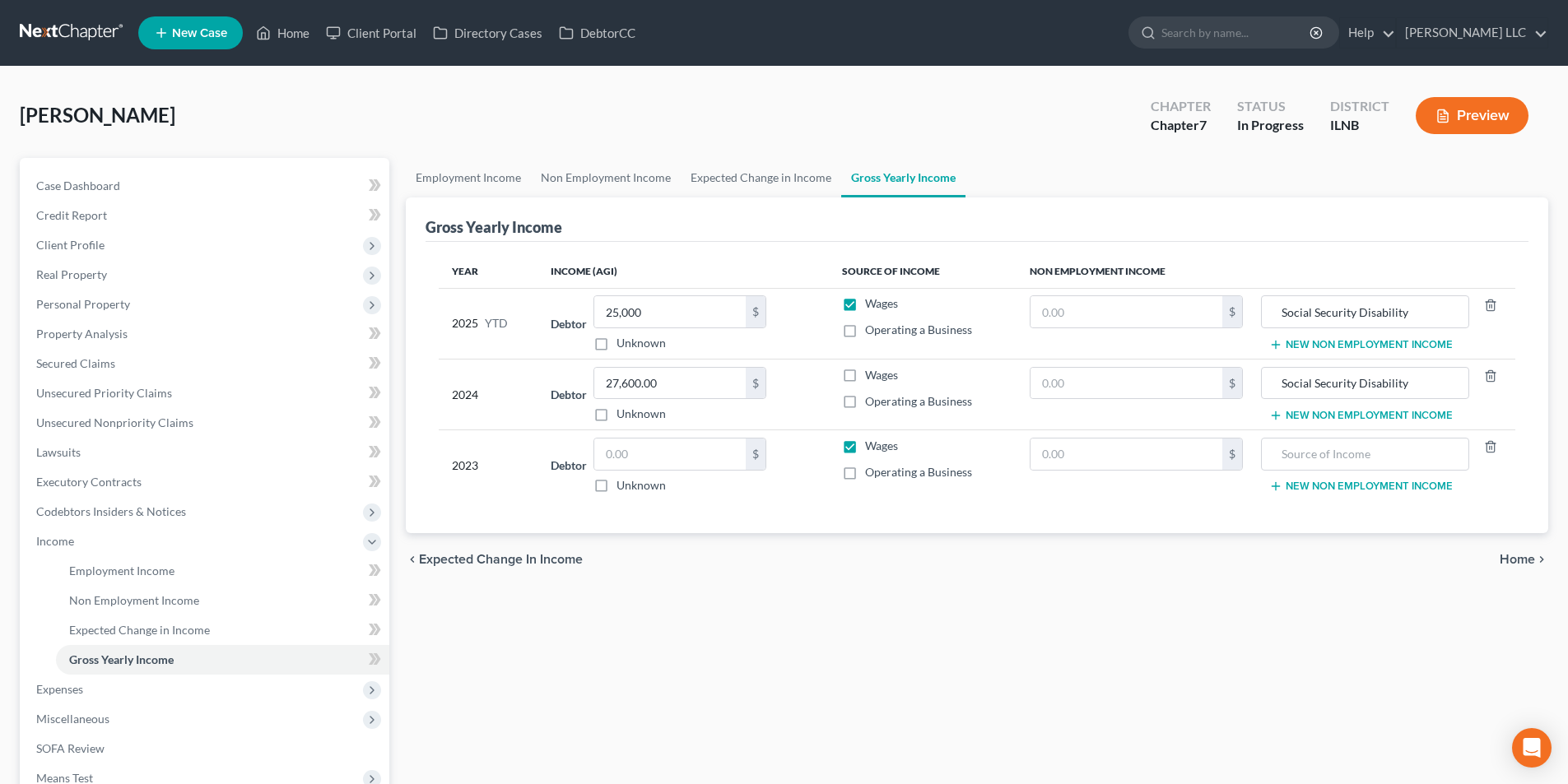
checkbox input "false"
click at [1527, 562] on span "Home" at bounding box center [1517, 560] width 35 height 13
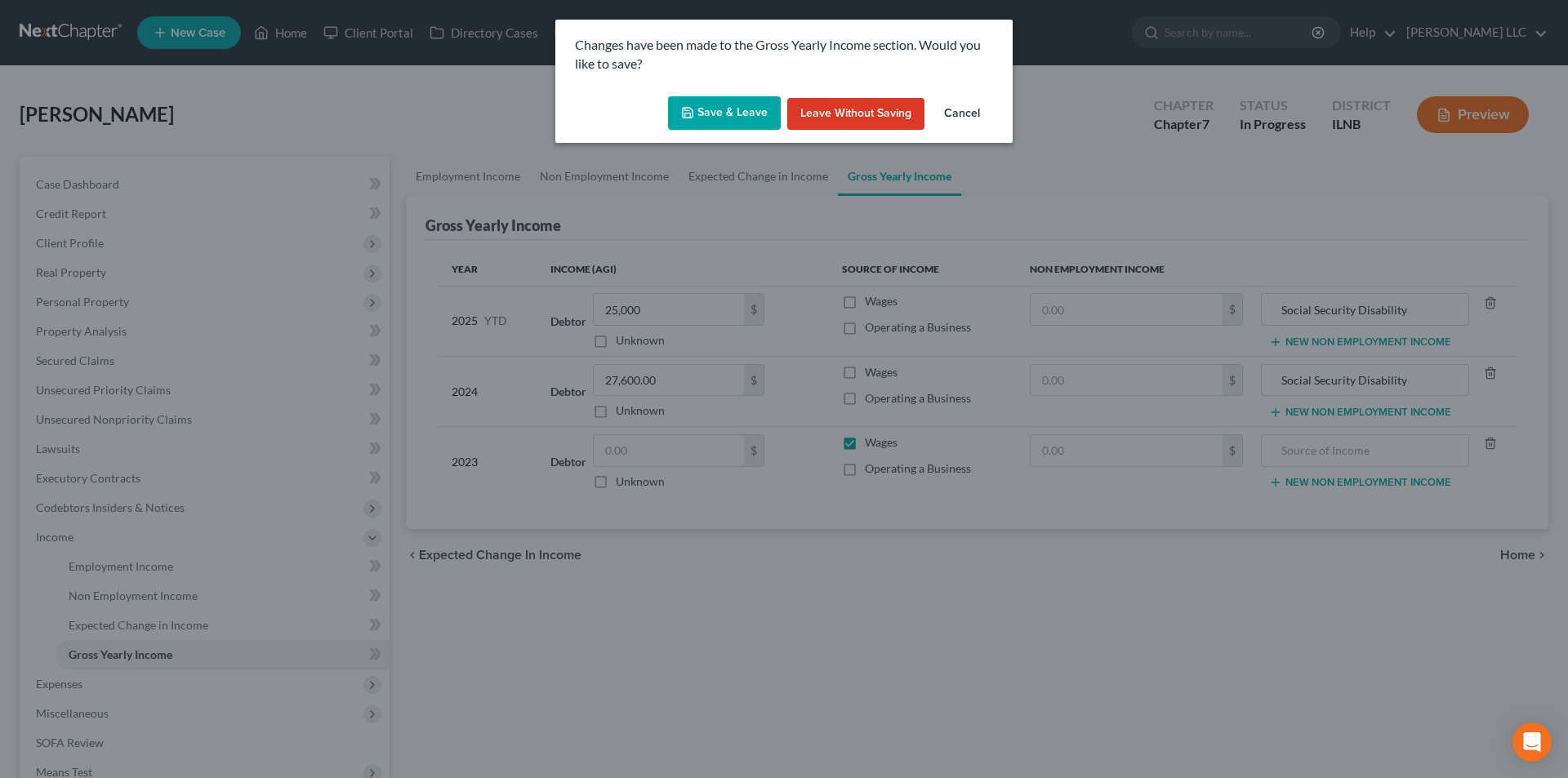
click at [718, 109] on button "Save & Leave" at bounding box center [724, 114] width 113 height 34
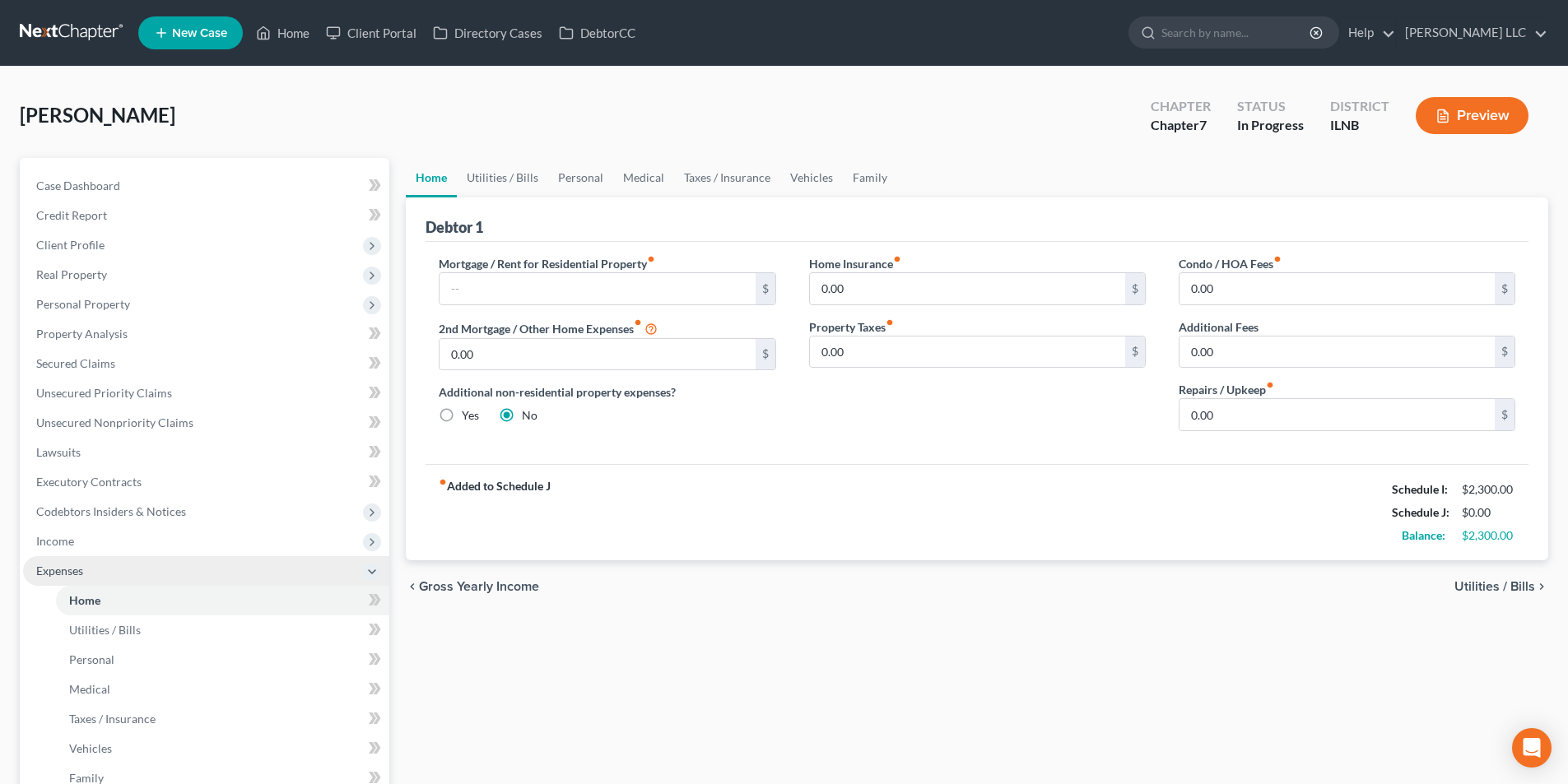
click at [69, 570] on span "Expenses" at bounding box center [59, 570] width 47 height 14
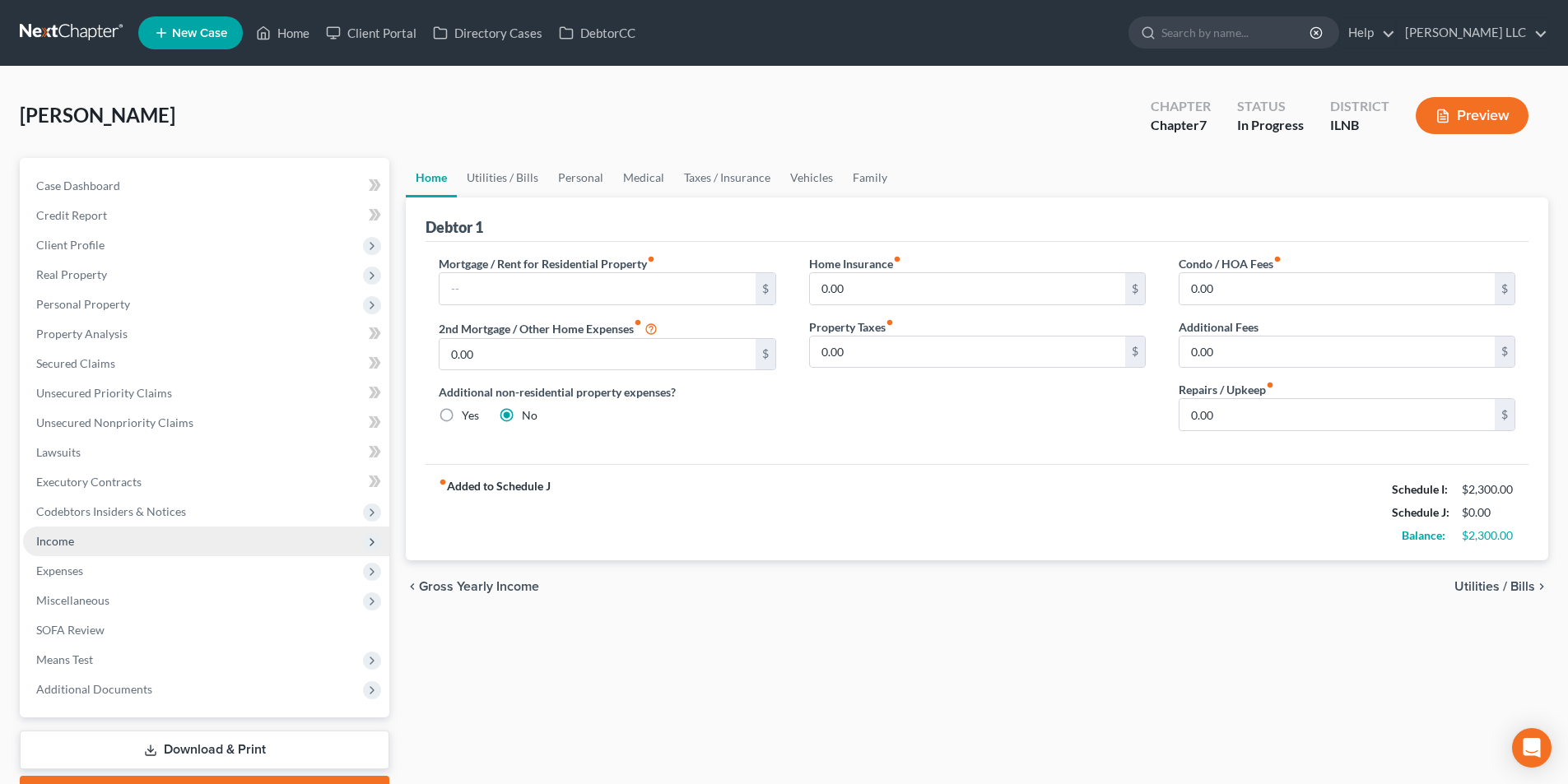
click at [59, 545] on span "Income" at bounding box center [55, 541] width 38 height 14
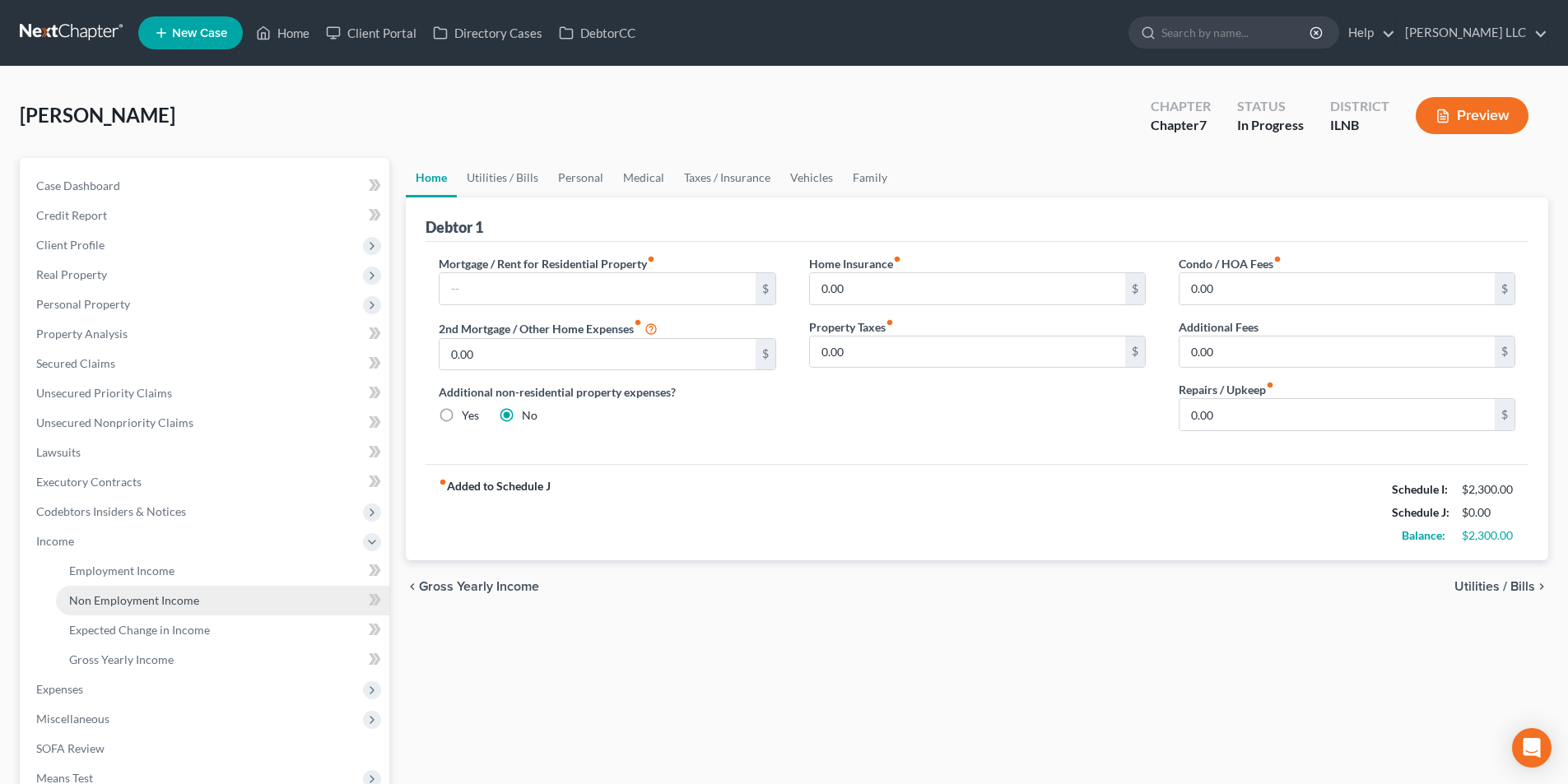
click at [87, 606] on span "Non Employment Income" at bounding box center [134, 600] width 130 height 14
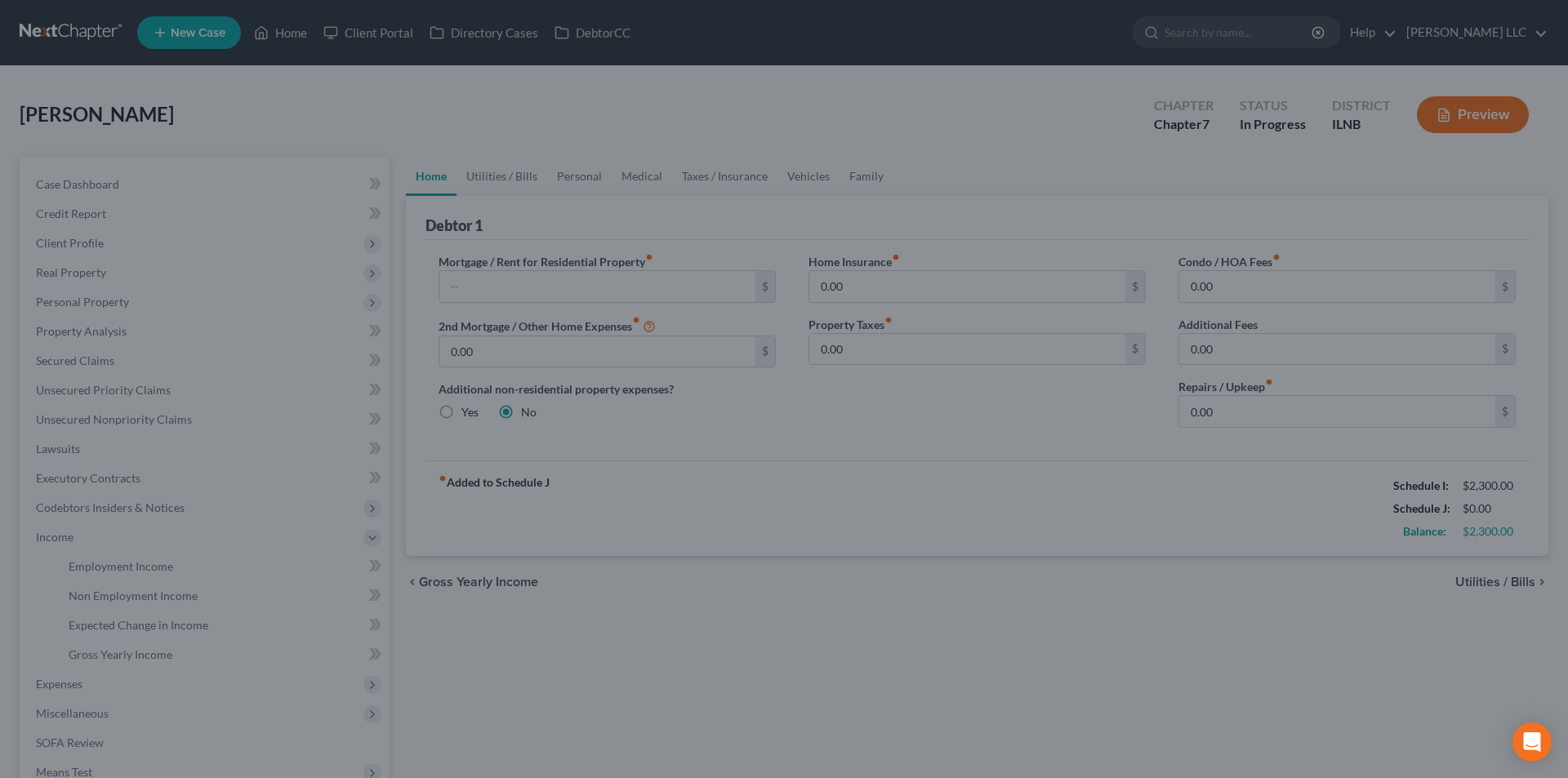
click at [140, 568] on div at bounding box center [784, 389] width 1568 height 778
drag, startPoint x: 211, startPoint y: 646, endPoint x: 1365, endPoint y: 631, distance: 1154.1
click at [226, 644] on div at bounding box center [784, 389] width 1568 height 778
drag, startPoint x: 1175, startPoint y: 102, endPoint x: 1038, endPoint y: 2, distance: 169.6
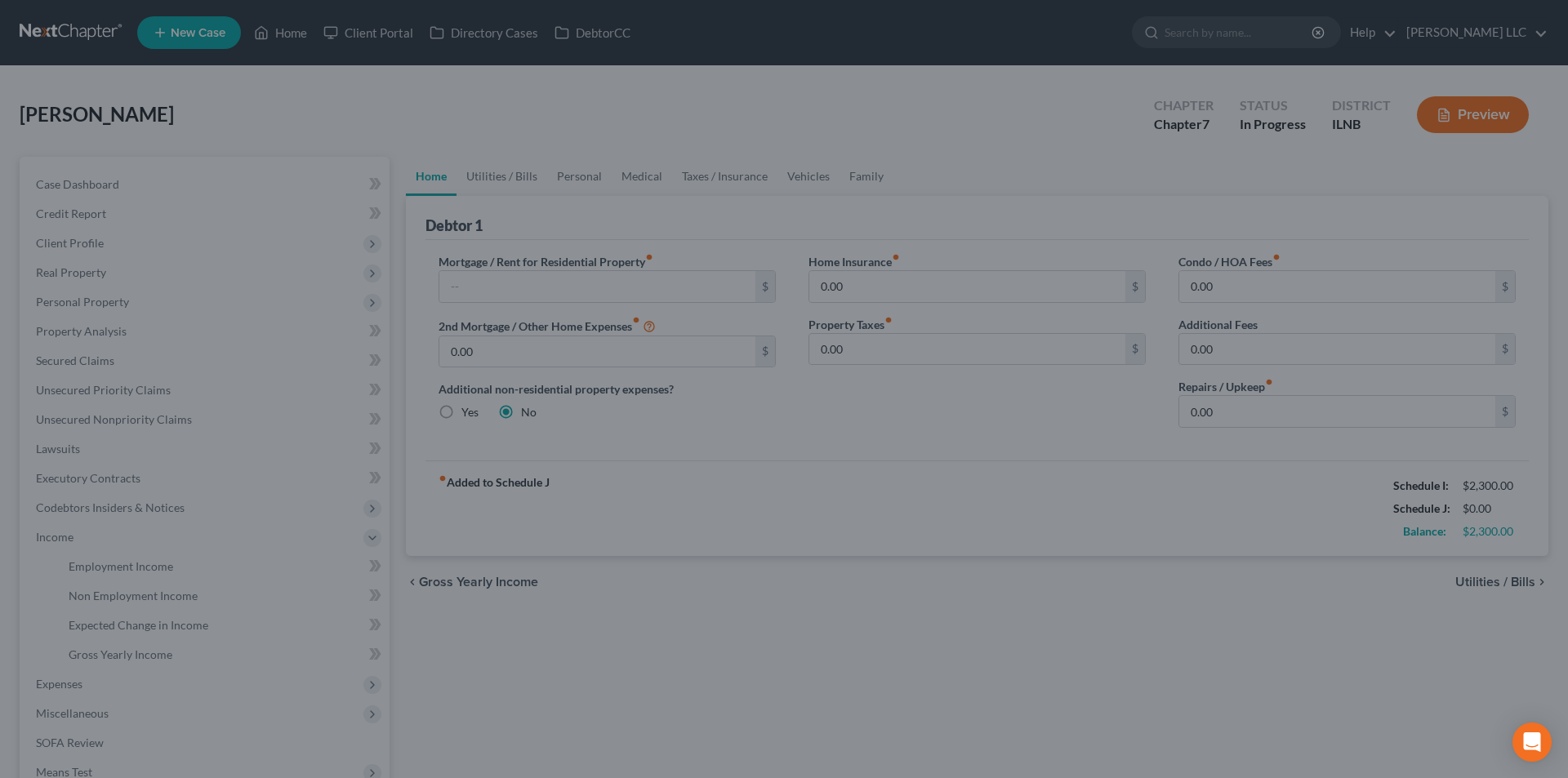
click at [1169, 97] on div at bounding box center [784, 389] width 1568 height 778
click at [229, 199] on div at bounding box center [784, 389] width 1568 height 778
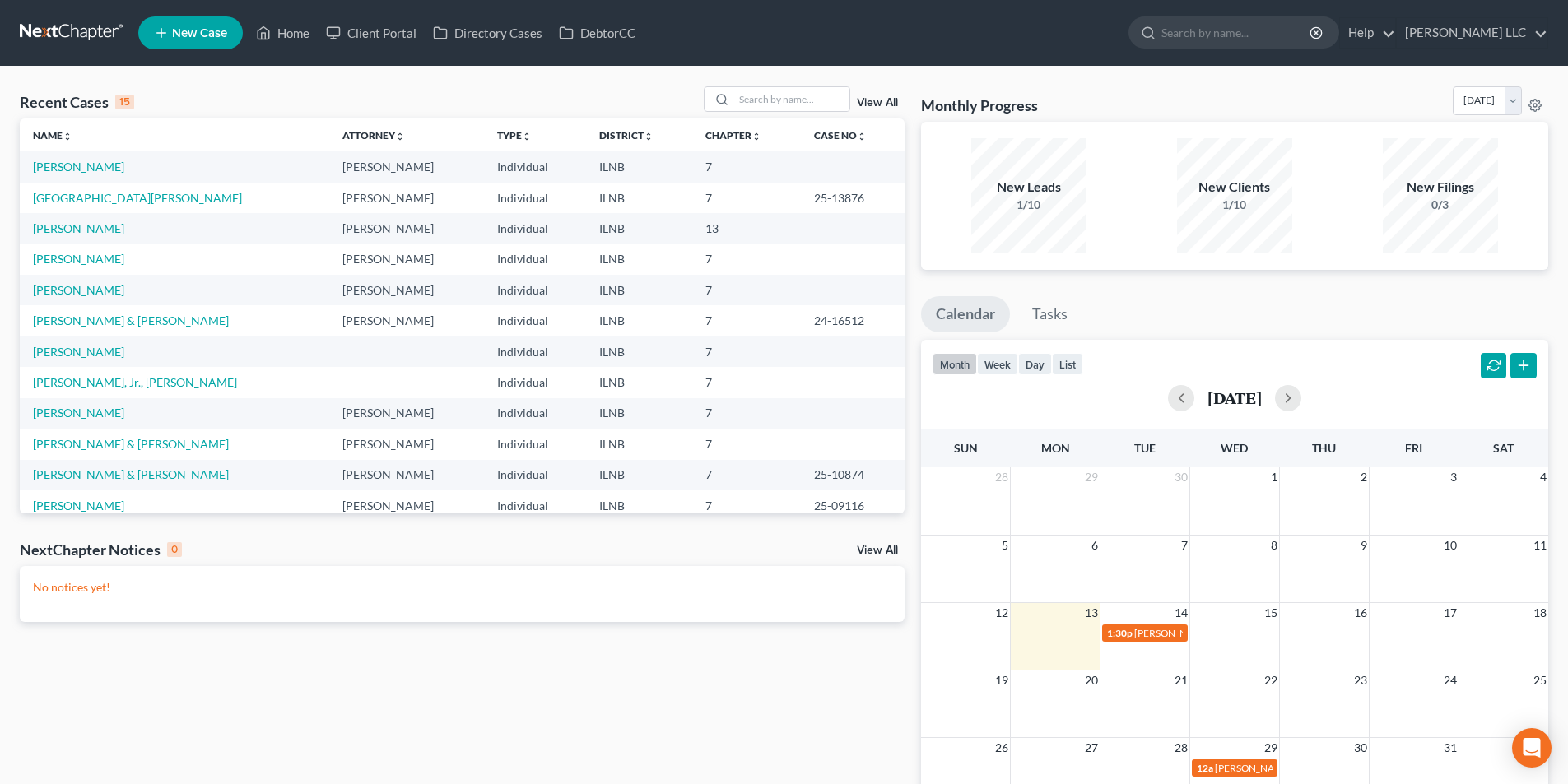
click at [91, 175] on td "[PERSON_NAME]" at bounding box center [175, 167] width 309 height 31
click at [95, 163] on link "Fredericks, Michael" at bounding box center [79, 166] width 92 height 14
select select "6"
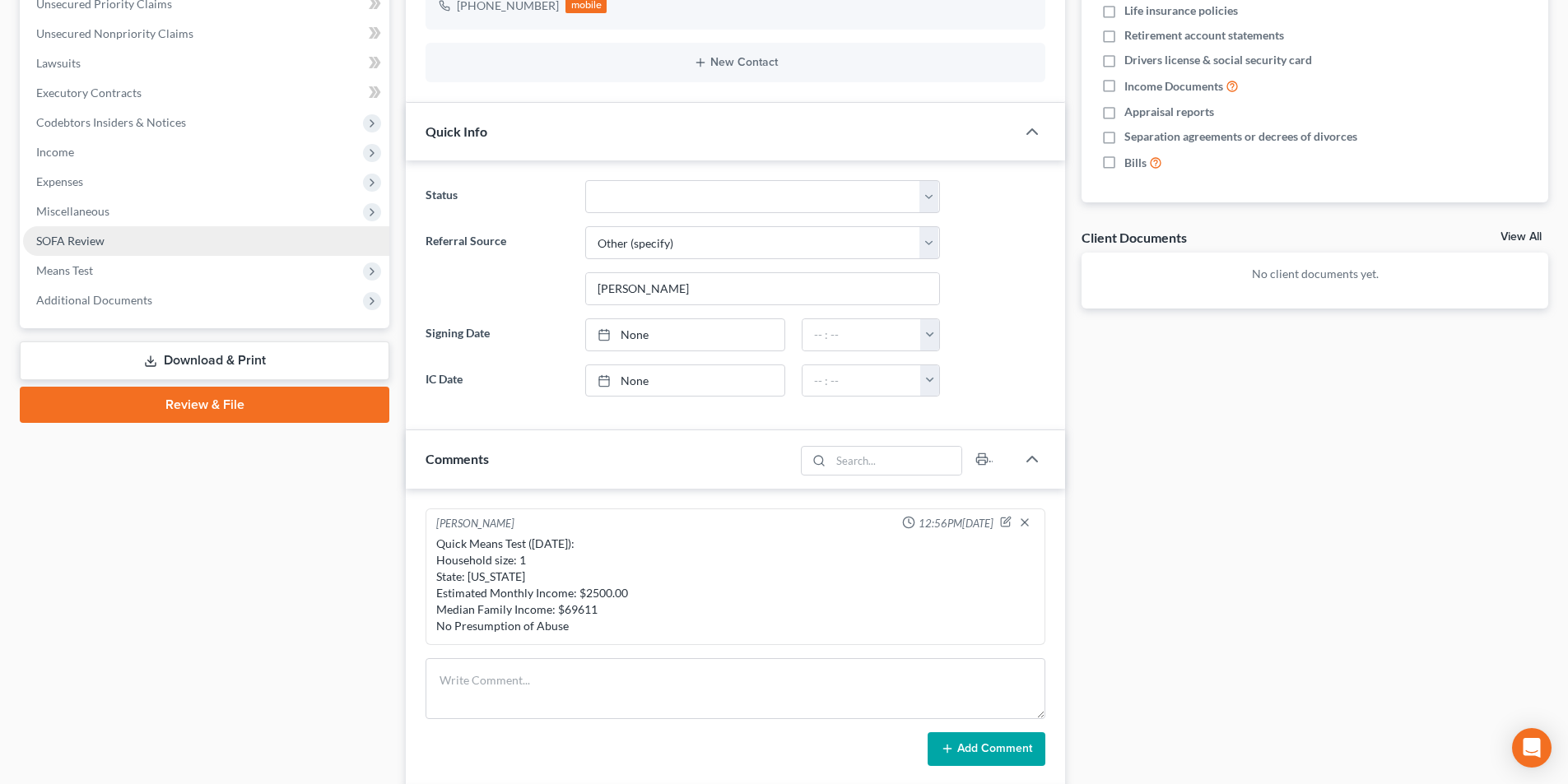
scroll to position [247, 0]
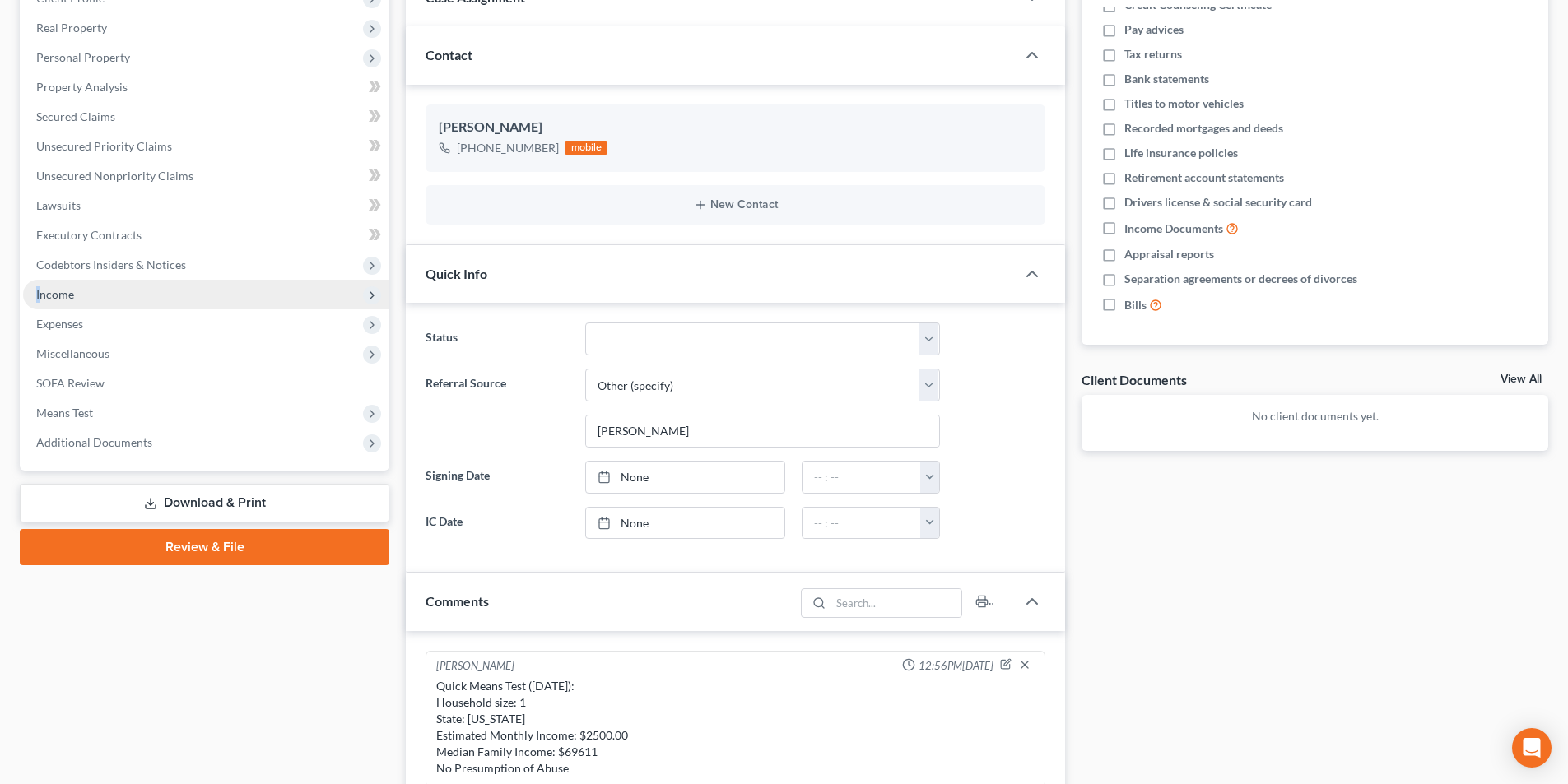
click at [39, 298] on span "Income" at bounding box center [55, 294] width 38 height 14
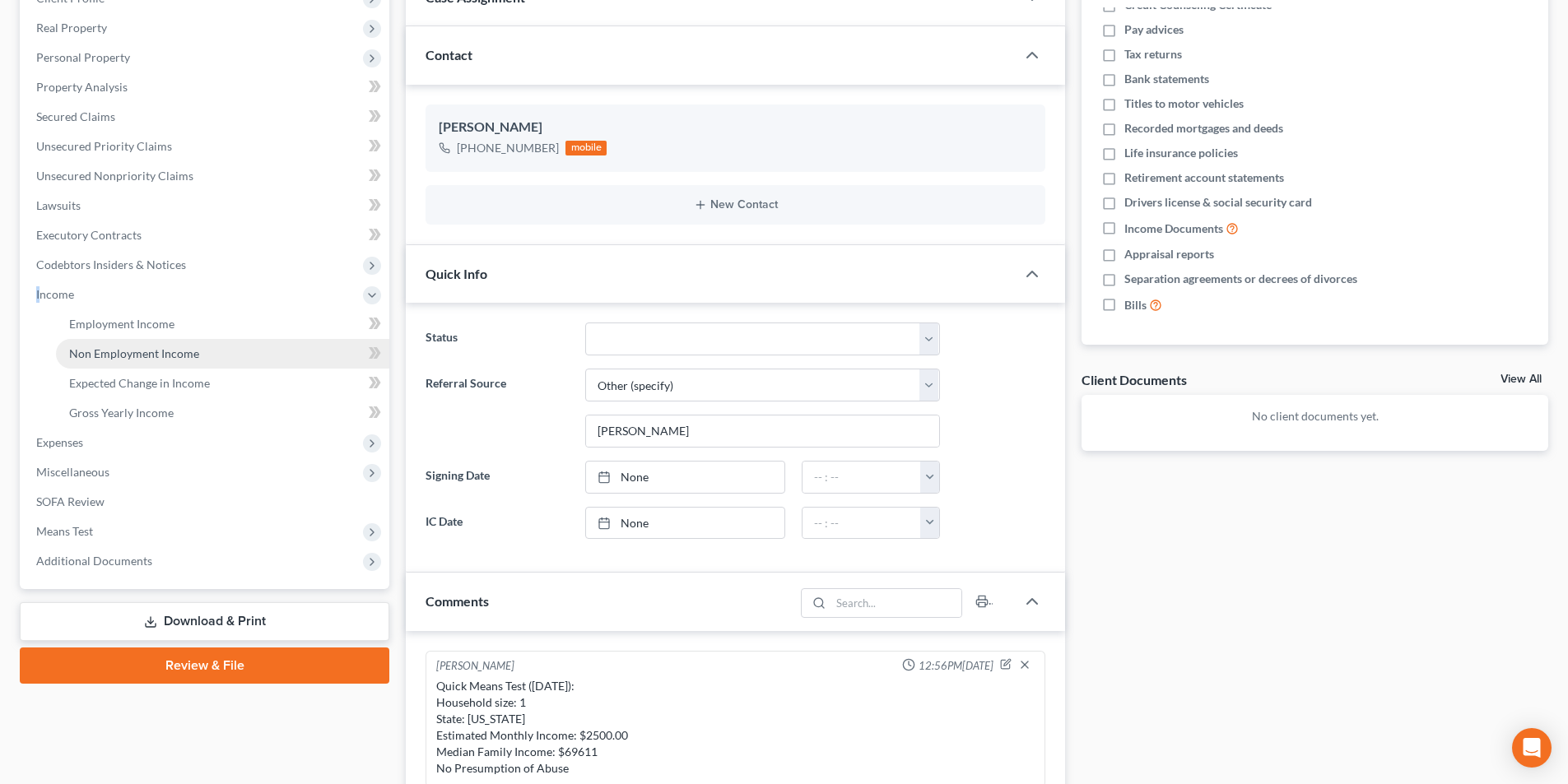
click at [144, 350] on span "Non Employment Income" at bounding box center [134, 353] width 130 height 14
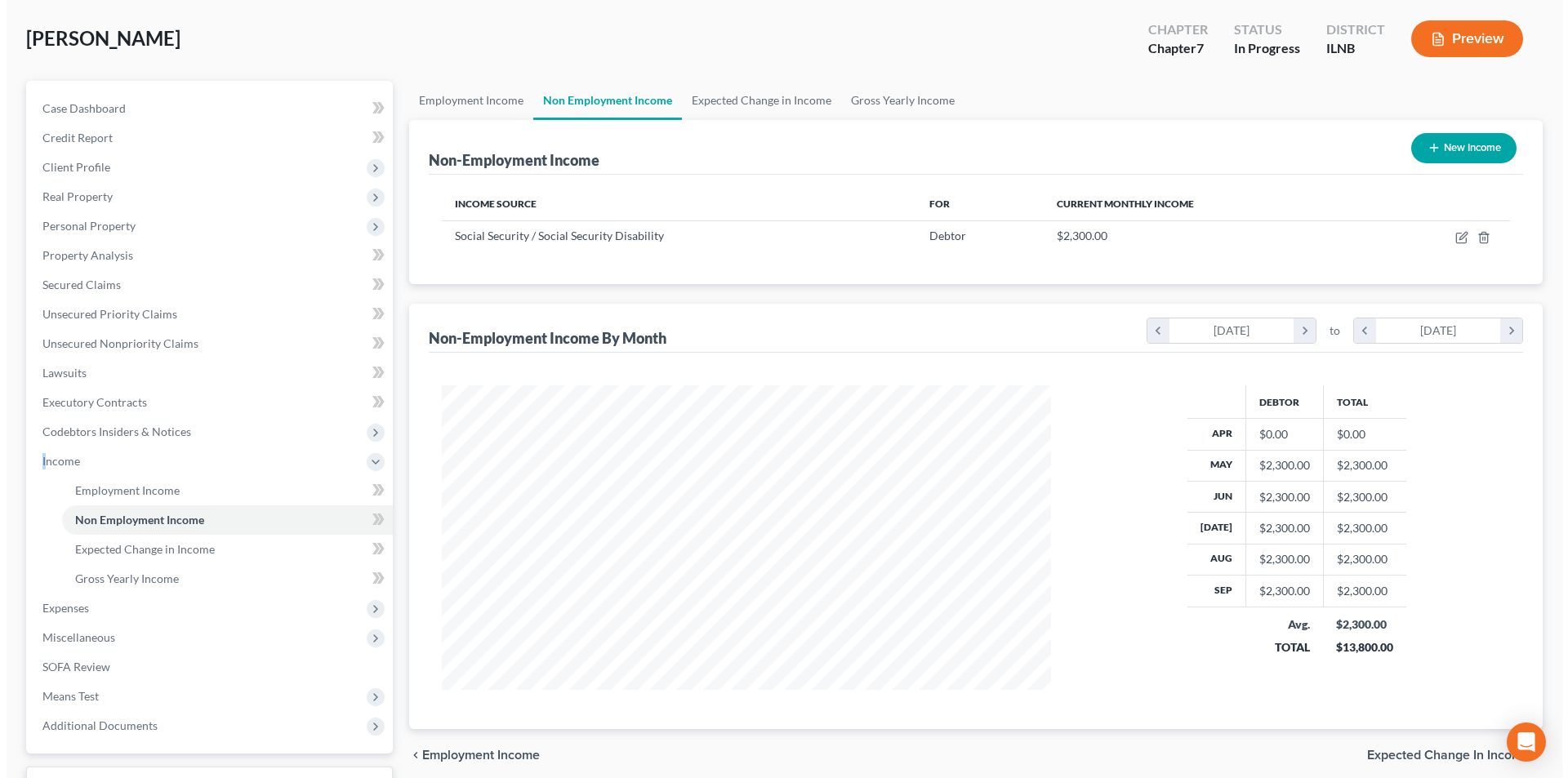
scroll to position [207, 0]
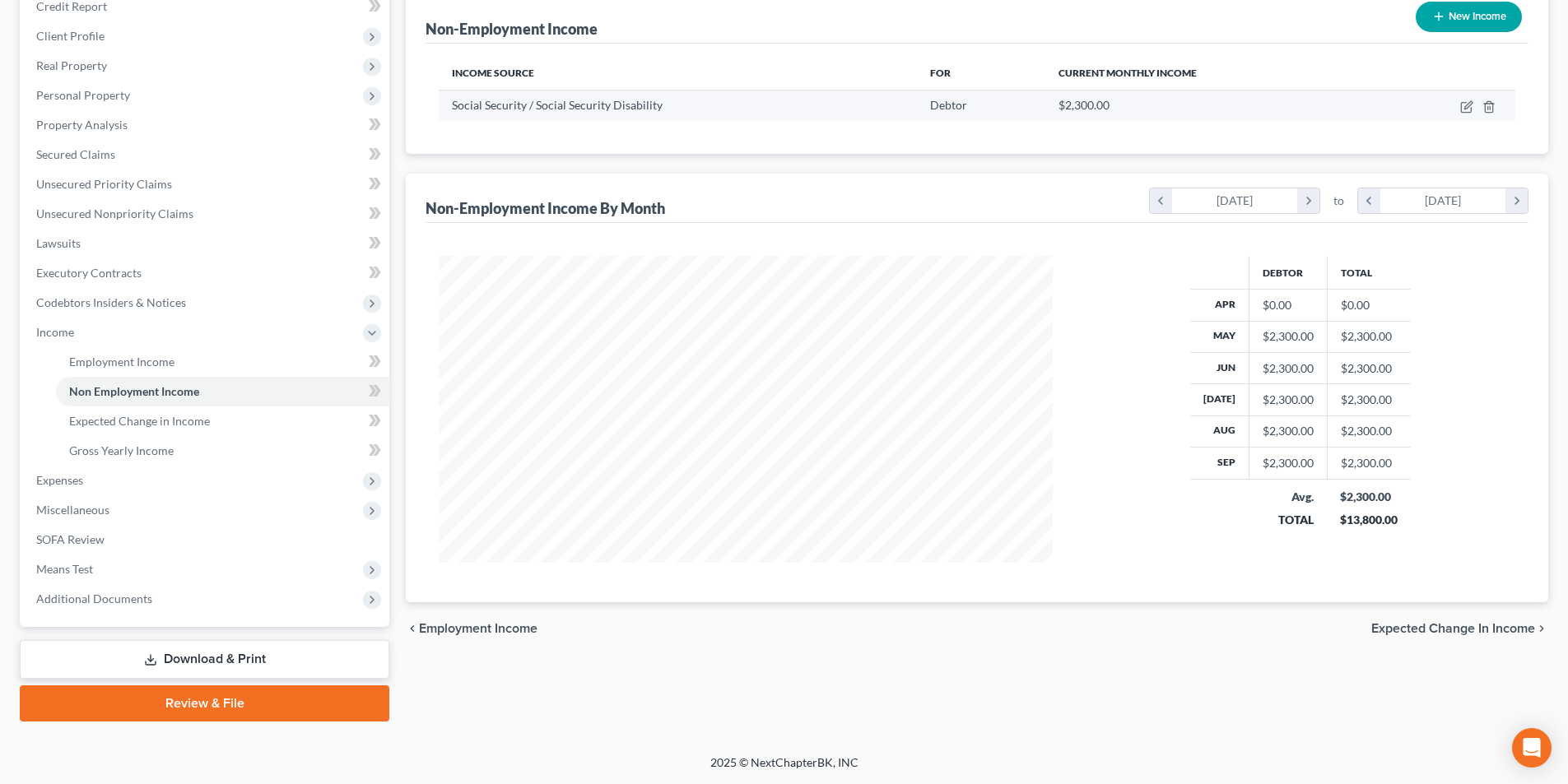
click at [1474, 106] on td at bounding box center [1446, 105] width 138 height 31
click at [1460, 113] on td at bounding box center [1446, 105] width 138 height 31
click at [1470, 101] on icon "button" at bounding box center [1467, 107] width 13 height 13
select select "4"
select select "0"
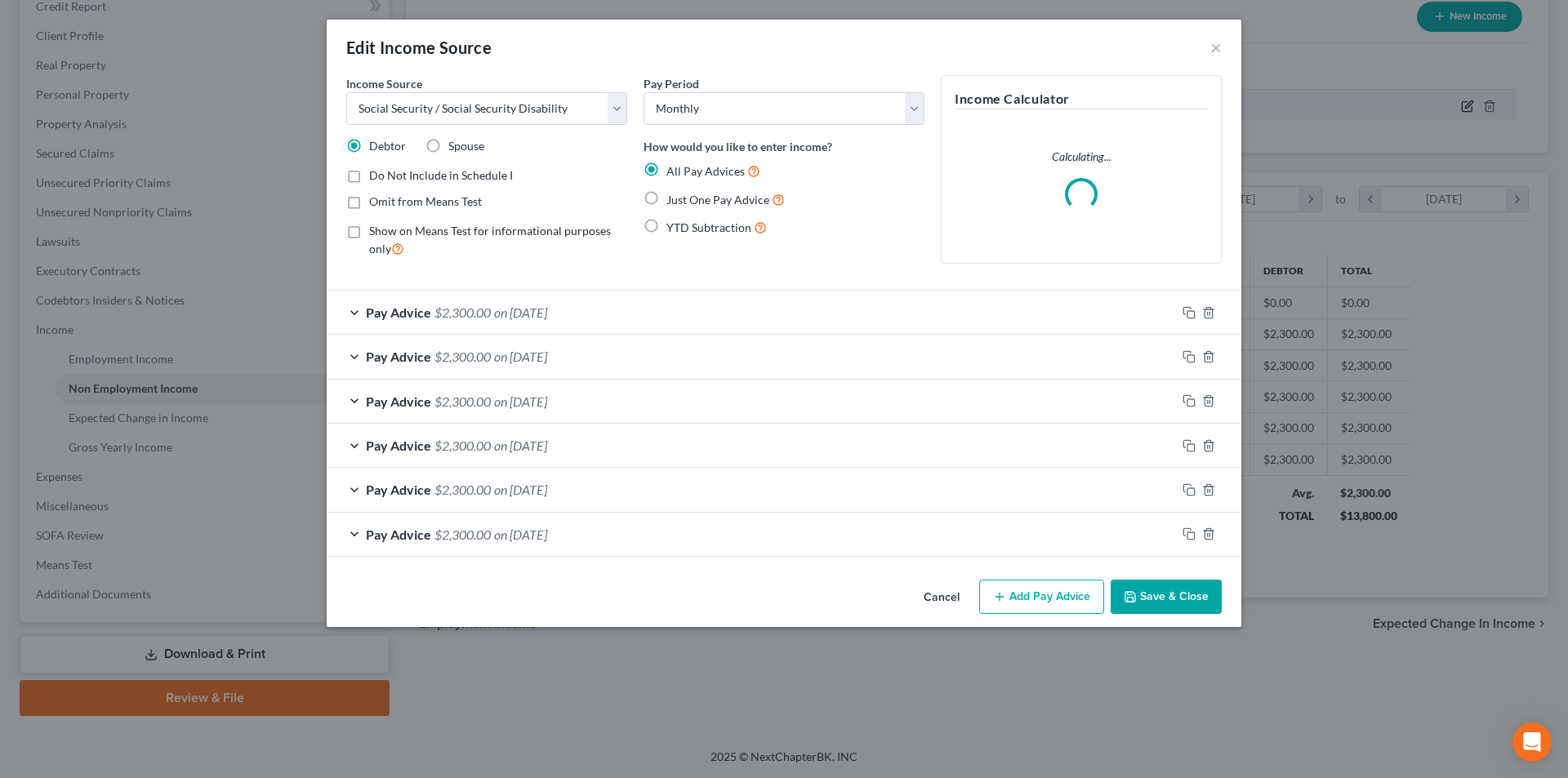
scroll to position [307, 648]
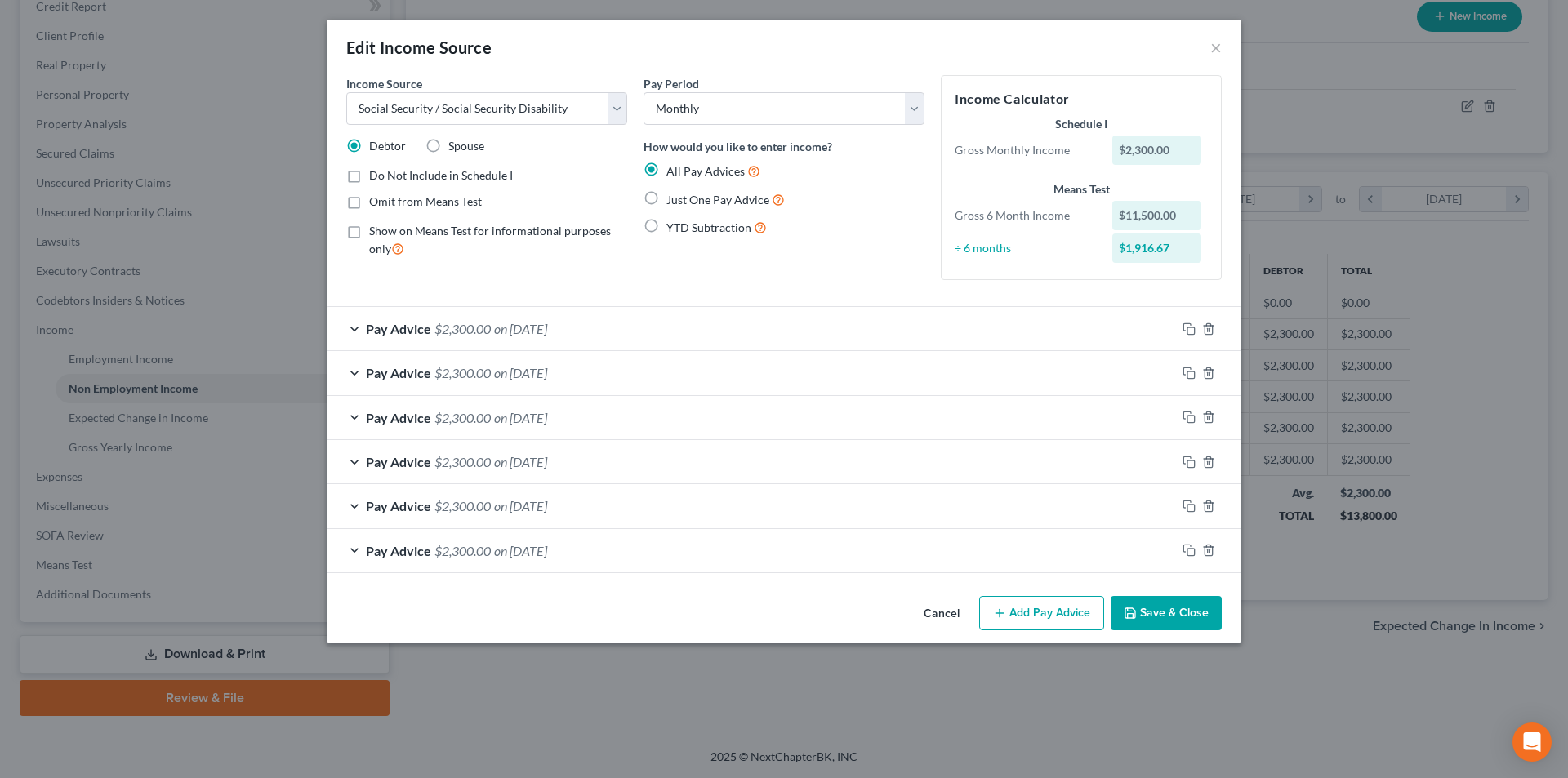
click at [403, 307] on div "Pay Advice $2,300.00 on 10/01/2025" at bounding box center [751, 328] width 849 height 44
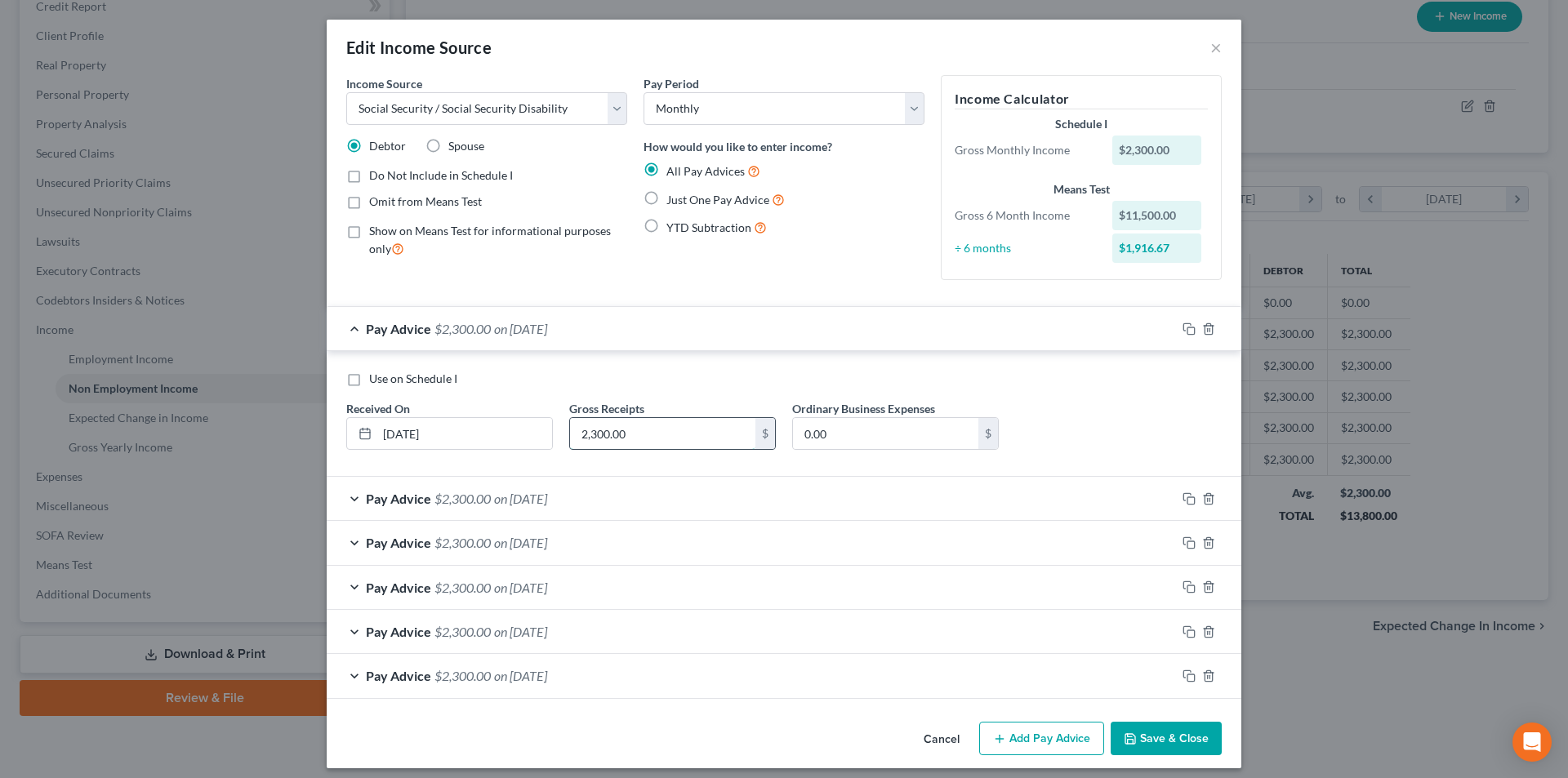
click at [589, 434] on input "2,300.00" at bounding box center [663, 433] width 186 height 31
type input "2,500.00"
click at [547, 496] on span "on 09/01/2025" at bounding box center [521, 498] width 53 height 15
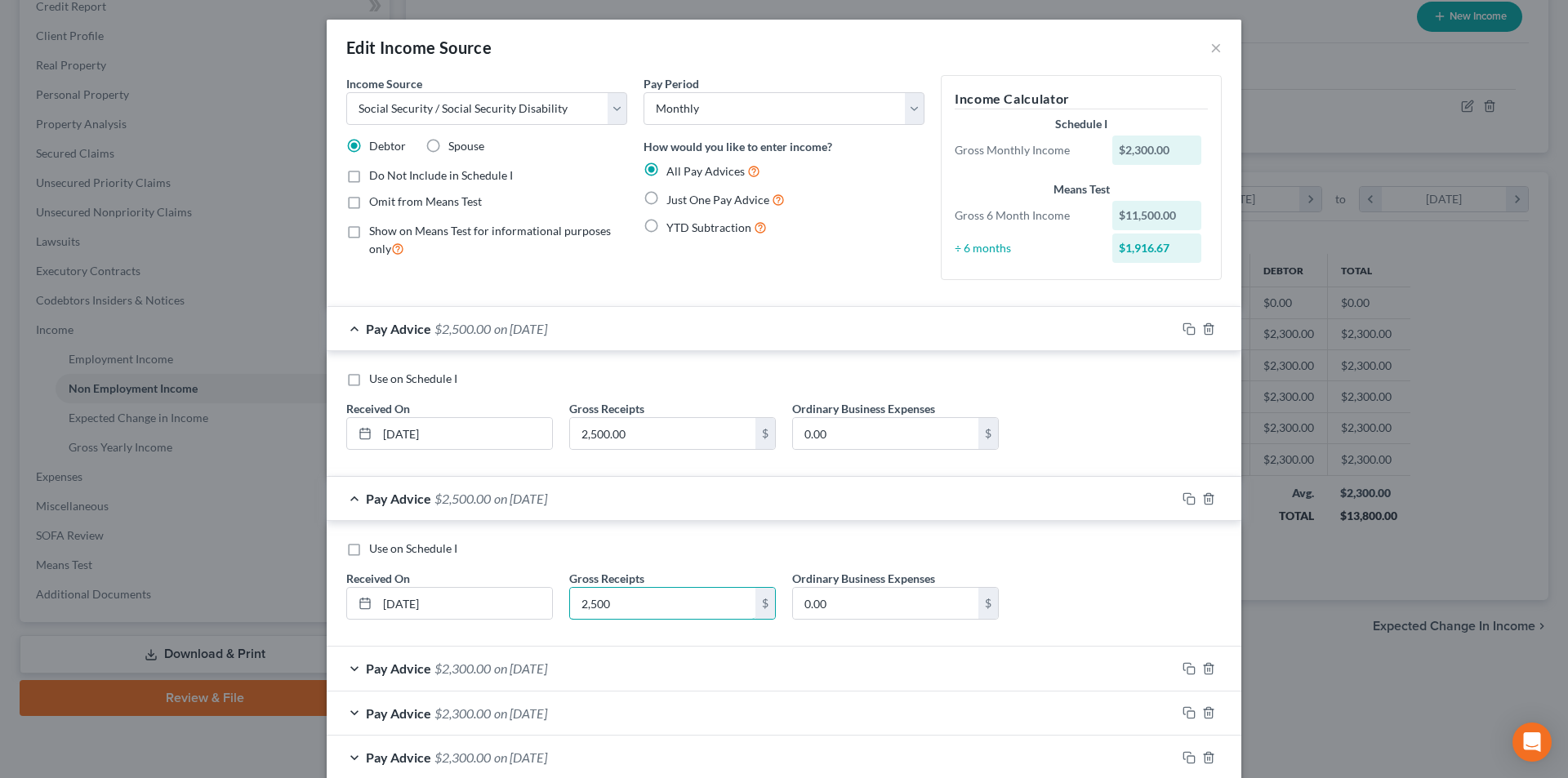
type input "2,500"
click at [580, 669] on div "Pay Advice $2,300.00 on 08/01/2025" at bounding box center [751, 668] width 849 height 44
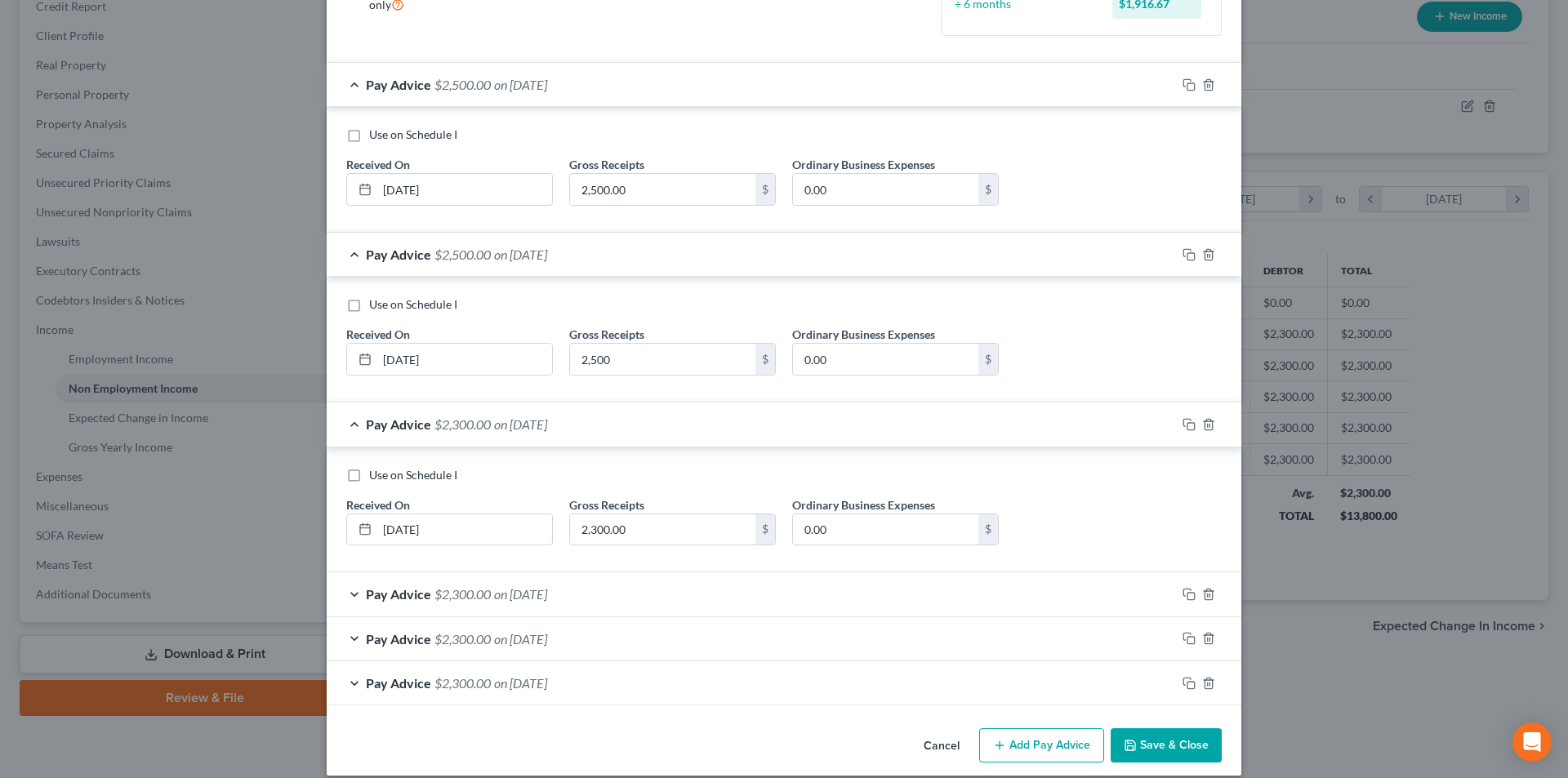
scroll to position [245, 0]
click at [651, 530] on input "2,300.00" at bounding box center [663, 529] width 186 height 31
type input "2,500"
click at [515, 588] on span "on 07/01/2025" at bounding box center [521, 593] width 53 height 15
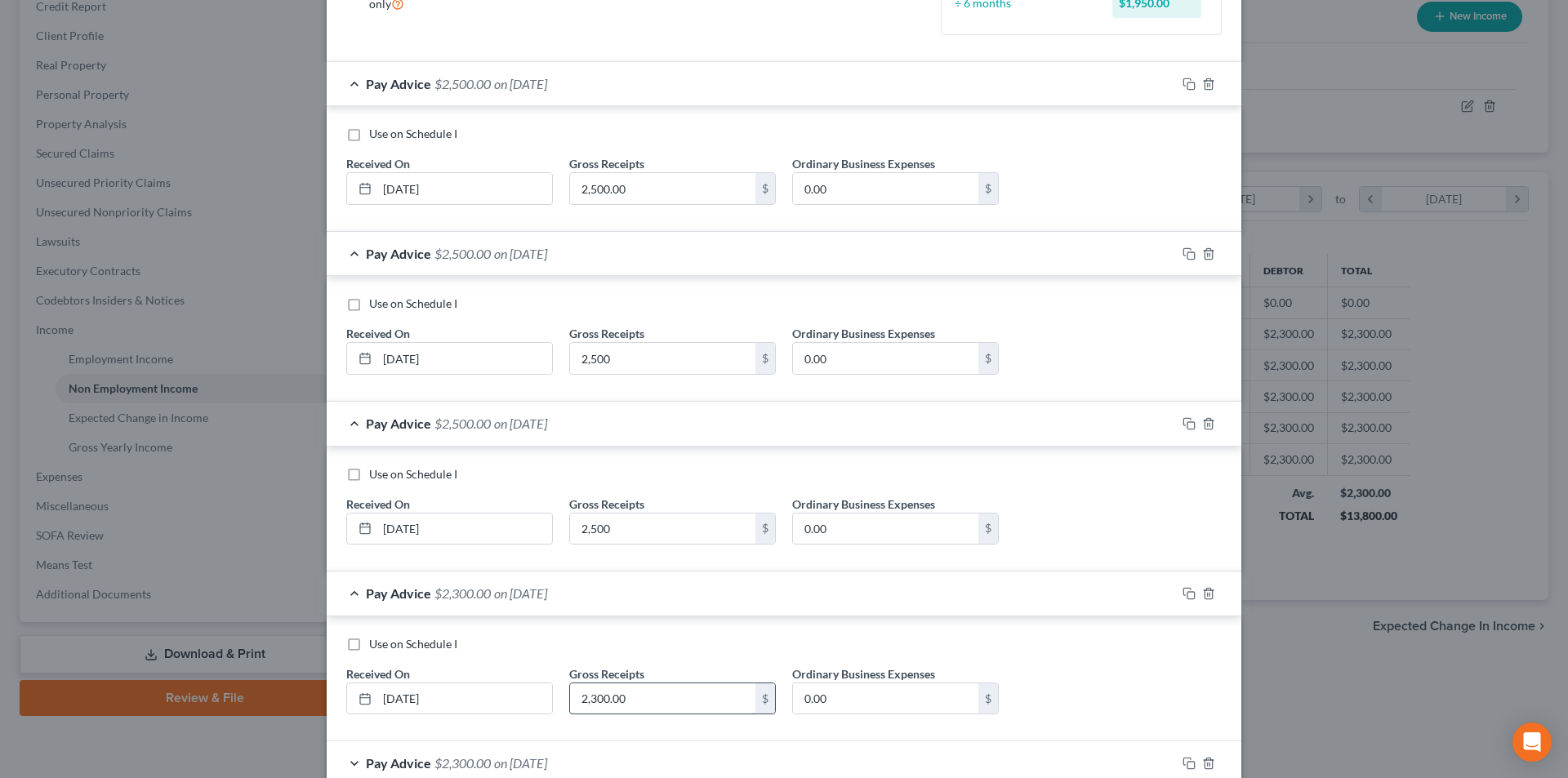
click at [642, 711] on input "2,300.00" at bounding box center [663, 698] width 186 height 31
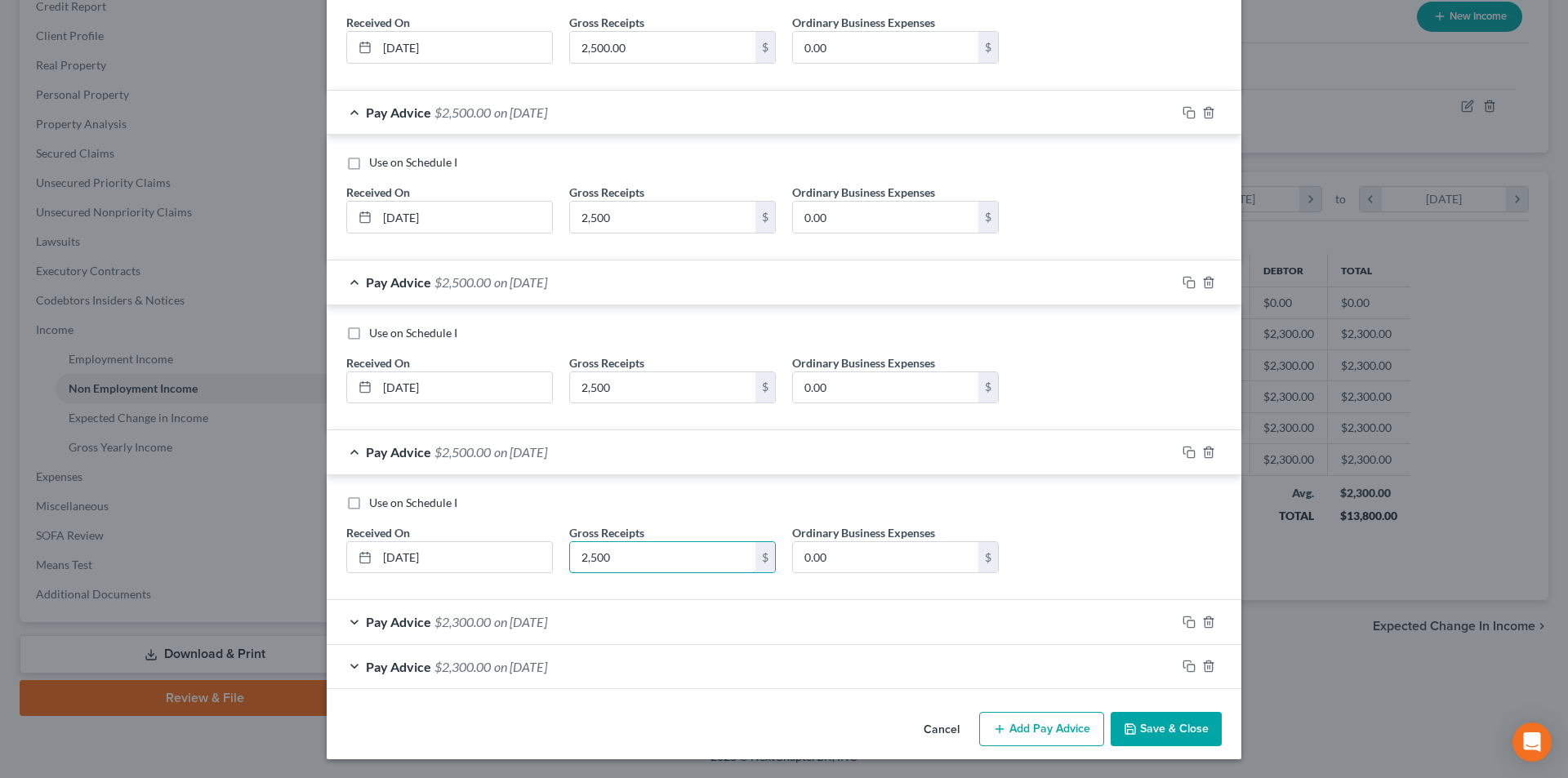
scroll to position [387, 0]
type input "2,500"
click at [508, 624] on span "on 06/01/2025" at bounding box center [521, 621] width 53 height 15
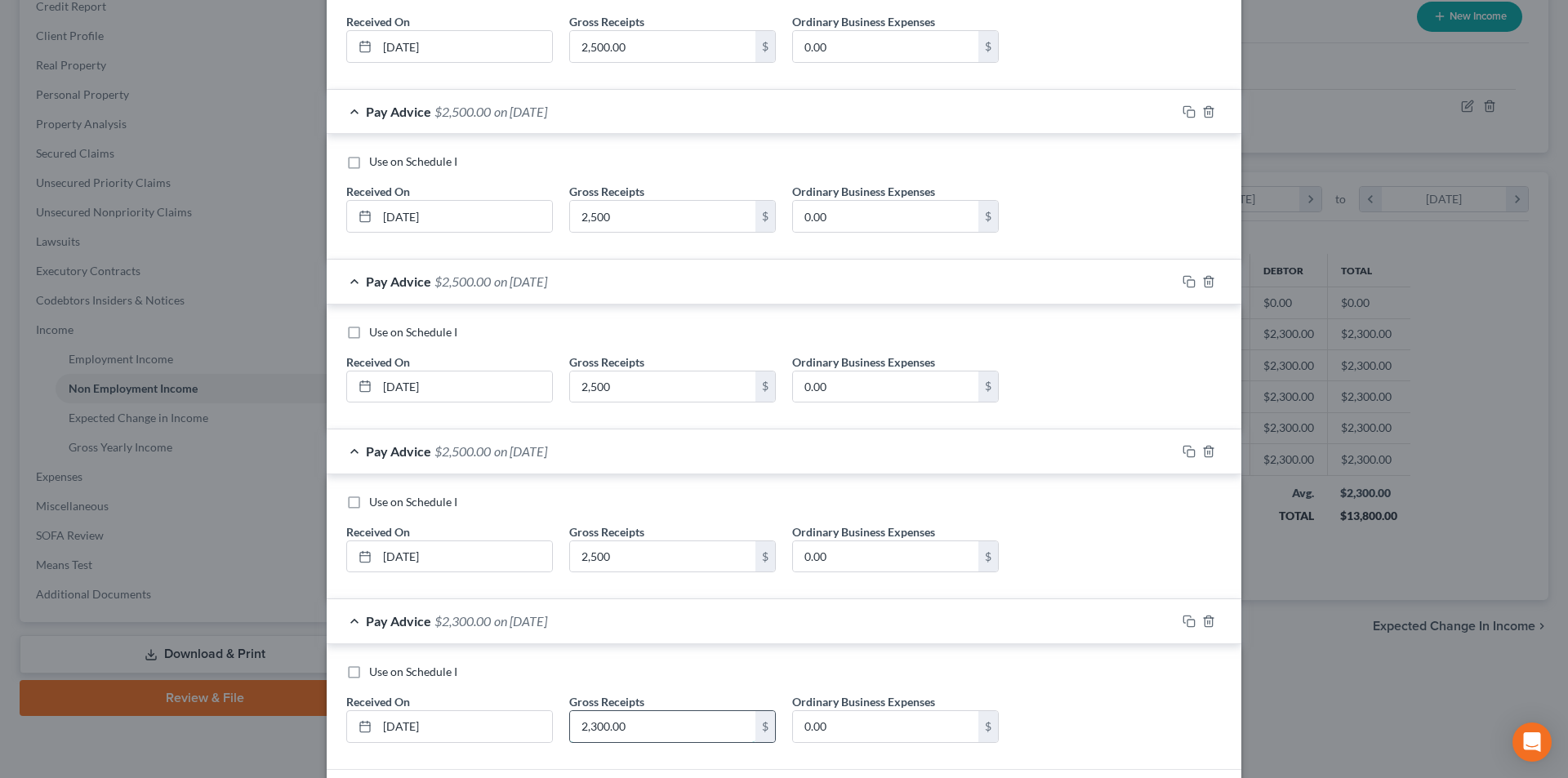
click at [624, 722] on input "2,300.00" at bounding box center [663, 726] width 186 height 31
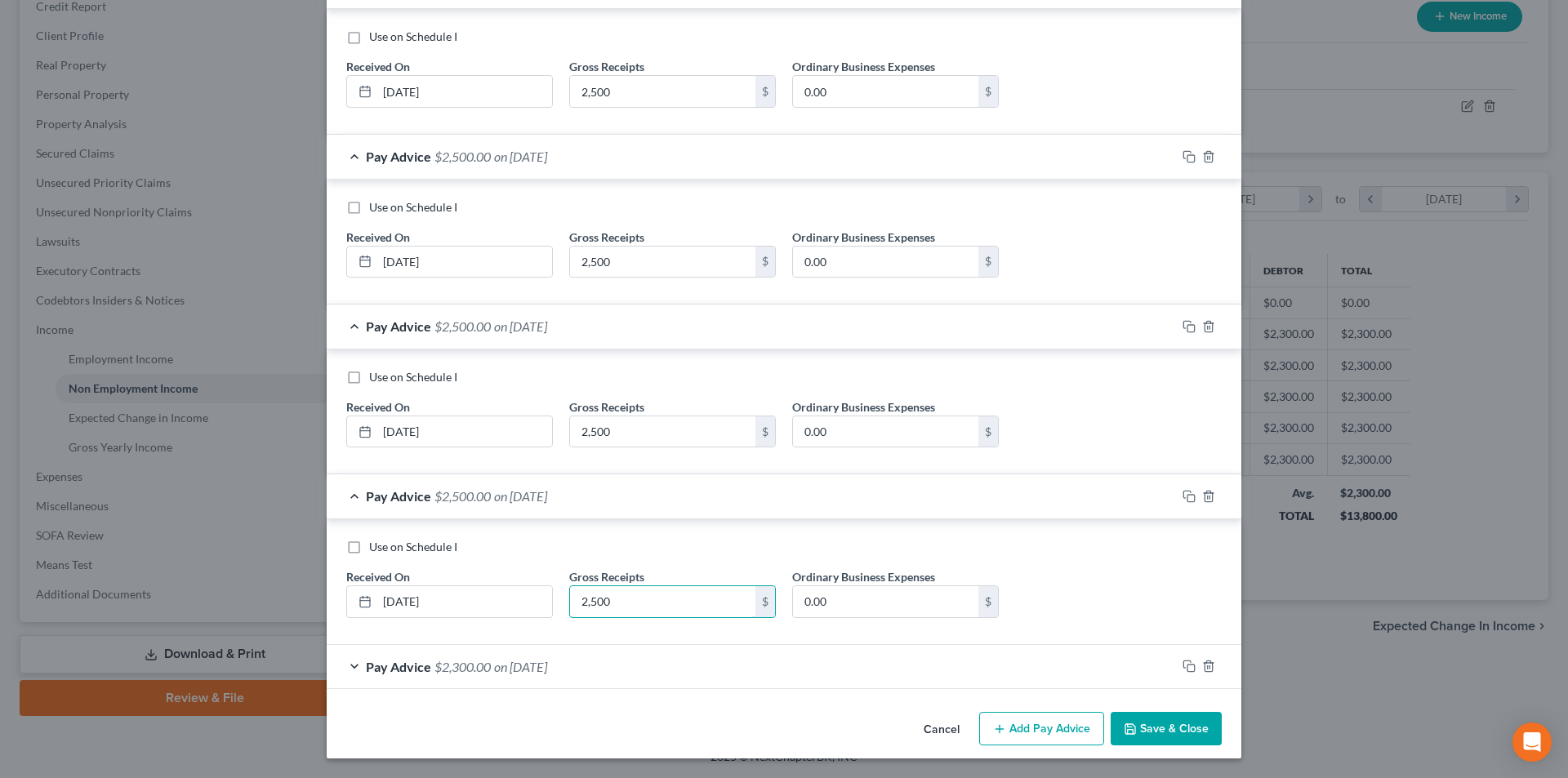
type input "2,500"
click at [539, 664] on span "on 05/01/2025" at bounding box center [521, 666] width 53 height 15
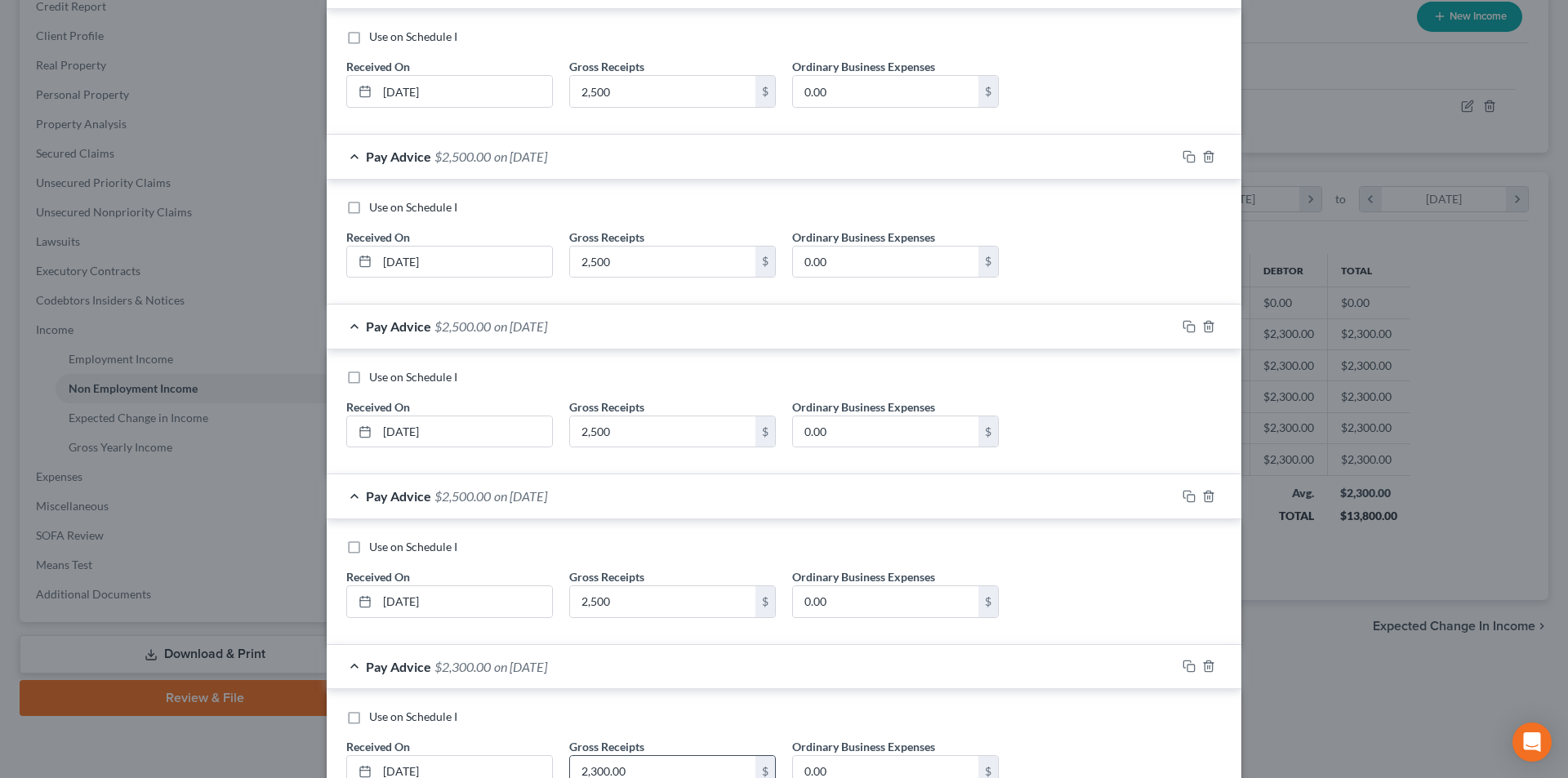
click at [650, 764] on input "2,300.00" at bounding box center [663, 771] width 186 height 31
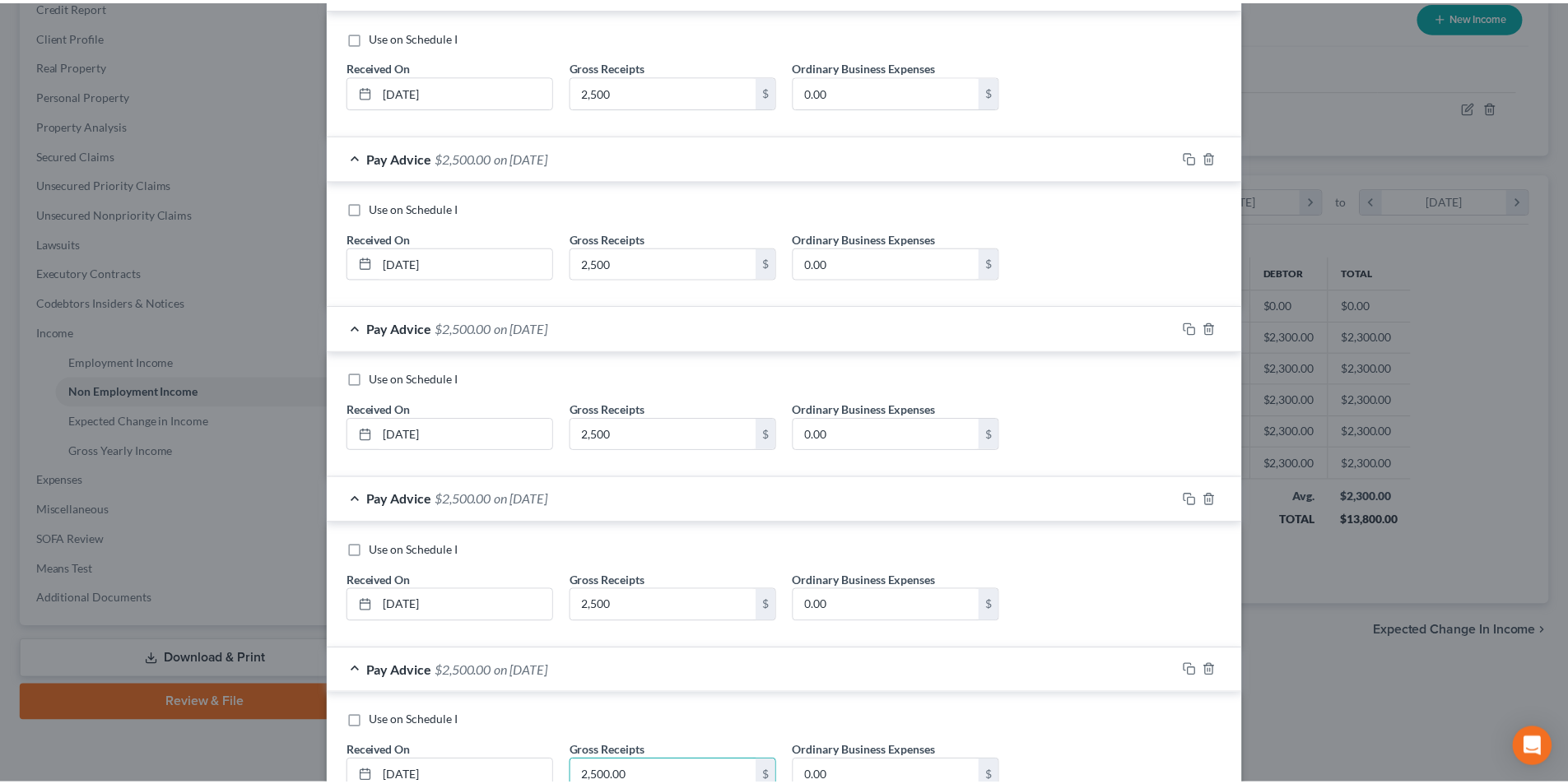
scroll to position [642, 0]
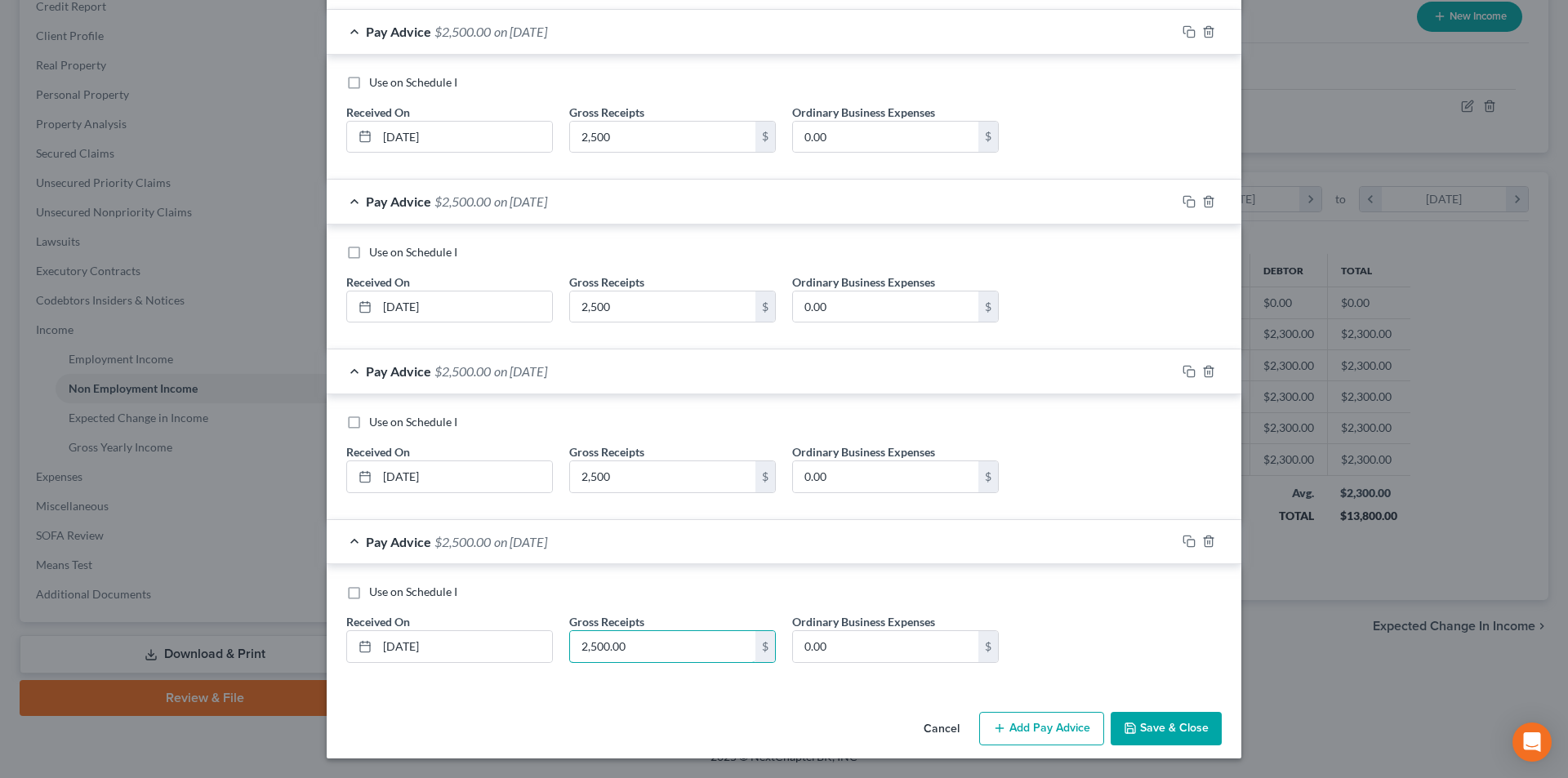
type input "2,500.00"
click at [1139, 728] on button "Save & Close" at bounding box center [1166, 729] width 111 height 34
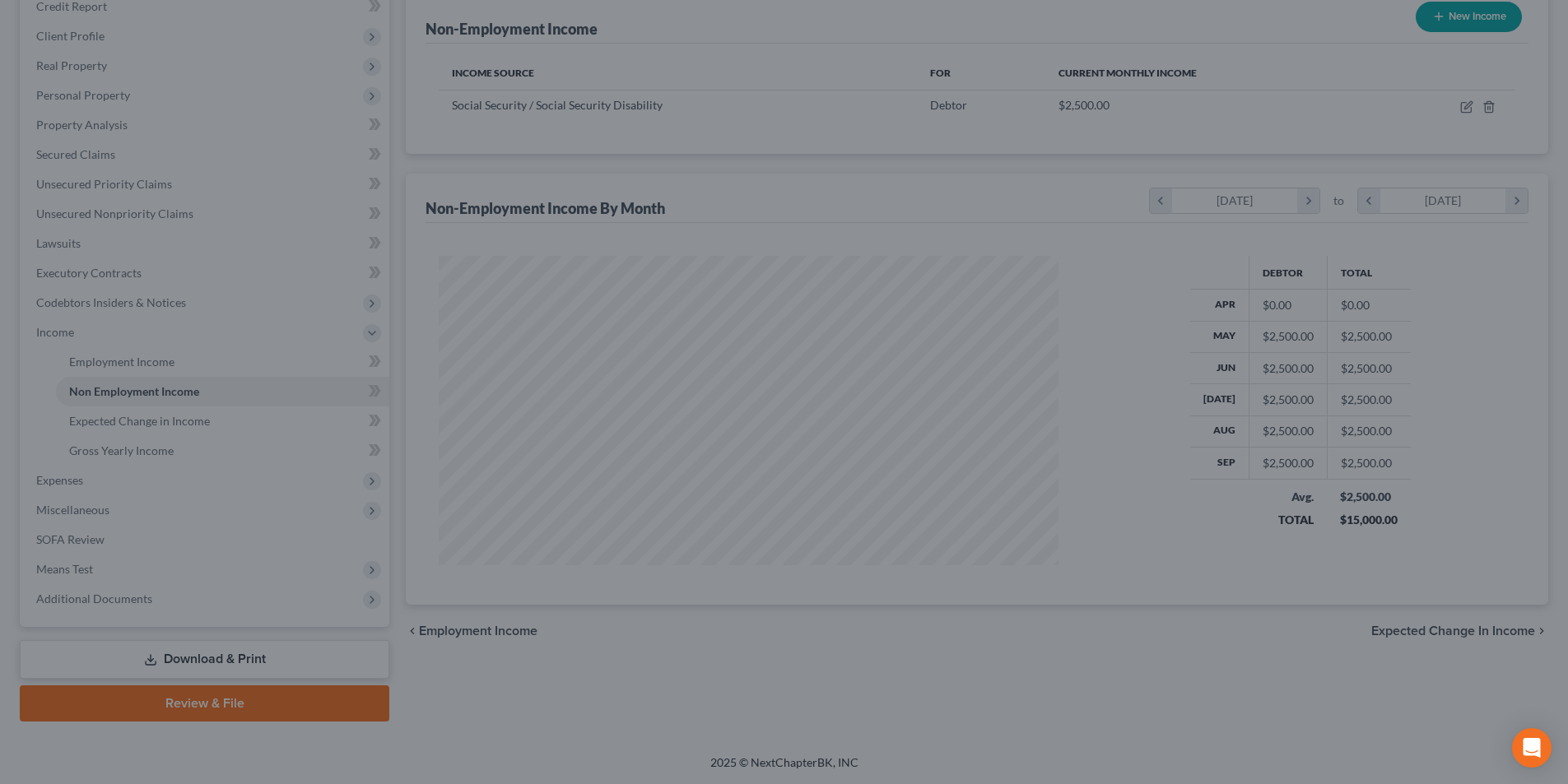
scroll to position [822471, 822632]
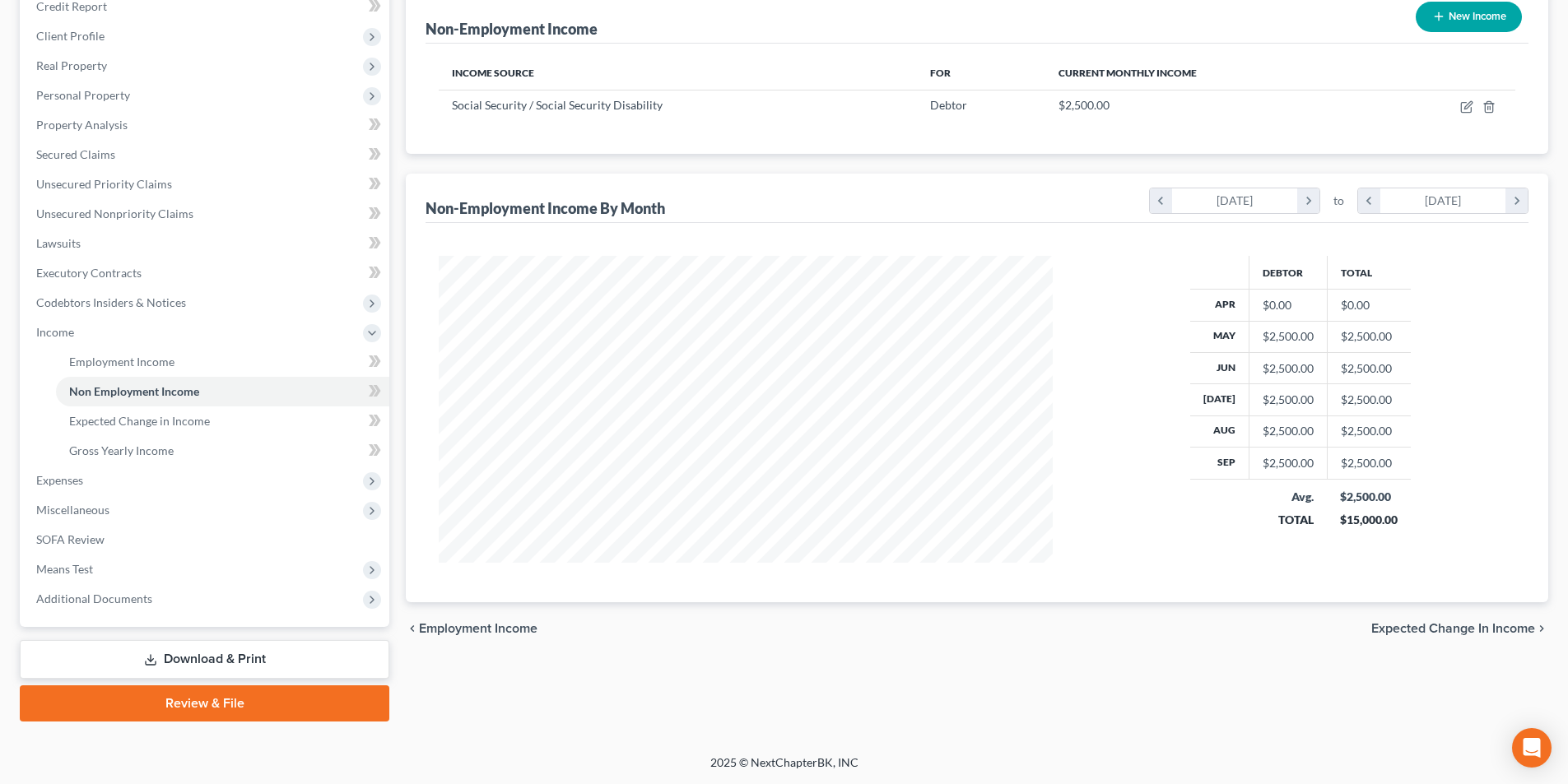
click at [1406, 632] on span "Expected Change in Income" at bounding box center [1453, 629] width 164 height 13
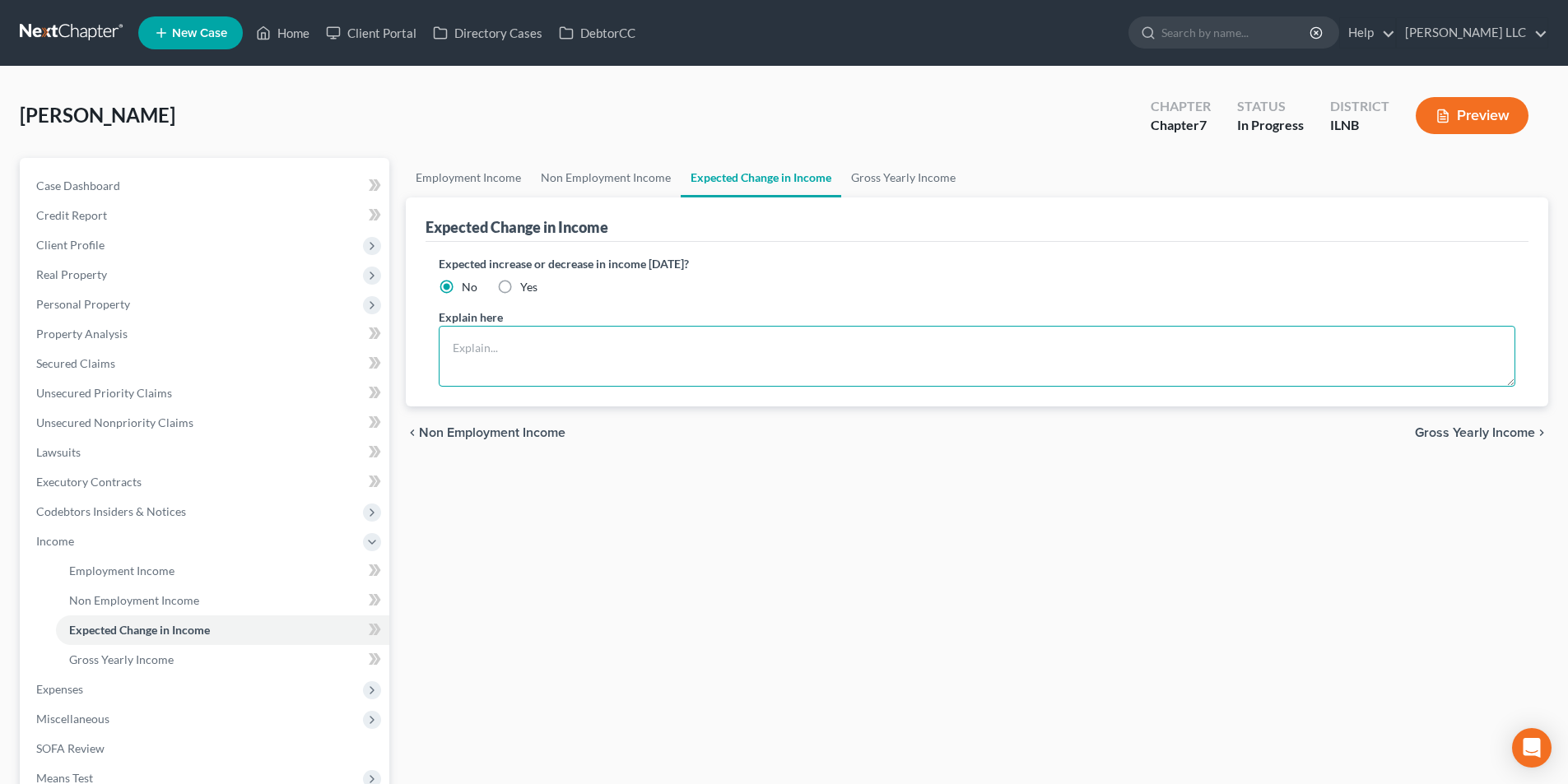
click at [909, 352] on textarea at bounding box center [977, 357] width 1077 height 61
click at [1496, 437] on span "Gross Yearly Income" at bounding box center [1475, 433] width 120 height 13
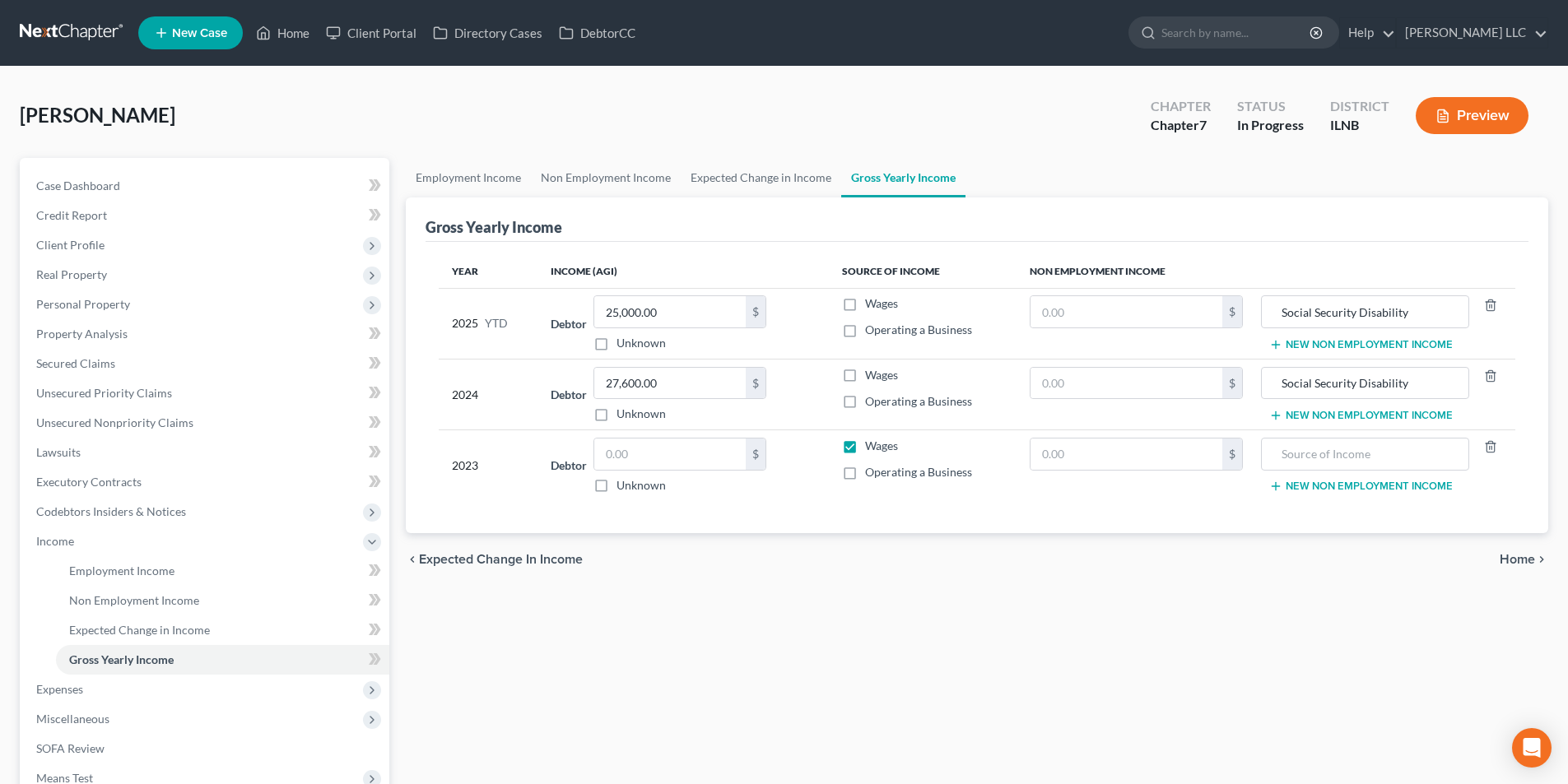
click at [1528, 566] on span "Home" at bounding box center [1517, 560] width 35 height 13
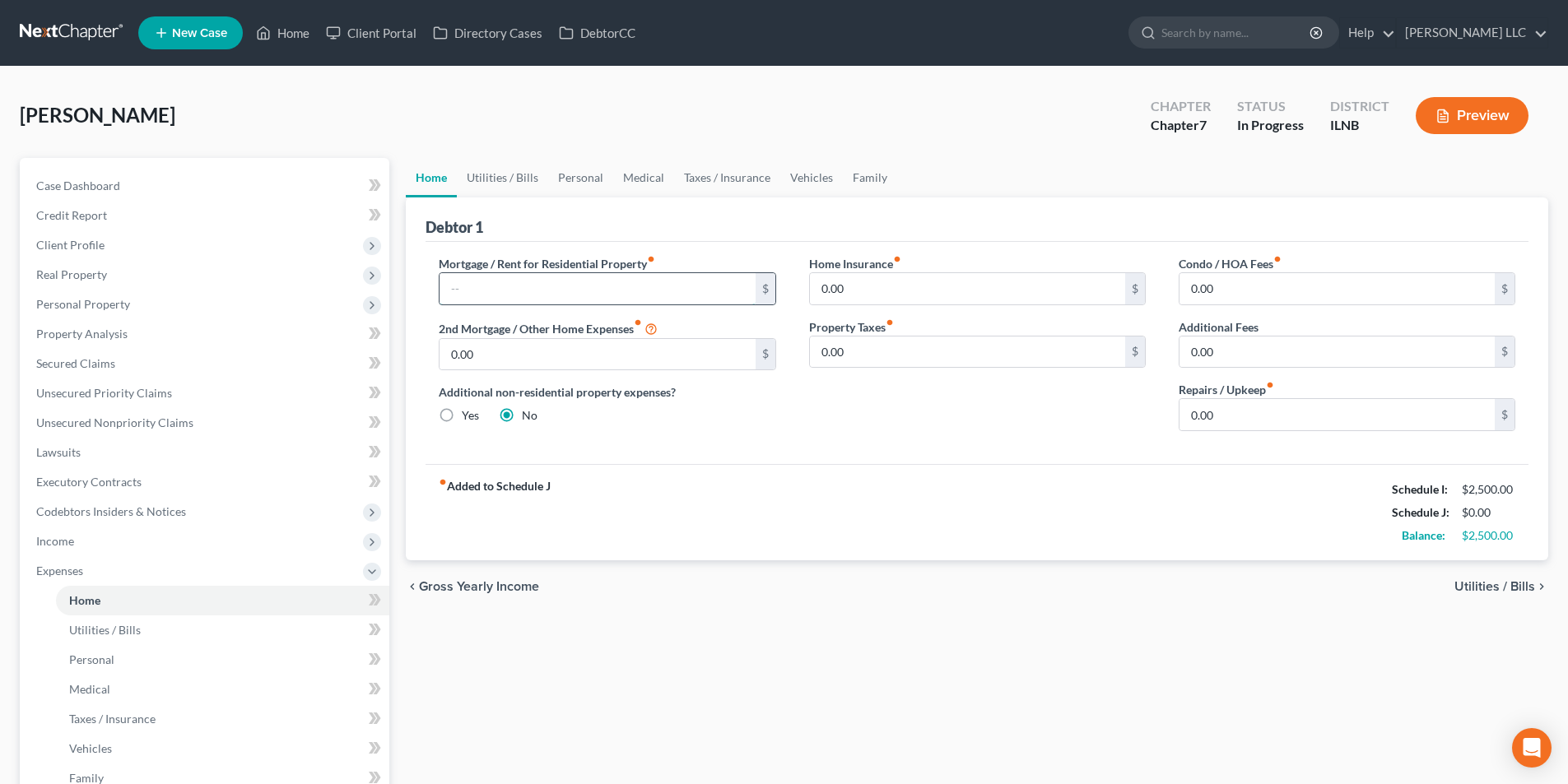
click at [494, 288] on input "text" at bounding box center [597, 288] width 315 height 31
type input "800.00"
click at [1495, 584] on span "Utilities / Bills" at bounding box center [1495, 587] width 81 height 13
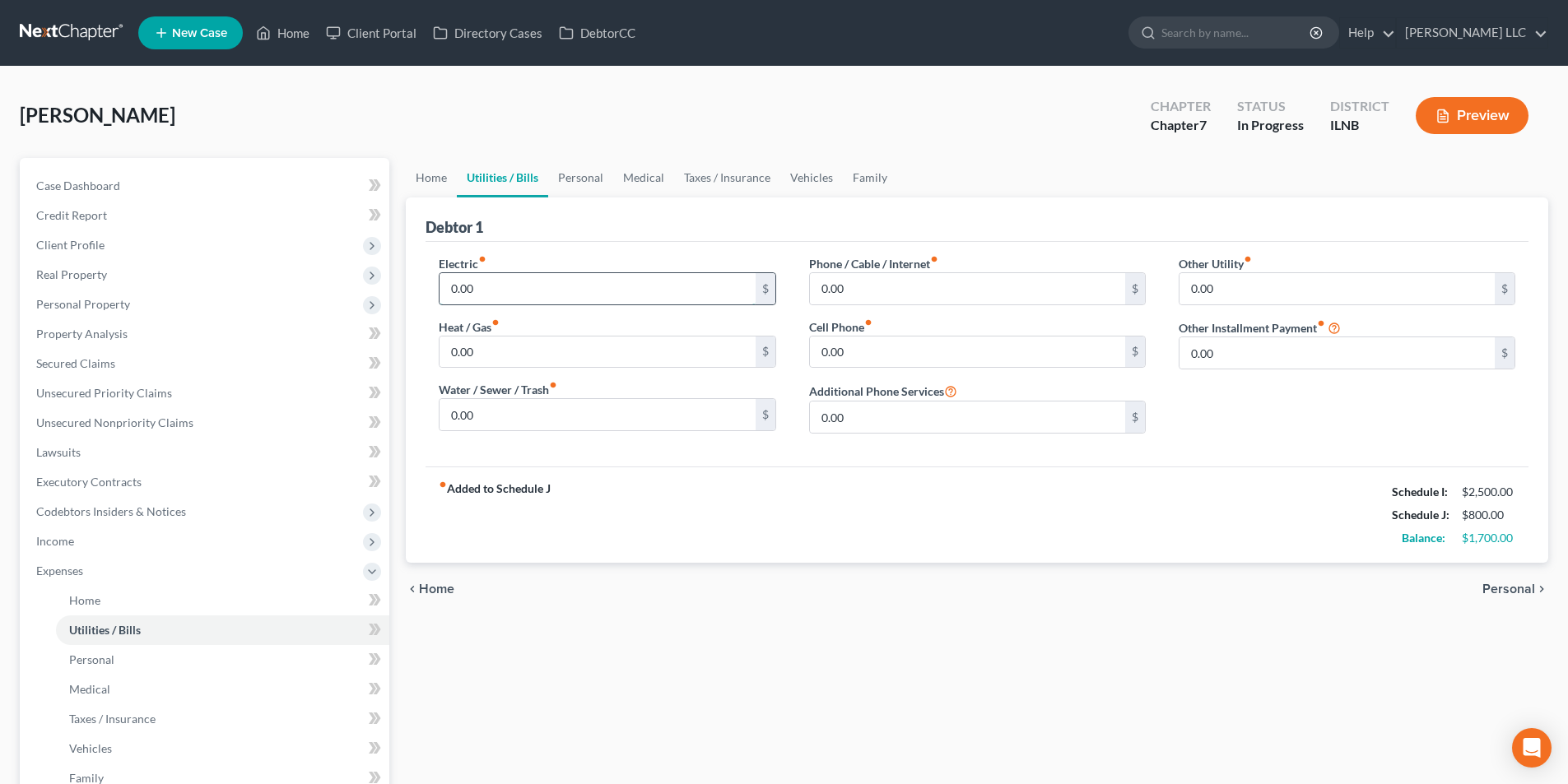
click at [659, 297] on input "0.00" at bounding box center [597, 288] width 315 height 31
type input "130.00"
click at [620, 349] on input "0.00" at bounding box center [597, 352] width 315 height 31
type input "100.00"
click at [581, 409] on input "0.00" at bounding box center [597, 414] width 315 height 31
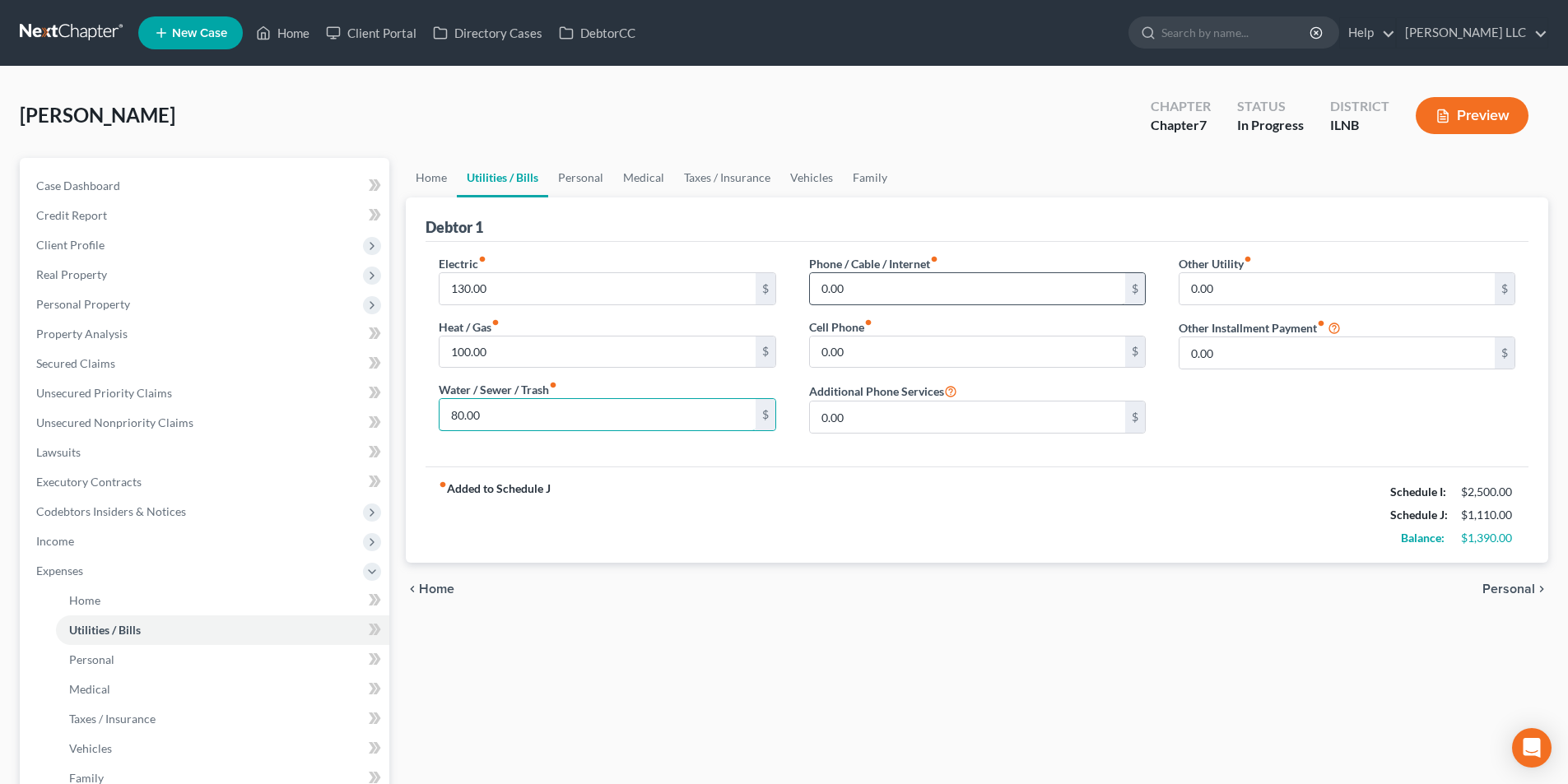
type input "80.00"
click at [908, 284] on input "0.00" at bounding box center [968, 288] width 315 height 31
type input "80.00"
click at [1519, 588] on span "Personal" at bounding box center [1509, 589] width 52 height 13
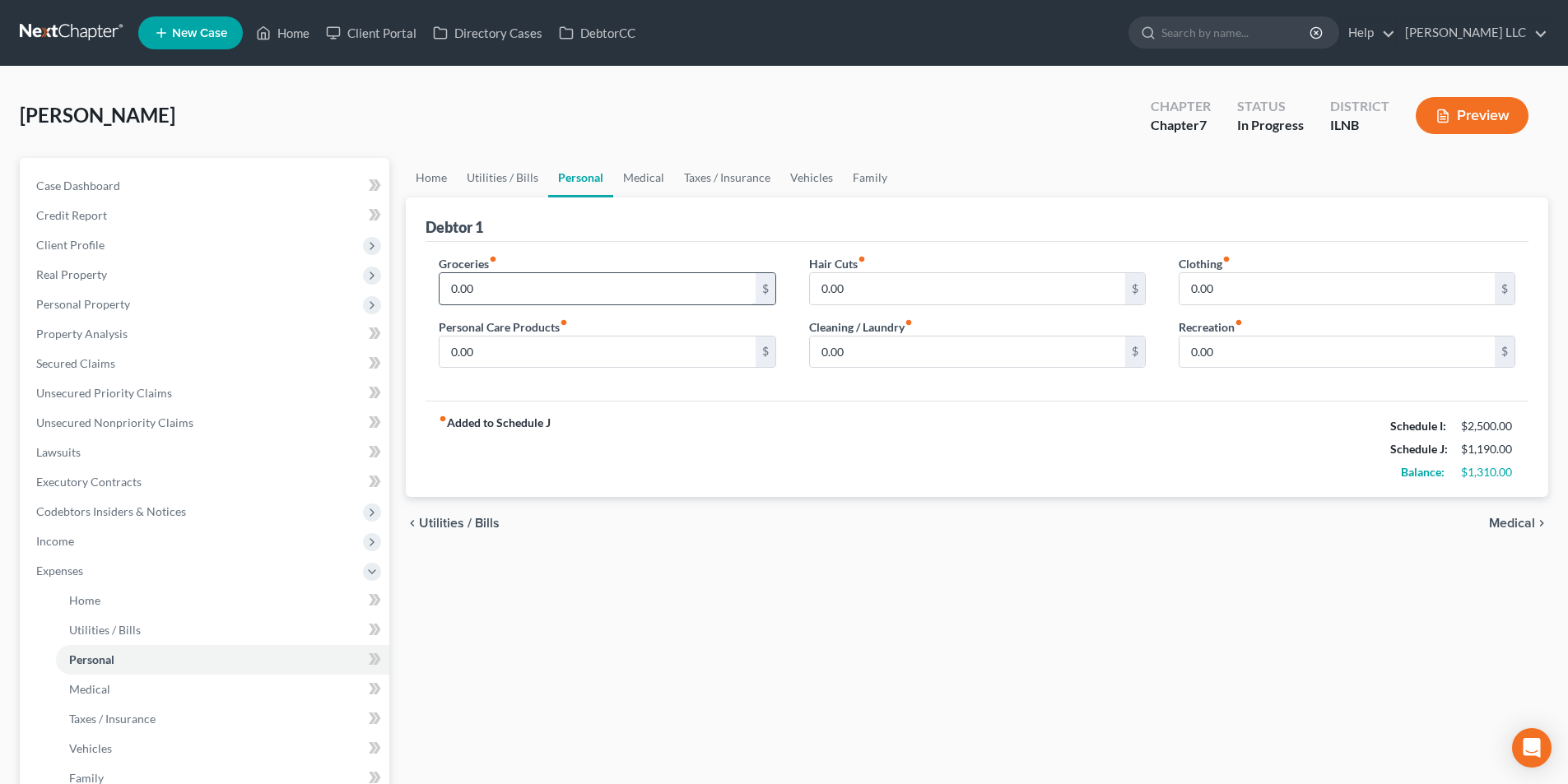
click at [507, 296] on input "0.00" at bounding box center [597, 288] width 315 height 31
type input "400.00"
click at [906, 273] on div "0.00 $" at bounding box center [977, 289] width 337 height 33
type input "26.00"
click at [1263, 284] on input "0.00" at bounding box center [1337, 288] width 315 height 31
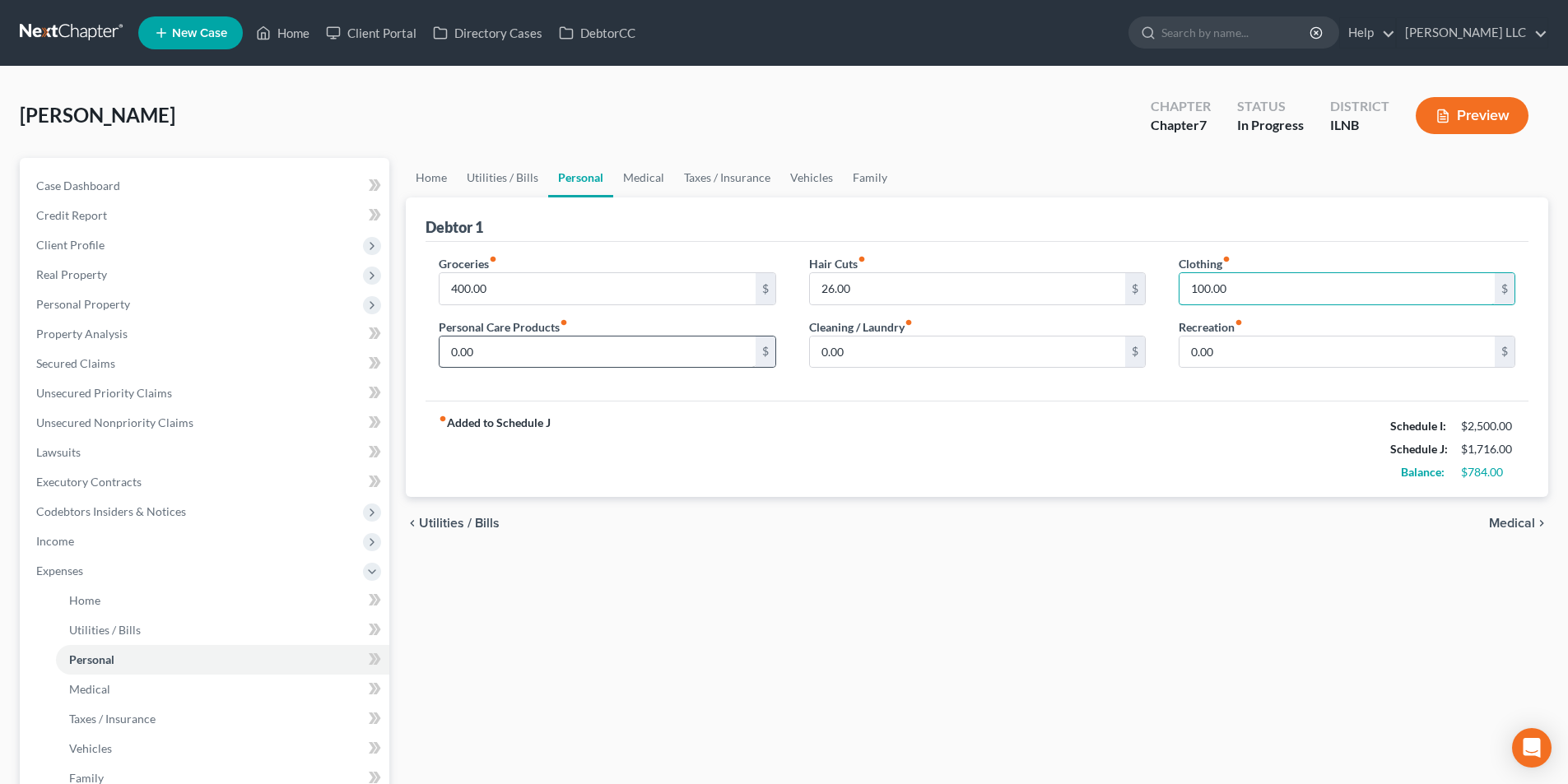
type input "100.00"
click at [587, 353] on input "0.00" at bounding box center [597, 352] width 315 height 31
type input "50"
click at [885, 351] on input "0.00" at bounding box center [968, 352] width 315 height 31
type input "40"
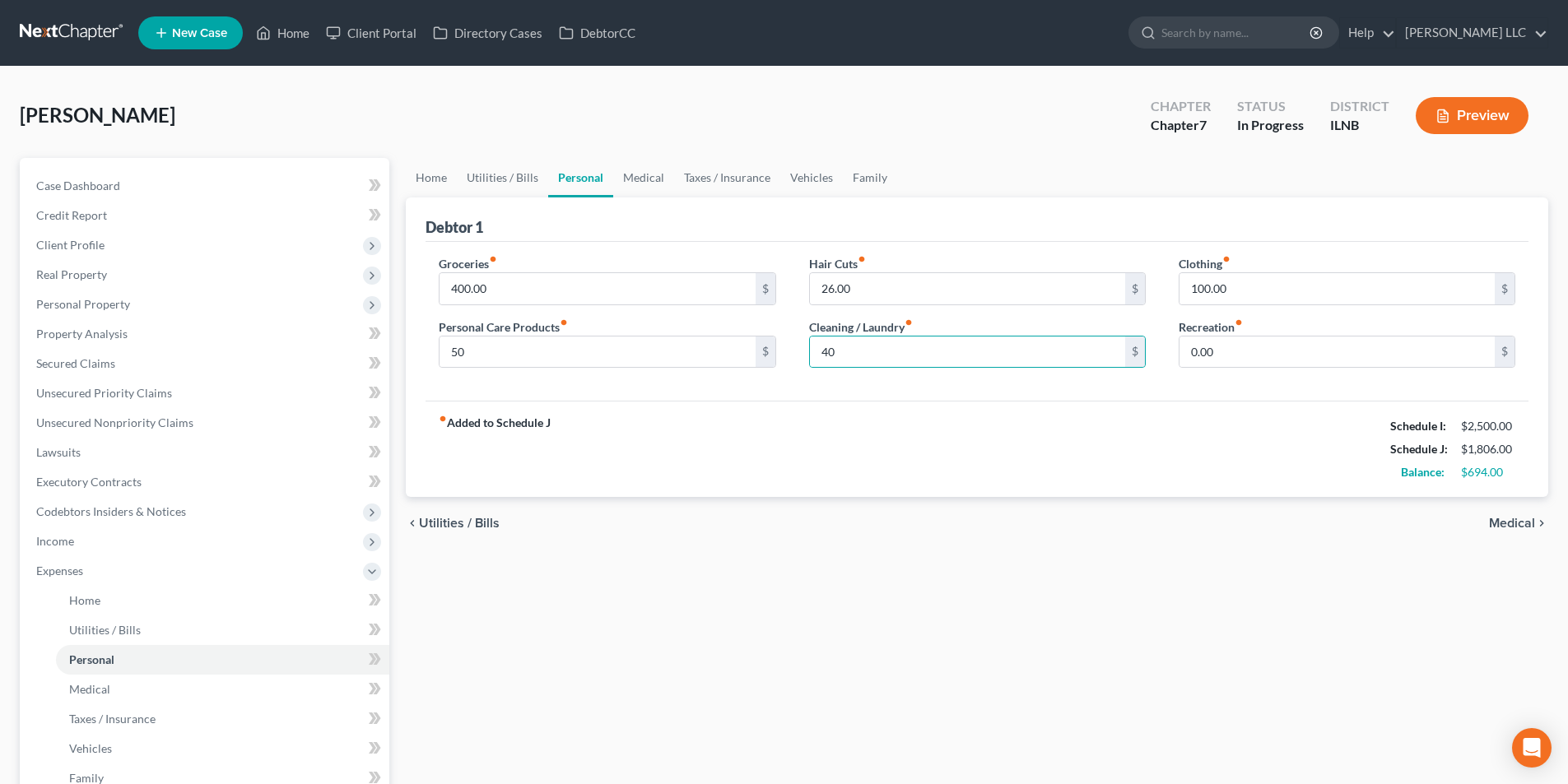
click at [1505, 520] on span "Medical" at bounding box center [1513, 524] width 46 height 13
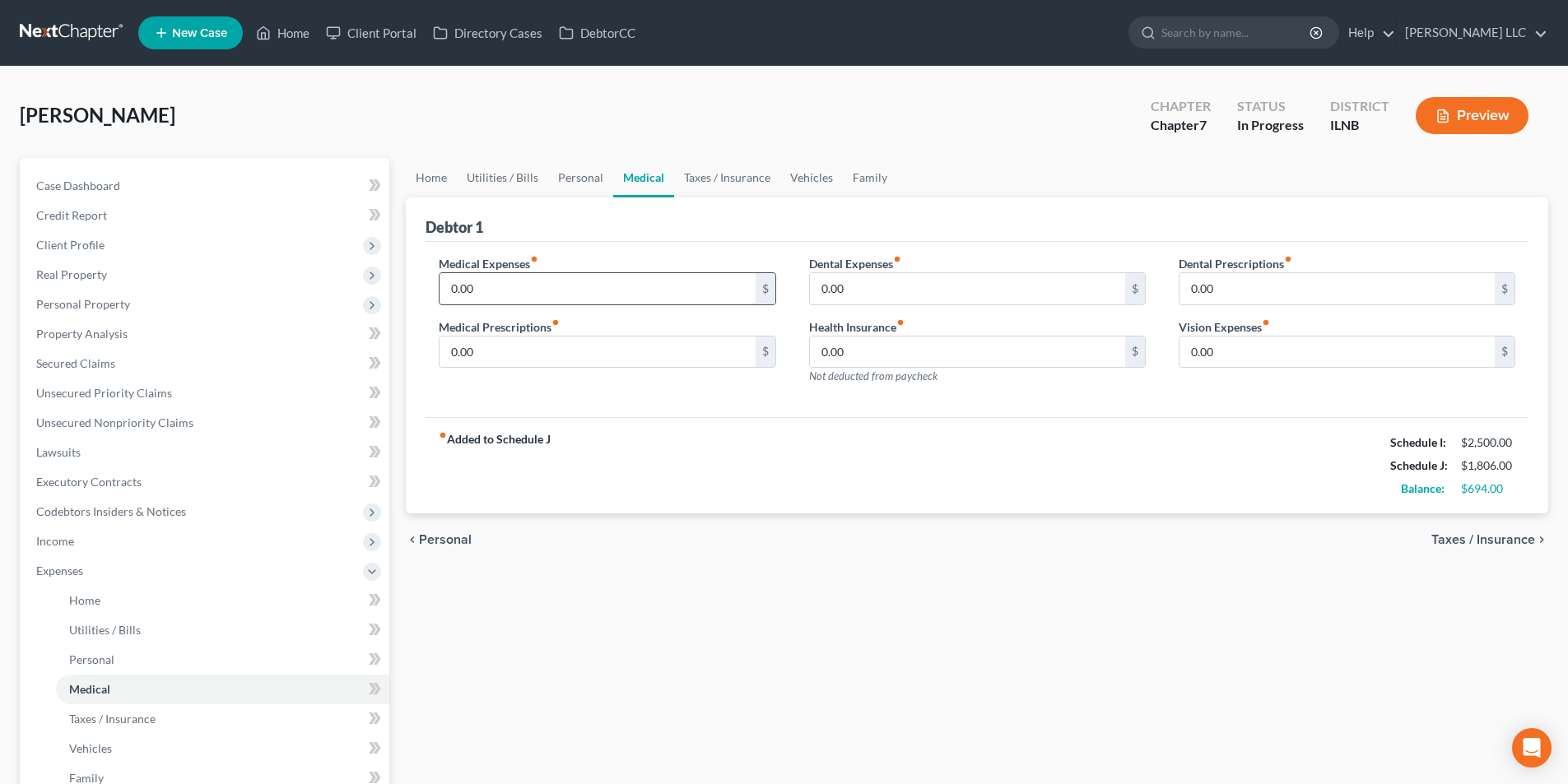
click at [673, 291] on input "0.00" at bounding box center [597, 288] width 315 height 31
type input "300.00"
click at [1480, 543] on span "Taxes / Insurance" at bounding box center [1483, 540] width 104 height 13
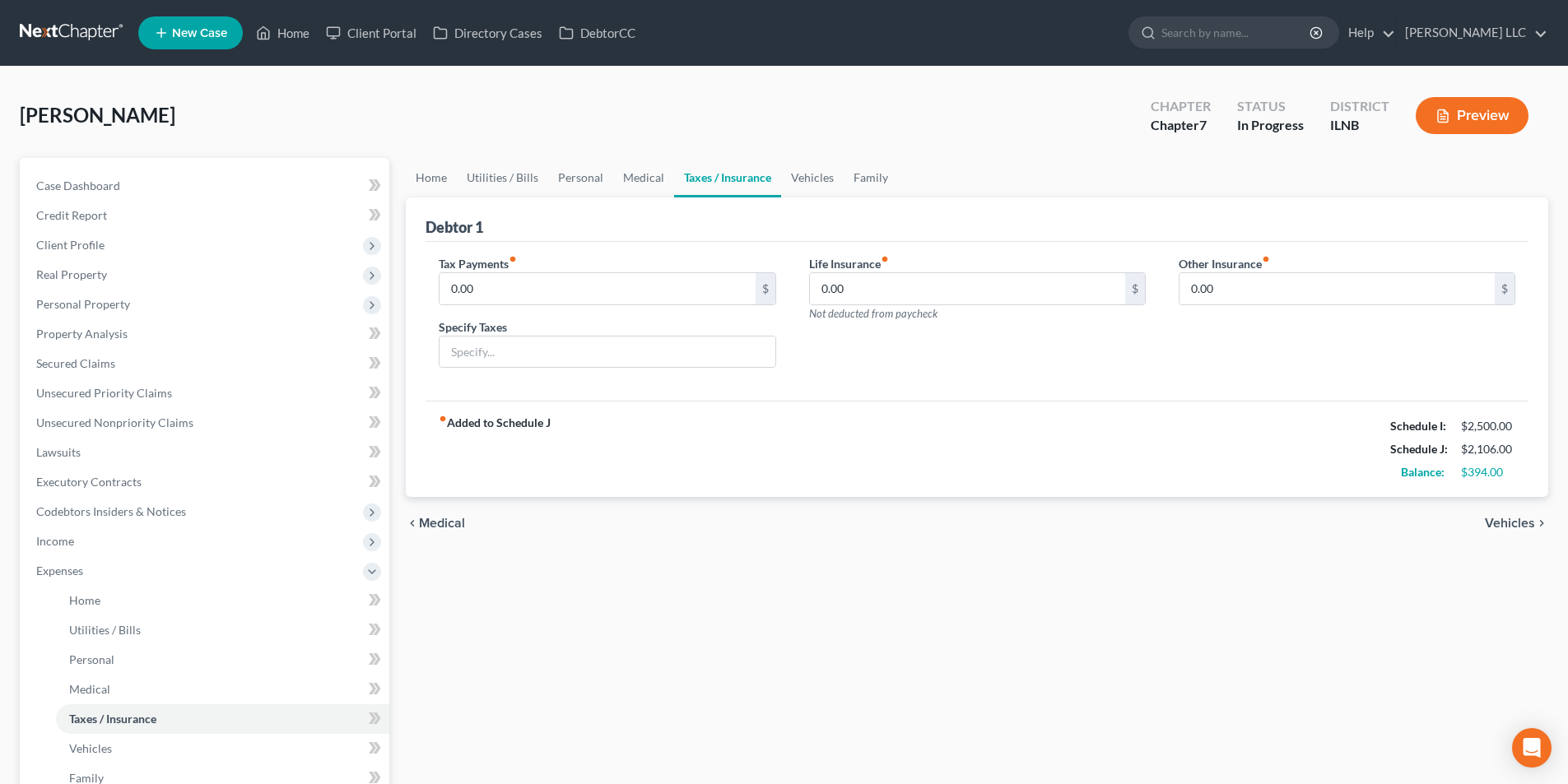
click at [1506, 517] on span "Vehicles" at bounding box center [1510, 524] width 51 height 13
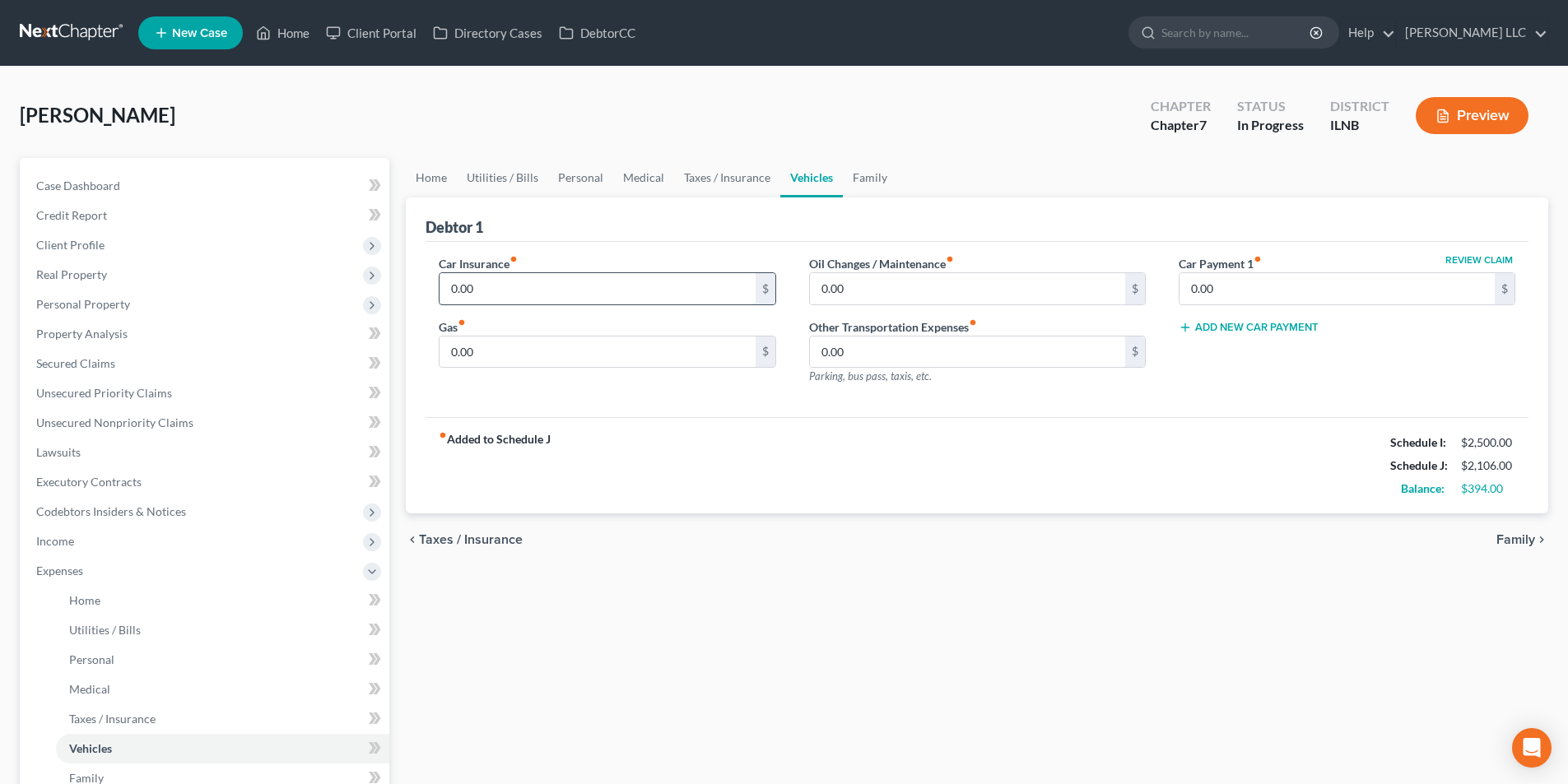
click at [663, 294] on input "0.00" at bounding box center [597, 288] width 315 height 31
type input "100.00"
click at [920, 302] on input "0.00" at bounding box center [968, 288] width 315 height 31
type input "20.00"
click at [1526, 545] on span "Family" at bounding box center [1516, 540] width 39 height 13
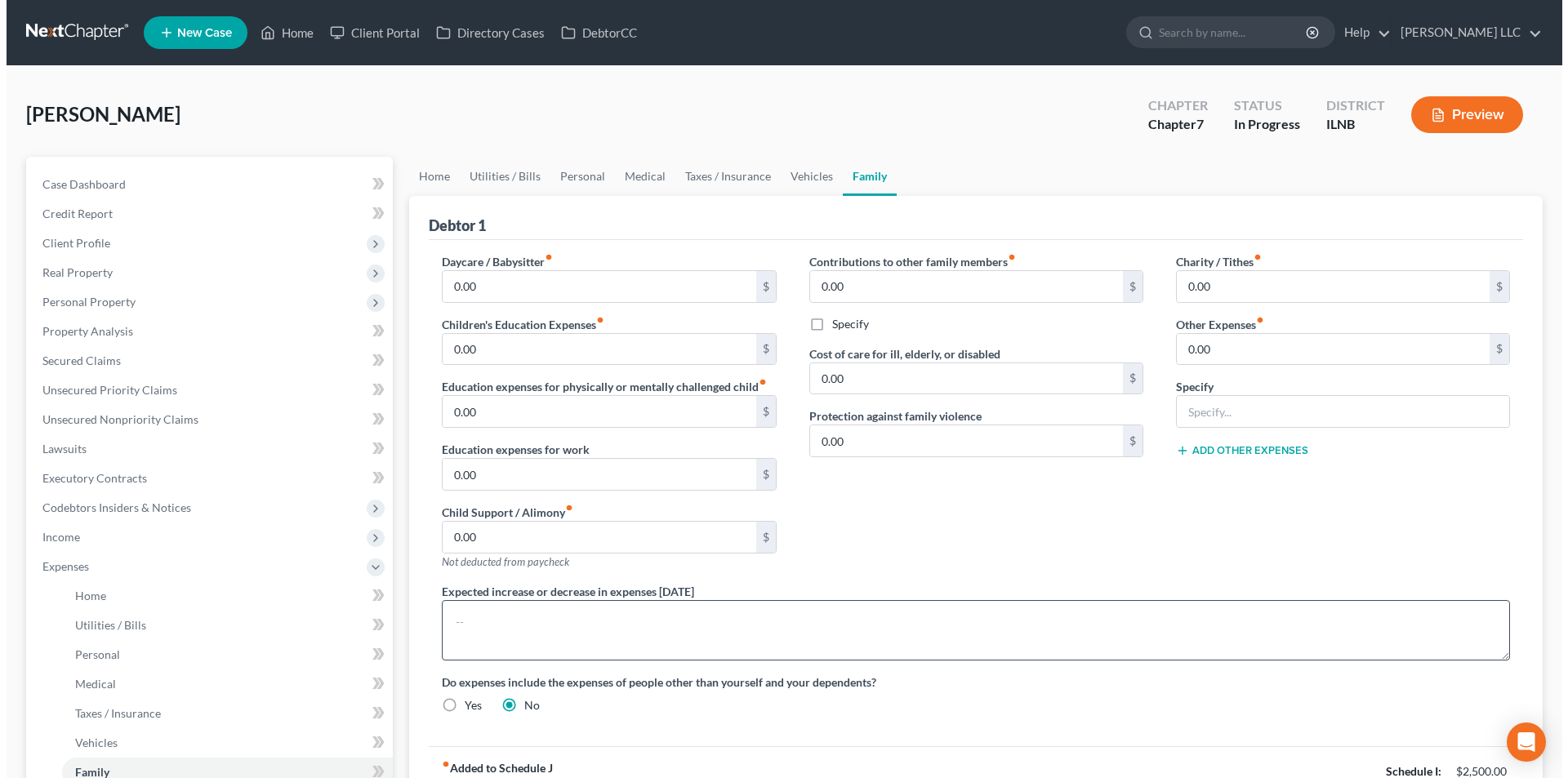
scroll to position [295, 0]
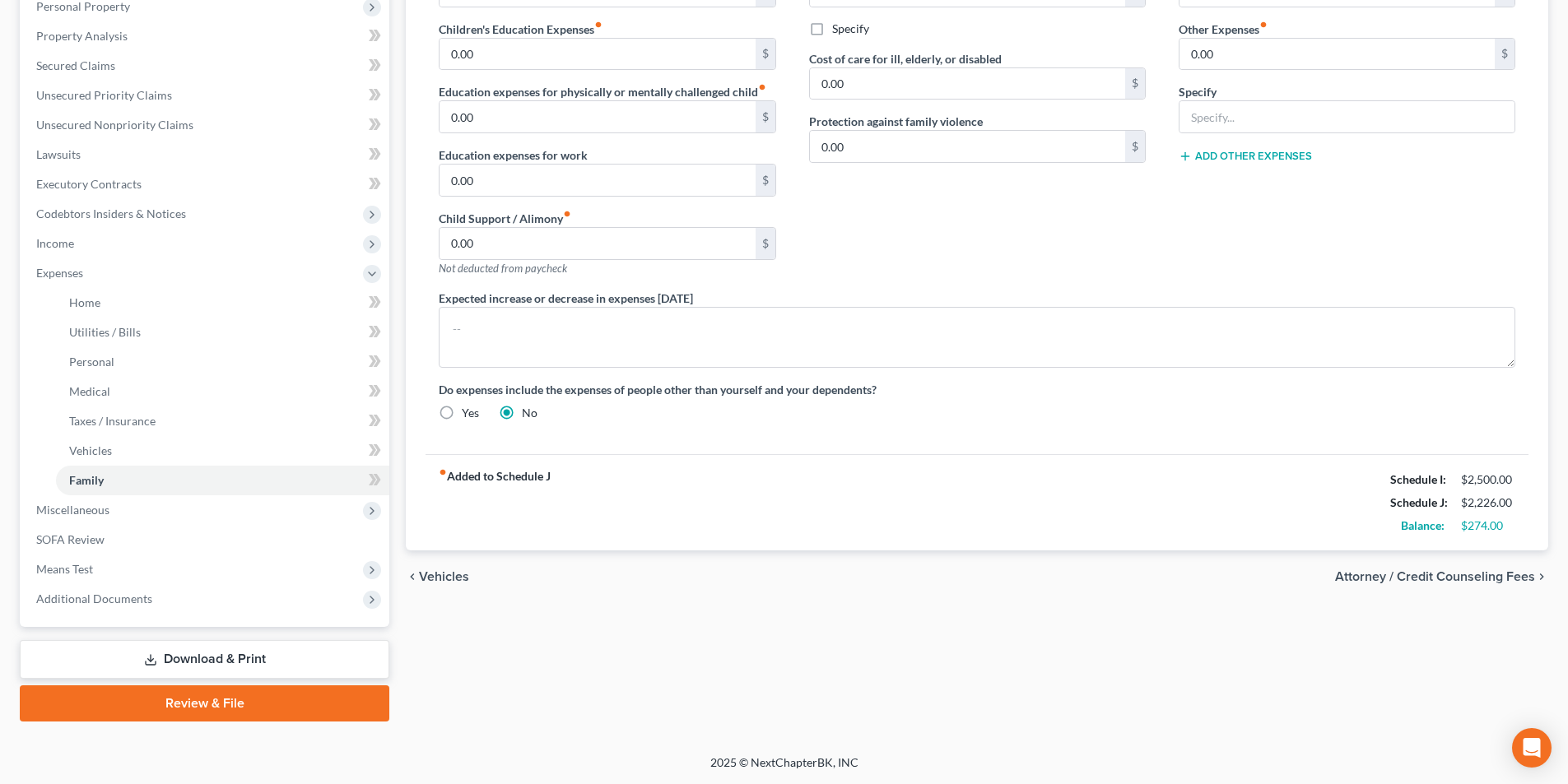
click at [1429, 581] on span "Attorney / Credit Counseling Fees" at bounding box center [1435, 577] width 200 height 13
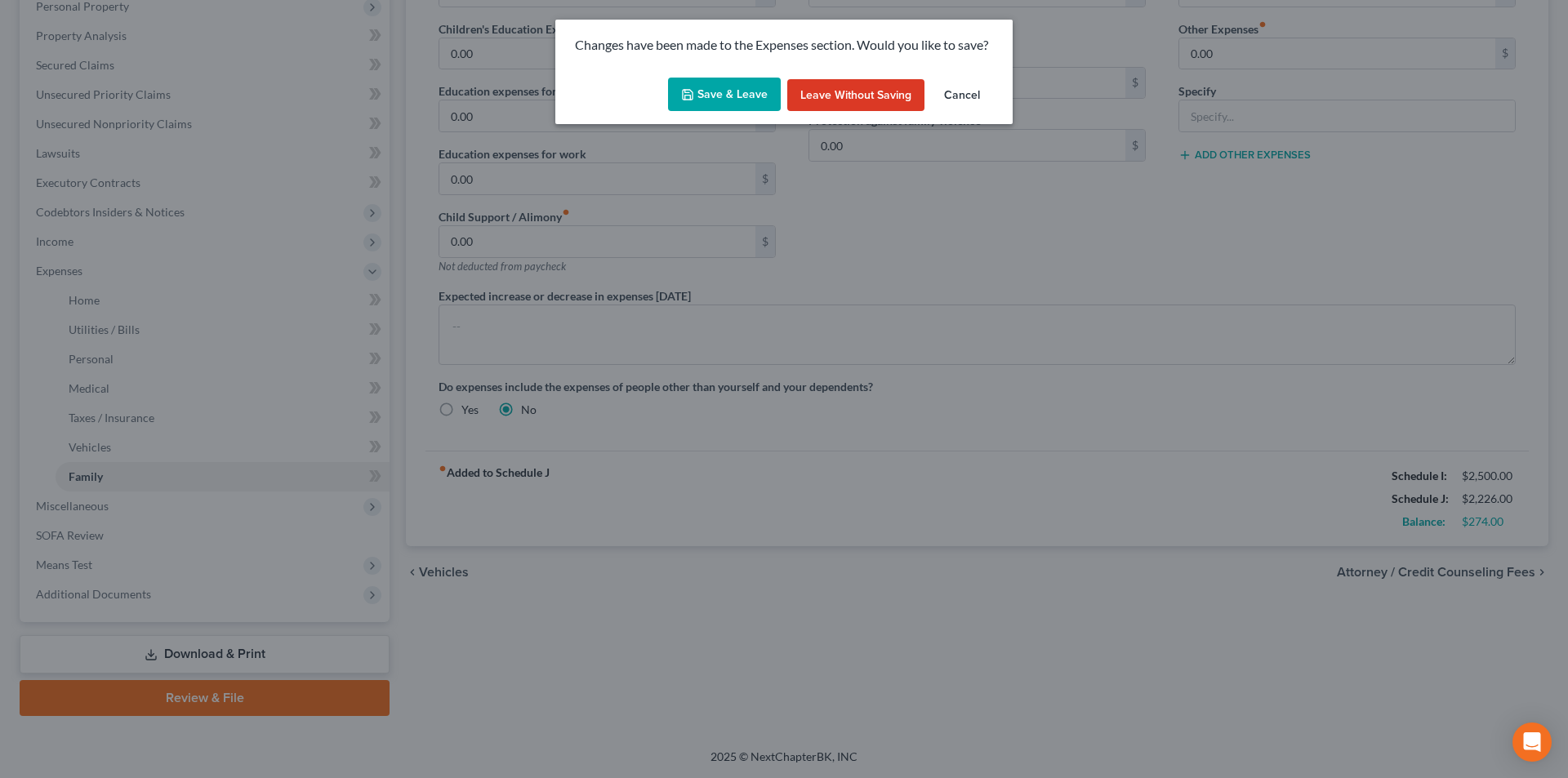
click at [716, 90] on button "Save & Leave" at bounding box center [724, 95] width 113 height 34
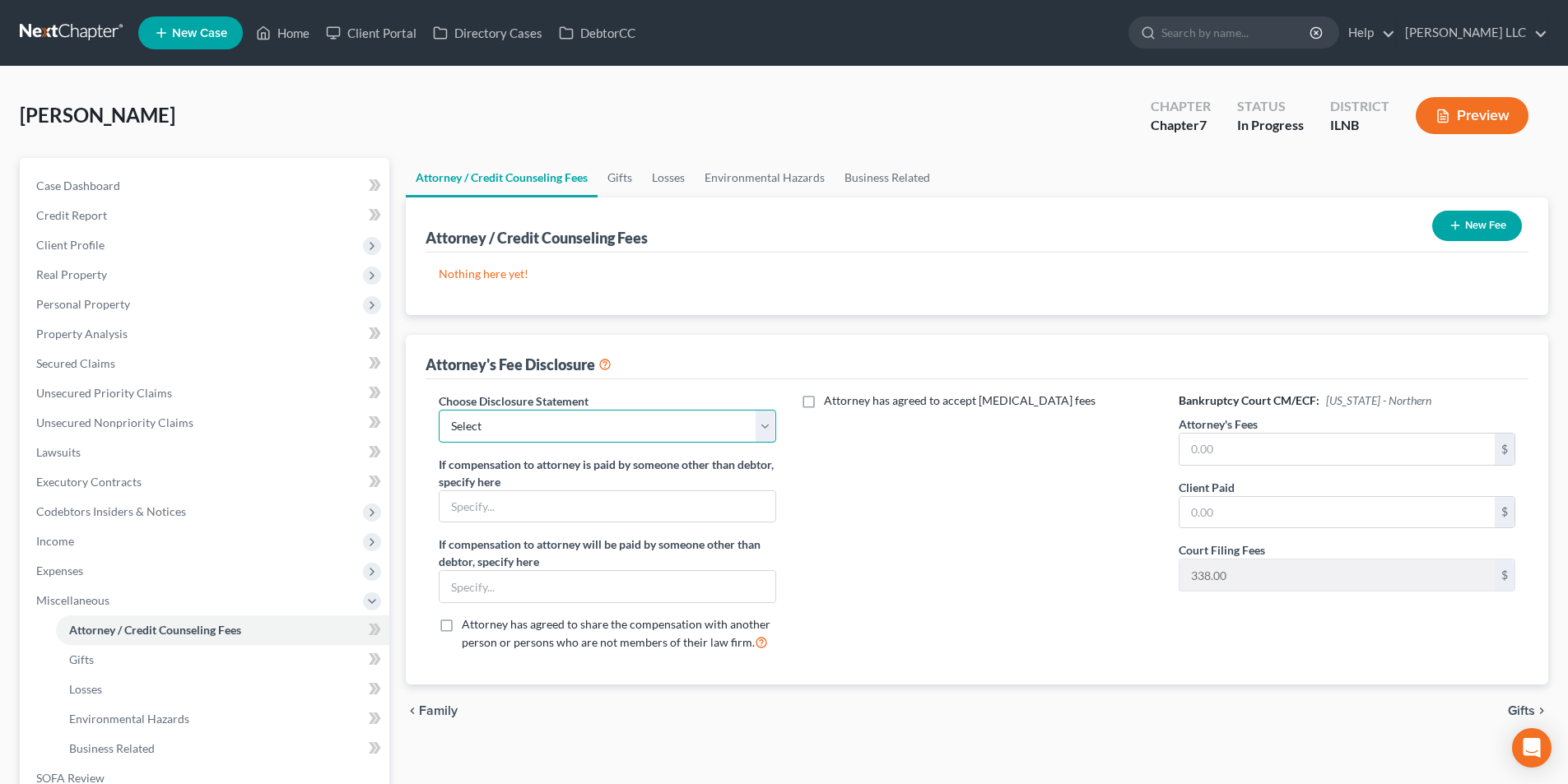
click at [663, 441] on select "Select Geiger Vazquez LLC" at bounding box center [607, 426] width 337 height 33
click at [1229, 217] on div "Attorney / Credit Counseling Fees New Fee" at bounding box center [977, 225] width 1103 height 55
click at [1467, 228] on button "New Fee" at bounding box center [1477, 226] width 90 height 31
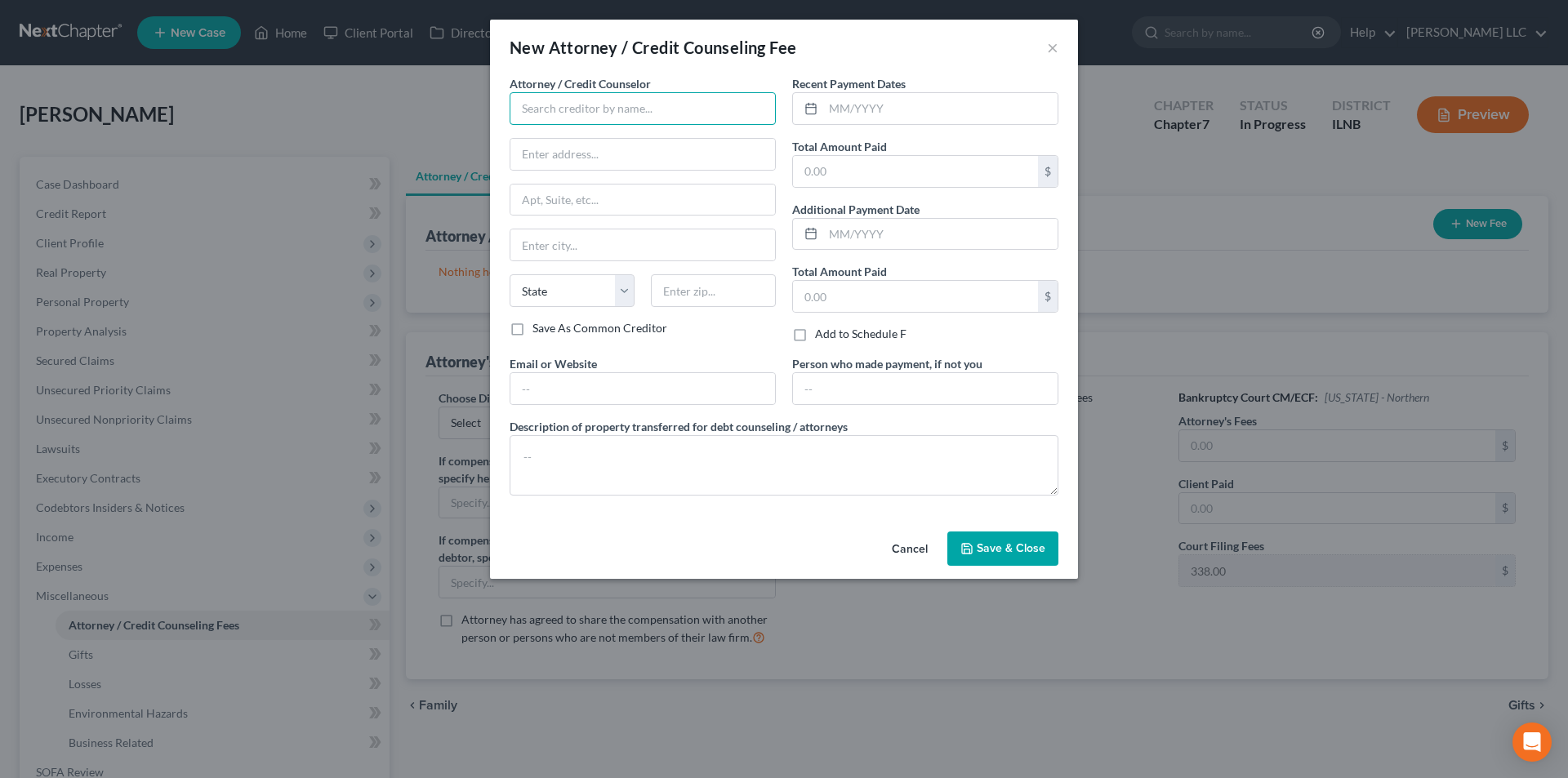
click at [667, 115] on input "text" at bounding box center [642, 108] width 266 height 33
type input "[PERSON_NAME] LLC"
type input "415 Liberty Street"
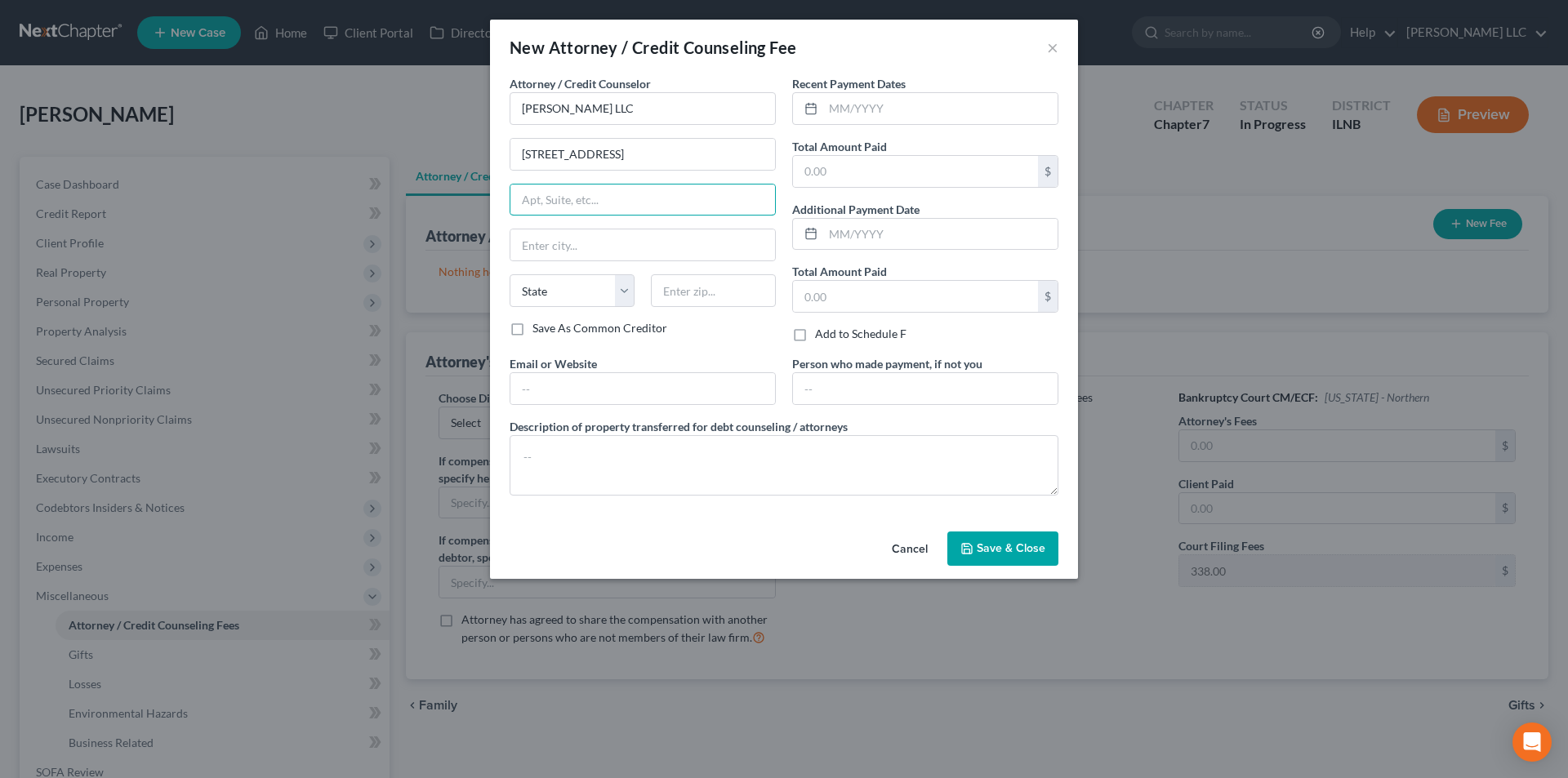
type input "M"
type input "Morris"
select select "14"
type input "60450"
click at [614, 327] on label "Save As Common Creditor" at bounding box center [599, 327] width 134 height 16
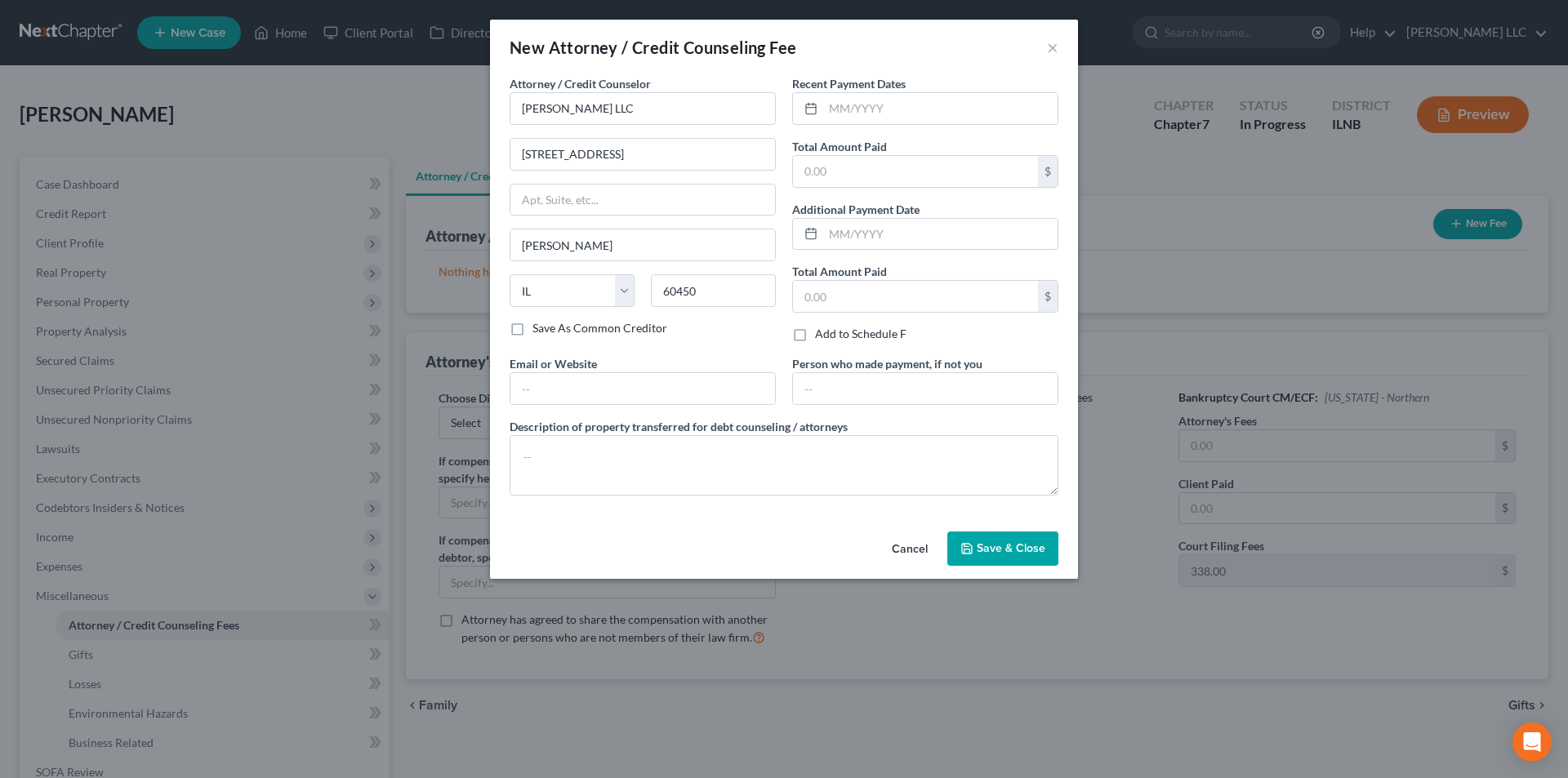
click at [550, 327] on input "Save As Common Creditor" at bounding box center [543, 325] width 10 height 10
checkbox input "true"
click at [548, 385] on input "text" at bounding box center [643, 388] width 265 height 31
type input "[PERSON_NAME][EMAIL_ADDRESS][DOMAIN_NAME]"
click at [853, 114] on input "text" at bounding box center [941, 108] width 235 height 31
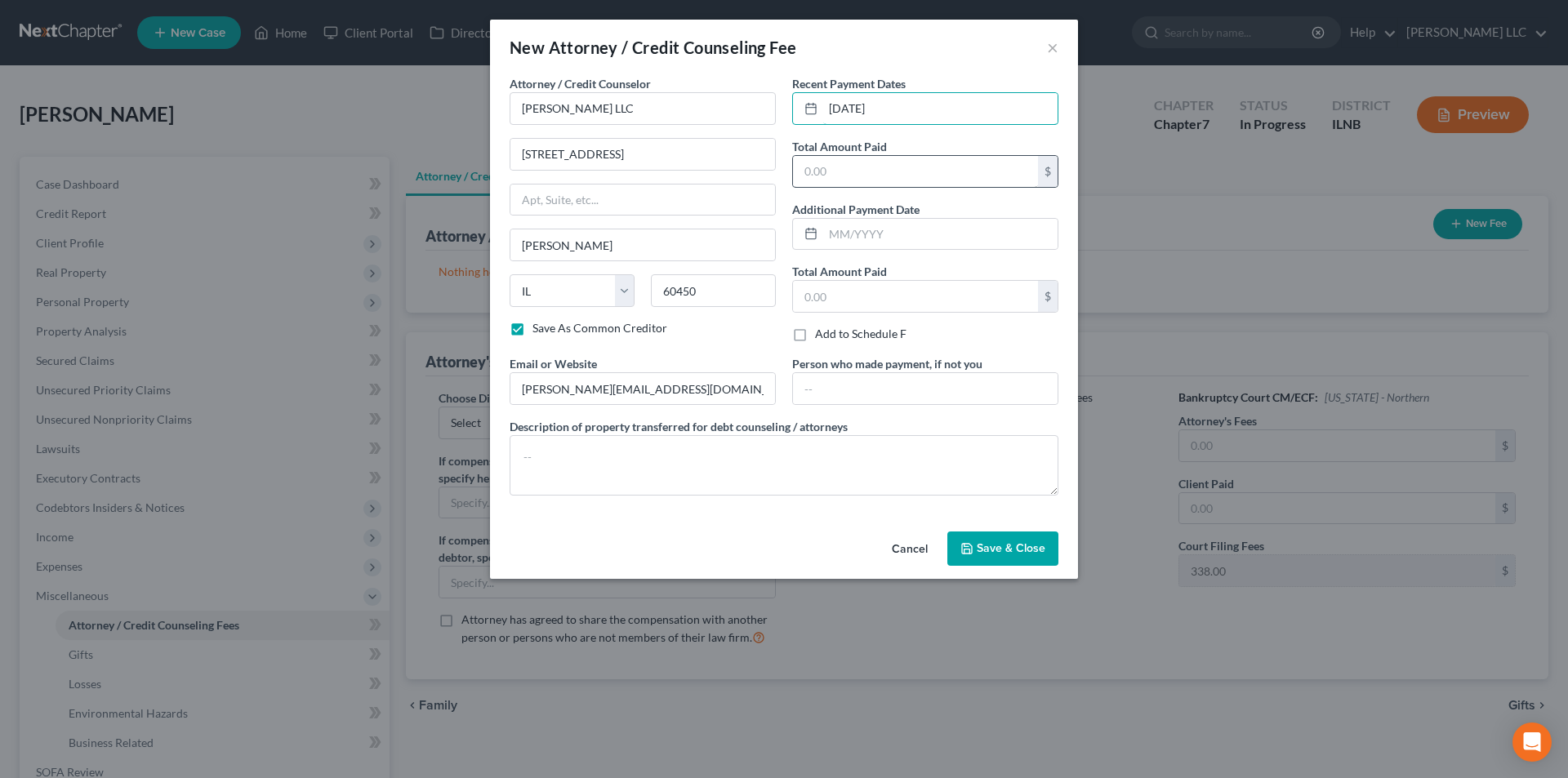
type input "07/10/2025"
click at [875, 175] on input "text" at bounding box center [916, 171] width 245 height 31
type input "1,838.00"
click at [807, 307] on input "text" at bounding box center [916, 296] width 245 height 31
type input "1,838.00"
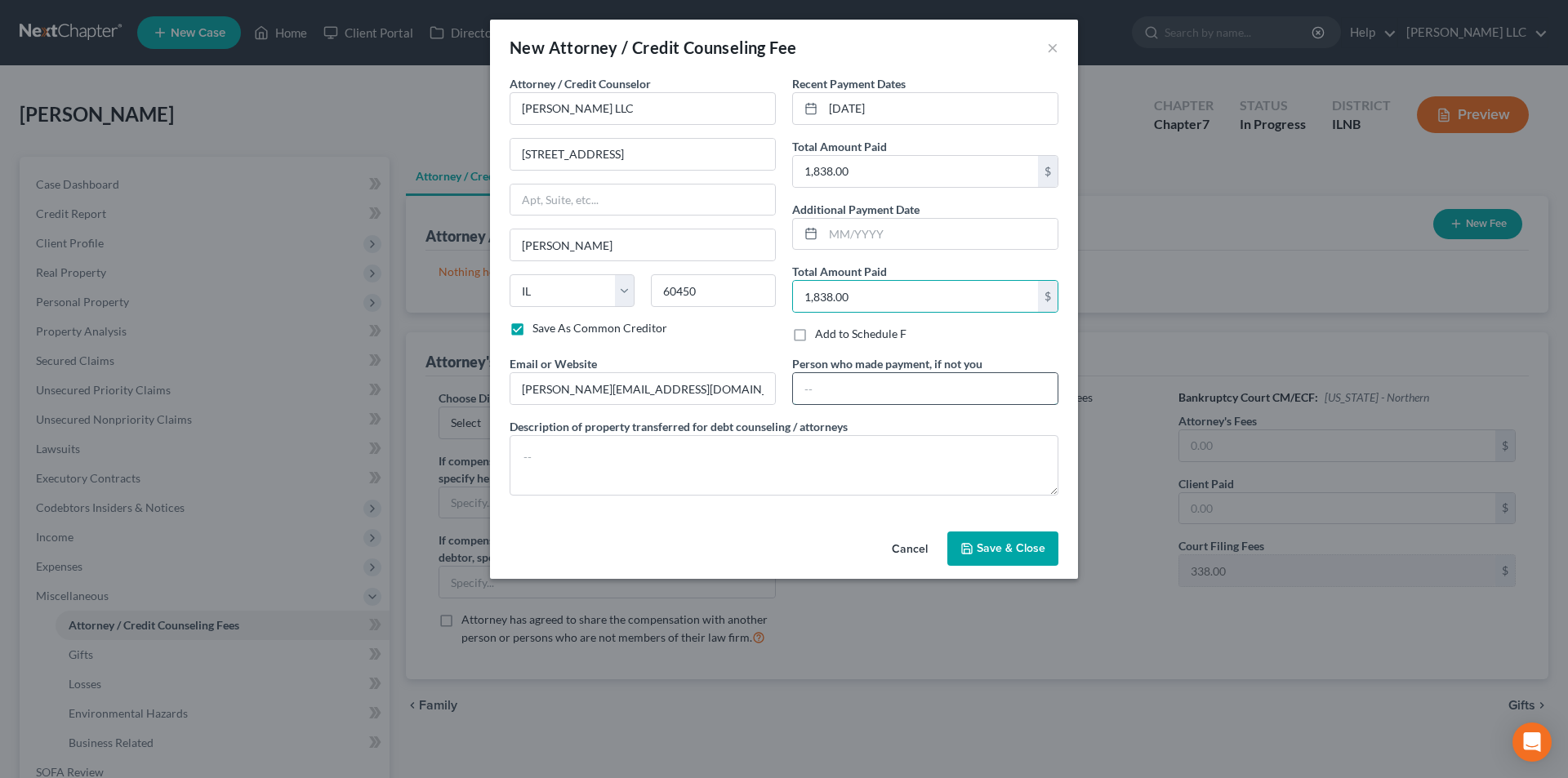
click at [842, 380] on input "text" at bounding box center [926, 388] width 265 height 31
click at [596, 470] on textarea at bounding box center [784, 466] width 549 height 61
click at [996, 543] on span "Save & Close" at bounding box center [1011, 548] width 68 height 14
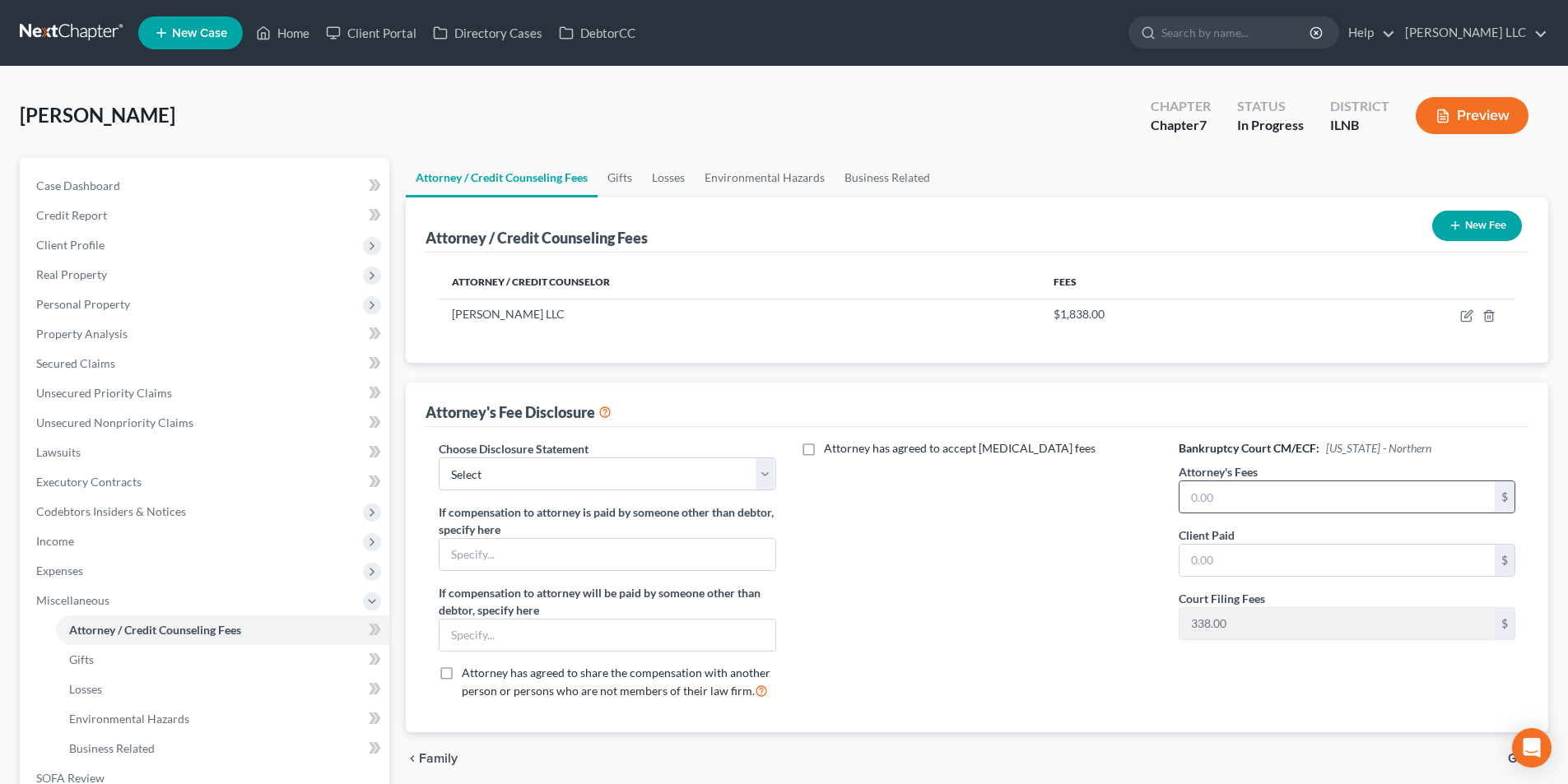
click at [1227, 493] on input "text" at bounding box center [1337, 497] width 315 height 31
type input "1,500.00"
click at [1245, 569] on input "text" at bounding box center [1337, 560] width 315 height 31
type input "1,838.00"
click at [1077, 661] on div "Attorney has agreed to accept retainer fees" at bounding box center [977, 577] width 369 height 273
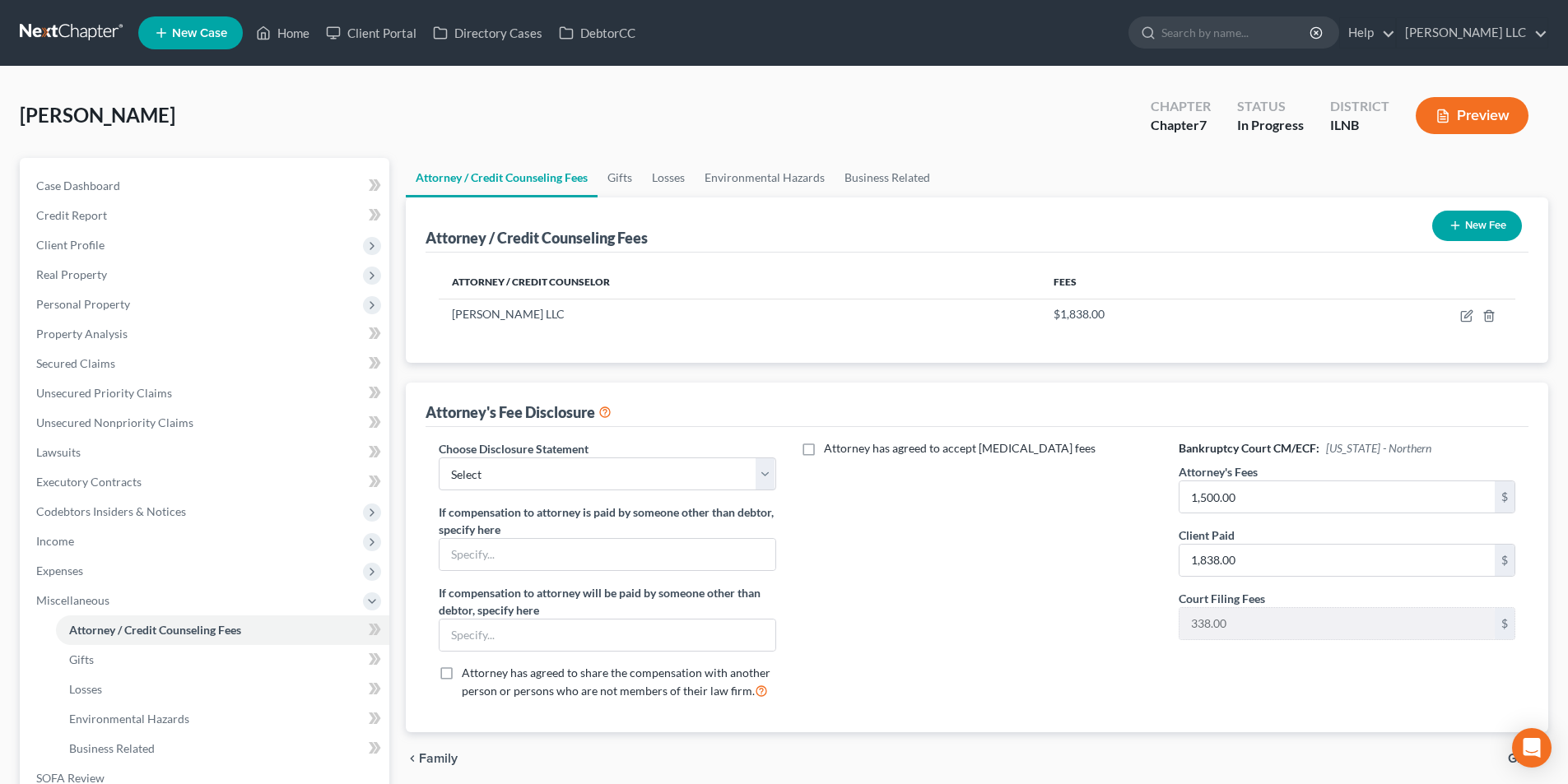
click at [721, 494] on div "Choose Disclosure Statement Select Geiger Vazquez LLC If compensation to attorn…" at bounding box center [607, 577] width 369 height 273
click at [721, 485] on select "Select Geiger Vazquez LLC" at bounding box center [607, 474] width 337 height 33
select select "0"
click at [439, 458] on select "Select Geiger Vazquez LLC" at bounding box center [607, 474] width 337 height 33
click at [1456, 226] on icon "button" at bounding box center [1455, 225] width 13 height 13
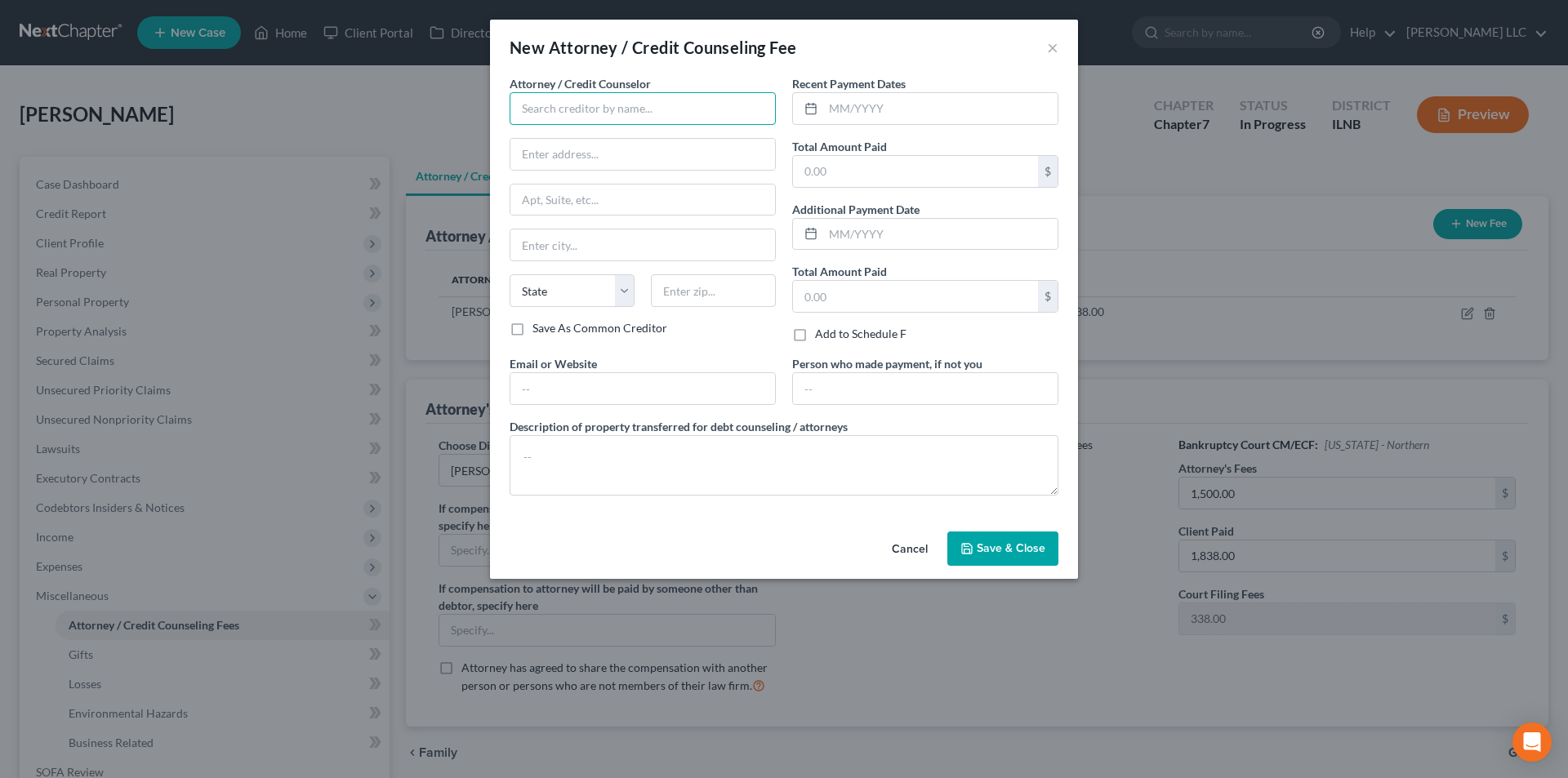
click at [659, 115] on input "text" at bounding box center [642, 108] width 266 height 33
type input "Abacus Credit Counseling"
click at [584, 165] on input "text" at bounding box center [643, 154] width 265 height 31
type input "15760 Ventura Blvd."
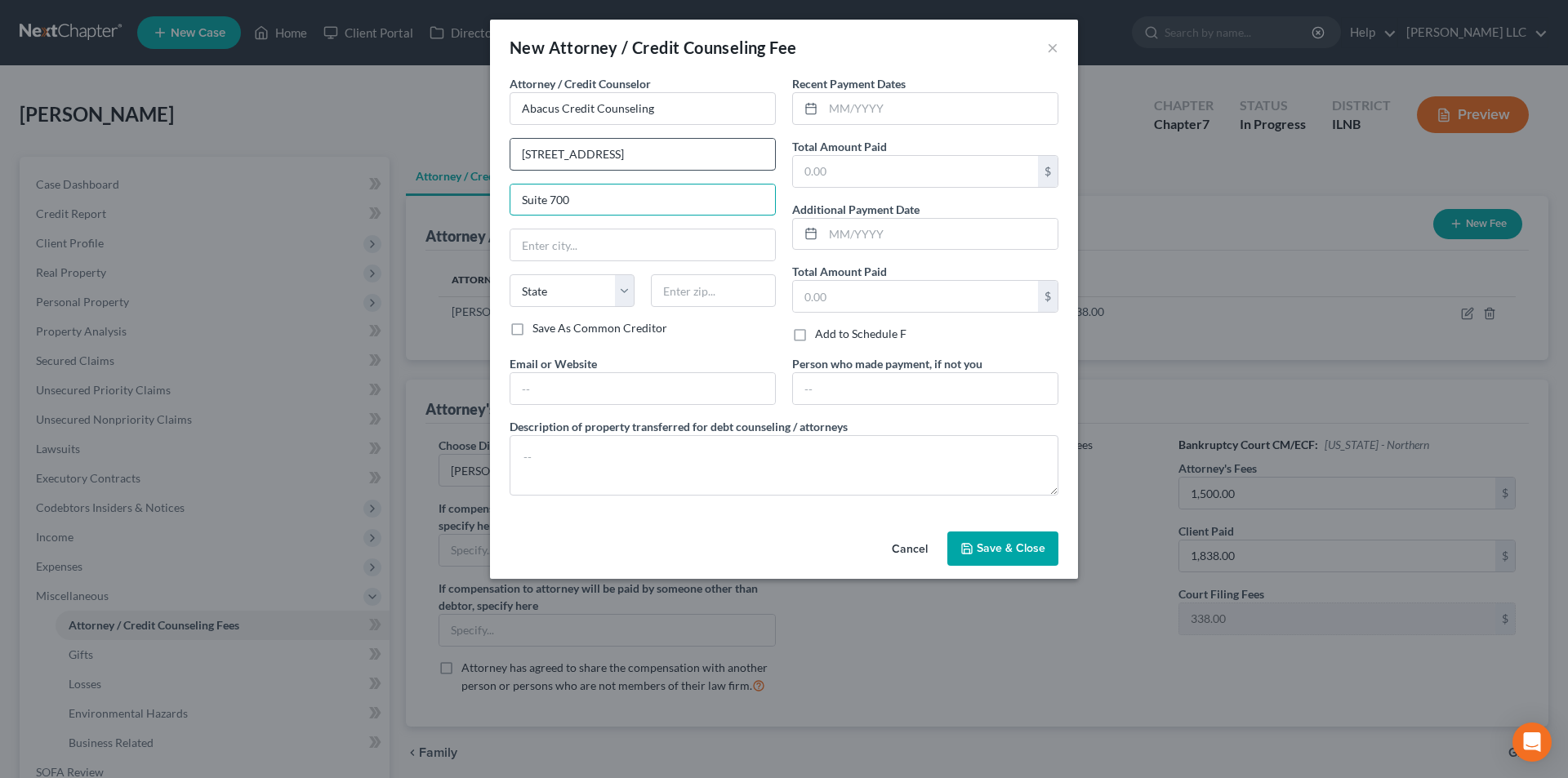
type input "Suite 700"
type input "Encino"
select select "4"
type input "91436"
click at [532, 395] on input "text" at bounding box center [643, 388] width 265 height 31
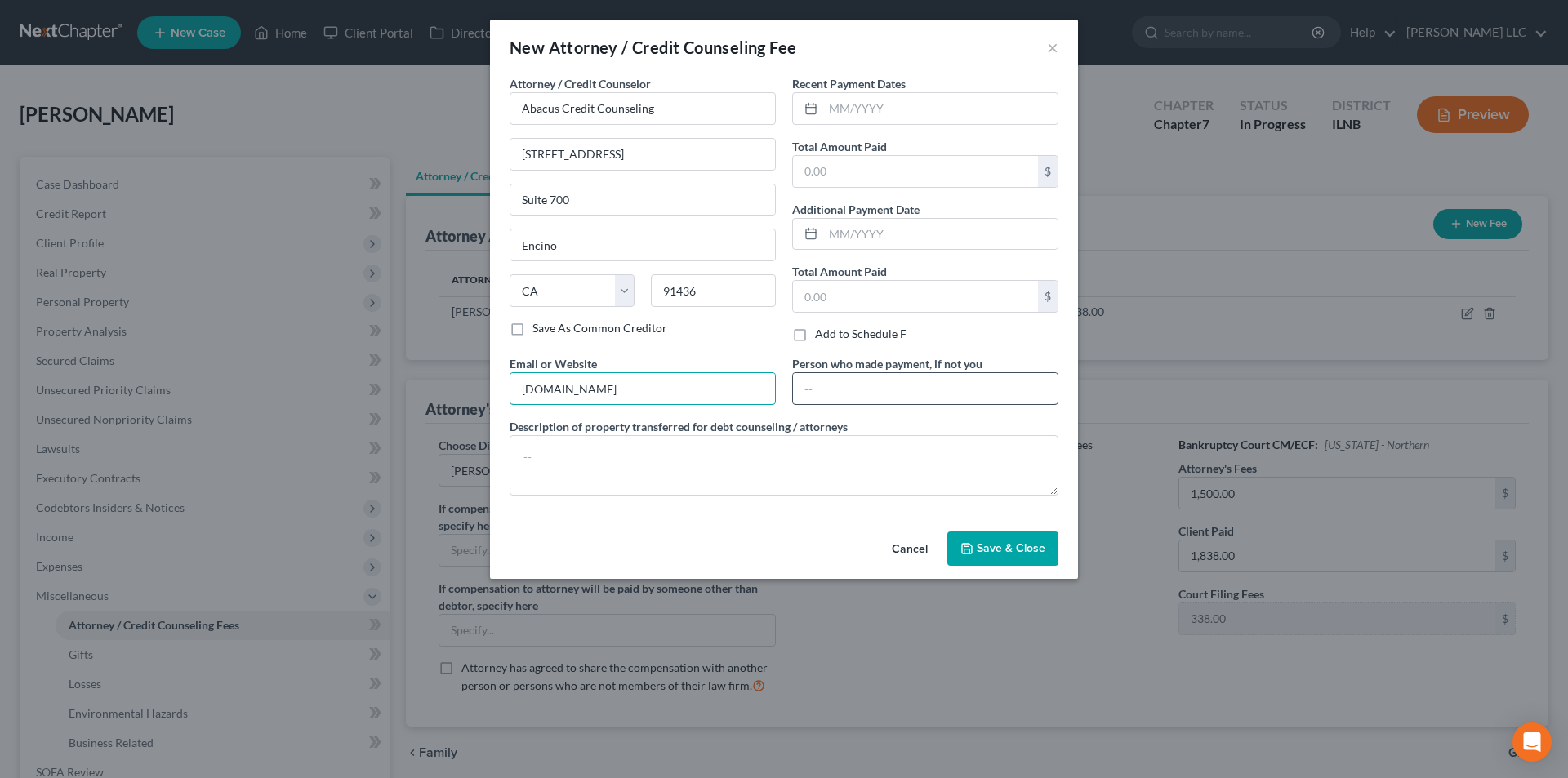
type input "www.abacuscc.org"
click at [962, 390] on input "text" at bounding box center [926, 388] width 265 height 31
click at [853, 108] on input "text" at bounding box center [941, 108] width 235 height 31
type input "10/11/2025"
click at [910, 168] on input "text" at bounding box center [916, 171] width 245 height 31
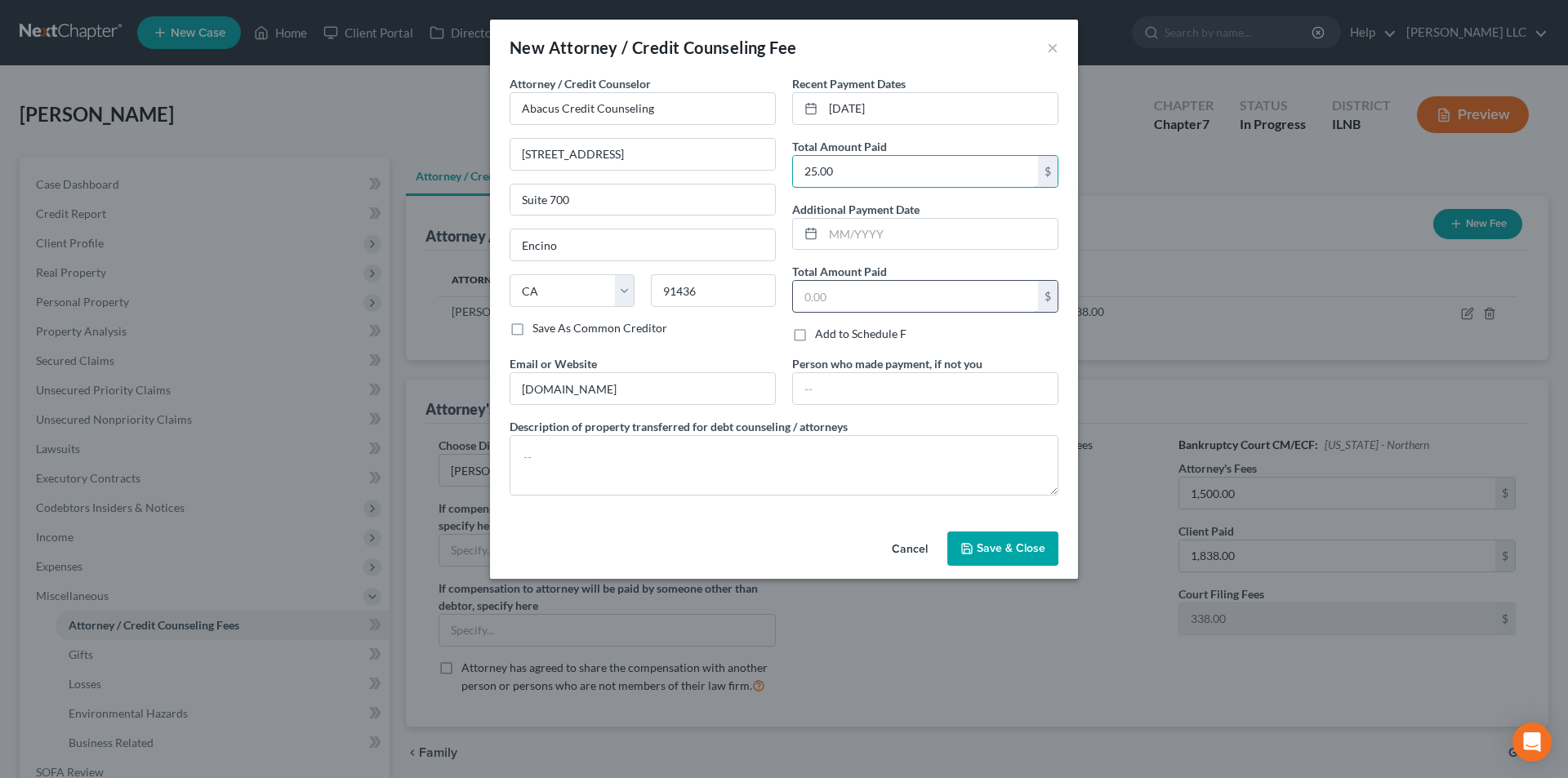
type input "25.00"
click at [895, 304] on input "text" at bounding box center [916, 296] width 245 height 31
type input "2"
click at [849, 454] on textarea at bounding box center [784, 466] width 549 height 61
type textarea "C"
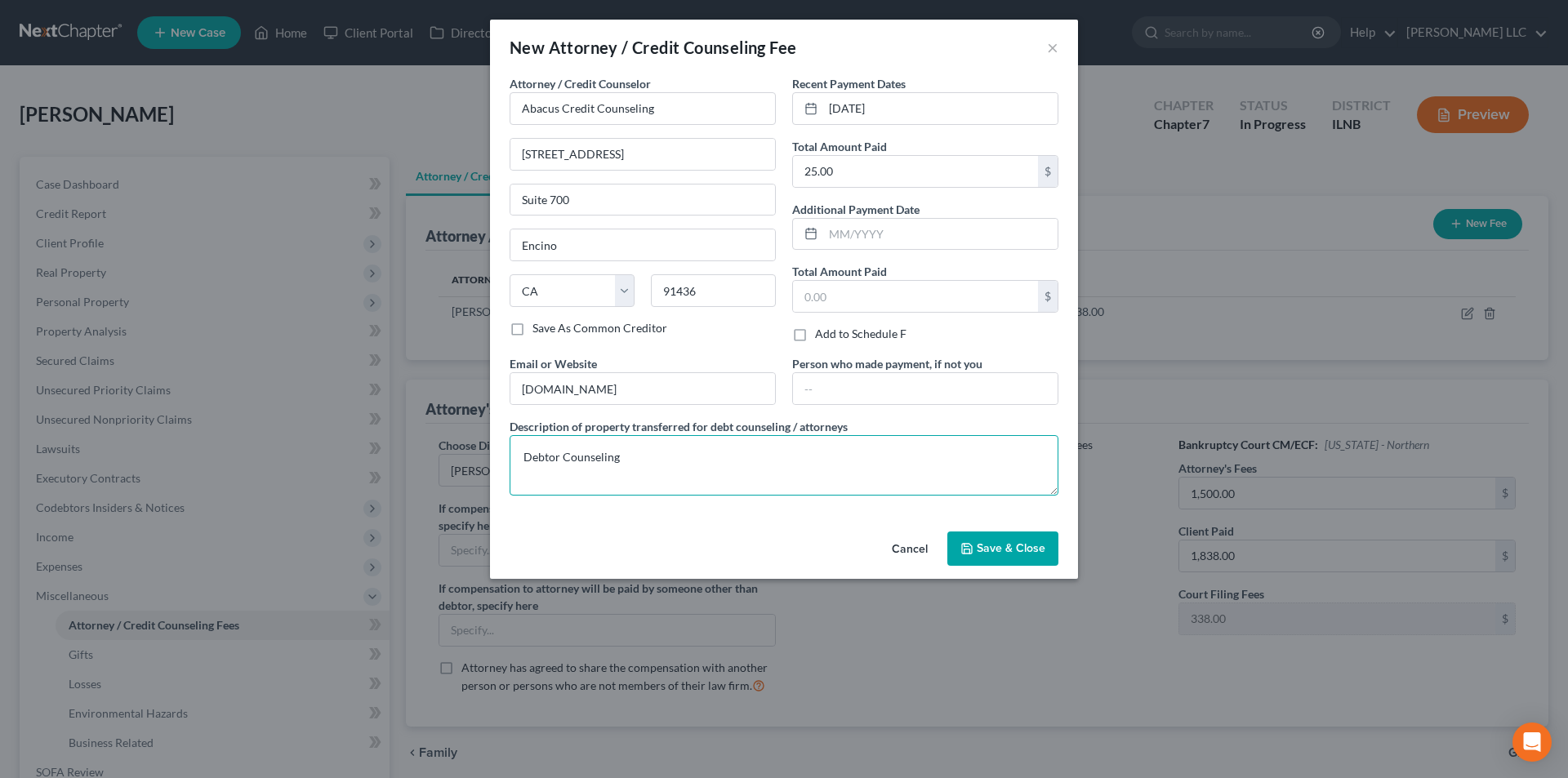
type textarea "Debtor Counseling"
click at [989, 542] on span "Save & Close" at bounding box center [1011, 548] width 68 height 14
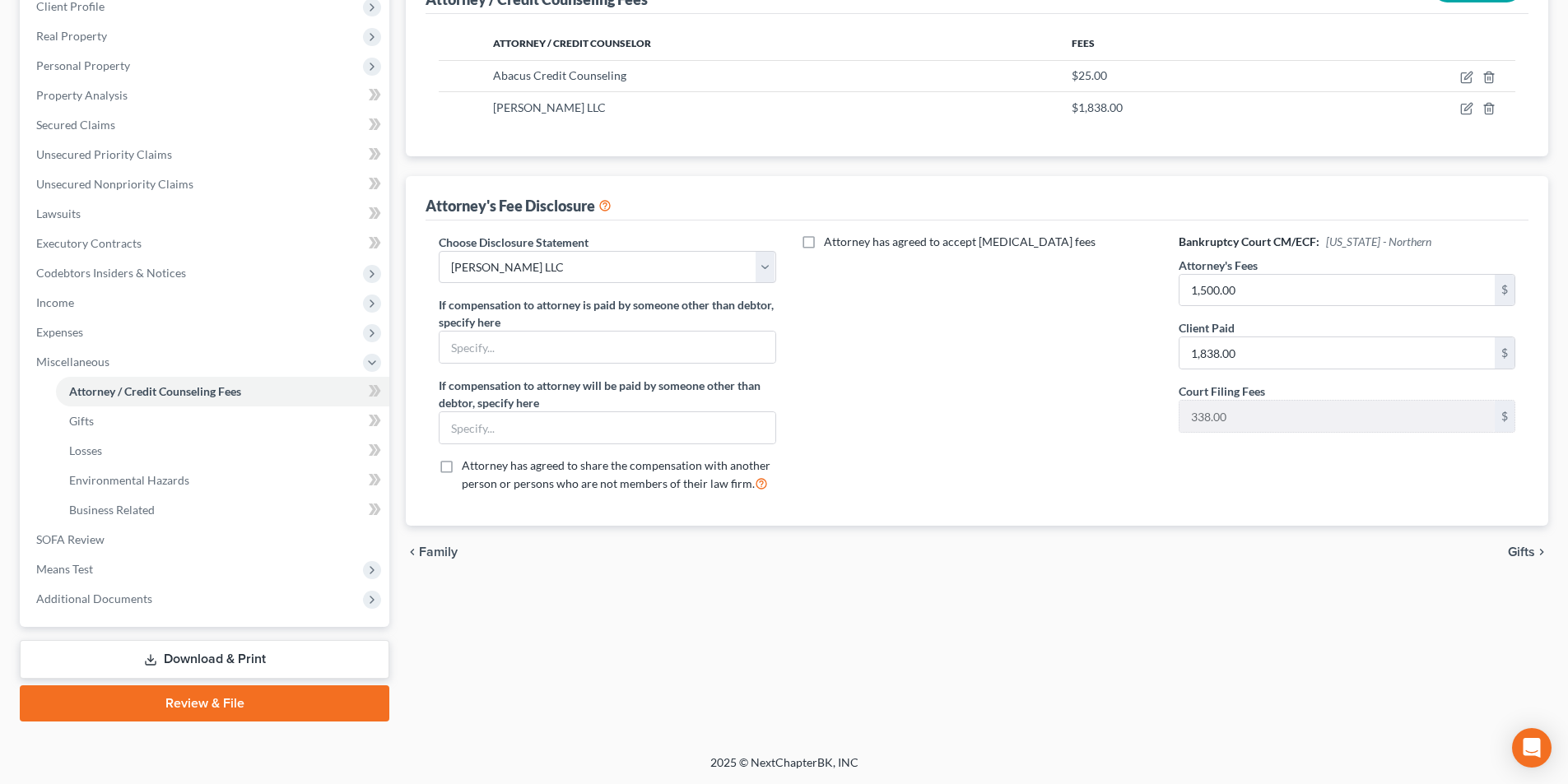
click at [1532, 549] on span "Gifts" at bounding box center [1521, 552] width 27 height 13
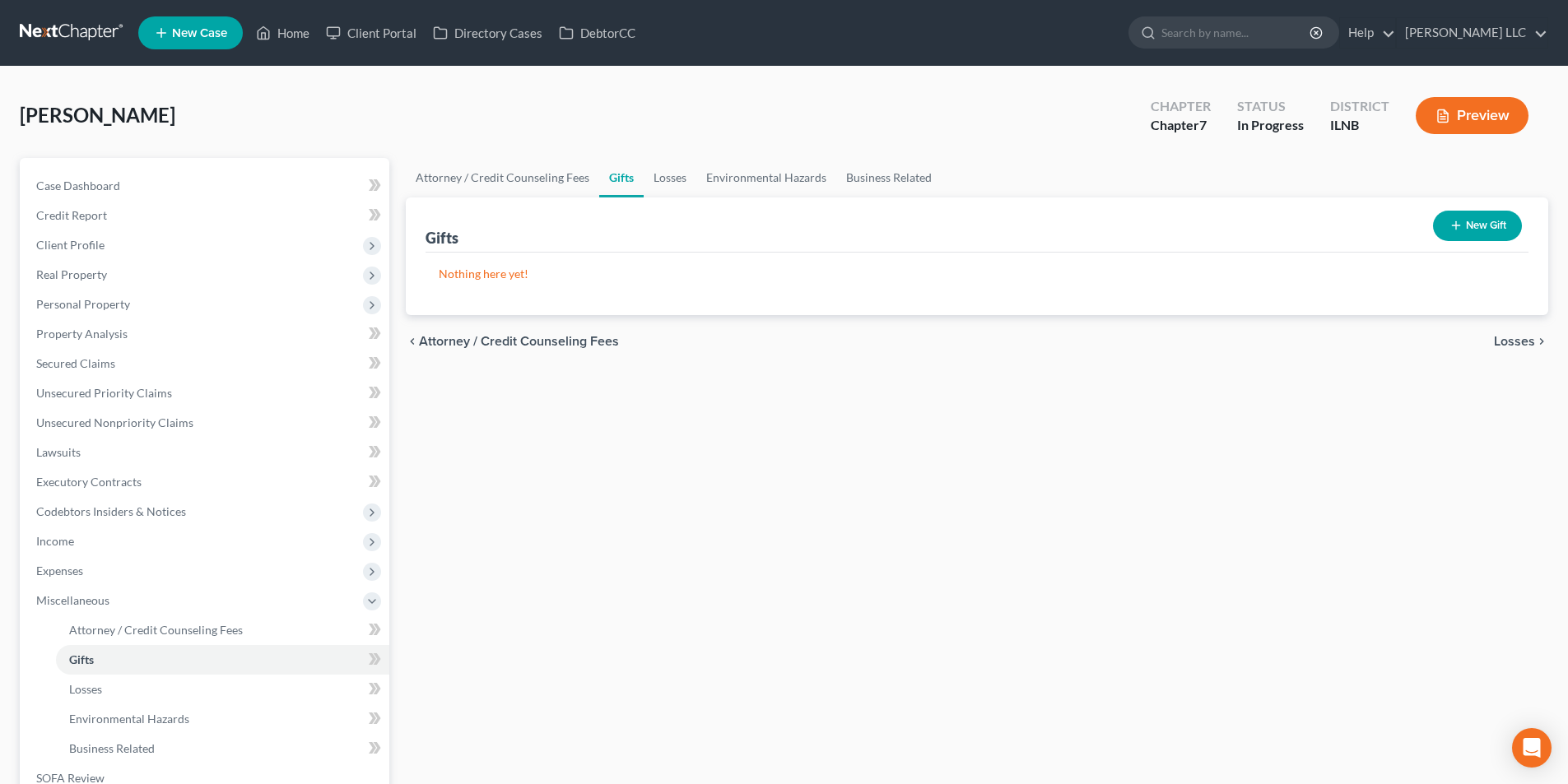
click at [1496, 338] on span "Losses" at bounding box center [1515, 341] width 41 height 13
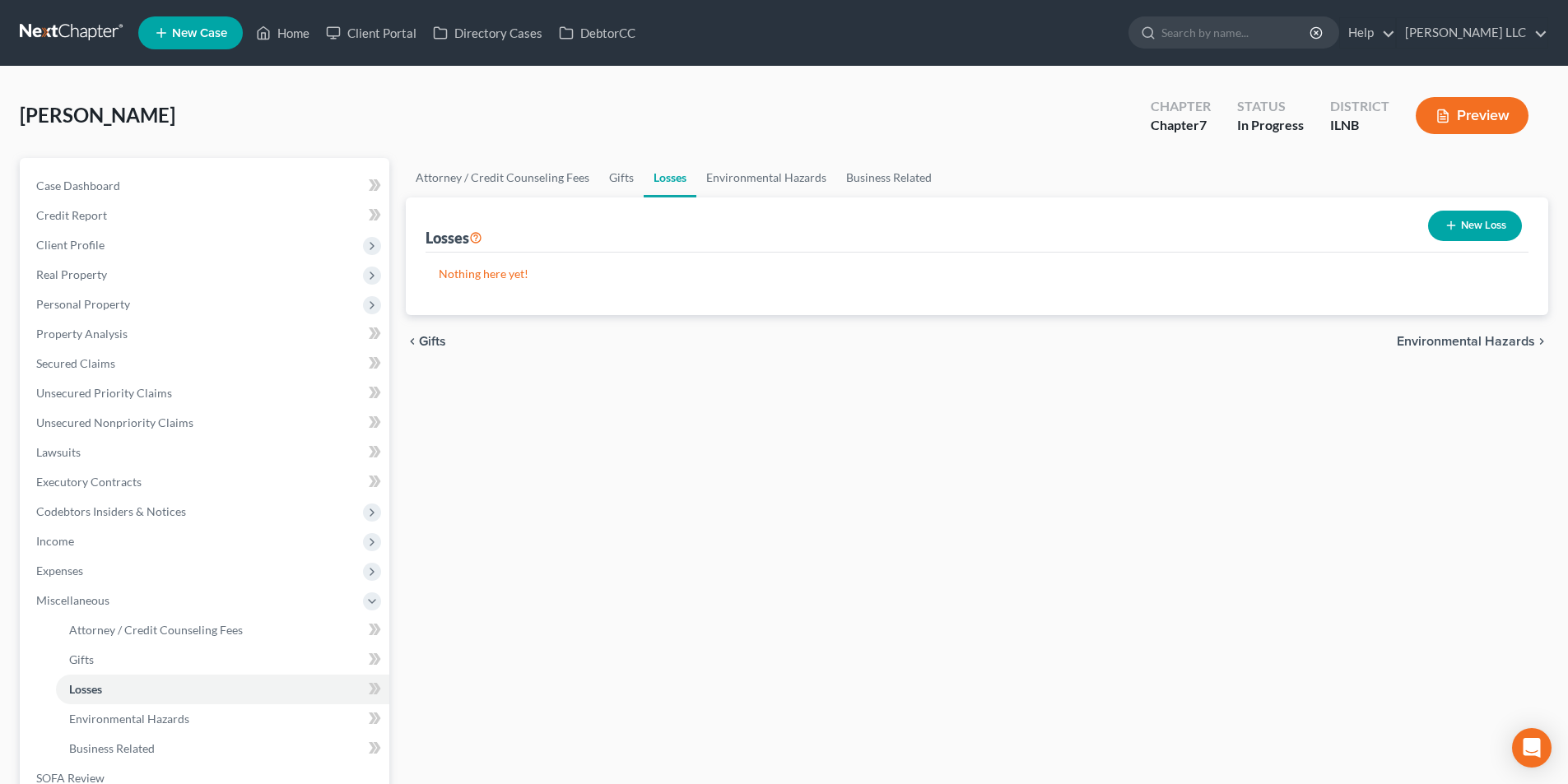
click at [1496, 339] on span "Environmental Hazards" at bounding box center [1466, 341] width 138 height 13
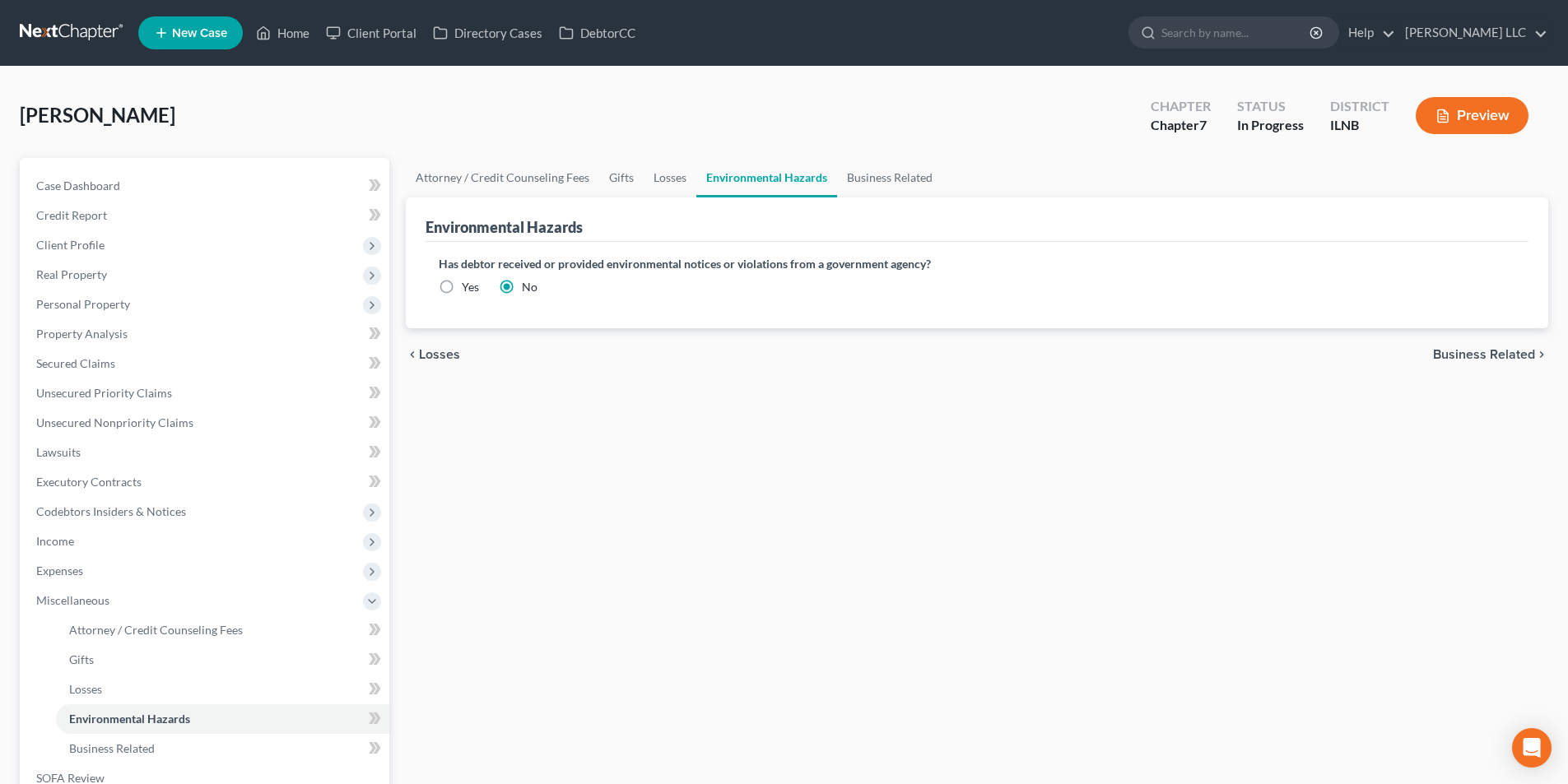
click at [1496, 339] on div "chevron_left Losses Business Related chevron_right" at bounding box center [976, 354] width 1142 height 52
click at [1495, 349] on span "Business Related" at bounding box center [1484, 355] width 102 height 13
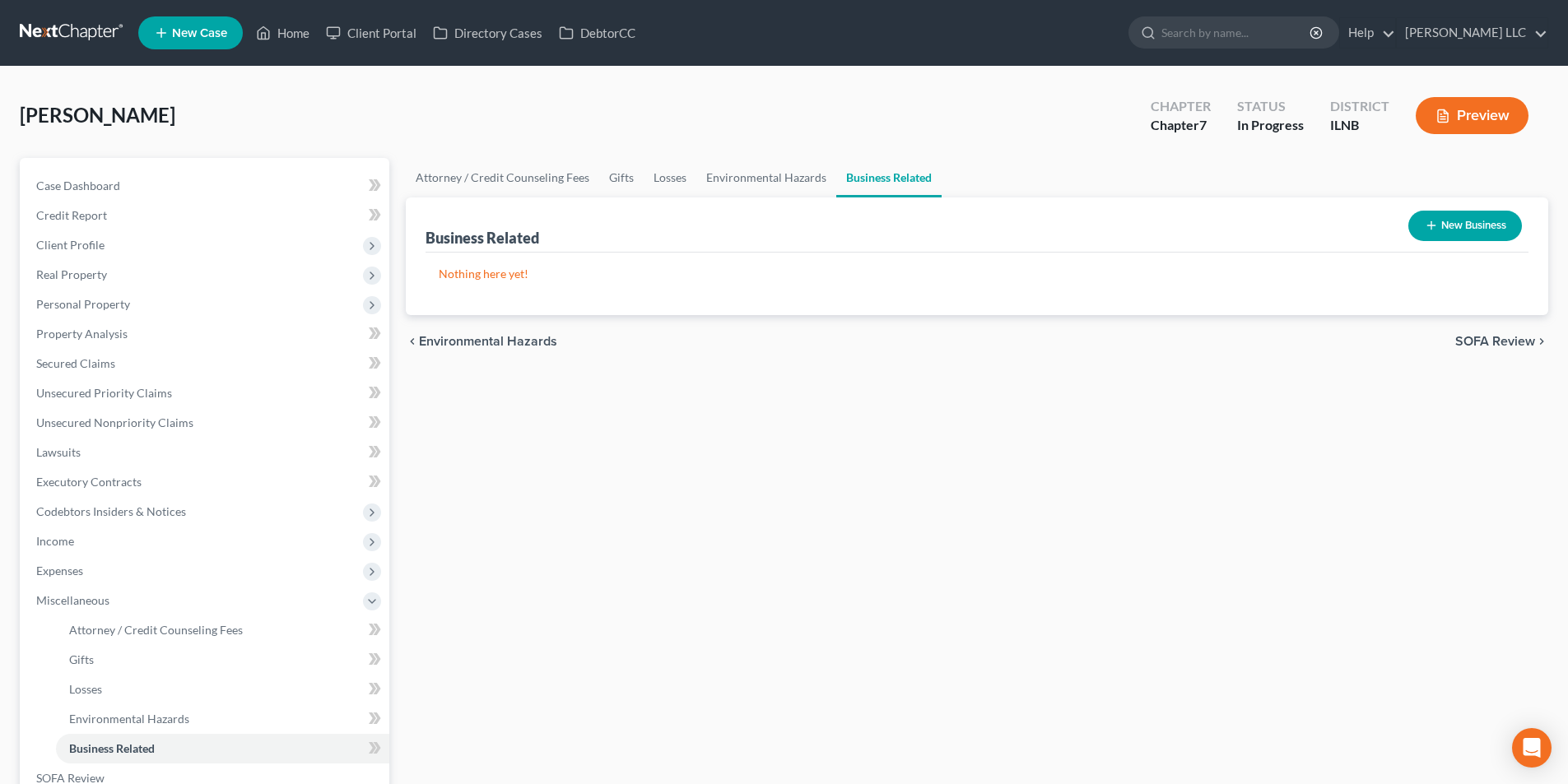
click at [1495, 344] on span "SOFA Review" at bounding box center [1495, 341] width 80 height 13
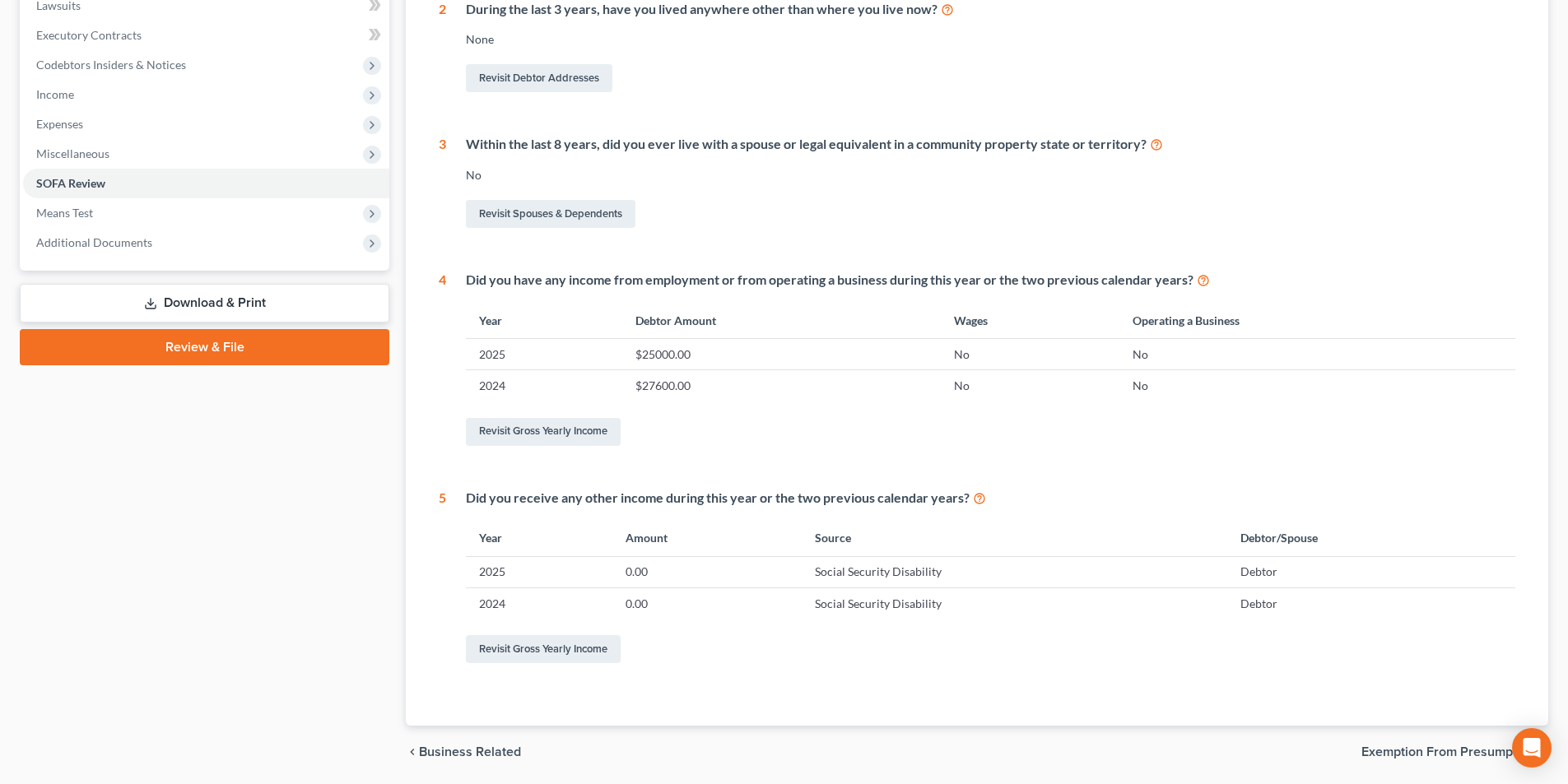
scroll to position [504, 0]
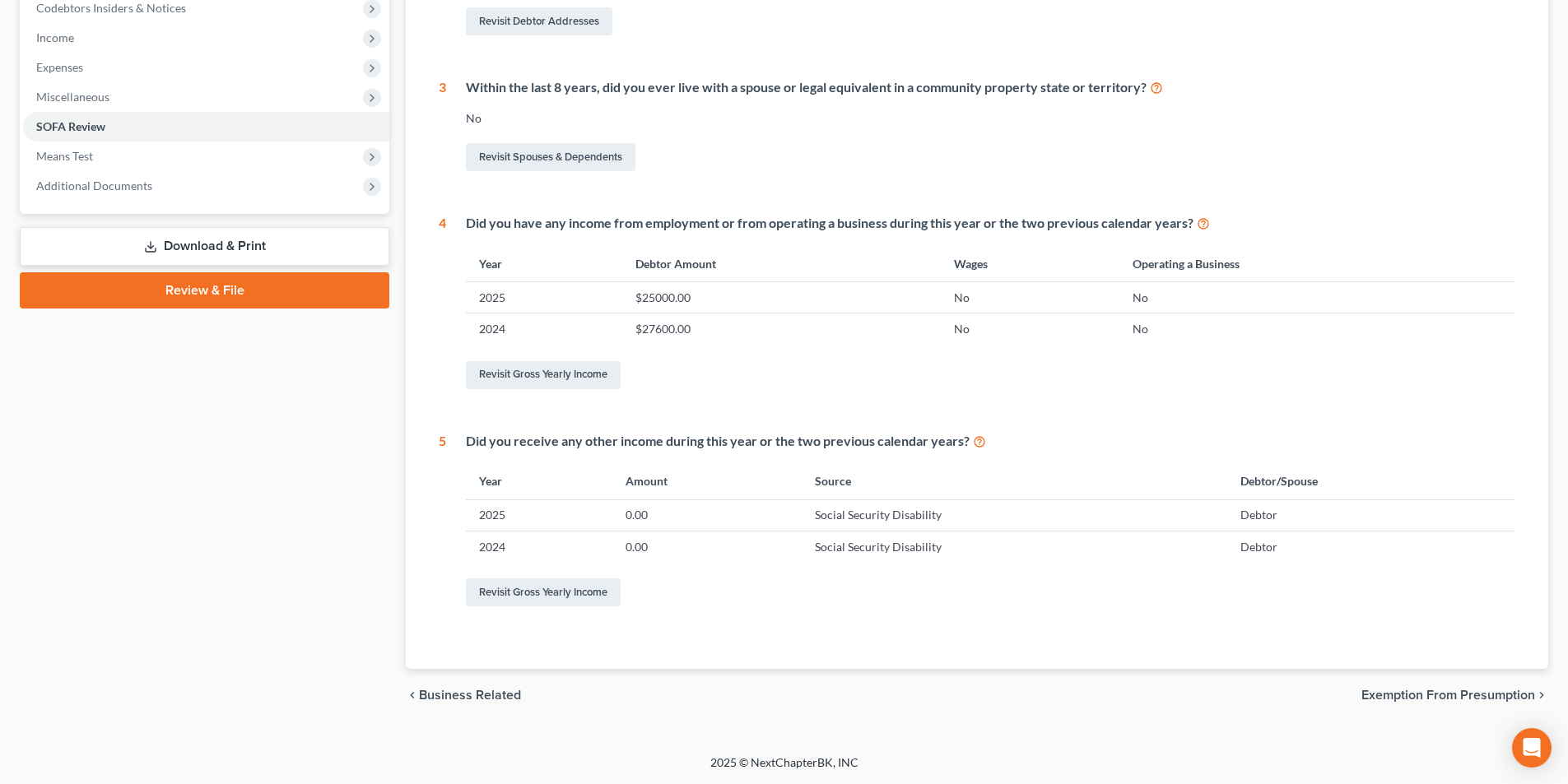
click at [1394, 691] on span "Exemption from Presumption" at bounding box center [1449, 695] width 174 height 13
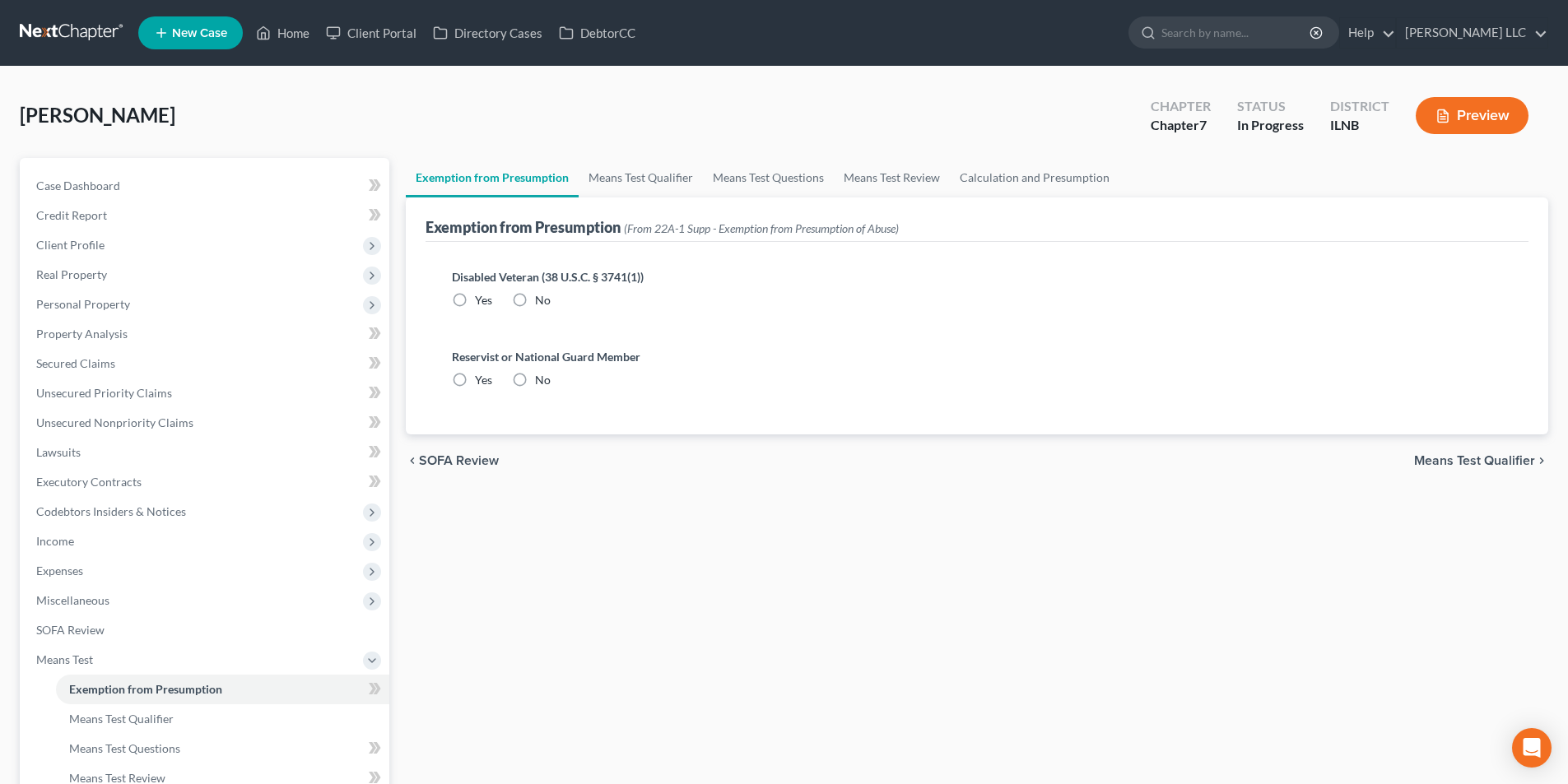
drag, startPoint x: 520, startPoint y: 299, endPoint x: 525, endPoint y: 315, distance: 16.8
click at [535, 299] on label "No" at bounding box center [543, 299] width 15 height 16
click at [542, 299] on input "No" at bounding box center [547, 297] width 10 height 10
radio input "true"
click at [535, 382] on label "No" at bounding box center [543, 380] width 15 height 16
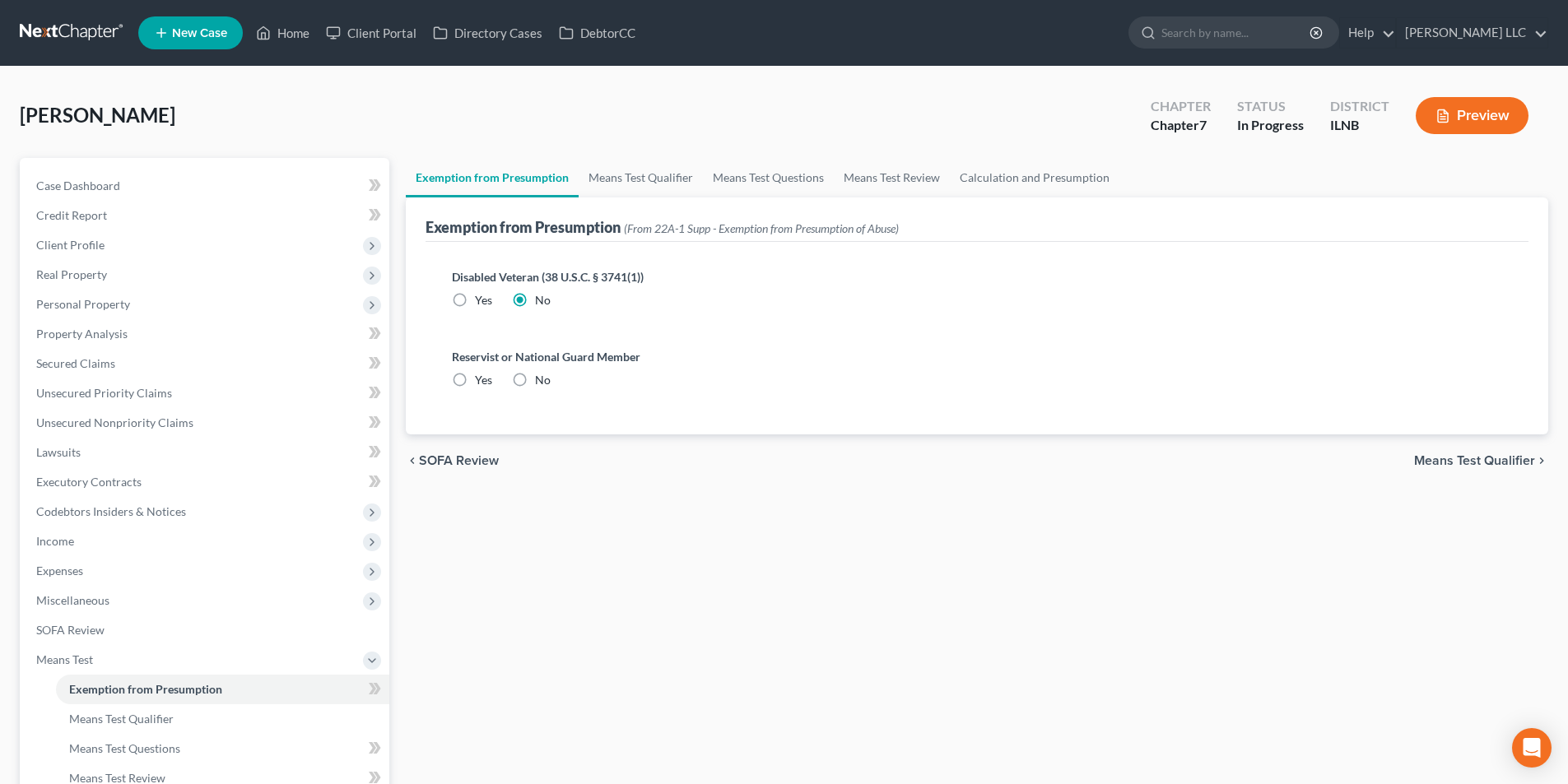
click at [542, 382] on input "No" at bounding box center [547, 377] width 10 height 10
radio input "true"
click at [1442, 455] on span "Means Test Qualifier" at bounding box center [1474, 461] width 121 height 13
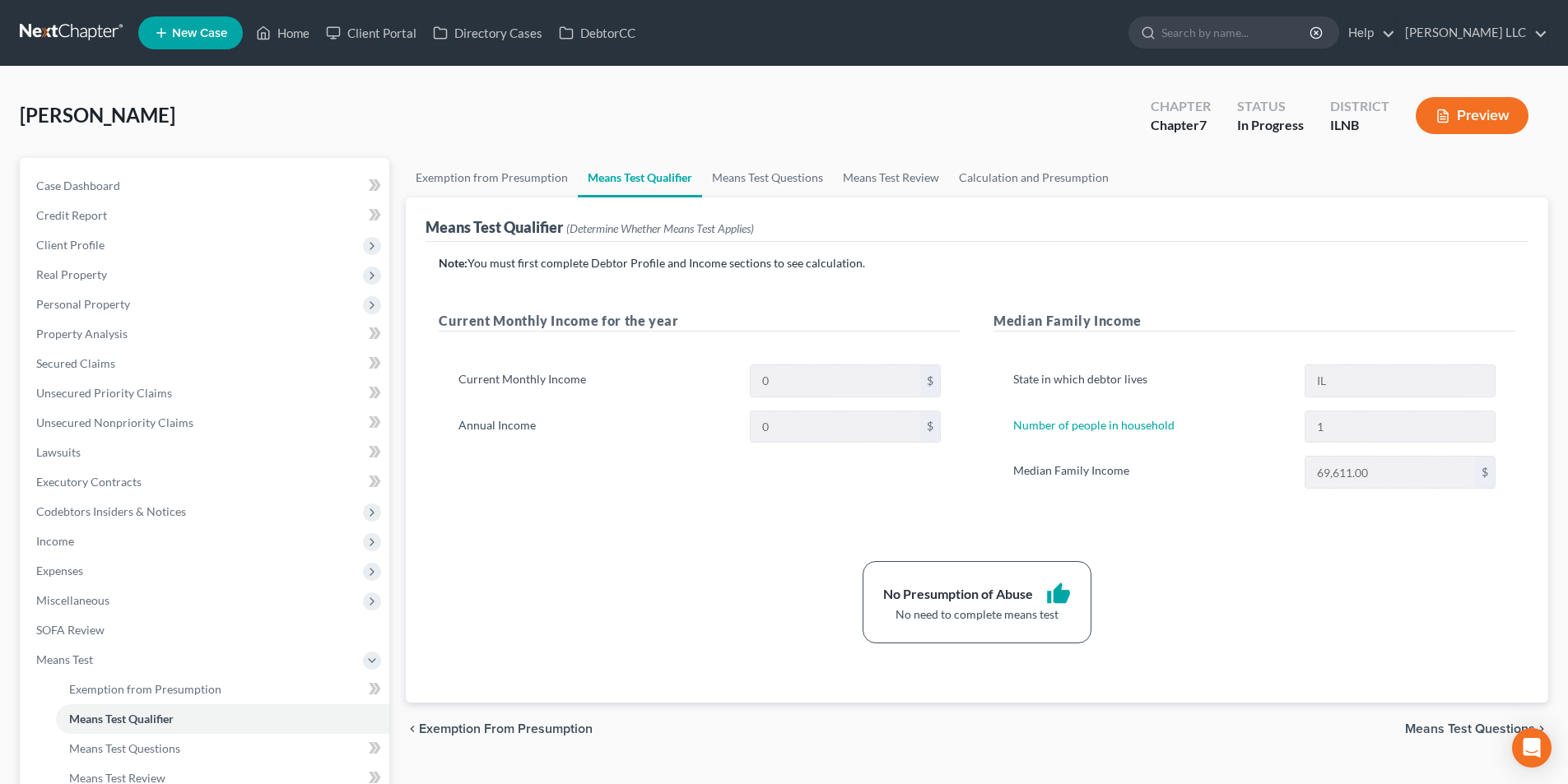
click at [1459, 723] on span "Means Test Questions" at bounding box center [1471, 729] width 130 height 13
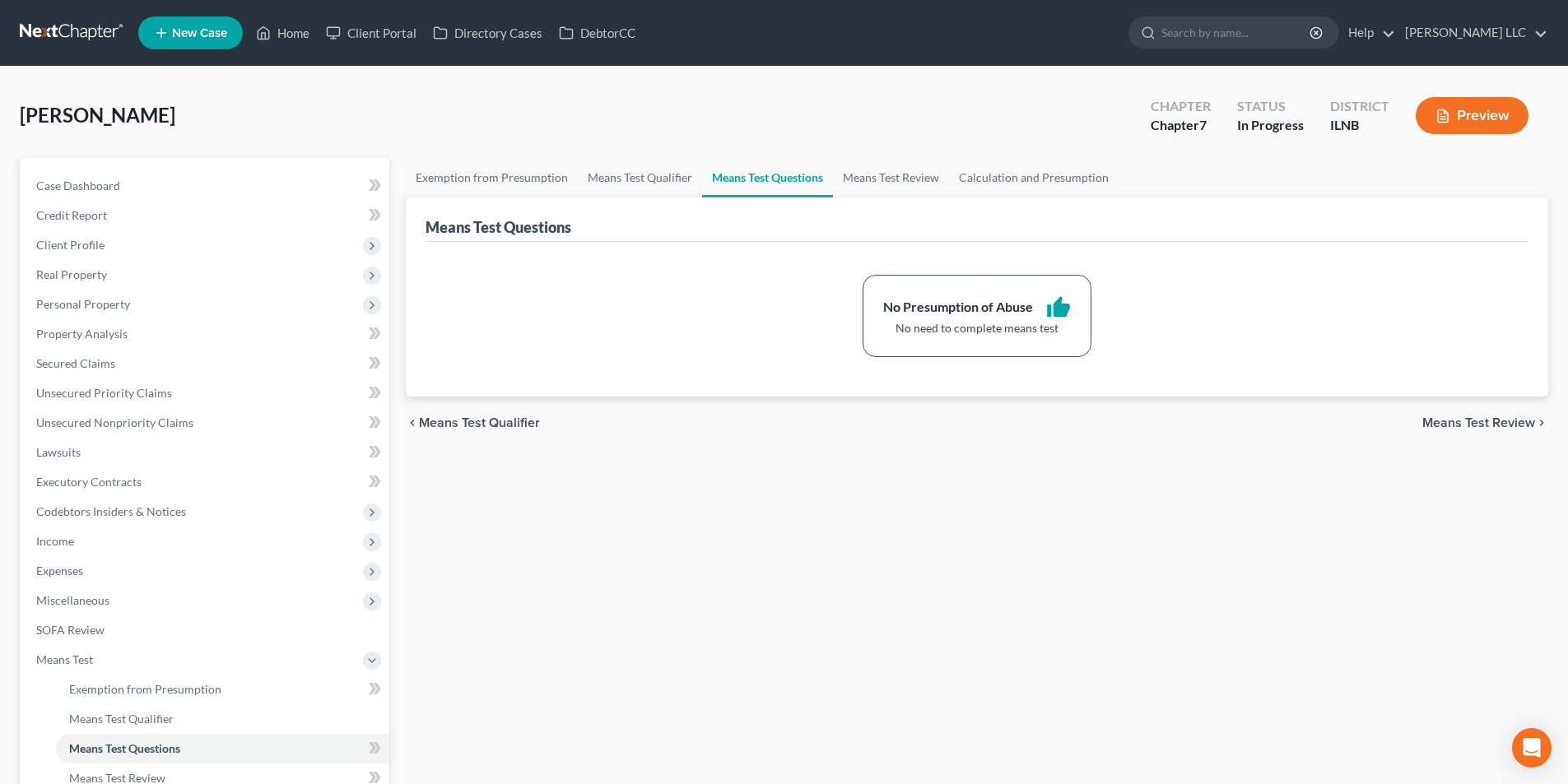
click at [1453, 417] on span "Means Test Review" at bounding box center [1479, 423] width 113 height 13
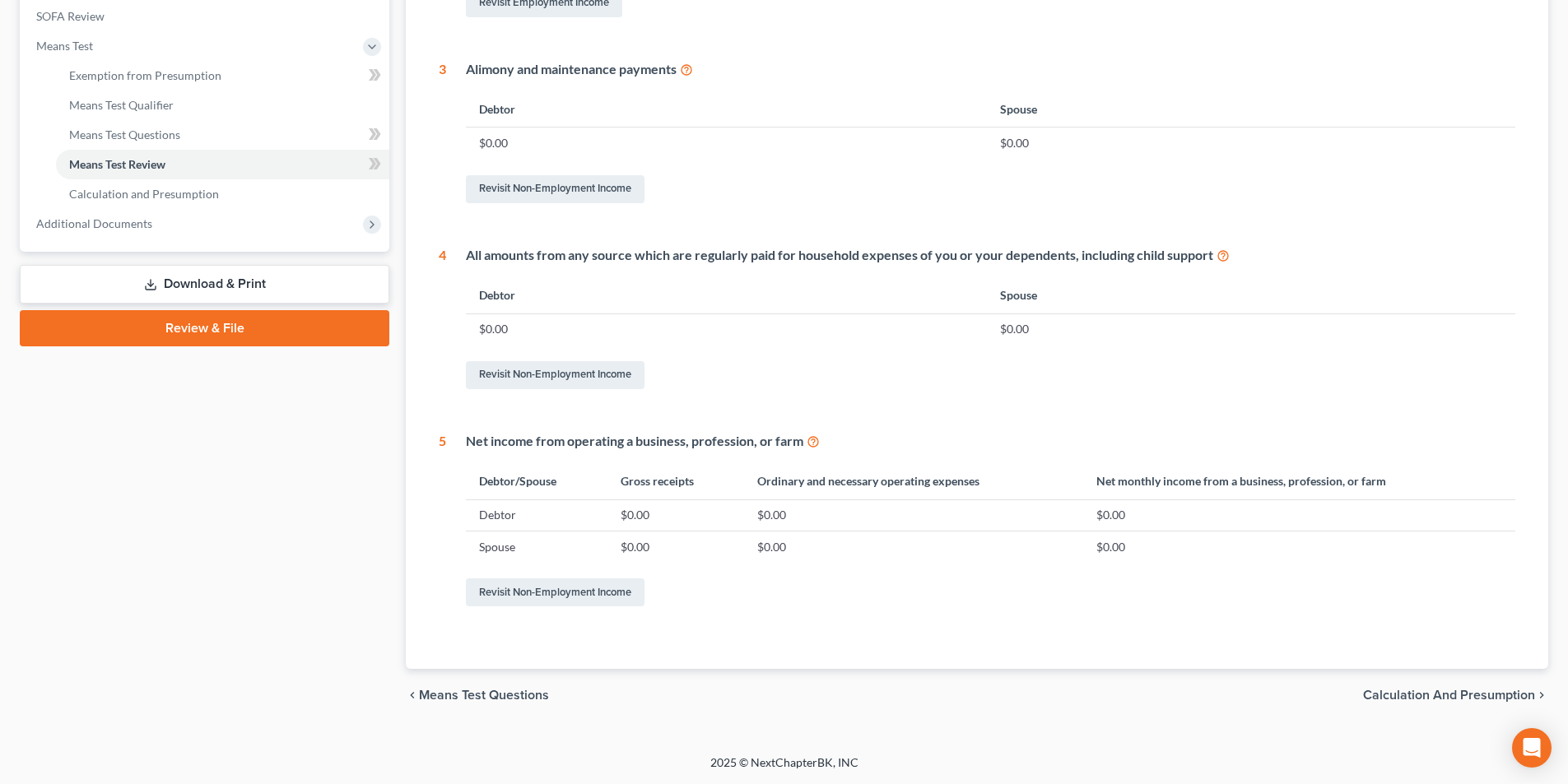
click at [1427, 692] on span "Calculation and Presumption" at bounding box center [1450, 695] width 172 height 13
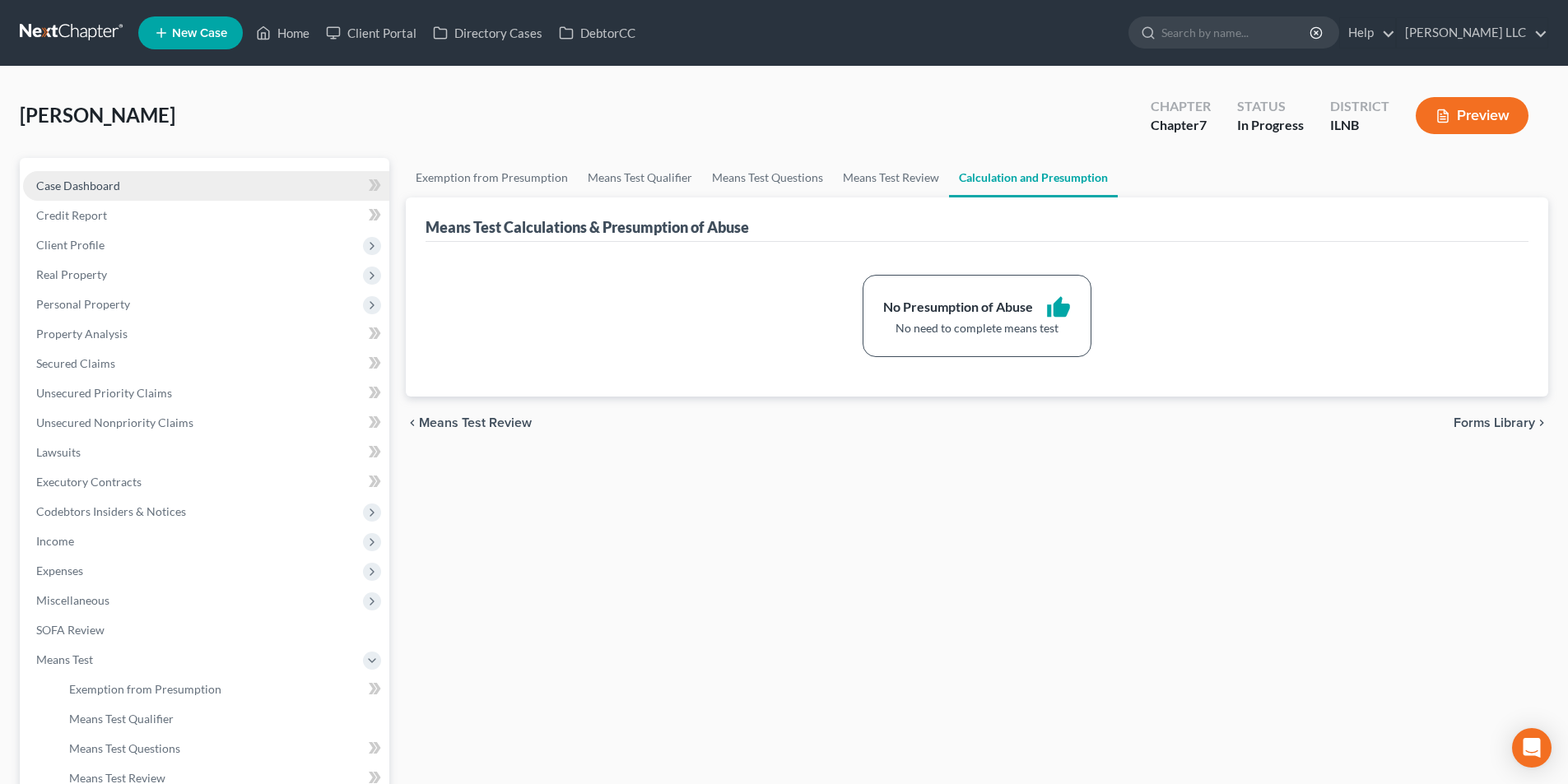
click at [67, 189] on span "Case Dashboard" at bounding box center [78, 185] width 84 height 14
select select "6"
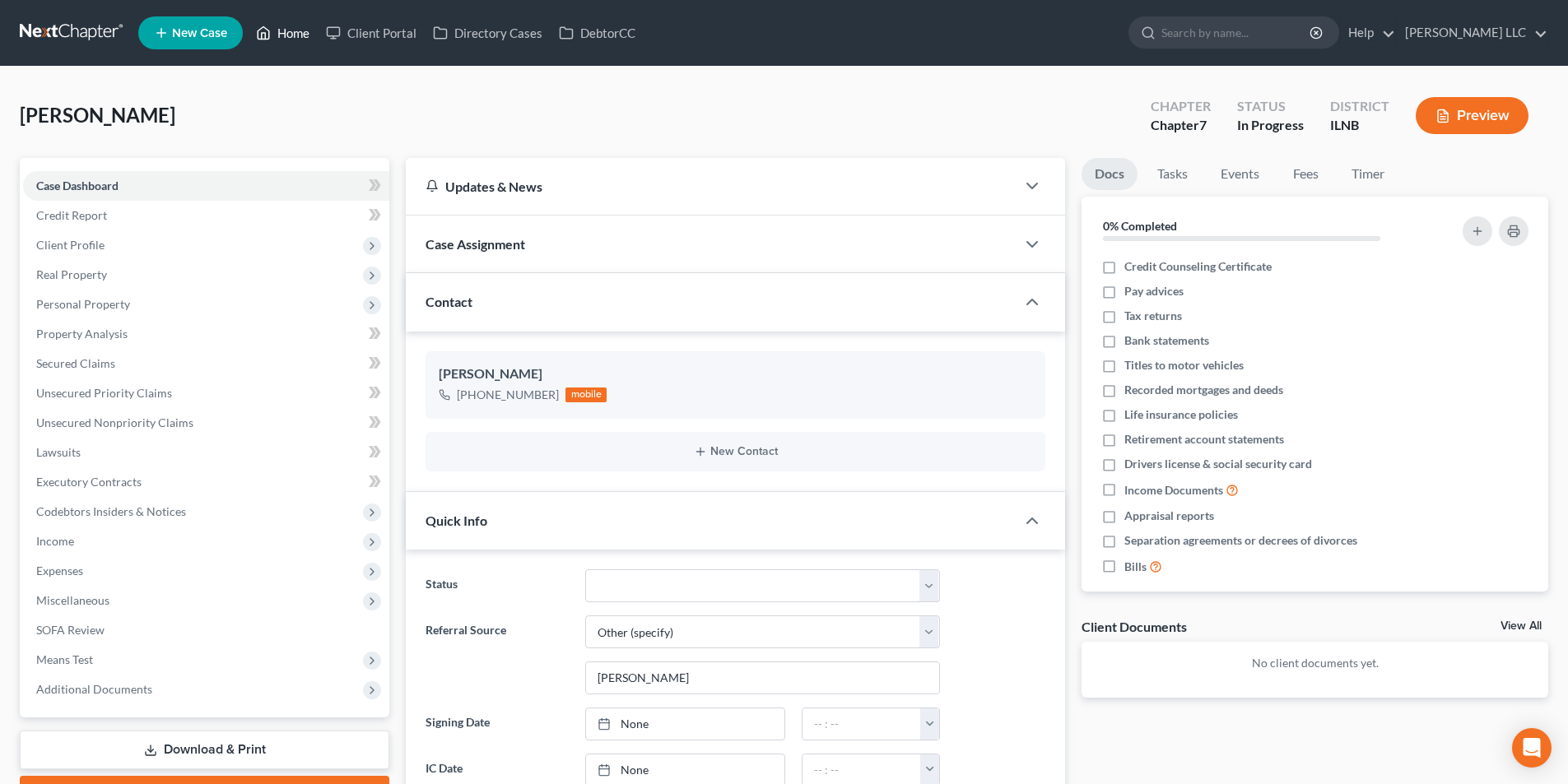
click at [308, 29] on link "Home" at bounding box center [282, 32] width 70 height 30
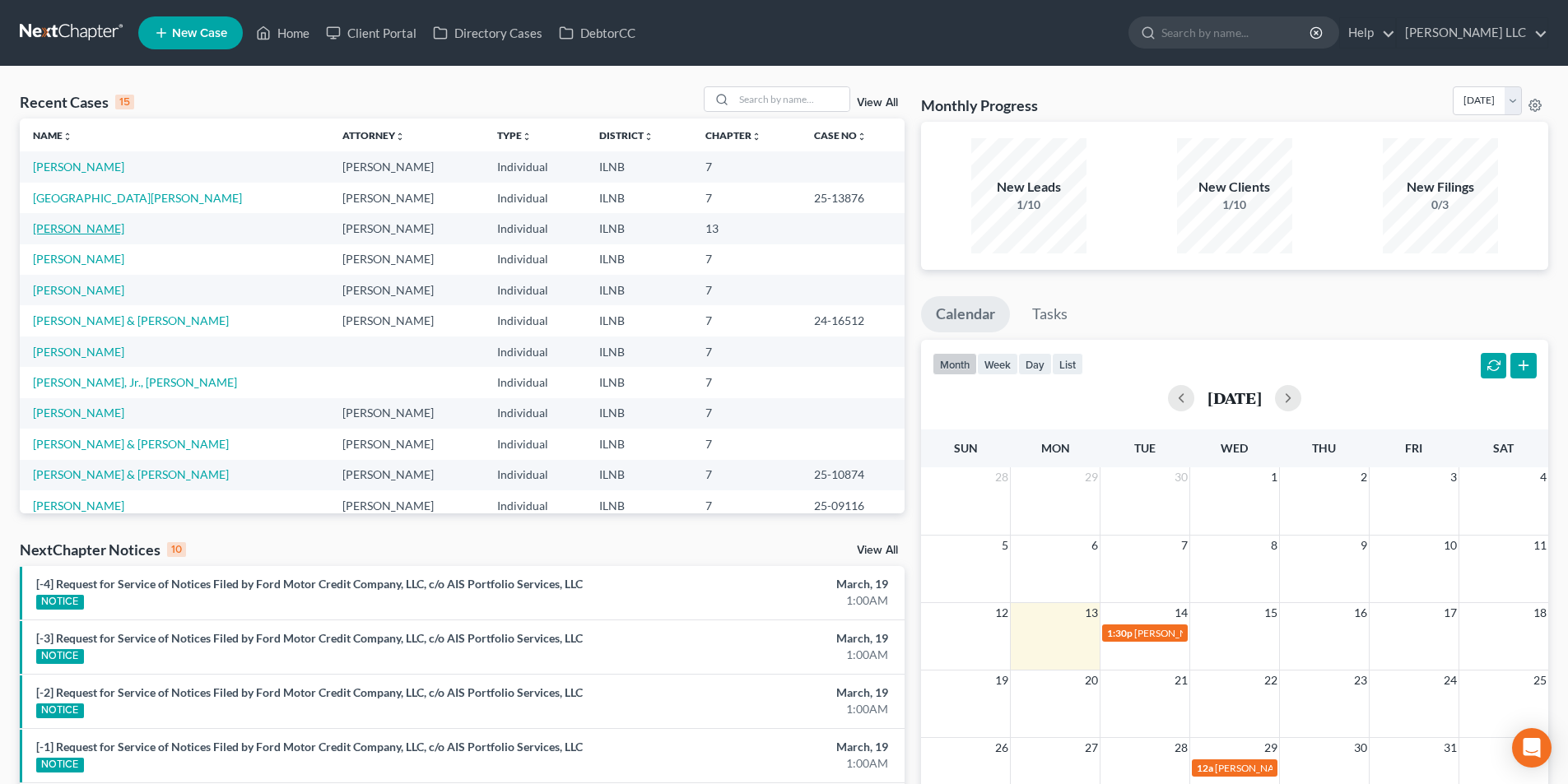
click at [87, 229] on link "[PERSON_NAME]" at bounding box center [79, 228] width 92 height 14
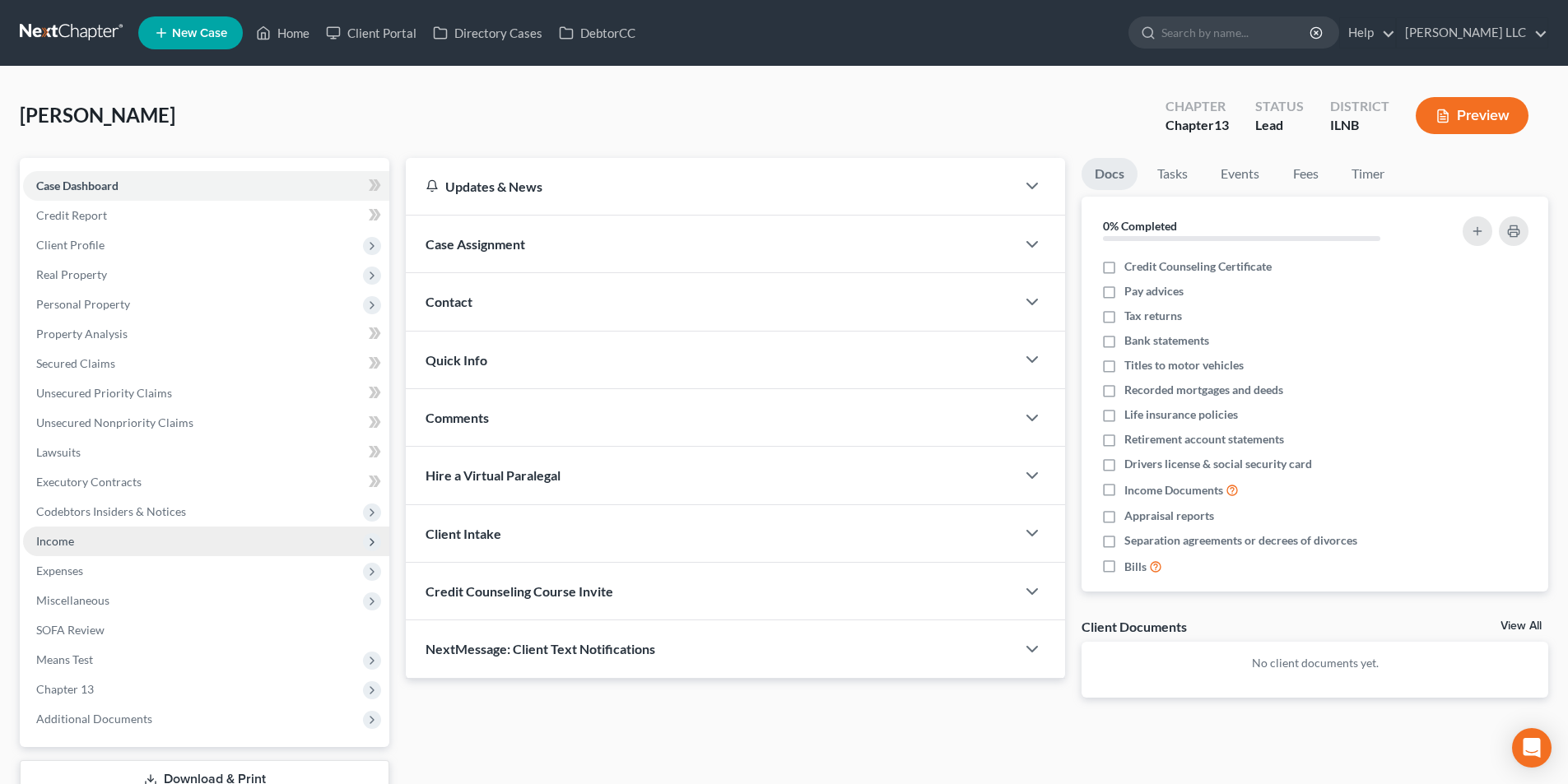
click at [104, 547] on span "Income" at bounding box center [206, 541] width 366 height 30
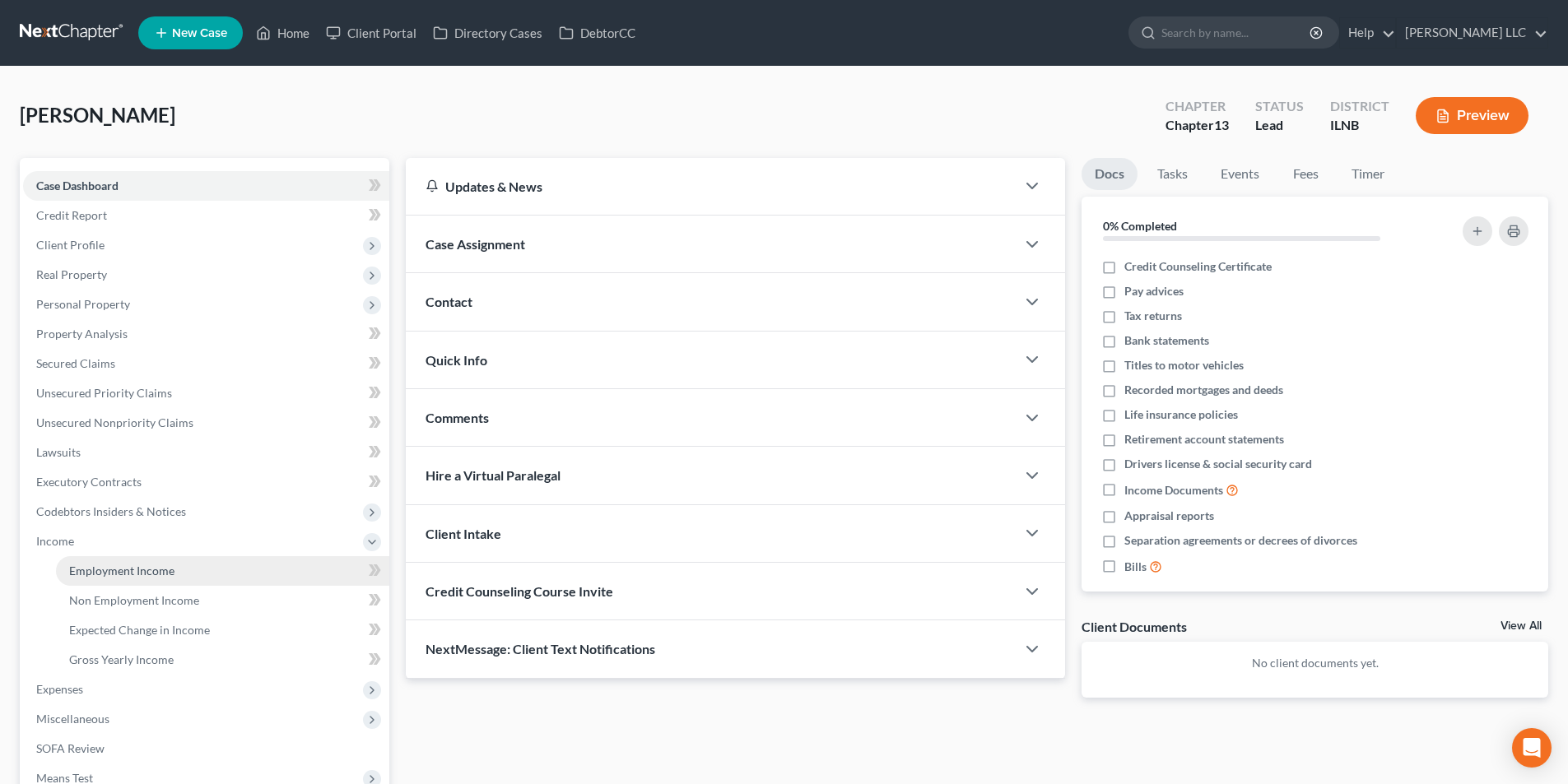
click at [103, 578] on link "Employment Income" at bounding box center [222, 570] width 333 height 30
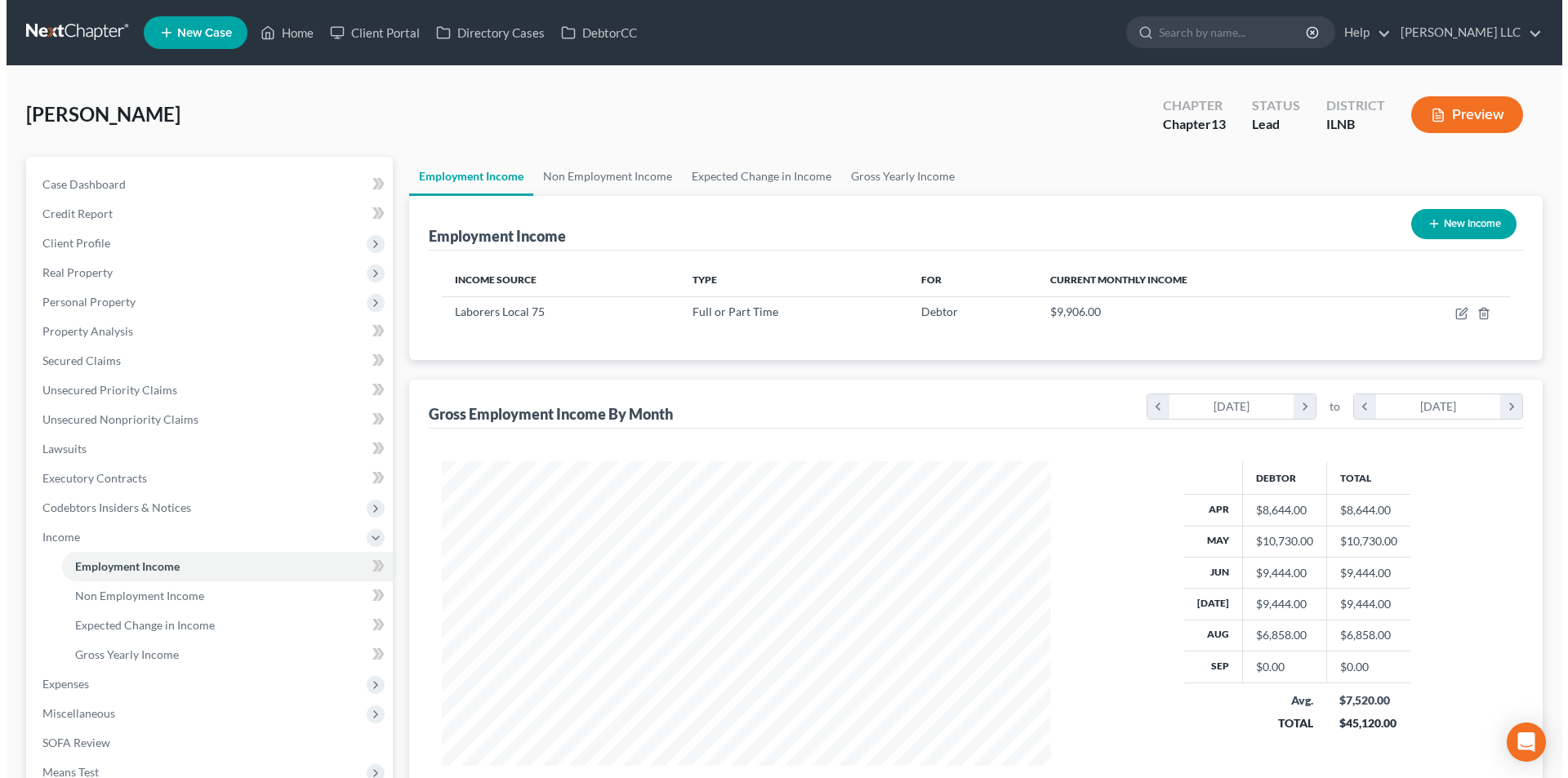
scroll to position [305, 642]
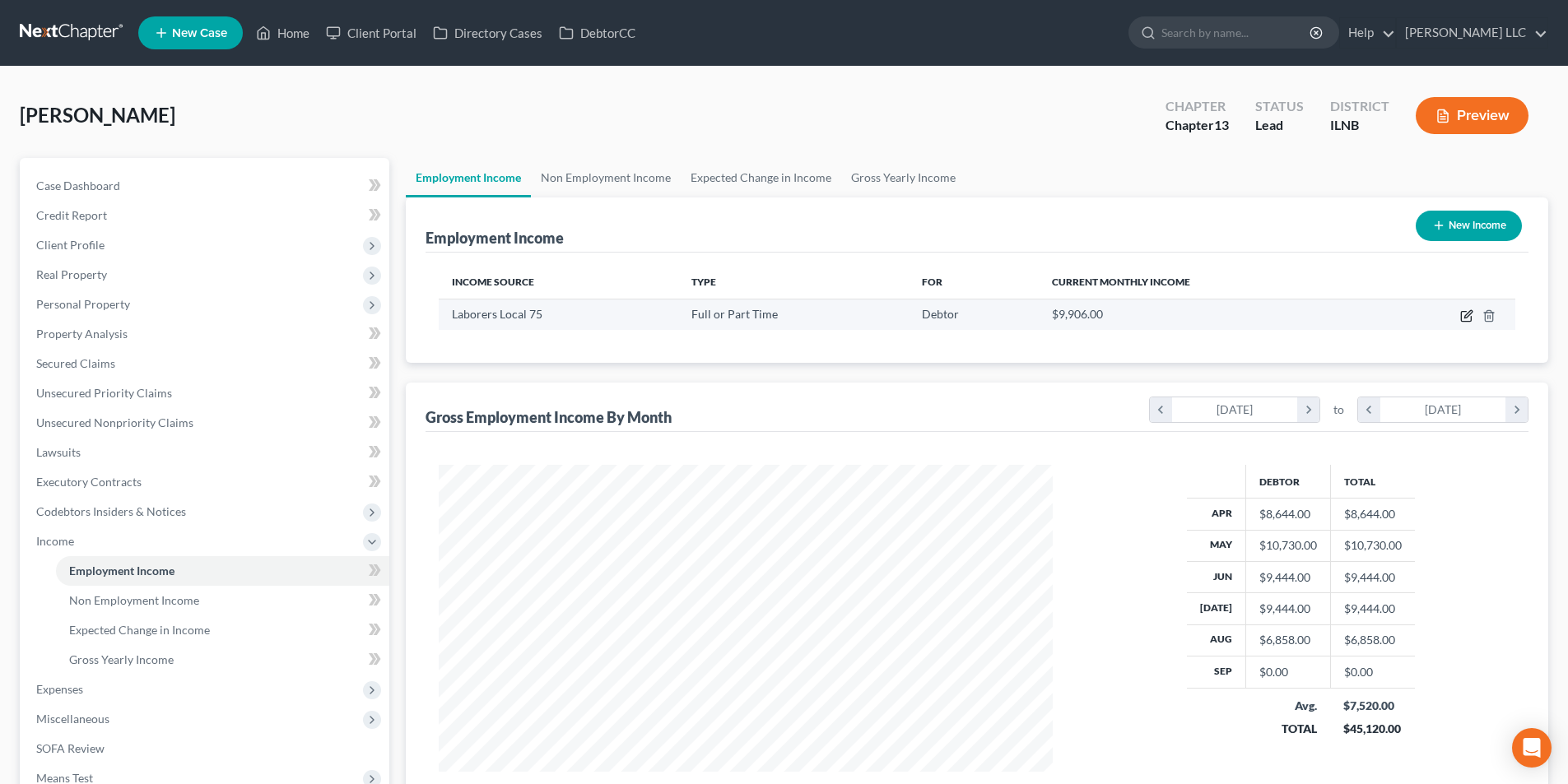
click at [1465, 320] on icon "button" at bounding box center [1467, 316] width 13 height 13
select select "0"
select select "14"
select select "3"
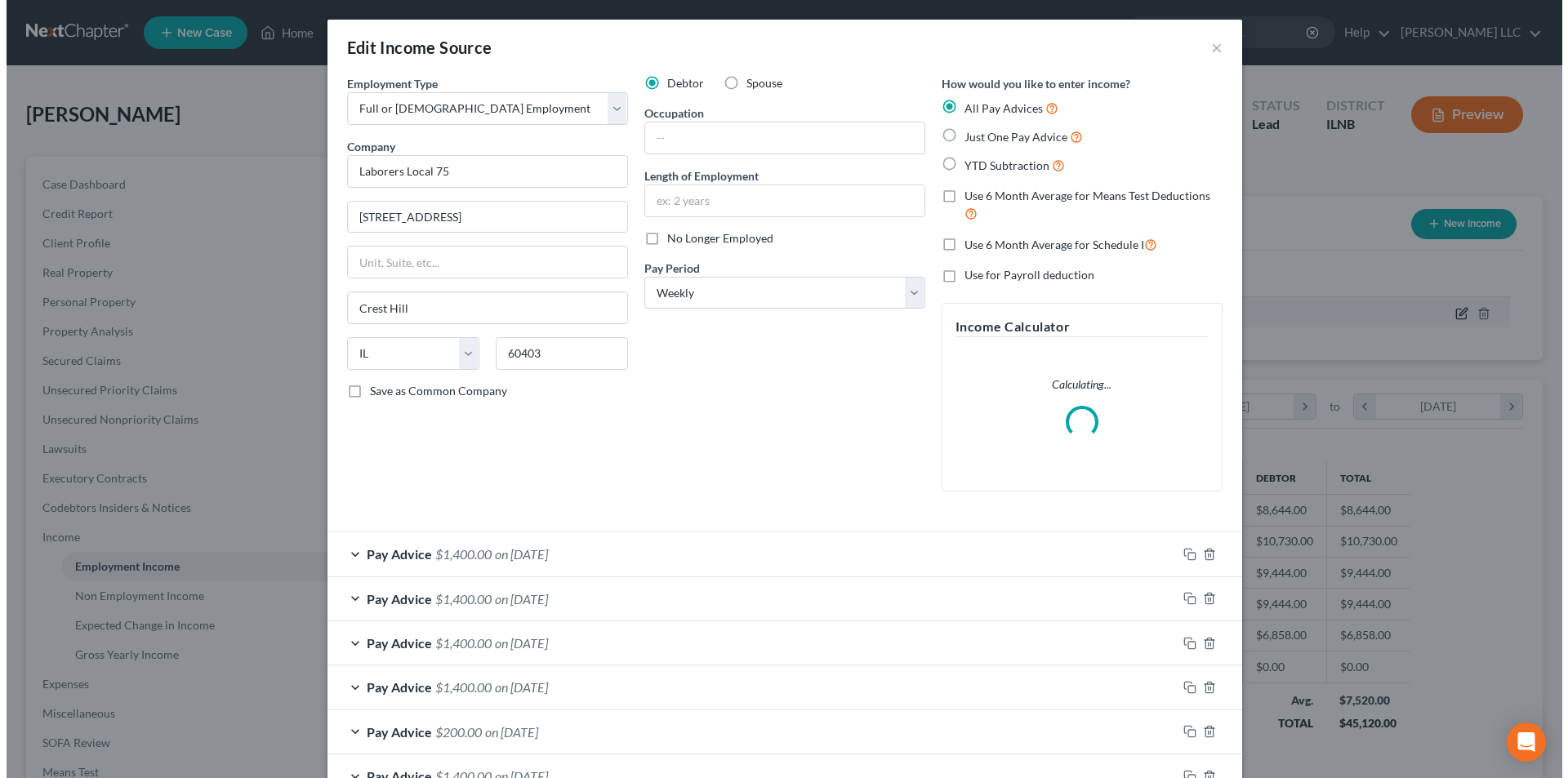
scroll to position [307, 648]
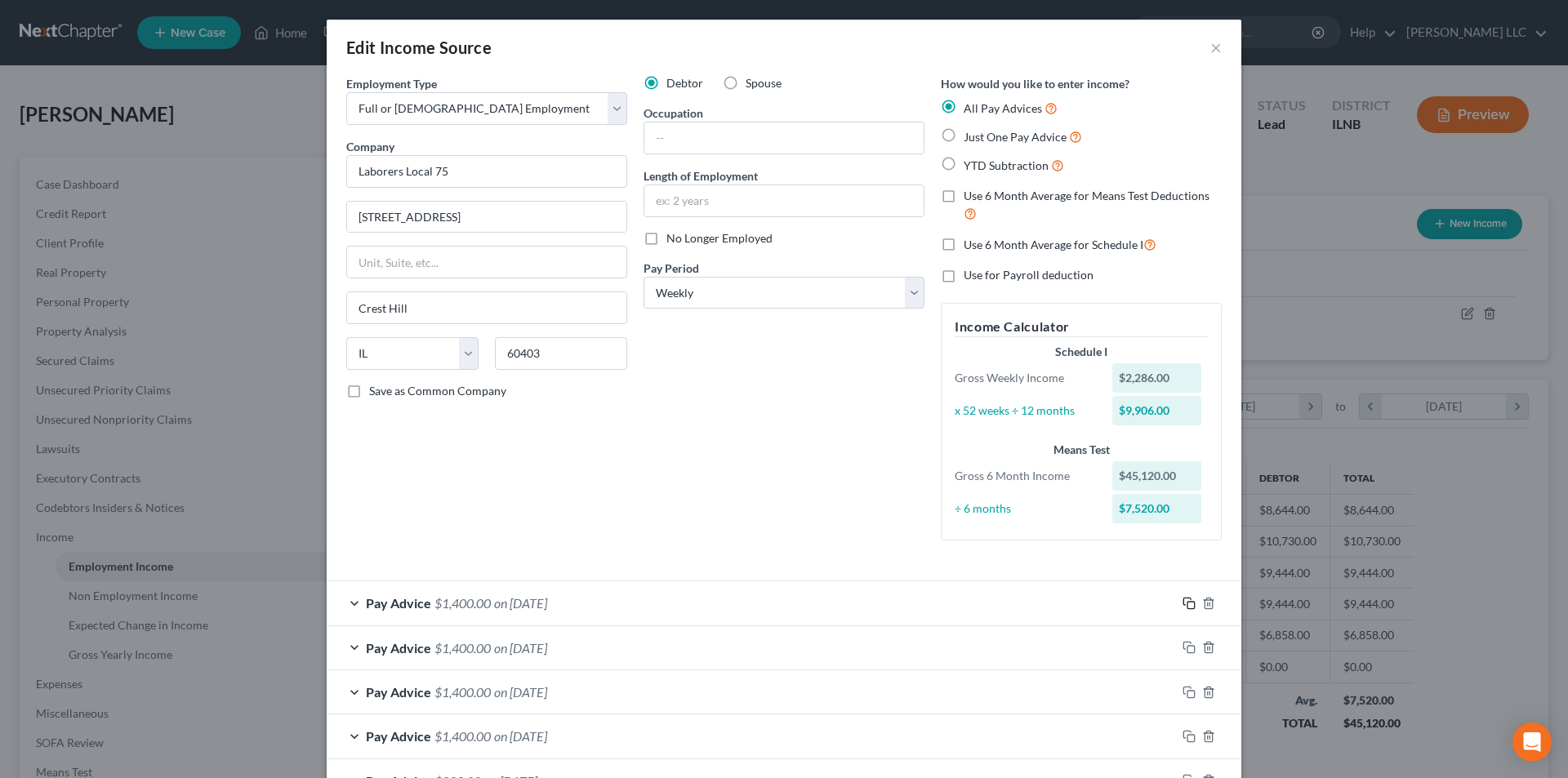
click at [1187, 607] on rect "button" at bounding box center [1191, 606] width 8 height 8
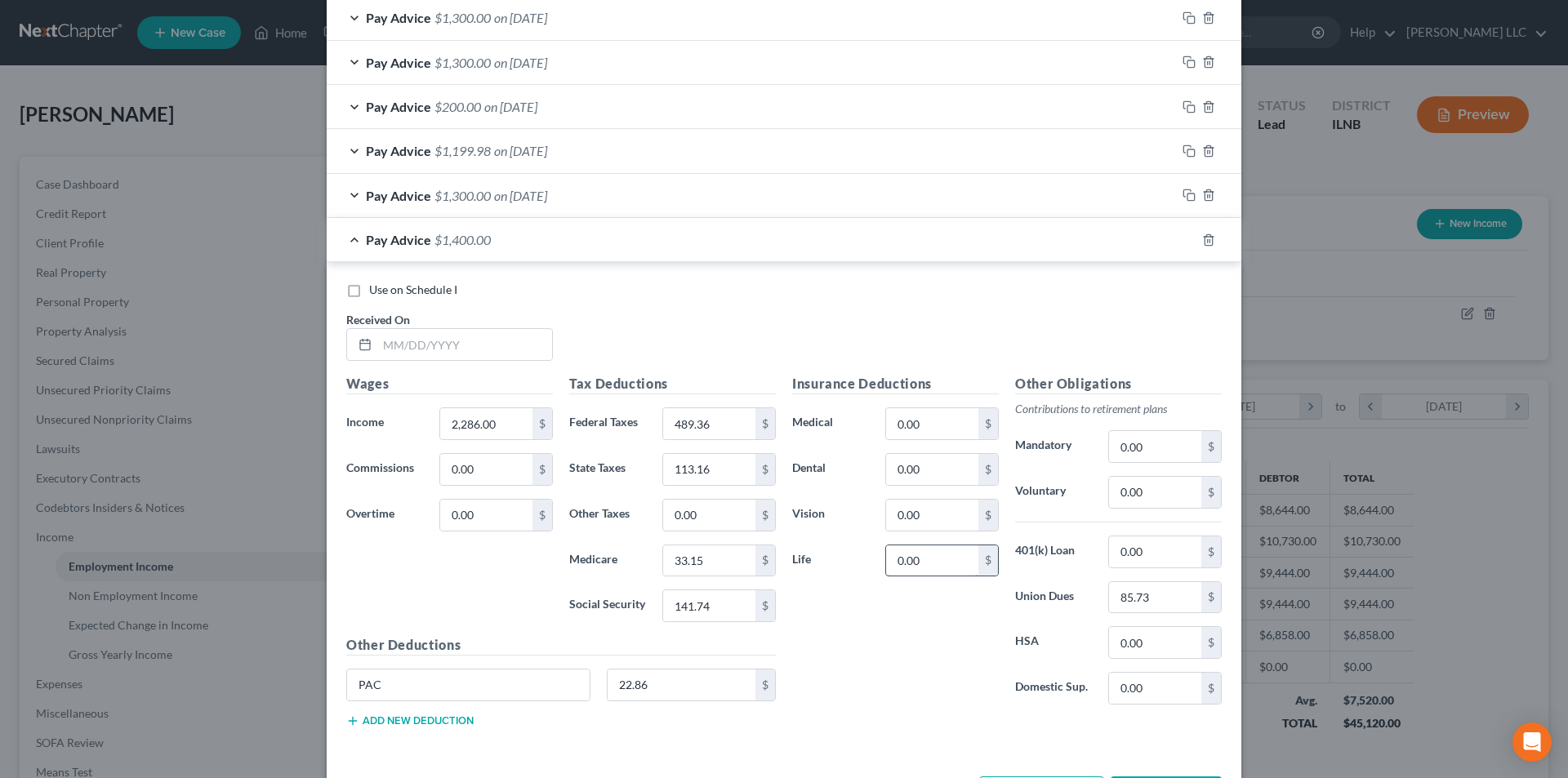
scroll to position [1759, 0]
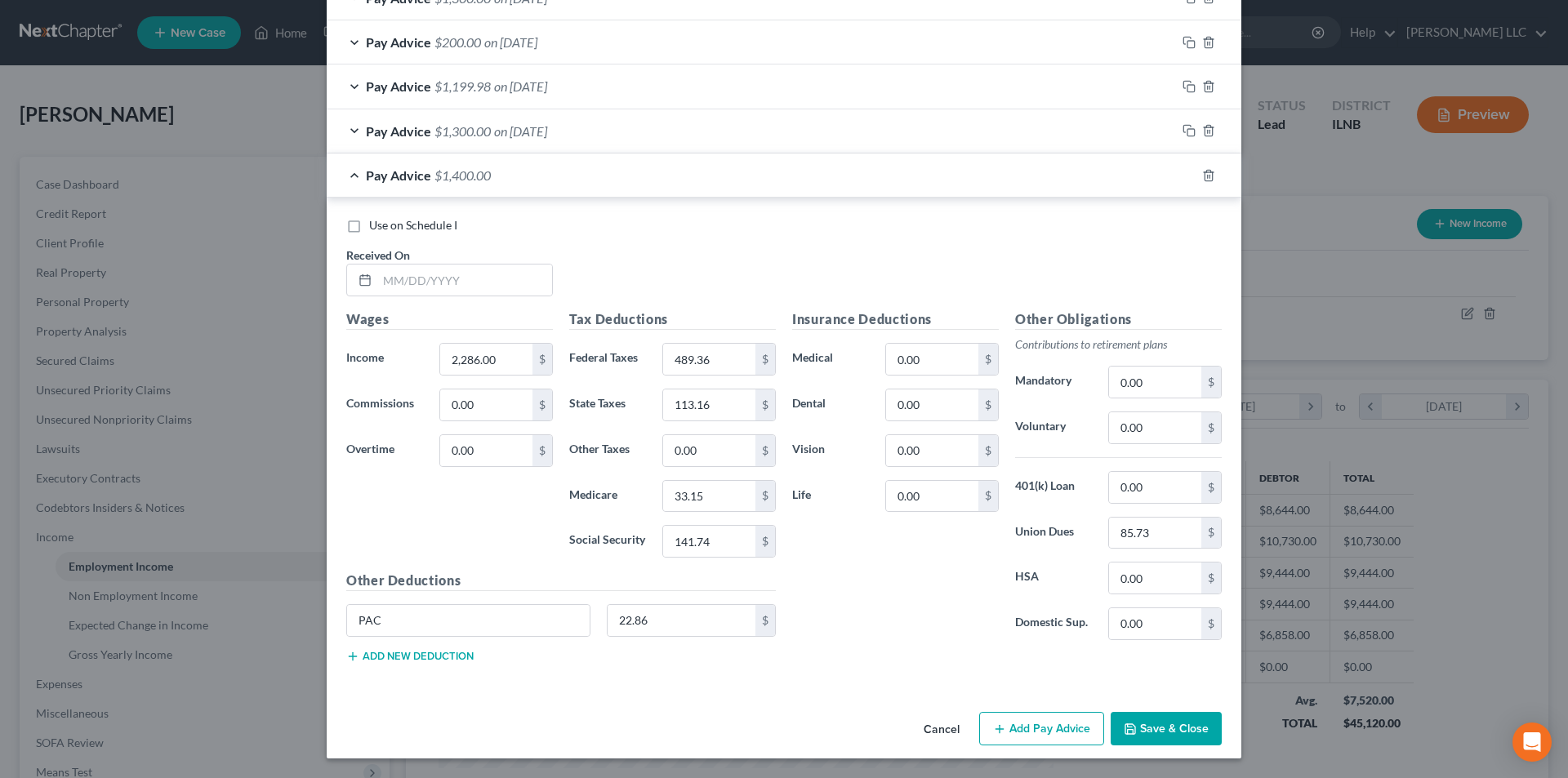
click at [1023, 728] on button "Add Pay Advice" at bounding box center [1042, 729] width 125 height 34
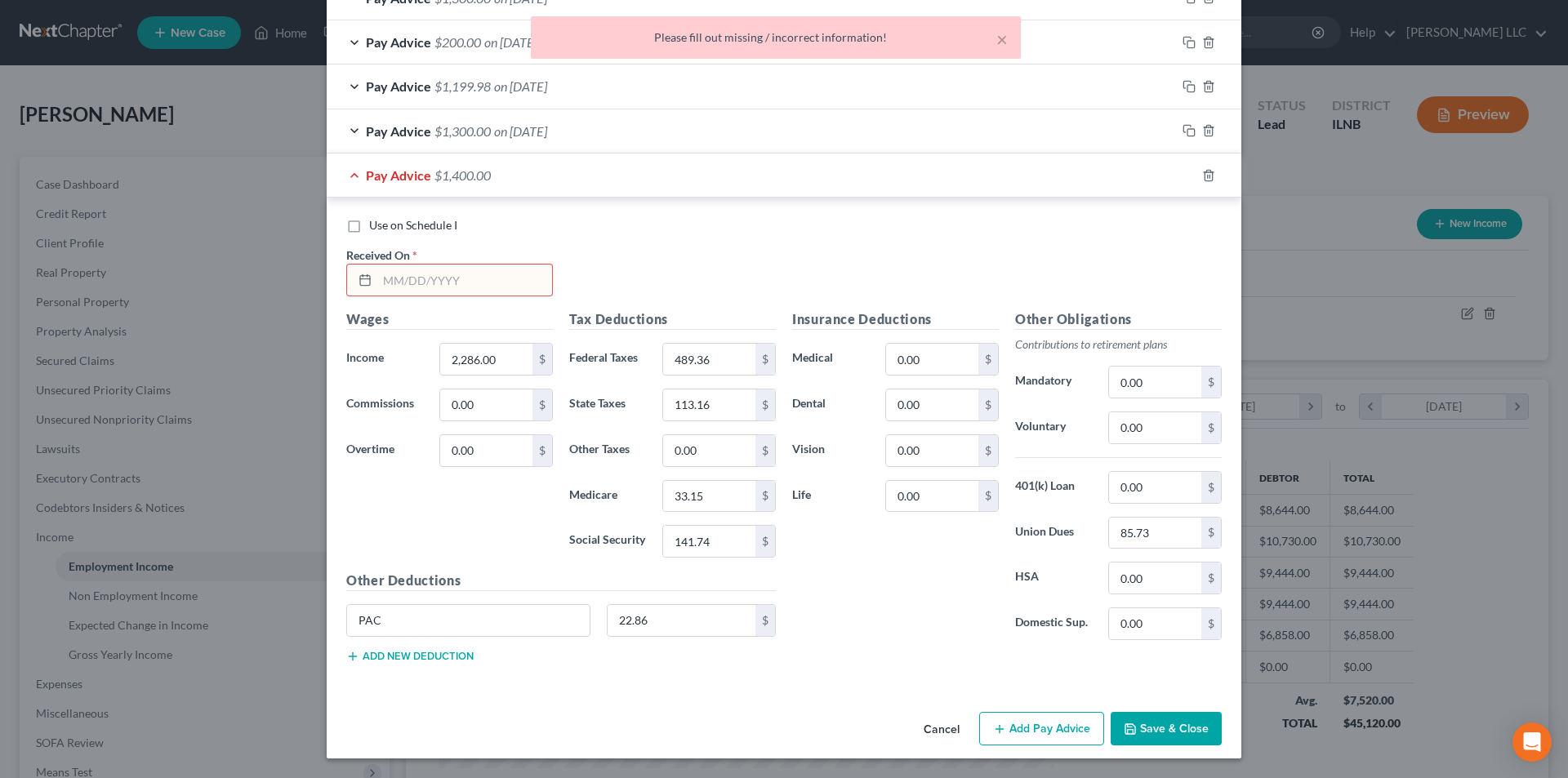
click at [447, 276] on input "text" at bounding box center [465, 280] width 175 height 31
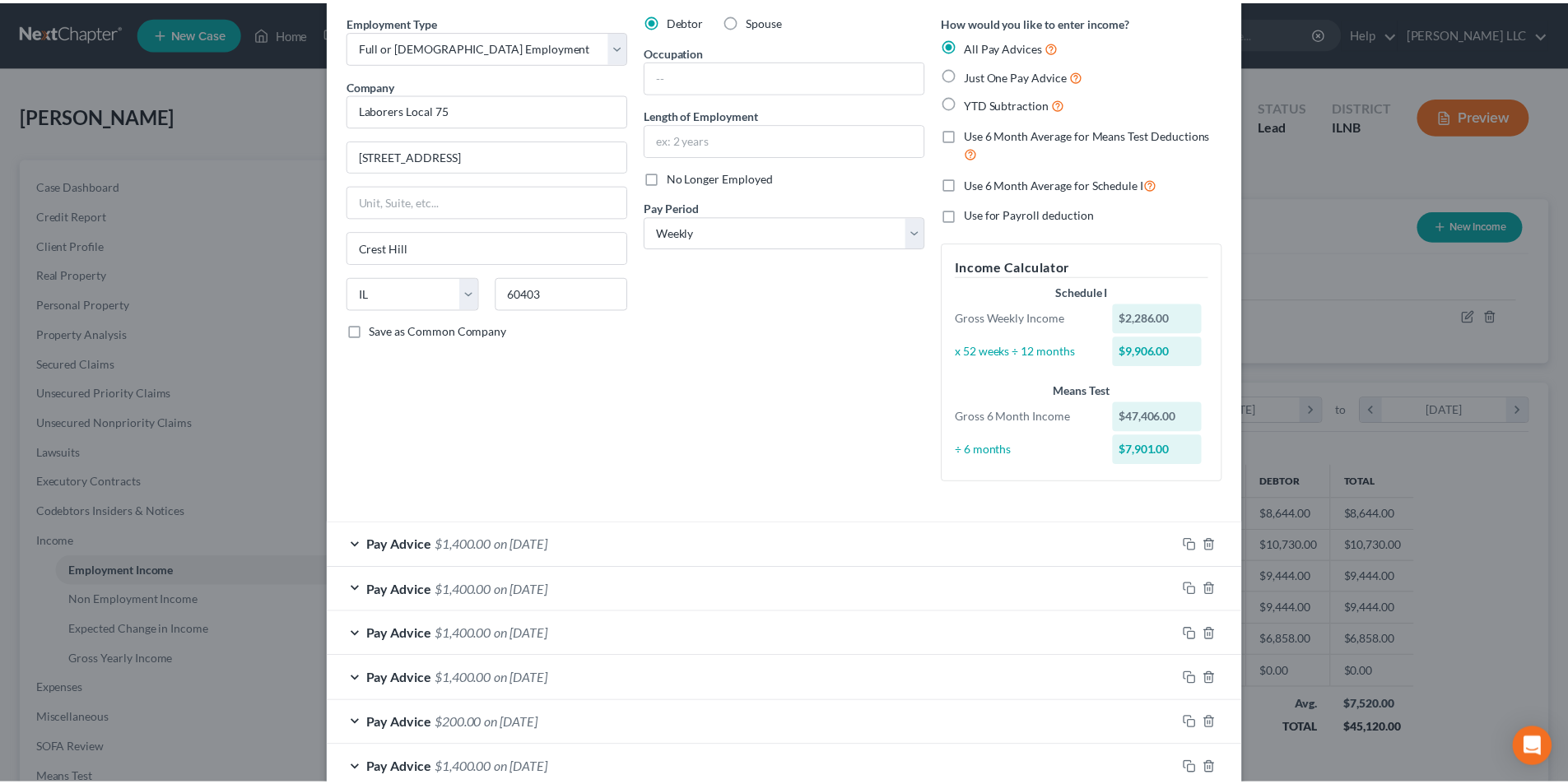
scroll to position [0, 0]
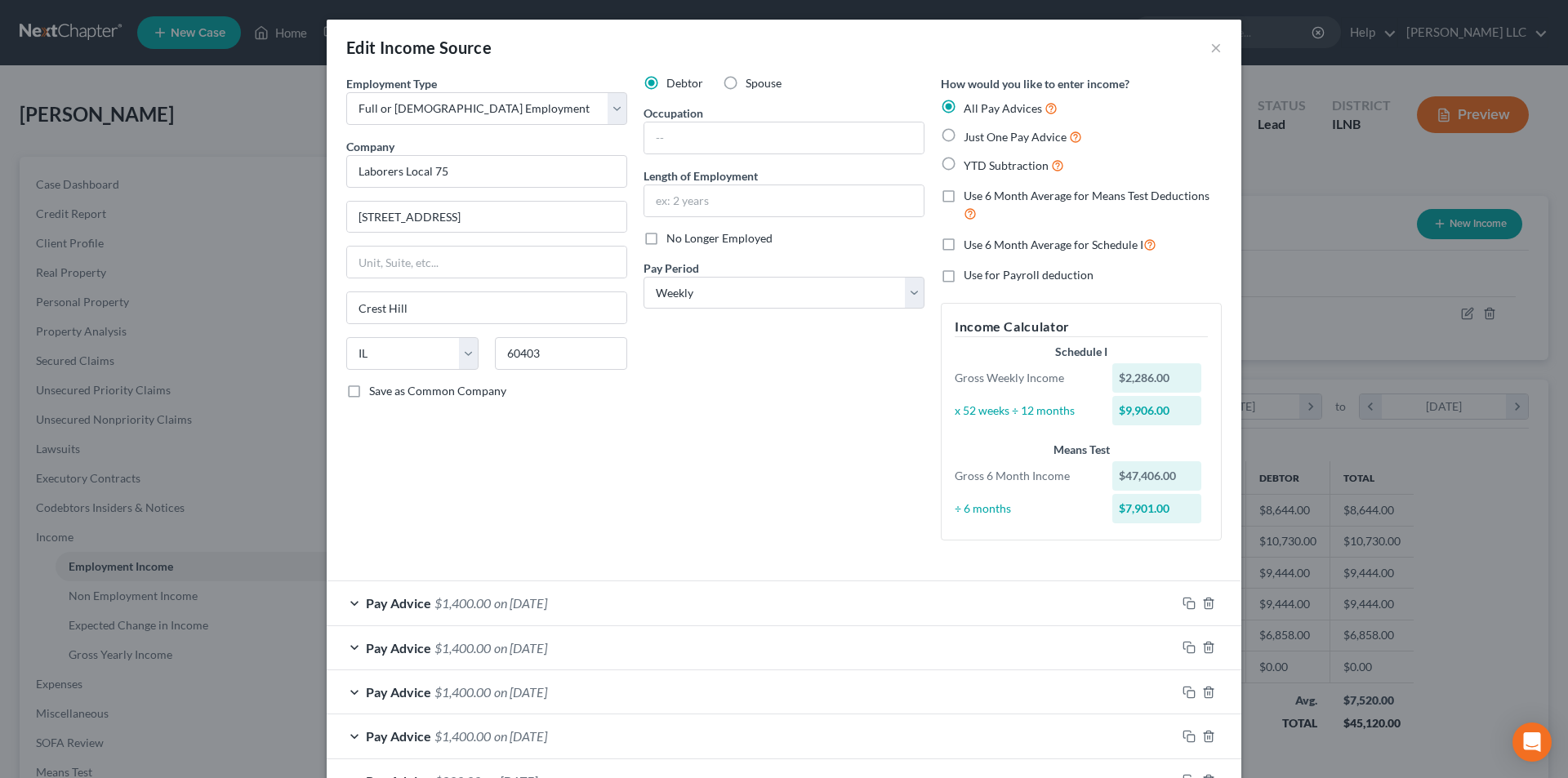
type input "08/18/2025"
click at [1213, 48] on button "×" at bounding box center [1216, 47] width 11 height 20
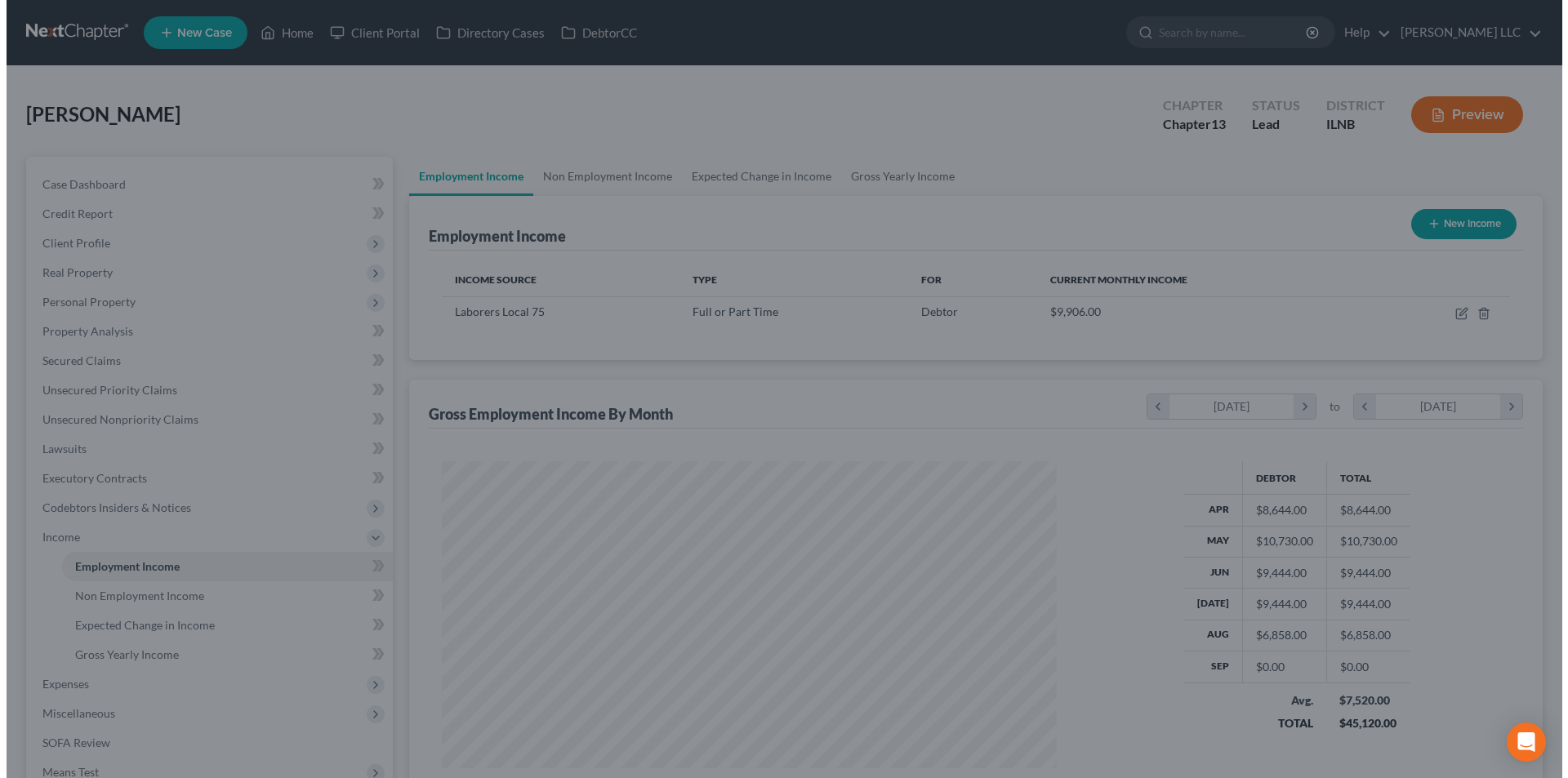
scroll to position [816177, 816174]
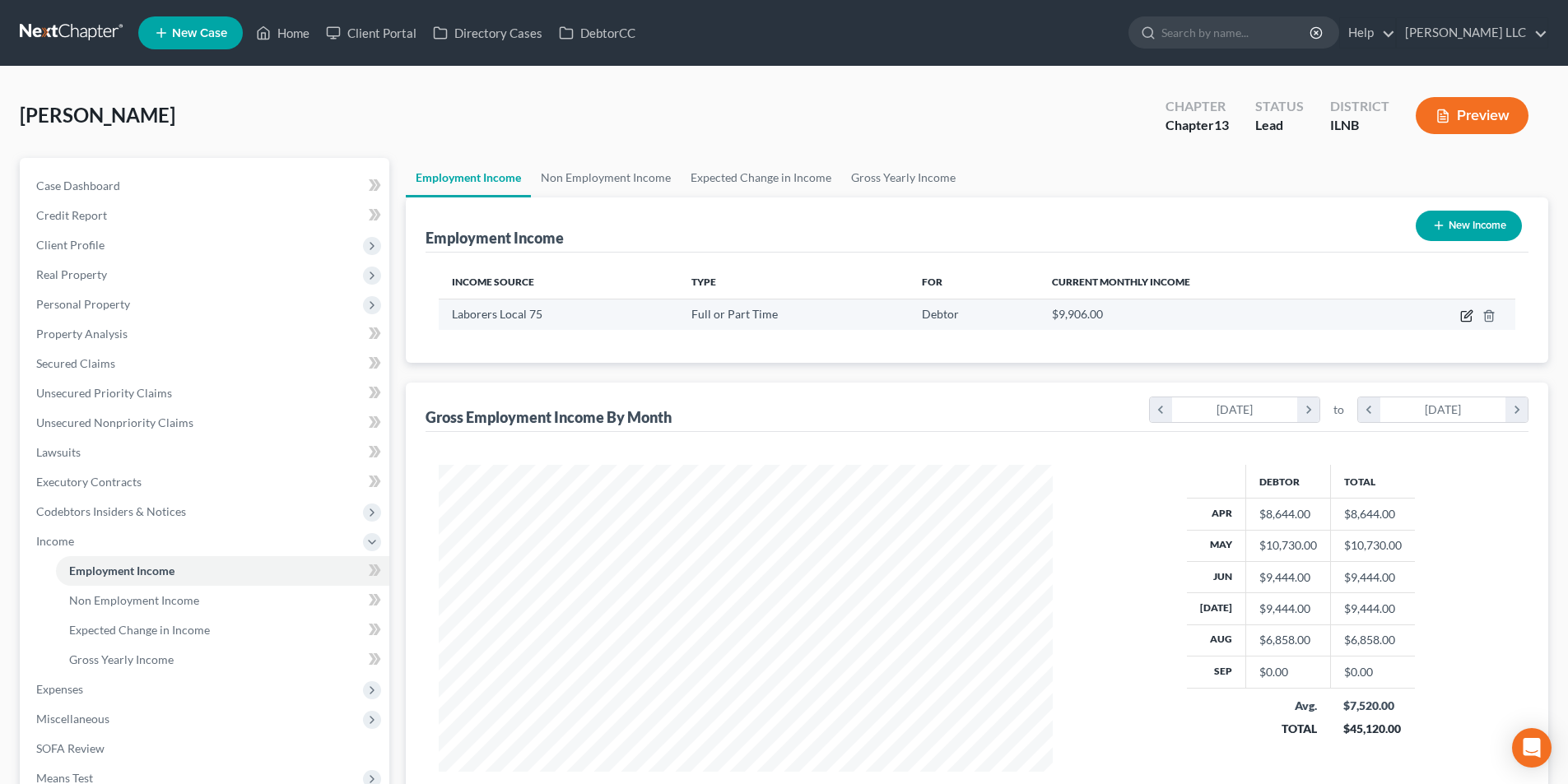
click at [1462, 319] on icon "button" at bounding box center [1466, 317] width 10 height 10
select select "0"
select select "14"
select select "3"
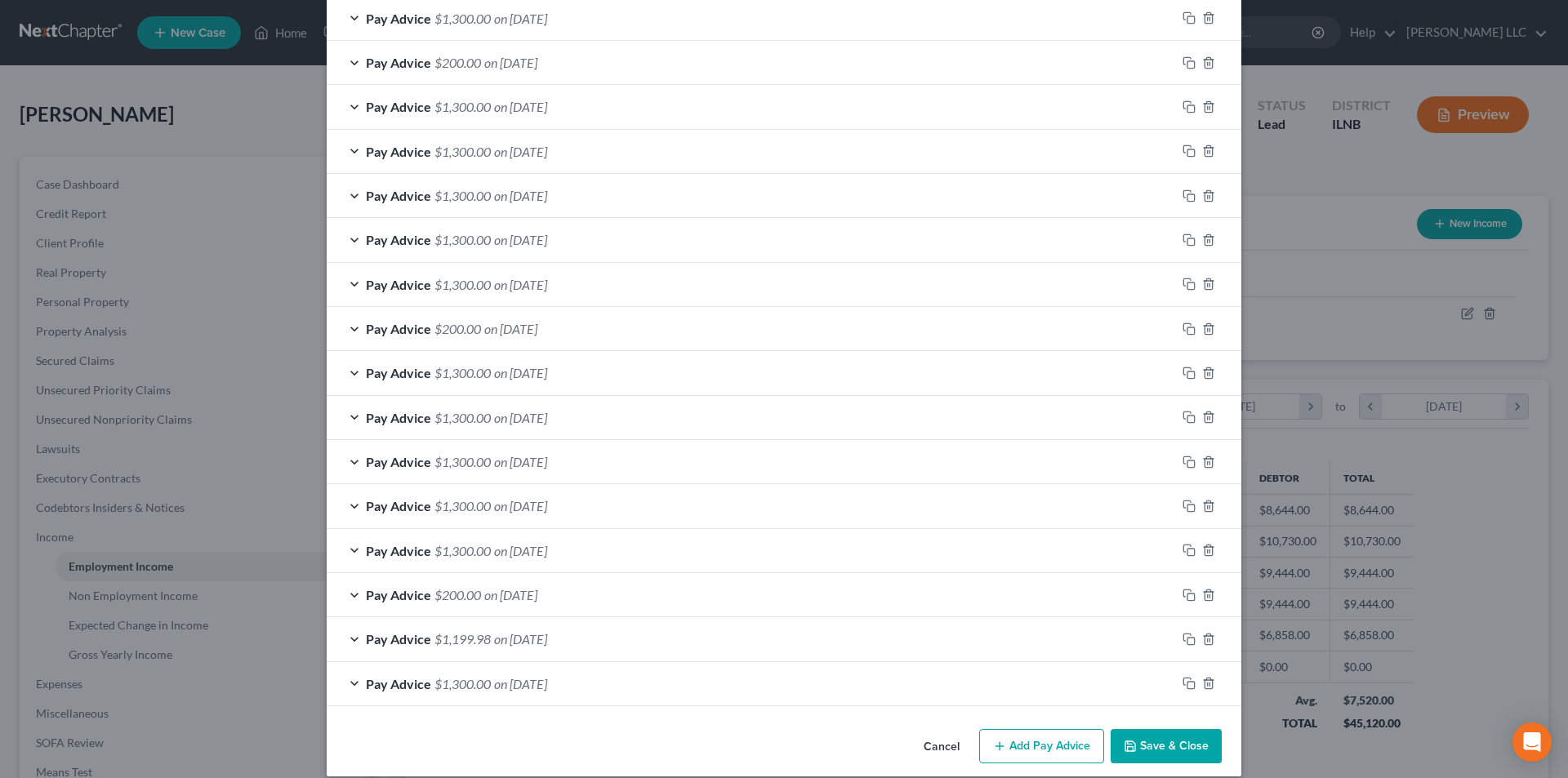
scroll to position [1224, 0]
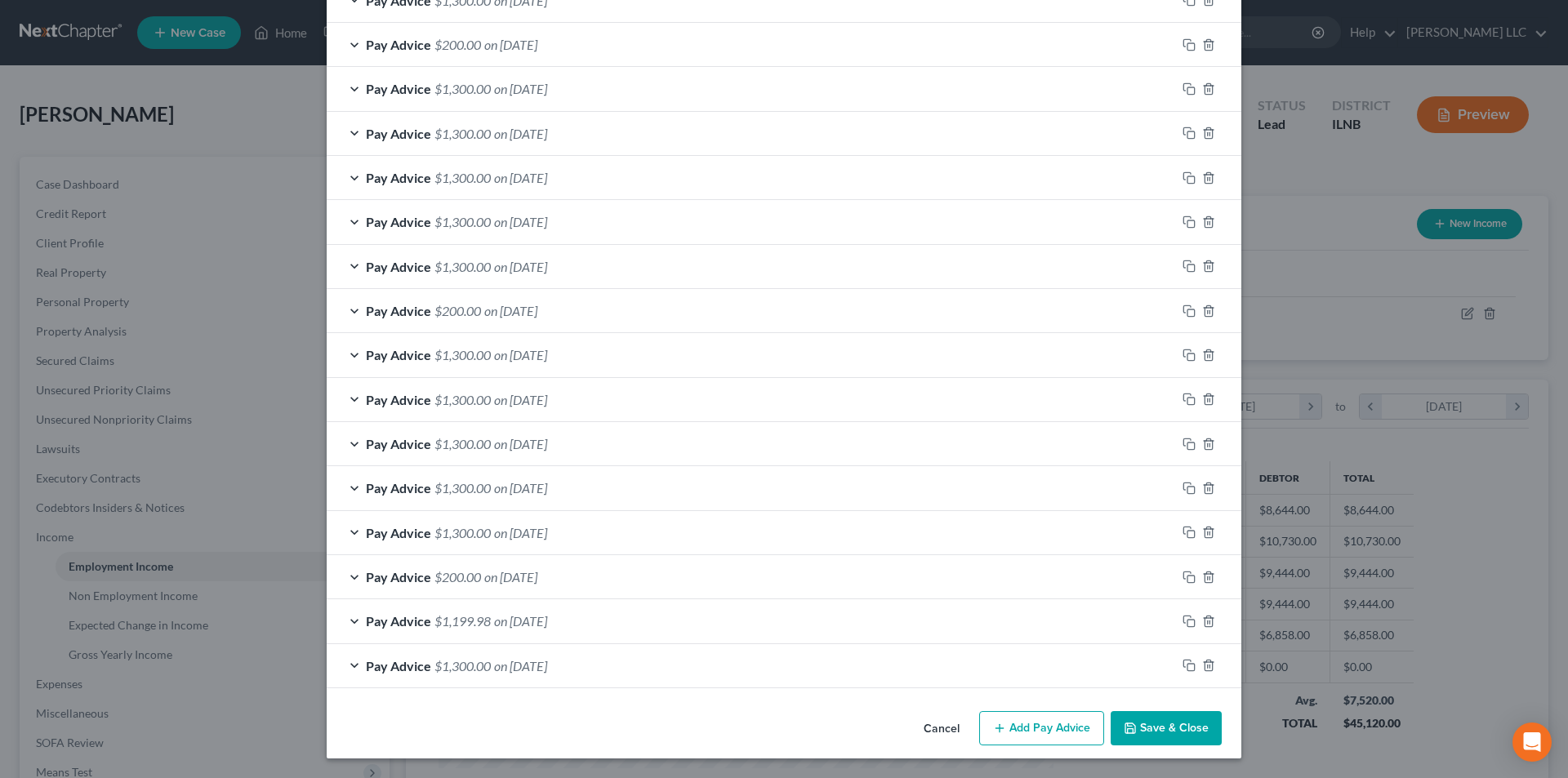
click at [1053, 740] on button "Add Pay Advice" at bounding box center [1042, 728] width 125 height 34
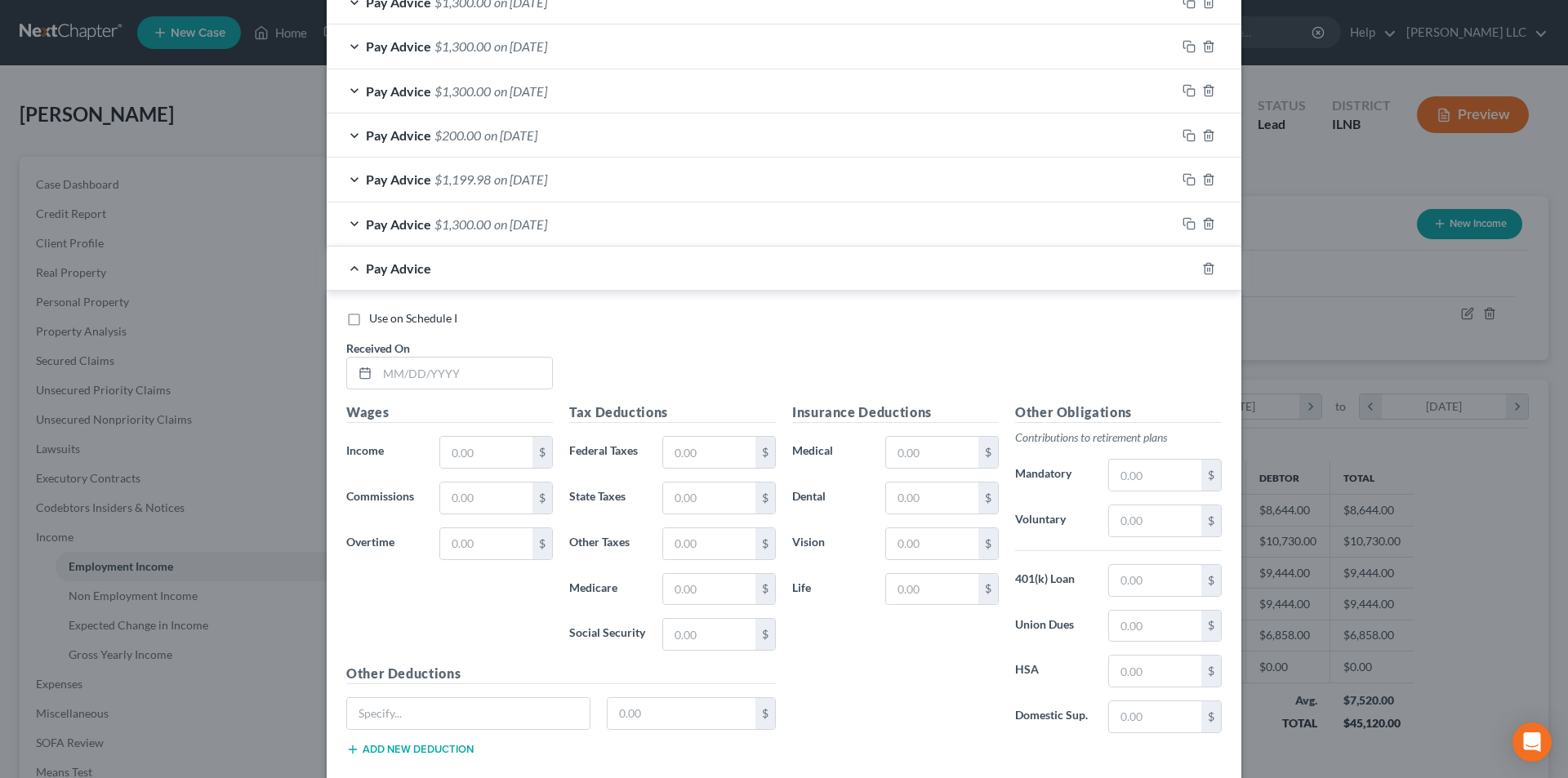
scroll to position [1714, 0]
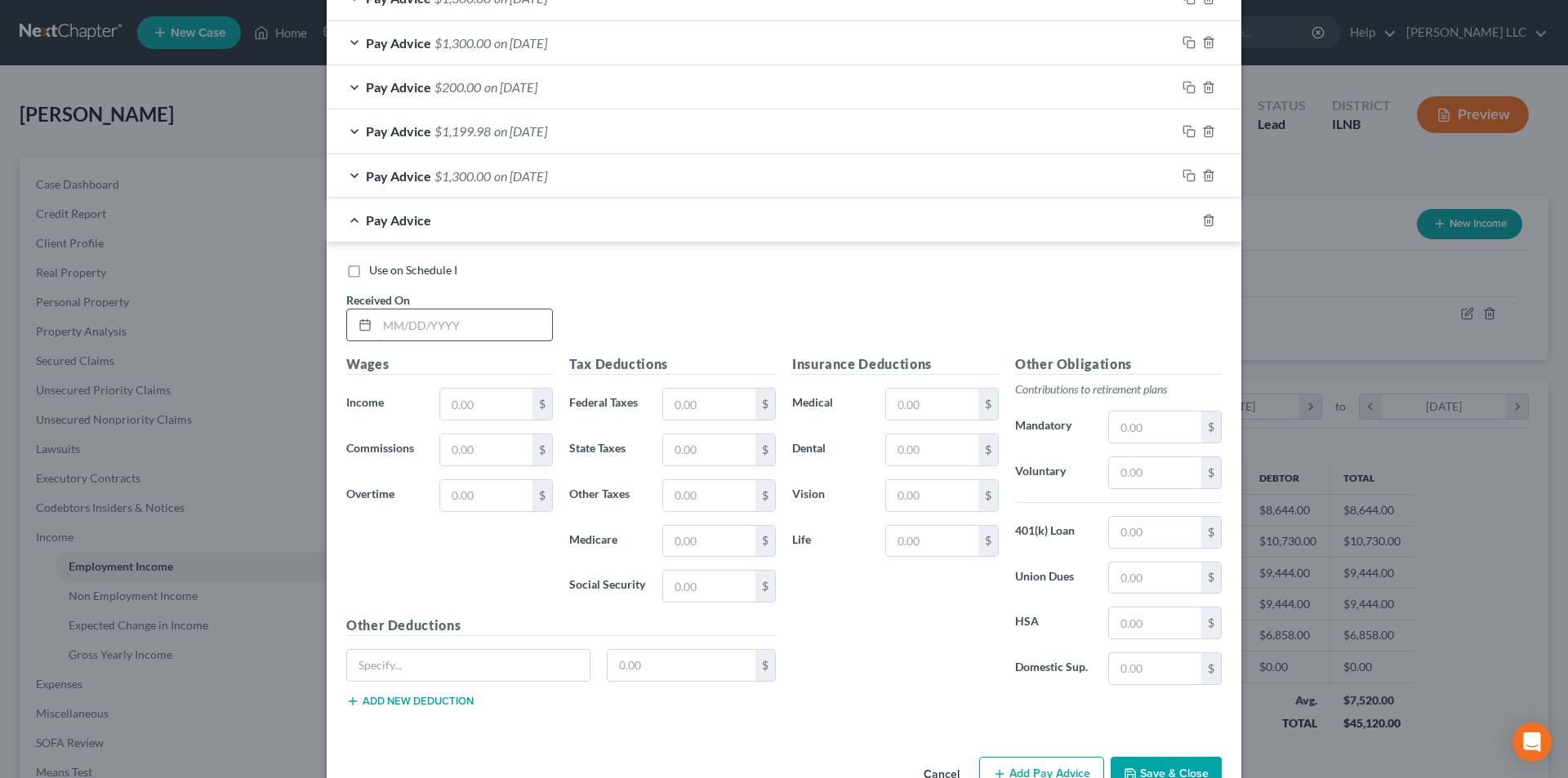
click at [469, 330] on input "text" at bounding box center [465, 325] width 175 height 31
type input "08/15/2025"
click at [473, 413] on input "text" at bounding box center [486, 404] width 92 height 31
type input "300.00"
click at [696, 408] on input "text" at bounding box center [708, 404] width 92 height 31
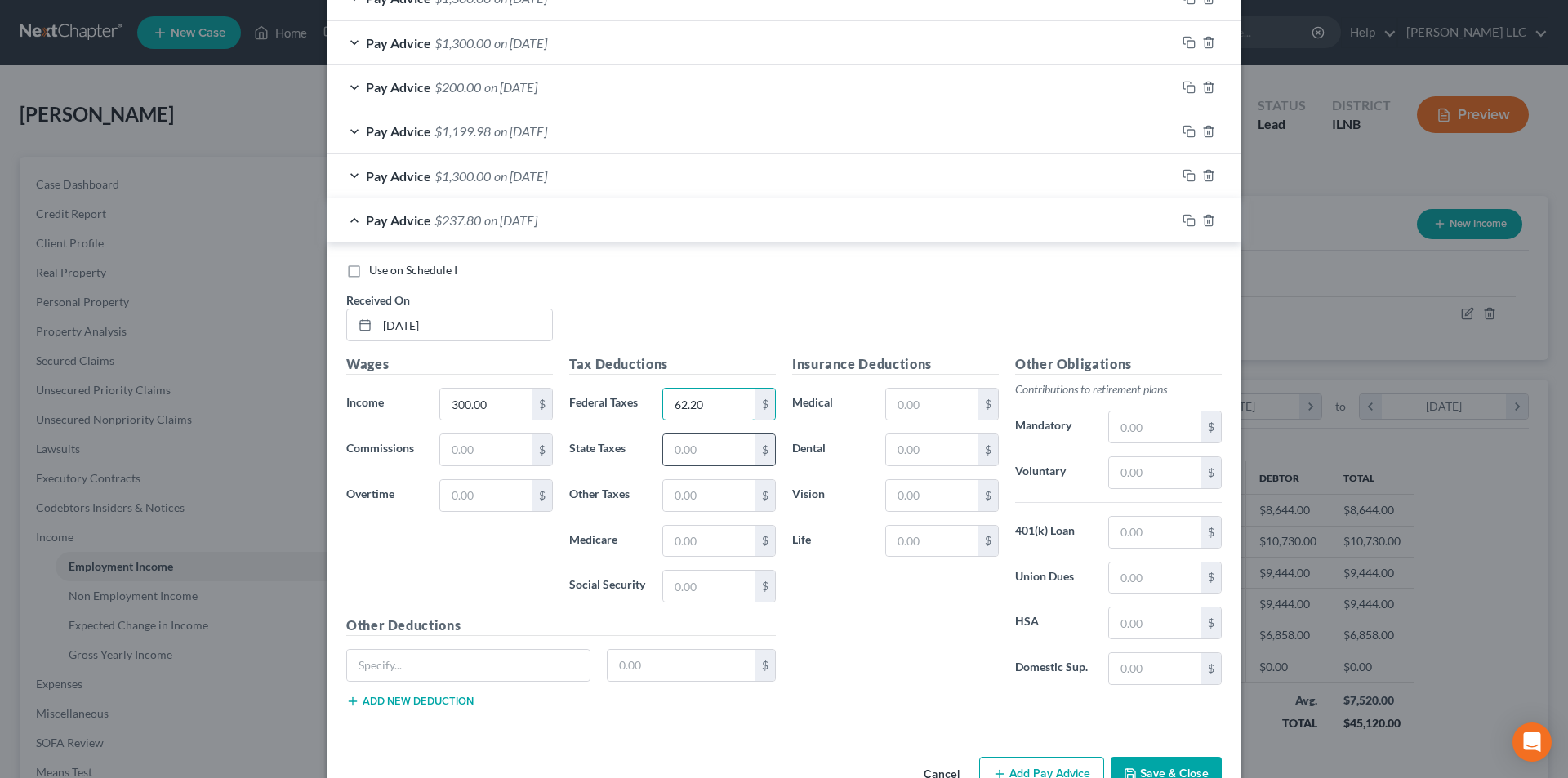
type input "62.20"
click at [711, 446] on input "text" at bounding box center [708, 450] width 92 height 31
click at [695, 591] on input "text" at bounding box center [708, 586] width 92 height 31
type input "18.60"
click at [687, 445] on input "text" at bounding box center [708, 450] width 92 height 31
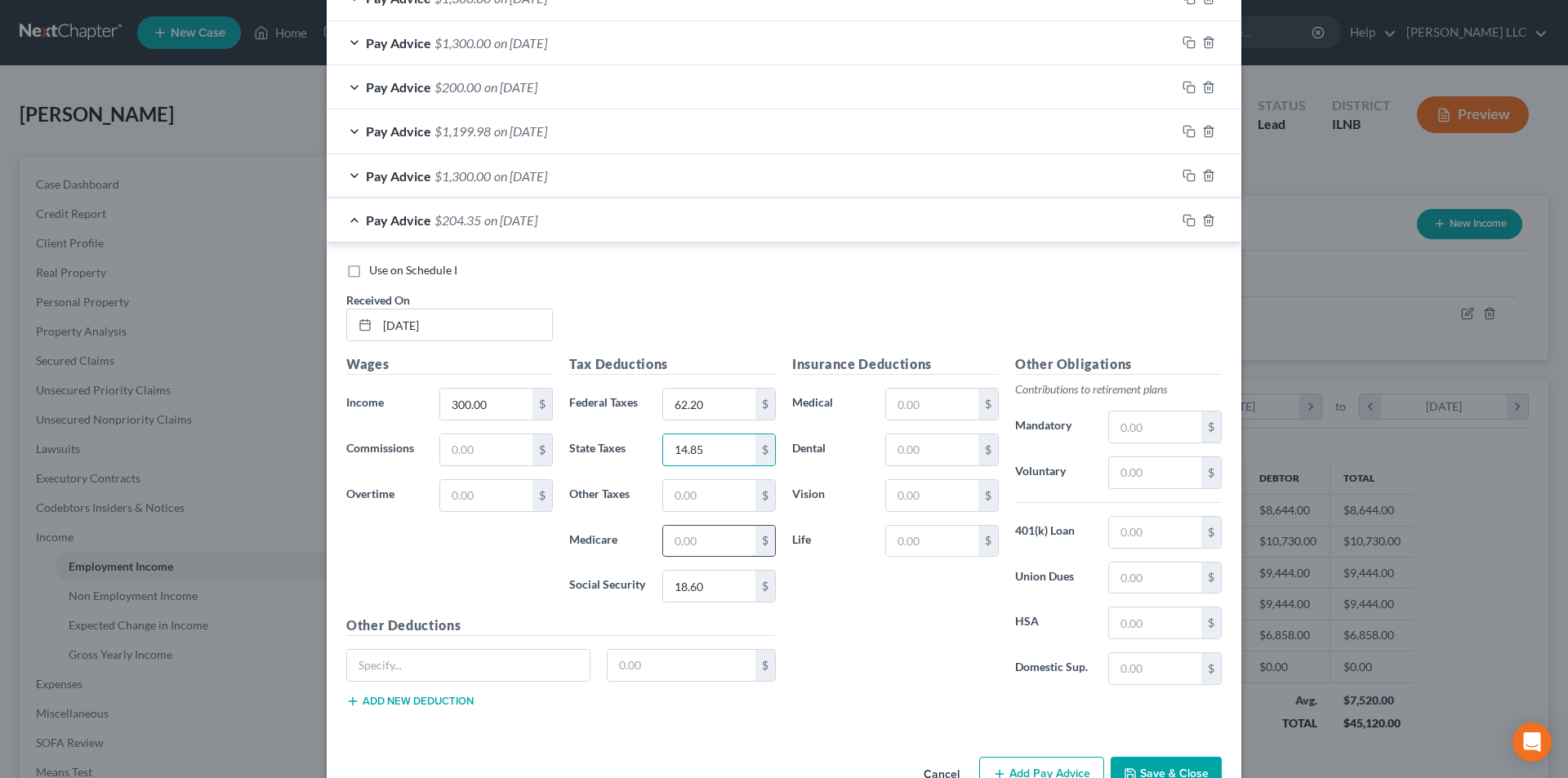
type input "14.85"
click at [684, 541] on input "text" at bounding box center [708, 541] width 92 height 31
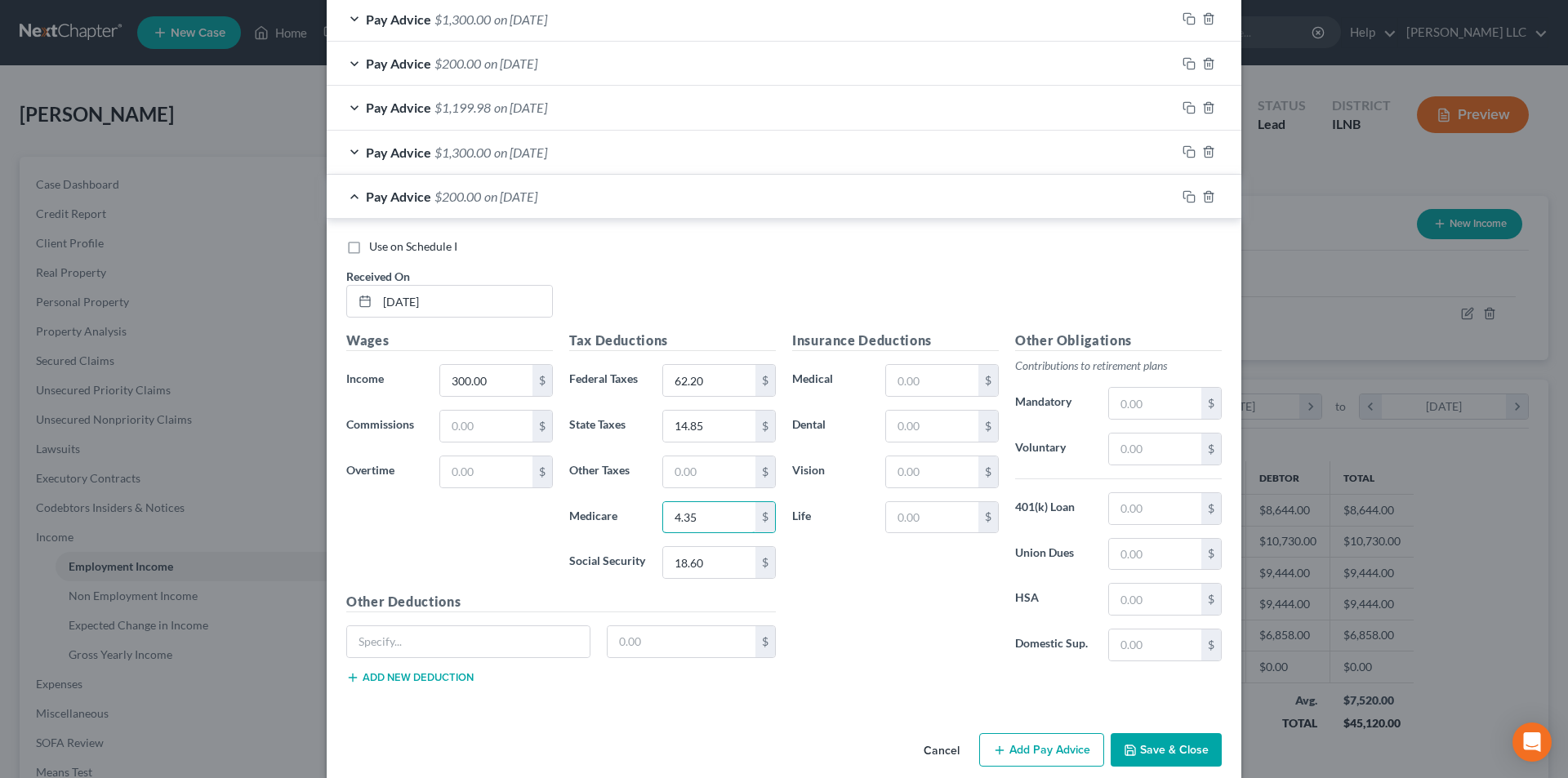
scroll to position [1759, 0]
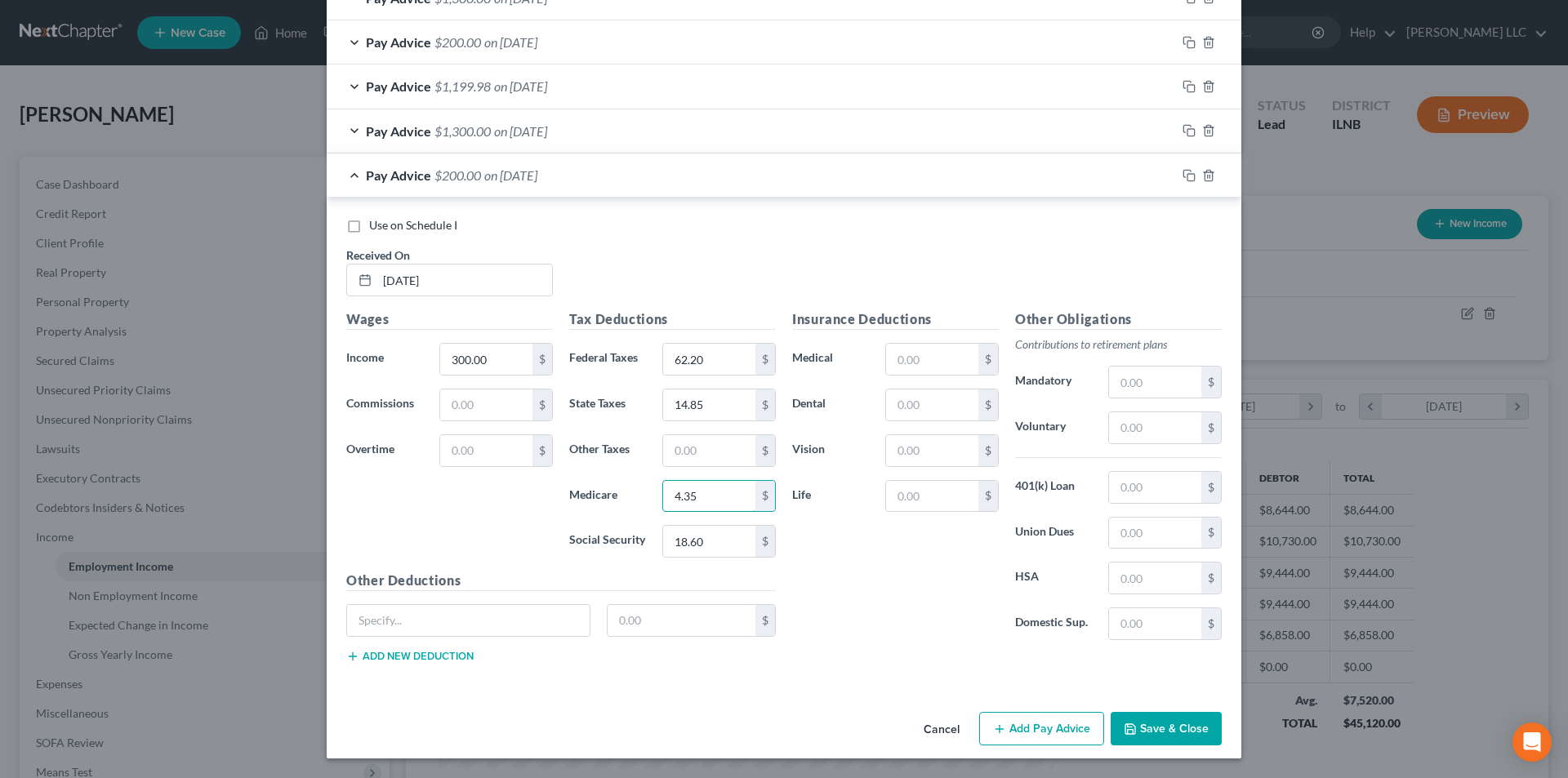
type input "4.35"
click at [1037, 729] on button "Add Pay Advice" at bounding box center [1042, 729] width 125 height 34
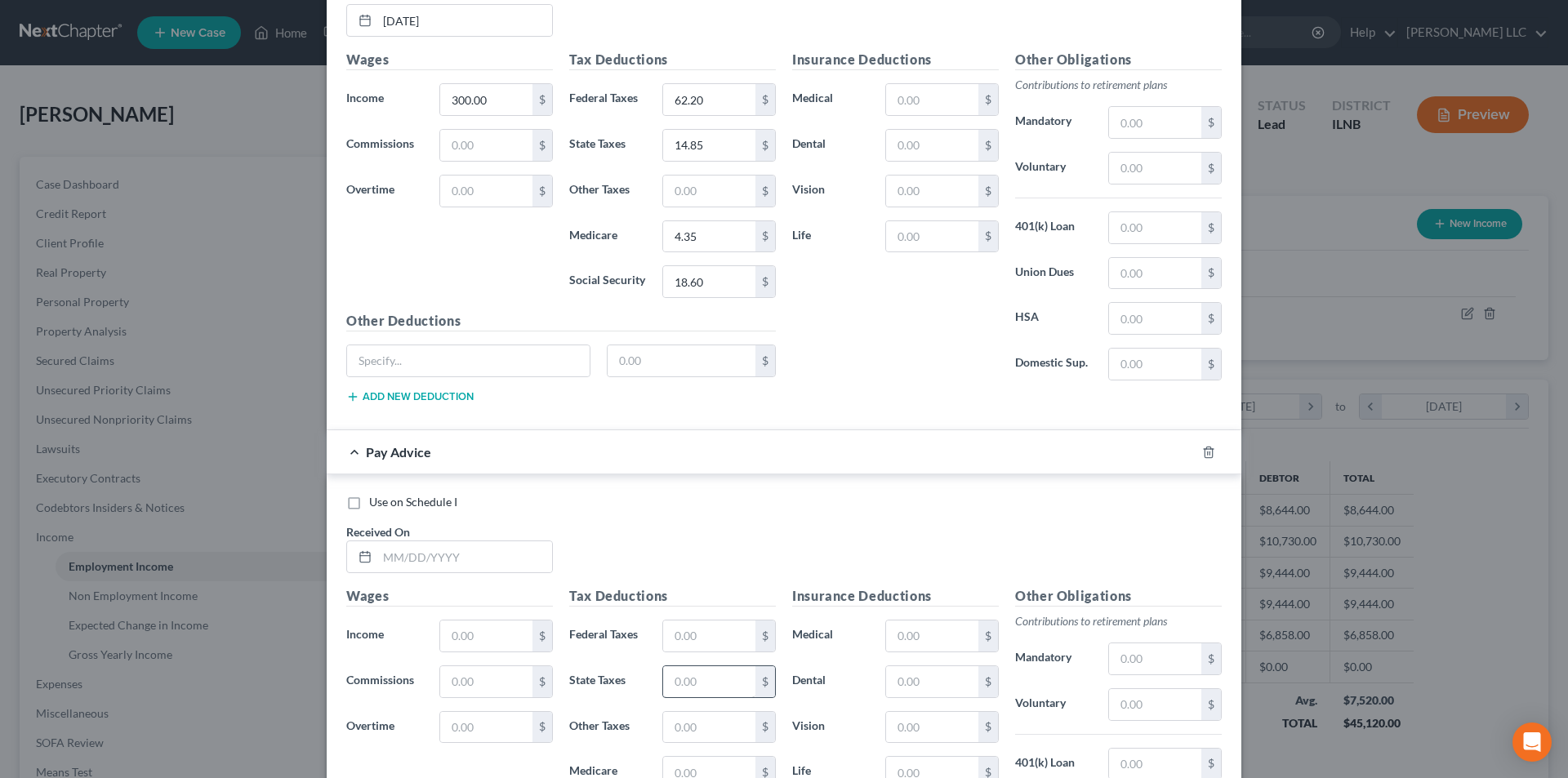
scroll to position [2166, 0]
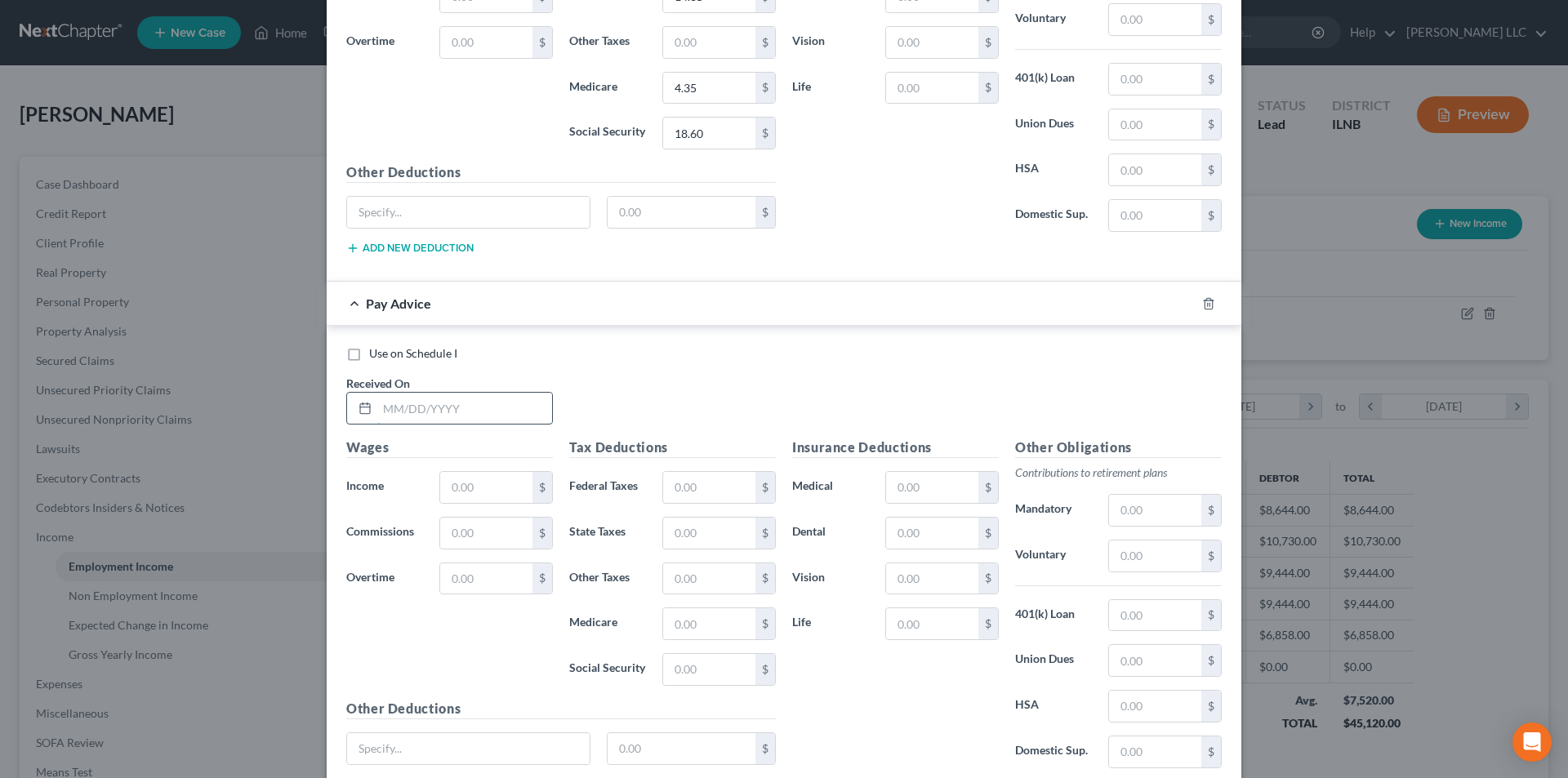
click at [480, 409] on input "text" at bounding box center [465, 408] width 175 height 31
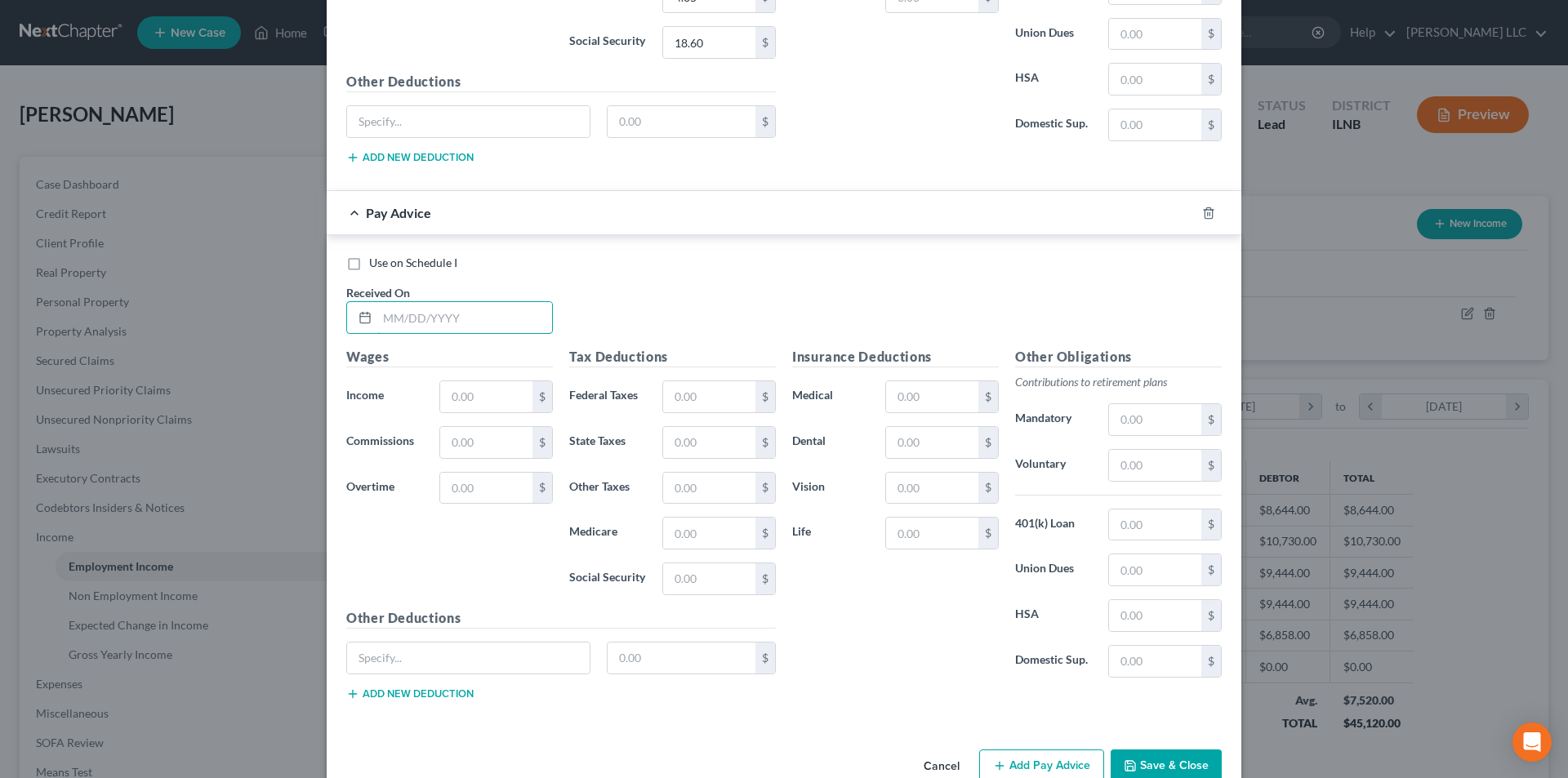
scroll to position [2295, 0]
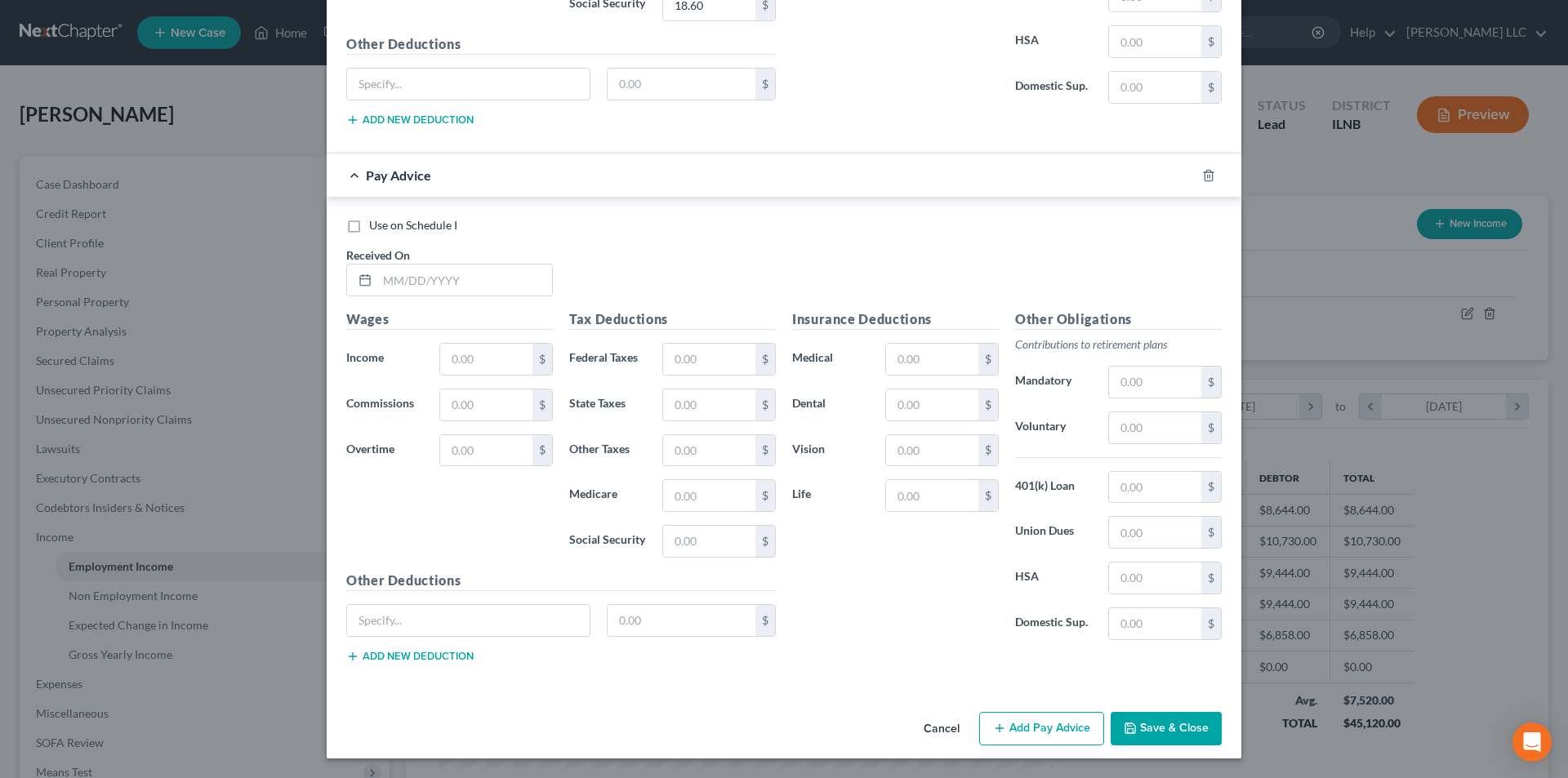
click at [1203, 182] on div at bounding box center [1219, 176] width 45 height 27
click at [1203, 177] on icon "button" at bounding box center [1209, 176] width 13 height 13
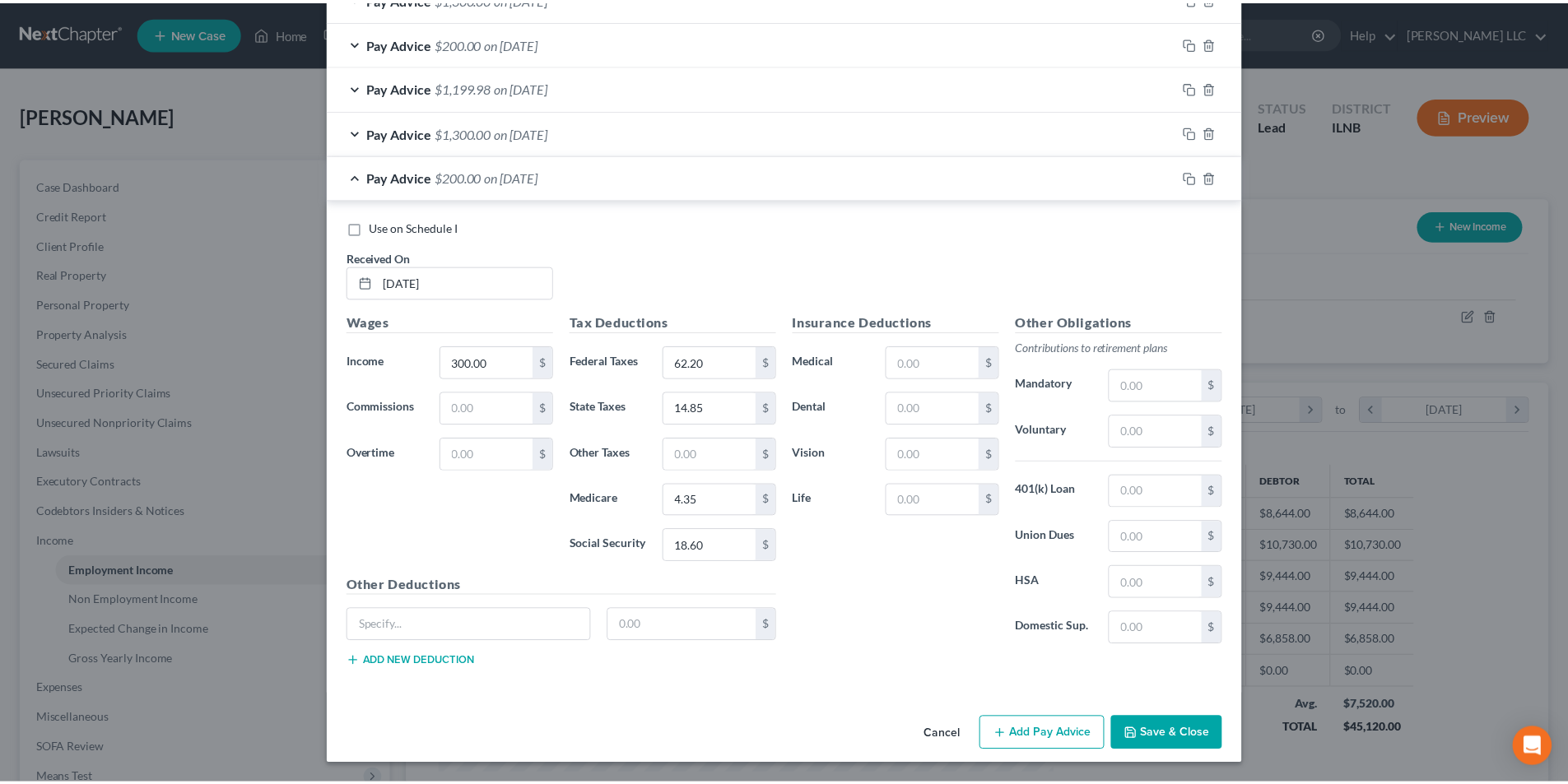
scroll to position [1772, 0]
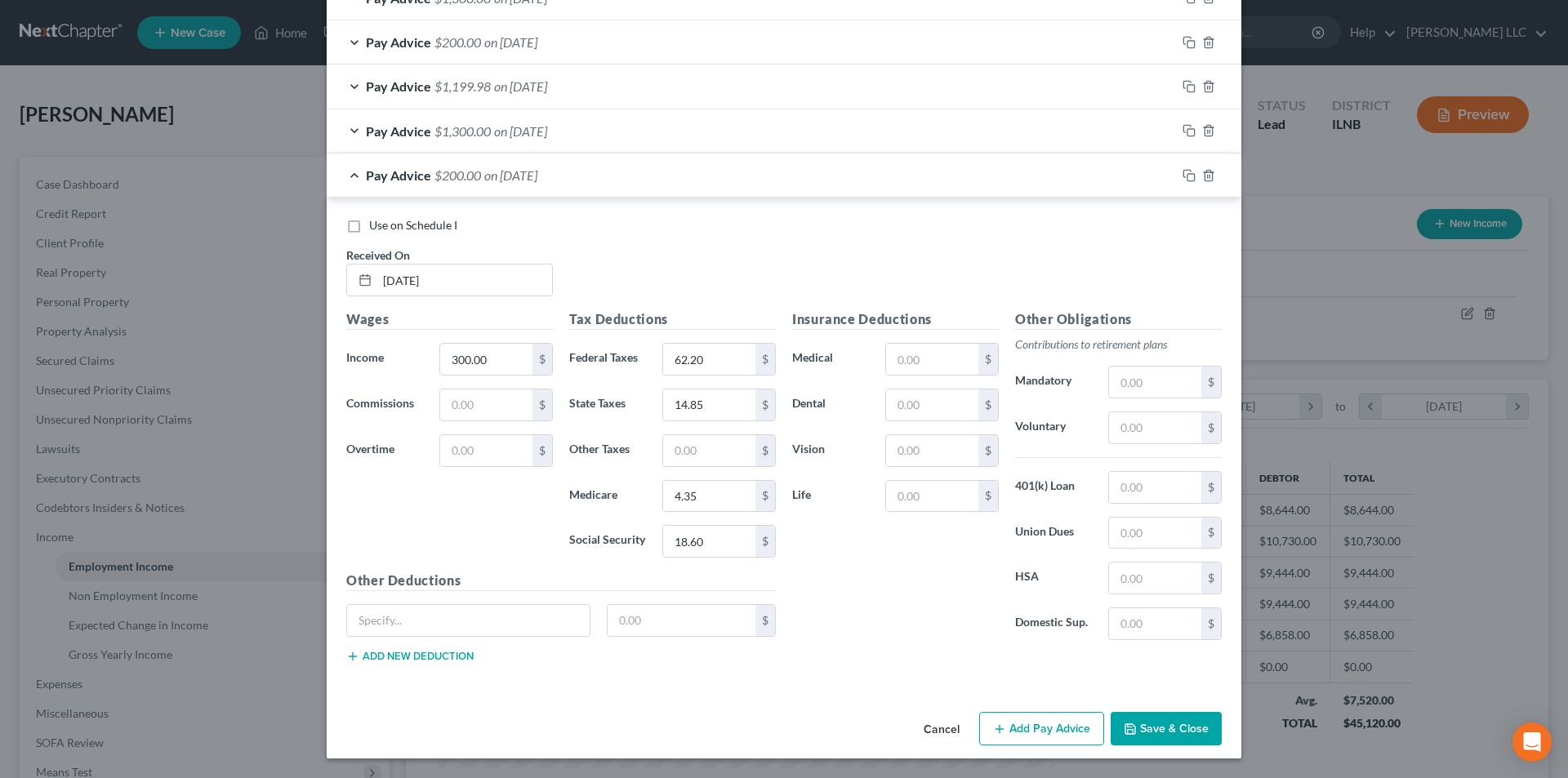
click at [1187, 740] on button "Save & Close" at bounding box center [1166, 729] width 111 height 34
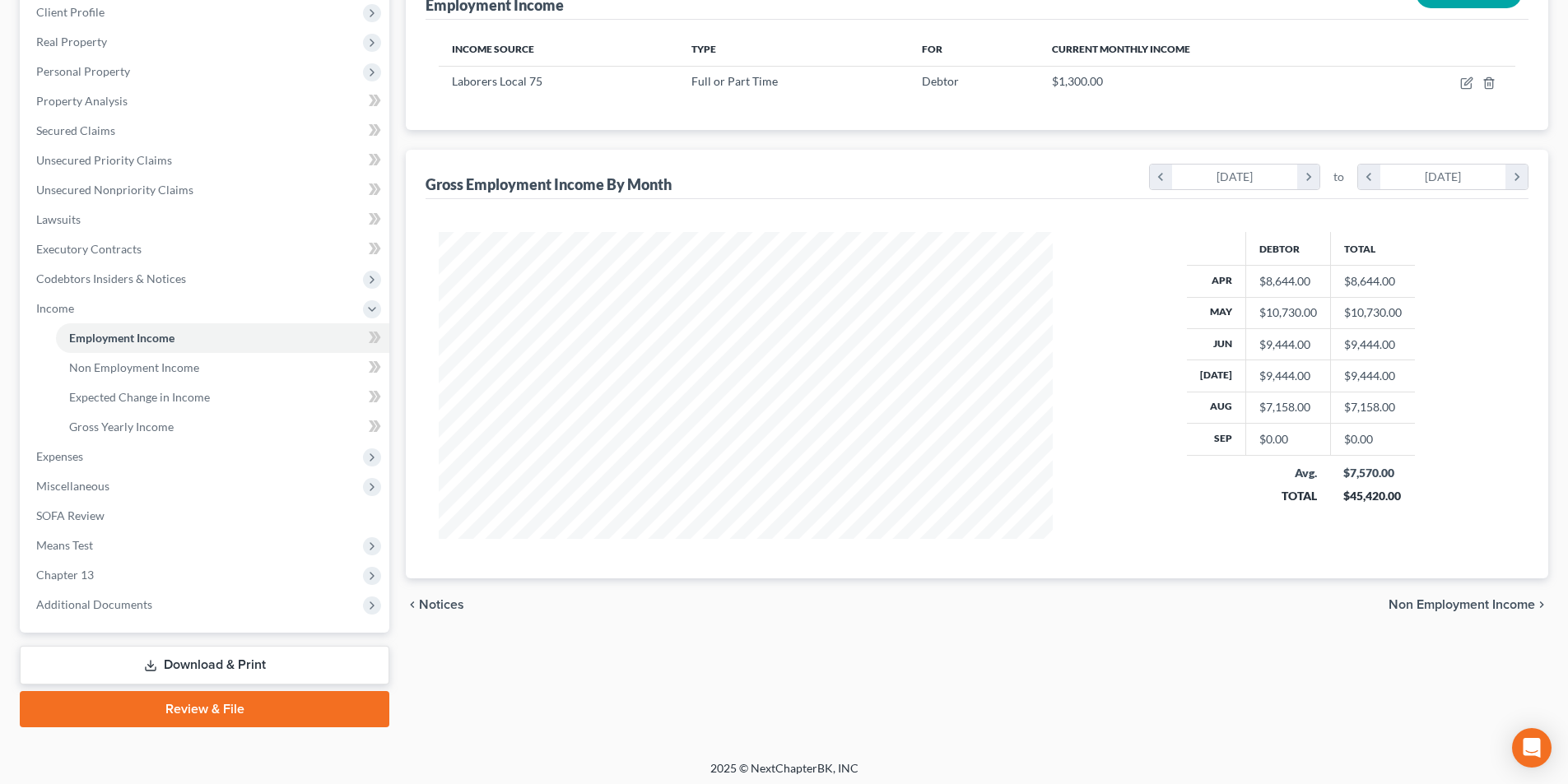
scroll to position [238, 0]
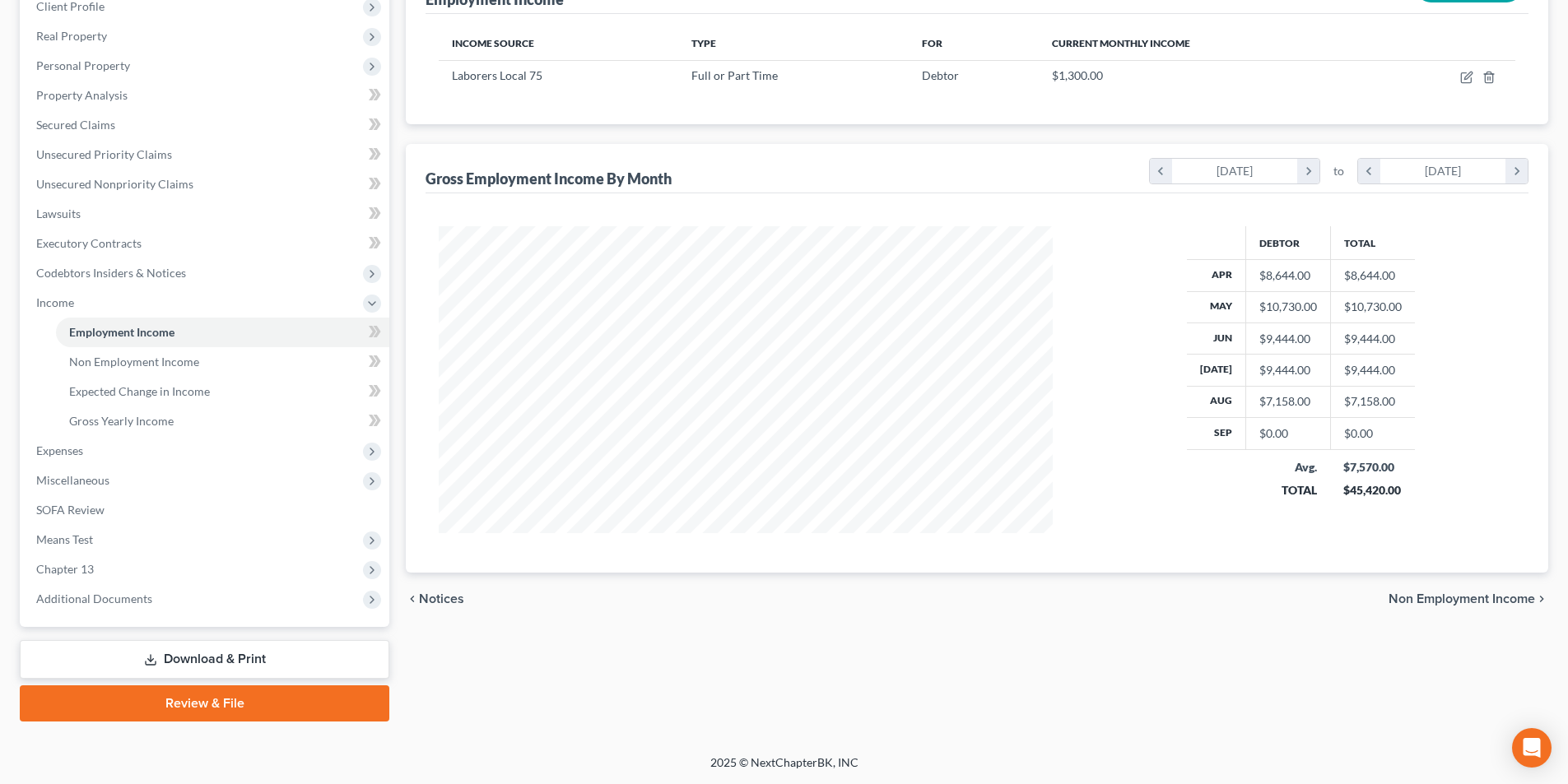
click at [1408, 602] on span "Non Employment Income" at bounding box center [1462, 599] width 147 height 13
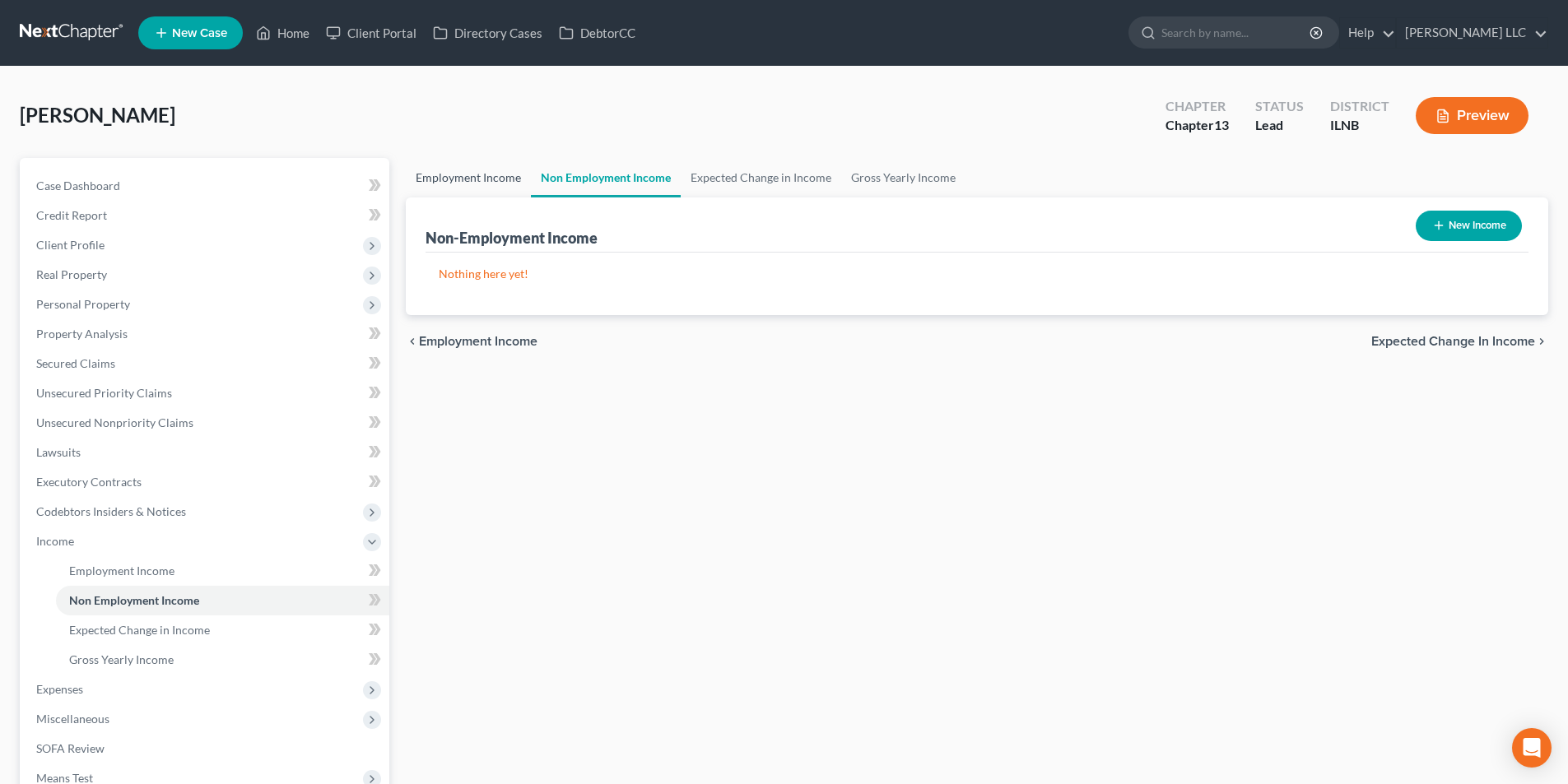
click at [424, 183] on link "Employment Income" at bounding box center [468, 177] width 125 height 39
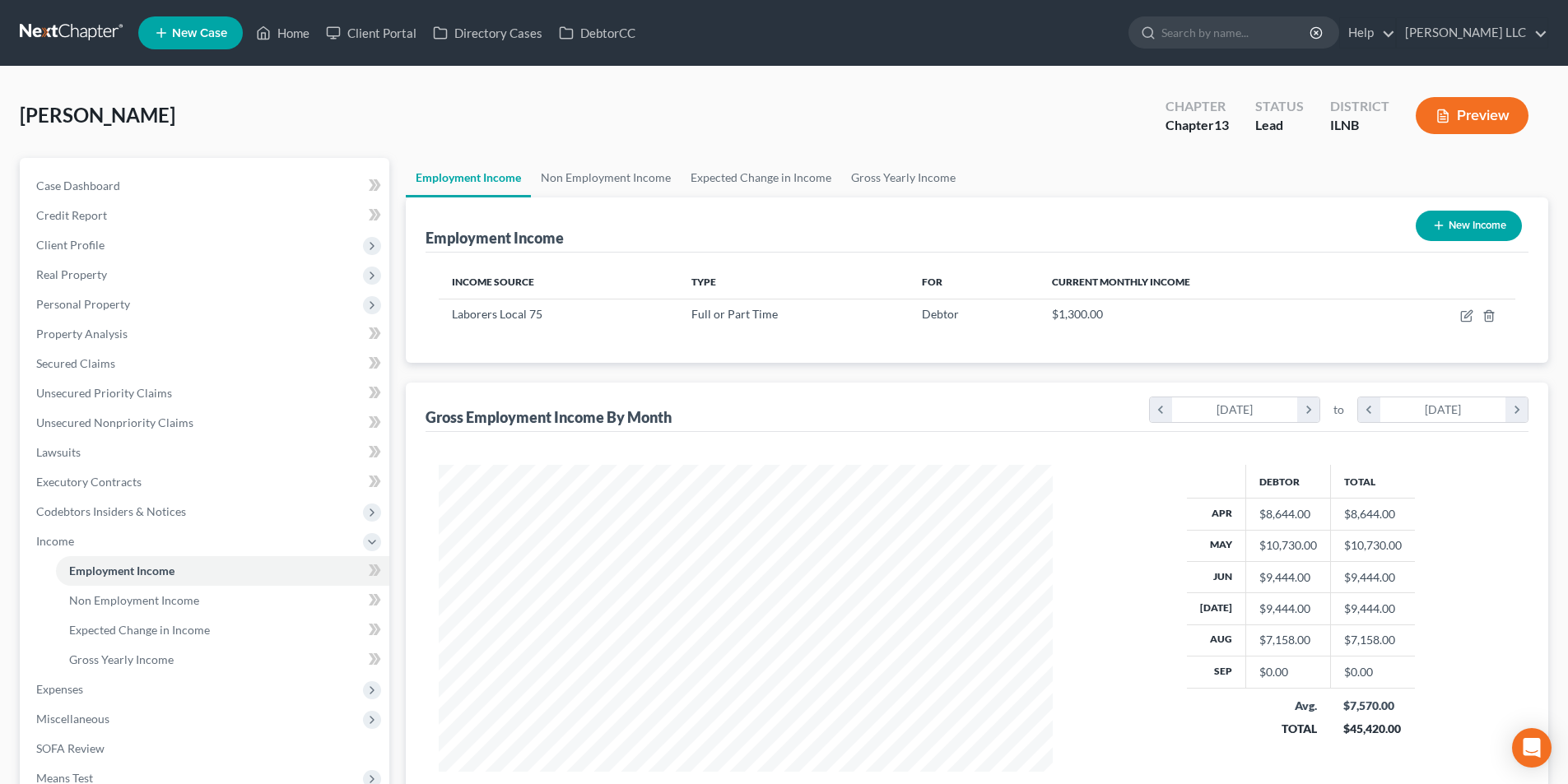
scroll to position [307, 647]
click at [626, 175] on link "Non Employment Income" at bounding box center [605, 177] width 150 height 39
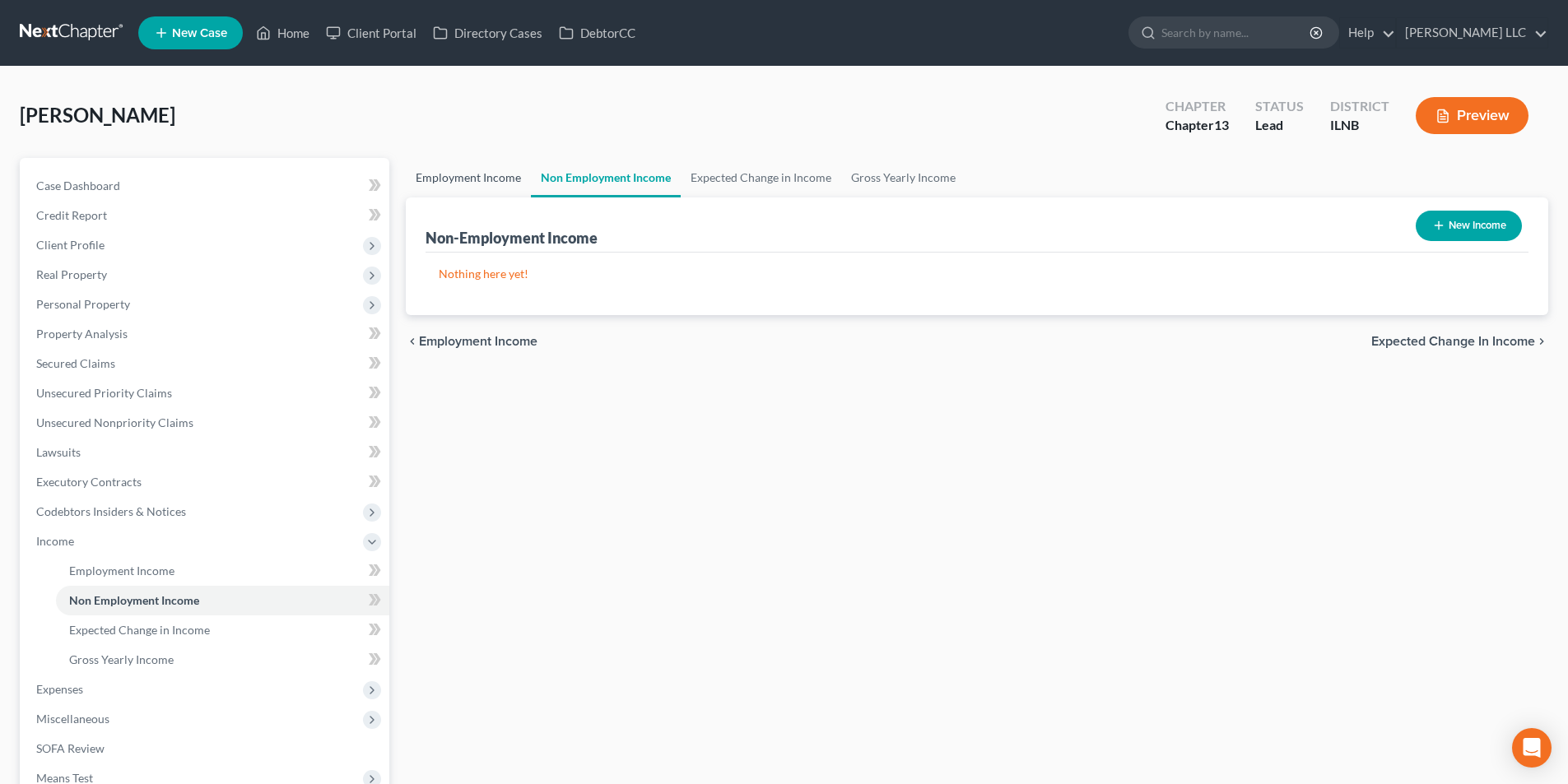
click at [434, 171] on link "Employment Income" at bounding box center [468, 177] width 125 height 39
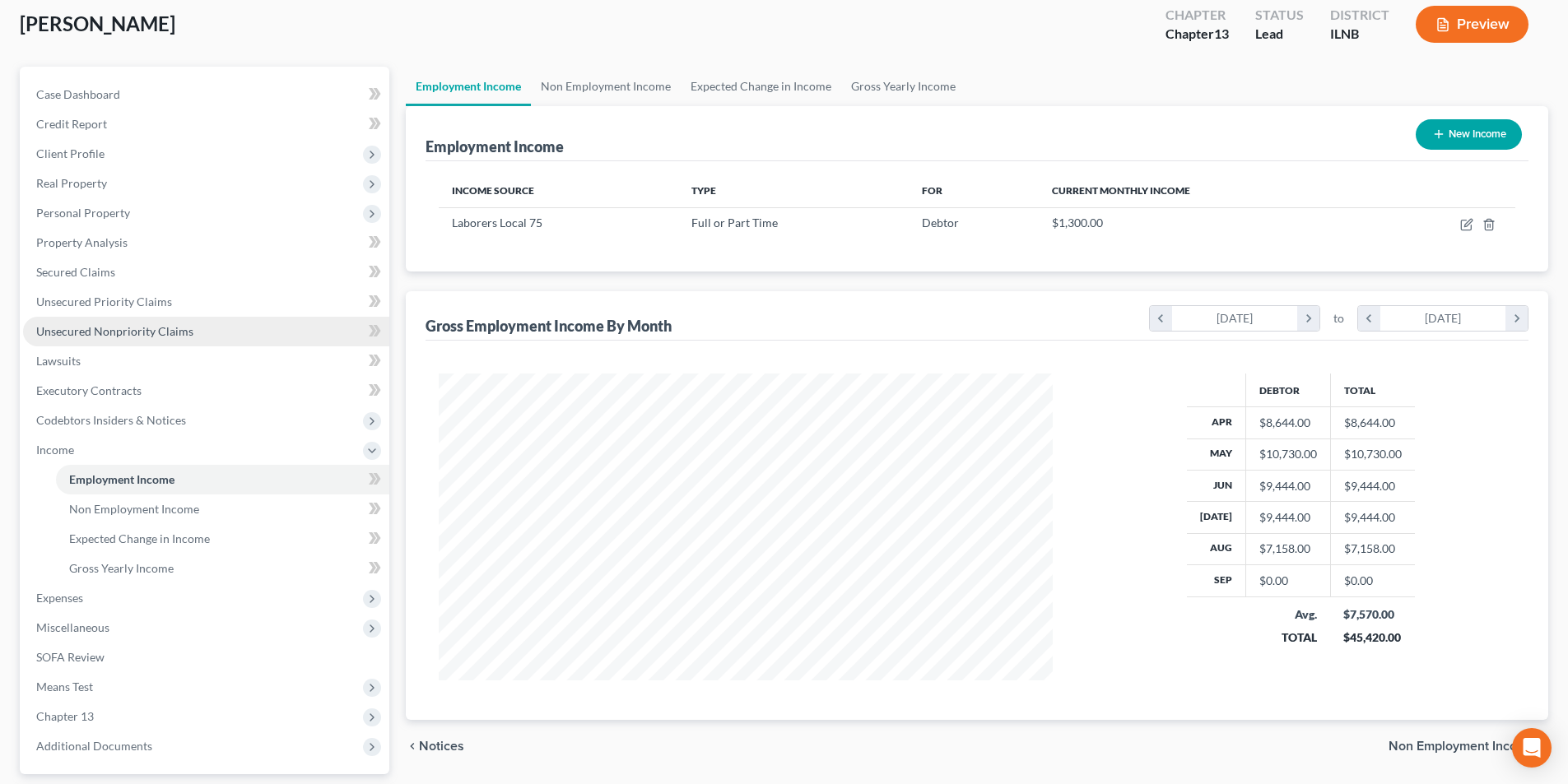
scroll to position [74, 0]
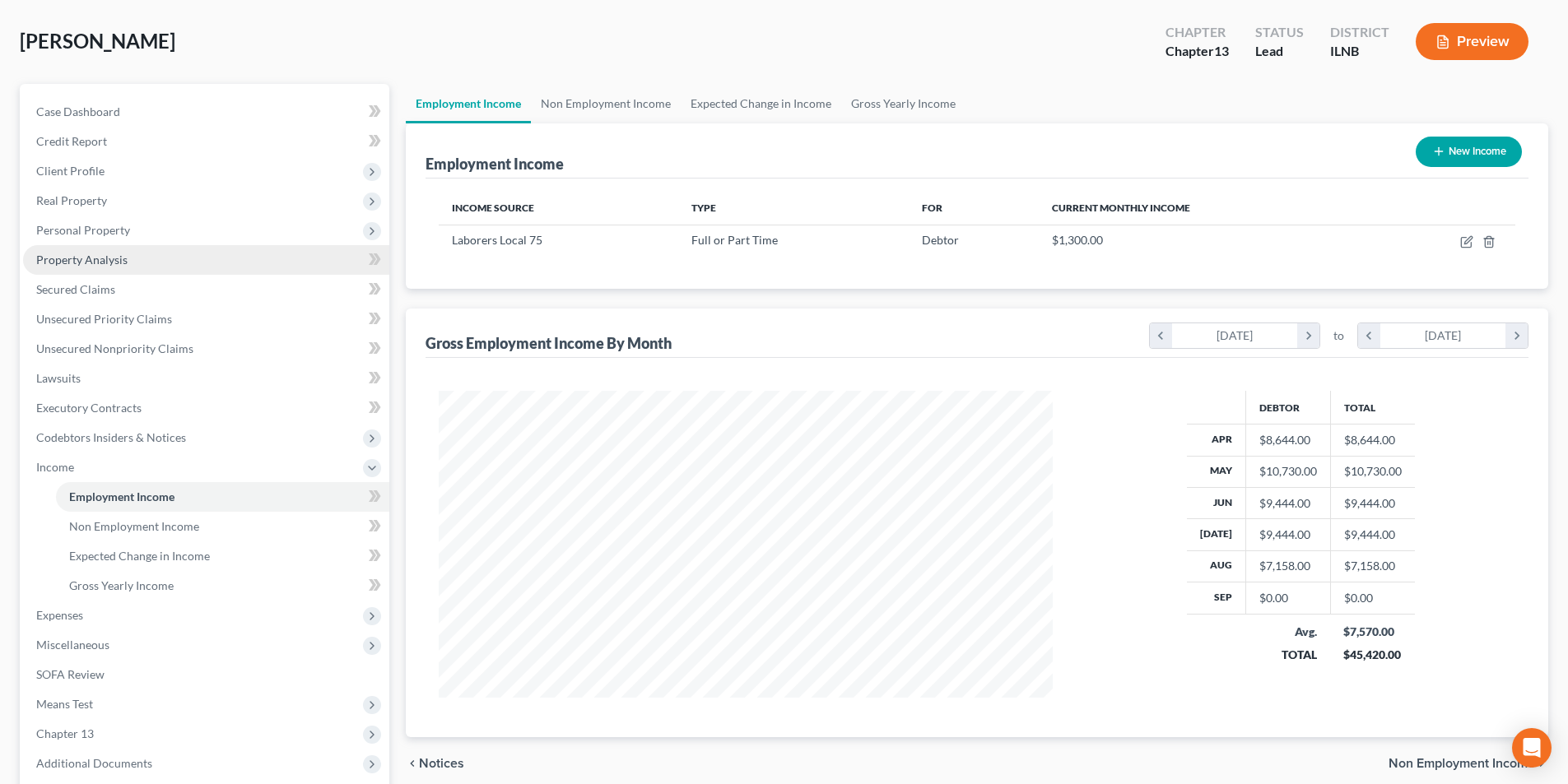
click at [64, 255] on span "Property Analysis" at bounding box center [82, 259] width 92 height 14
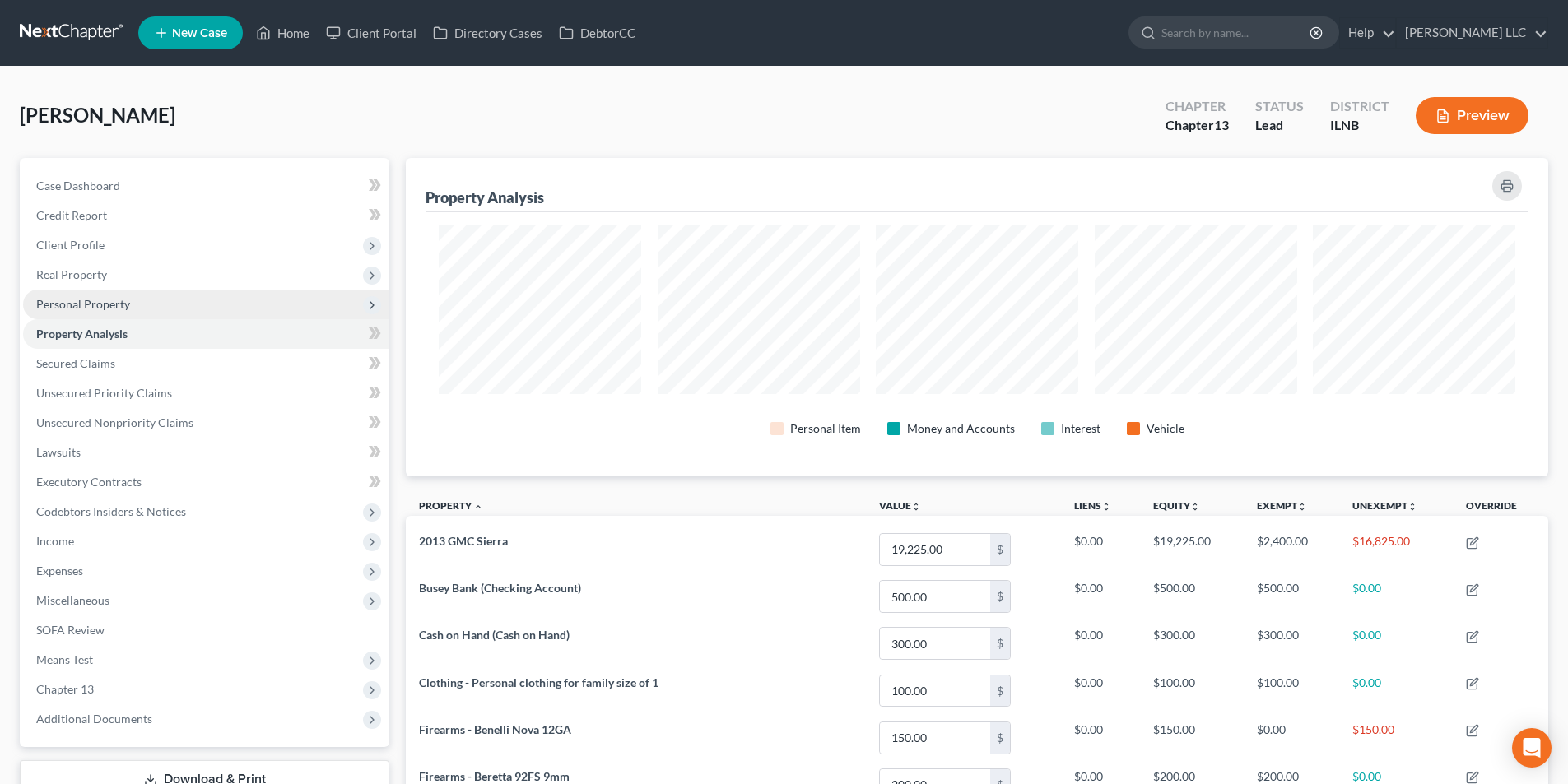
click at [109, 308] on span "Personal Property" at bounding box center [83, 303] width 94 height 14
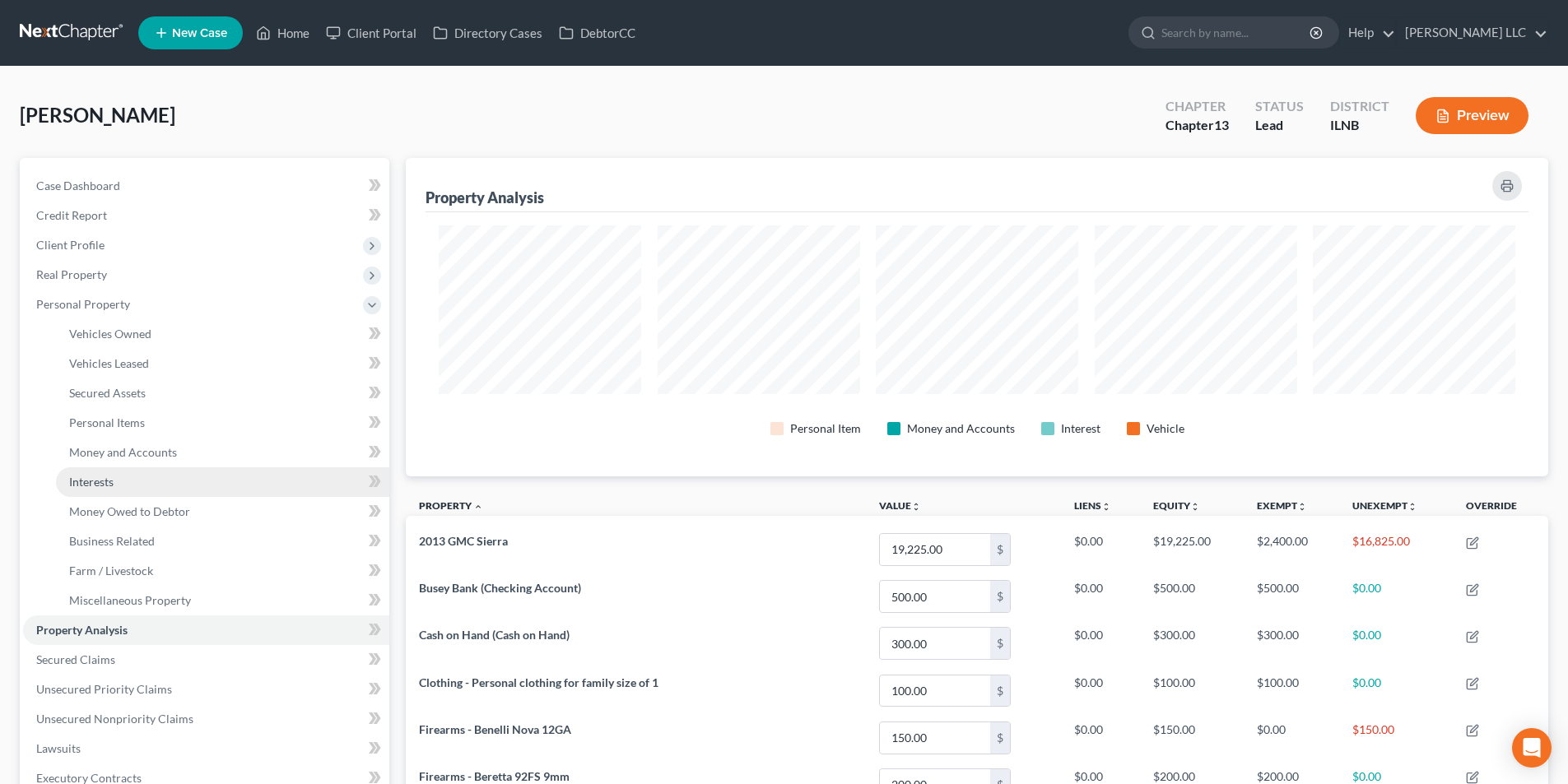
click at [111, 489] on link "Interests" at bounding box center [222, 482] width 333 height 30
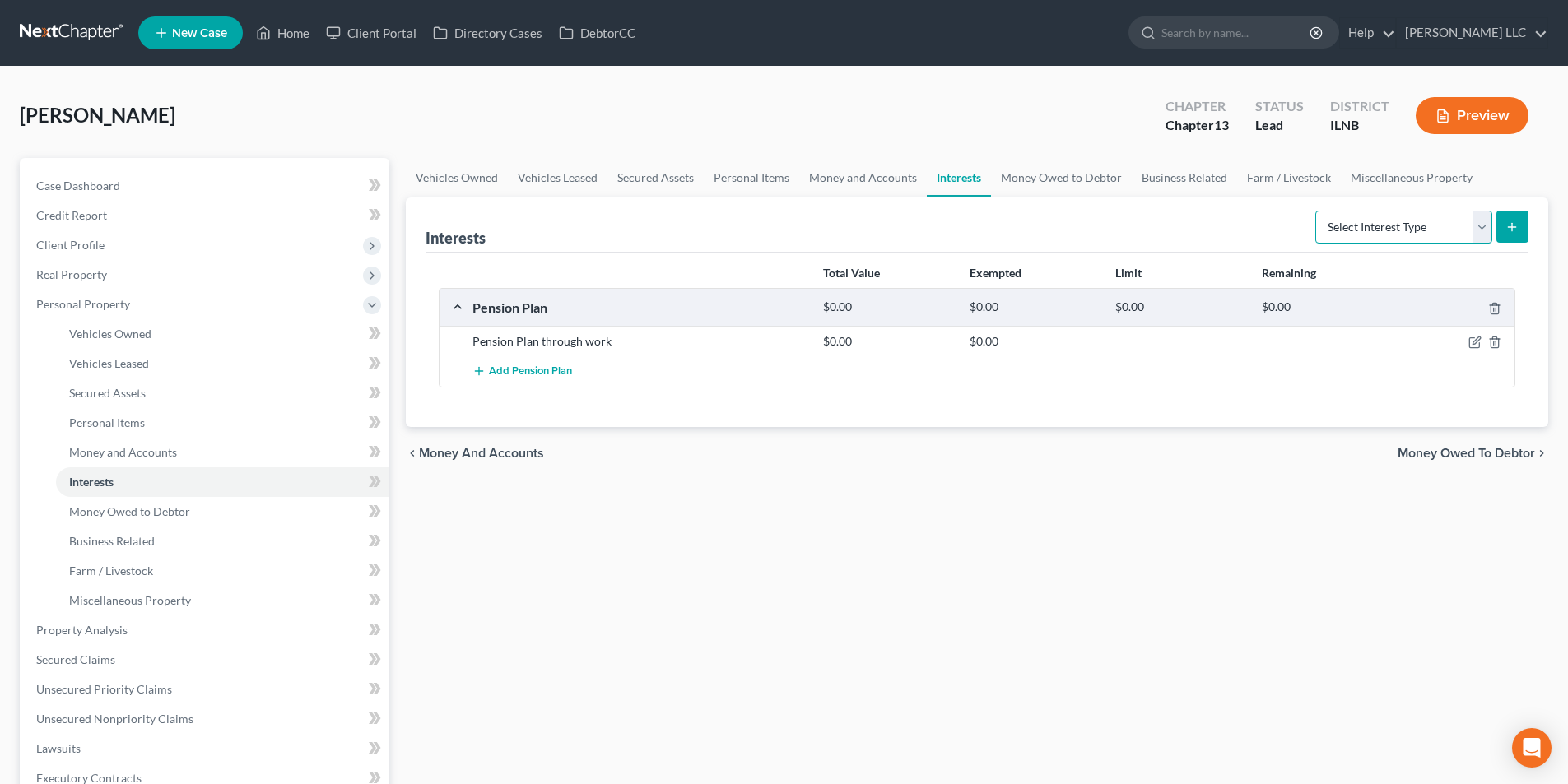
click at [1482, 226] on select "Select Interest Type 401K Annuity Bond Education IRA Government Bond Government…" at bounding box center [1404, 227] width 177 height 33
click at [855, 259] on div "Total Value Exempted Limit Remaining" at bounding box center [977, 274] width 1094 height 29
click at [1482, 341] on div at bounding box center [1458, 340] width 116 height 16
click at [1472, 340] on icon "button" at bounding box center [1475, 342] width 13 height 13
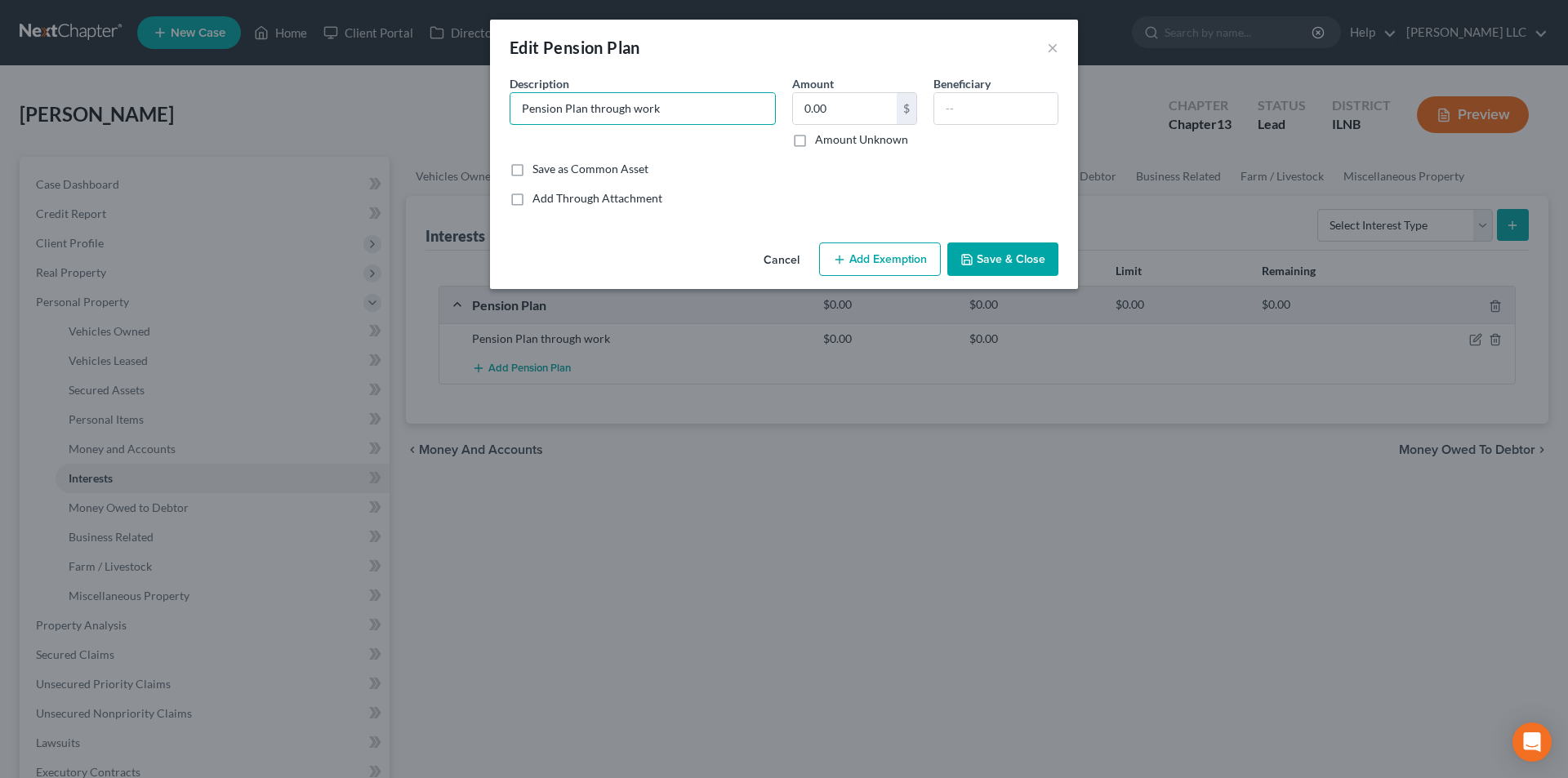
drag, startPoint x: 694, startPoint y: 102, endPoint x: 474, endPoint y: 89, distance: 220.4
click at [474, 89] on div "Edit Pension Plan × An exemption set must first be selected from the Filing Inf…" at bounding box center [784, 389] width 1568 height 778
type input "Chicago & Vicinity Laborers' District Council Pension Fund"
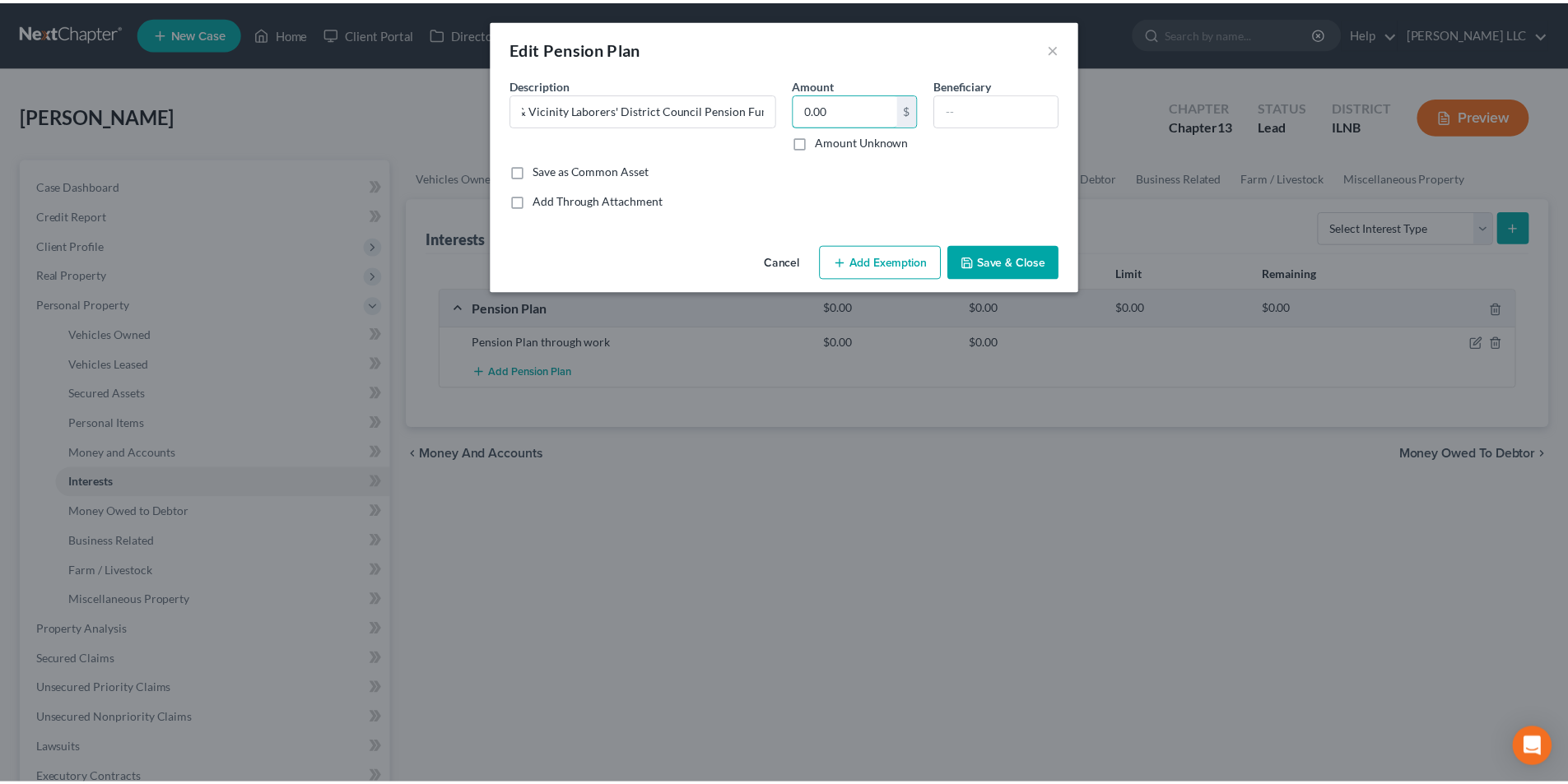
scroll to position [0, 0]
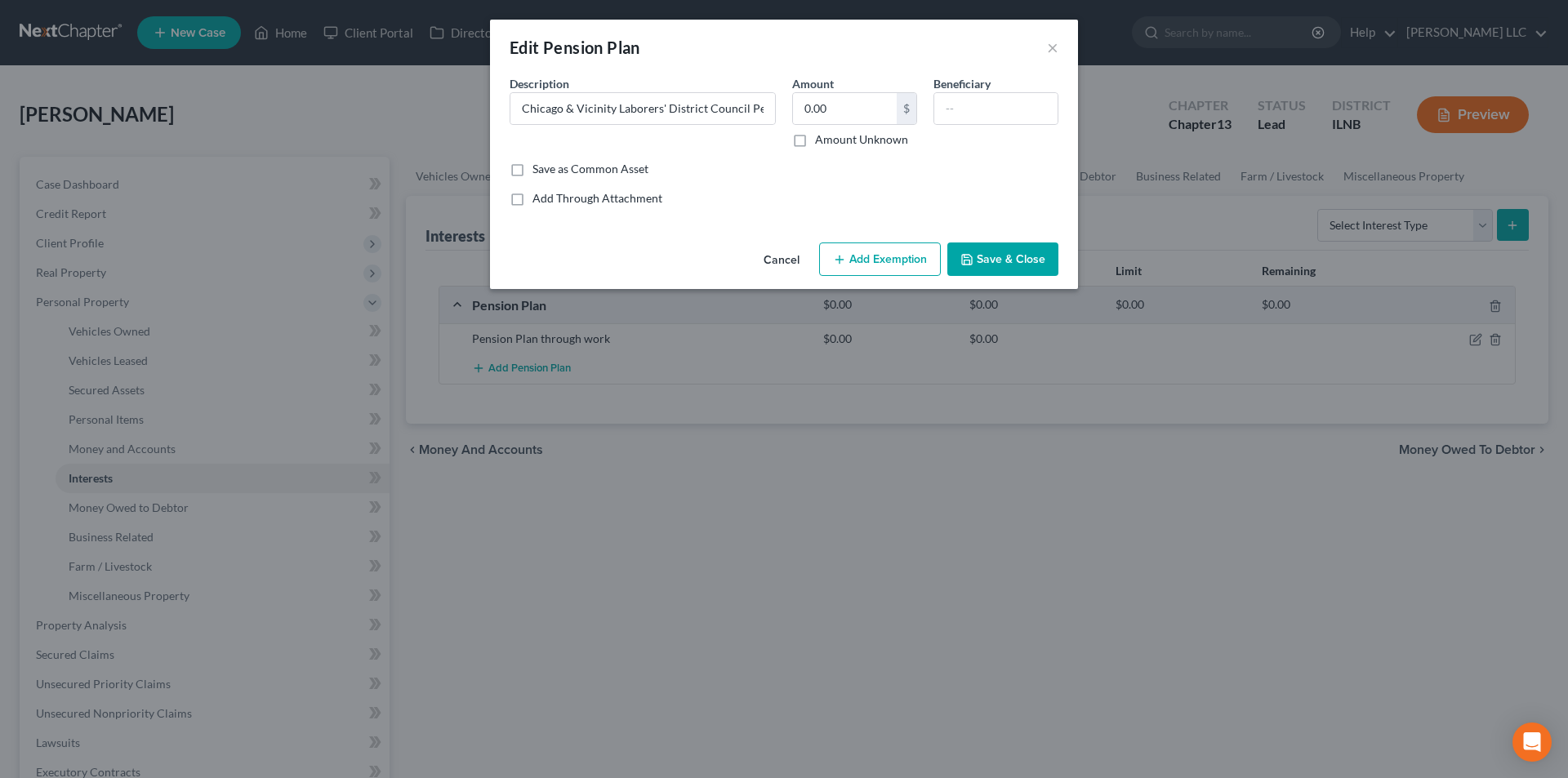
click at [848, 141] on label "Amount Unknown" at bounding box center [862, 139] width 93 height 16
click at [832, 141] on input "Amount Unknown" at bounding box center [827, 136] width 10 height 10
drag, startPoint x: 853, startPoint y: 259, endPoint x: 852, endPoint y: 273, distance: 14.0
click at [855, 260] on button "Add Exemption" at bounding box center [880, 259] width 122 height 34
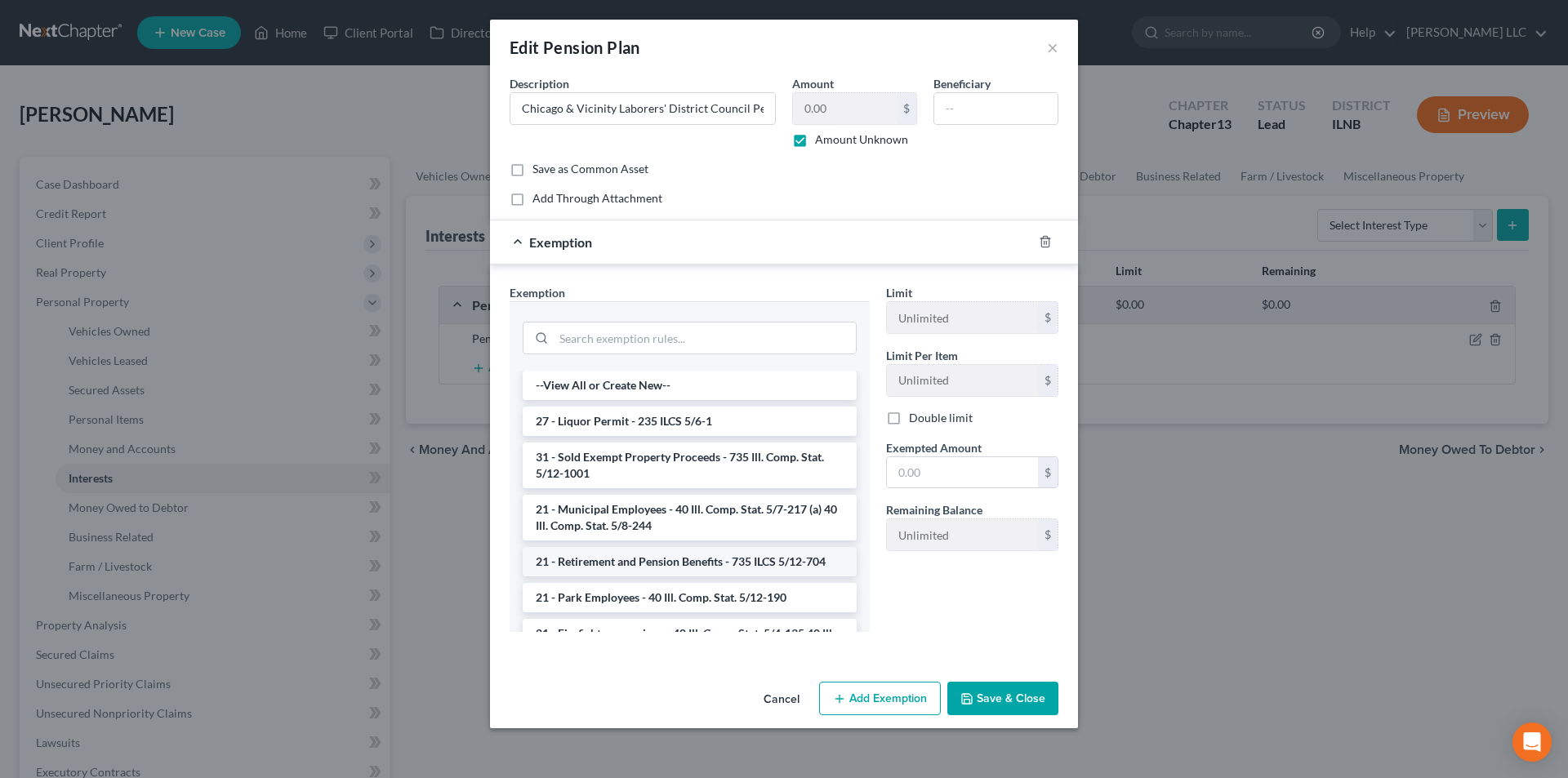
click at [729, 553] on li "21 - Retirement and Pension Benefits - 735 ILCS 5/12-704" at bounding box center [689, 561] width 334 height 29
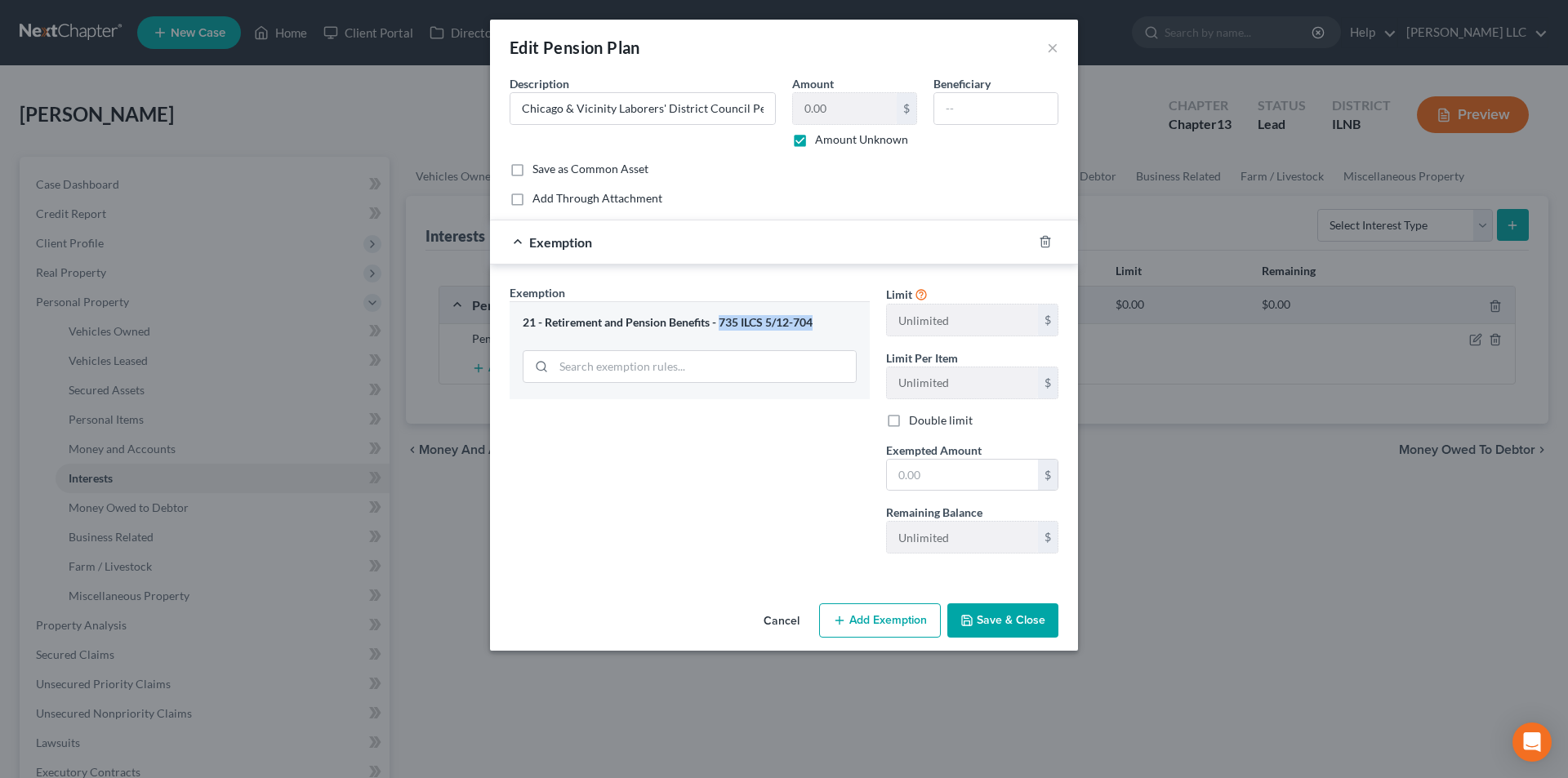
drag, startPoint x: 722, startPoint y: 323, endPoint x: 858, endPoint y: 320, distance: 136.0
click at [858, 320] on div "21 - Retirement and Pension Benefits - 735 ILCS 5/12-704" at bounding box center [689, 349] width 360 height 97
click at [1018, 614] on button "Save & Close" at bounding box center [1003, 621] width 111 height 34
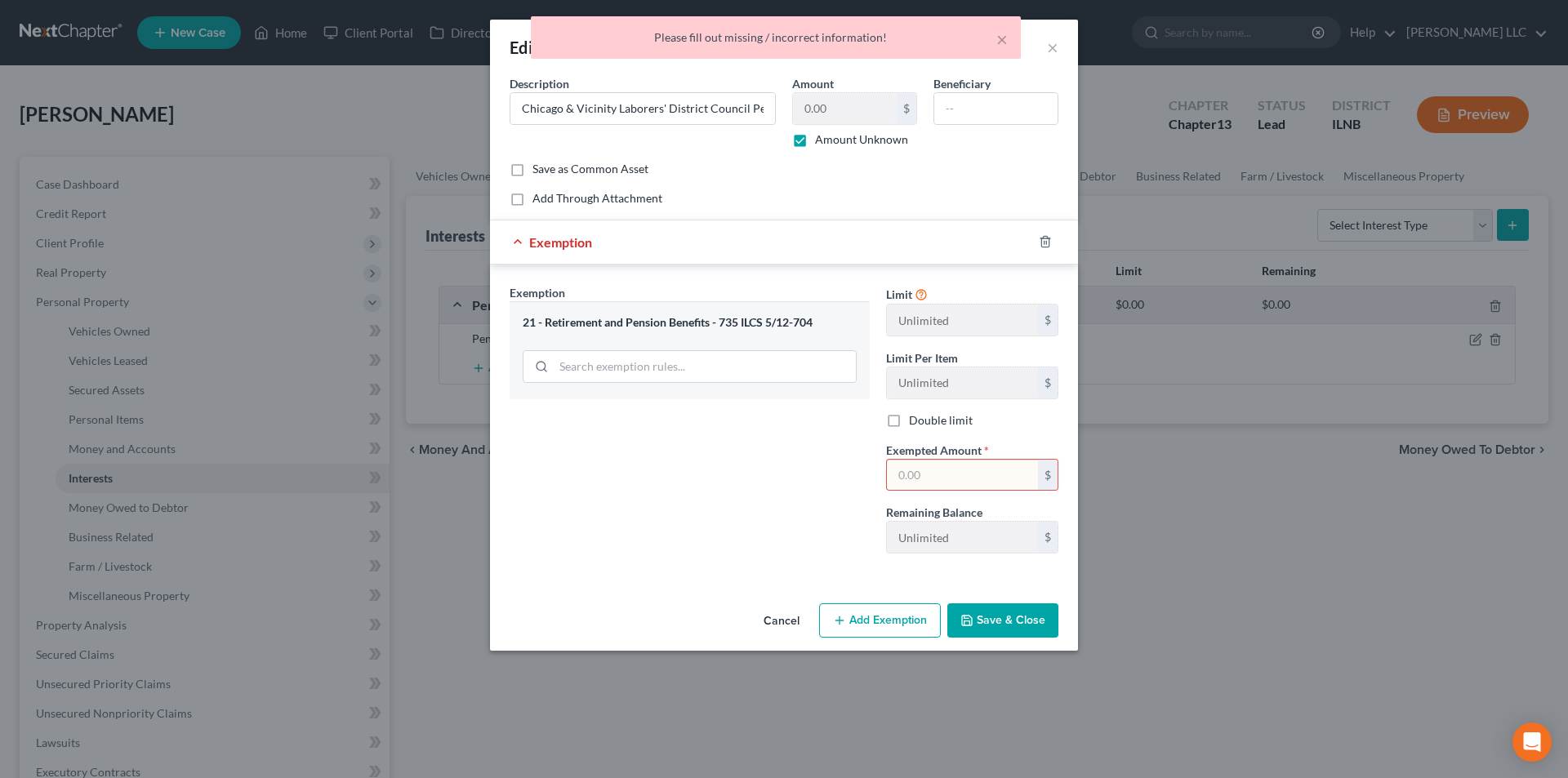
click at [955, 161] on div "Save as Common Asset" at bounding box center [784, 168] width 549 height 16
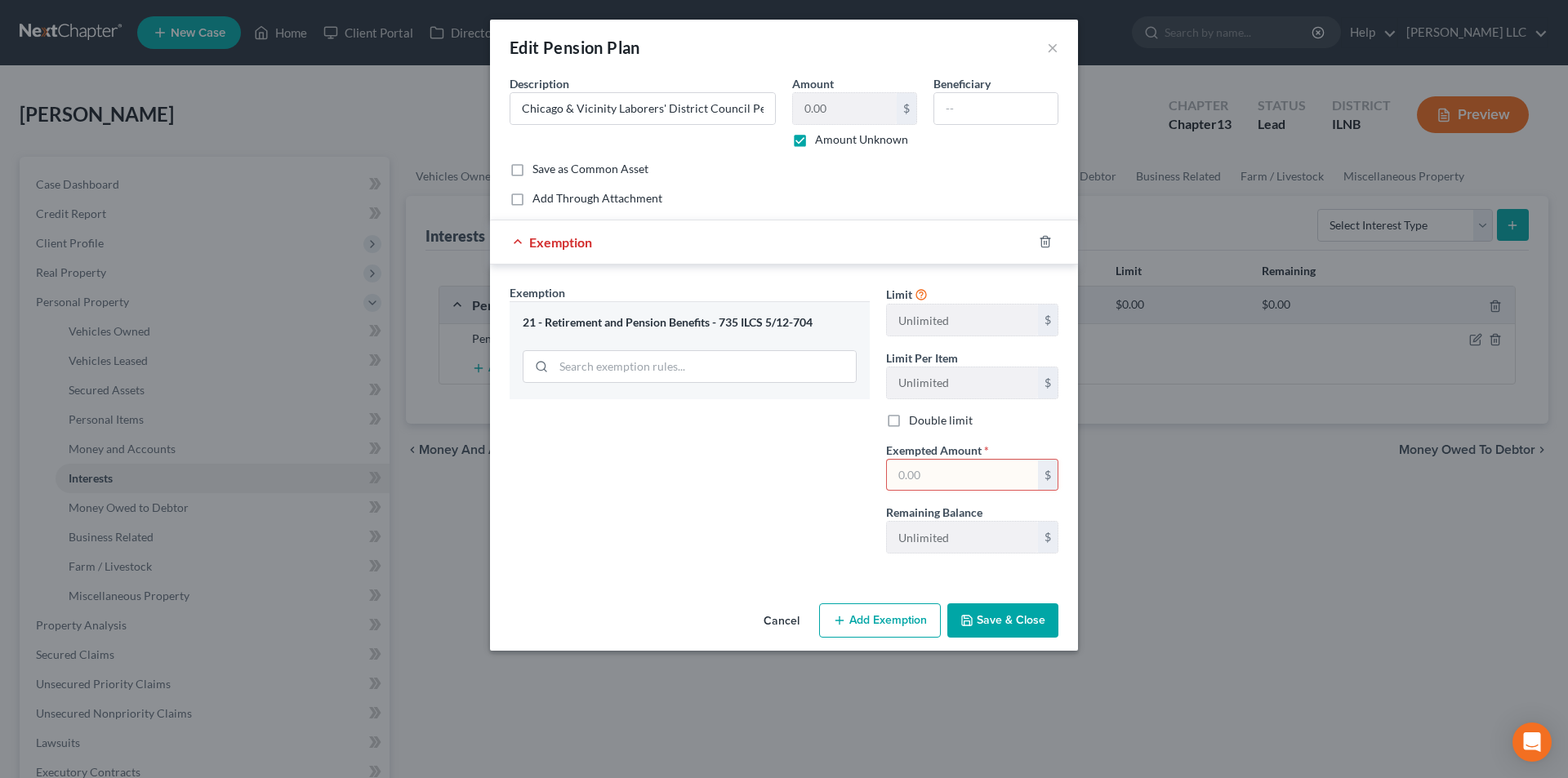
click at [815, 145] on label "Amount Unknown" at bounding box center [862, 139] width 93 height 16
click at [822, 142] on input "Amount Unknown" at bounding box center [827, 136] width 10 height 10
checkbox input "false"
type input "3,813.00"
drag, startPoint x: 976, startPoint y: 478, endPoint x: 989, endPoint y: 470, distance: 15.3
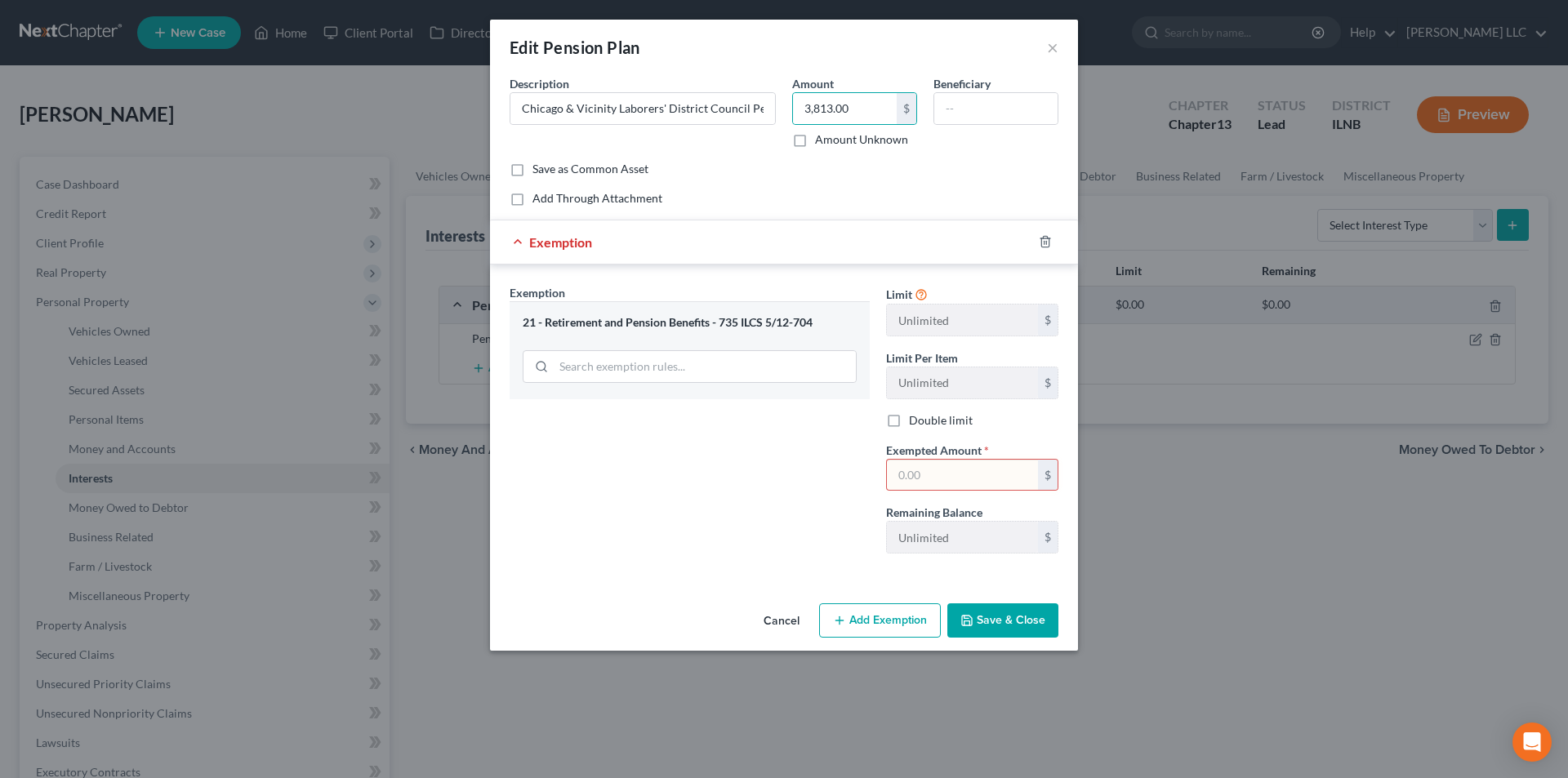
click at [977, 478] on input "text" at bounding box center [963, 475] width 151 height 31
type input "3,813.00"
click at [983, 628] on button "Save & Close" at bounding box center [1003, 621] width 111 height 34
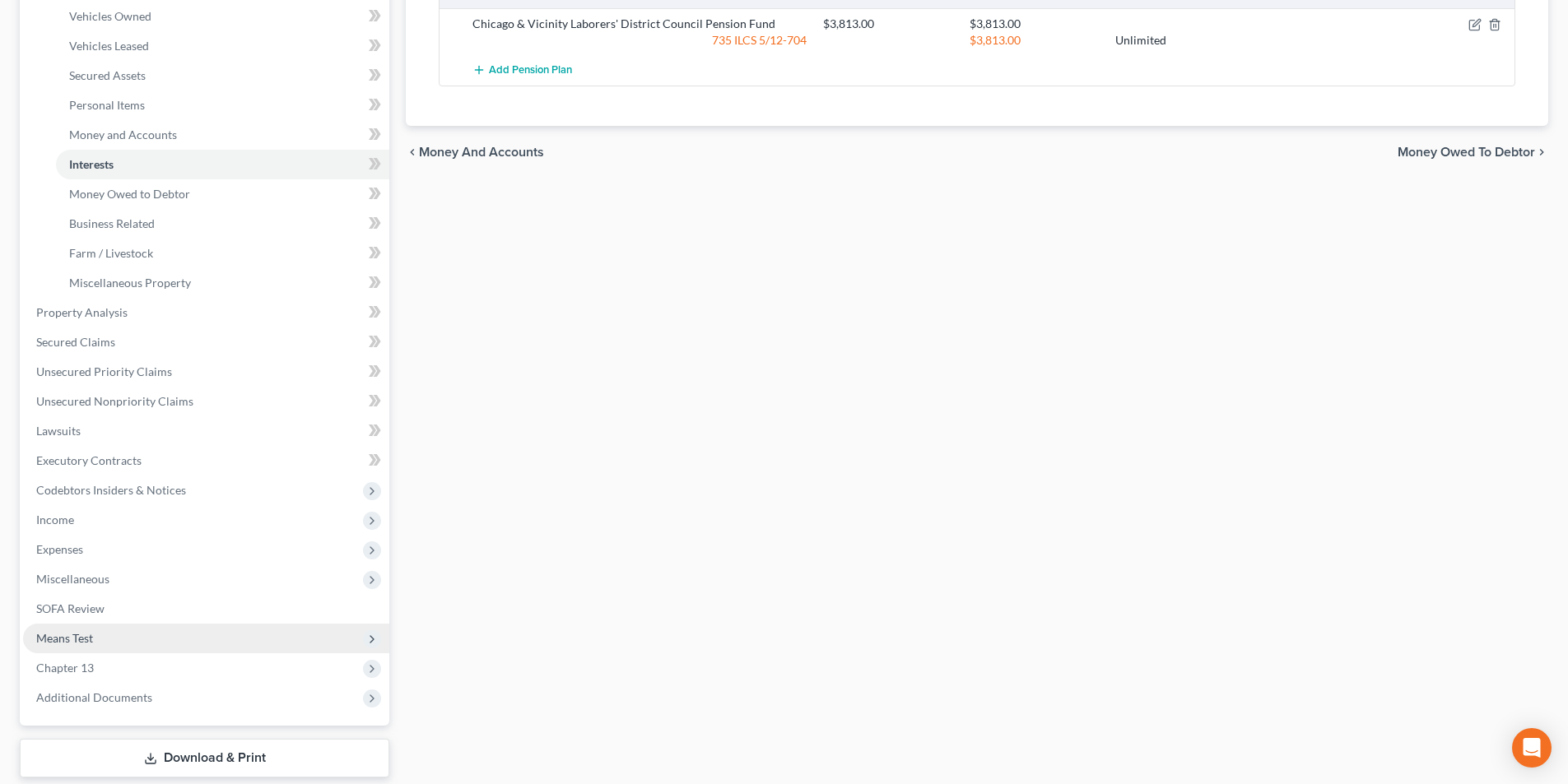
scroll to position [329, 0]
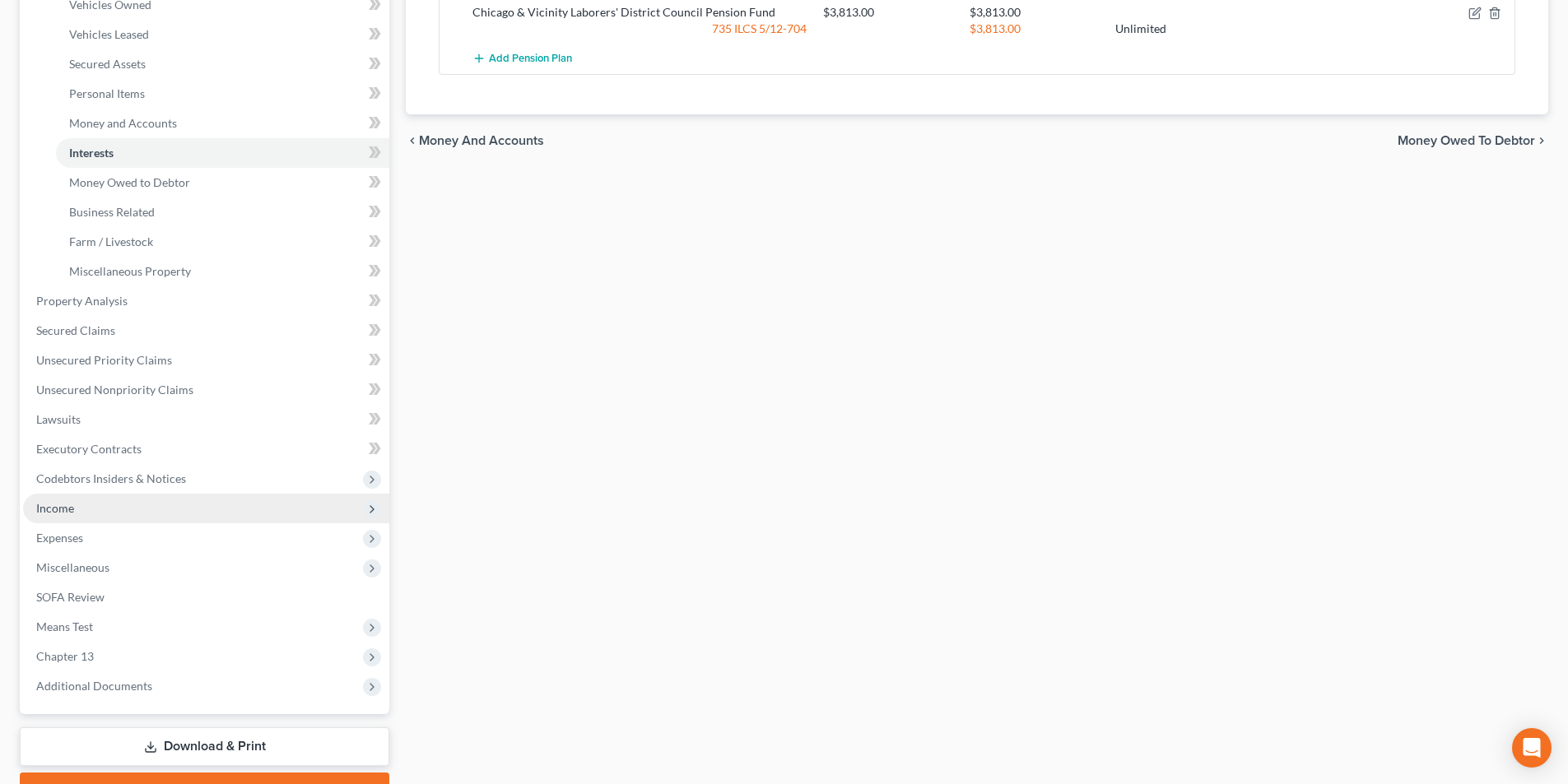
click at [102, 505] on span "Income" at bounding box center [206, 508] width 366 height 30
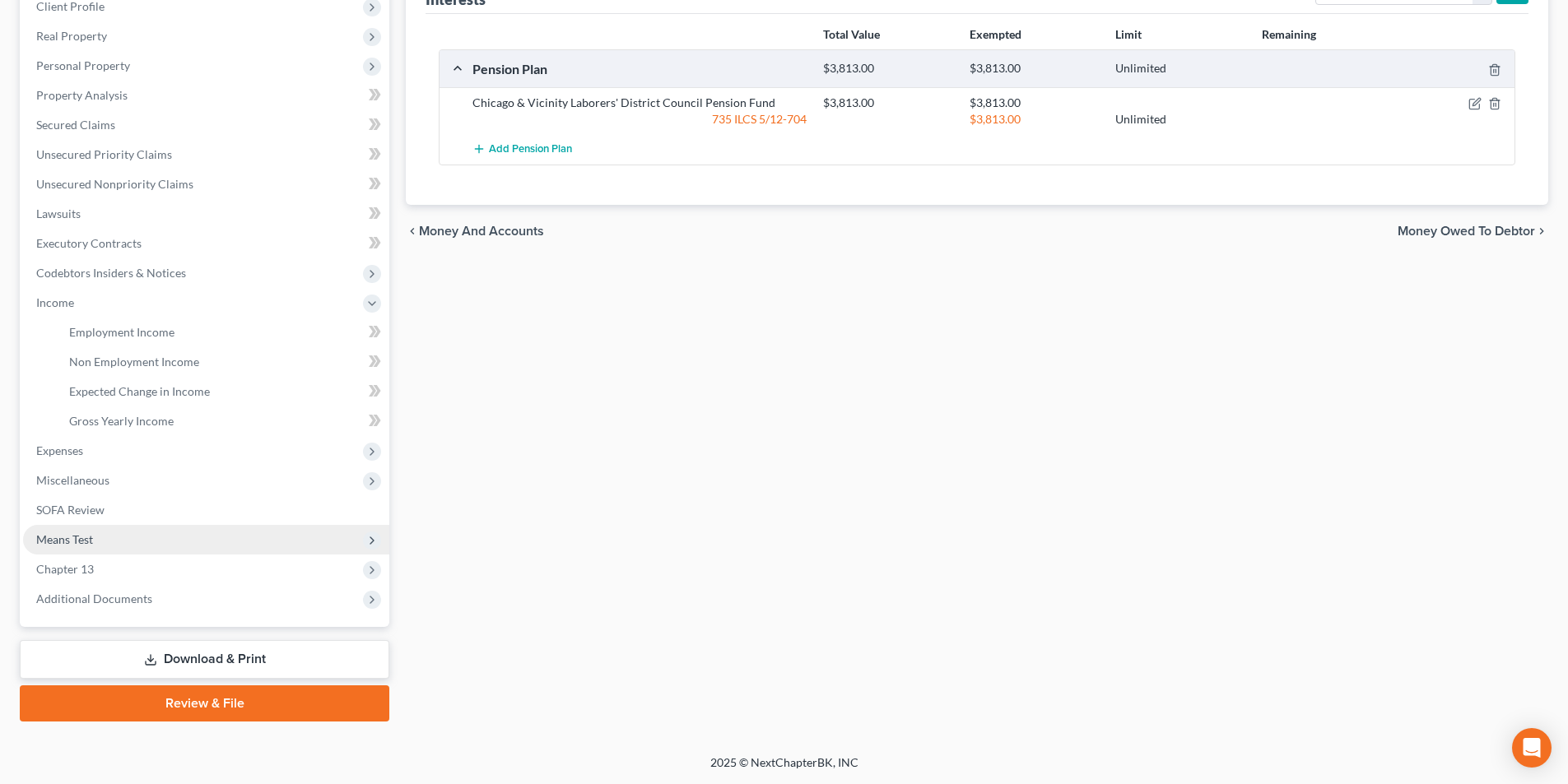
scroll to position [238, 0]
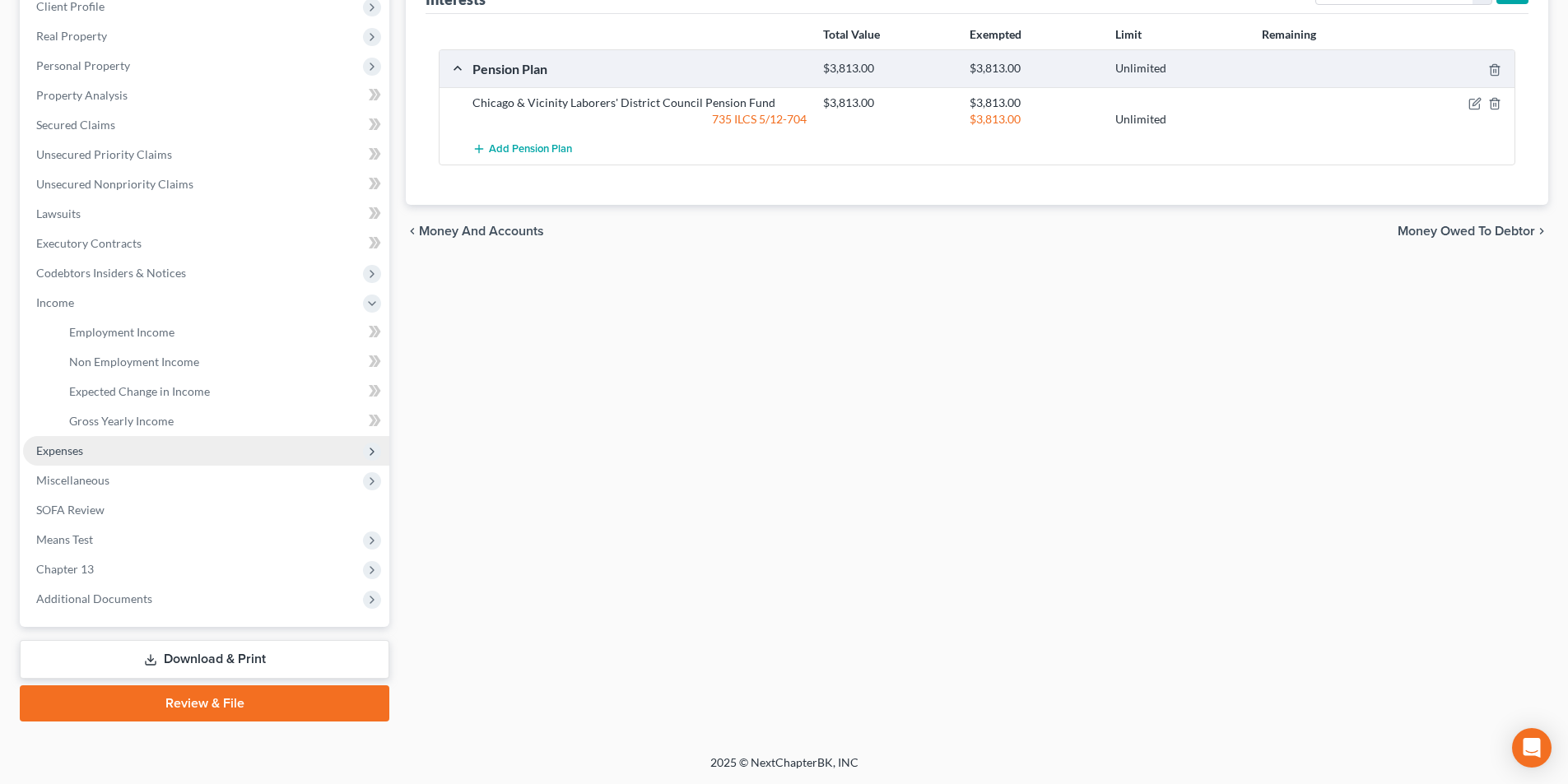
click at [110, 464] on span "Expenses" at bounding box center [206, 450] width 366 height 30
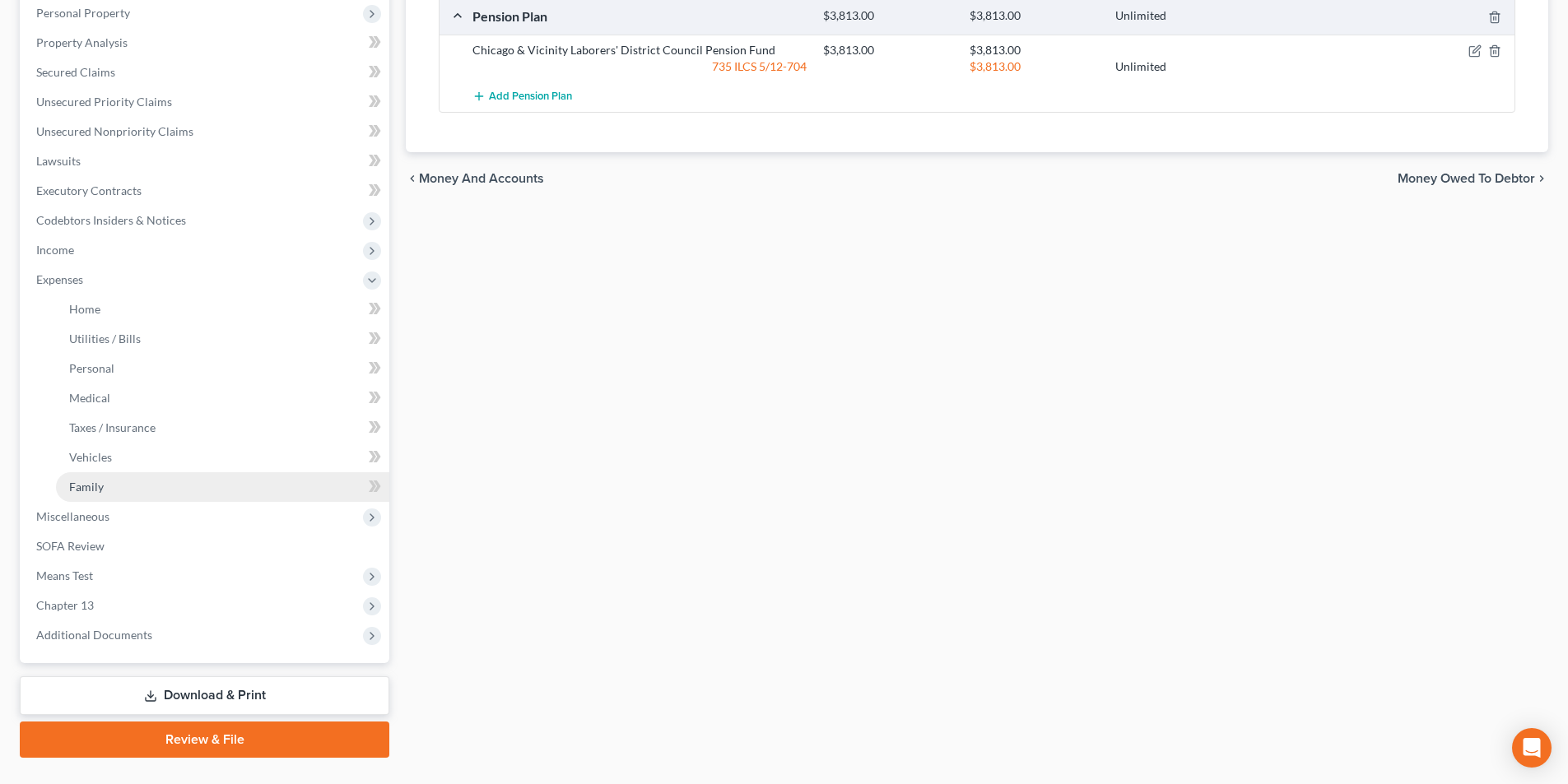
scroll to position [315, 0]
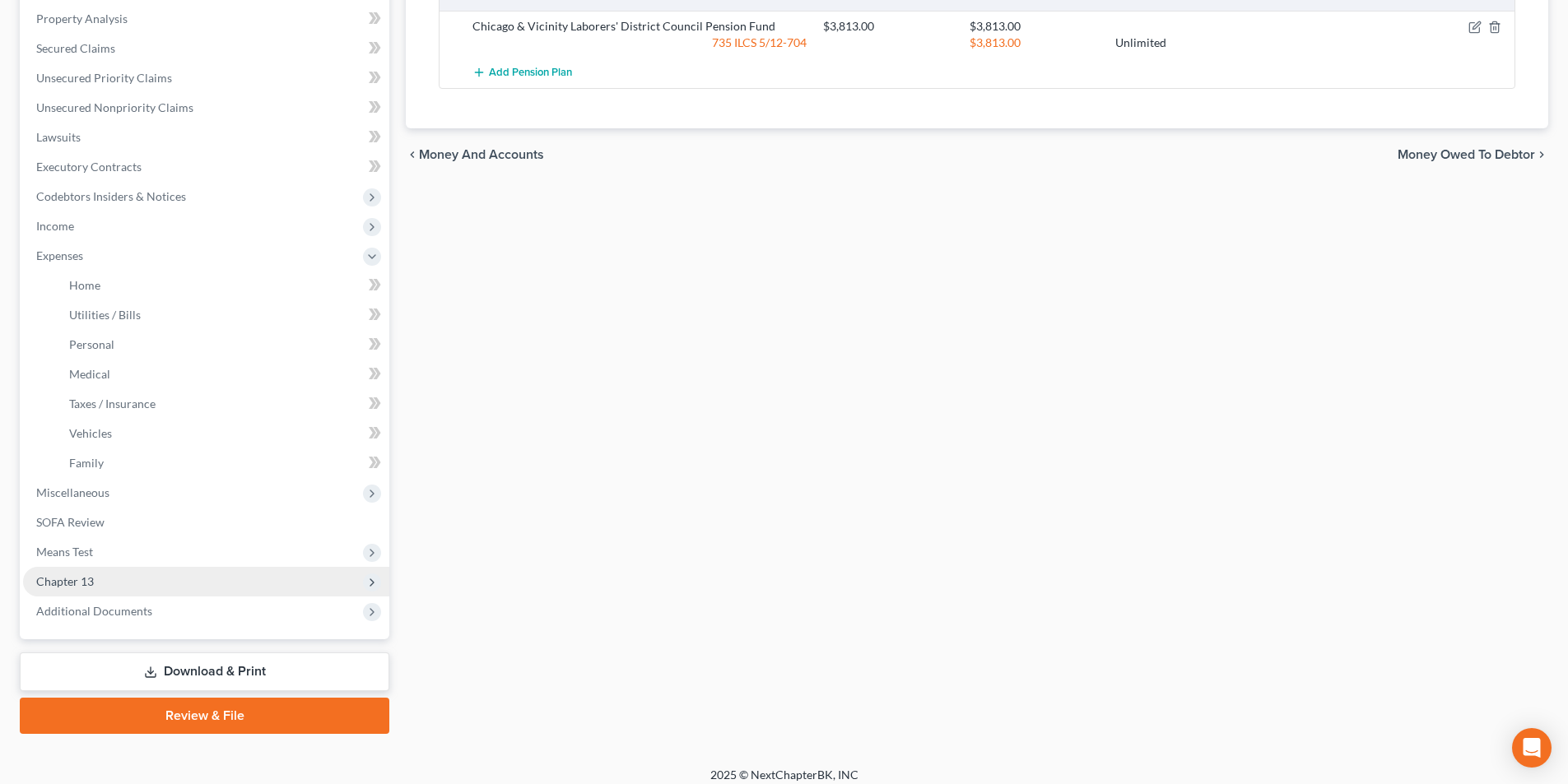
click at [81, 578] on span "Chapter 13" at bounding box center [65, 581] width 57 height 14
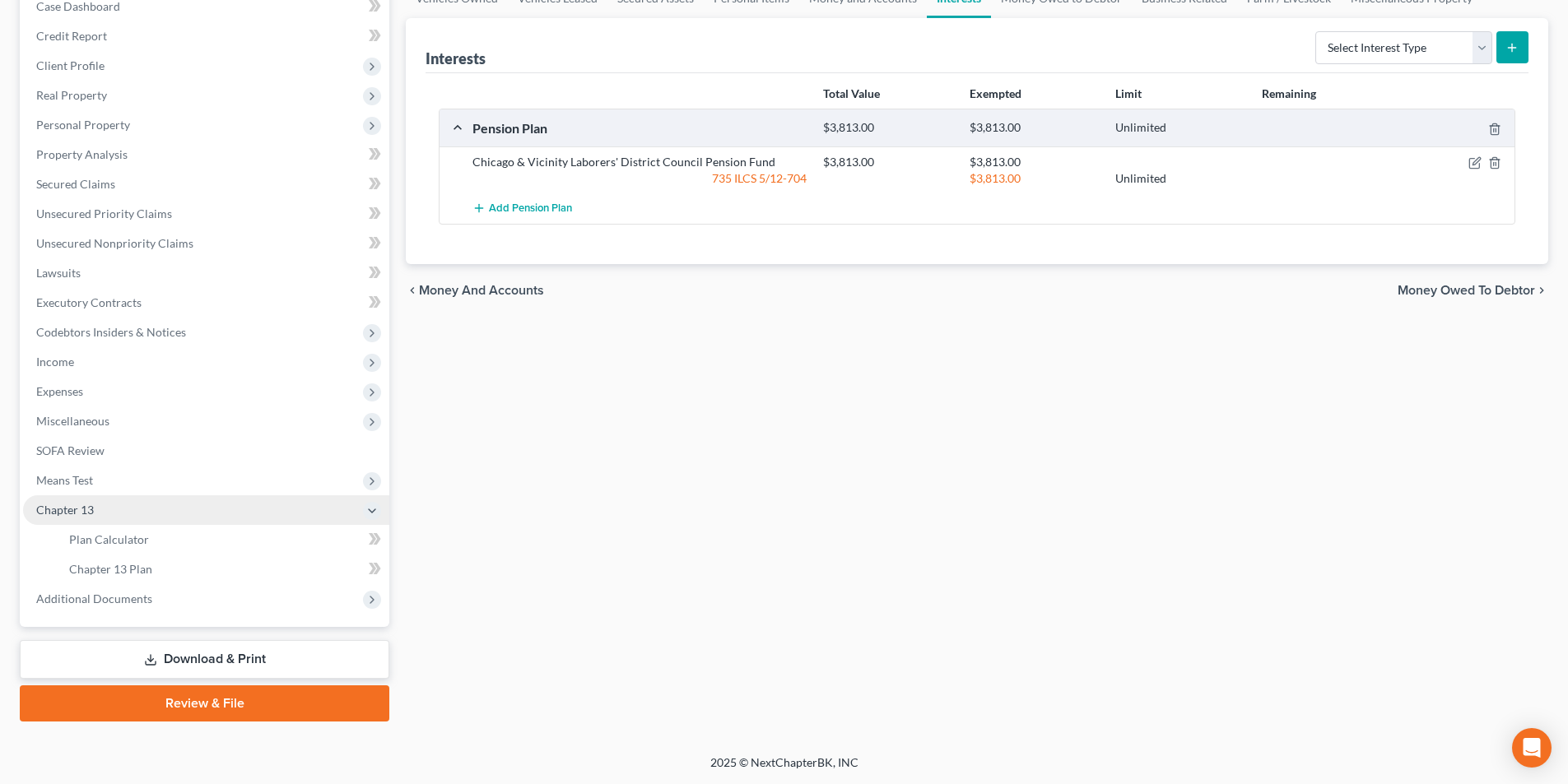
scroll to position [179, 0]
click at [86, 506] on span "Chapter 13" at bounding box center [65, 509] width 57 height 14
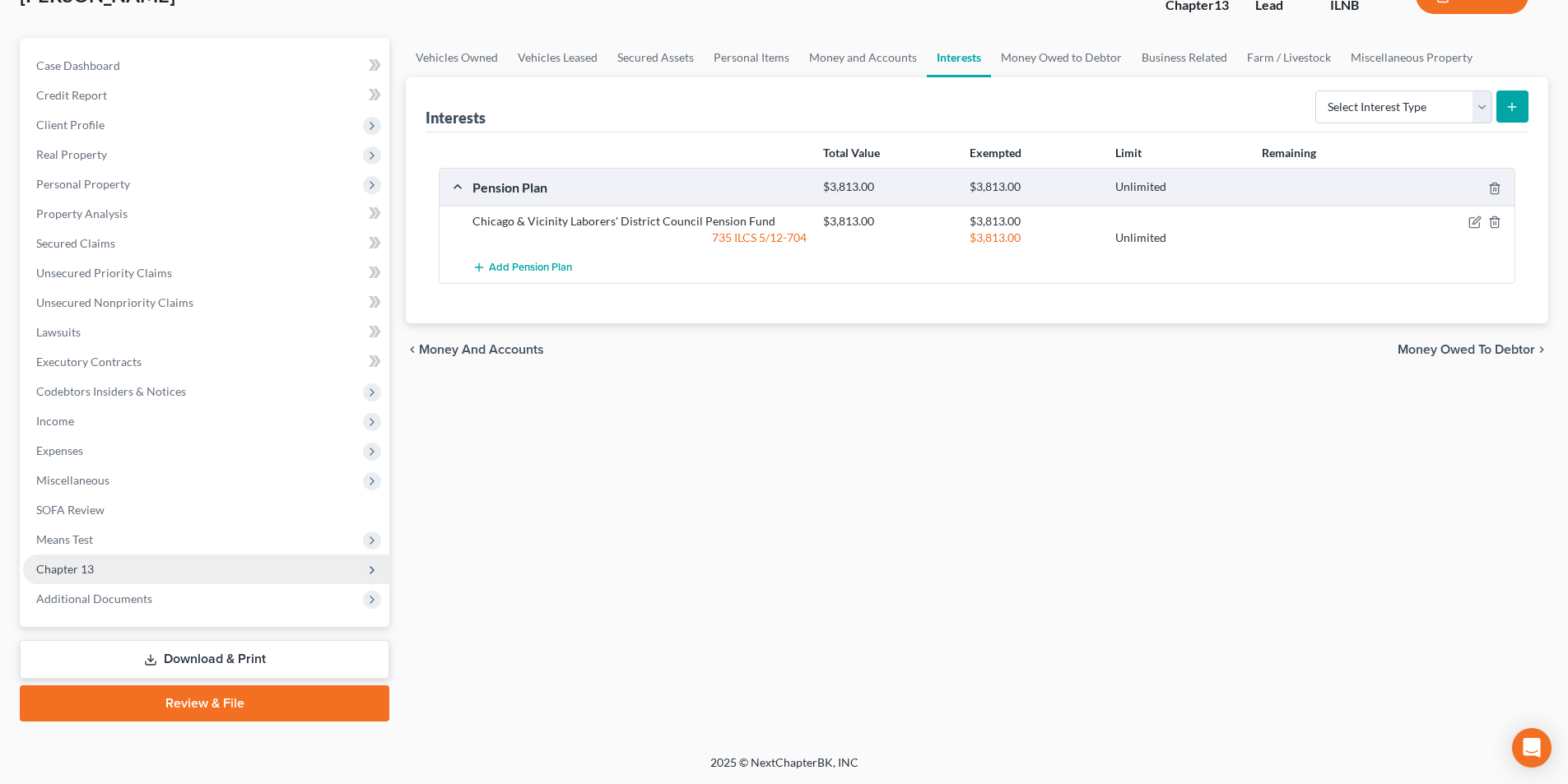
scroll to position [120, 0]
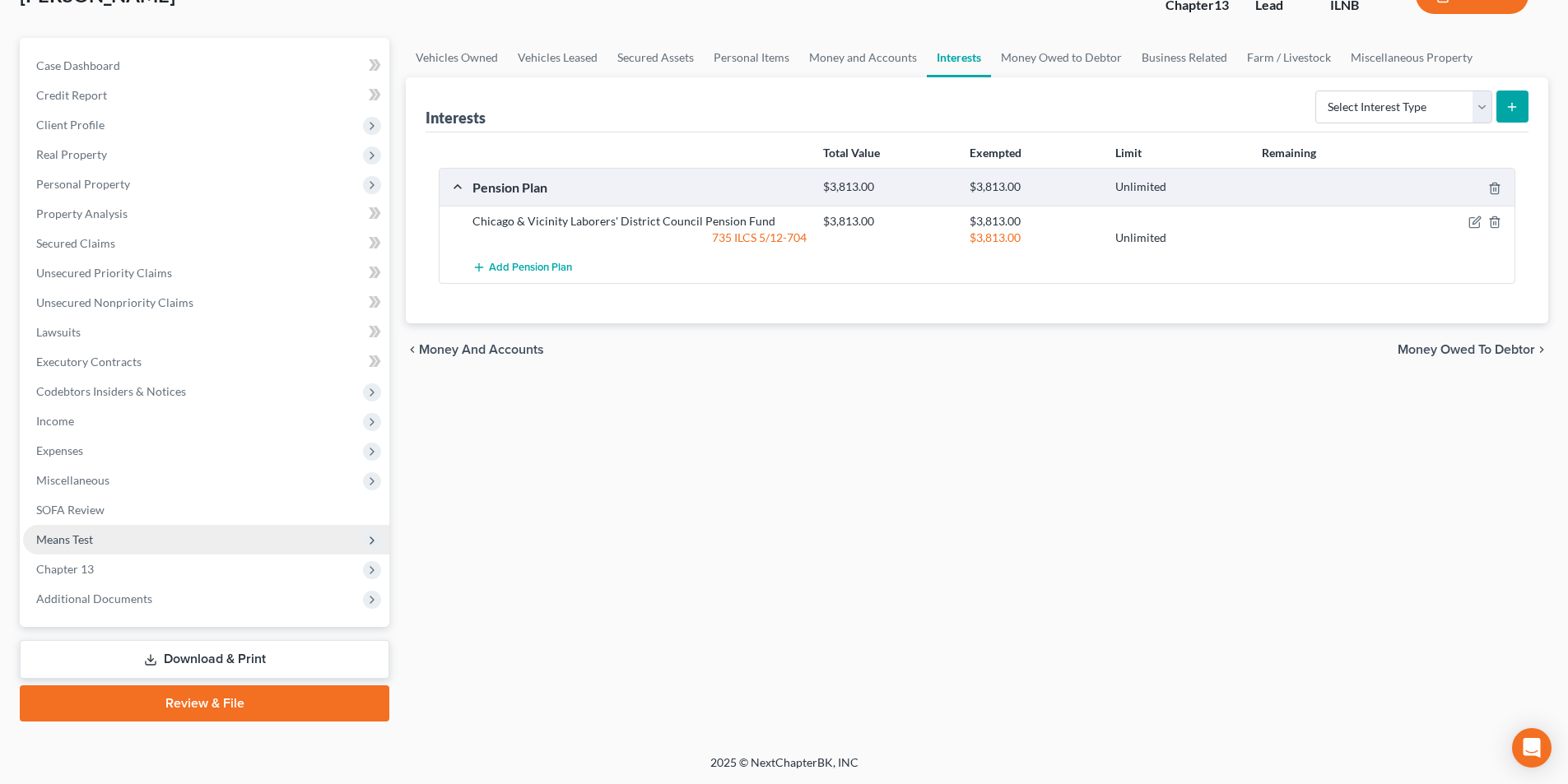
click at [84, 534] on span "Means Test" at bounding box center [65, 539] width 57 height 14
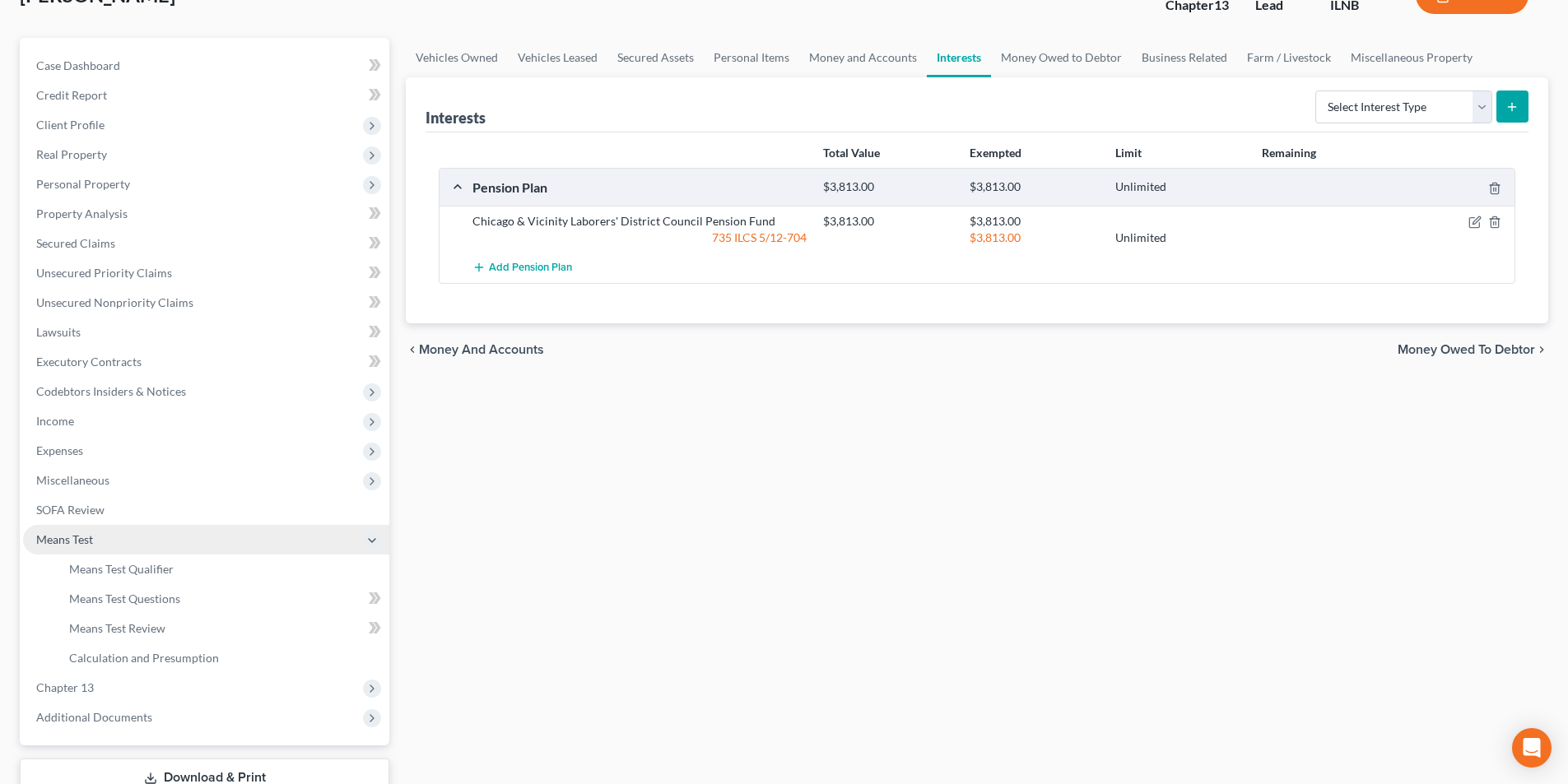
scroll to position [238, 0]
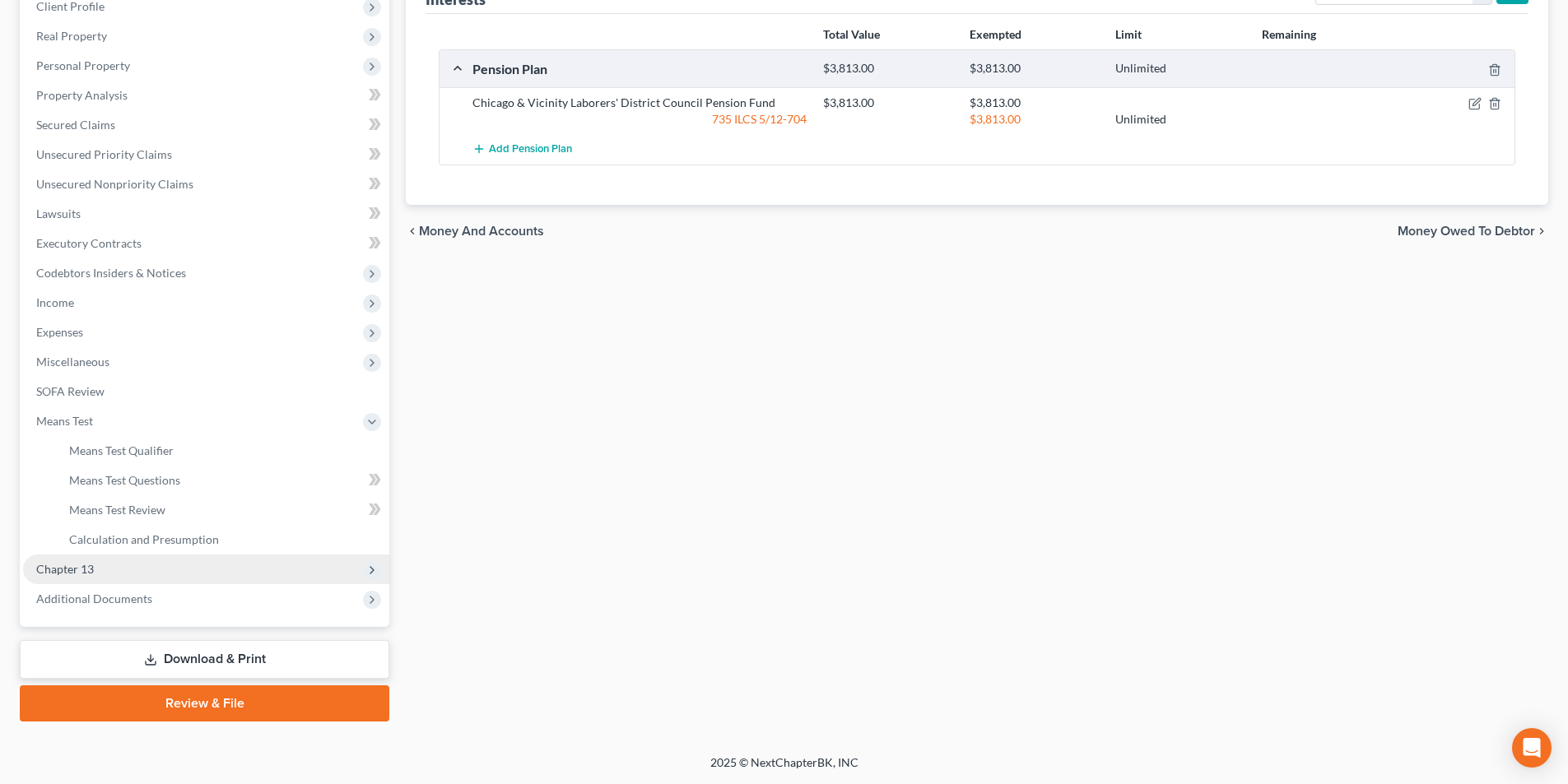
click at [73, 567] on span "Chapter 13" at bounding box center [65, 568] width 57 height 14
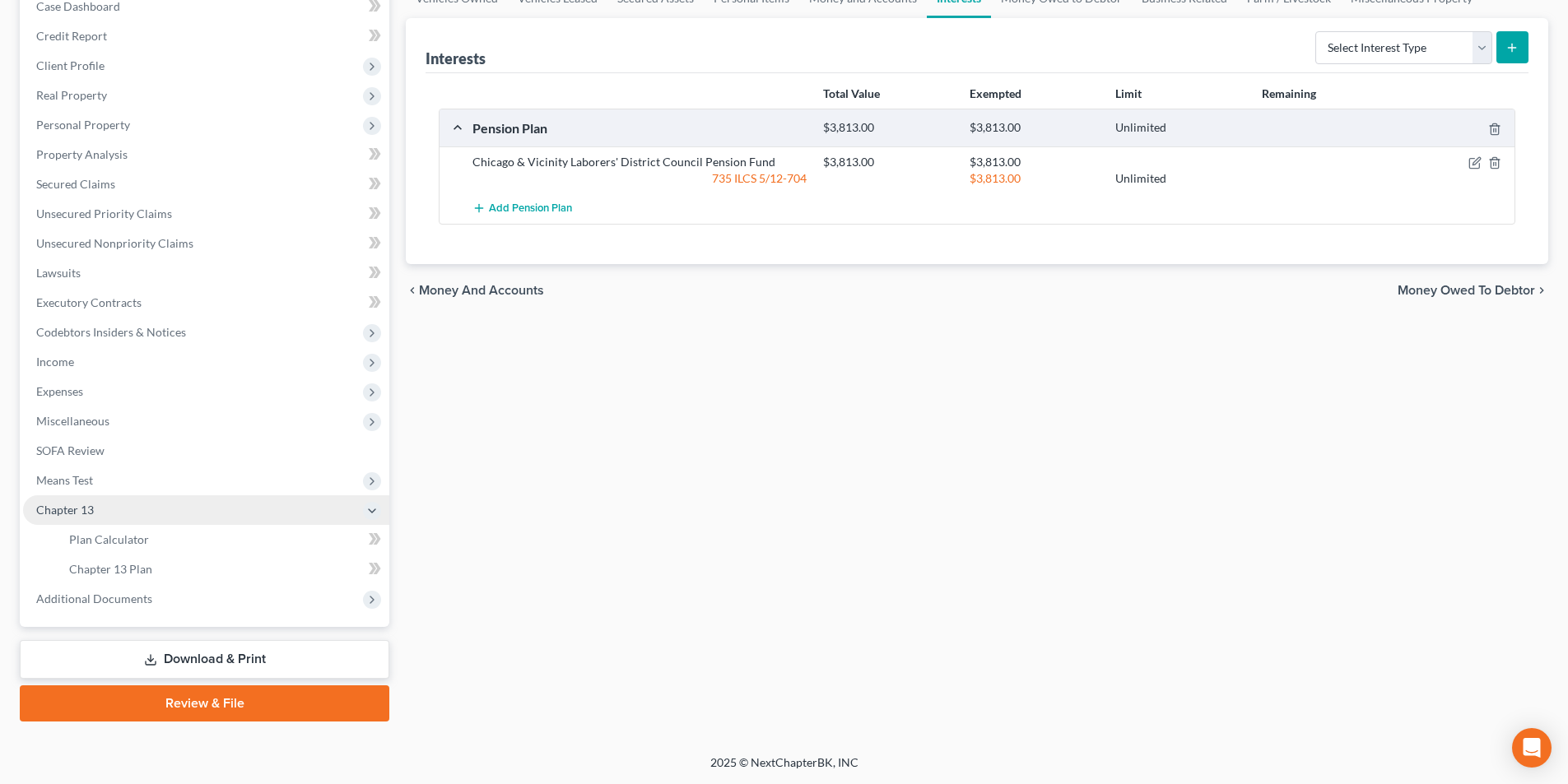
scroll to position [179, 0]
click at [372, 514] on icon at bounding box center [372, 511] width 13 height 13
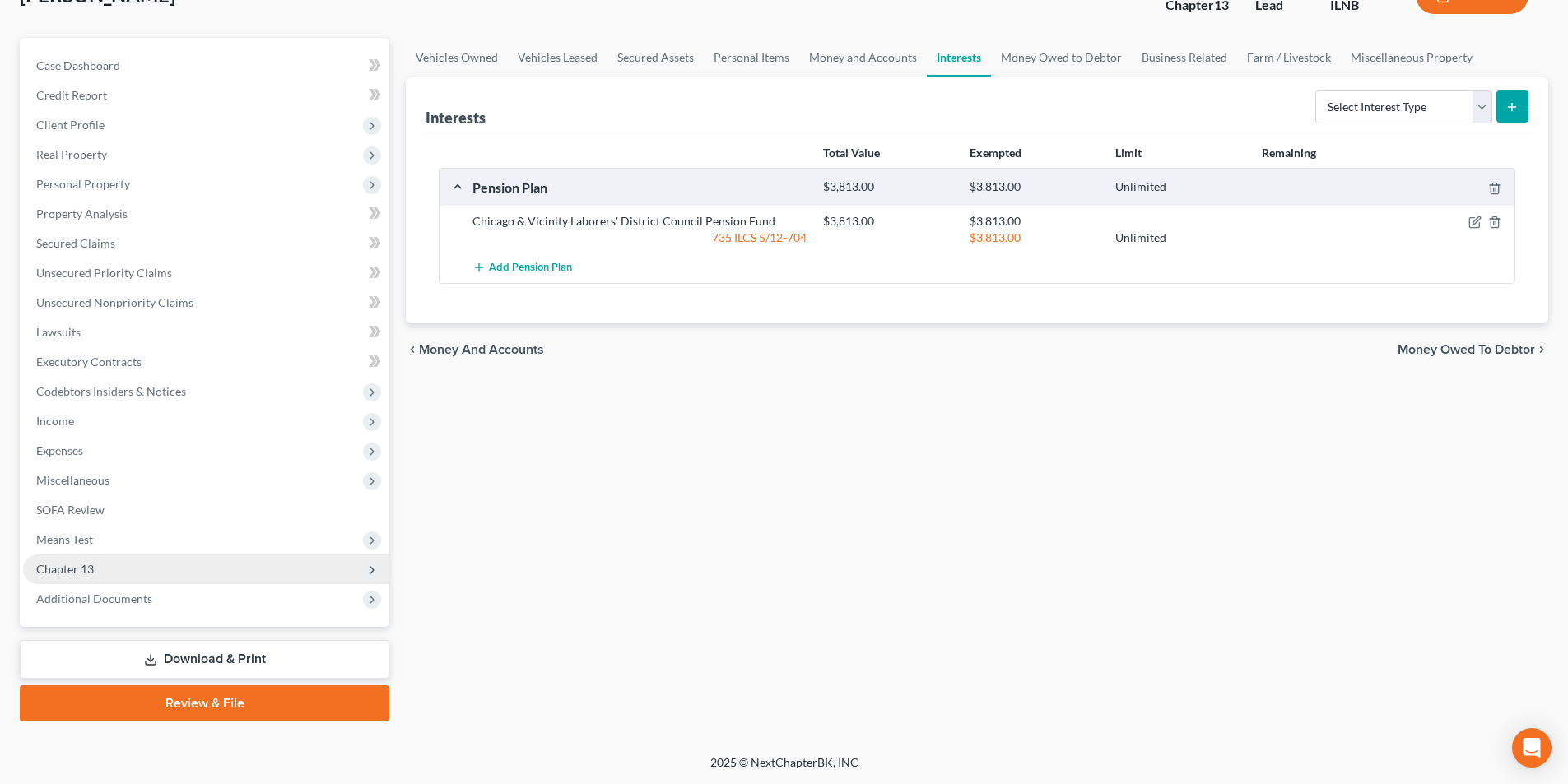
scroll to position [0, 0]
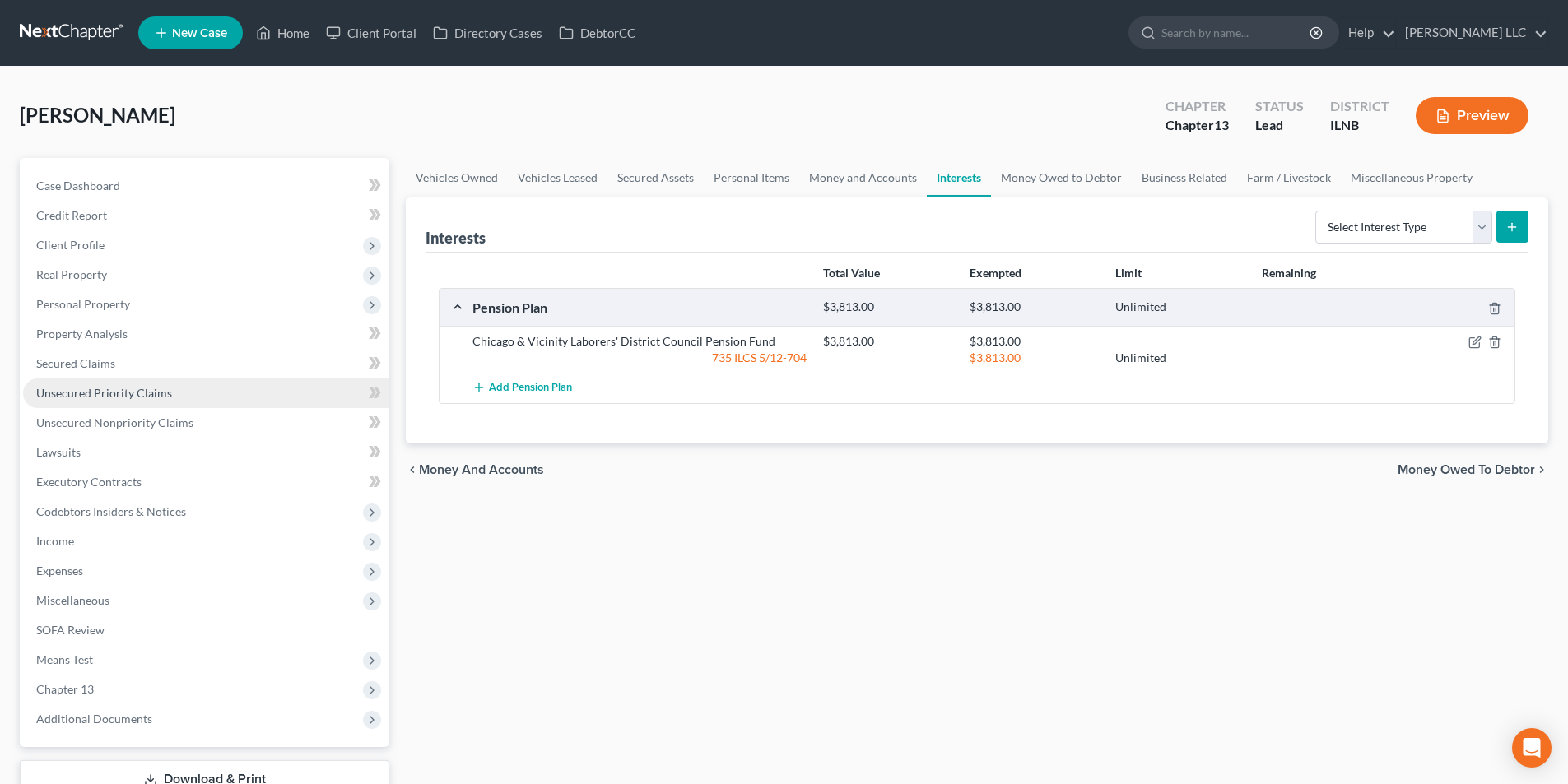
click at [123, 403] on link "Unsecured Priority Claims" at bounding box center [206, 393] width 366 height 30
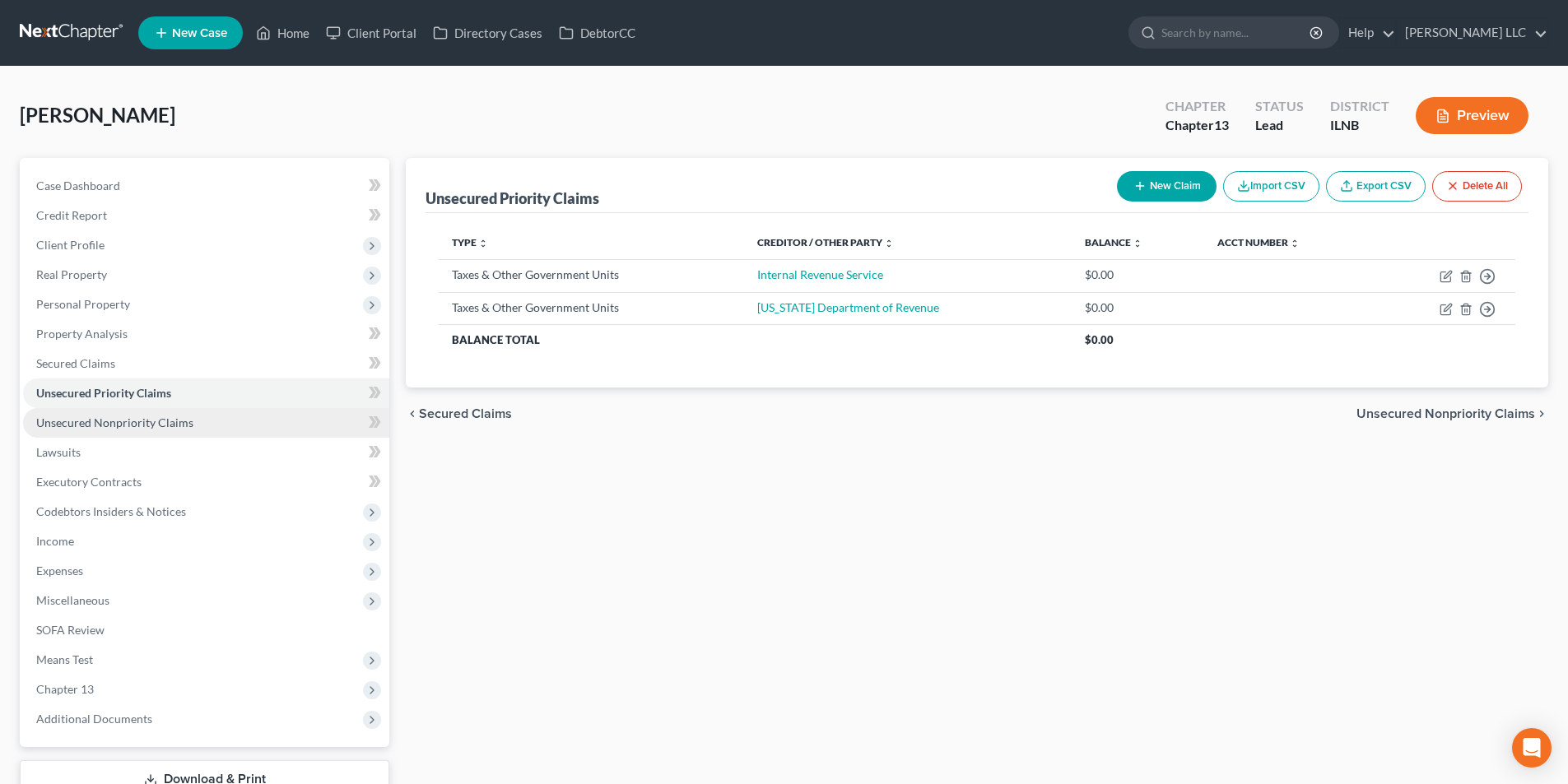
click at [126, 421] on span "Unsecured Nonpriority Claims" at bounding box center [115, 423] width 157 height 14
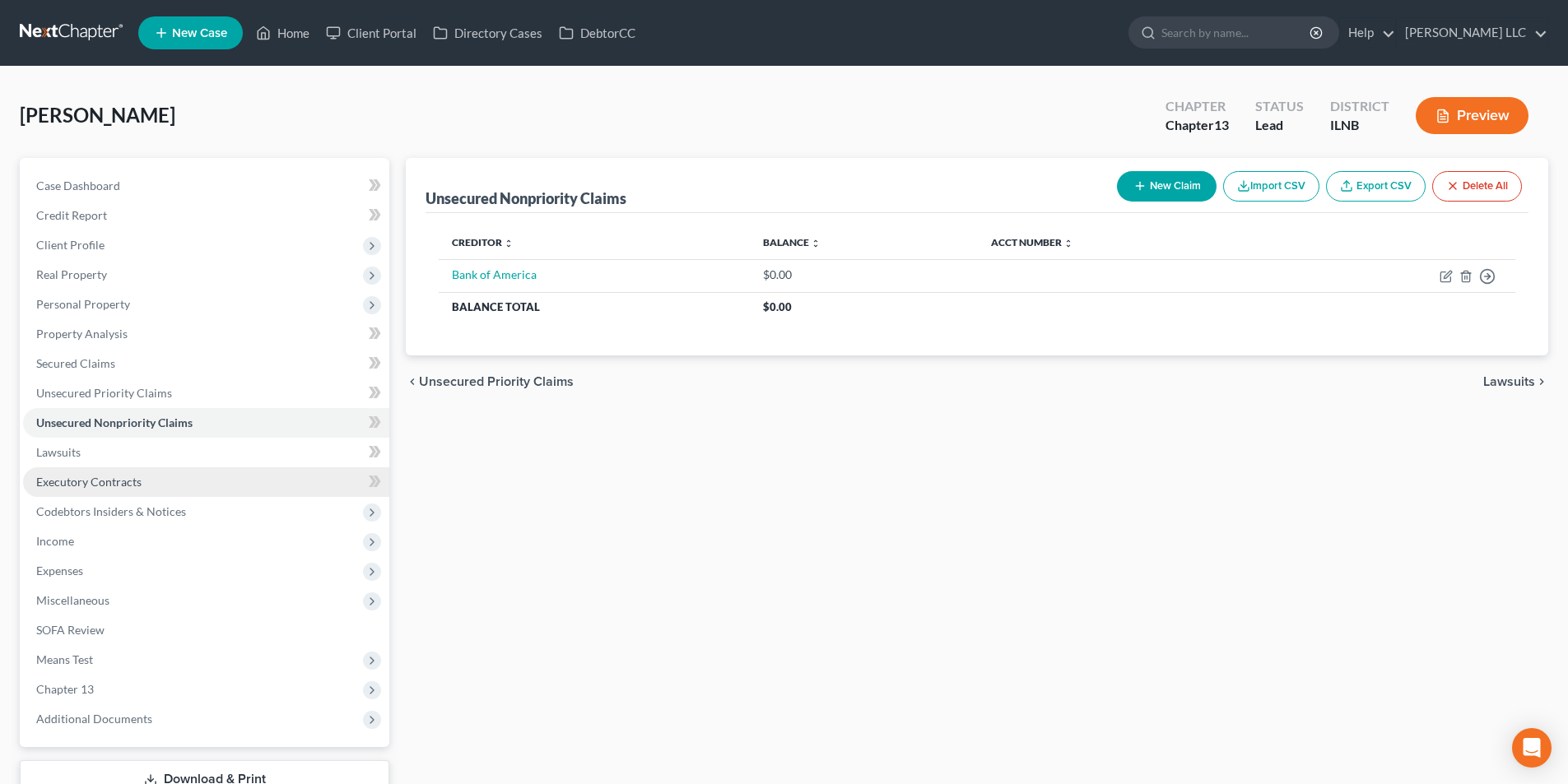
click at [71, 477] on span "Executory Contracts" at bounding box center [89, 482] width 105 height 14
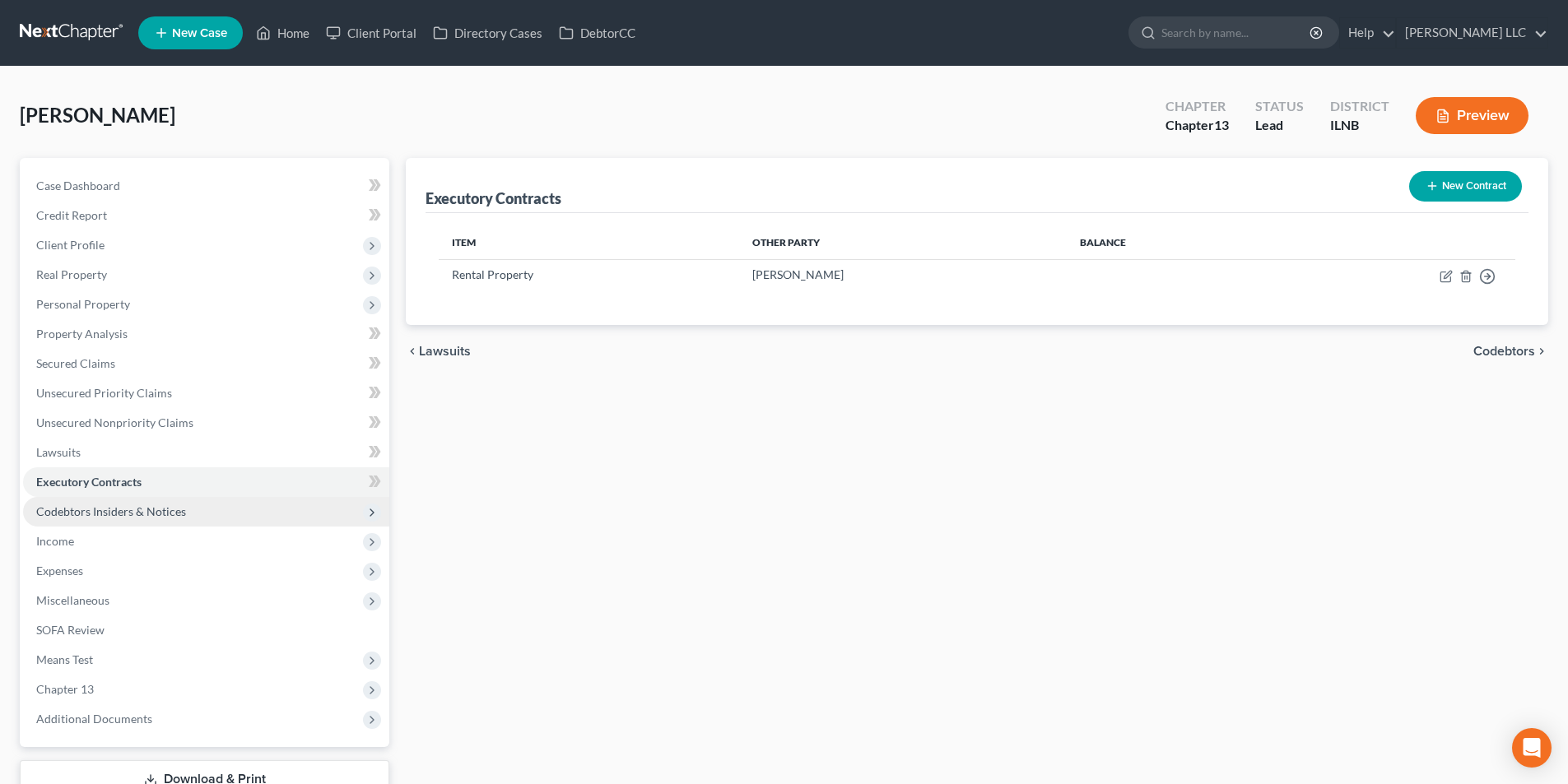
click at [65, 517] on span "Codebtors Insiders & Notices" at bounding box center [111, 511] width 150 height 14
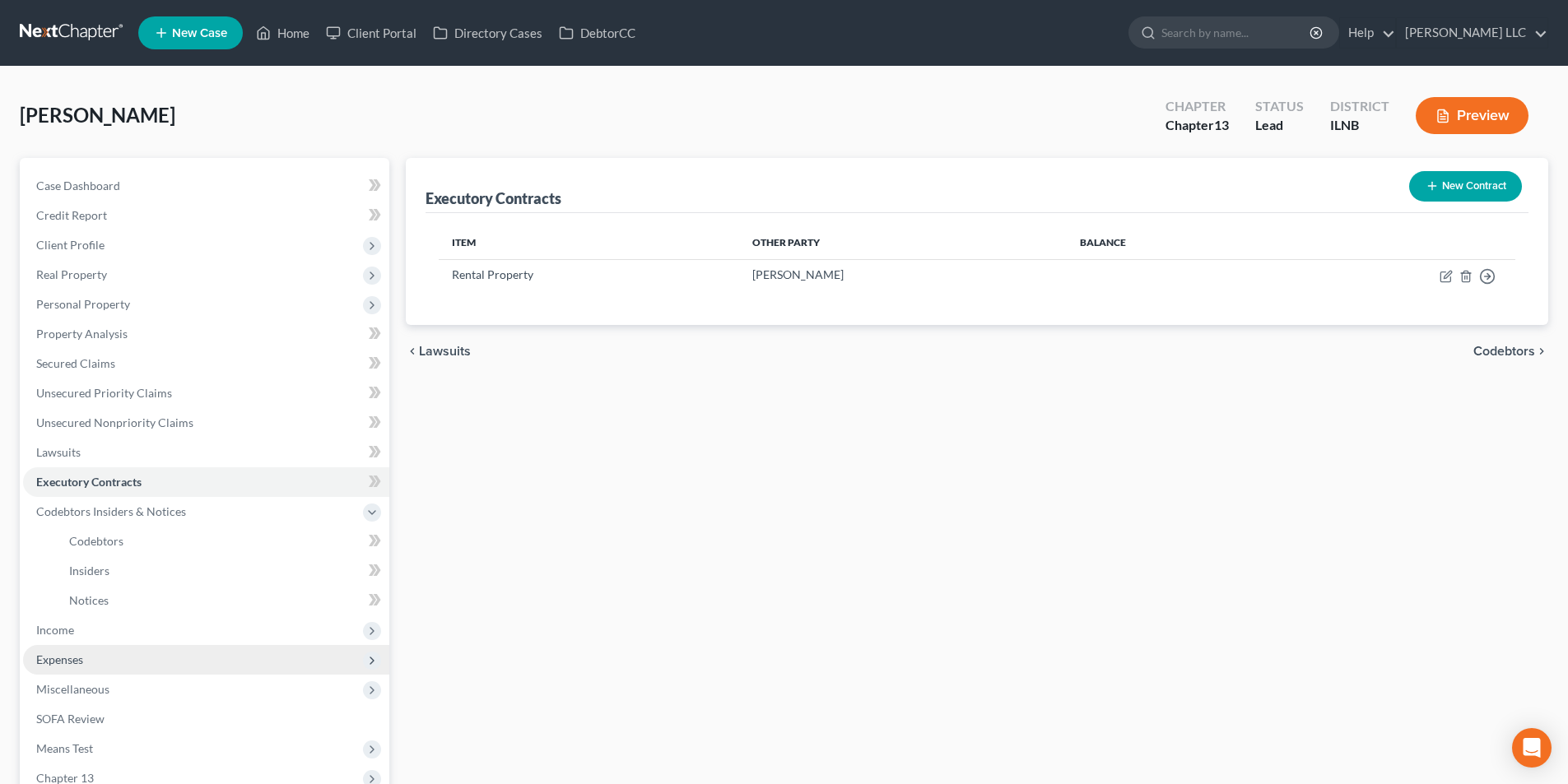
click at [63, 663] on span "Expenses" at bounding box center [59, 659] width 47 height 14
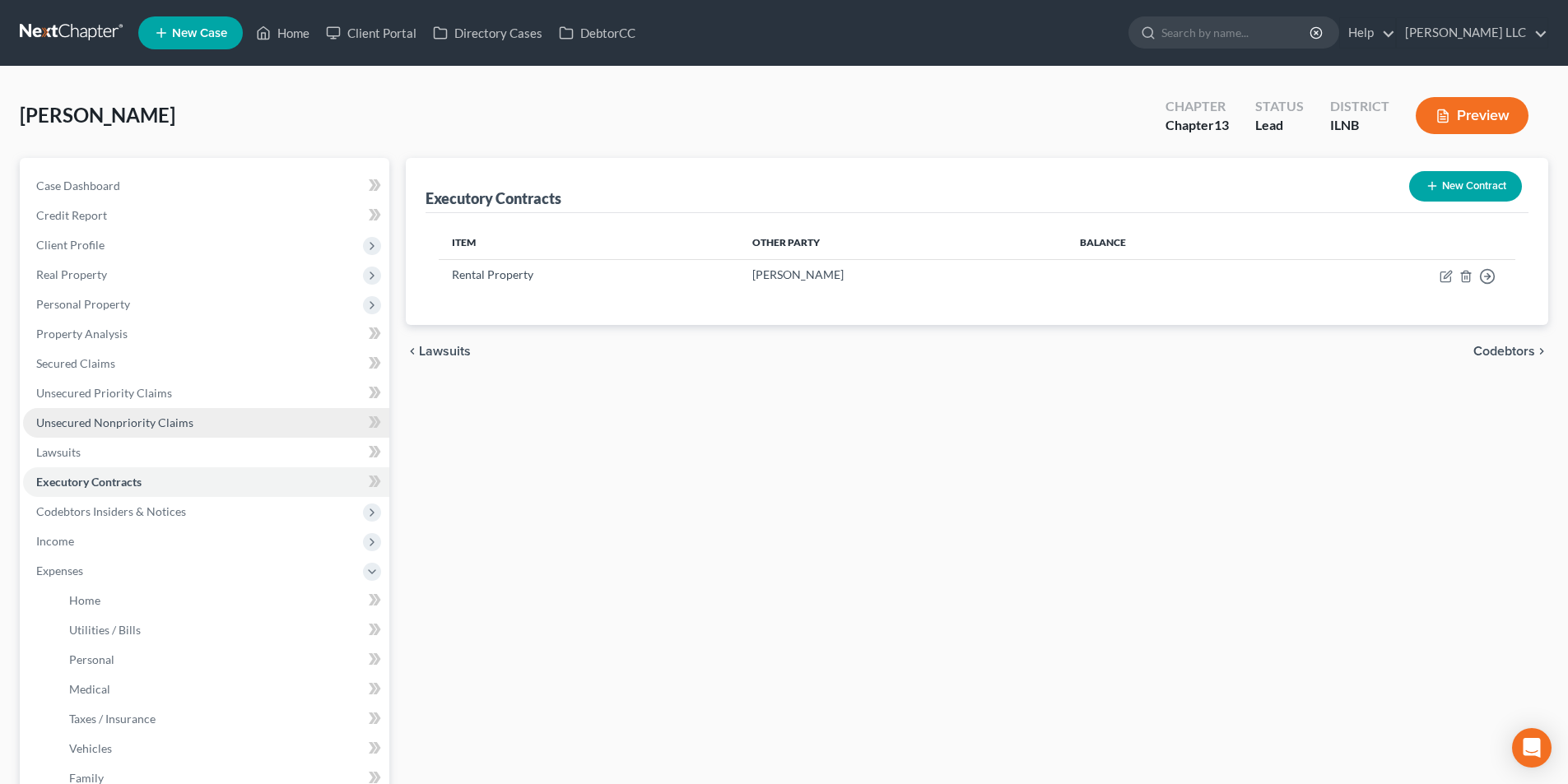
click at [60, 413] on link "Unsecured Nonpriority Claims" at bounding box center [206, 423] width 366 height 30
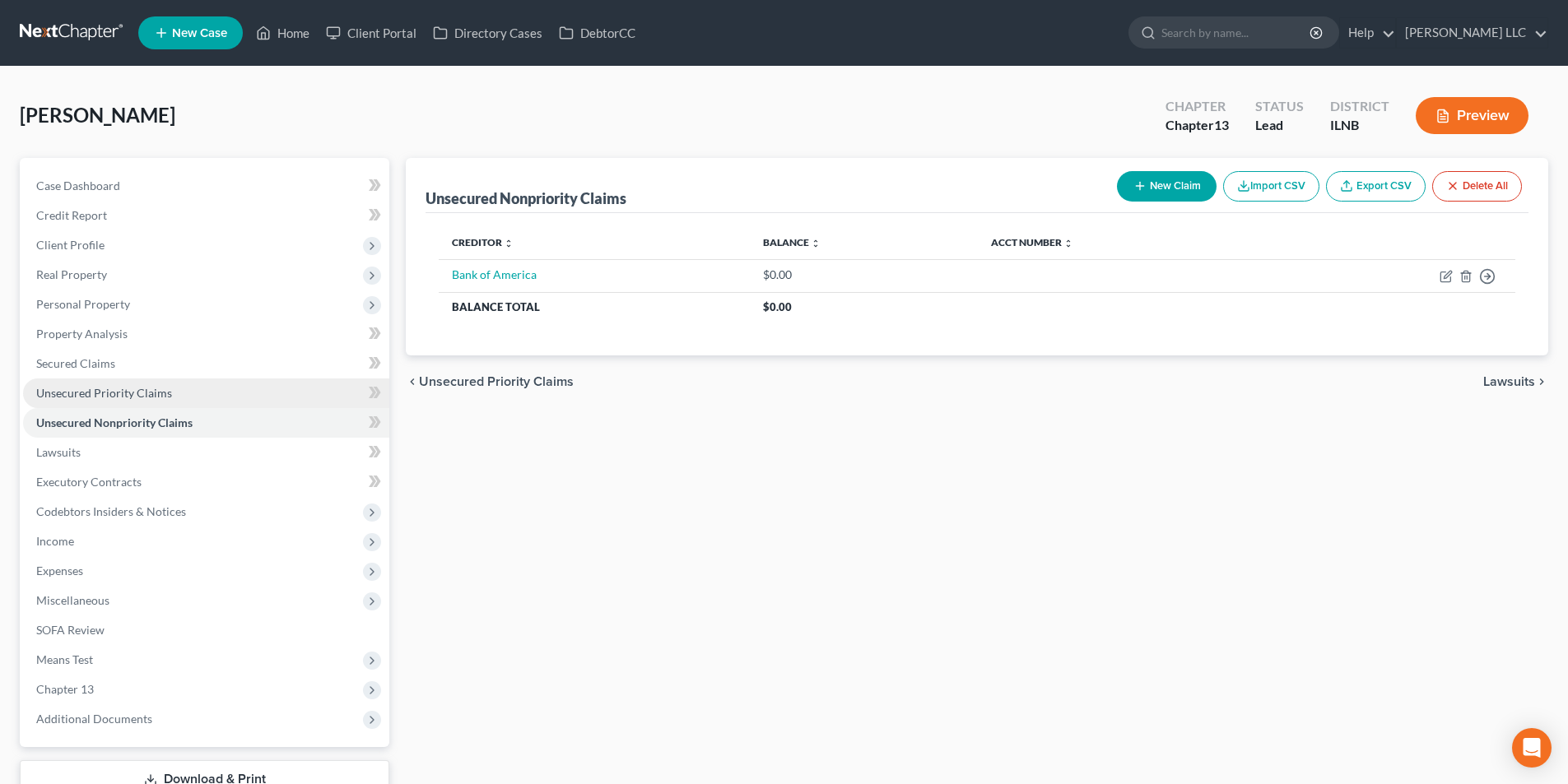
click at [59, 395] on span "Unsecured Priority Claims" at bounding box center [104, 393] width 136 height 14
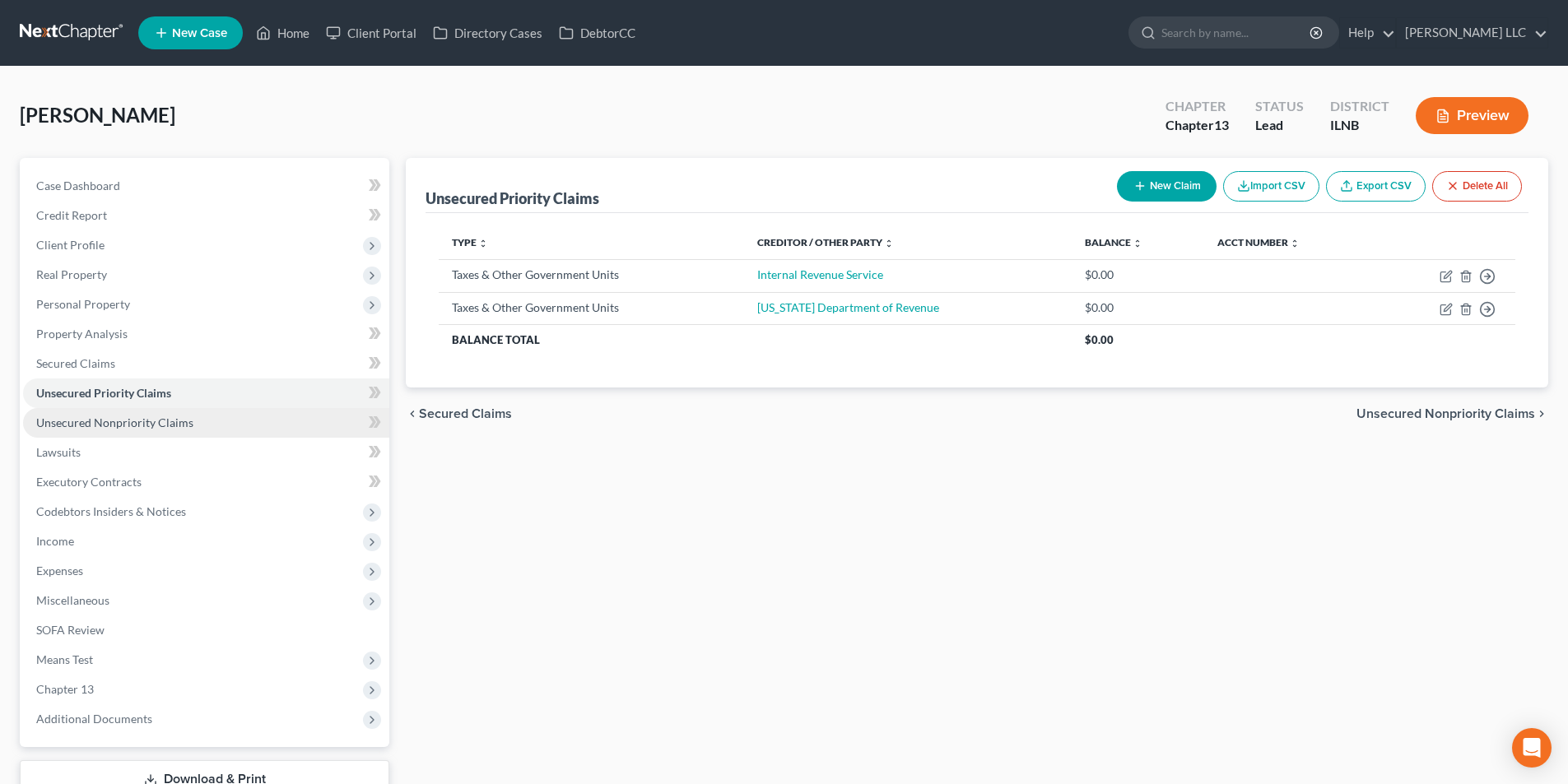
click at [57, 423] on span "Unsecured Nonpriority Claims" at bounding box center [115, 423] width 157 height 14
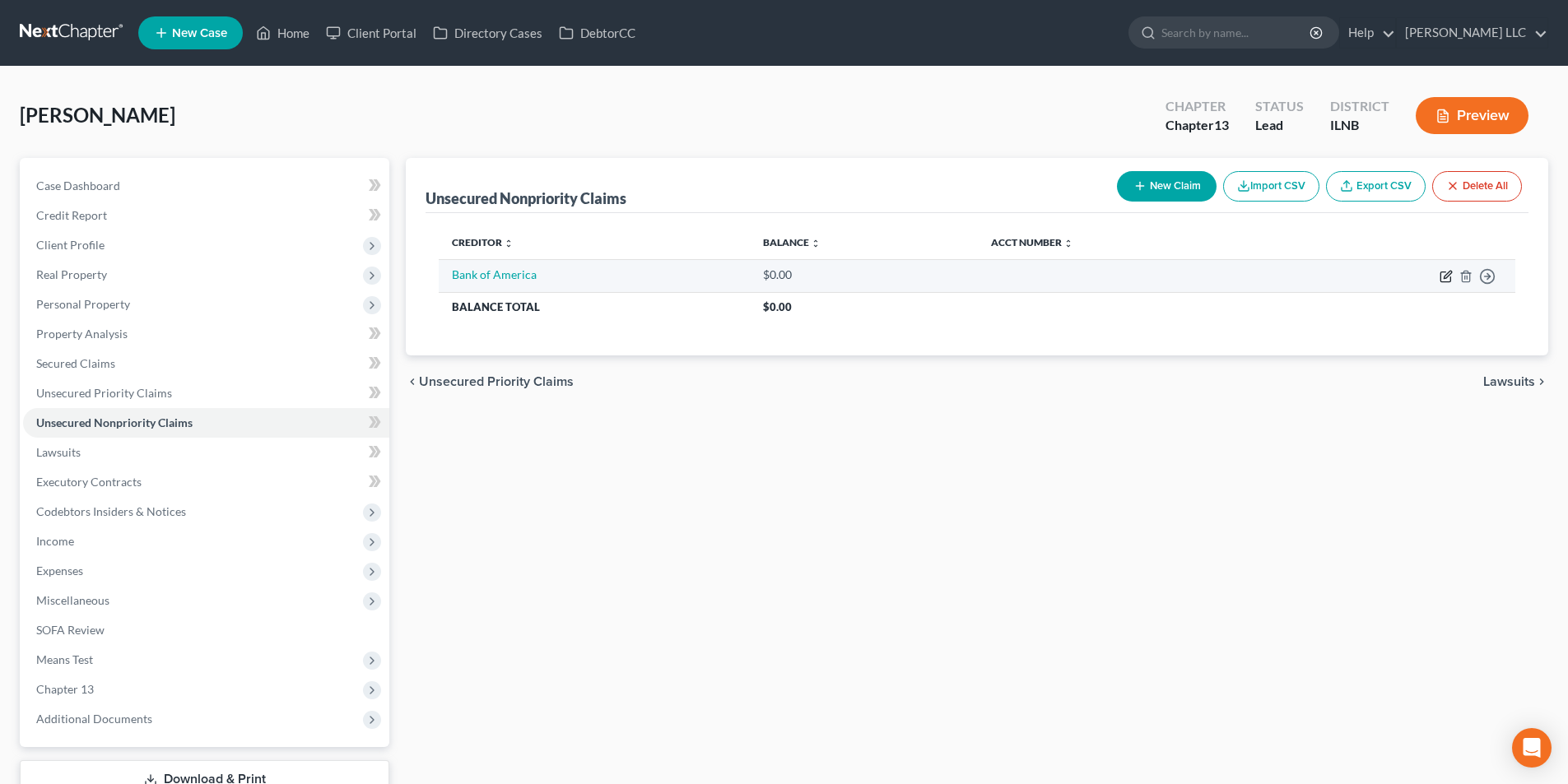
click at [1442, 279] on icon "button" at bounding box center [1447, 277] width 13 height 13
select select "0"
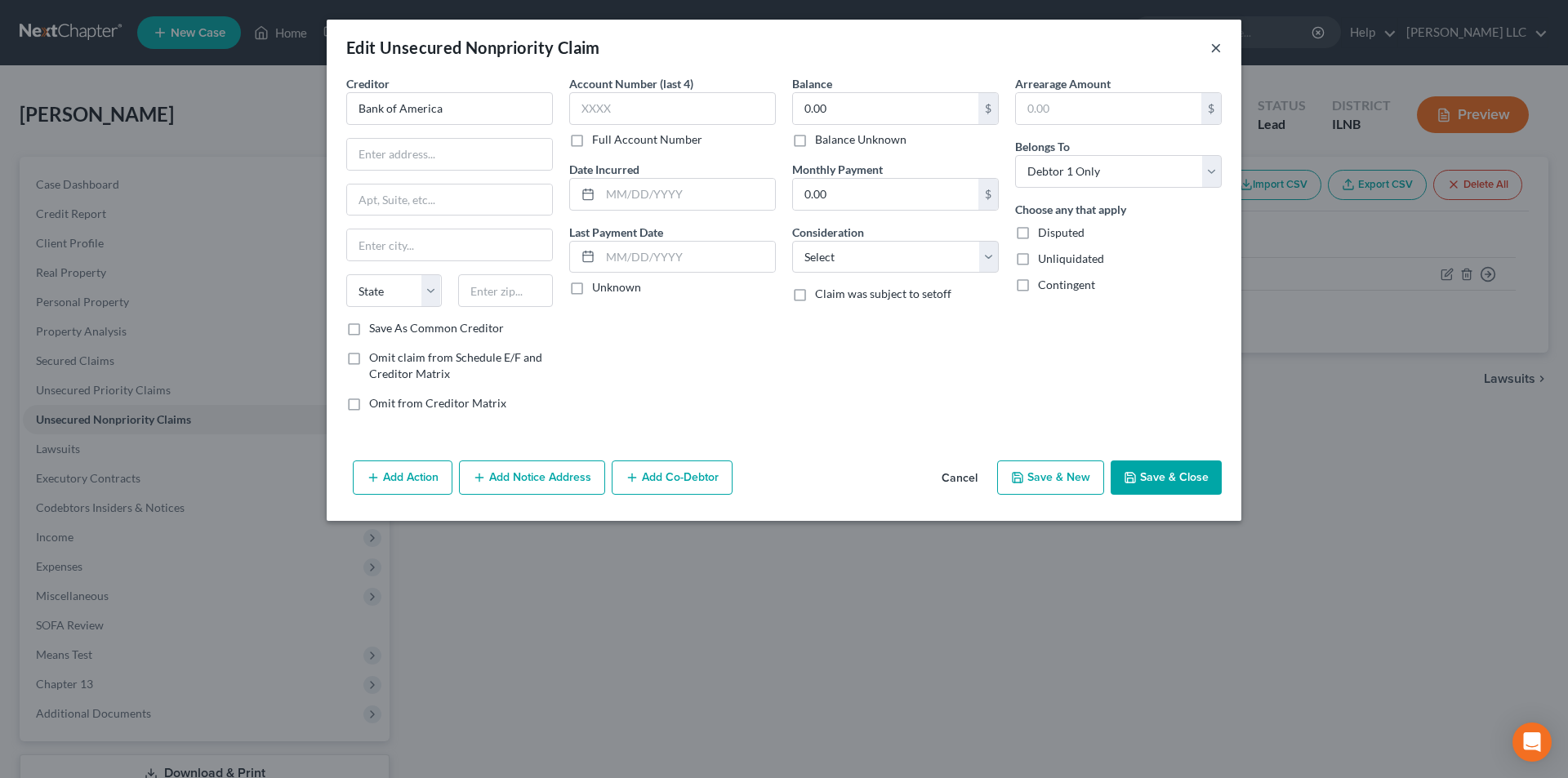
click at [1219, 46] on button "×" at bounding box center [1216, 47] width 11 height 20
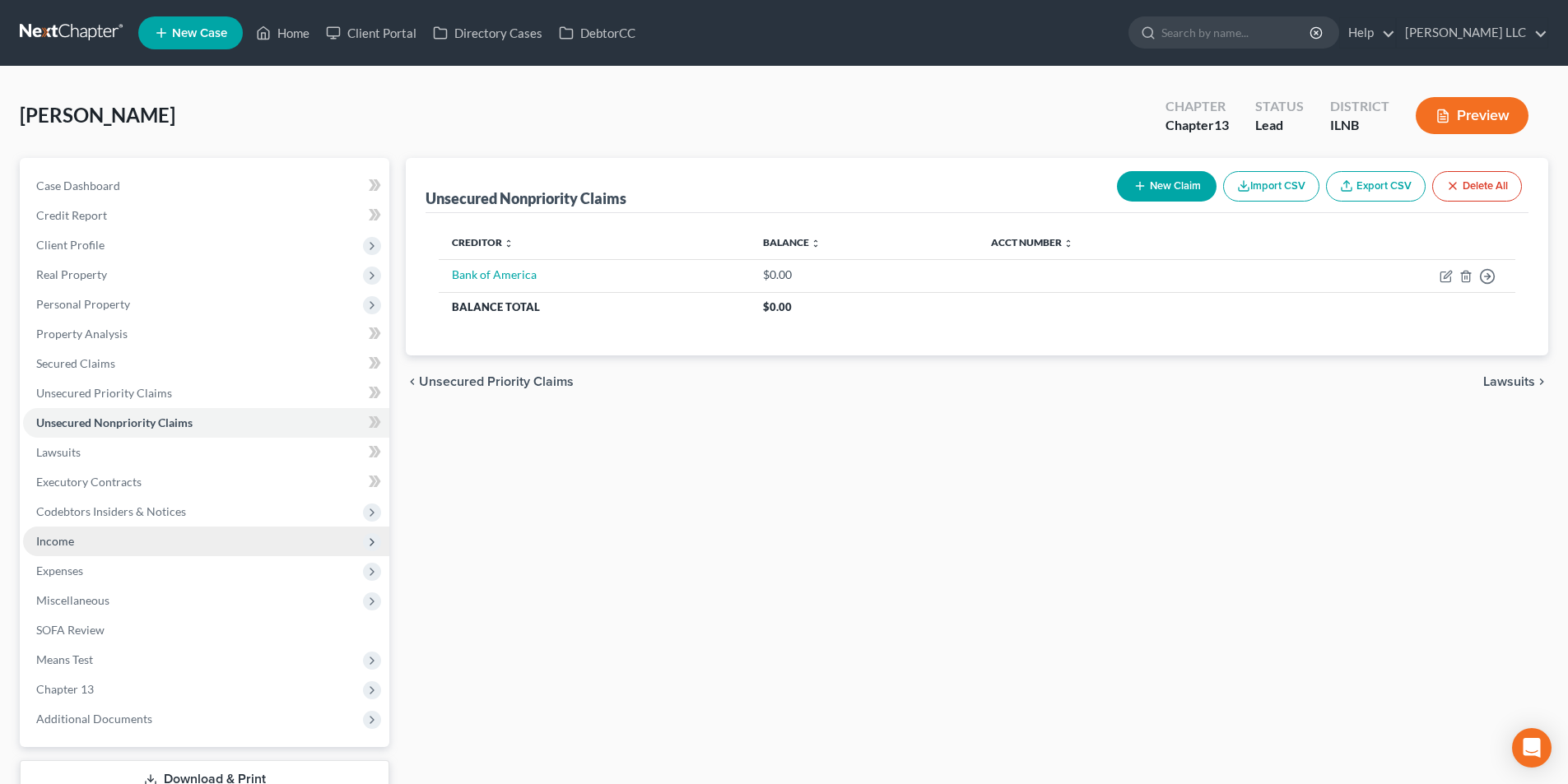
click at [115, 546] on span "Income" at bounding box center [206, 541] width 366 height 30
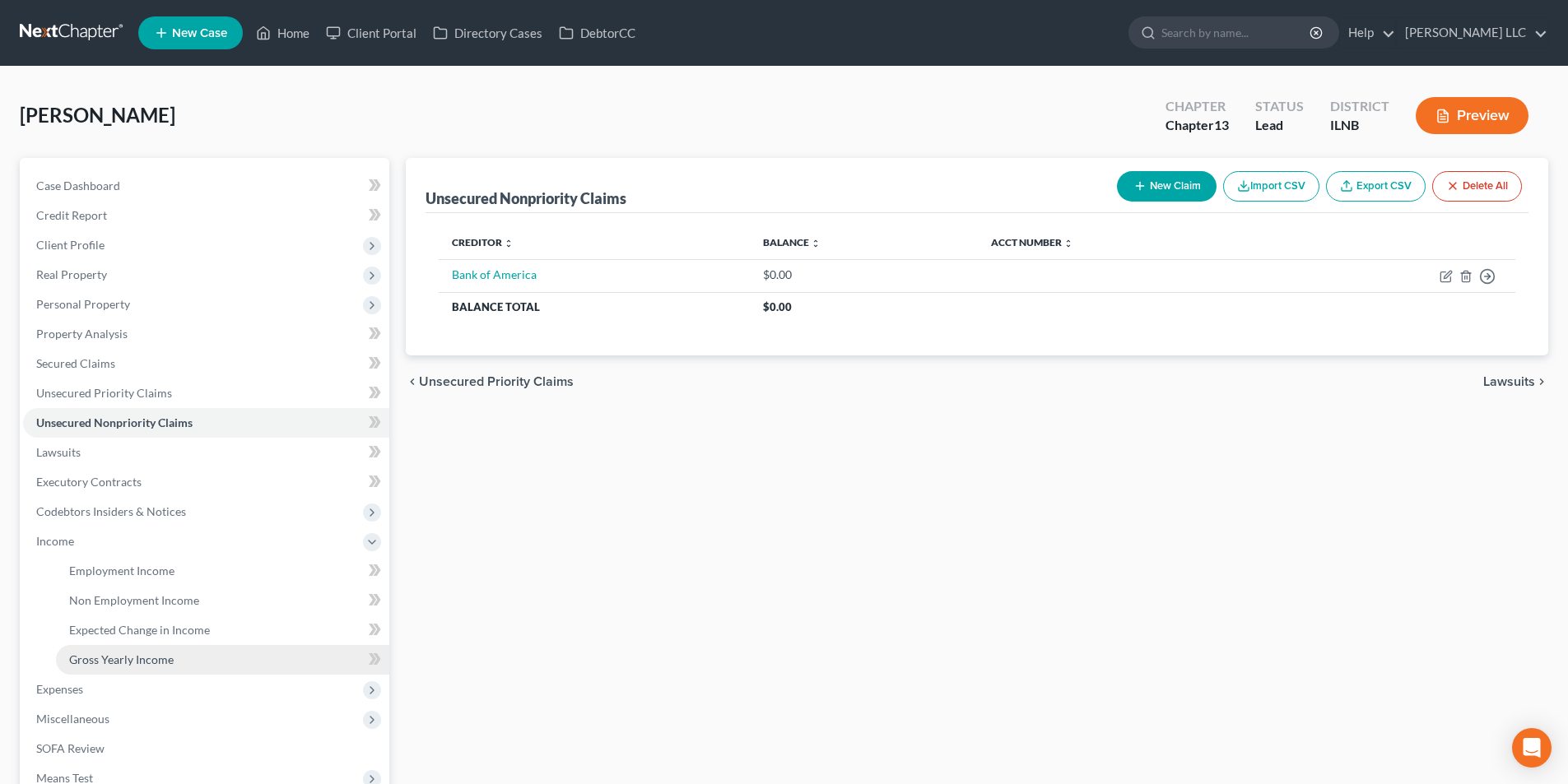
click at [115, 658] on span "Gross Yearly Income" at bounding box center [121, 659] width 105 height 14
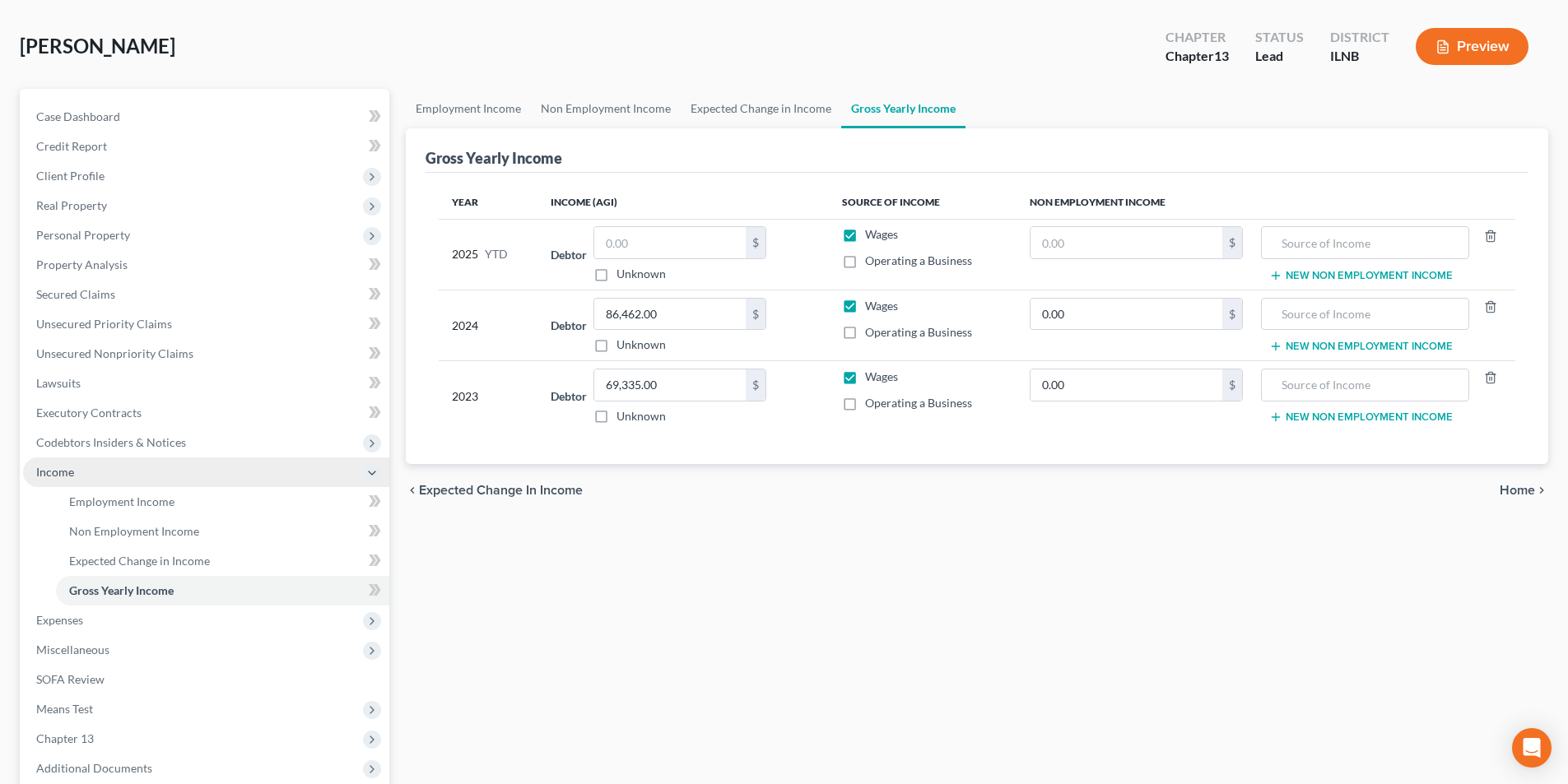
scroll to position [165, 0]
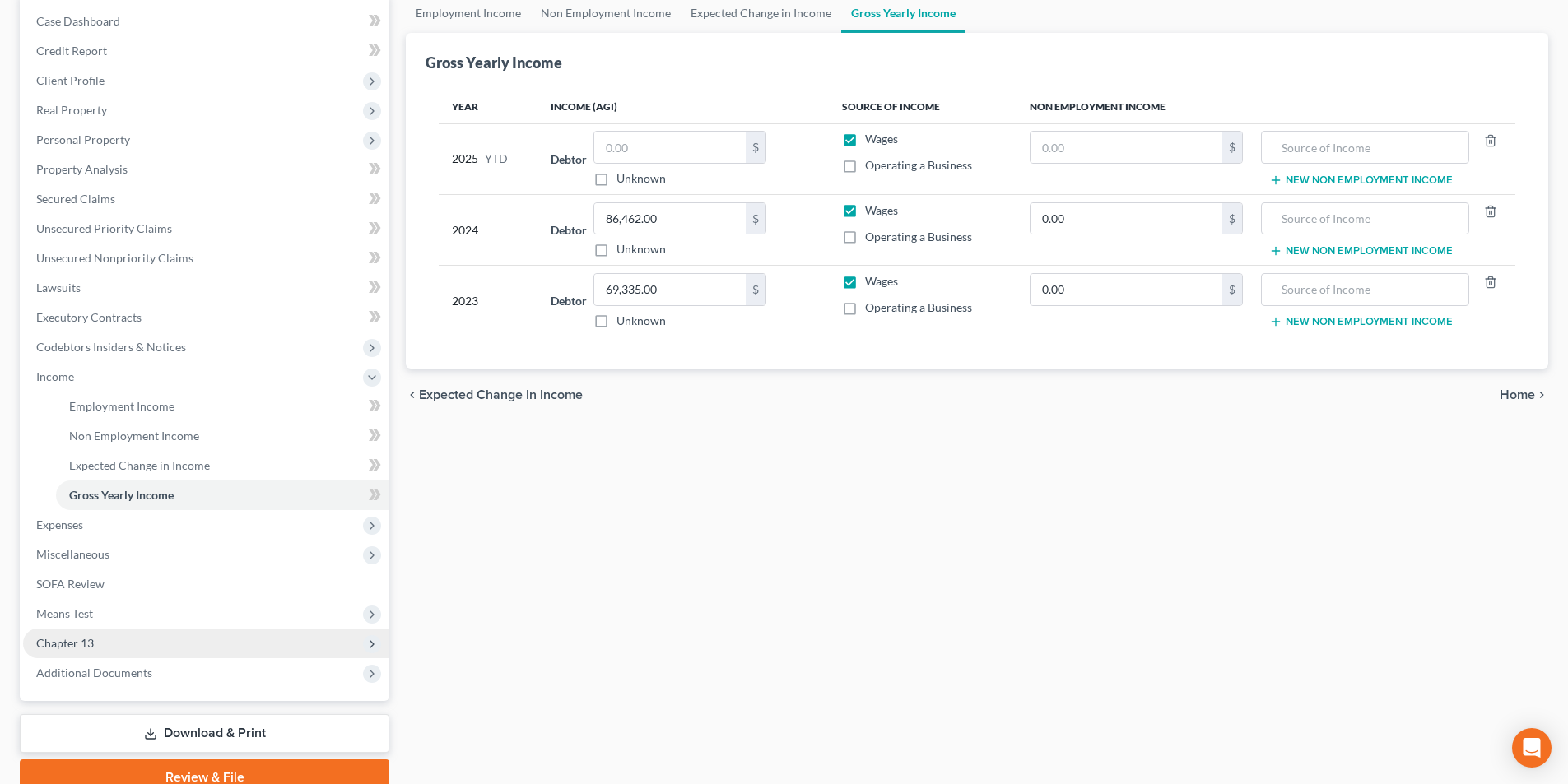
click at [135, 643] on span "Chapter 13" at bounding box center [206, 643] width 366 height 30
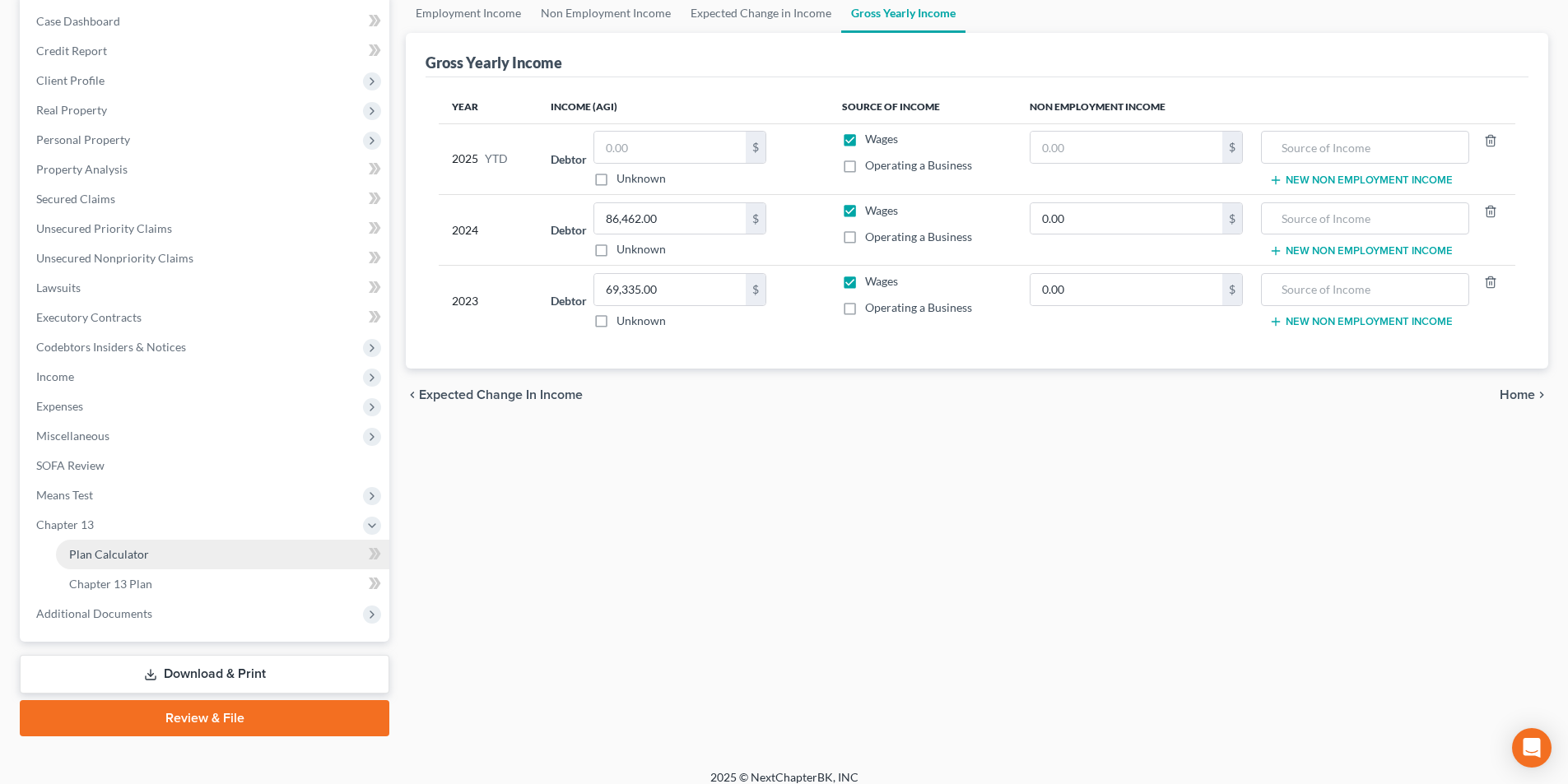
click at [123, 553] on span "Plan Calculator" at bounding box center [109, 554] width 80 height 14
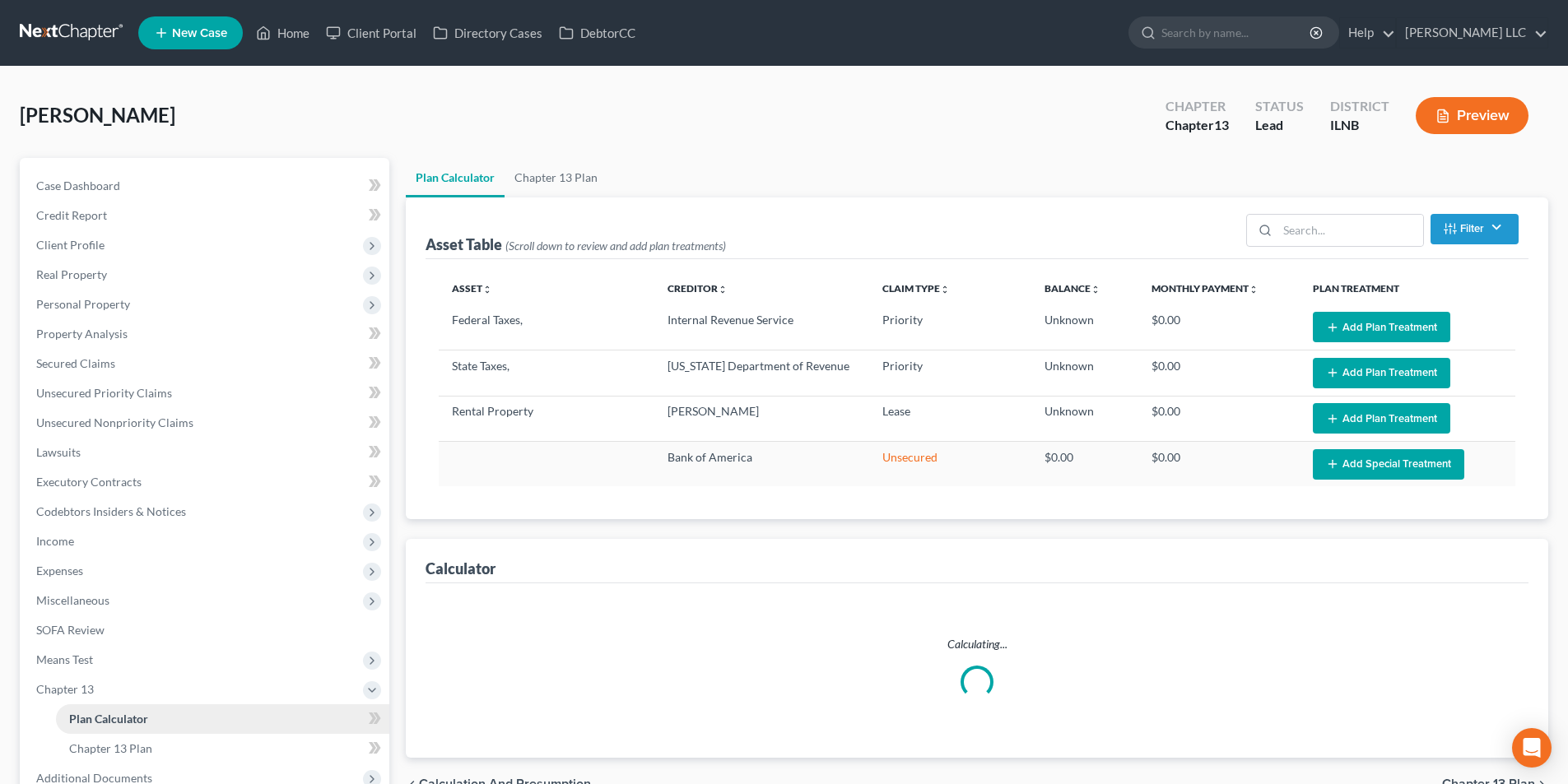
select select "59"
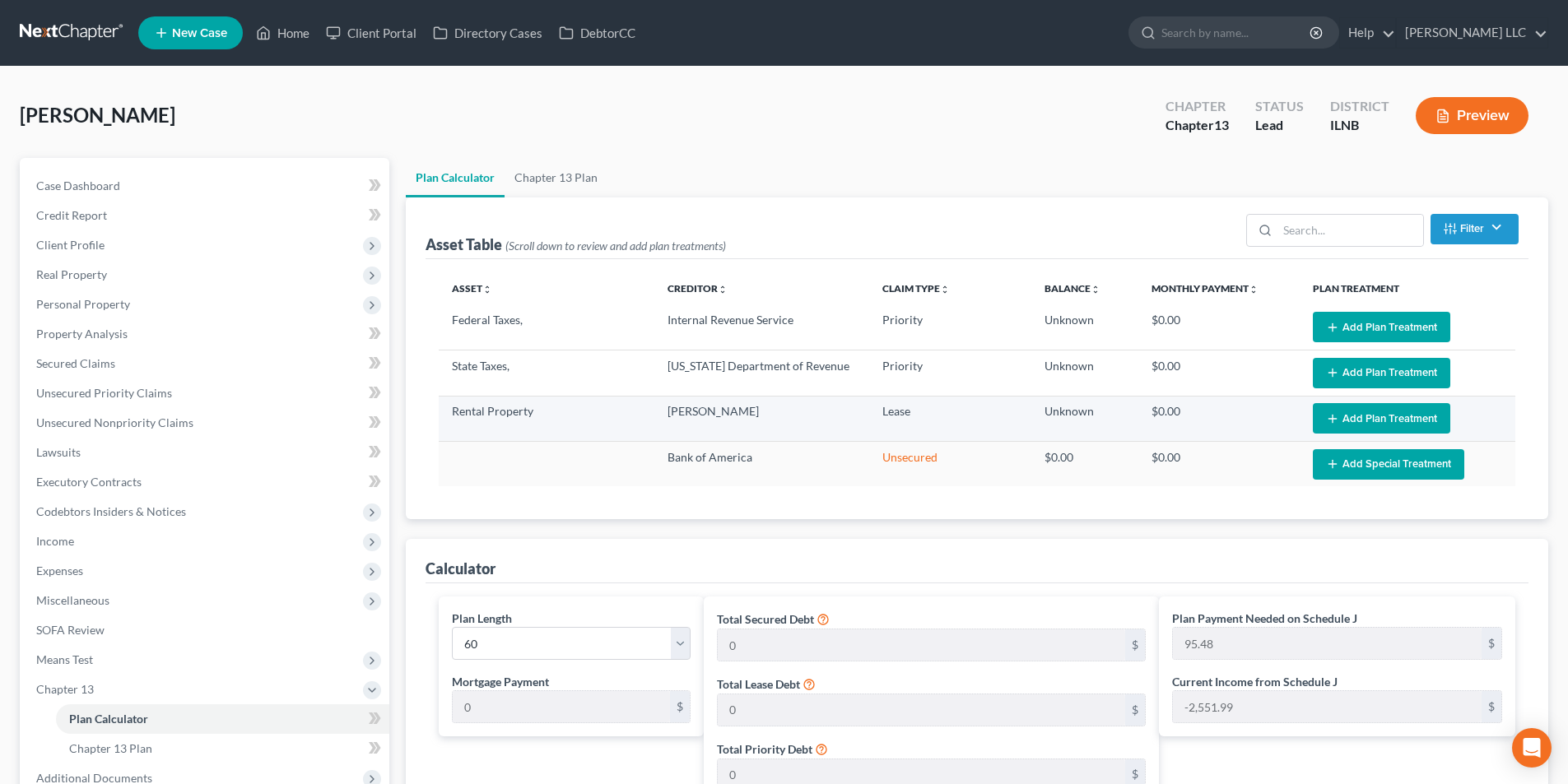
click at [1417, 420] on button "Add Plan Treatment" at bounding box center [1382, 419] width 137 height 31
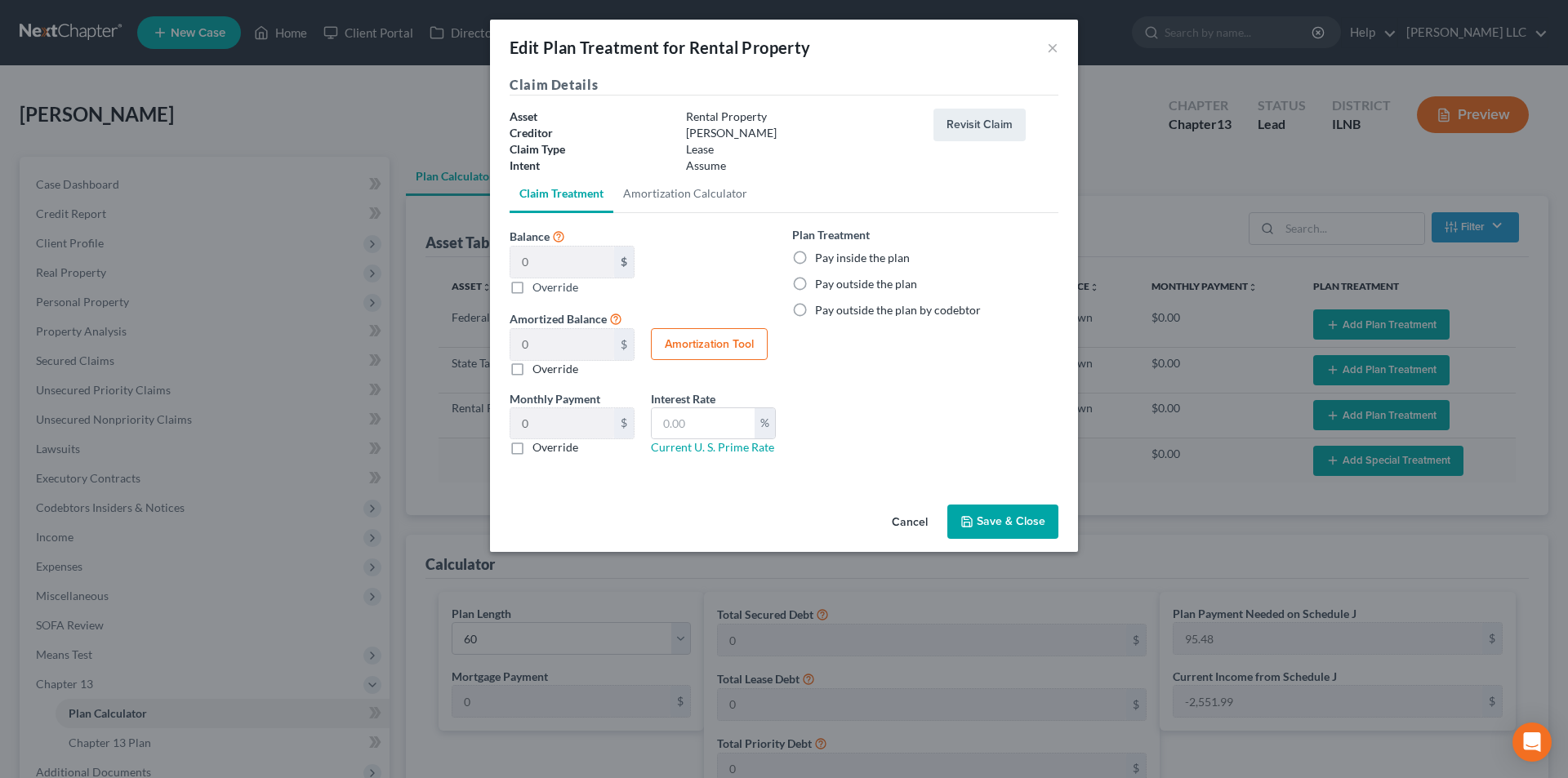
click at [907, 523] on button "Cancel" at bounding box center [910, 522] width 62 height 33
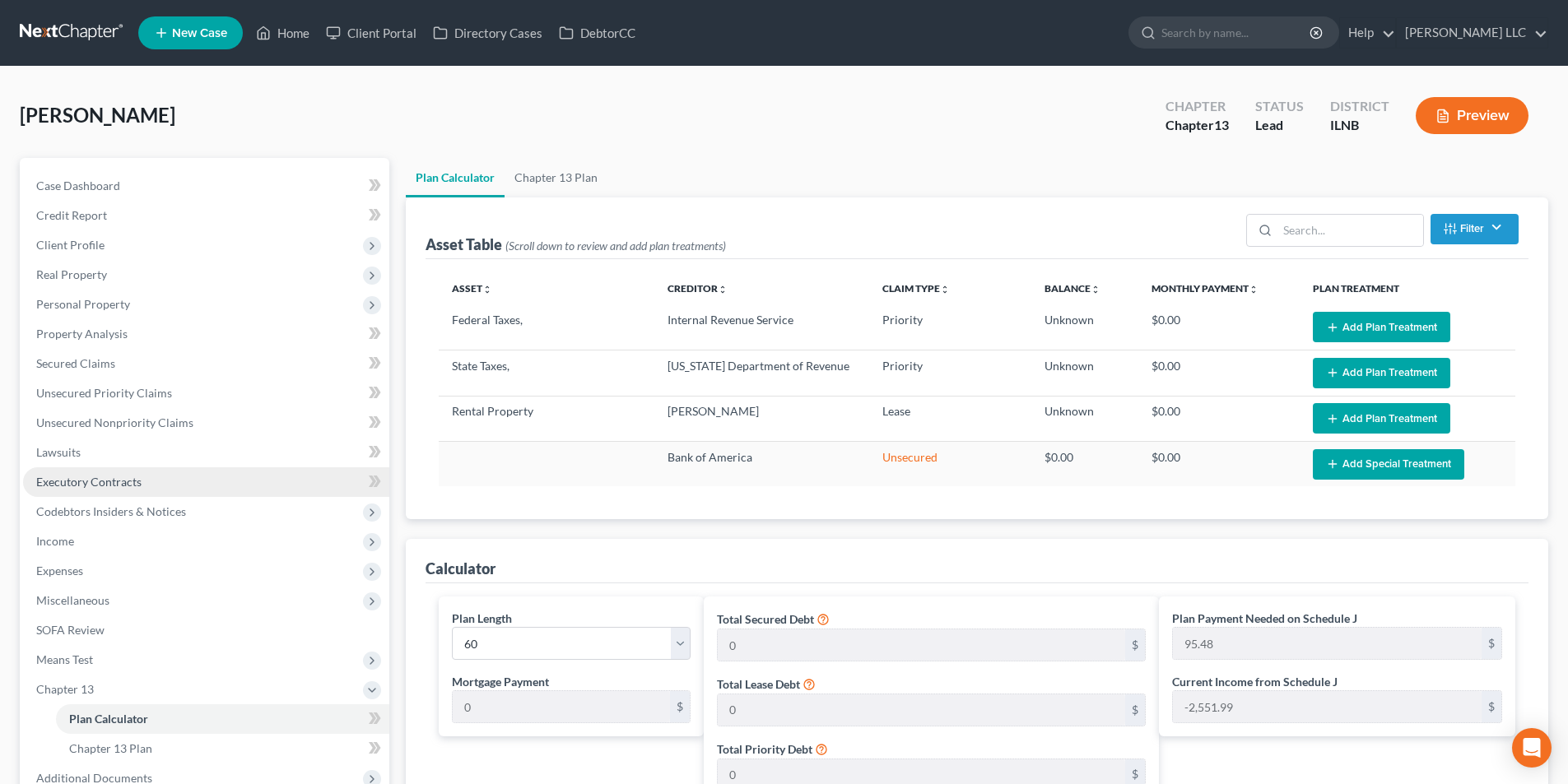
click at [86, 476] on span "Executory Contracts" at bounding box center [89, 482] width 105 height 14
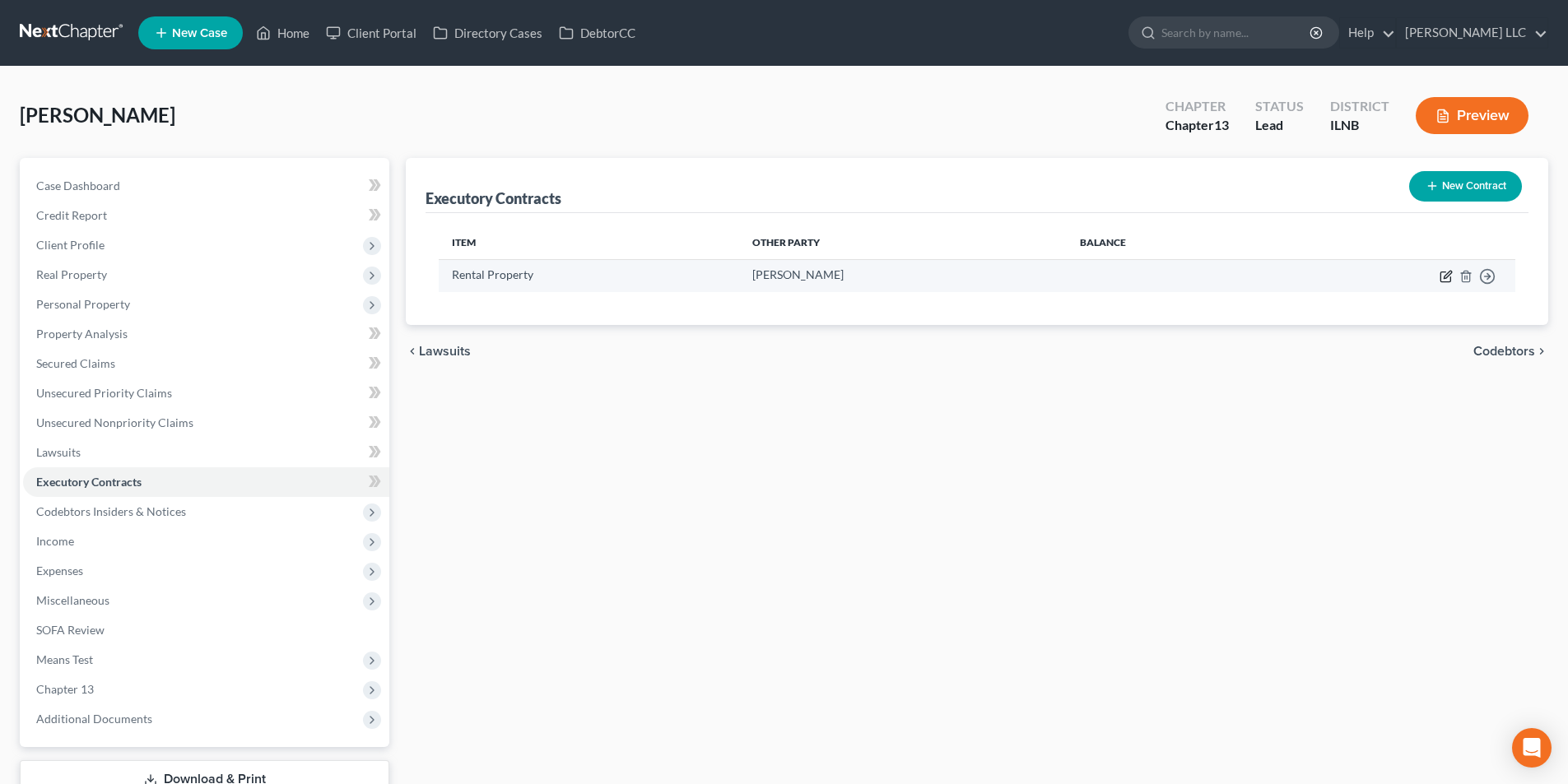
click at [1449, 279] on icon "button" at bounding box center [1447, 277] width 13 height 13
select select "3"
select select "14"
select select "0"
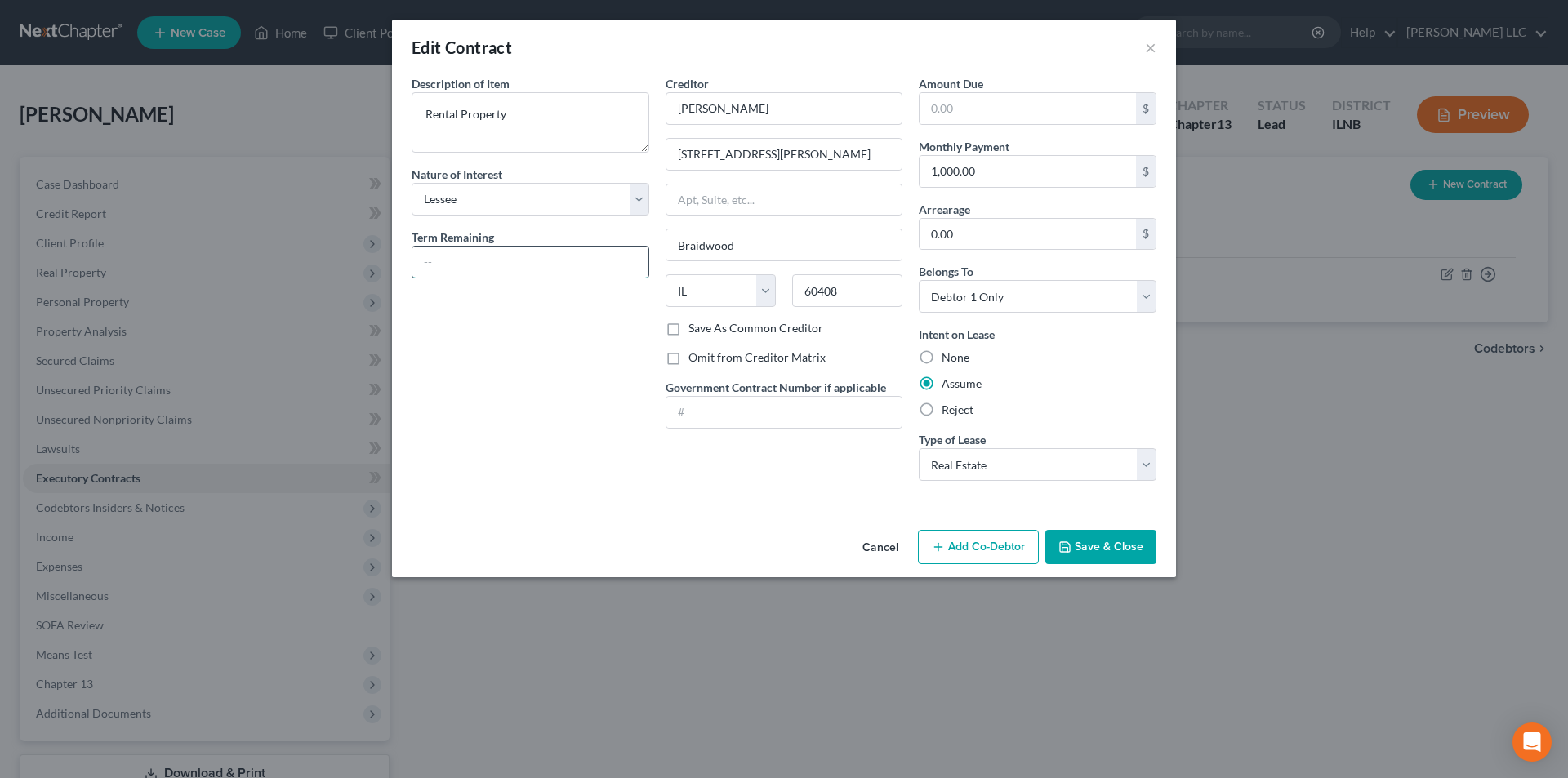
click at [472, 257] on input "text" at bounding box center [530, 262] width 236 height 31
type input "3 months"
click at [1082, 545] on button "Save & Close" at bounding box center [1100, 547] width 111 height 34
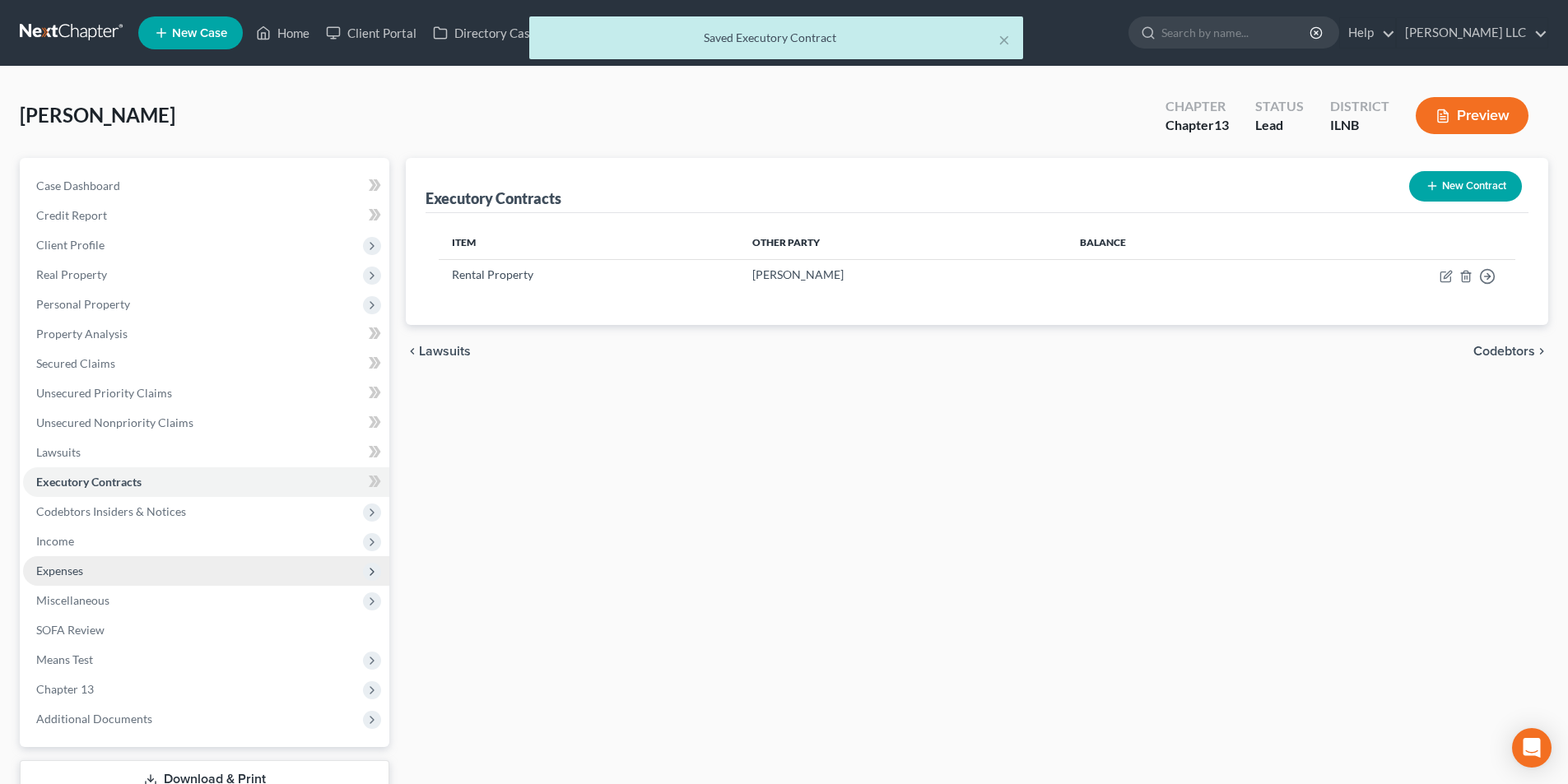
click at [52, 568] on span "Expenses" at bounding box center [59, 570] width 47 height 14
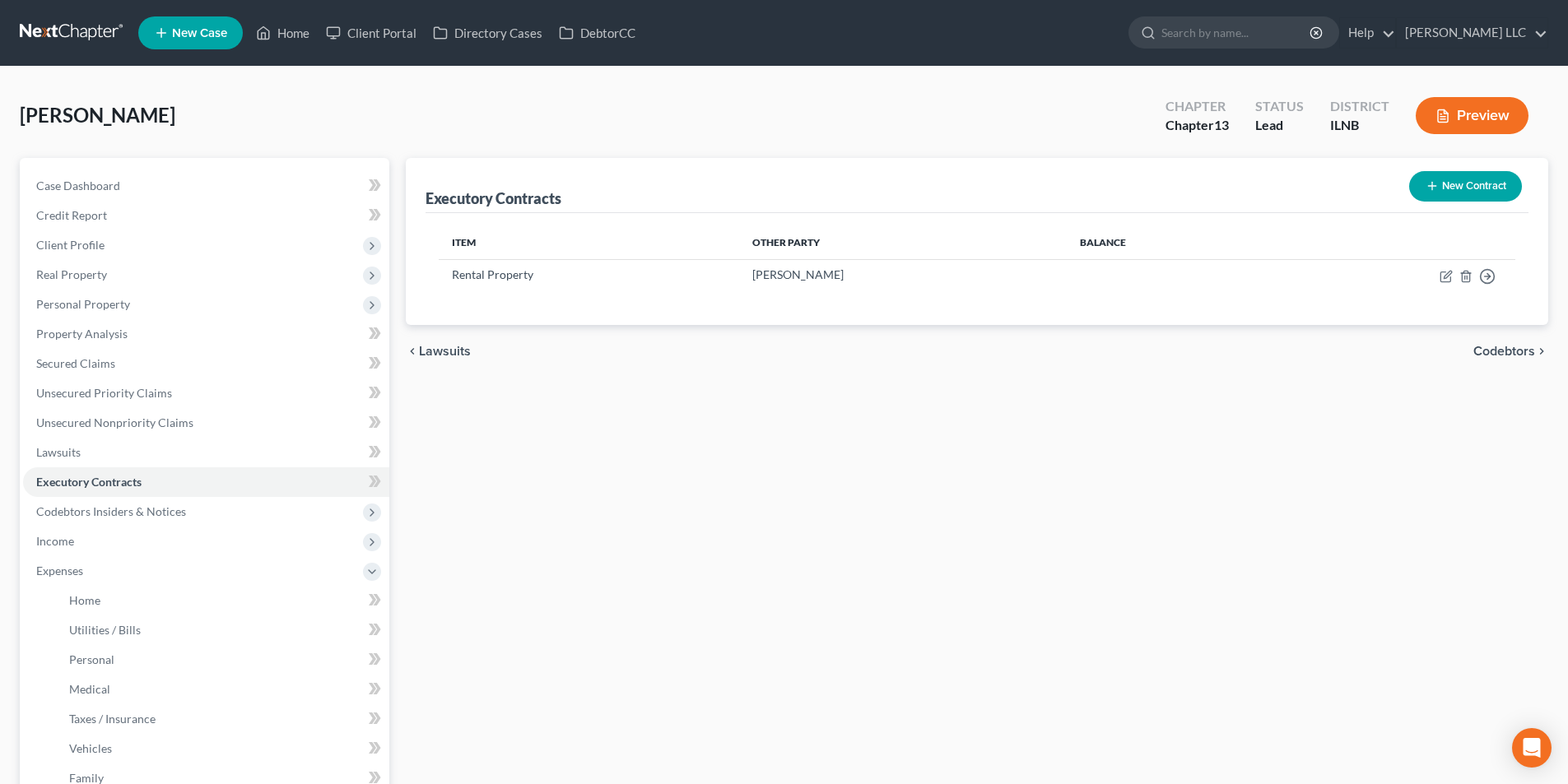
click at [55, 604] on ul "Home Utilities / Bills Personal Medical" at bounding box center [206, 689] width 366 height 207
click at [77, 602] on span "Home" at bounding box center [84, 600] width 31 height 14
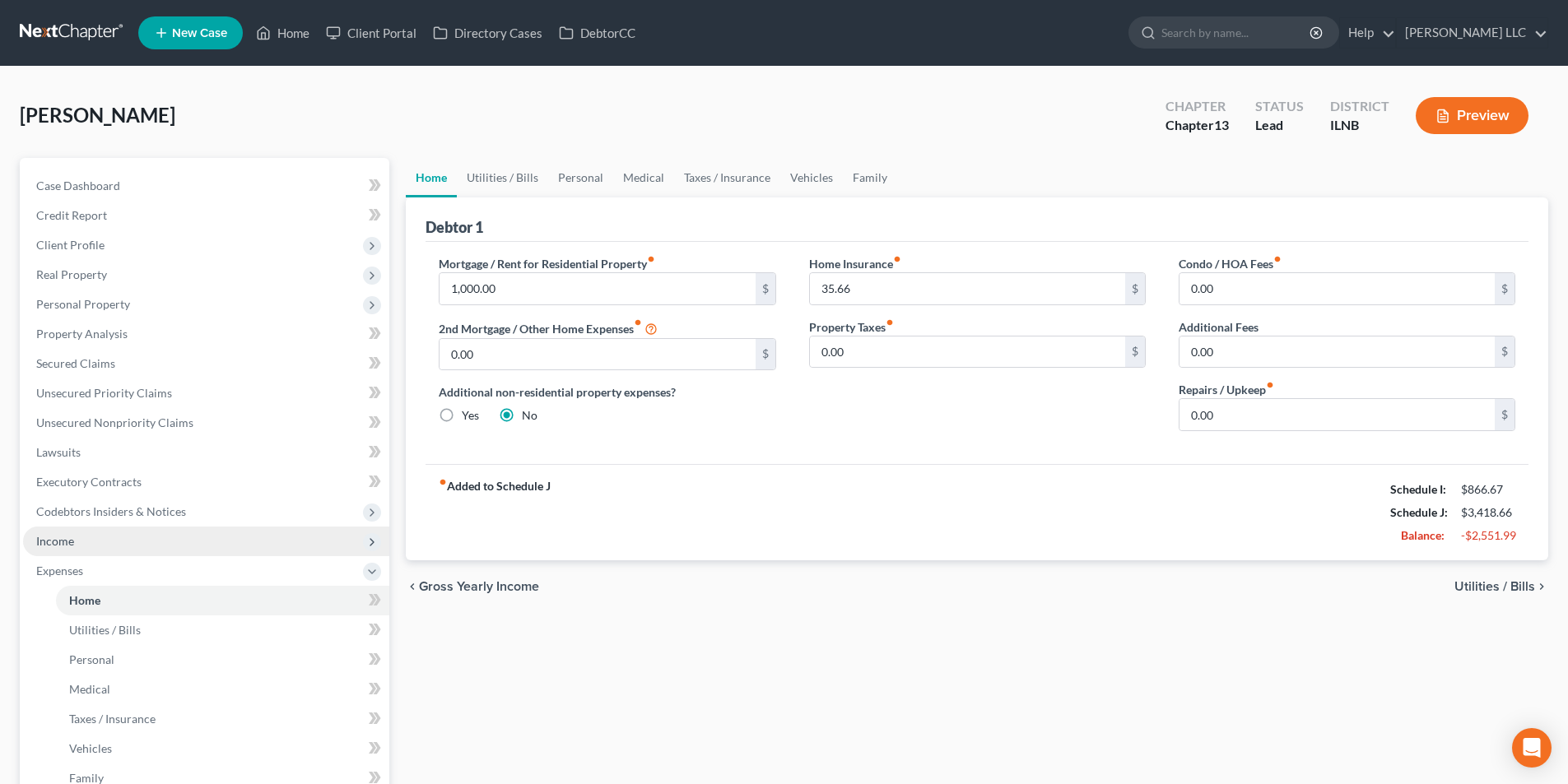
click at [68, 540] on span "Income" at bounding box center [55, 541] width 38 height 14
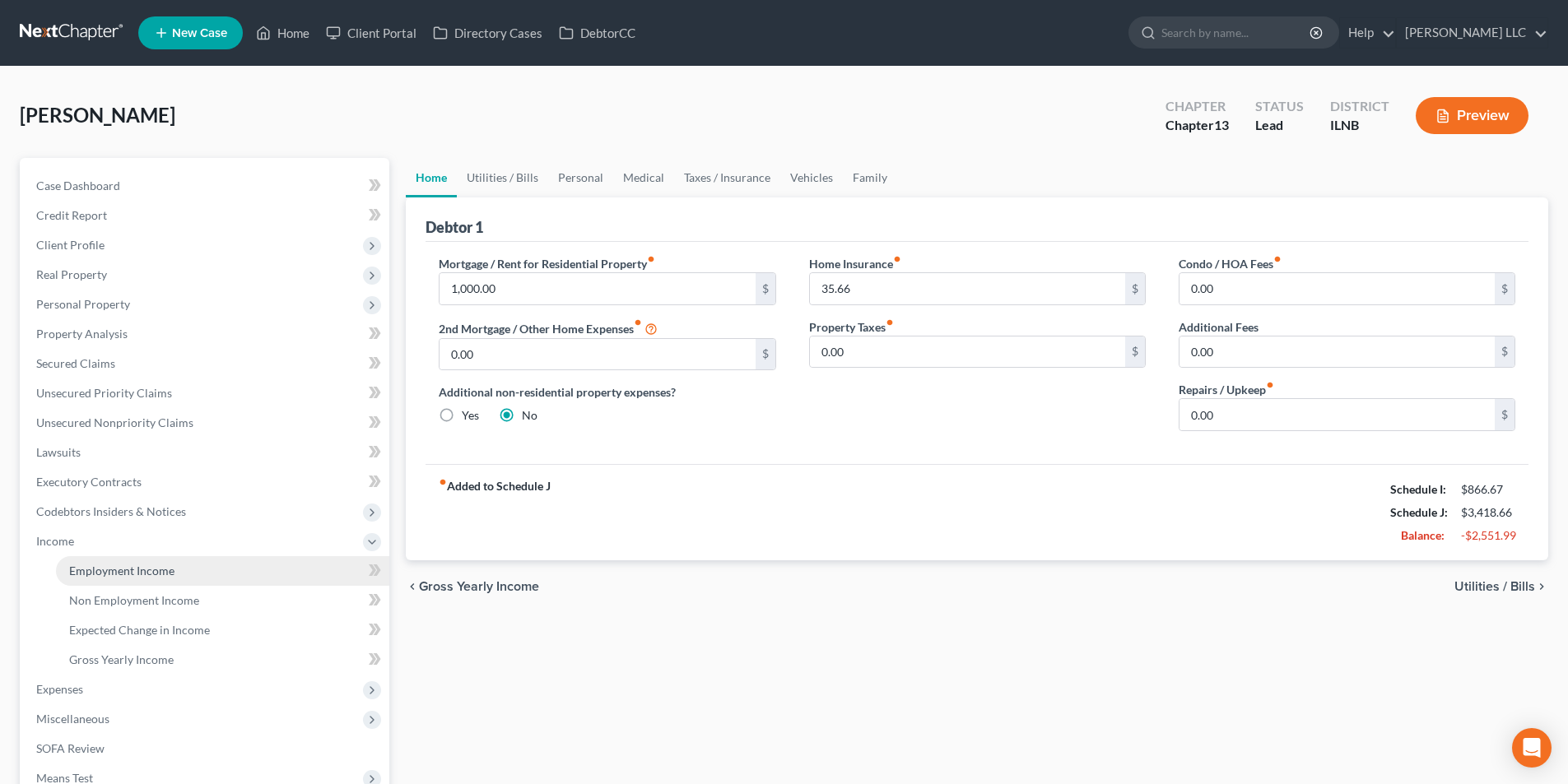
click at [77, 574] on span "Employment Income" at bounding box center [121, 570] width 105 height 14
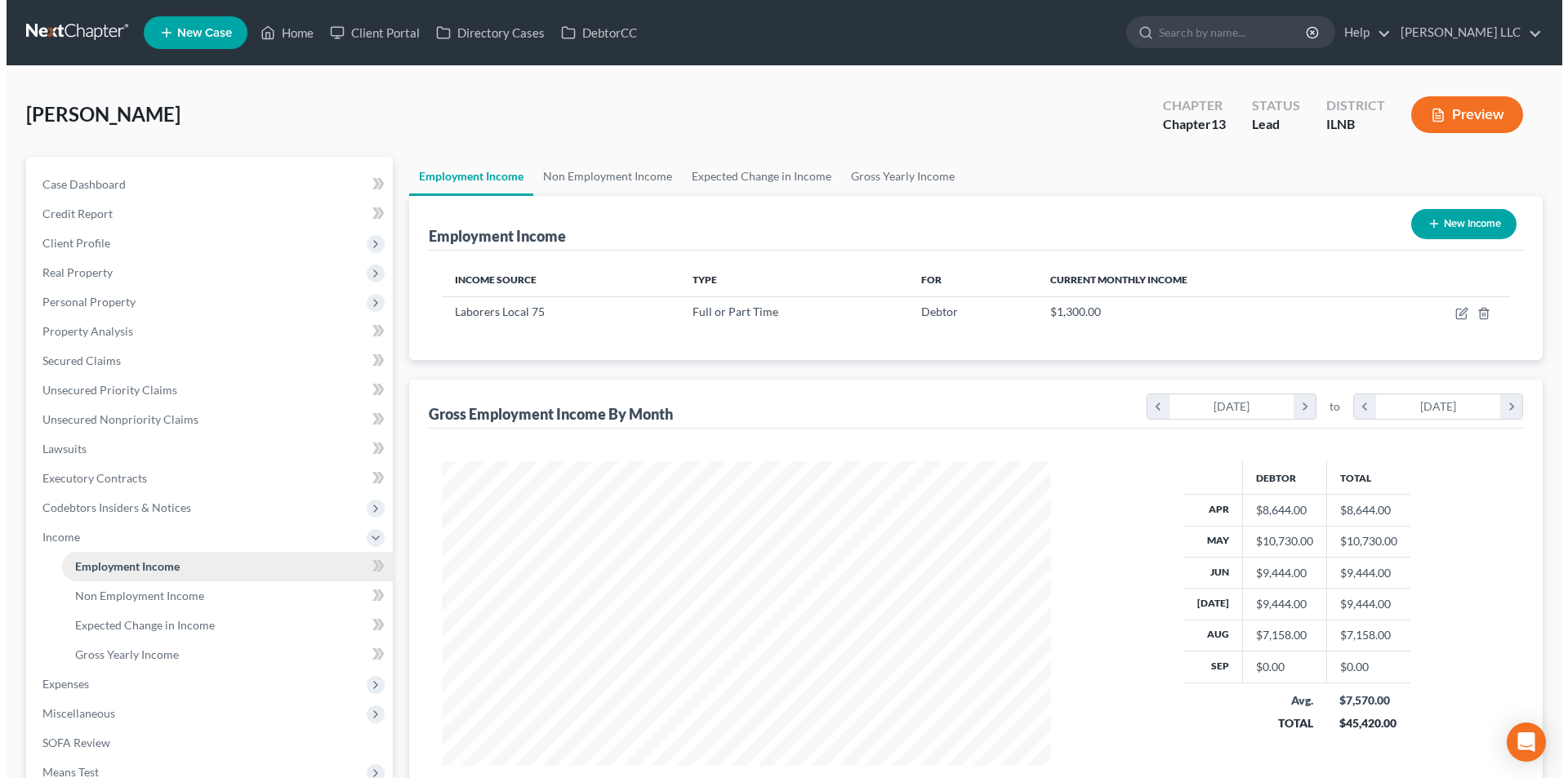
scroll to position [305, 642]
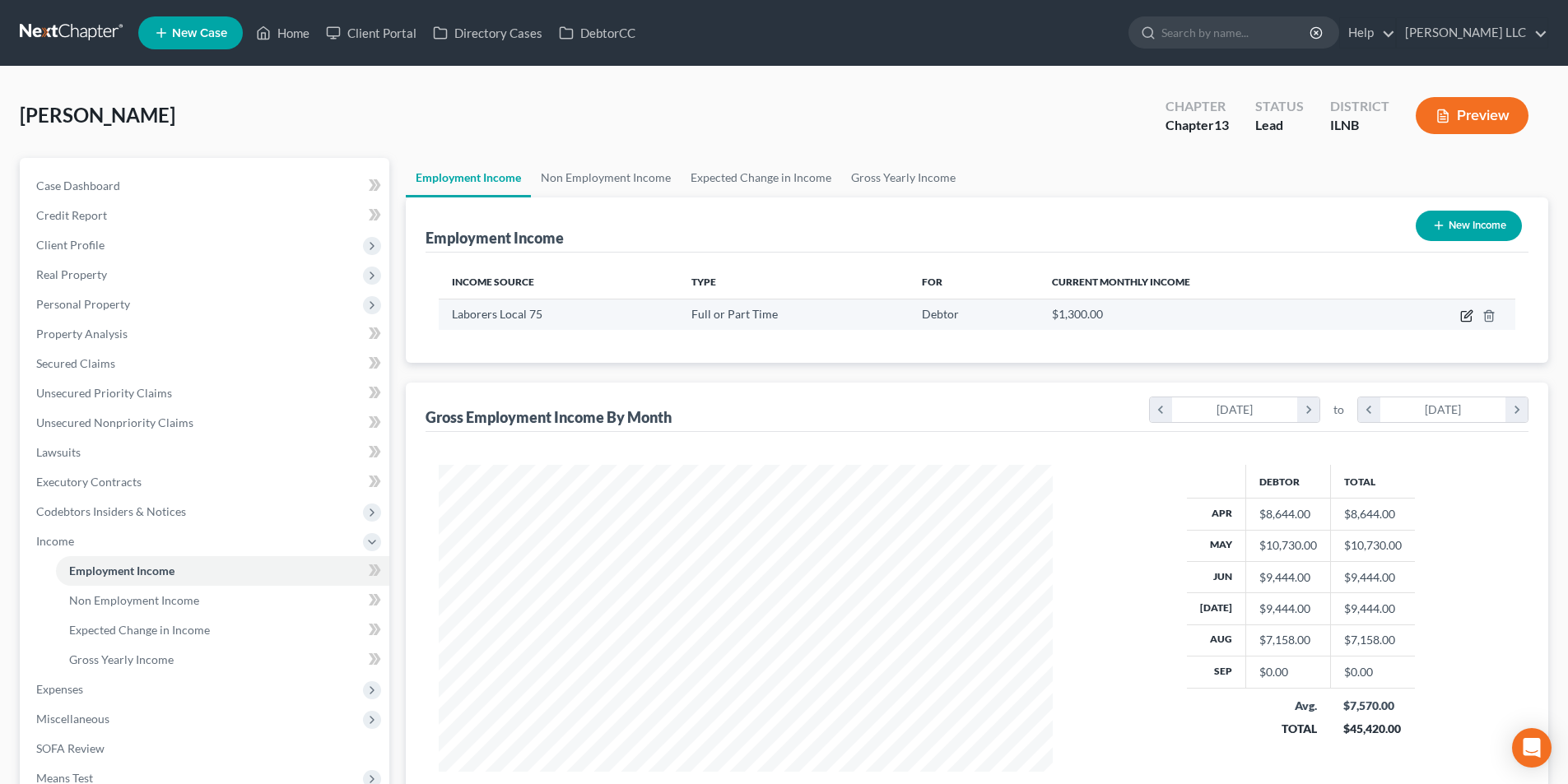
click at [1464, 314] on icon "button" at bounding box center [1467, 316] width 13 height 13
select select "0"
select select "14"
select select "3"
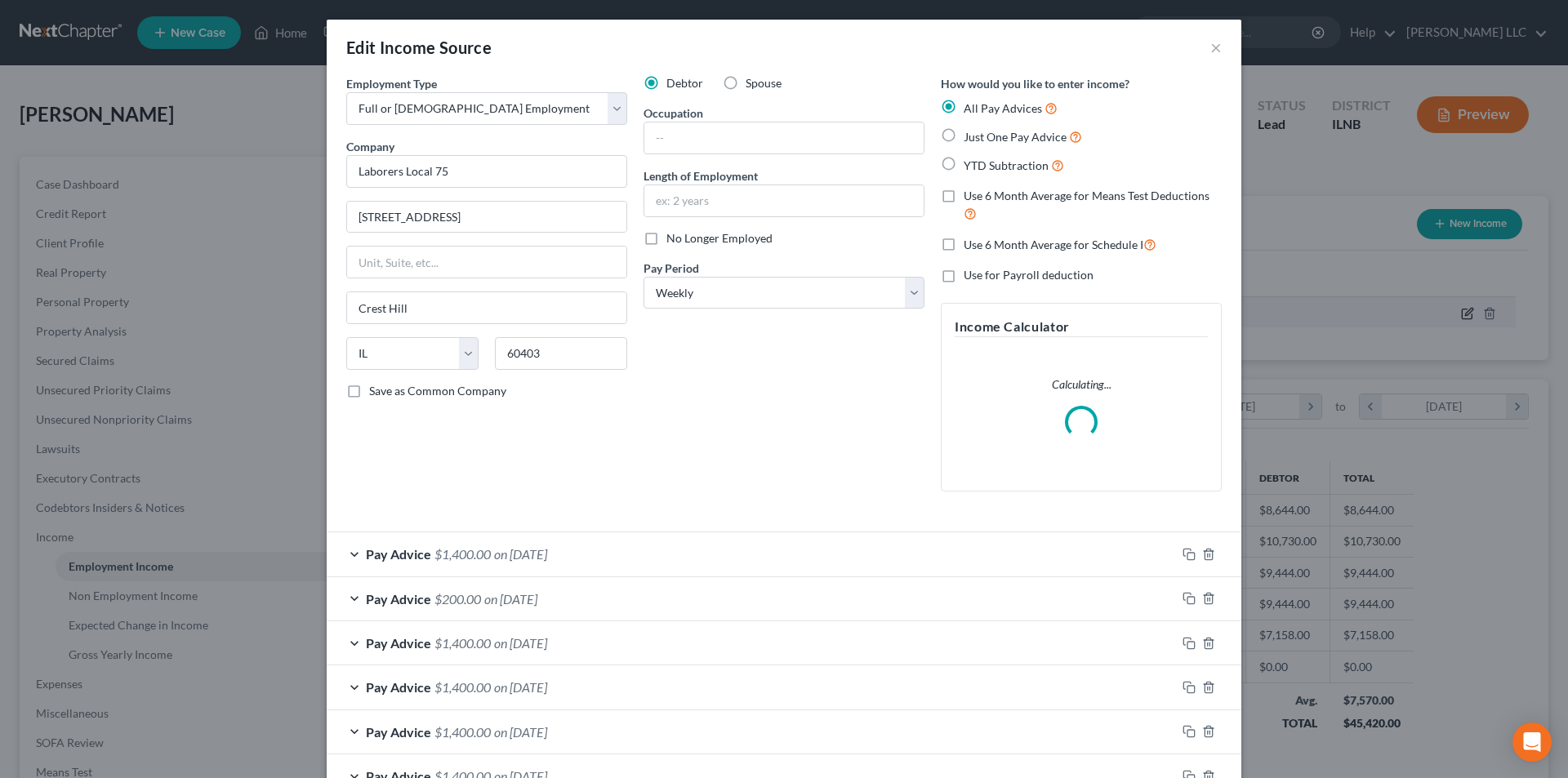
scroll to position [307, 648]
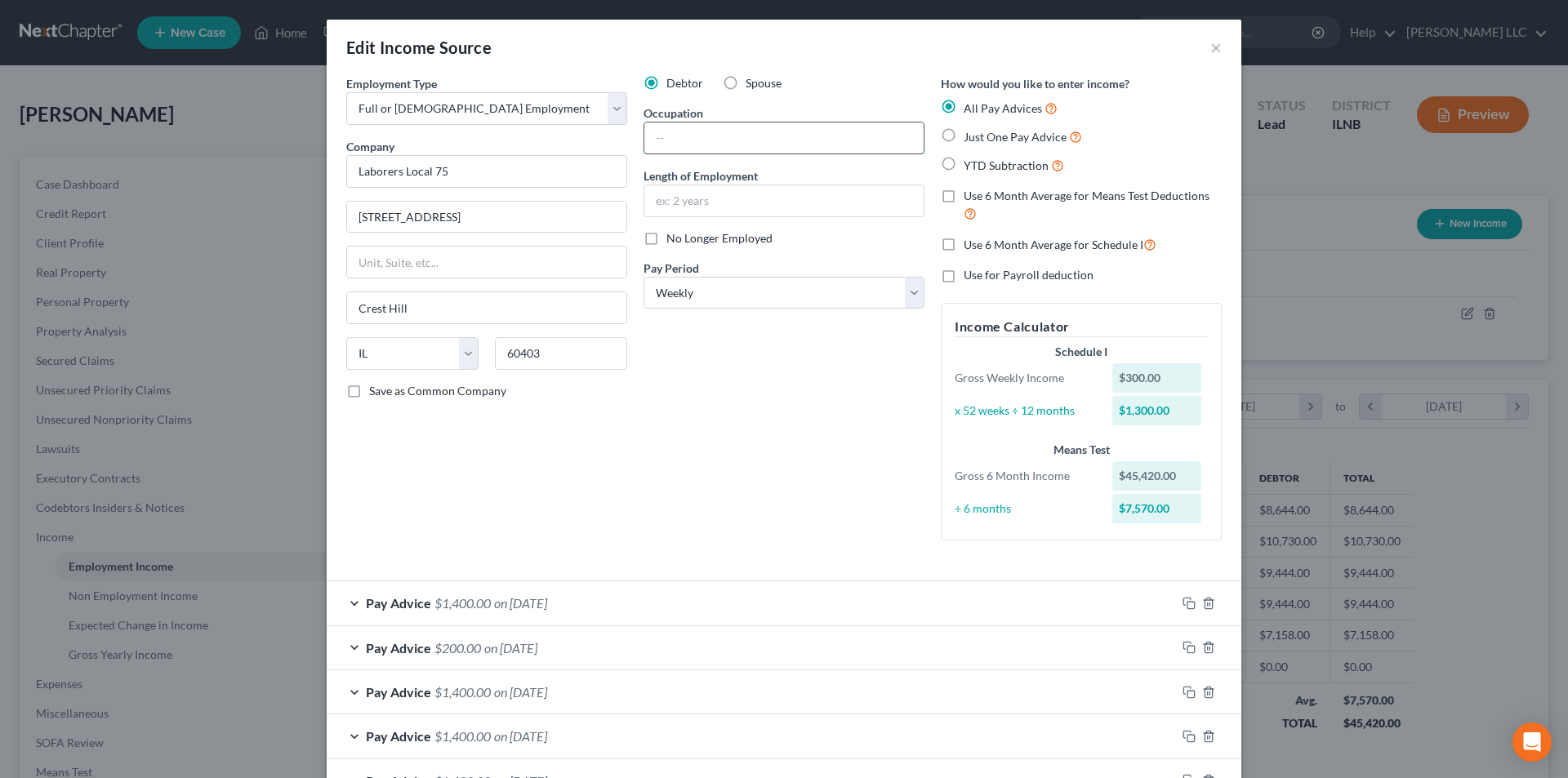
click at [692, 133] on input "text" at bounding box center [784, 137] width 279 height 31
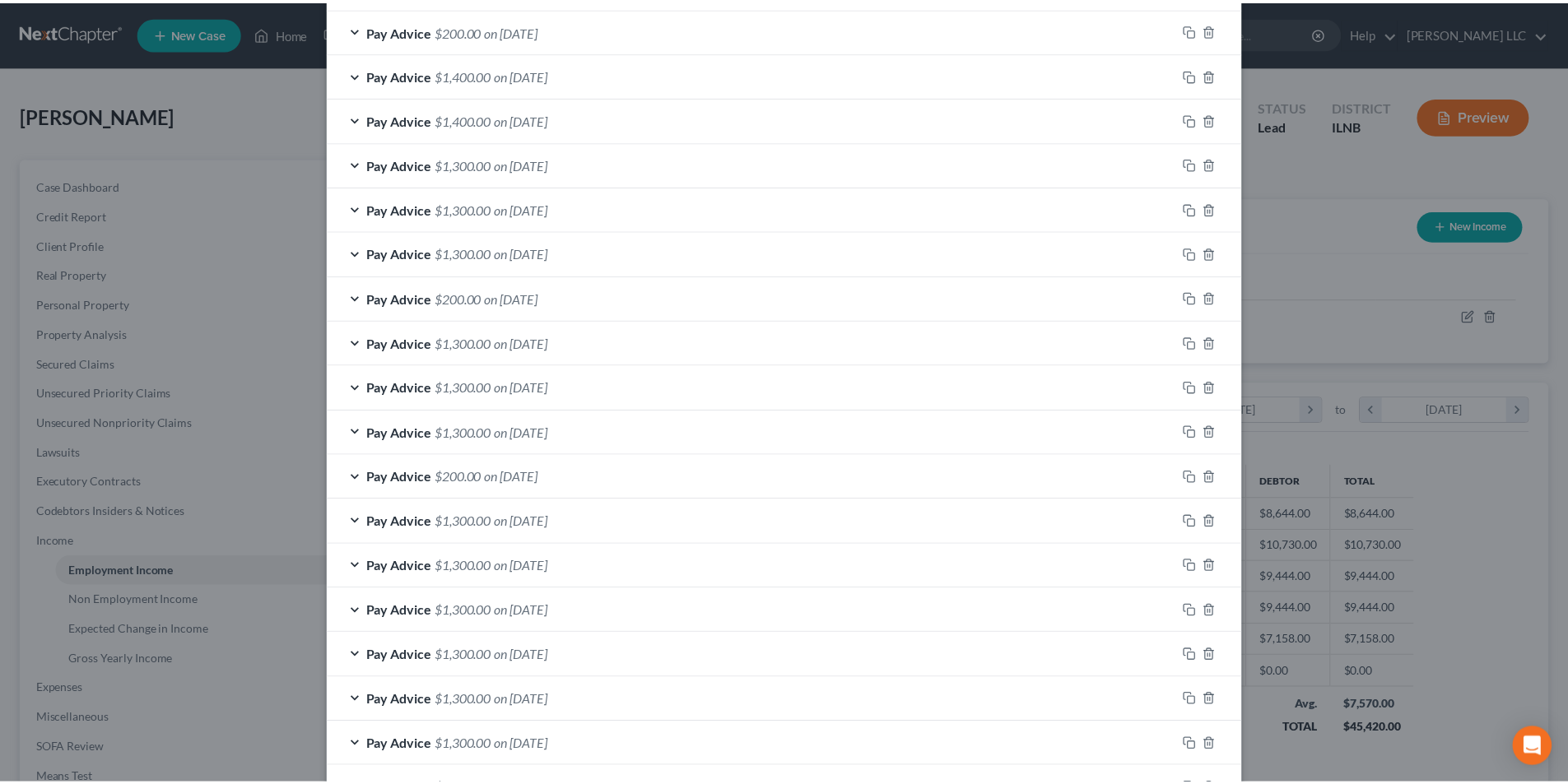
scroll to position [1278, 0]
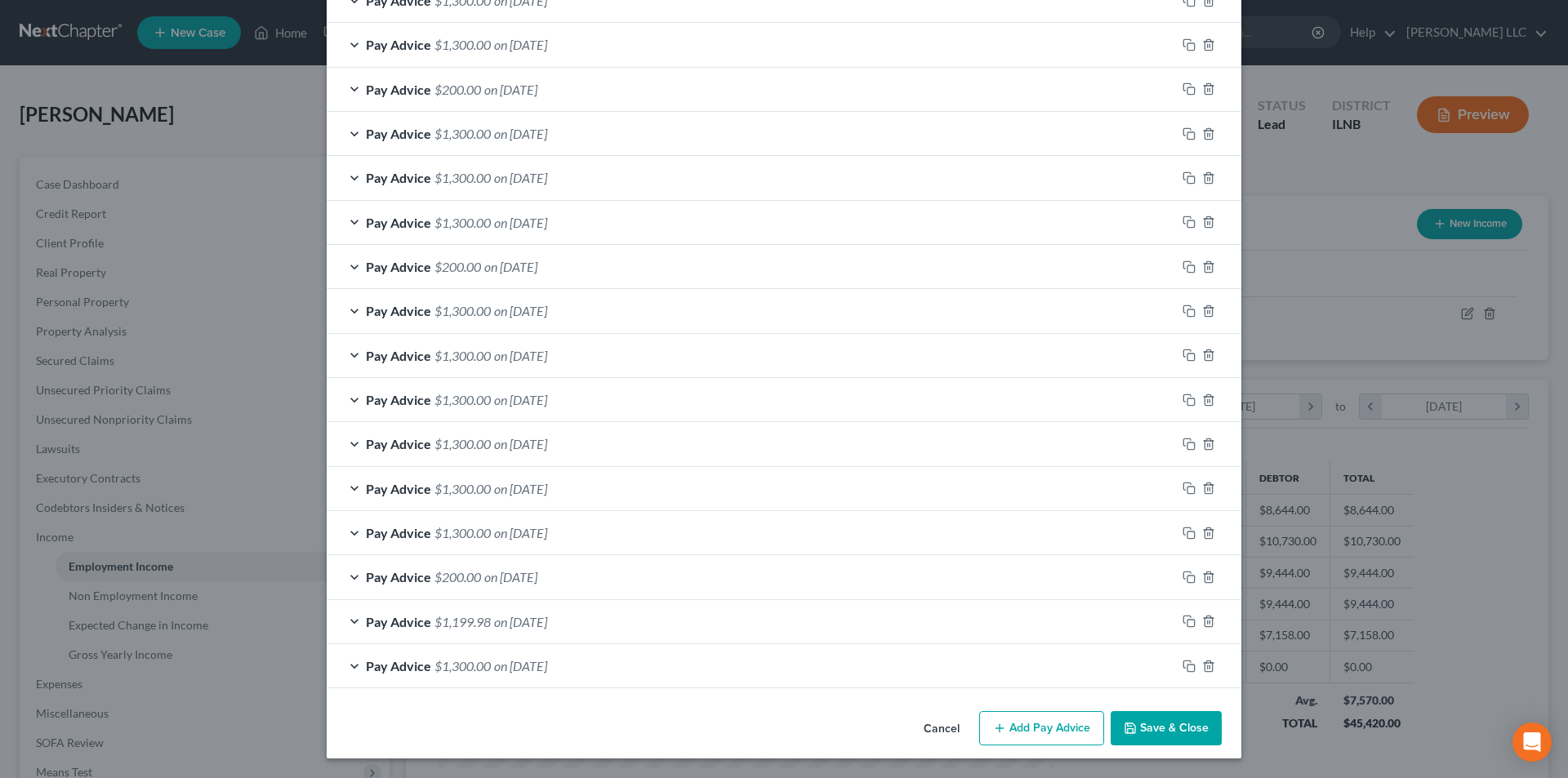
type input "Union Officer"
click at [1141, 721] on button "Save & Close" at bounding box center [1166, 728] width 111 height 34
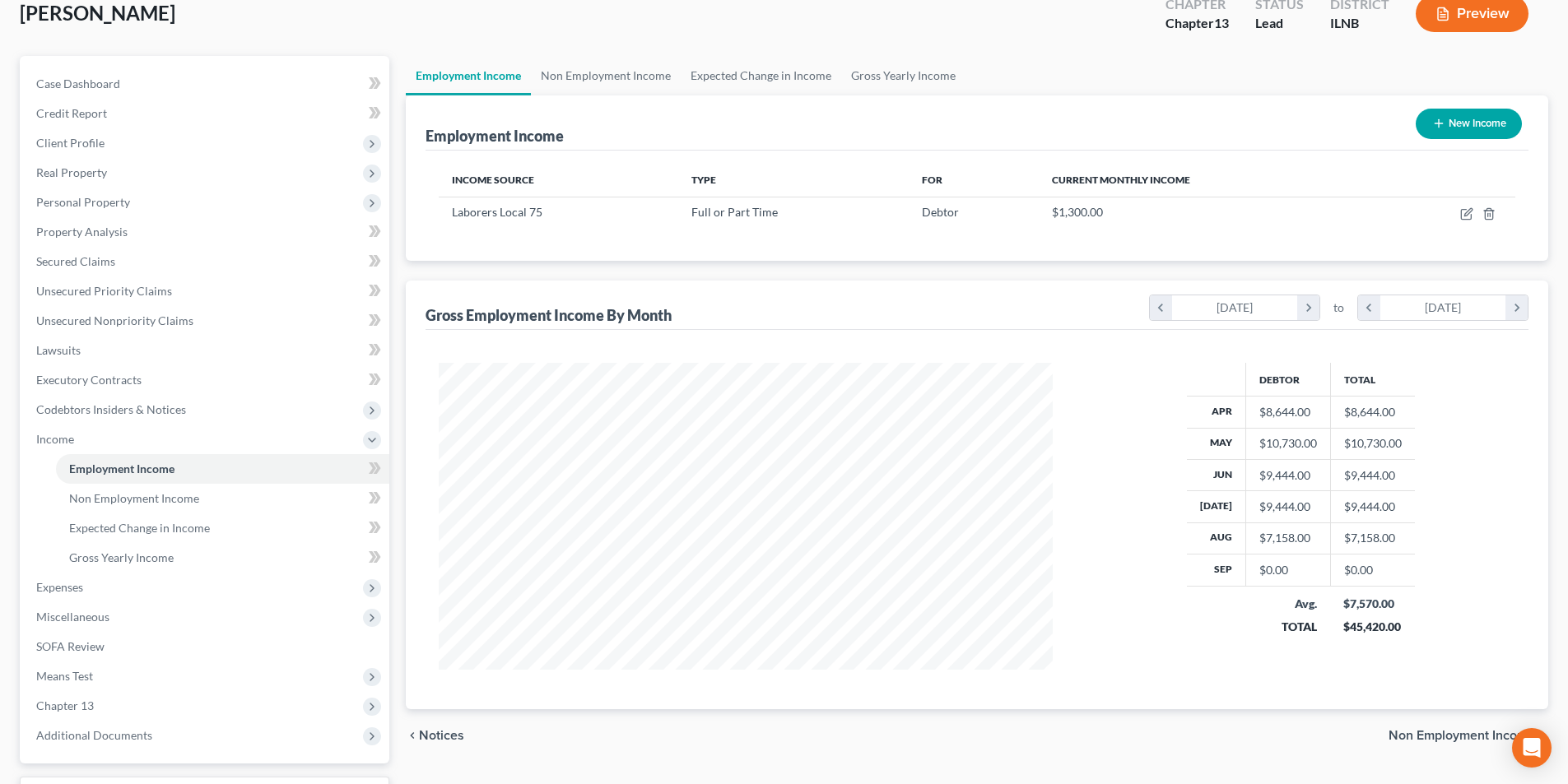
scroll to position [238, 0]
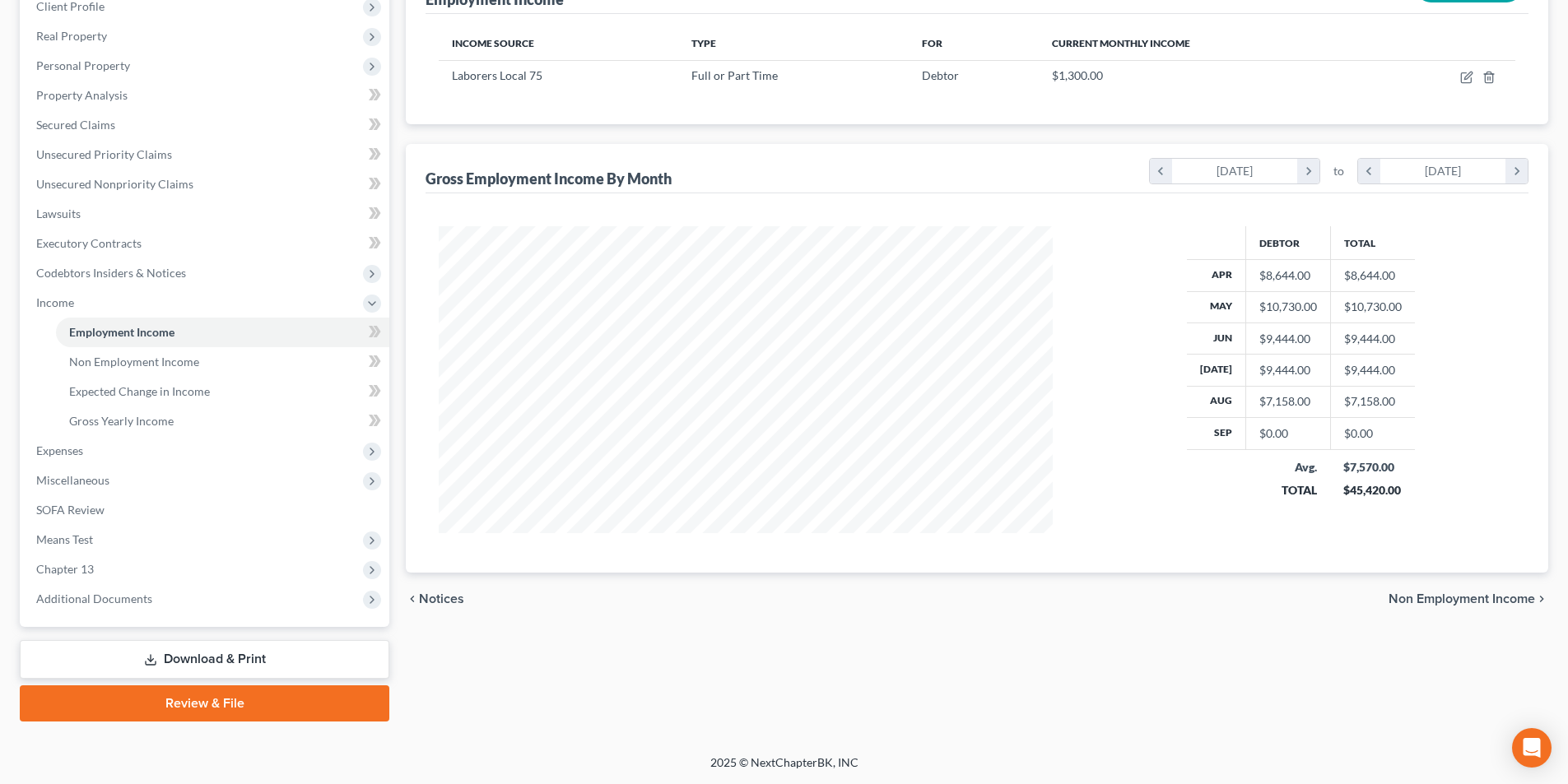
click at [1480, 597] on span "Non Employment Income" at bounding box center [1462, 599] width 147 height 13
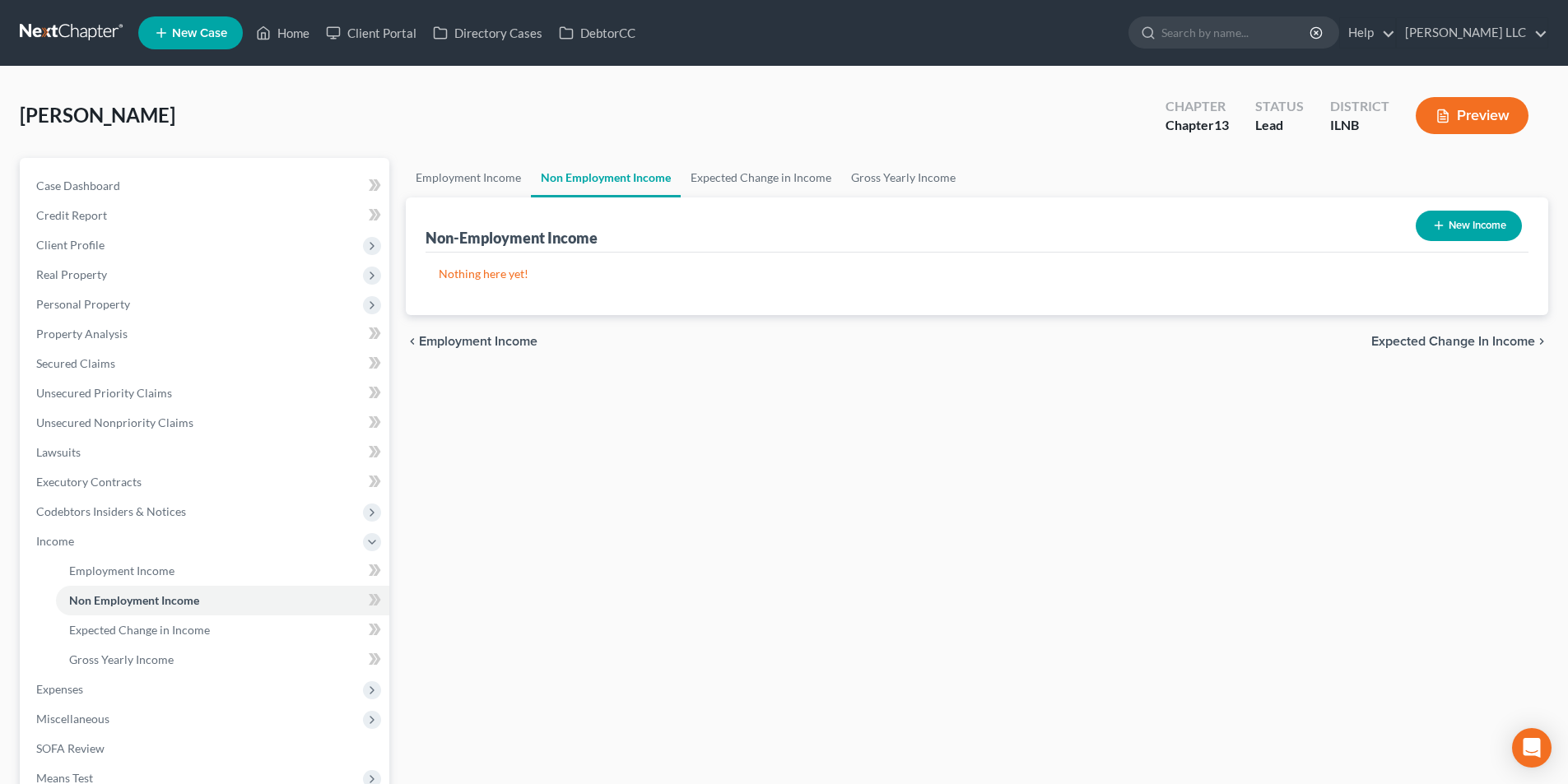
click at [1493, 335] on span "Expected Change in Income" at bounding box center [1453, 341] width 164 height 13
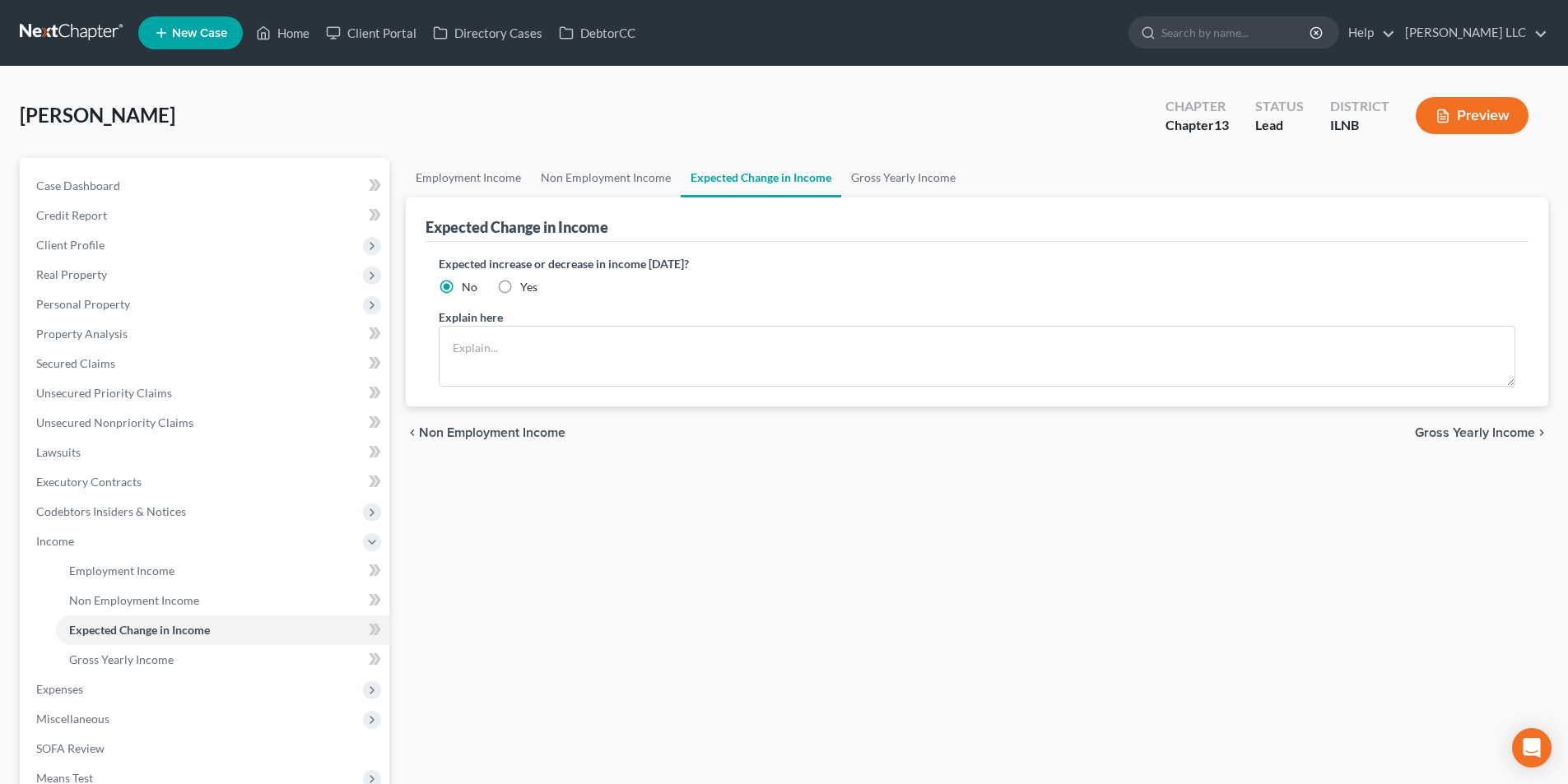
click at [1457, 428] on span "Gross Yearly Income" at bounding box center [1475, 433] width 120 height 13
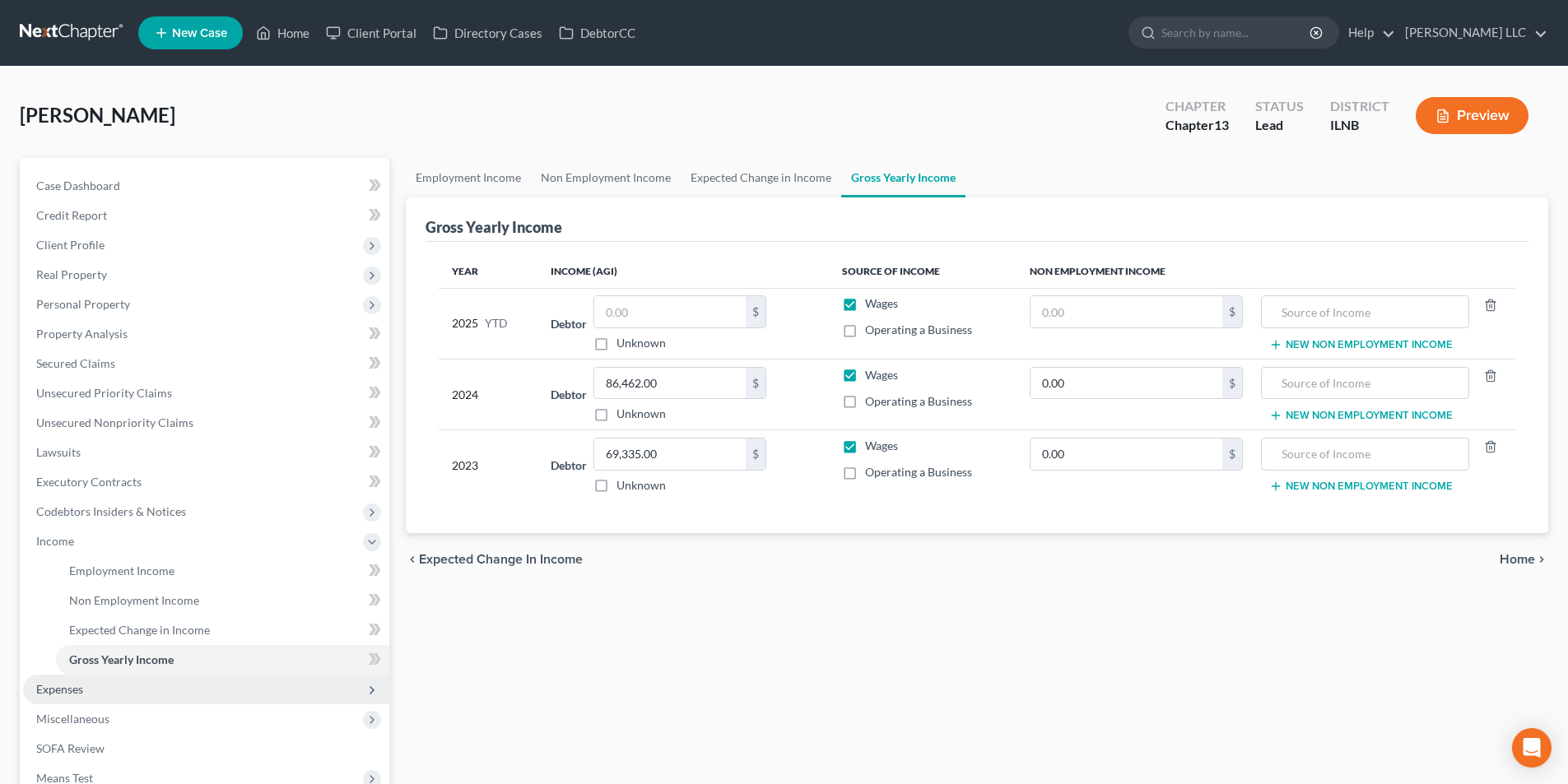
click at [59, 693] on span "Expenses" at bounding box center [59, 689] width 47 height 14
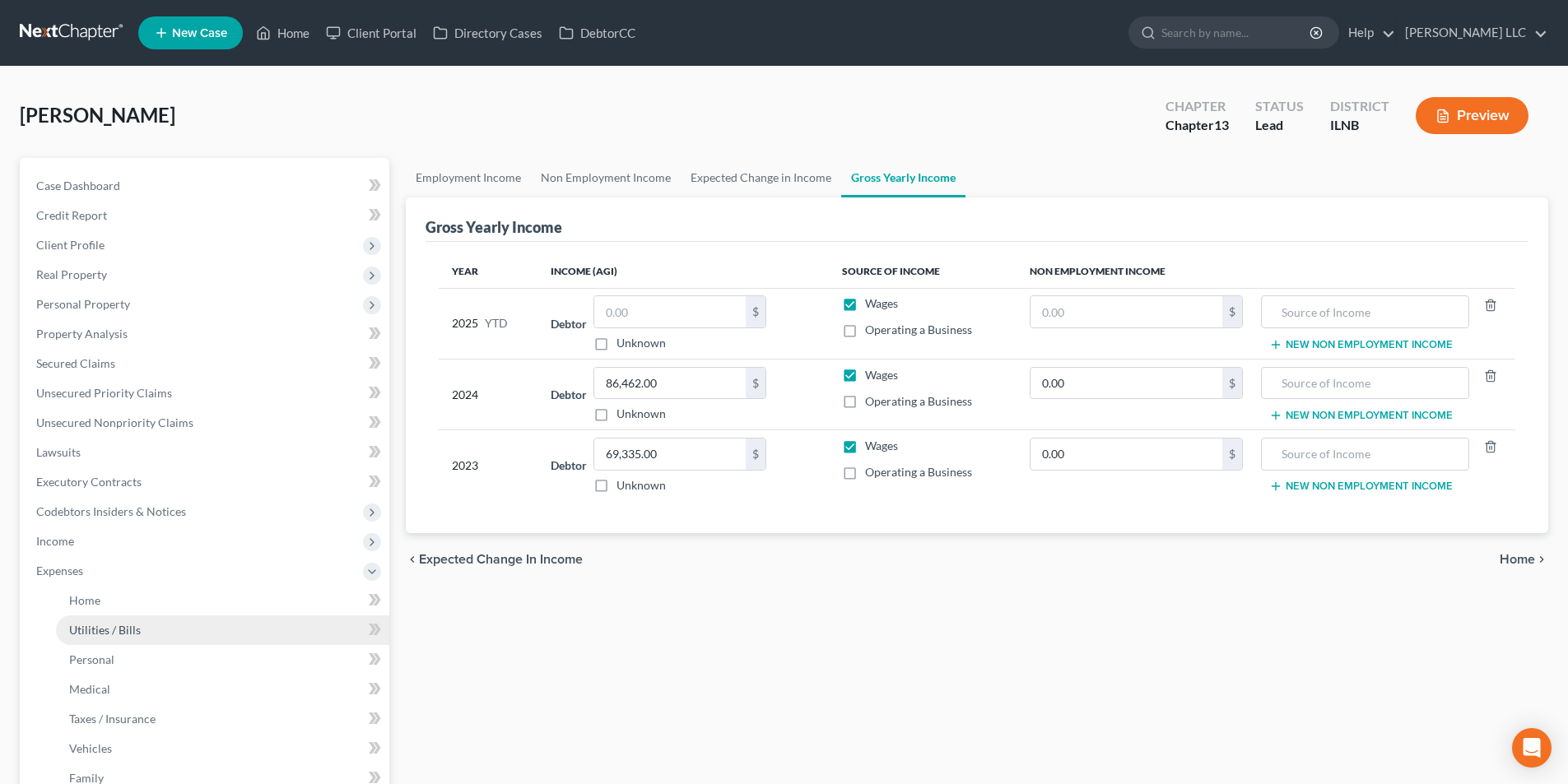
click at [94, 626] on span "Utilities / Bills" at bounding box center [104, 629] width 72 height 14
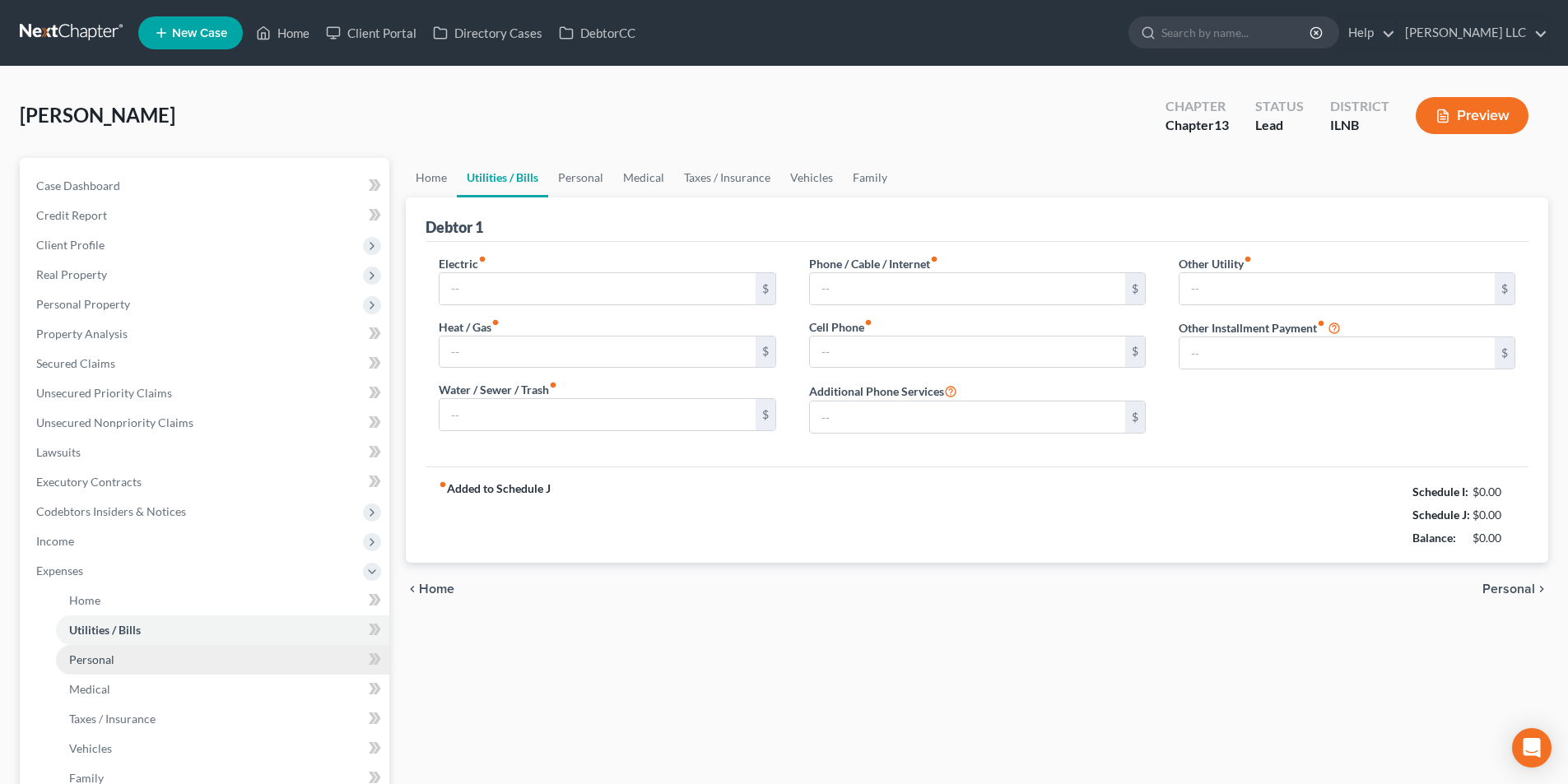
type input "110.00"
type input "50.00"
type input "200.00"
type input "83.00"
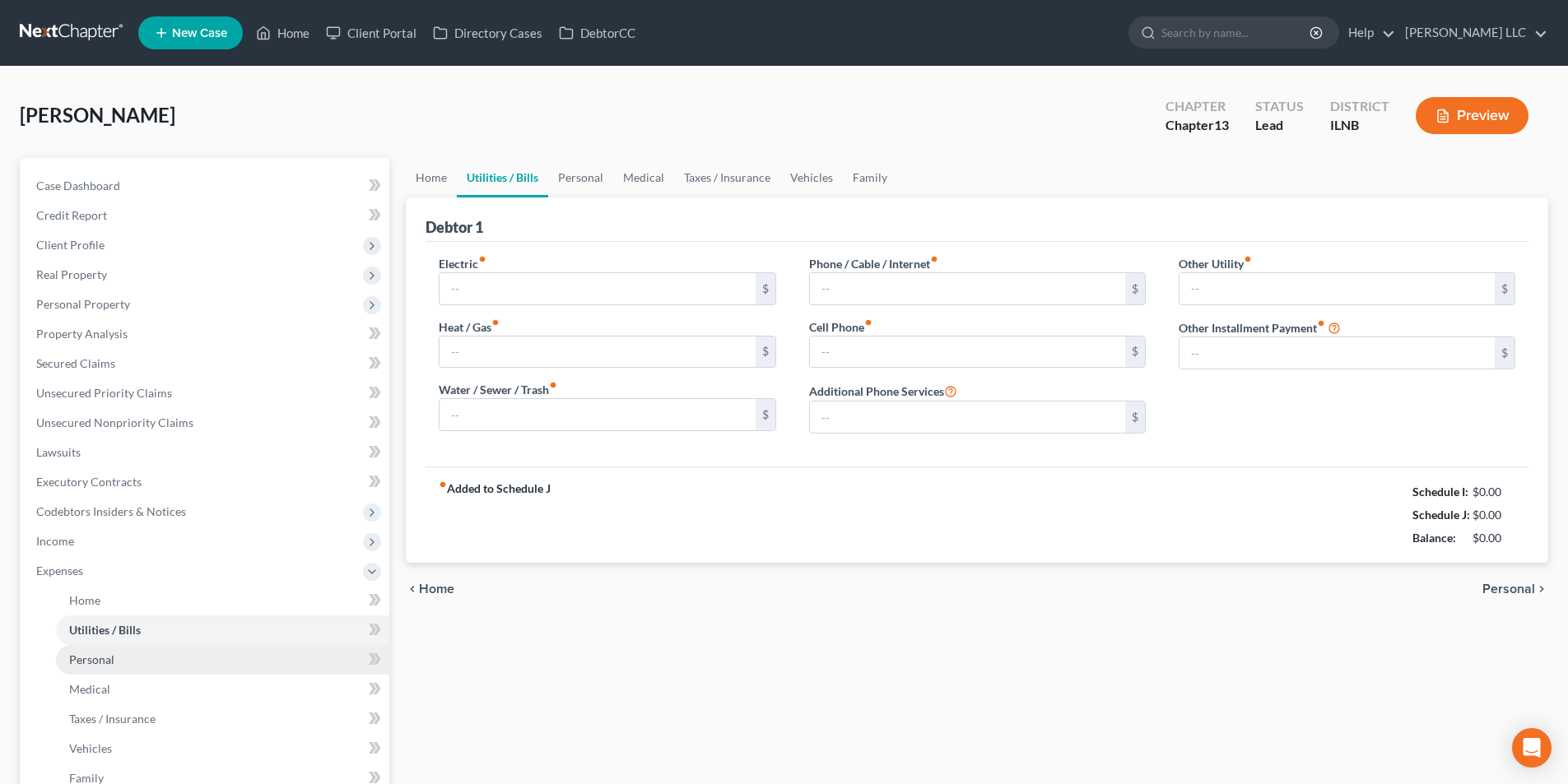
type input "0.00"
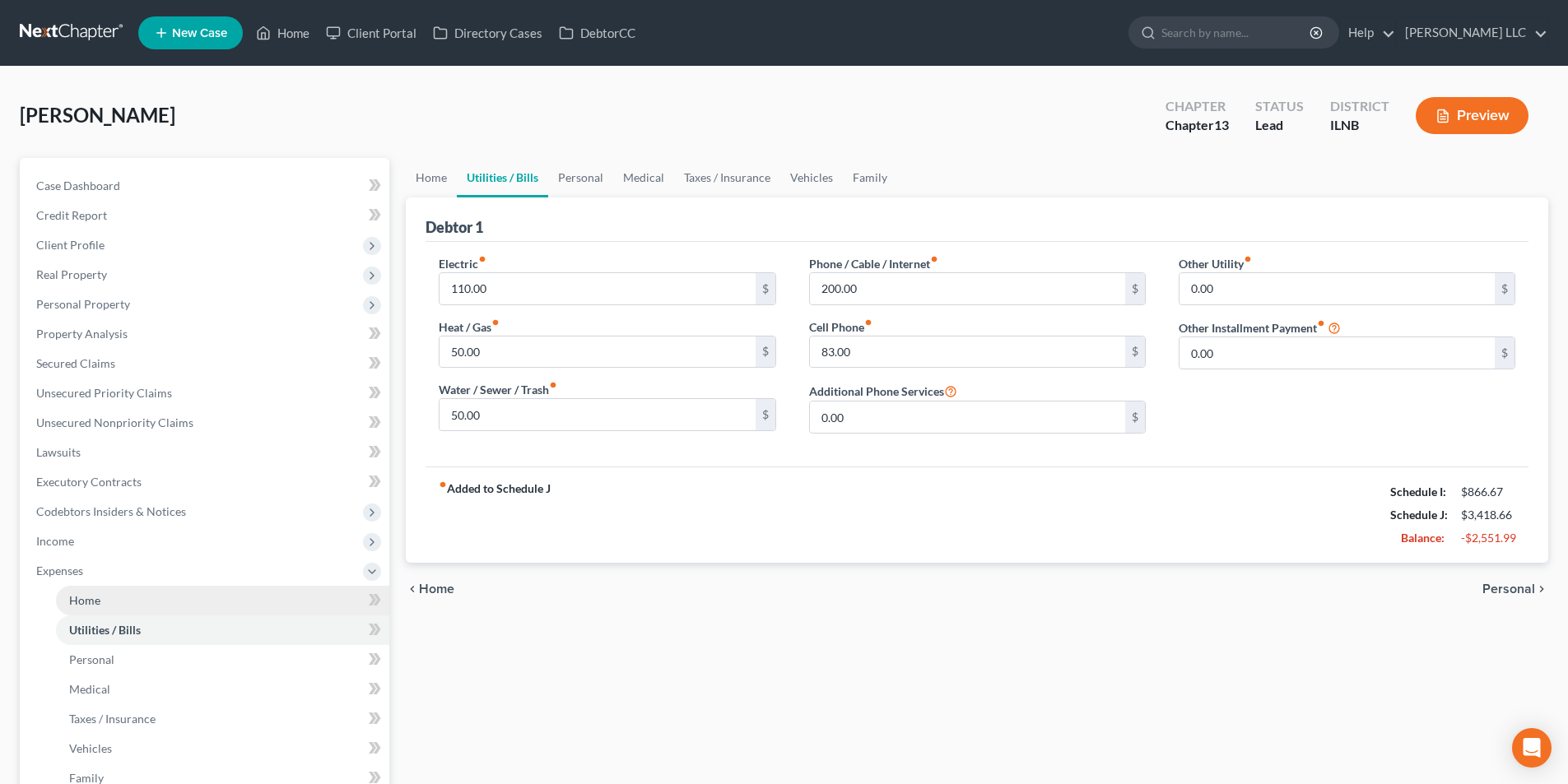
click at [97, 602] on span "Home" at bounding box center [84, 600] width 31 height 14
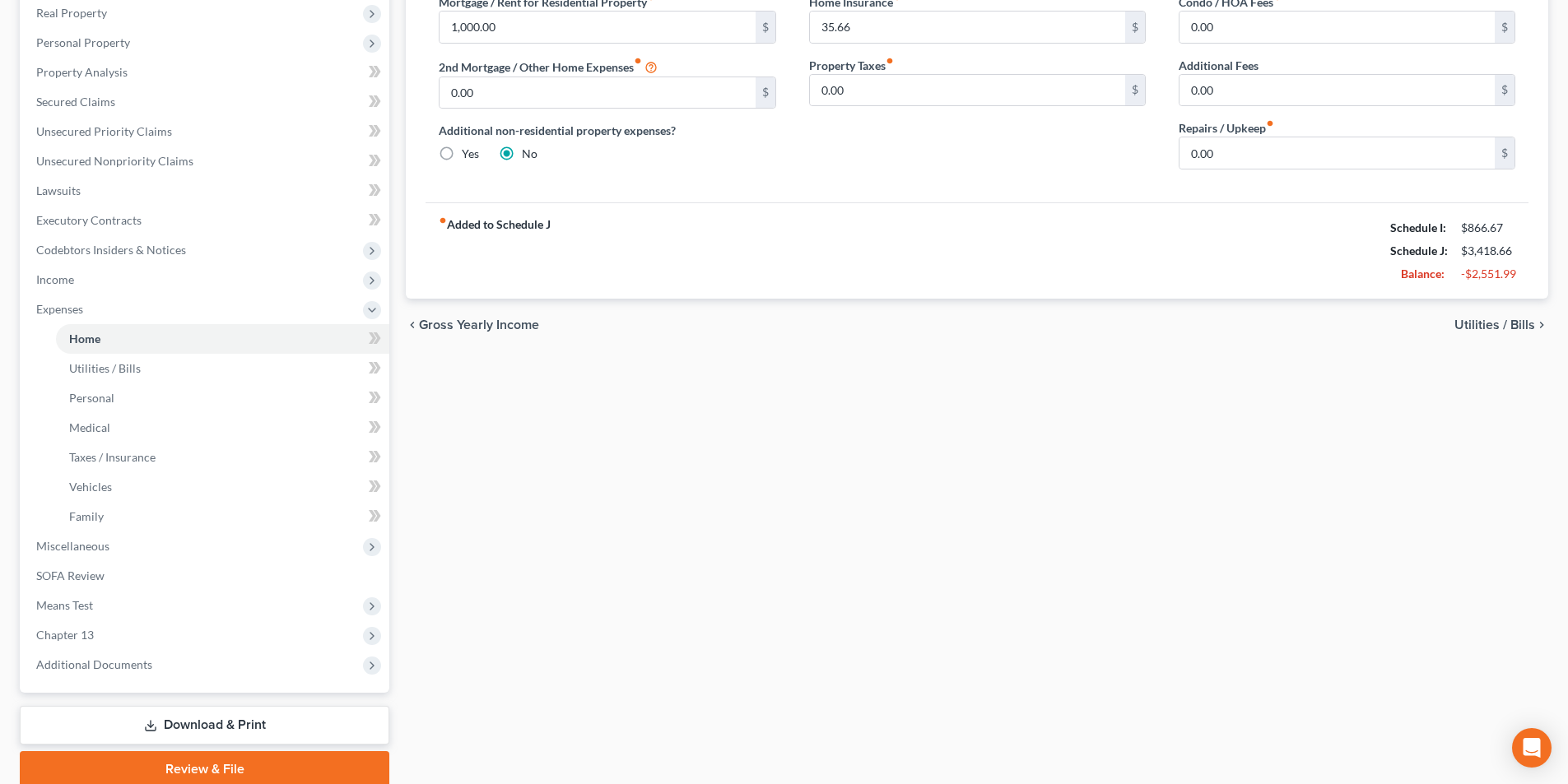
scroll to position [327, 0]
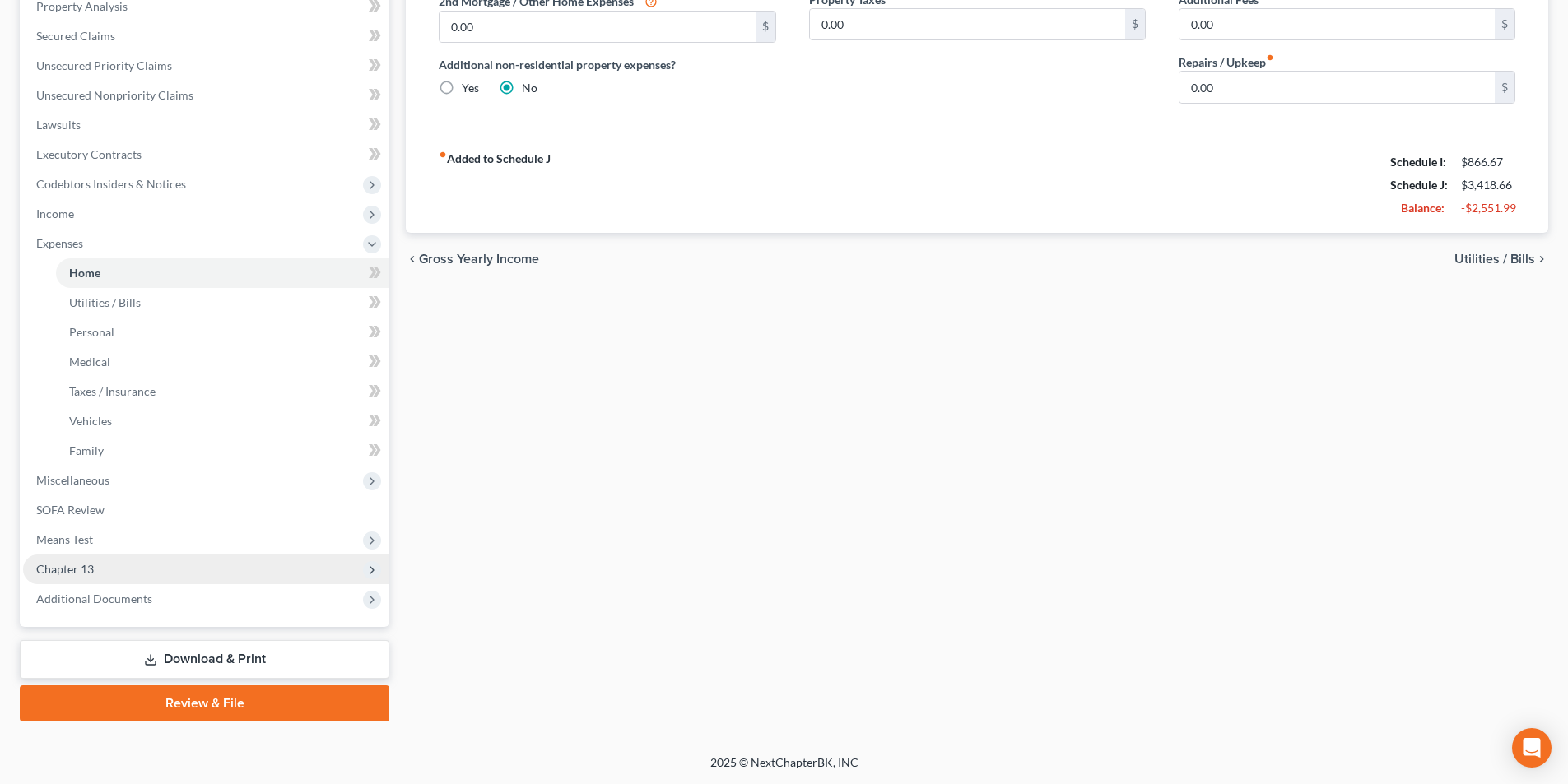
click at [69, 577] on span "Chapter 13" at bounding box center [206, 568] width 366 height 30
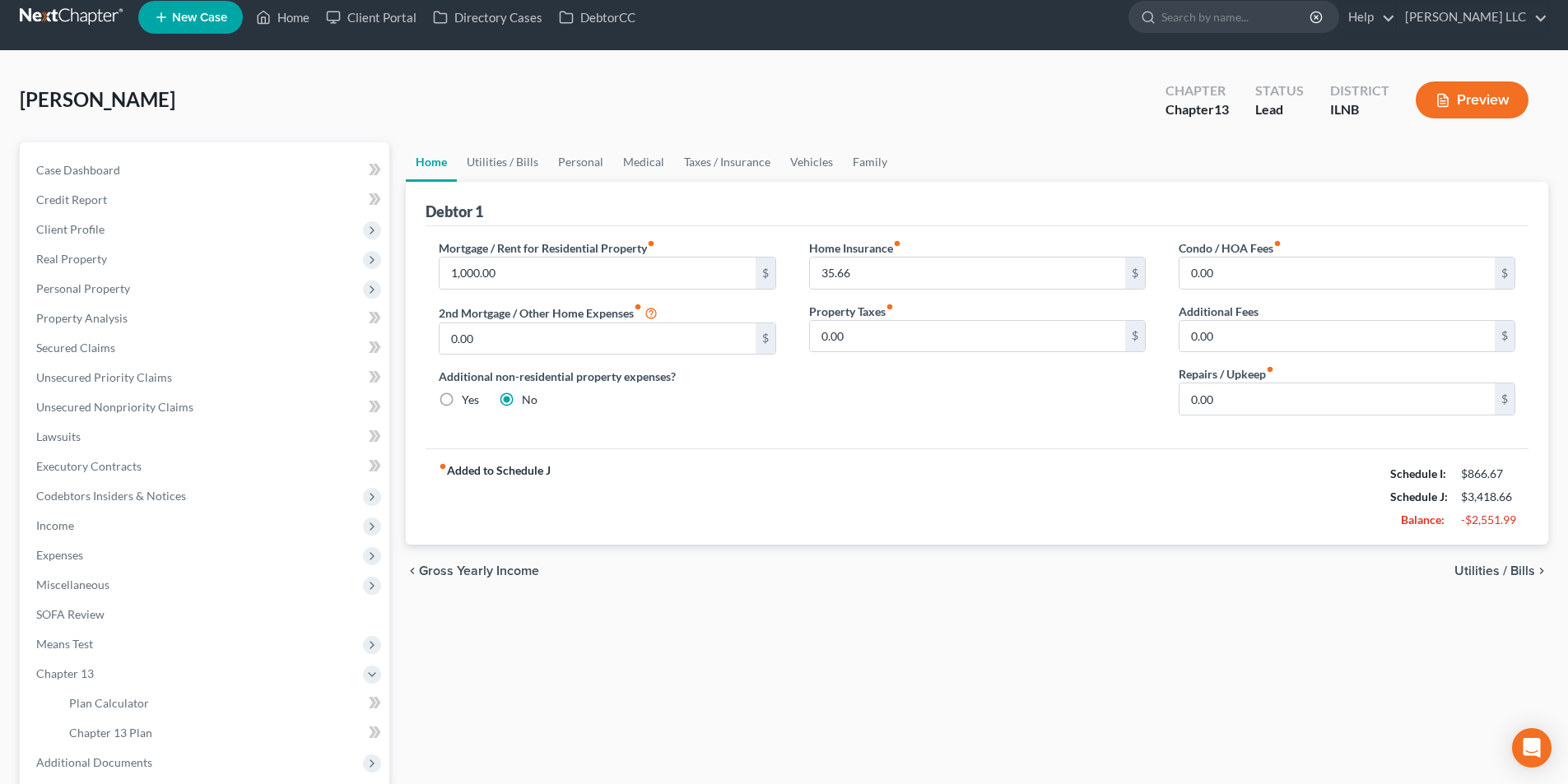
scroll to position [15, 0]
click at [1461, 94] on button "Preview" at bounding box center [1473, 100] width 113 height 37
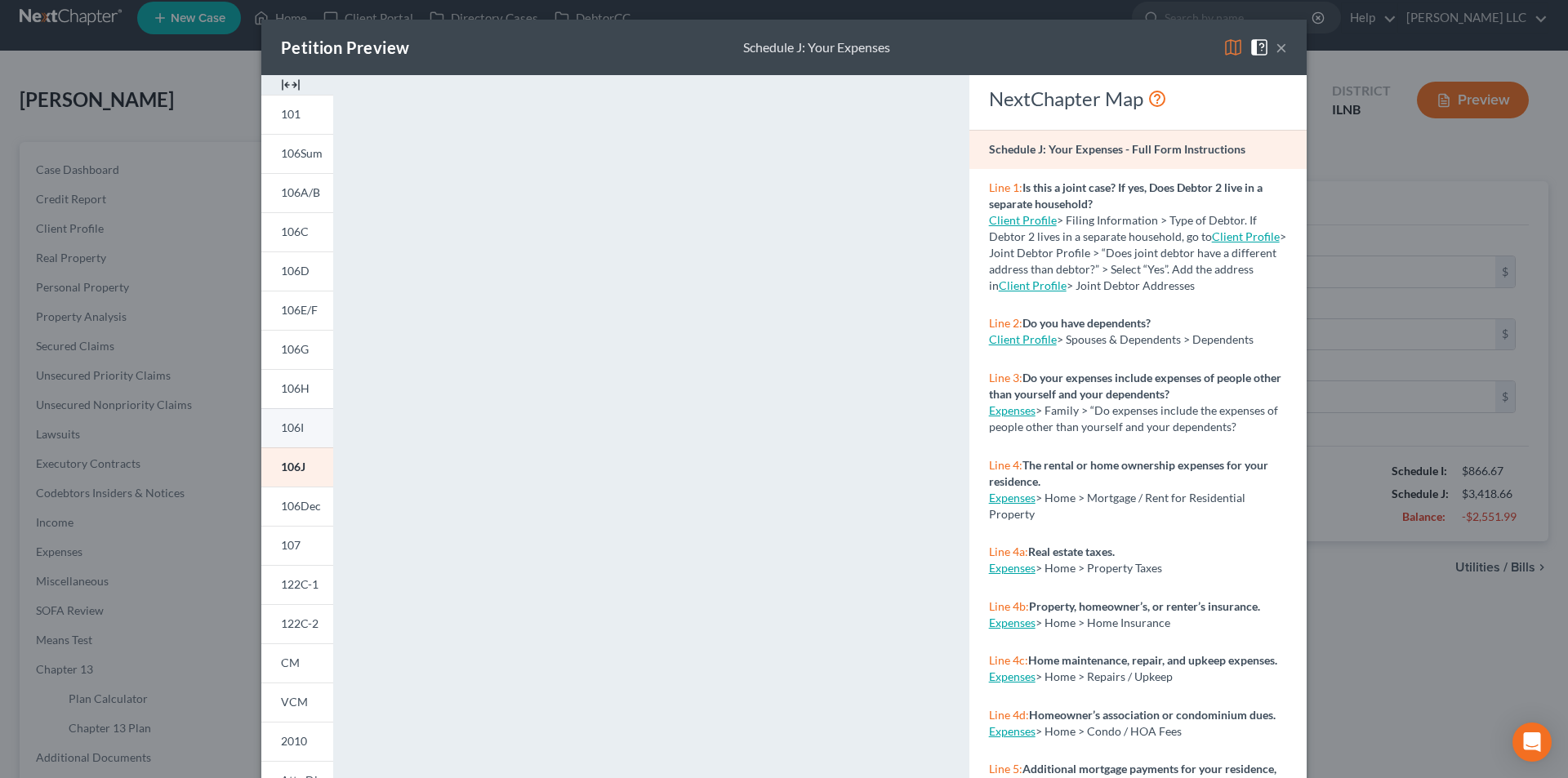
click at [314, 426] on link "106I" at bounding box center [297, 427] width 72 height 39
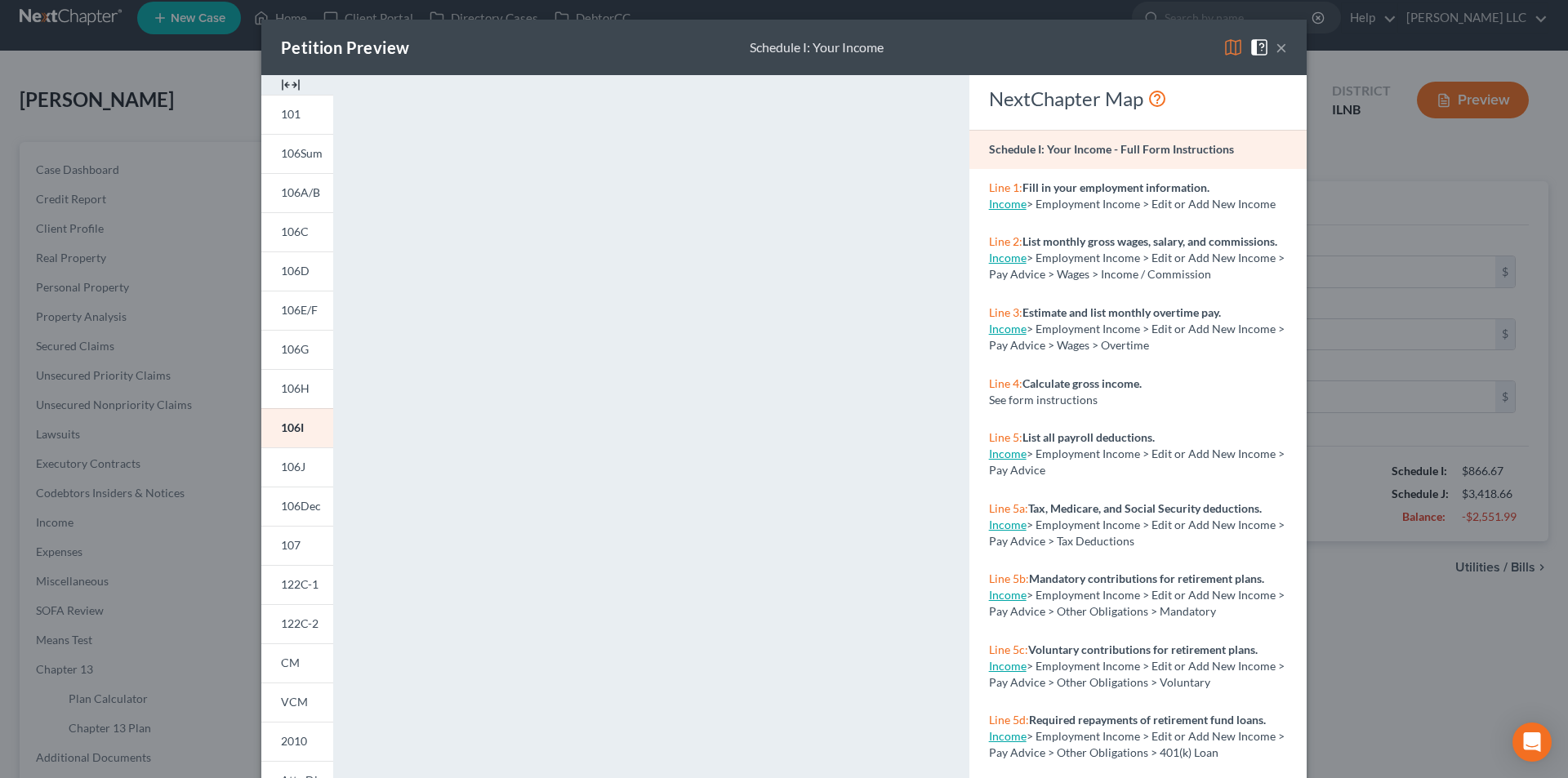
click at [282, 85] on img at bounding box center [291, 84] width 20 height 20
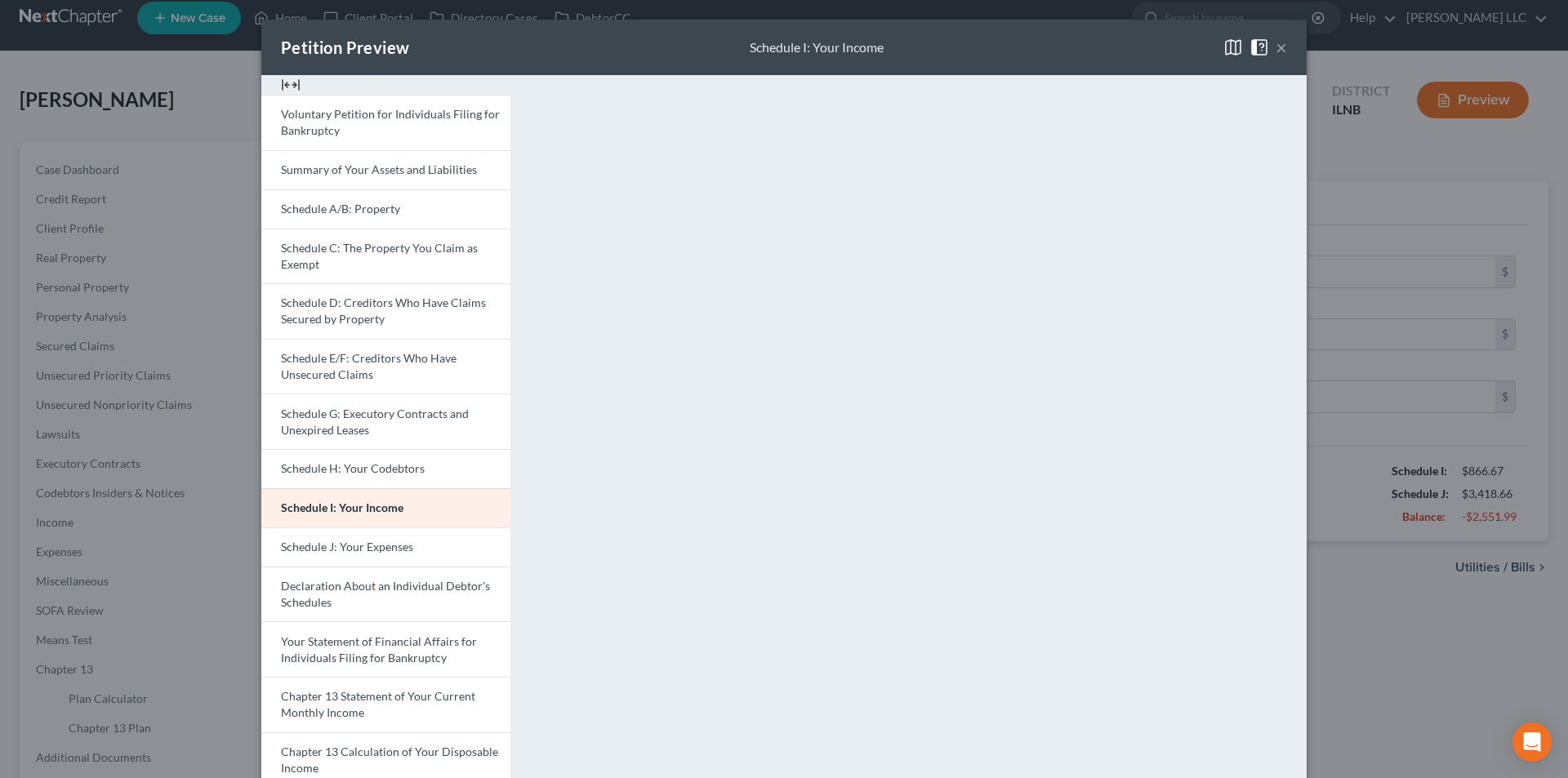
click at [1275, 50] on button "×" at bounding box center [1281, 47] width 11 height 20
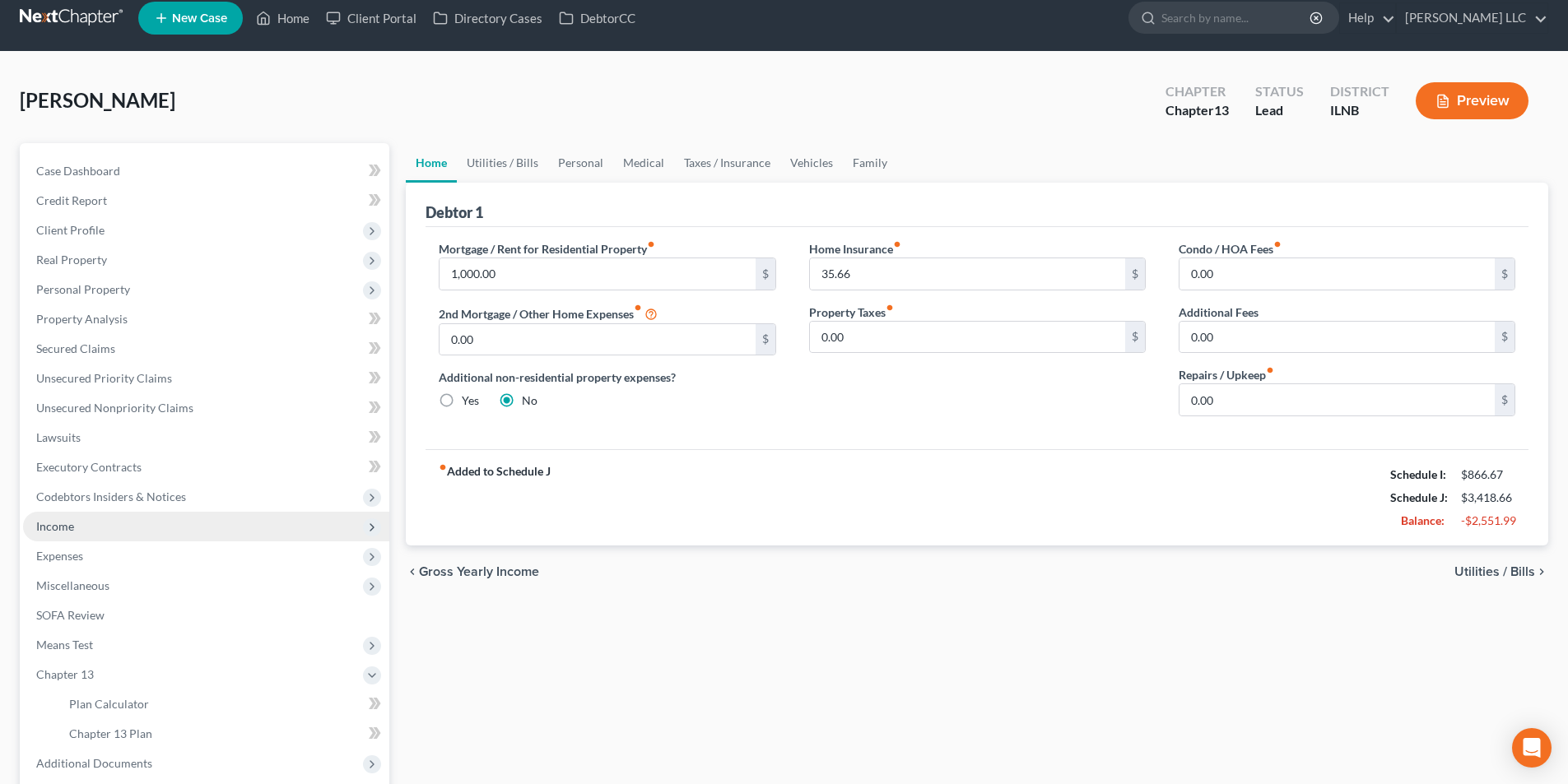
click at [51, 532] on span "Income" at bounding box center [55, 526] width 38 height 14
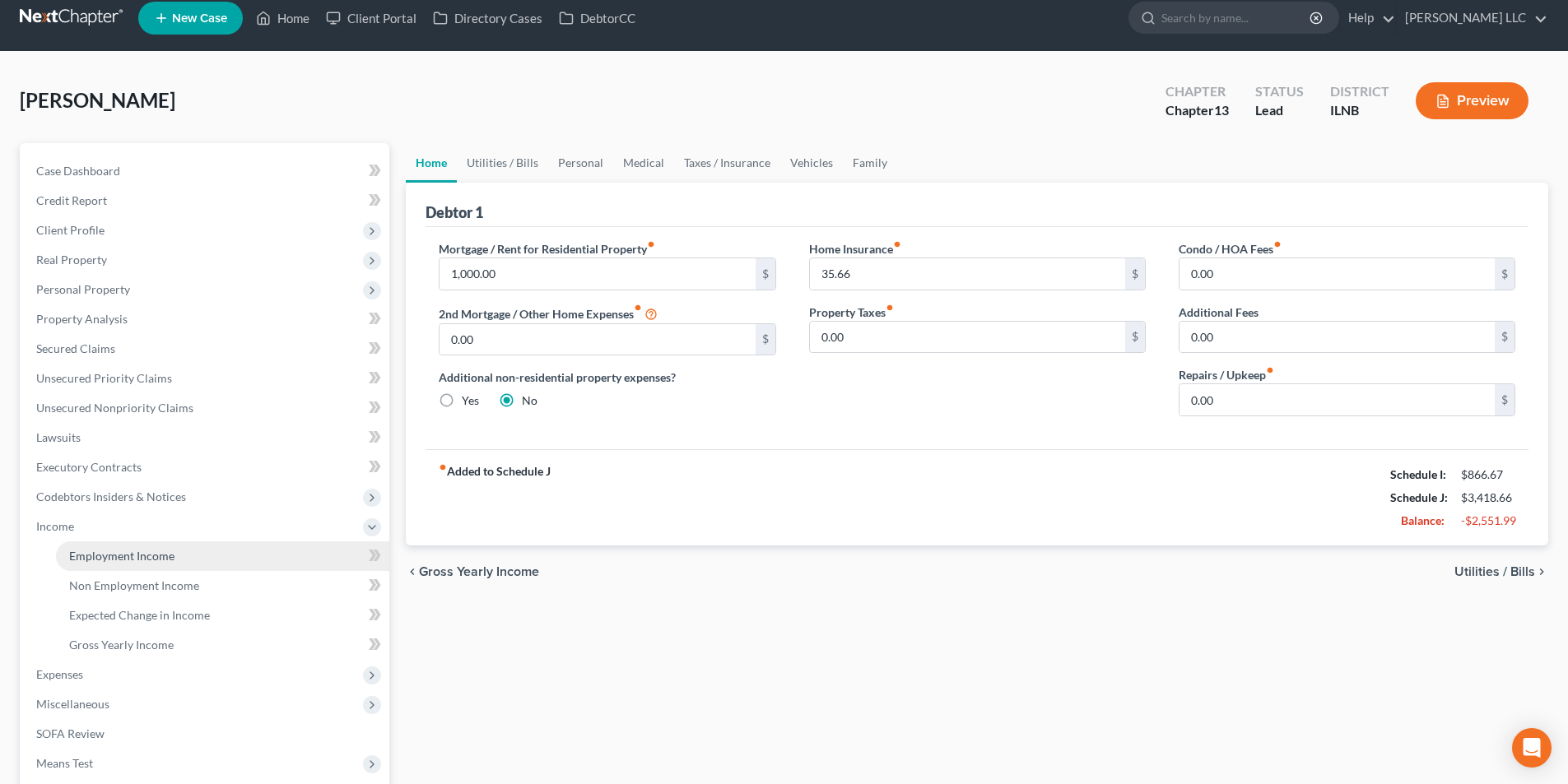
click at [134, 568] on link "Employment Income" at bounding box center [222, 556] width 333 height 30
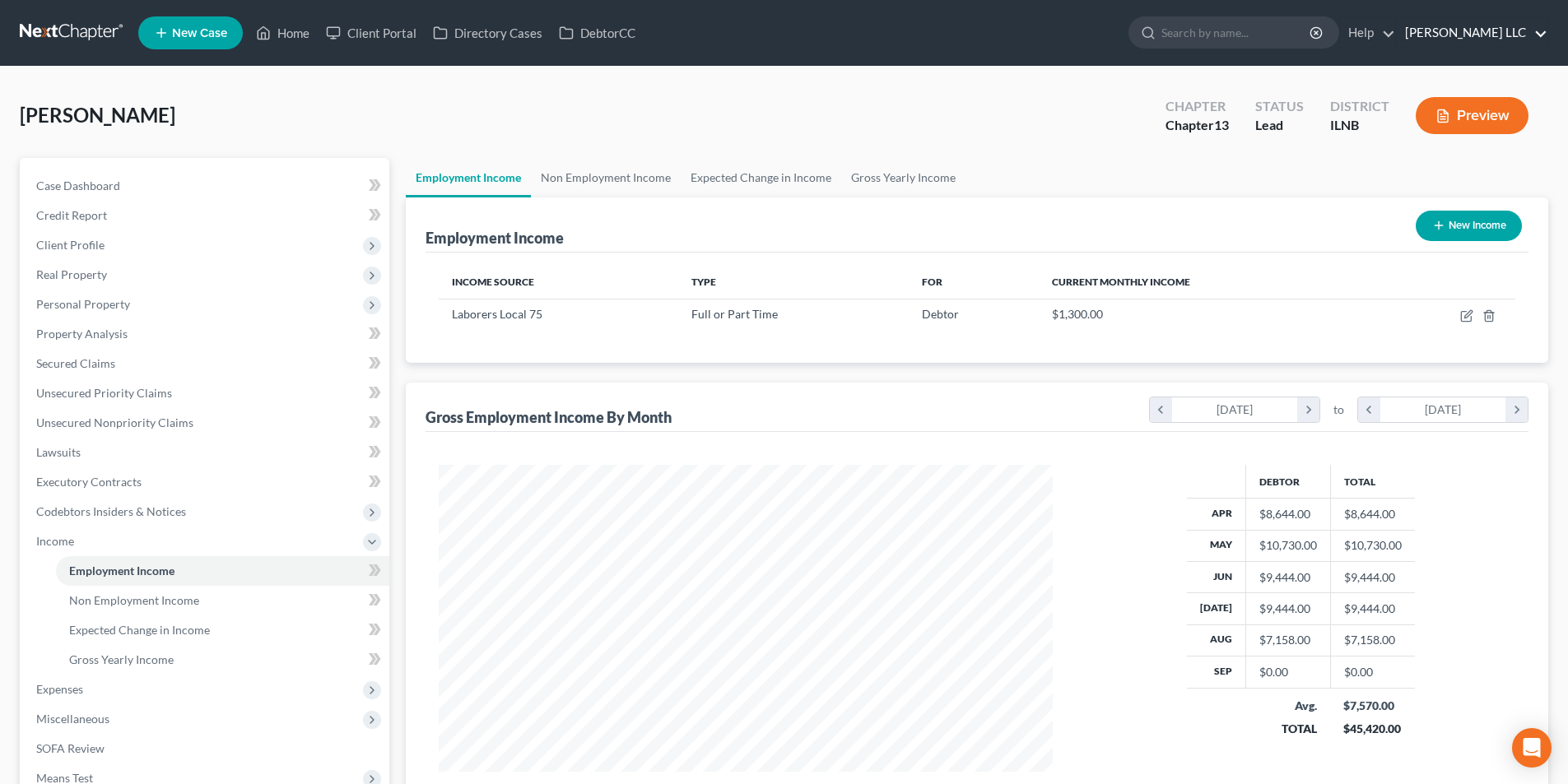
click at [1515, 32] on link "[PERSON_NAME] LLC" at bounding box center [1473, 32] width 151 height 30
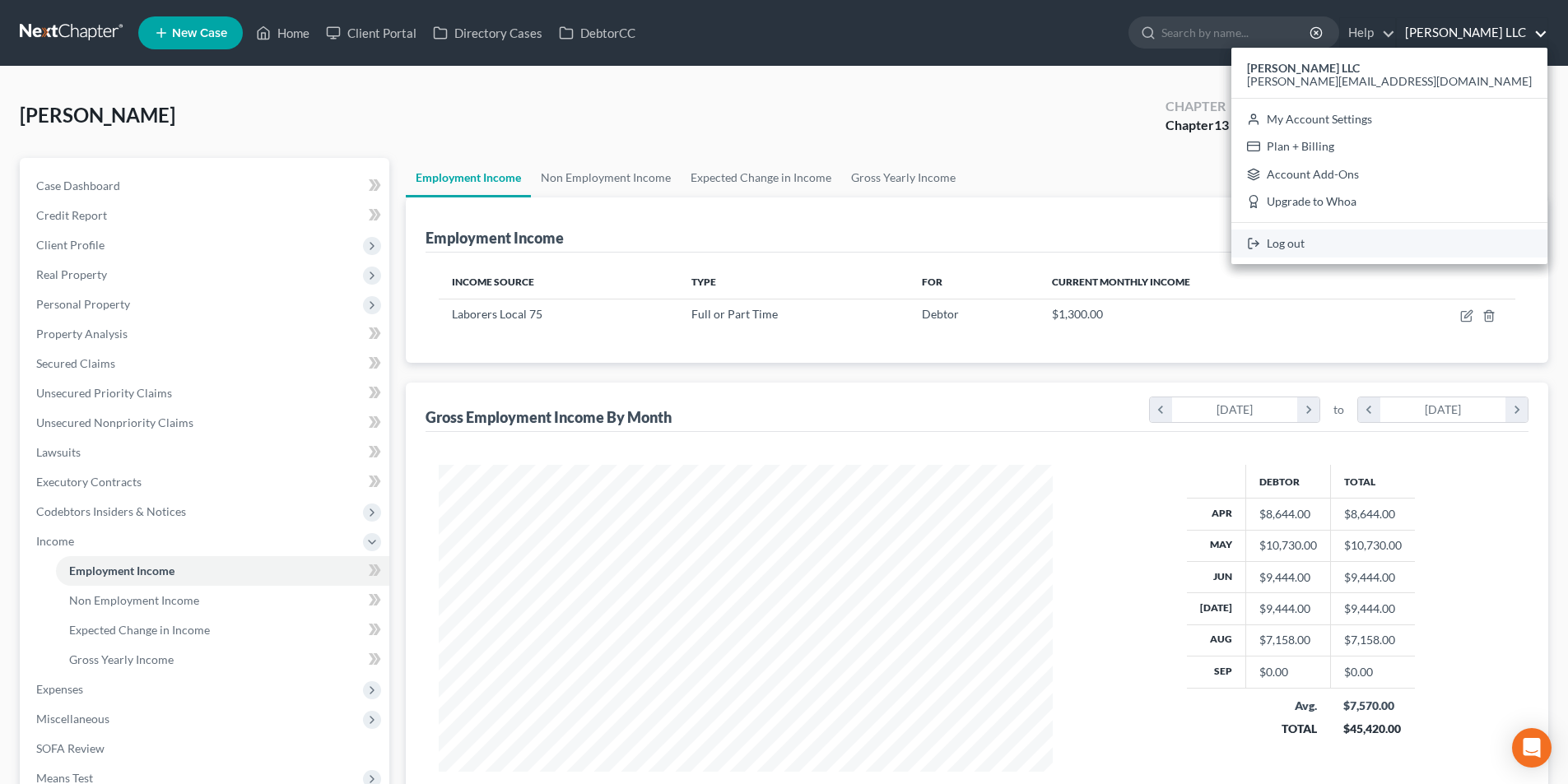
click at [1448, 238] on link "Log out" at bounding box center [1390, 243] width 316 height 28
